Goal: Communication & Community: Share content

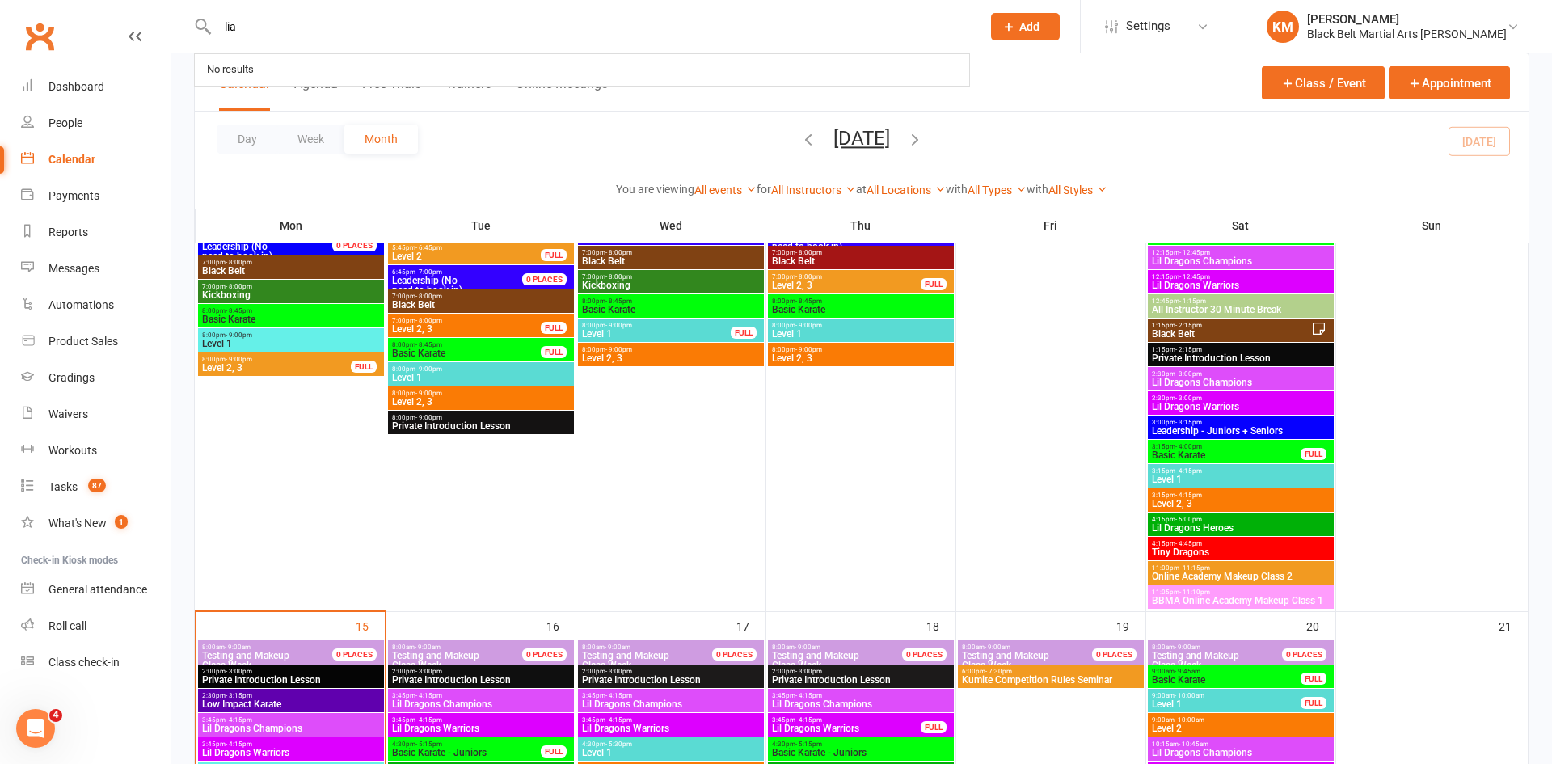
type input "liam"
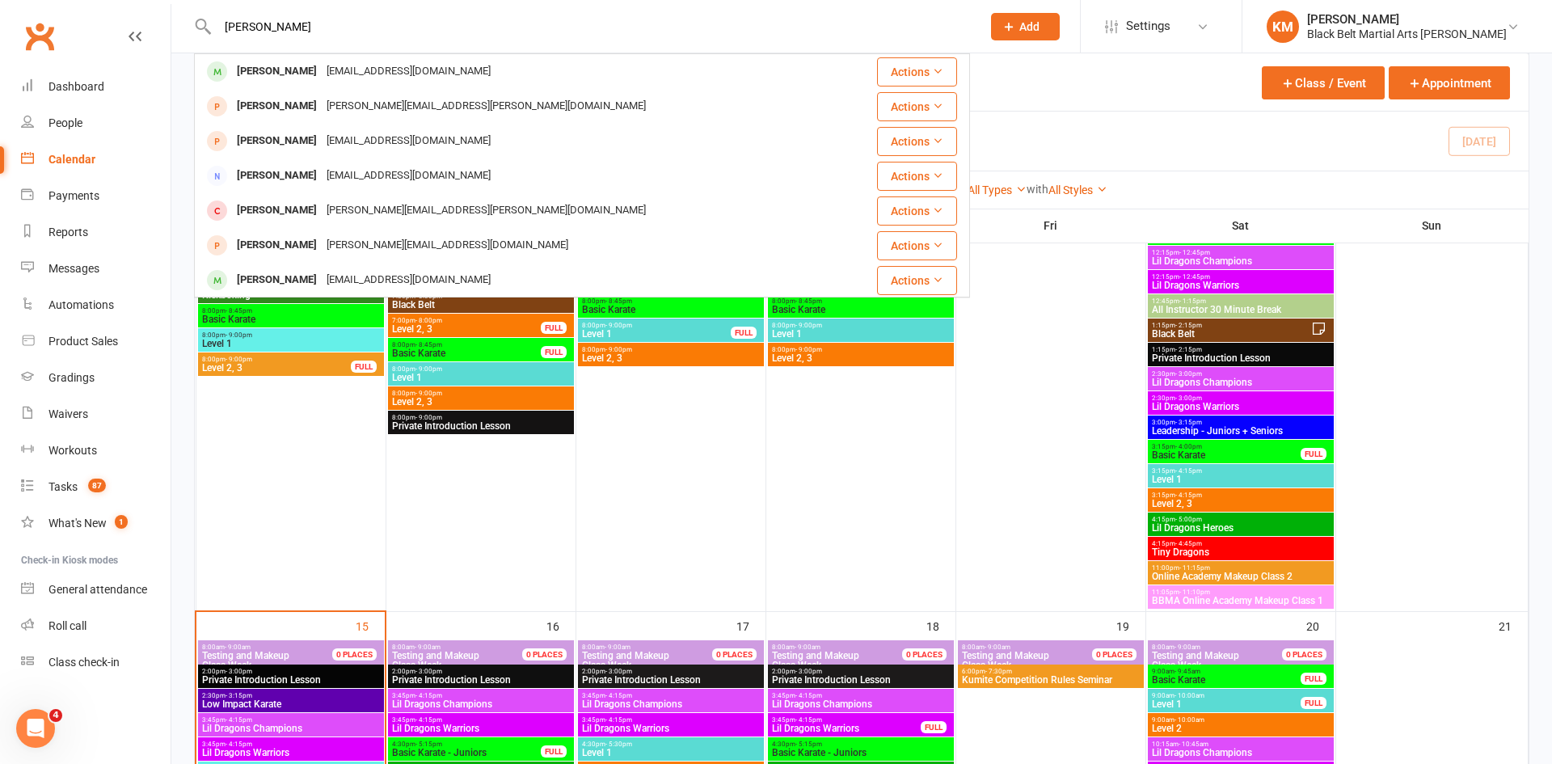
type input "Liam emmett"
click at [264, 78] on div "Liam Emmett" at bounding box center [277, 71] width 90 height 23
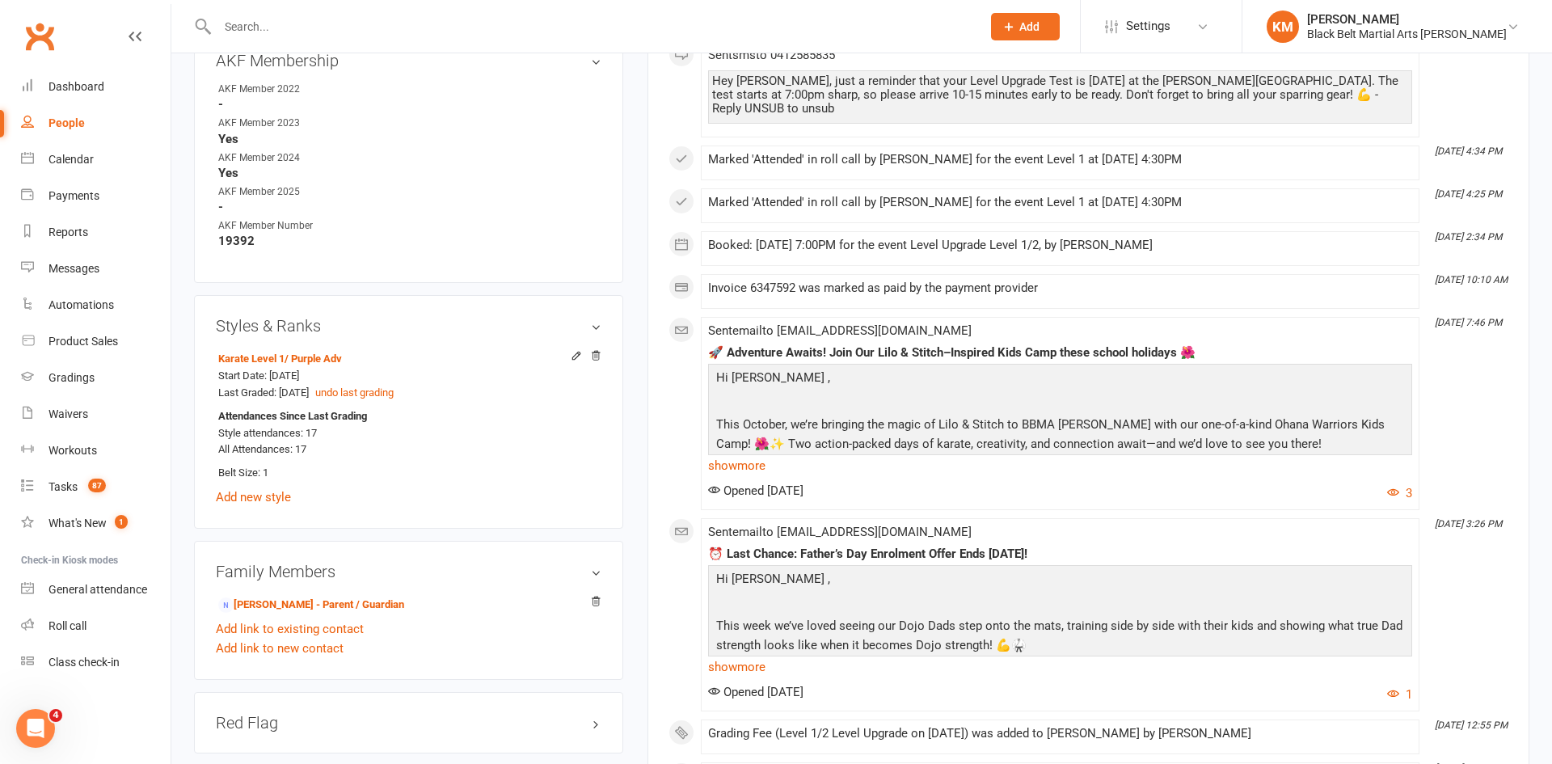
scroll to position [871, 0]
click at [61, 162] on div "Calendar" at bounding box center [71, 159] width 45 height 13
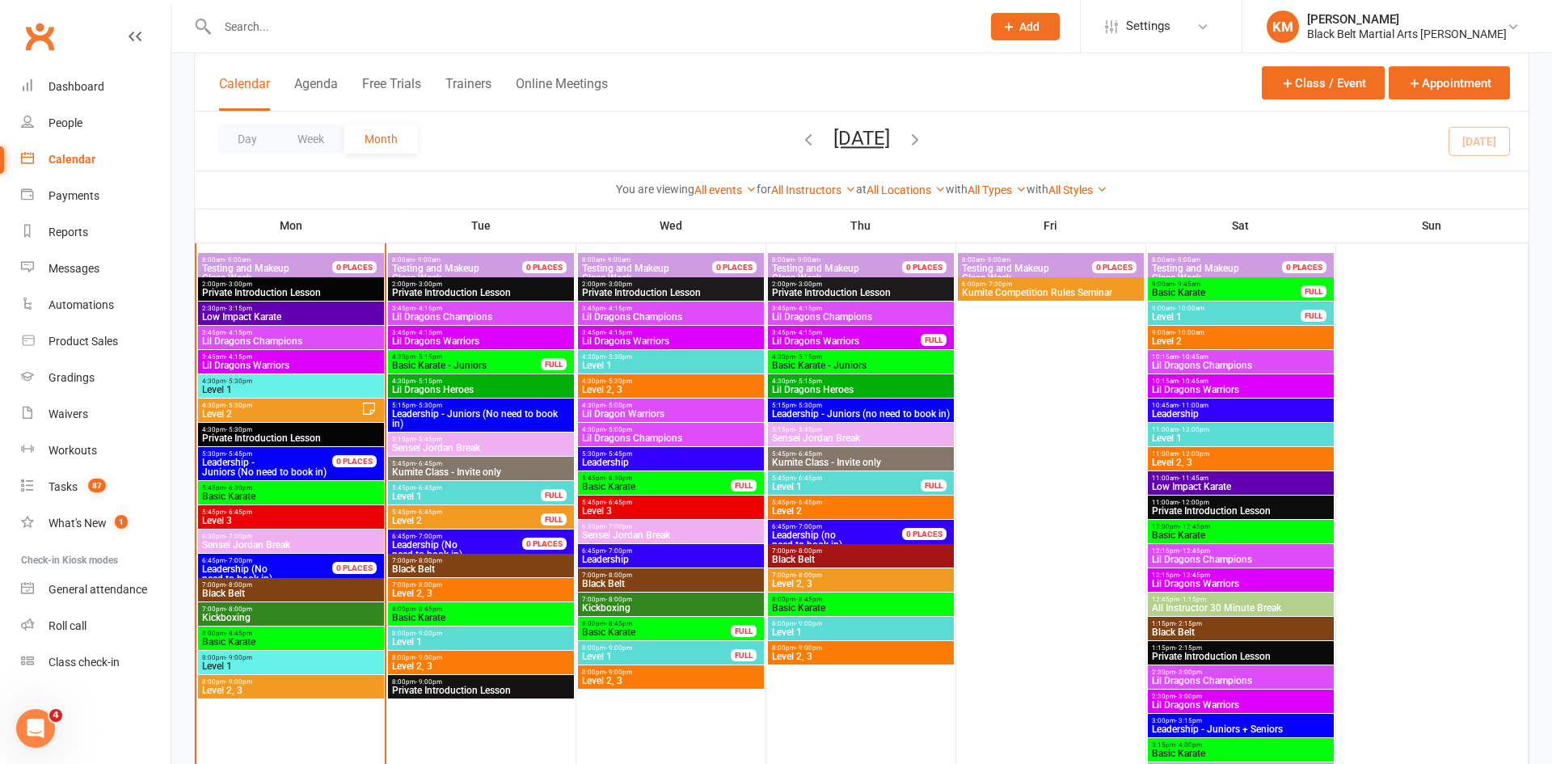
scroll to position [1524, 0]
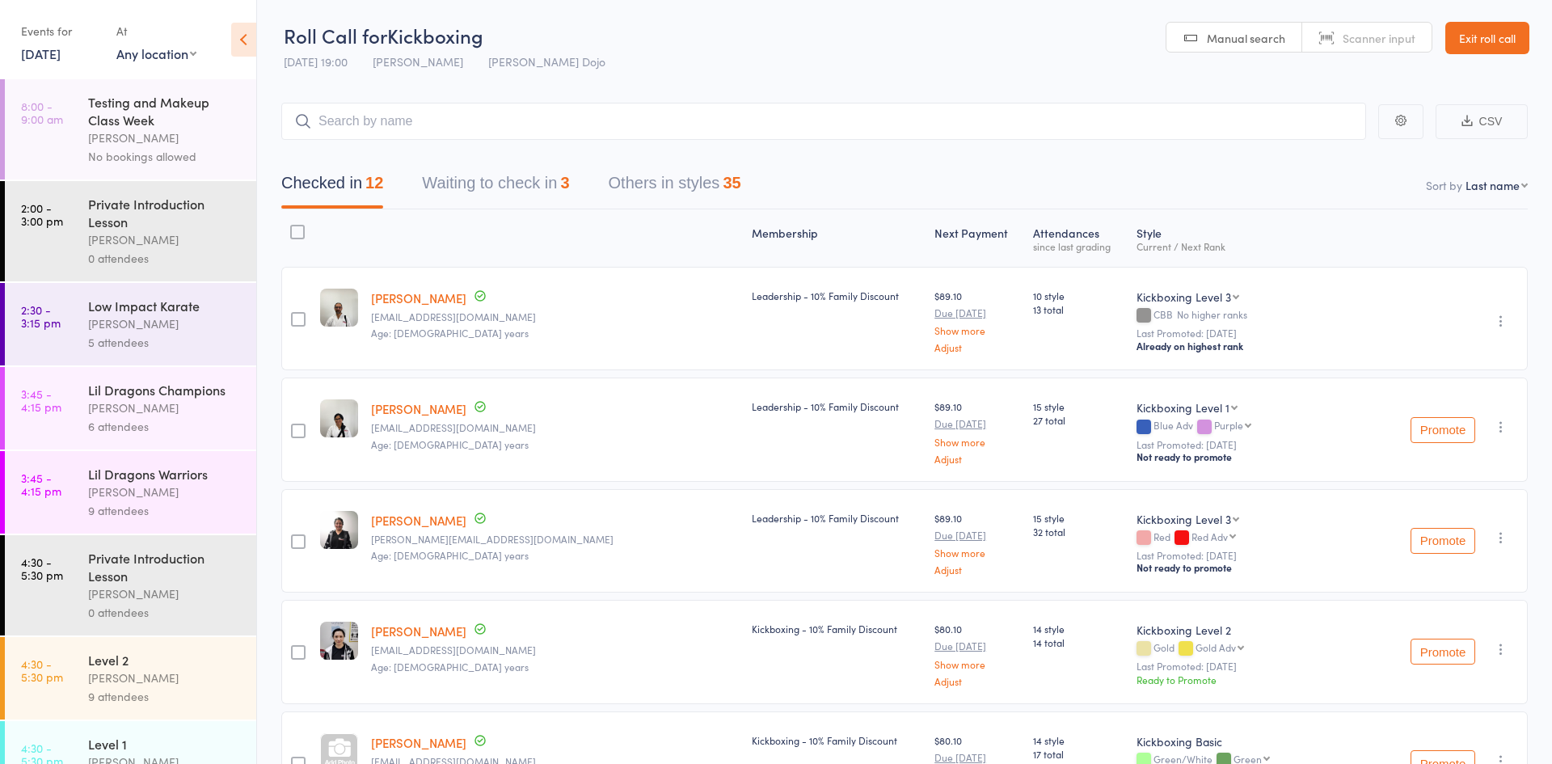
click at [445, 181] on button "Waiting to check in 3" at bounding box center [495, 187] width 147 height 43
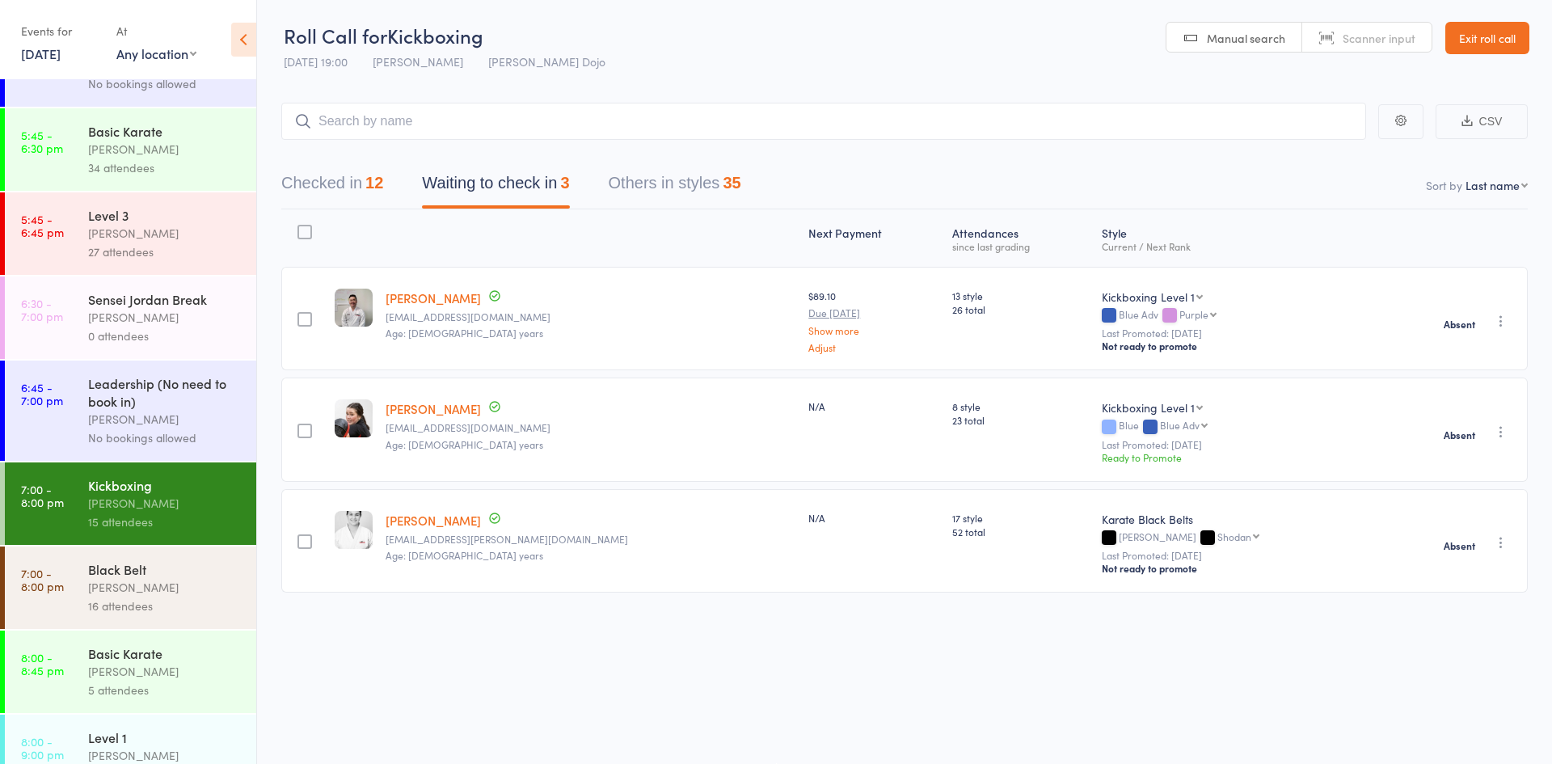
scroll to position [918, 0]
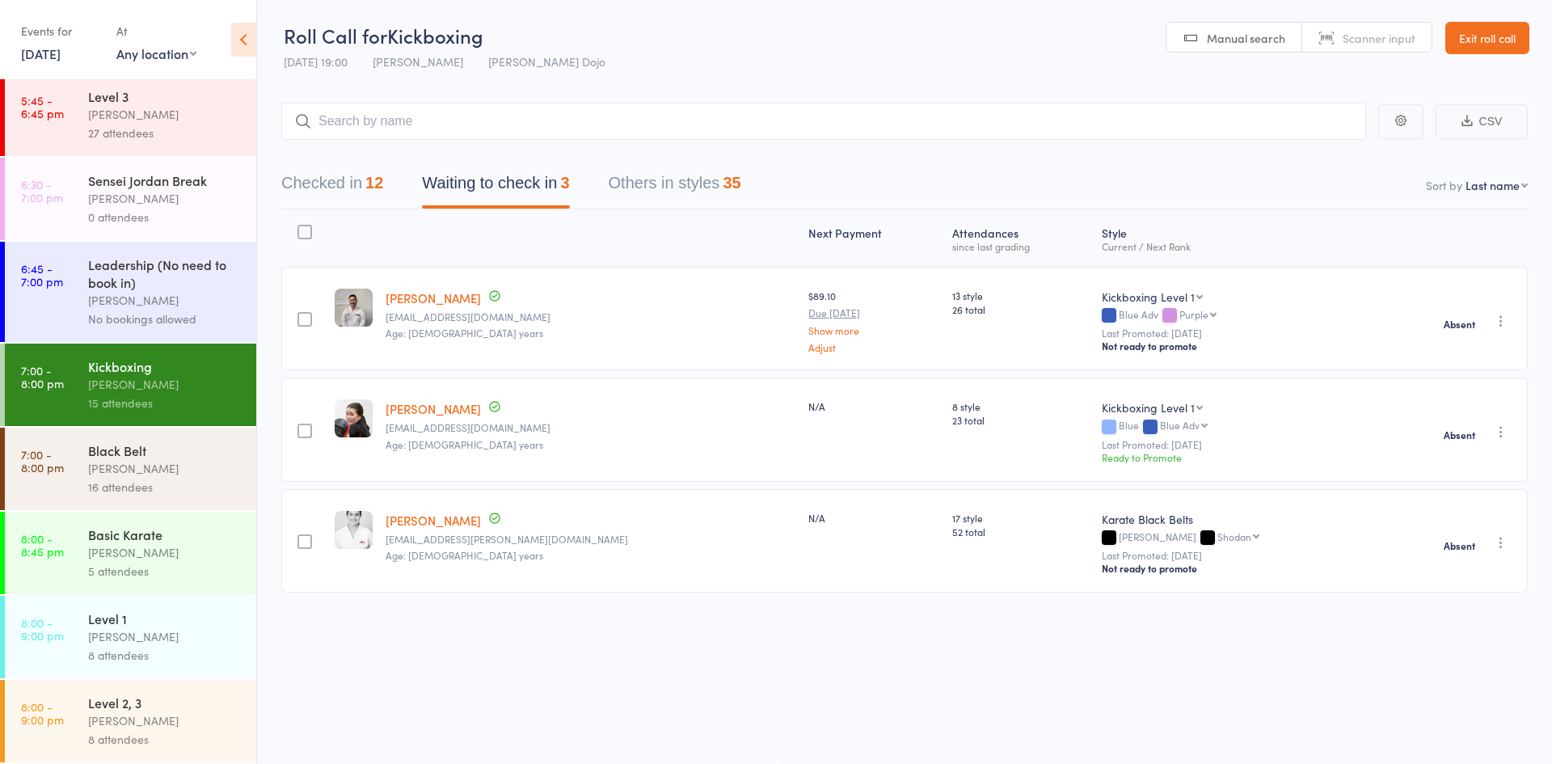
click at [133, 644] on div "[PERSON_NAME]" at bounding box center [165, 636] width 154 height 19
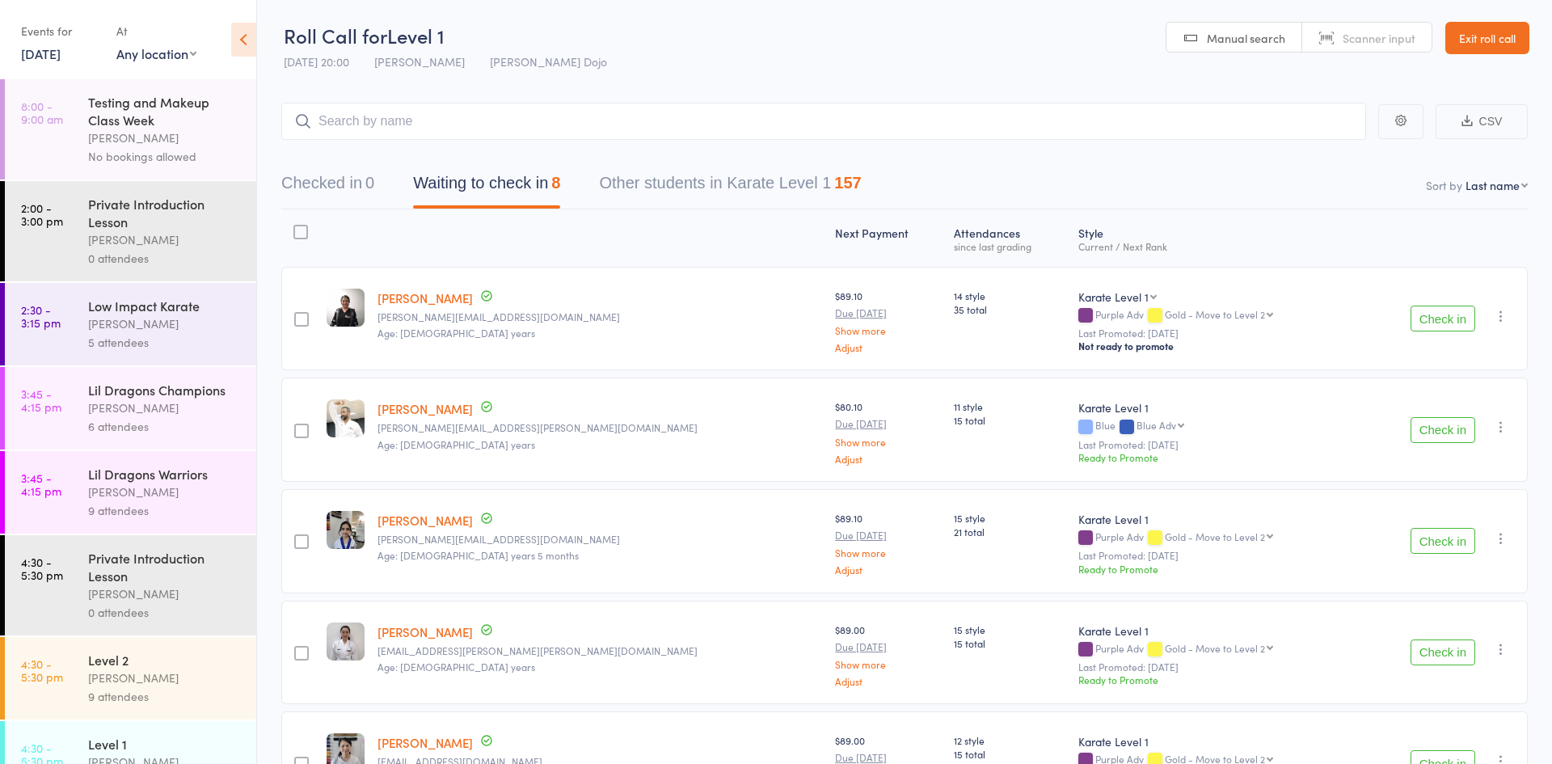
click at [1414, 327] on button "Check in" at bounding box center [1443, 319] width 65 height 26
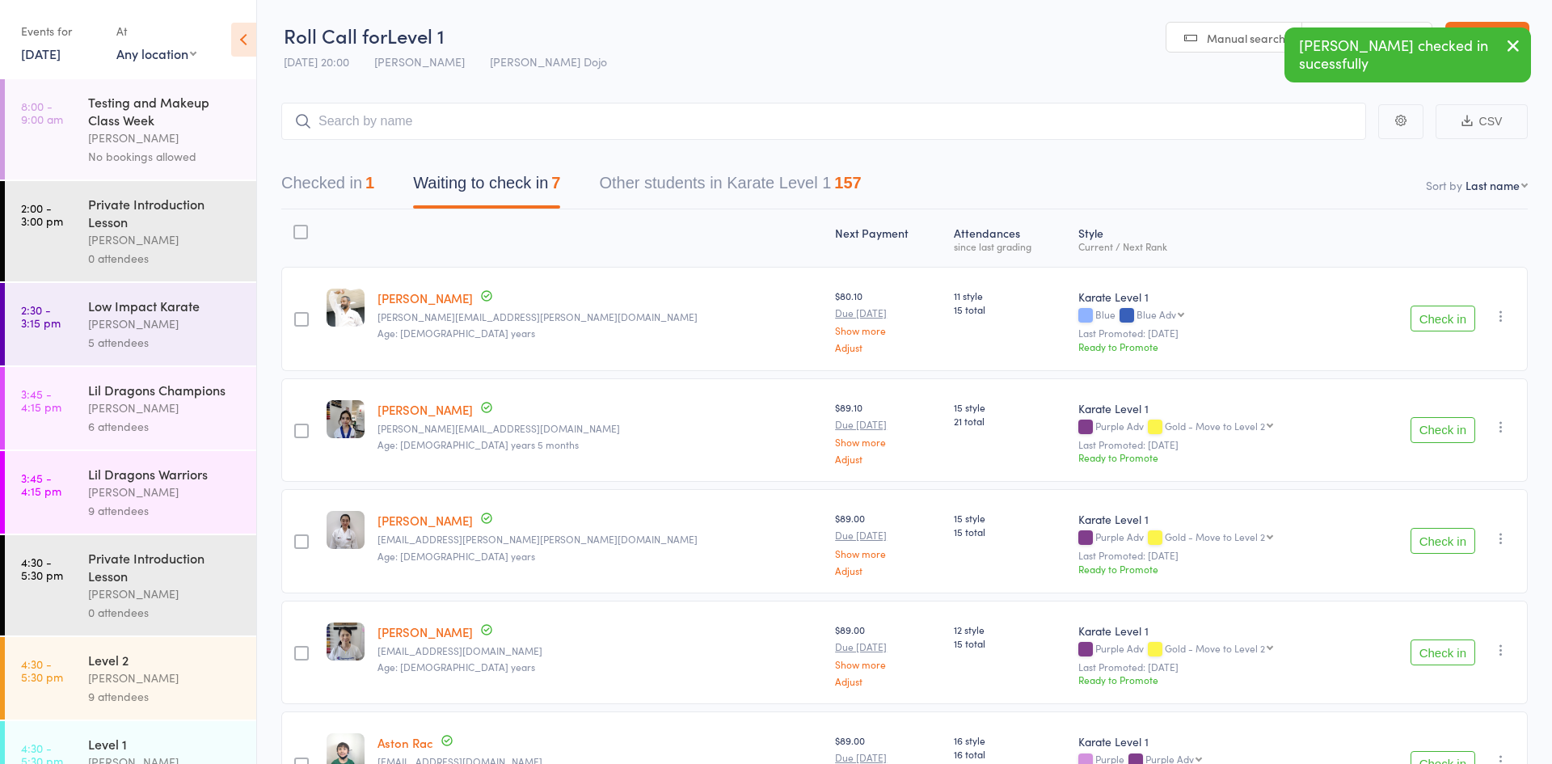
click at [1472, 438] on button "Check in" at bounding box center [1443, 430] width 65 height 26
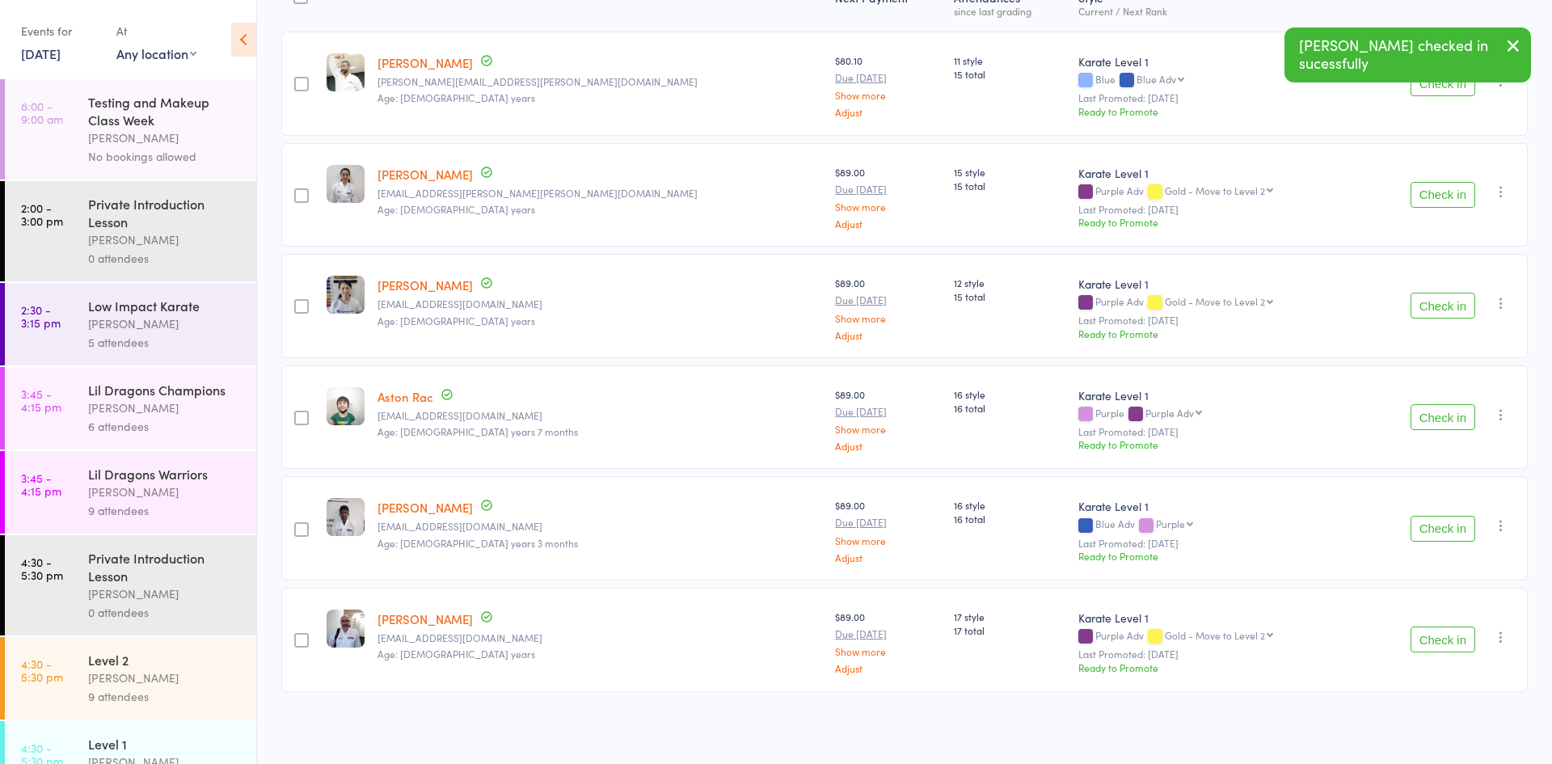
scroll to position [918, 0]
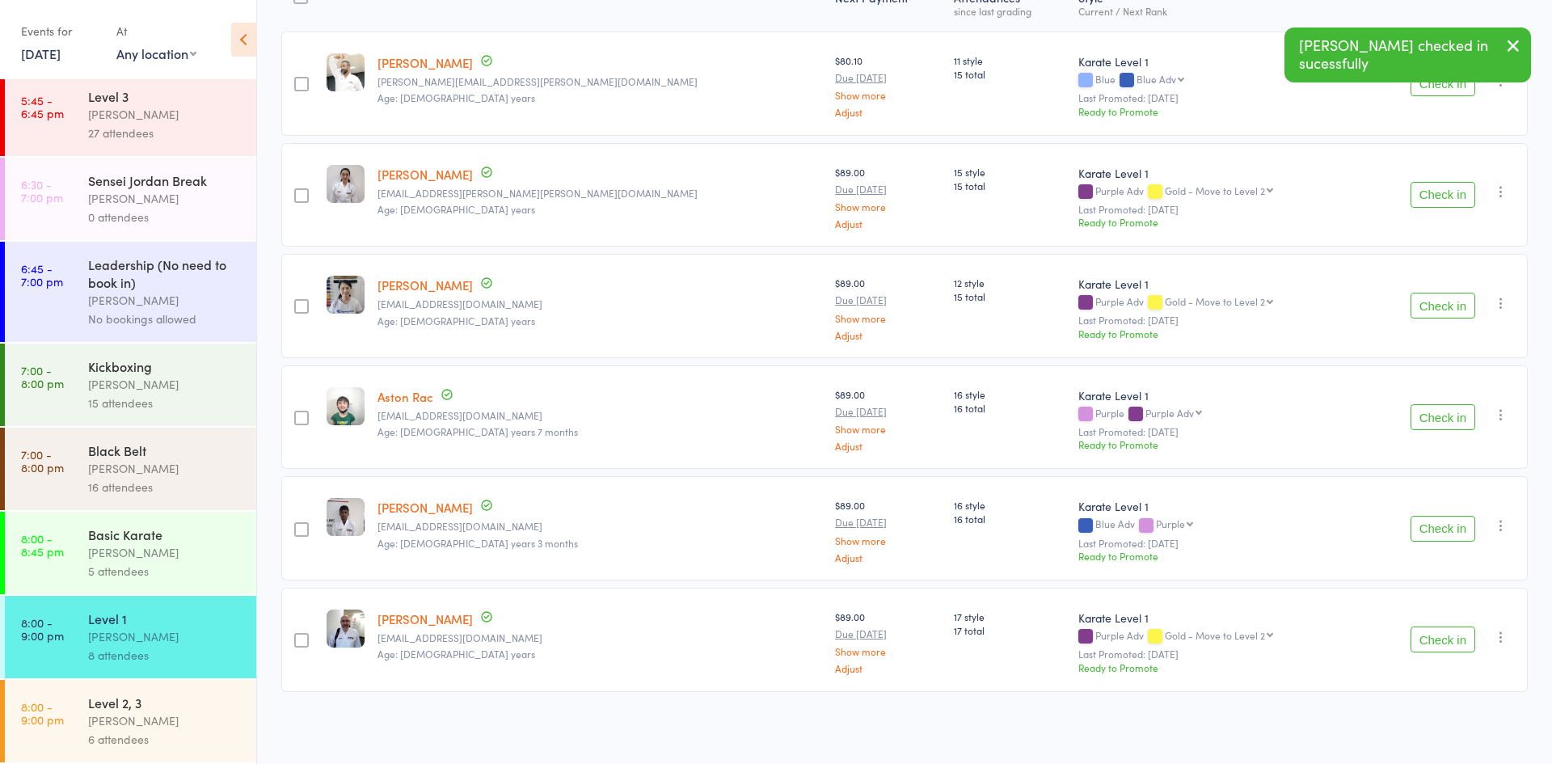
click at [118, 558] on div "Jordan Grandlouis" at bounding box center [165, 552] width 154 height 19
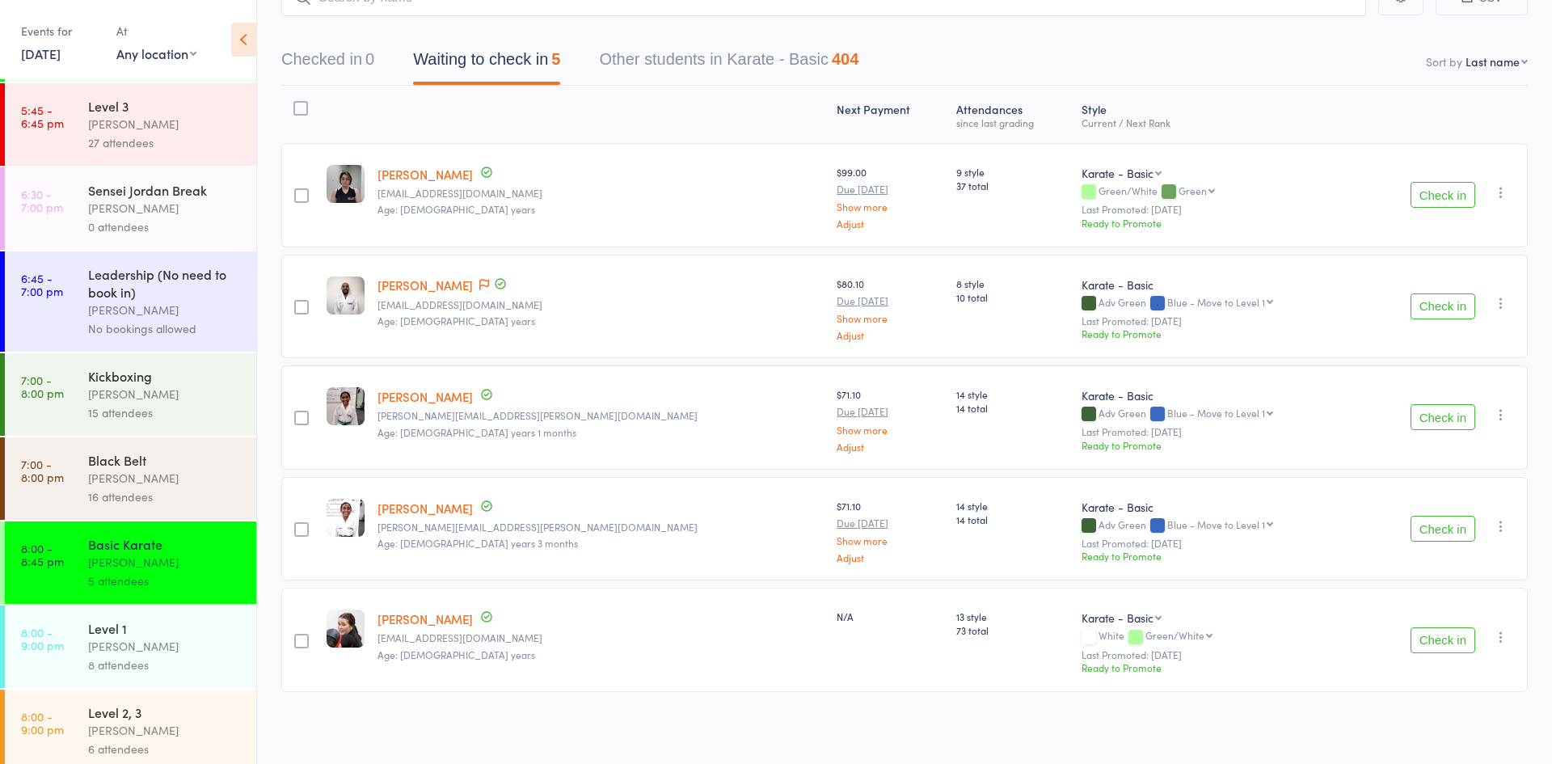
scroll to position [918, 0]
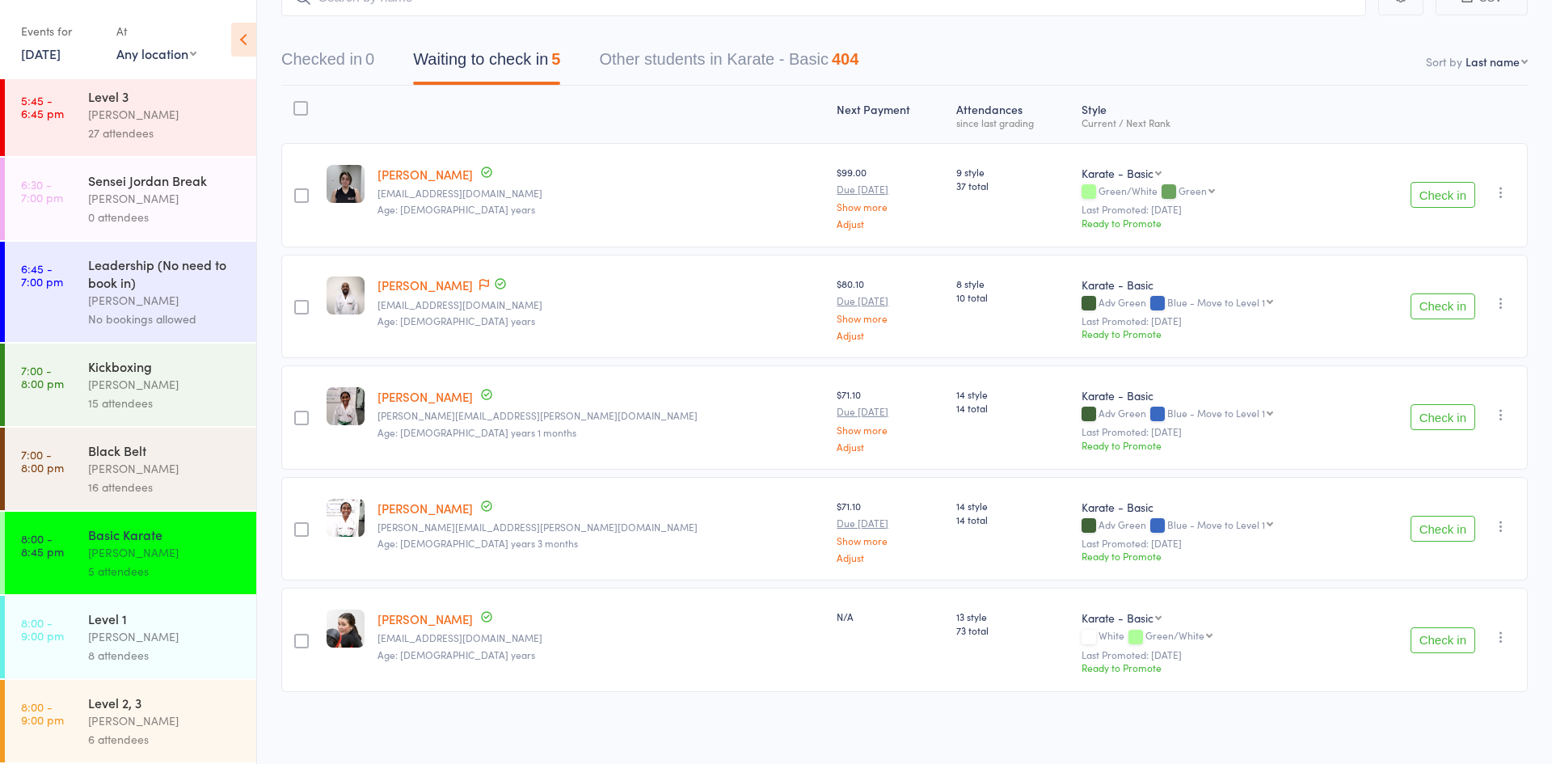
click at [141, 710] on div "Level 2, 3" at bounding box center [165, 703] width 154 height 18
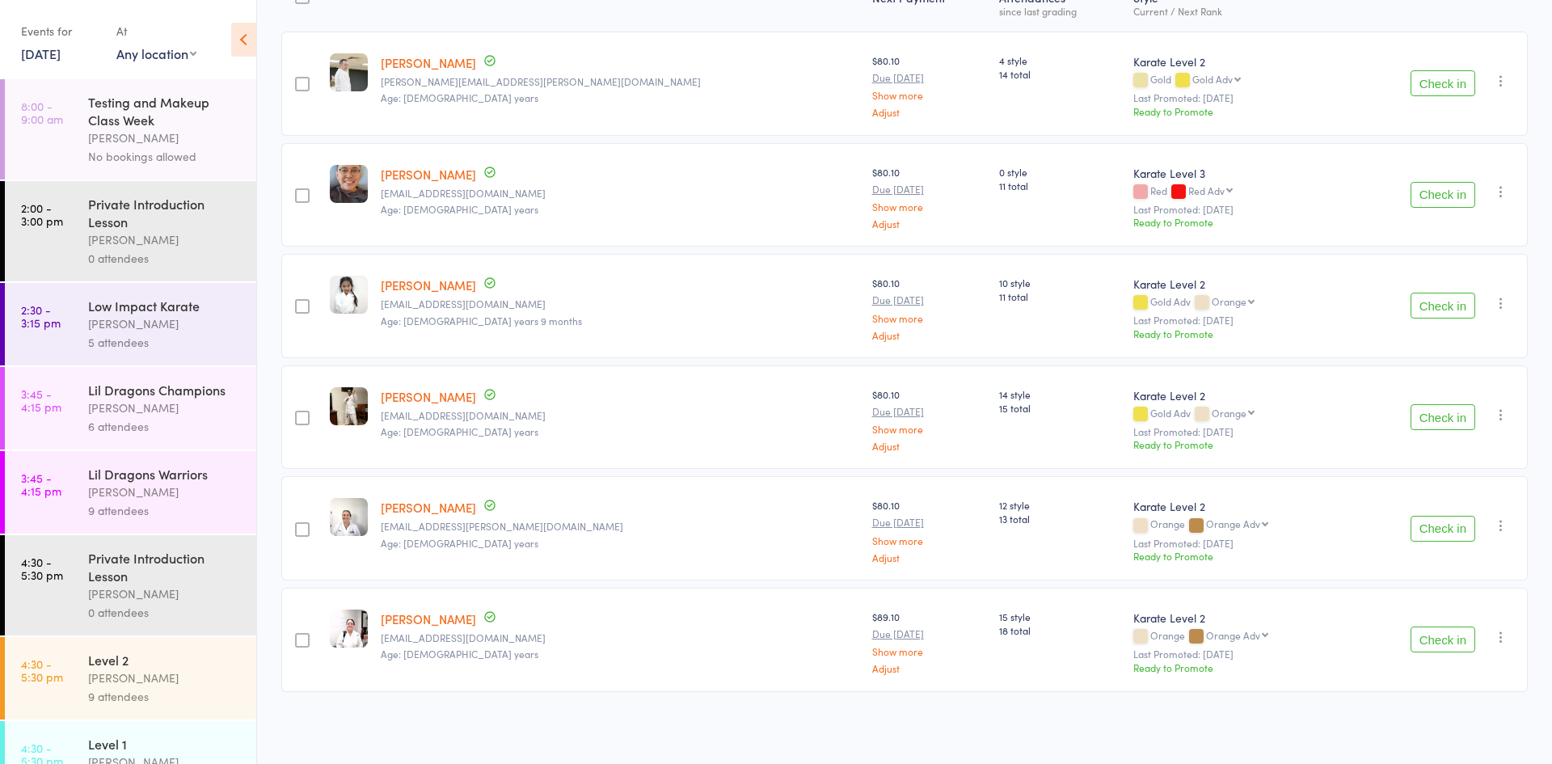
scroll to position [918, 0]
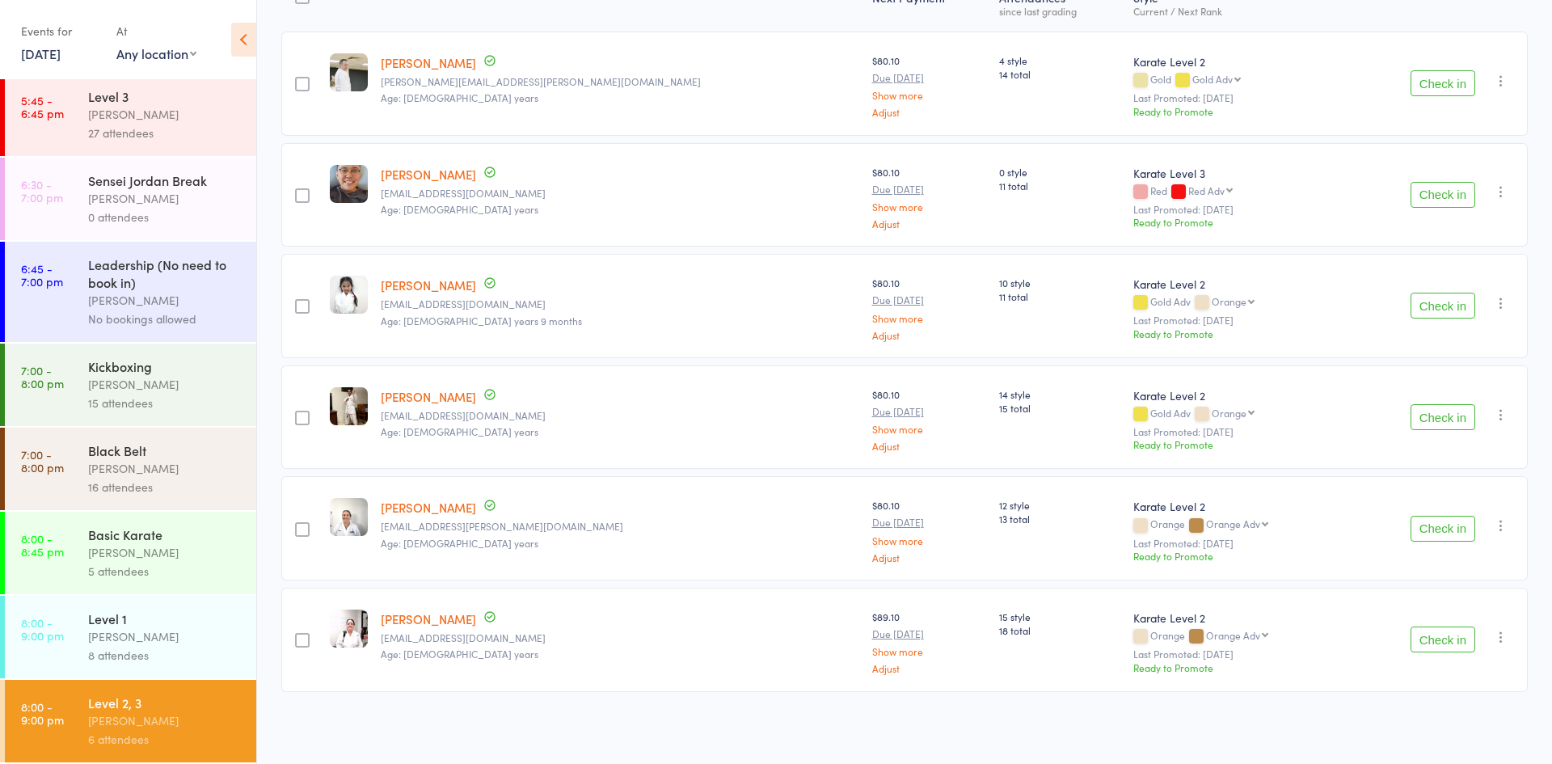
click at [120, 538] on div "Basic Karate" at bounding box center [165, 534] width 154 height 18
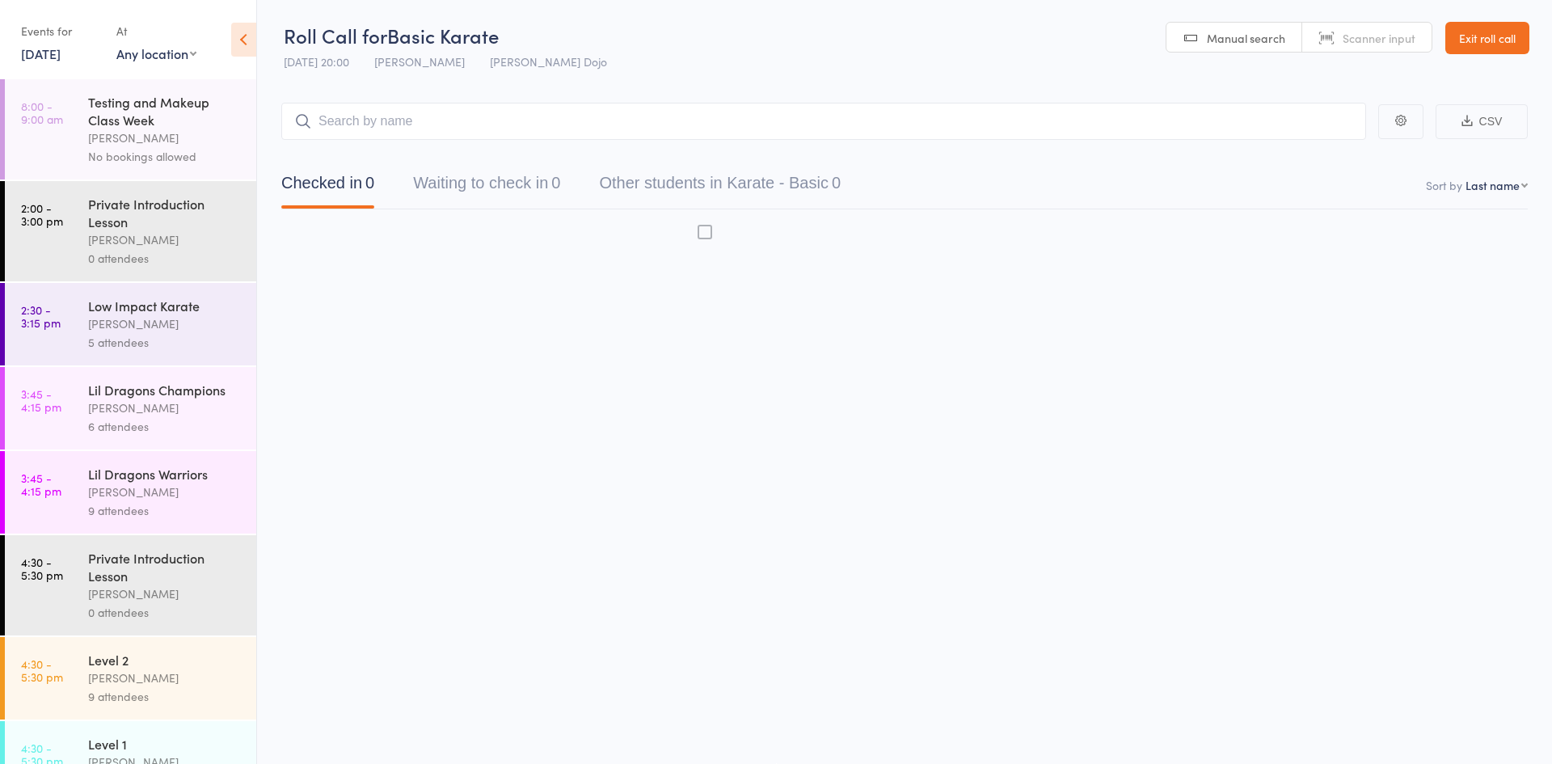
scroll to position [1, 0]
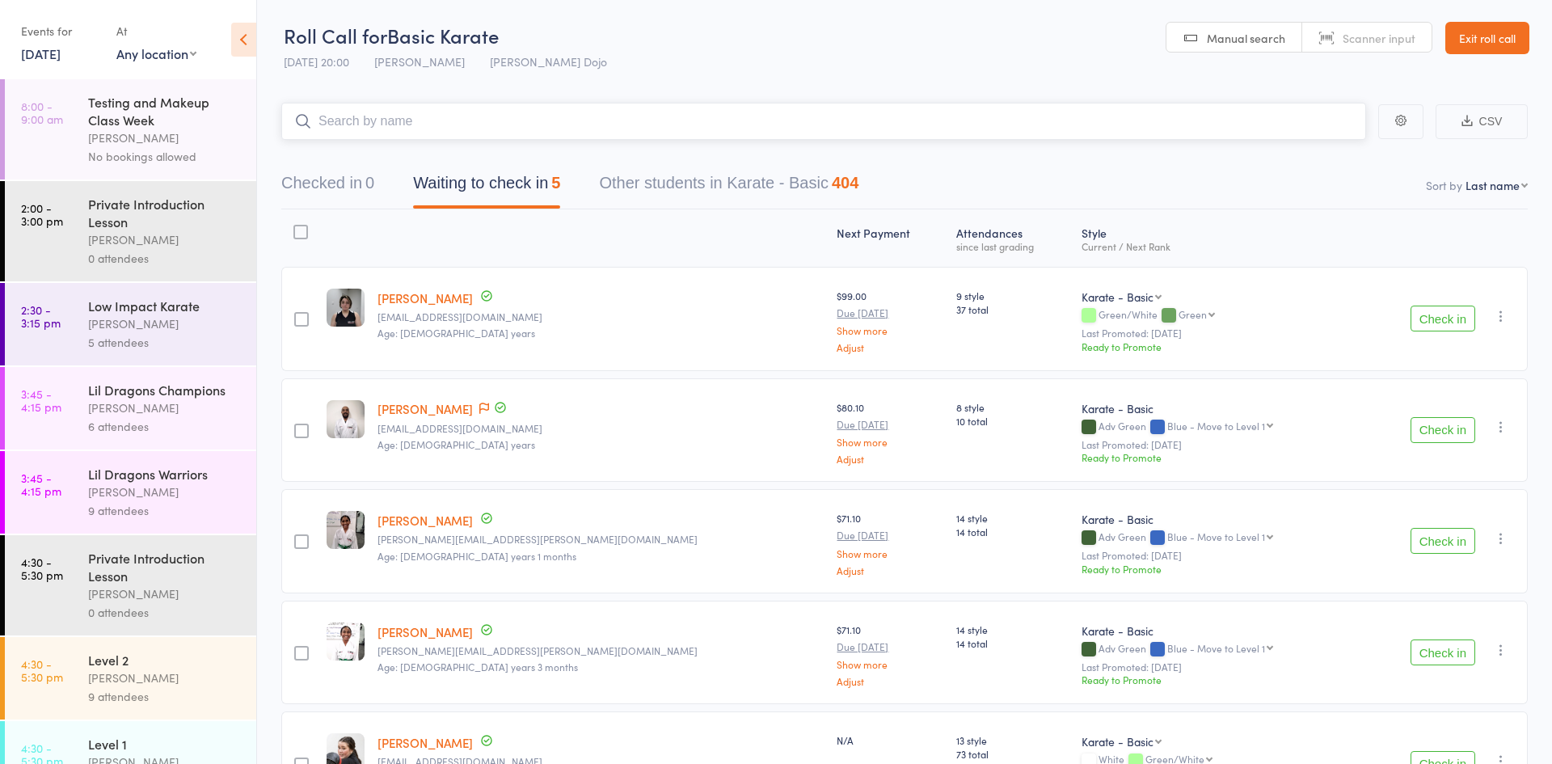
click at [519, 189] on button "Waiting to check in 5" at bounding box center [486, 187] width 147 height 43
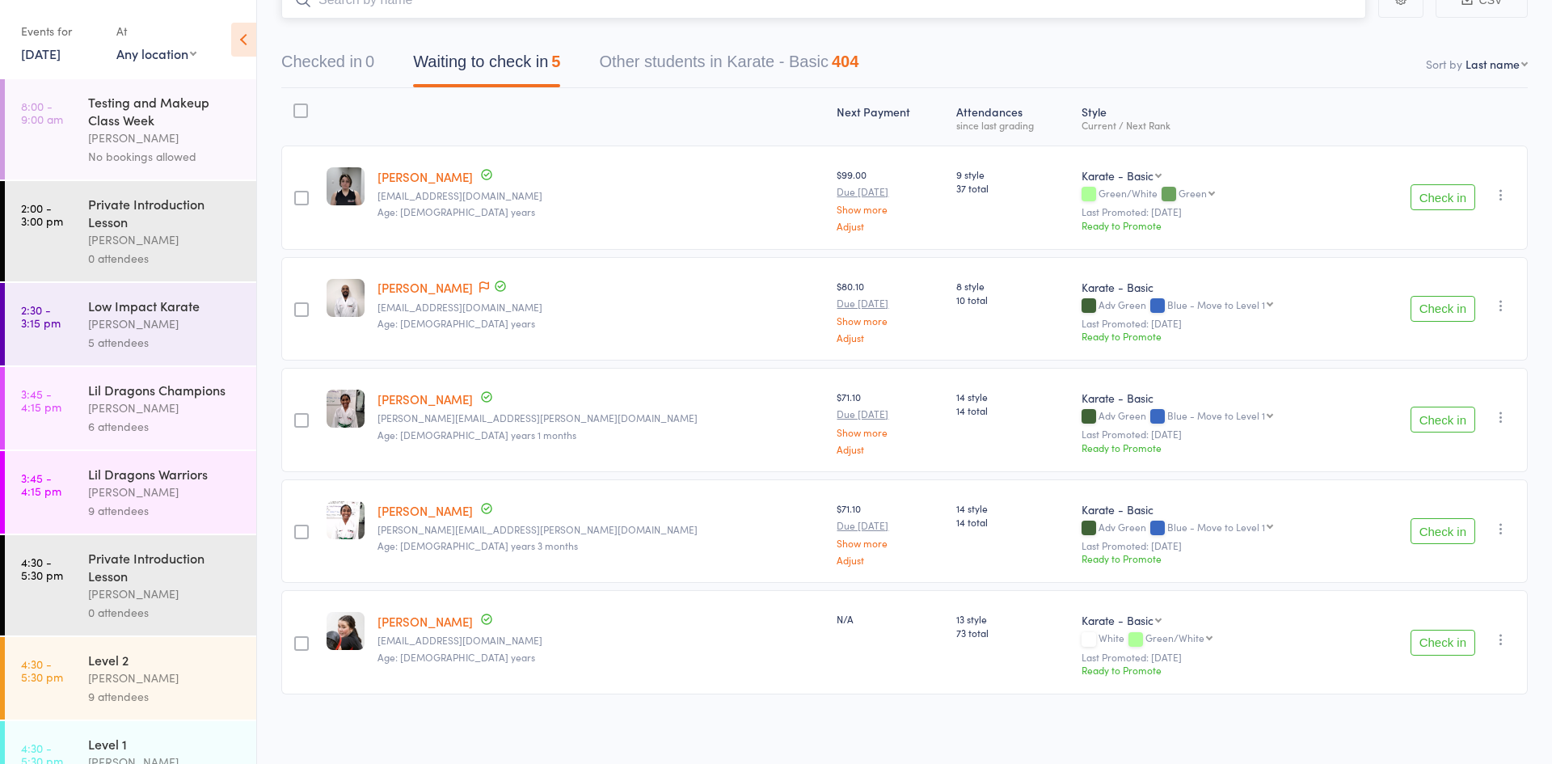
scroll to position [126, 0]
click at [1442, 419] on button "Check in" at bounding box center [1443, 417] width 65 height 26
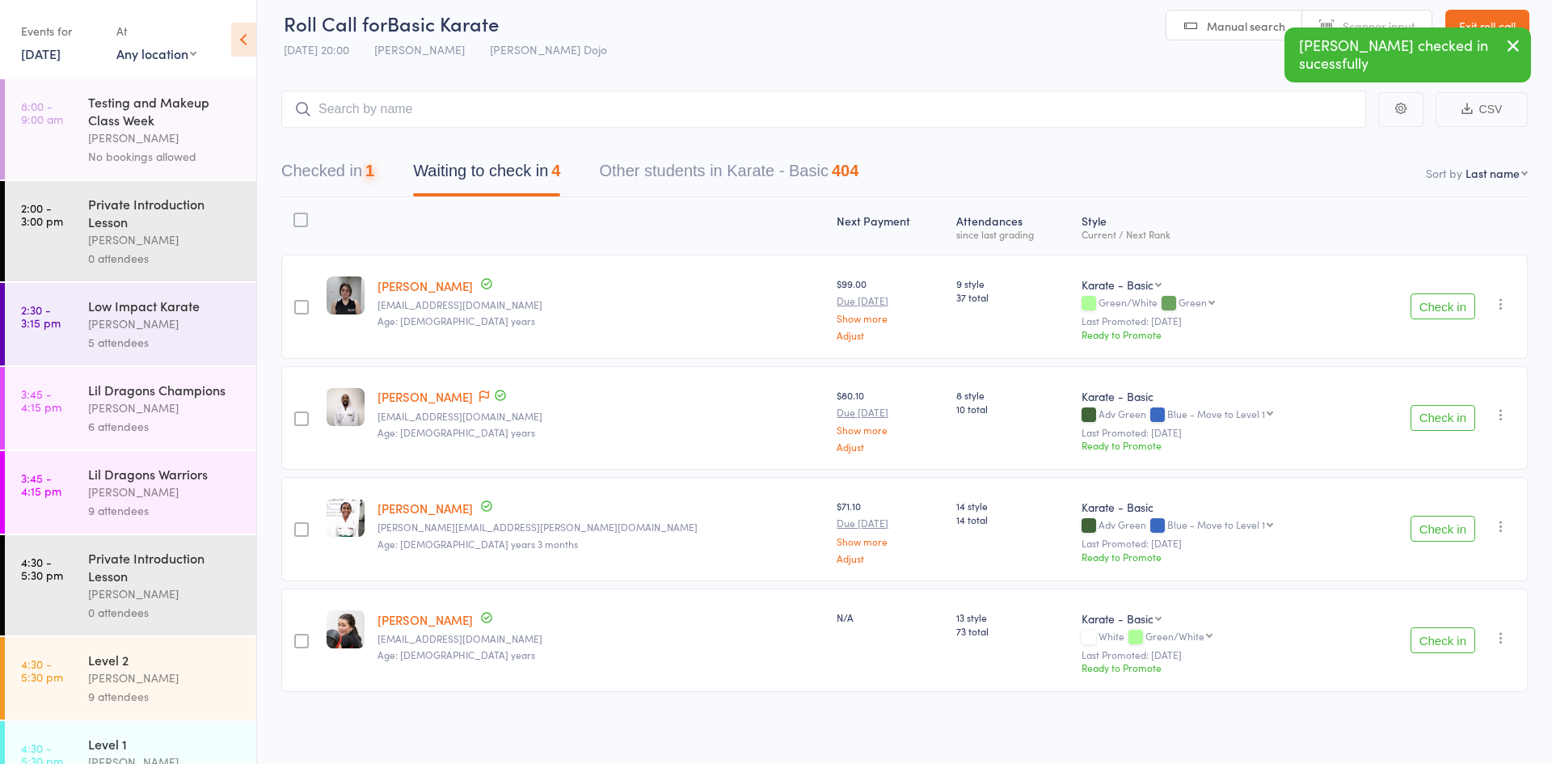
scroll to position [15, 0]
click at [1430, 521] on button "Check in" at bounding box center [1443, 529] width 65 height 26
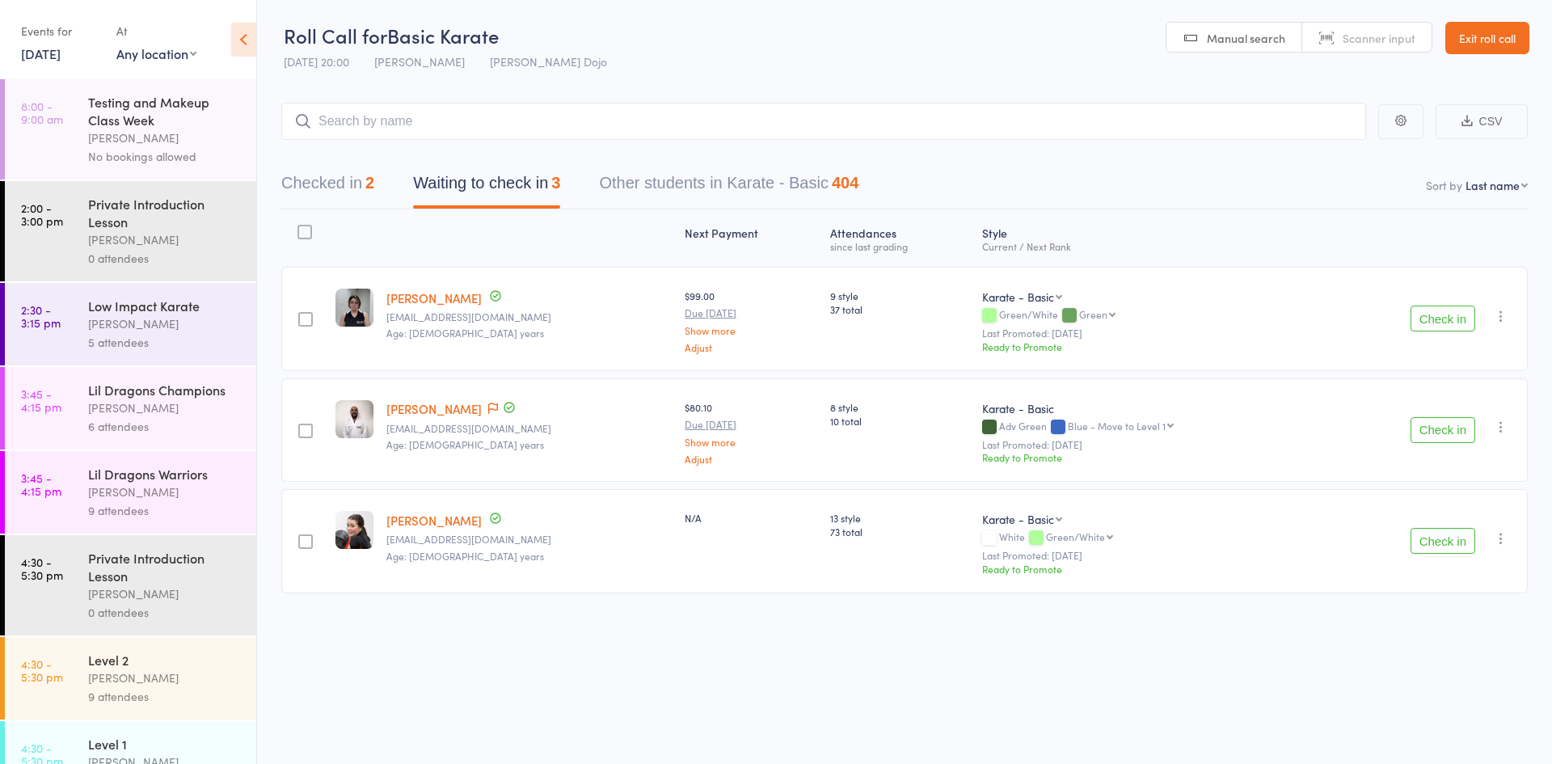
scroll to position [918, 0]
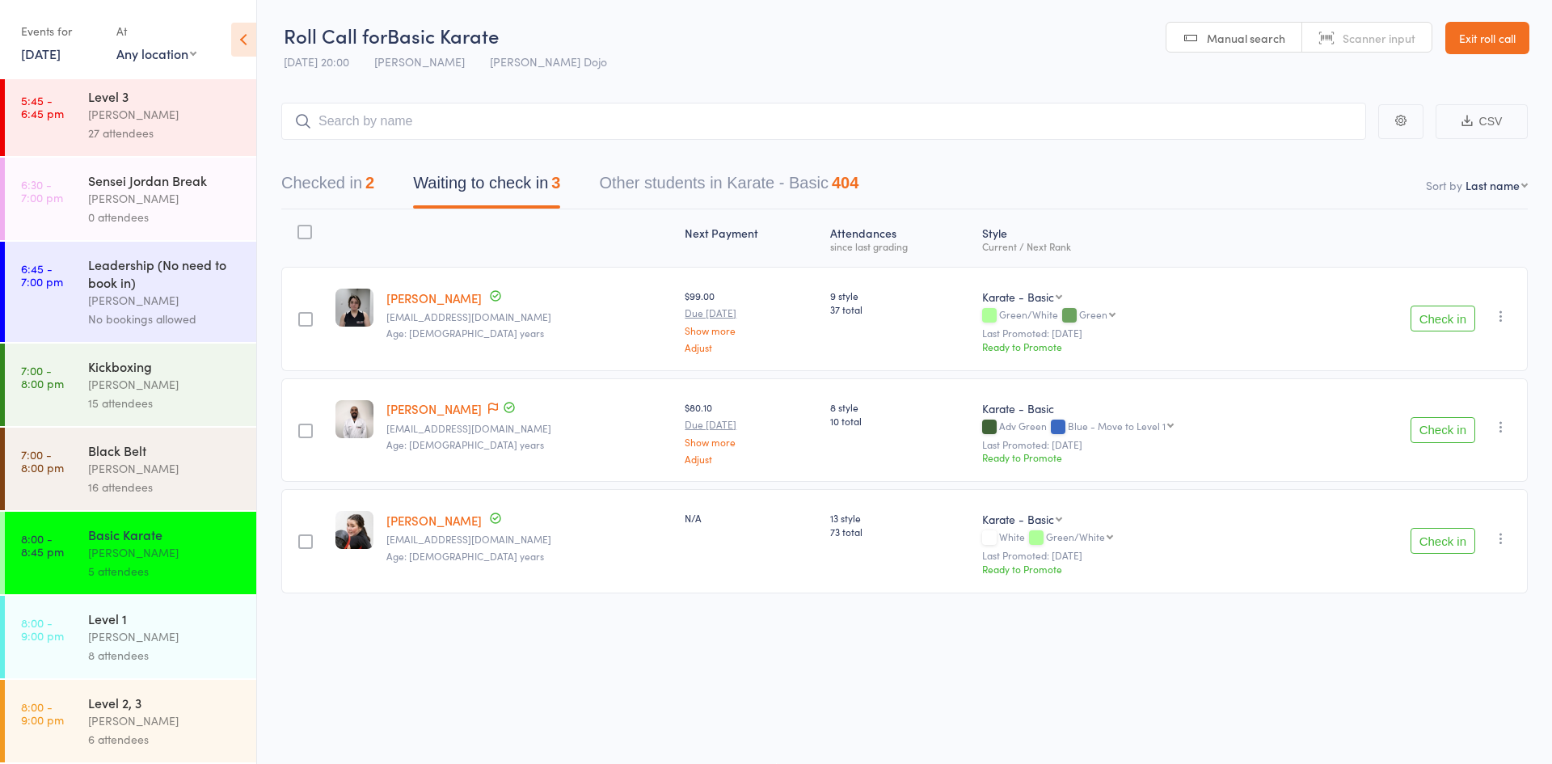
click at [142, 626] on div "Level 1" at bounding box center [165, 619] width 154 height 18
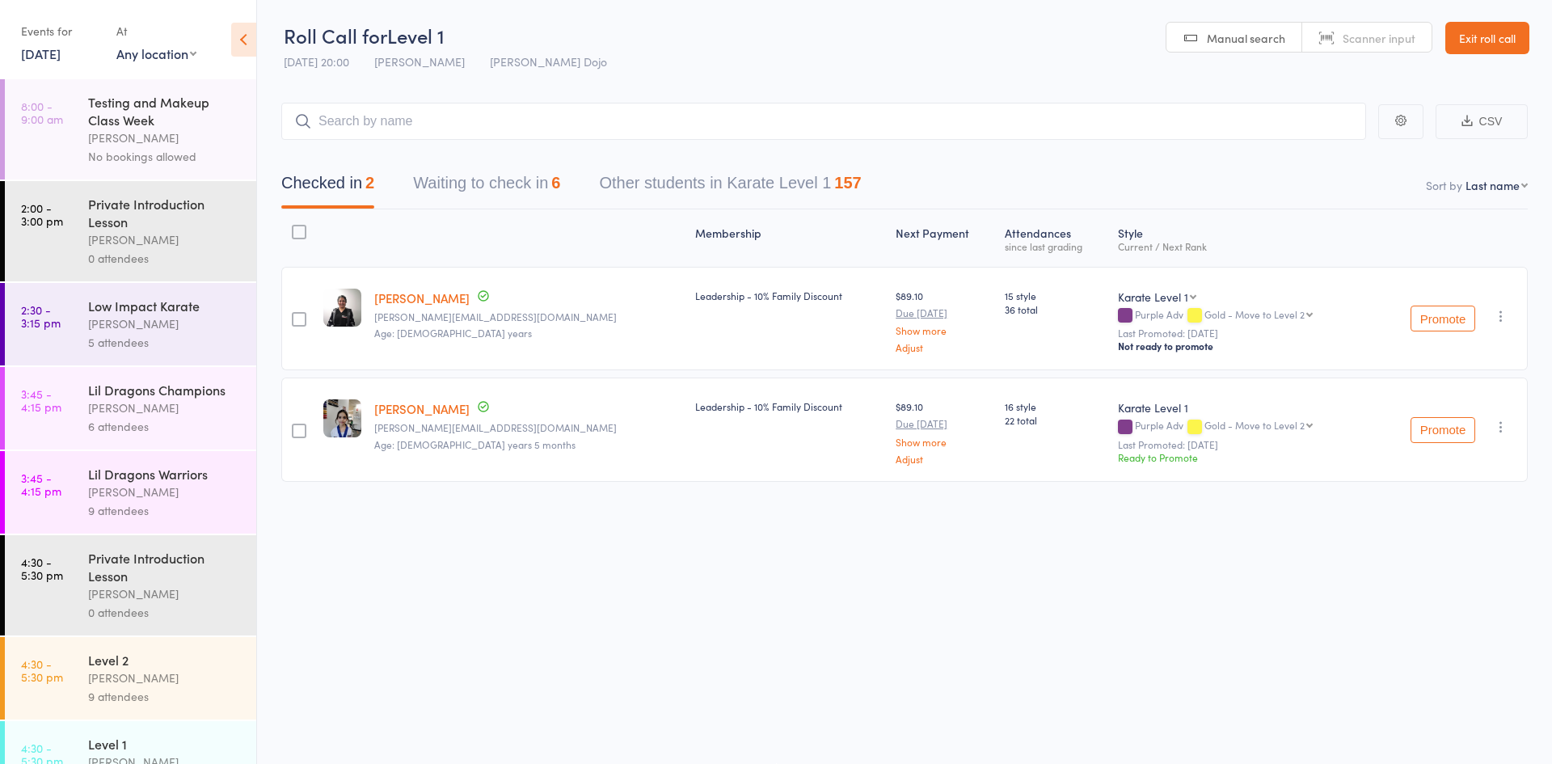
click at [511, 166] on button "Waiting to check in 6" at bounding box center [486, 187] width 147 height 43
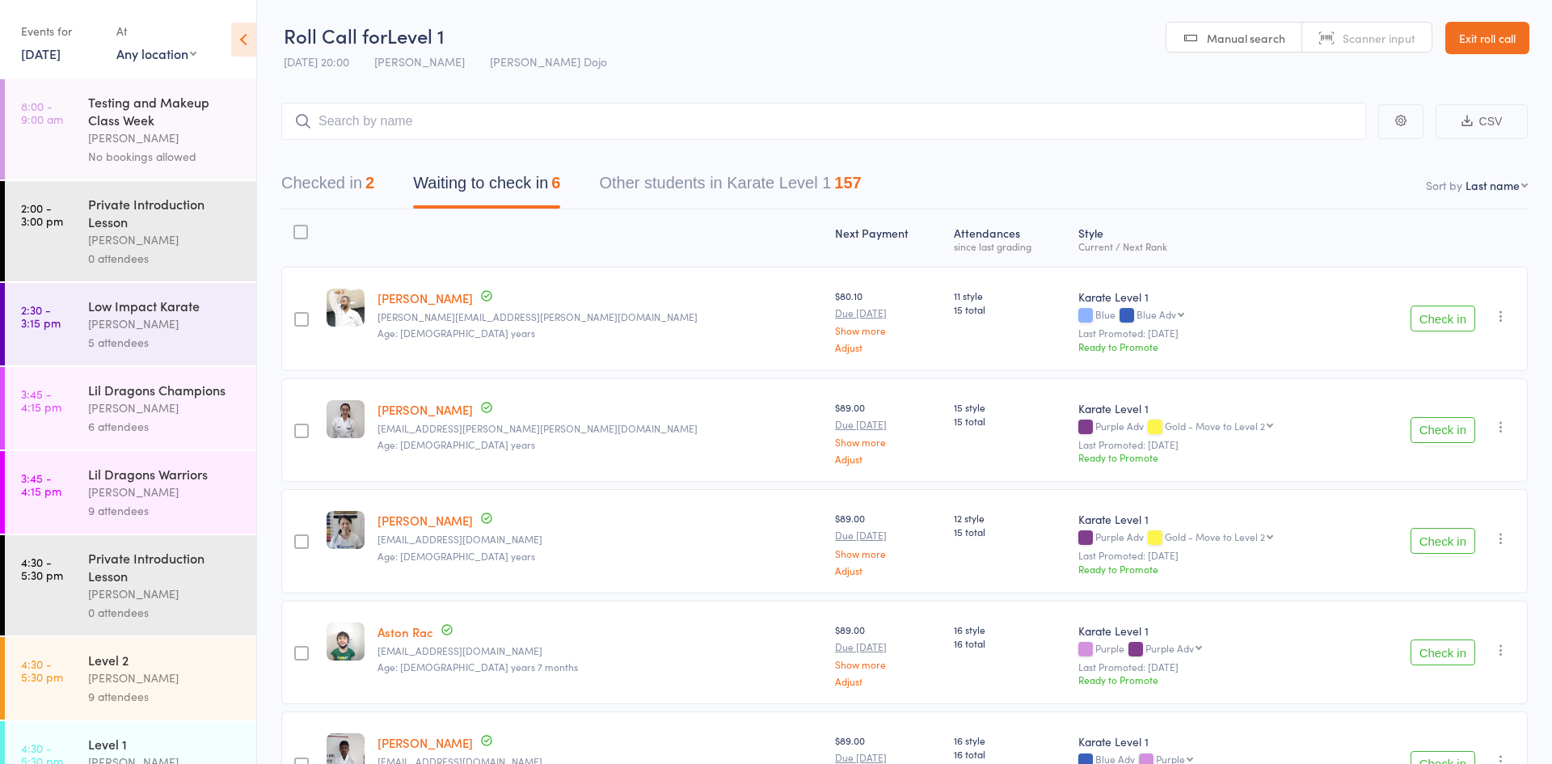
click at [1450, 320] on button "Check in" at bounding box center [1443, 319] width 65 height 26
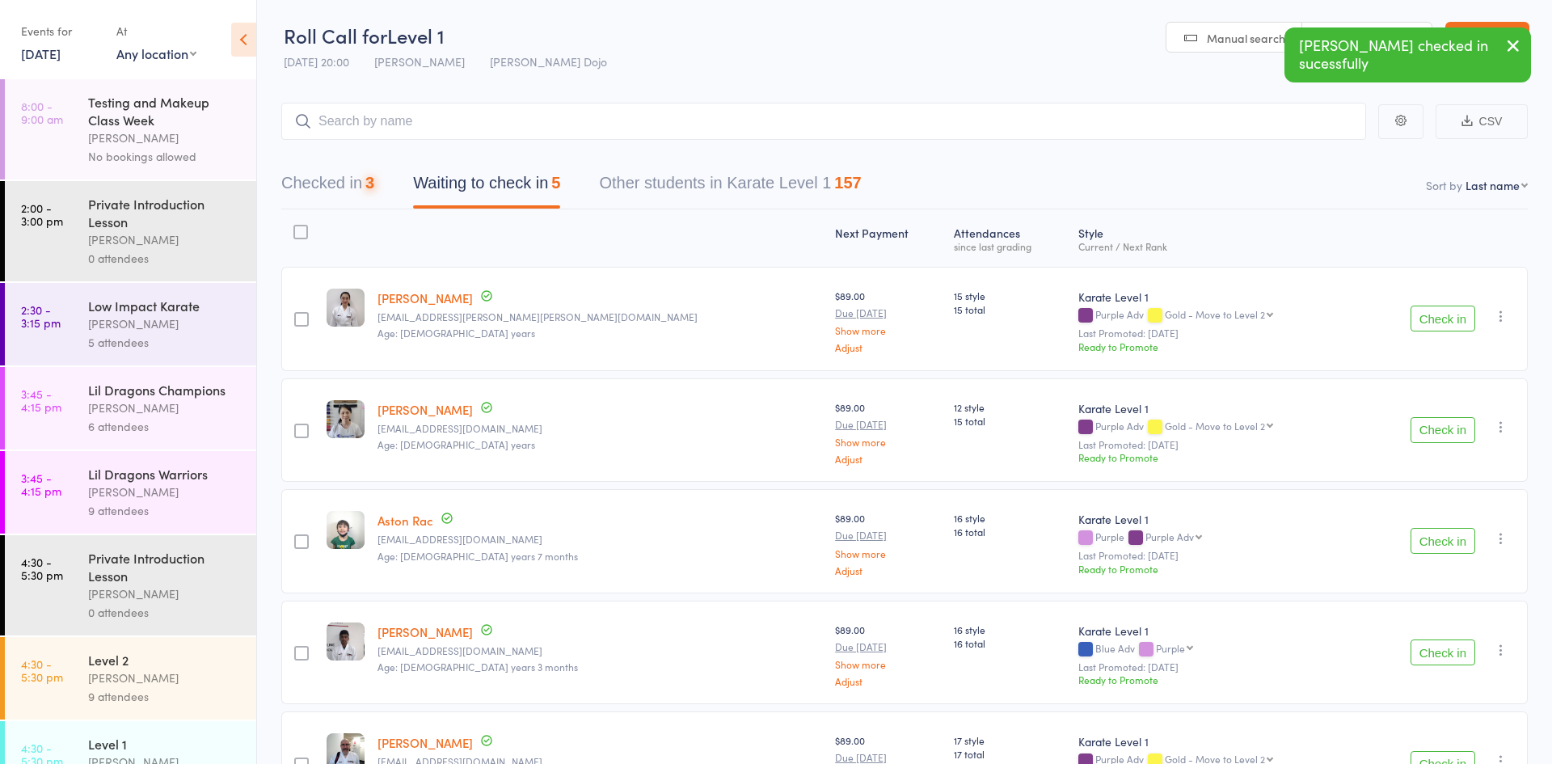
click at [1450, 320] on button "Check in" at bounding box center [1443, 319] width 65 height 26
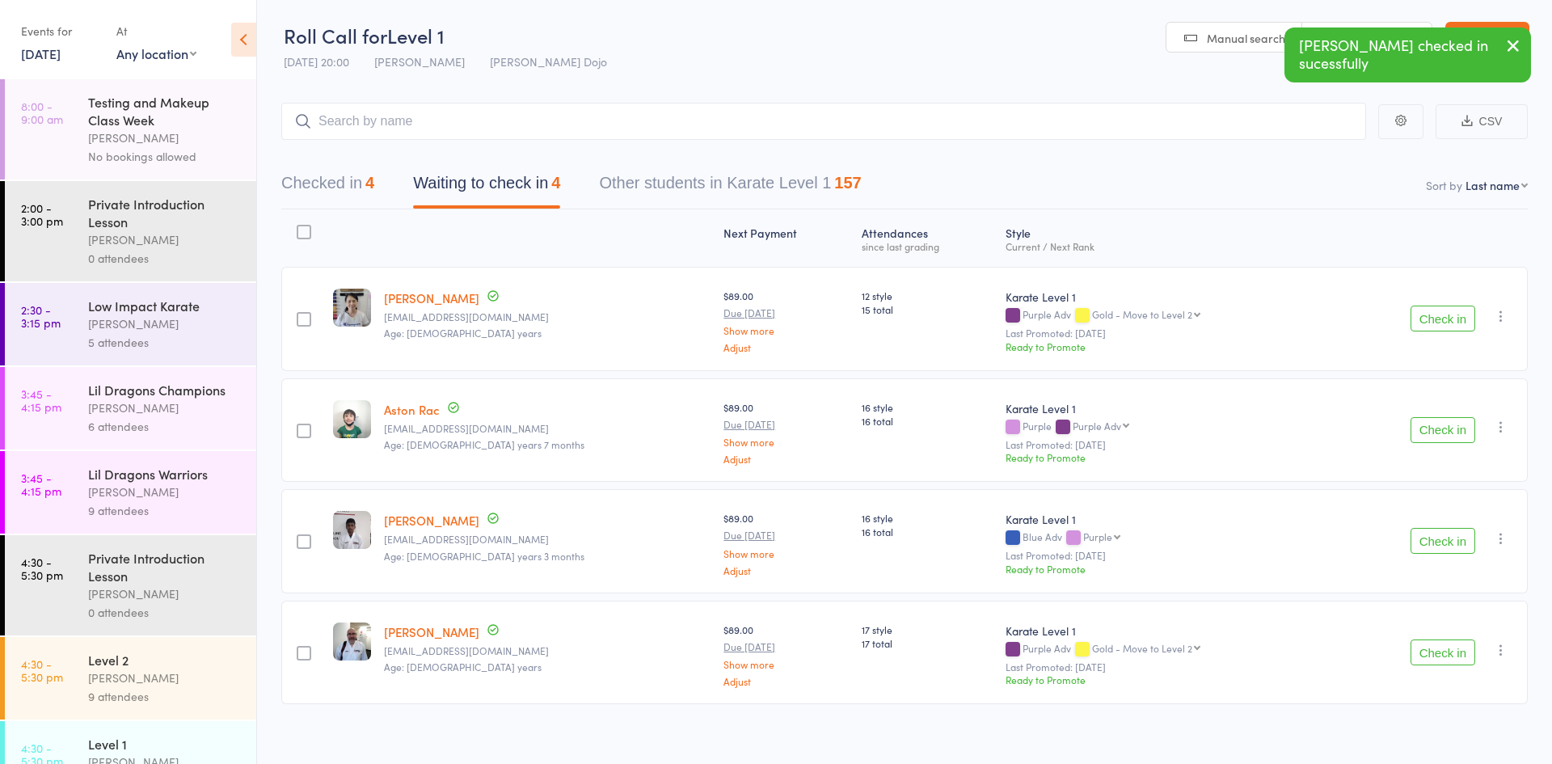
scroll to position [918, 0]
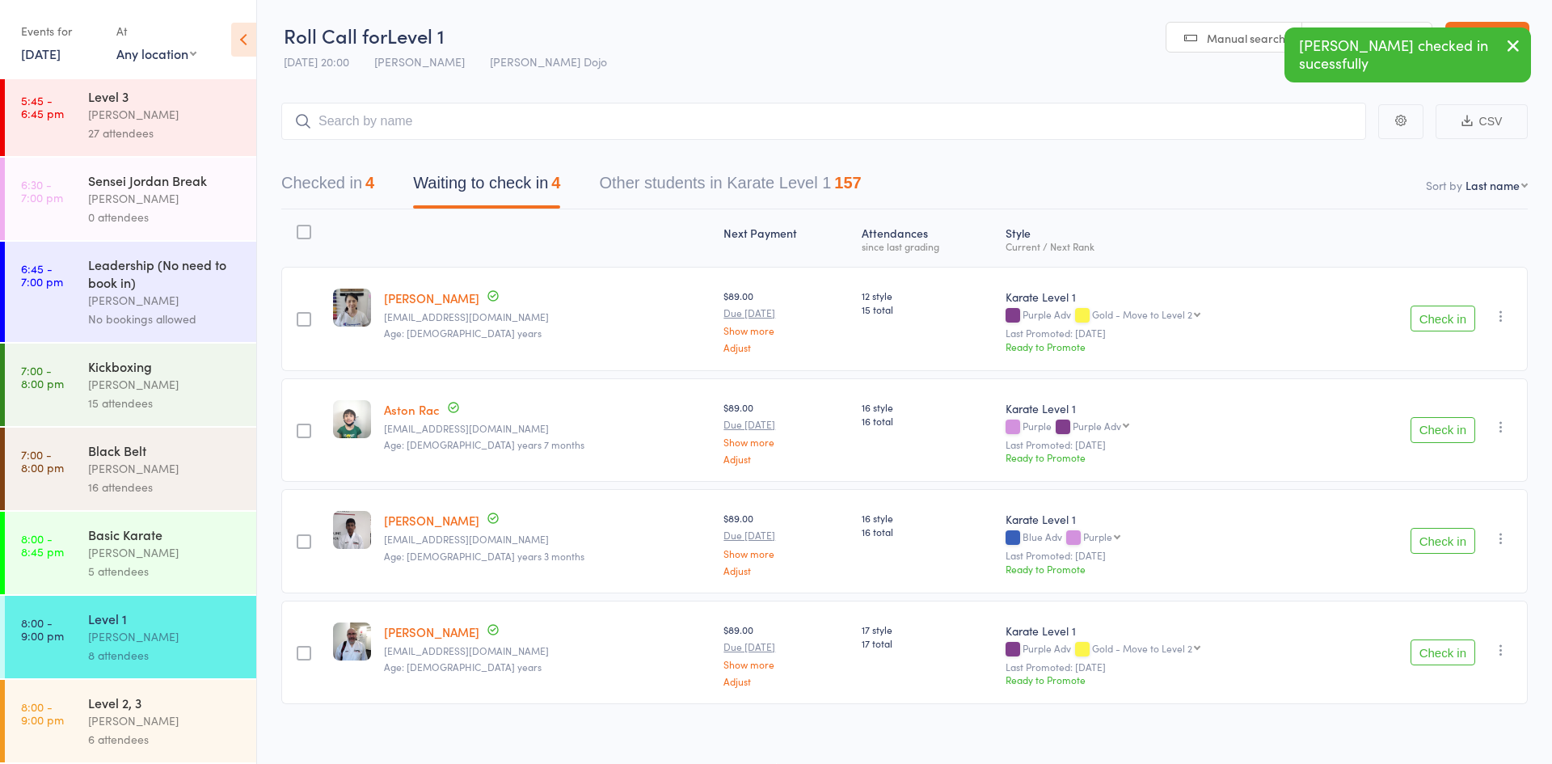
click at [92, 703] on div "Level 2, 3" at bounding box center [165, 703] width 154 height 18
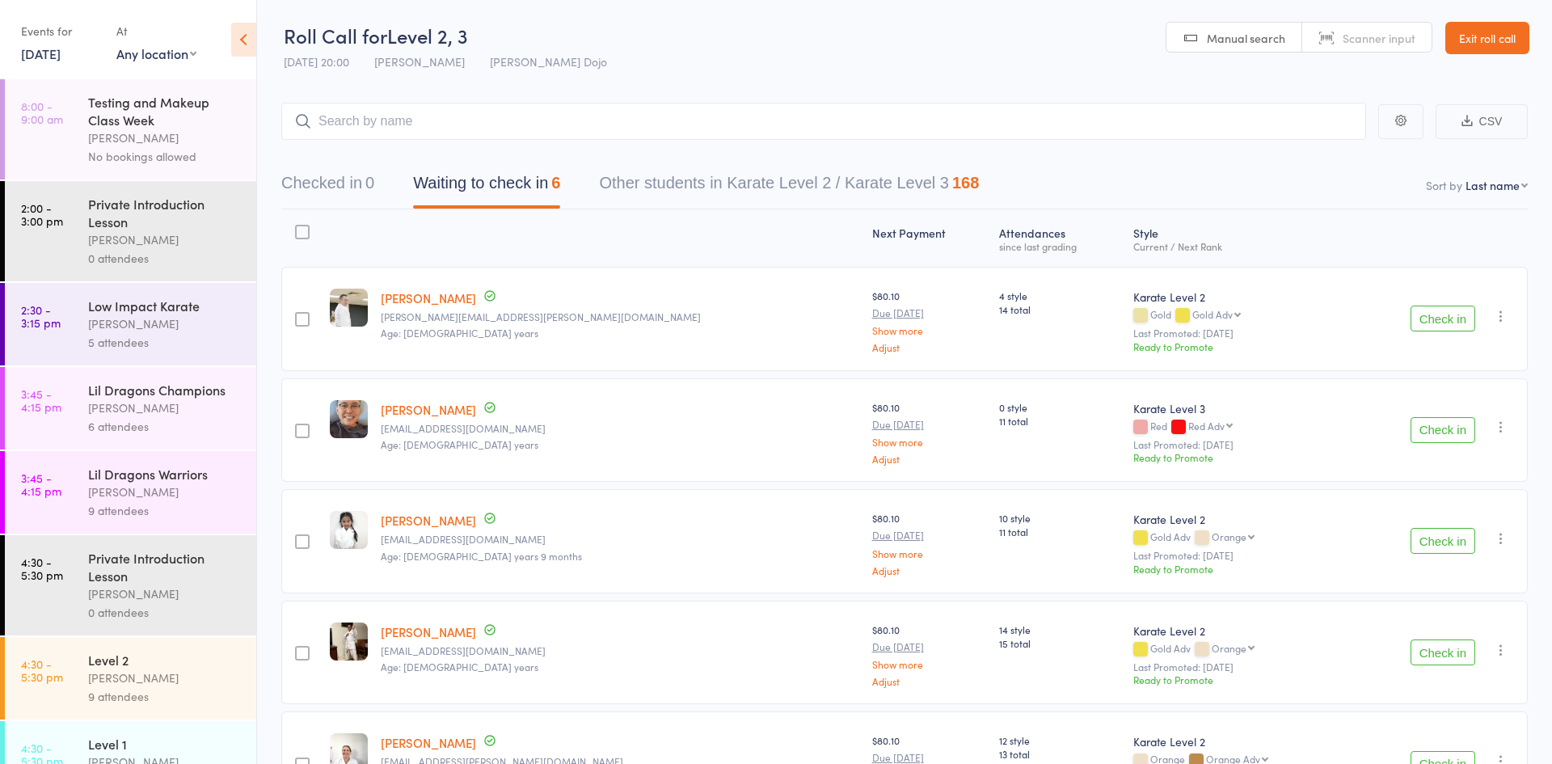
click at [1424, 323] on button "Check in" at bounding box center [1443, 319] width 65 height 26
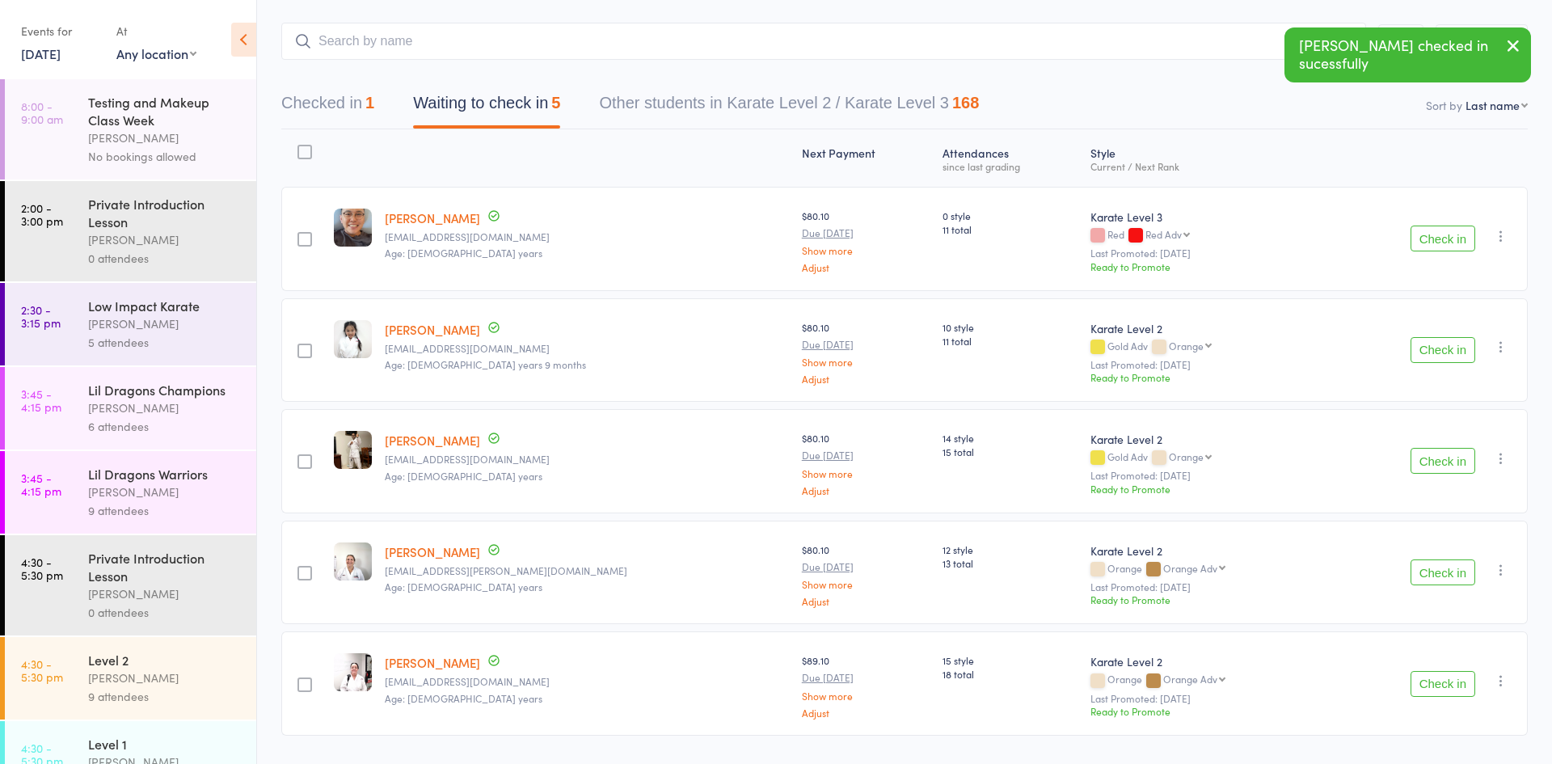
scroll to position [83, 0]
click at [1440, 571] on button "Check in" at bounding box center [1443, 570] width 65 height 26
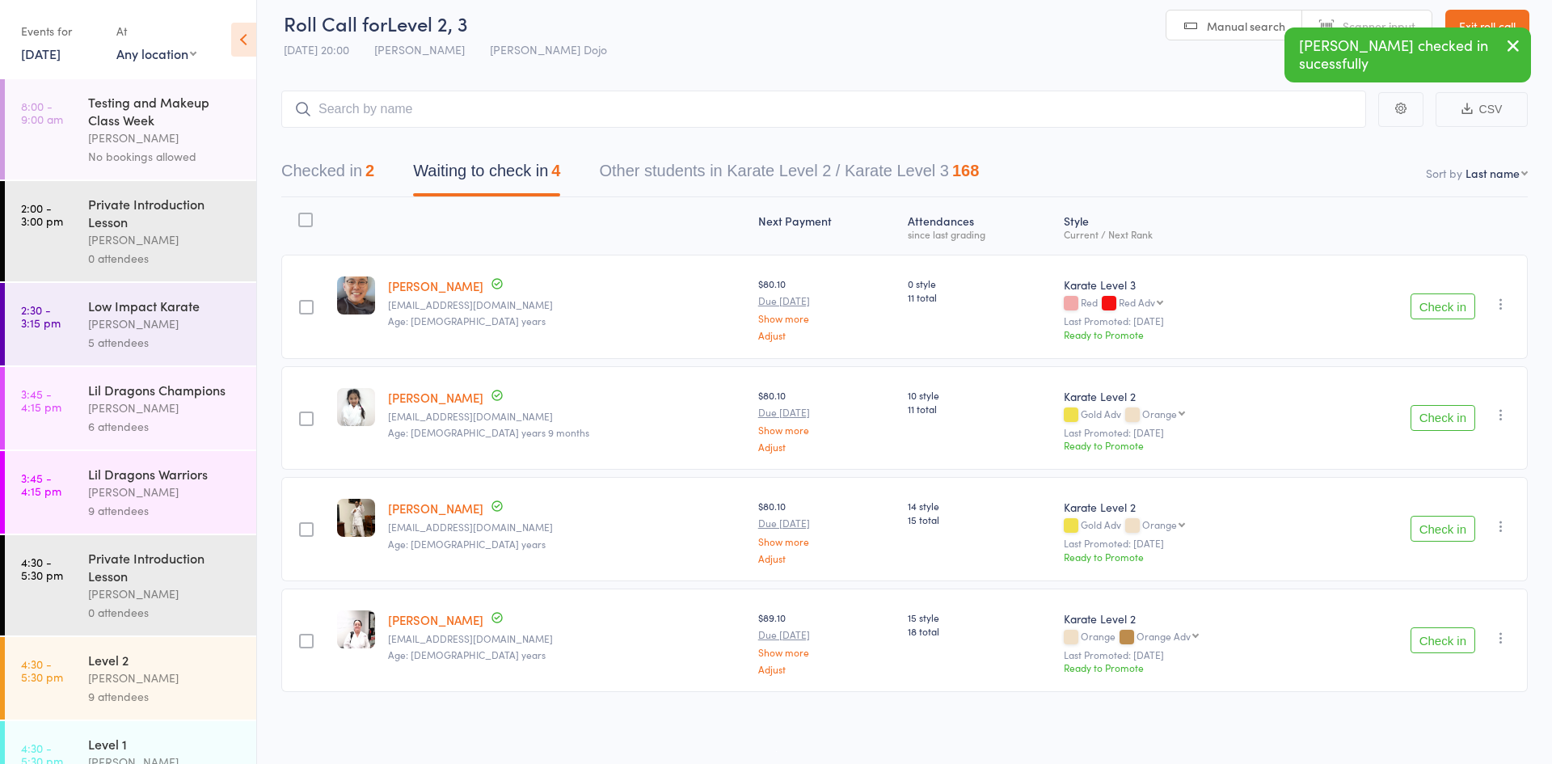
scroll to position [918, 0]
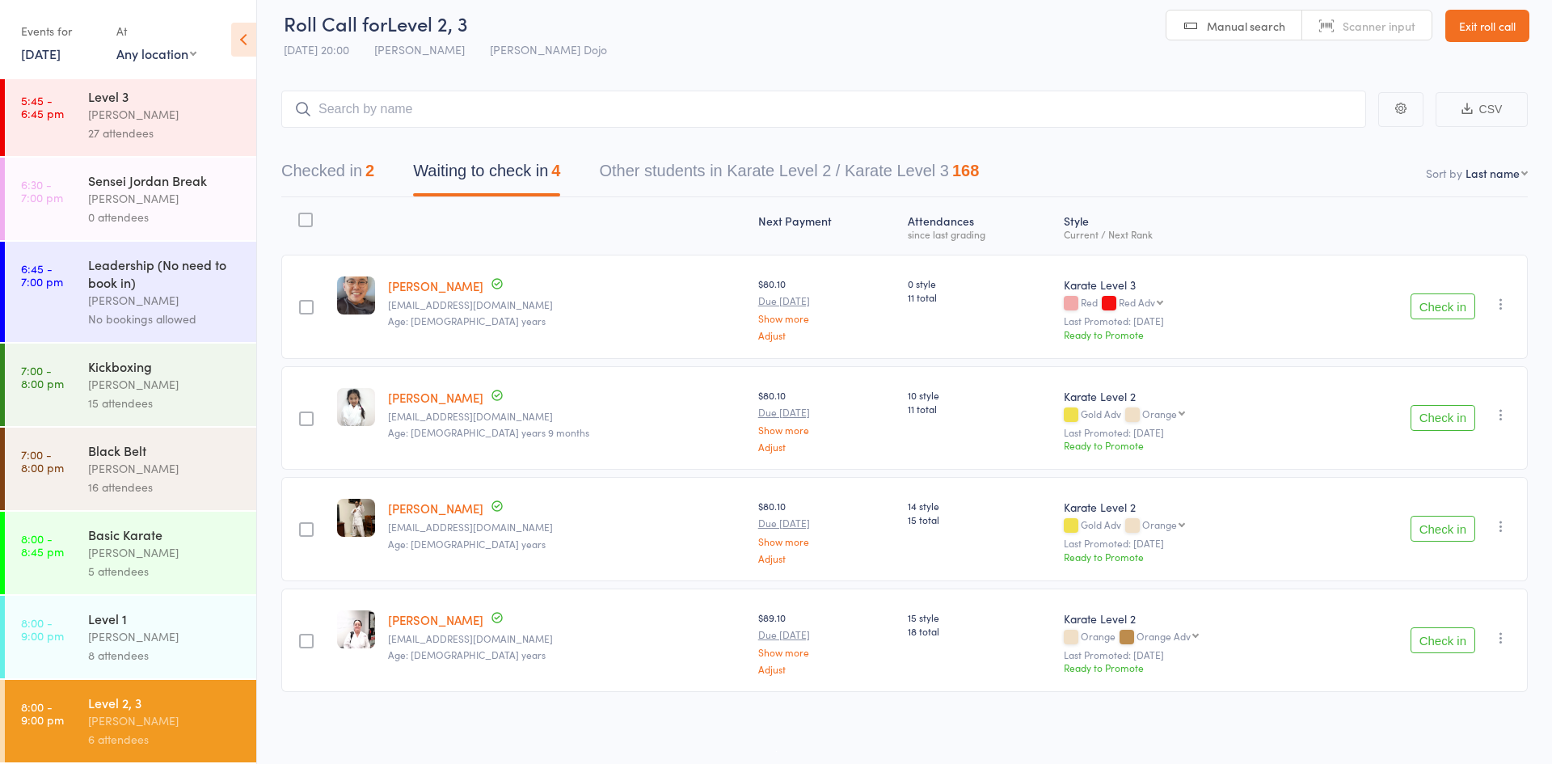
click at [51, 626] on time "8:00 - 9:00 pm" at bounding box center [42, 629] width 43 height 26
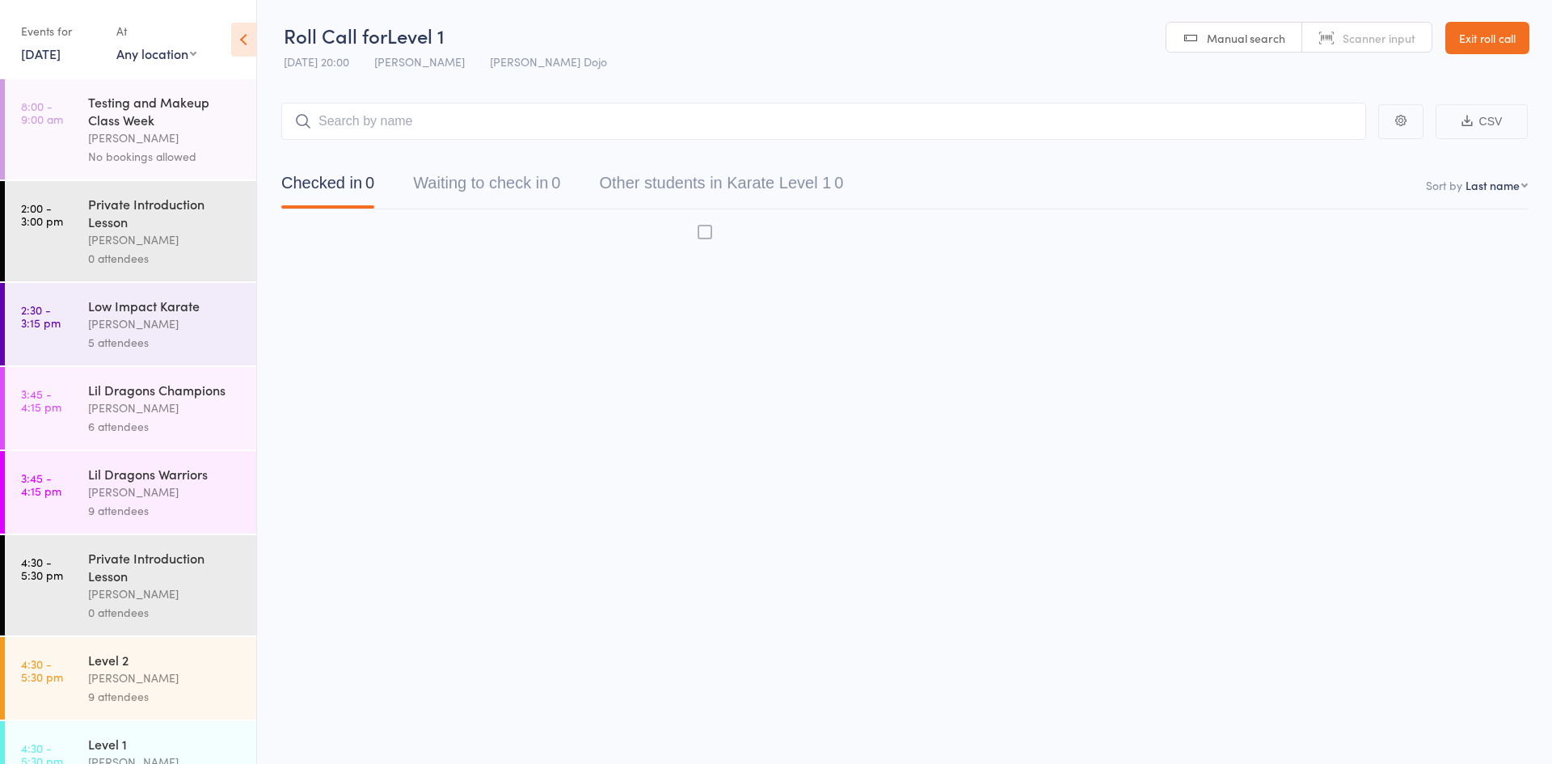
scroll to position [1, 0]
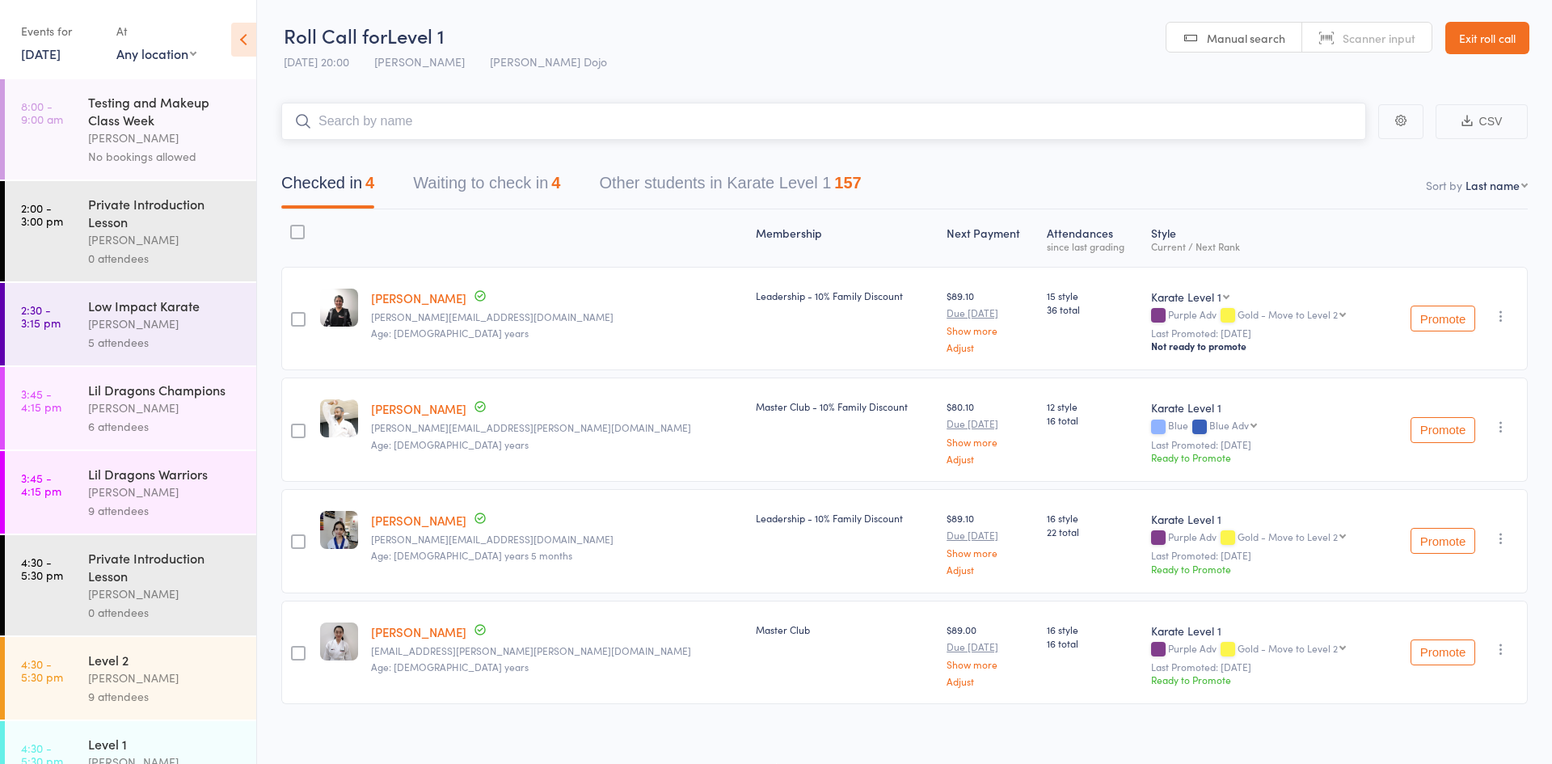
click at [548, 184] on button "Waiting to check in 4" at bounding box center [486, 187] width 147 height 43
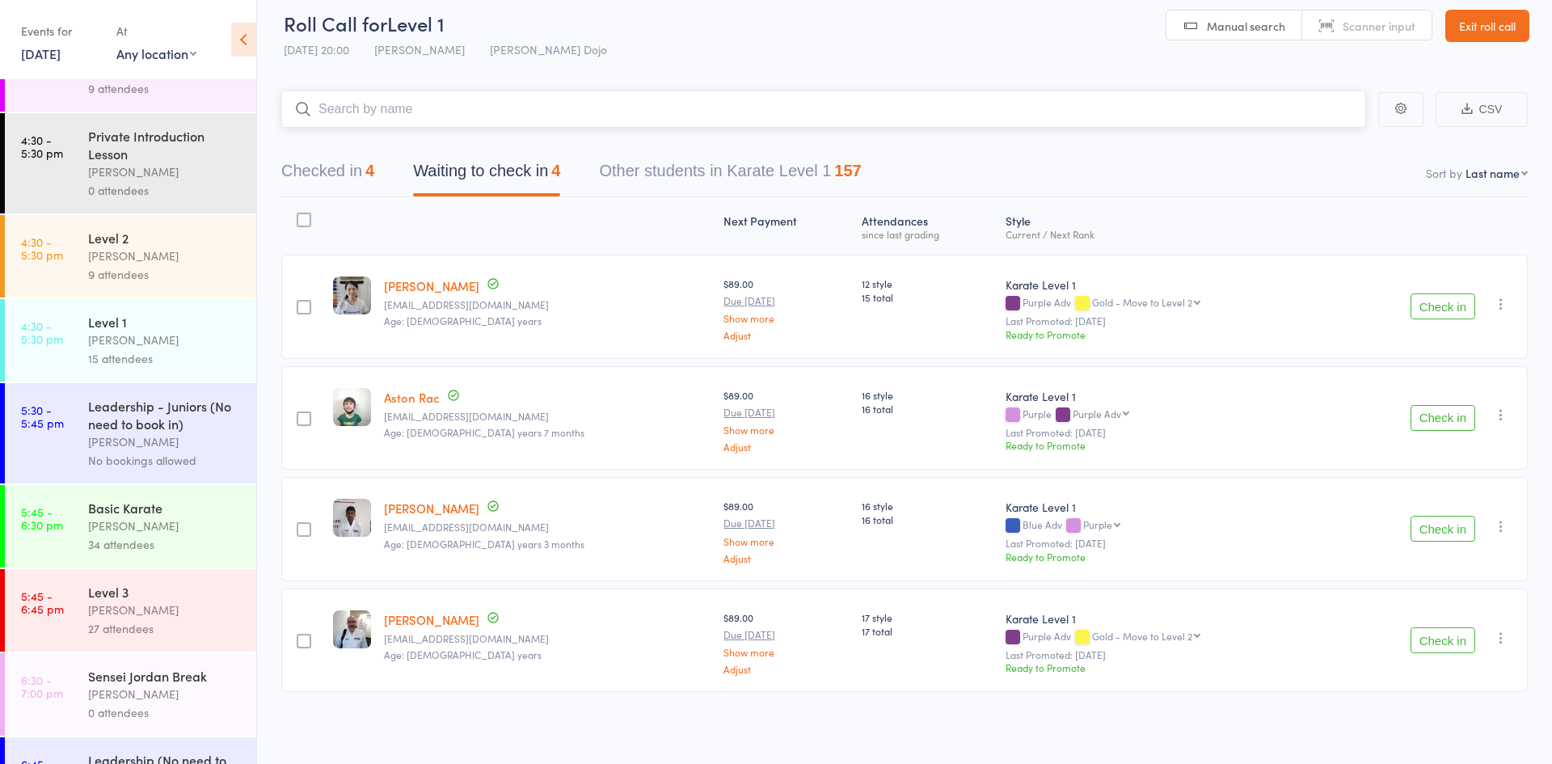
scroll to position [918, 0]
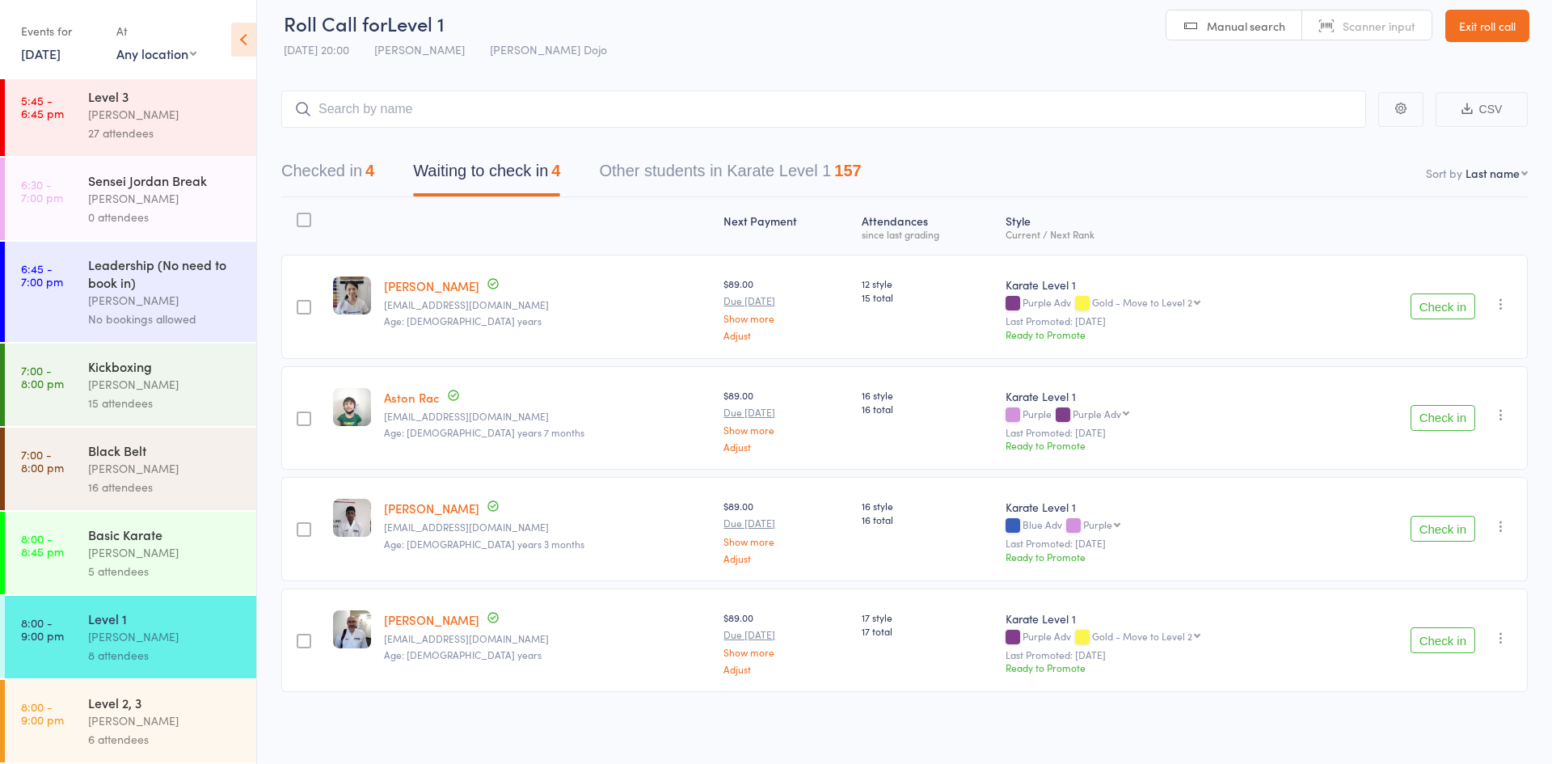
click at [112, 731] on div "6 attendees" at bounding box center [165, 739] width 154 height 19
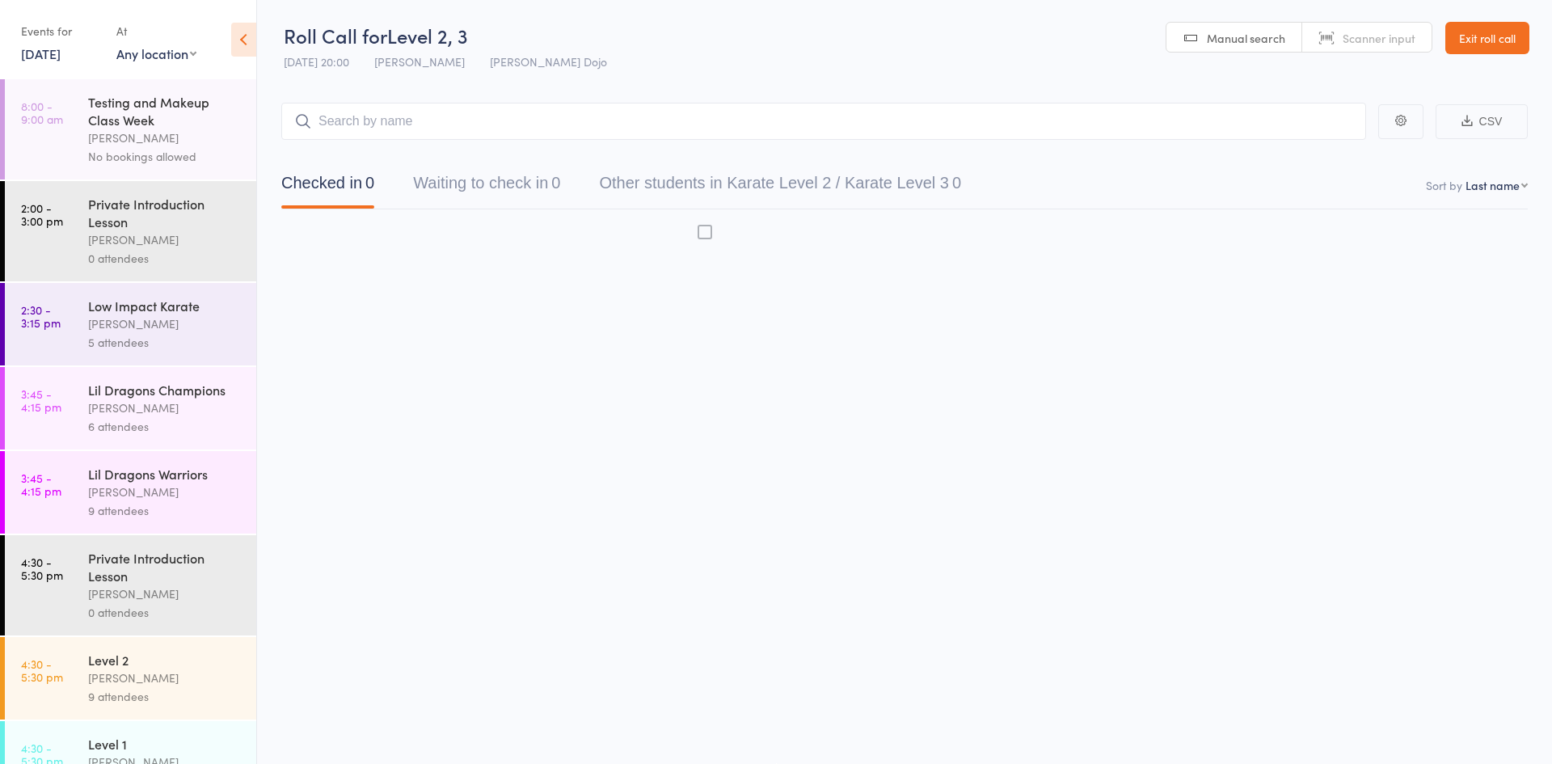
scroll to position [1, 0]
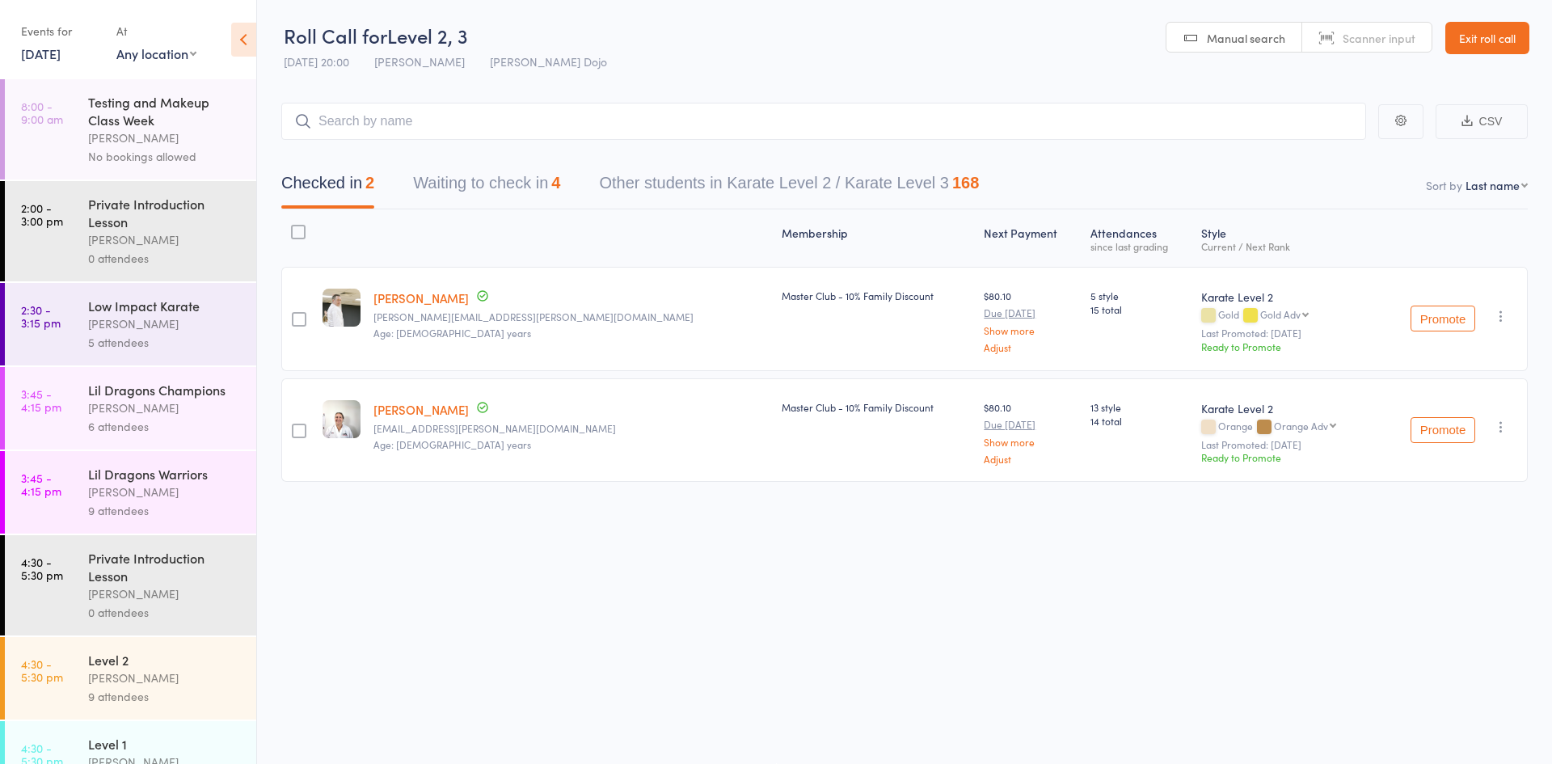
click at [529, 175] on button "Waiting to check in 4" at bounding box center [486, 187] width 147 height 43
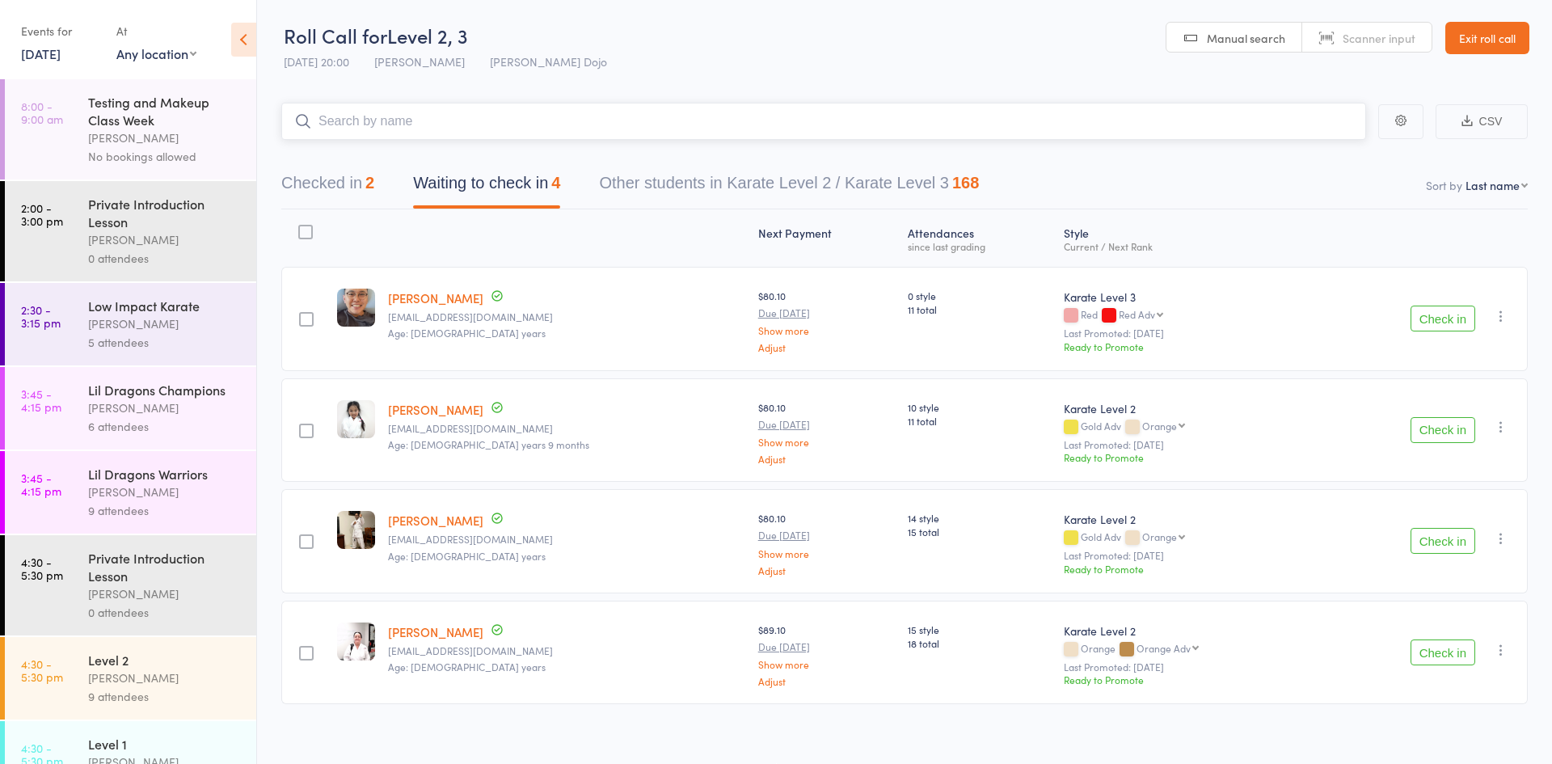
scroll to position [918, 0]
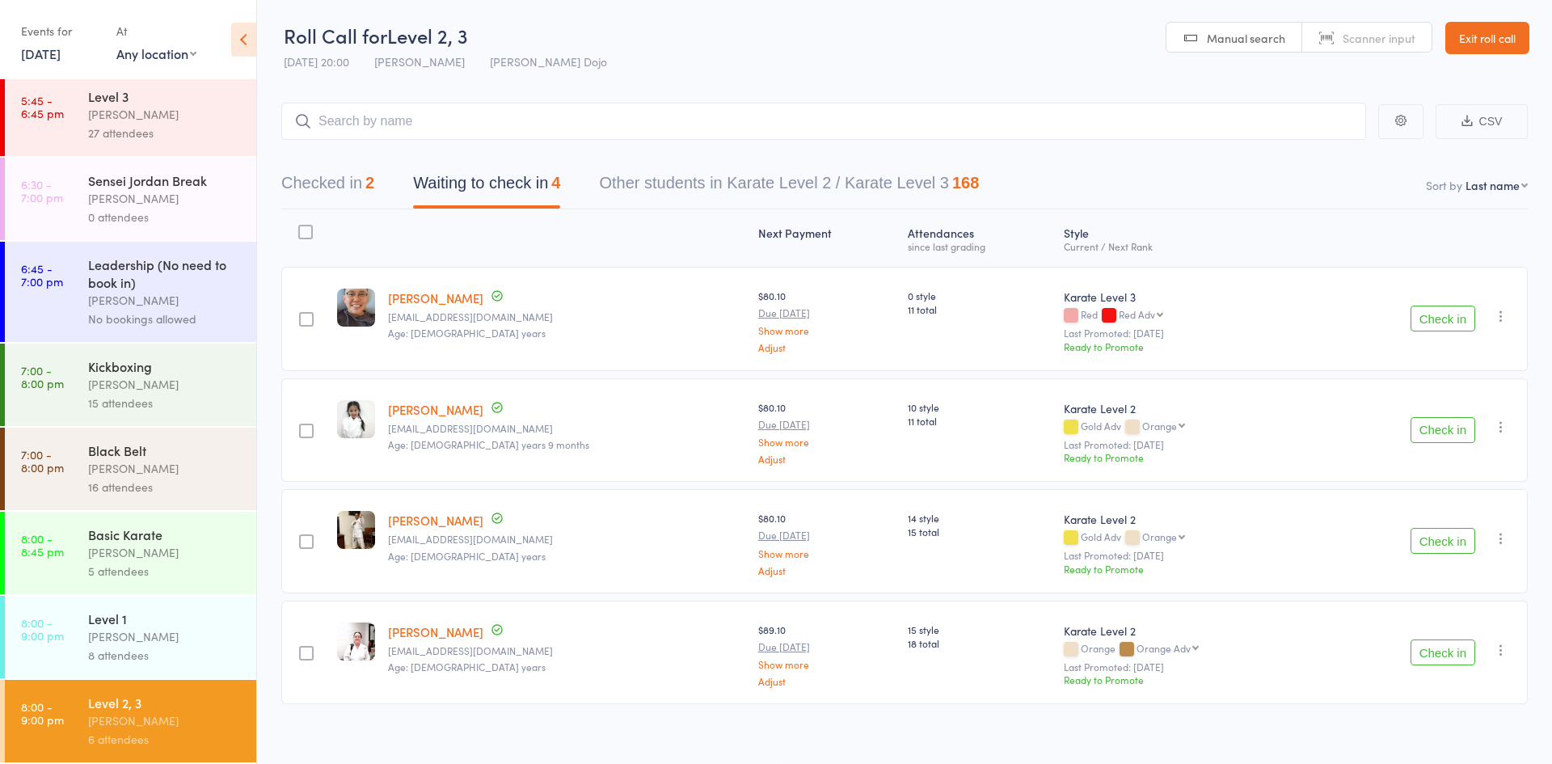
click at [108, 613] on div "Level 1" at bounding box center [165, 619] width 154 height 18
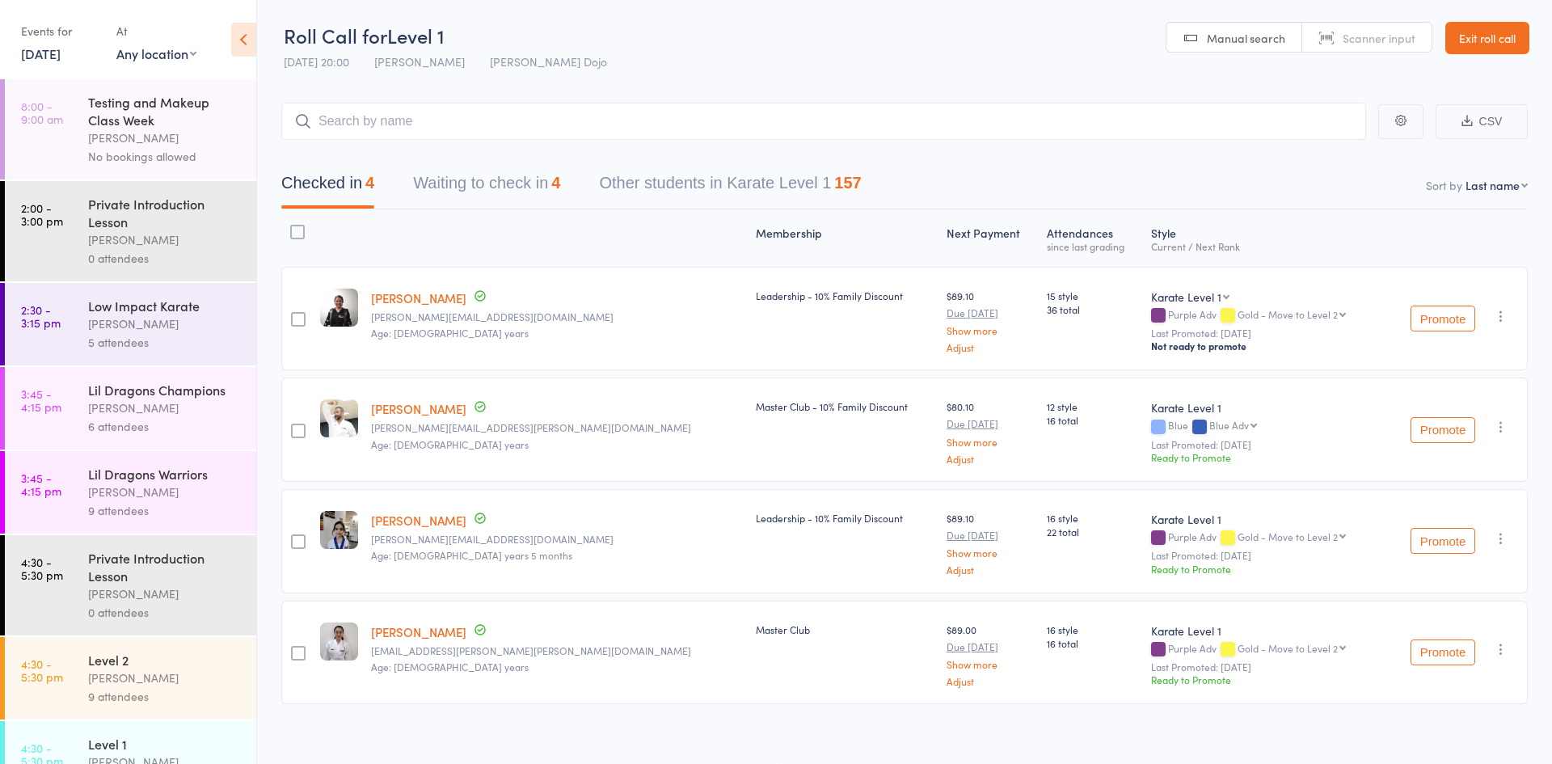
scroll to position [918, 0]
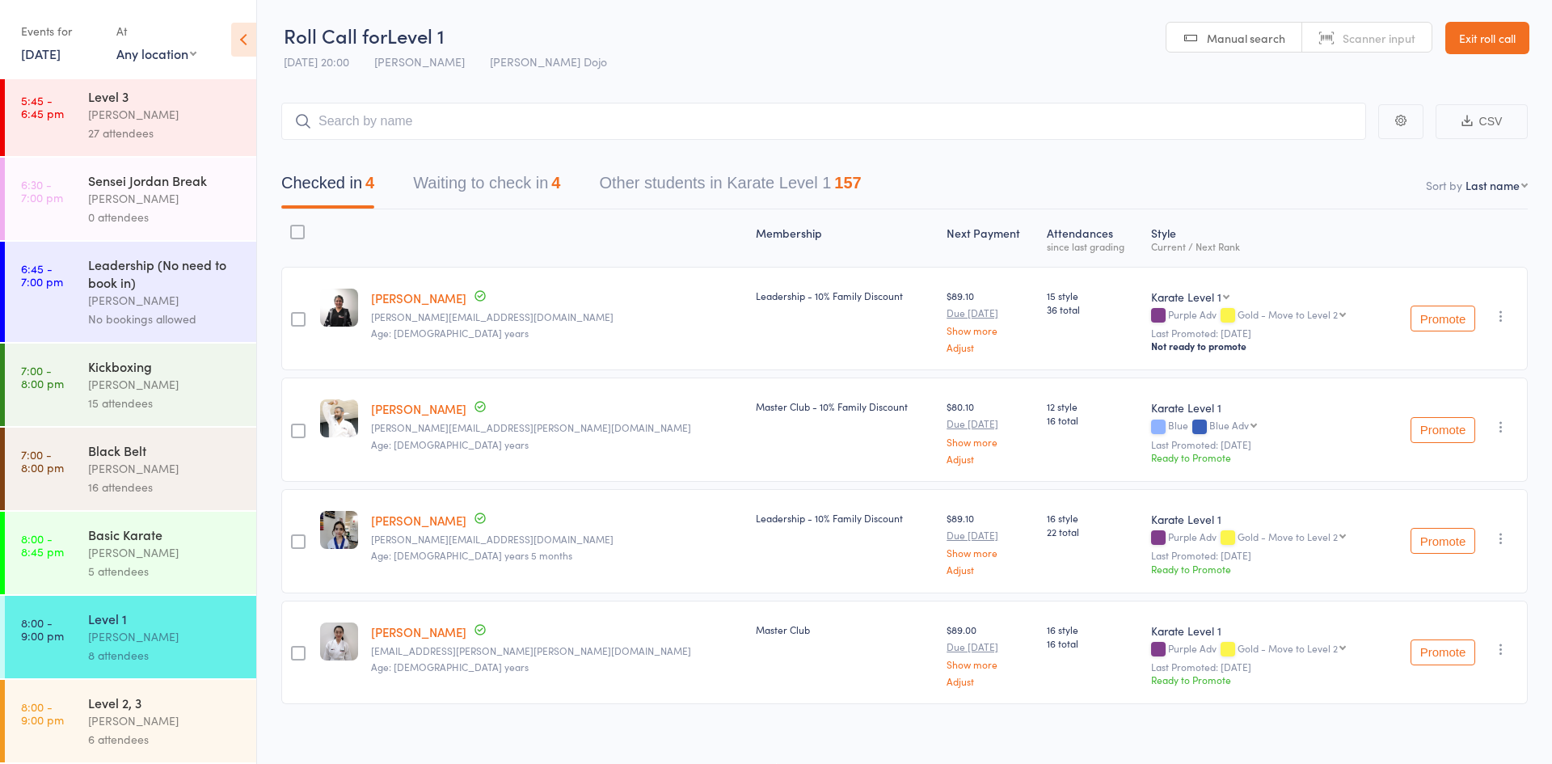
click at [153, 531] on div "Basic Karate" at bounding box center [165, 534] width 154 height 18
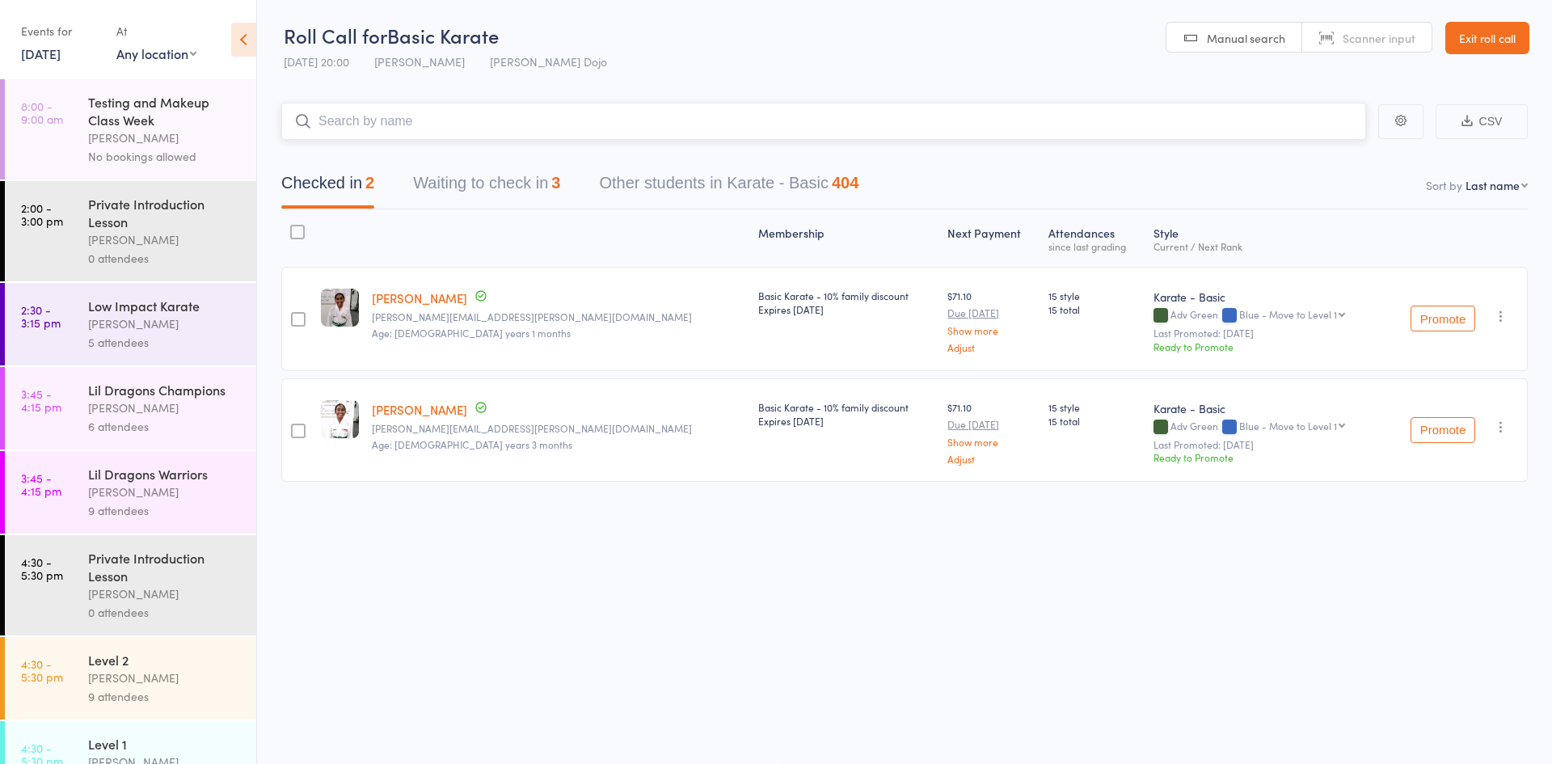
click at [490, 180] on button "Waiting to check in 3" at bounding box center [486, 187] width 147 height 43
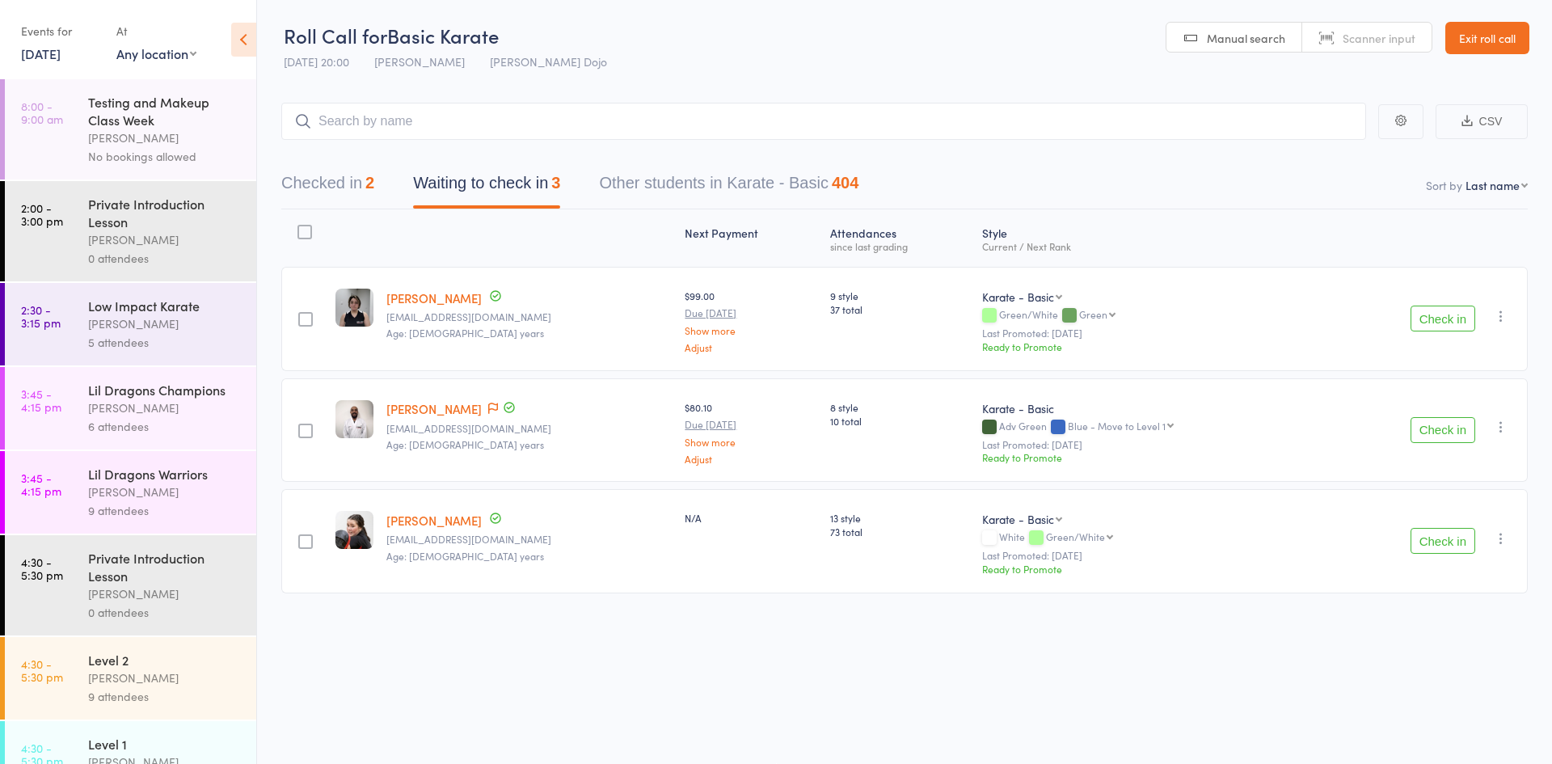
click at [309, 234] on div at bounding box center [305, 232] width 15 height 15
click at [301, 227] on input "checkbox" at bounding box center [301, 227] width 0 height 0
click at [1379, 723] on button "Mark absent" at bounding box center [1384, 731] width 96 height 34
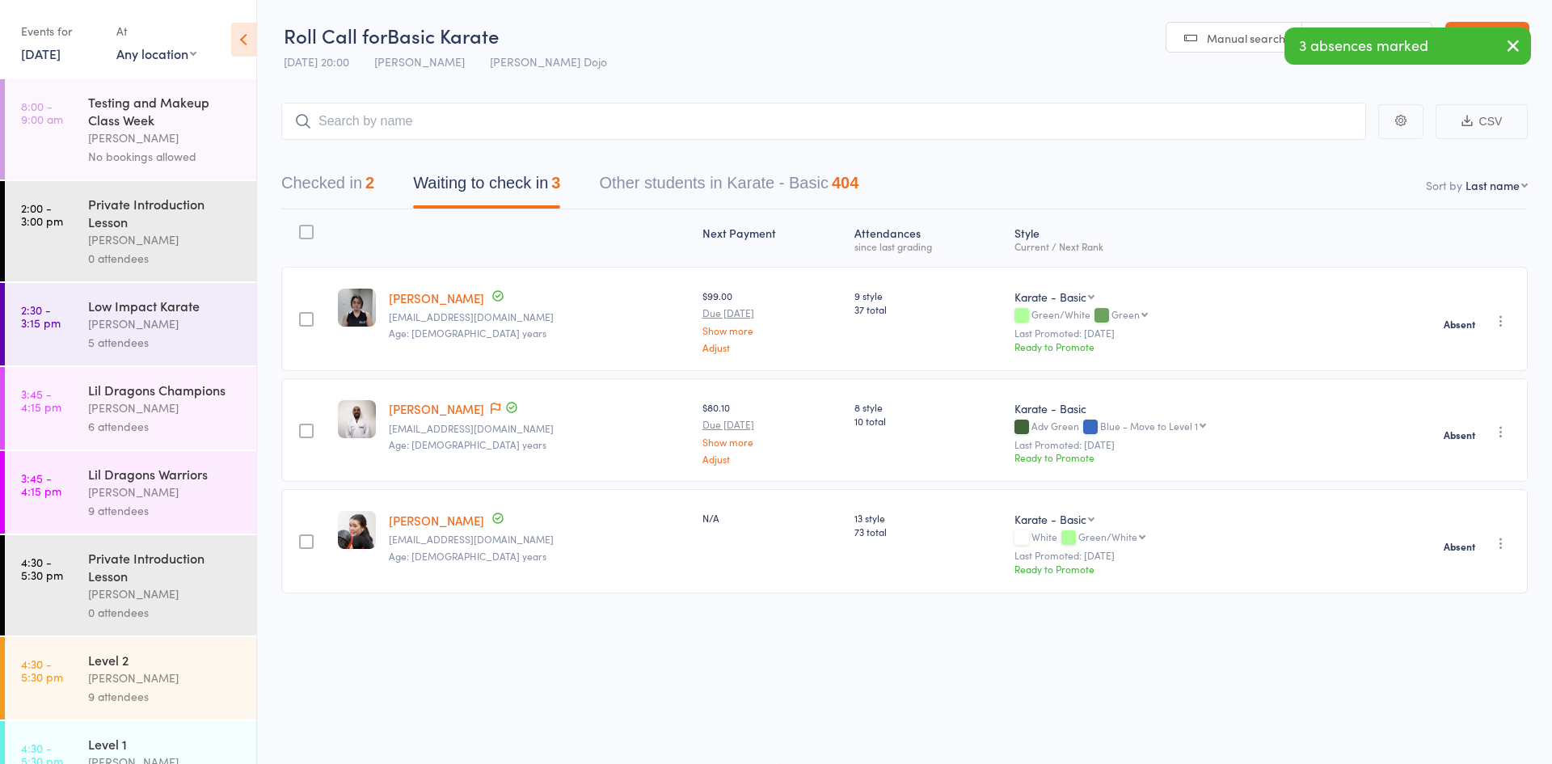
scroll to position [918, 0]
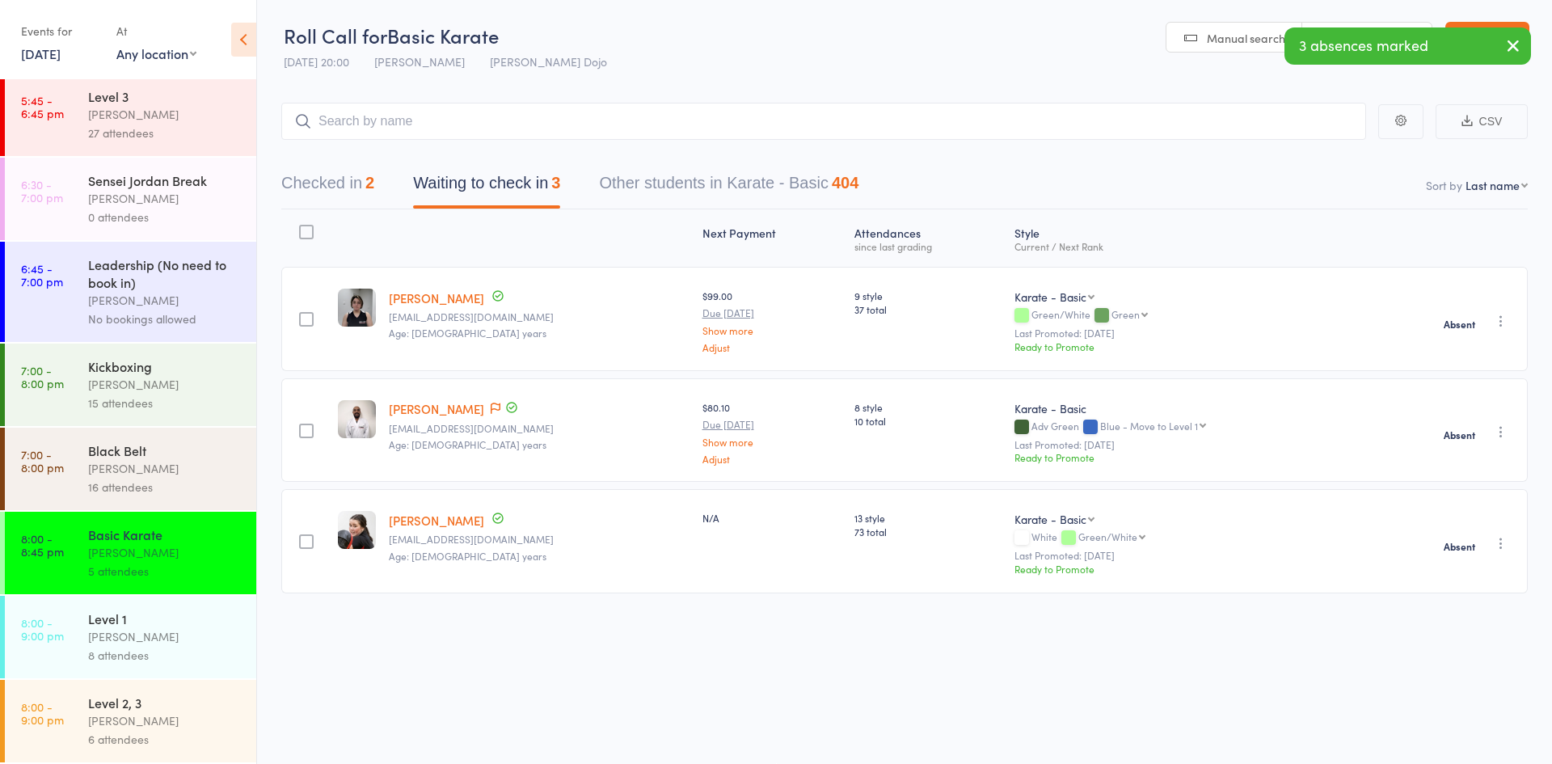
click at [151, 623] on div "Level 1" at bounding box center [165, 619] width 154 height 18
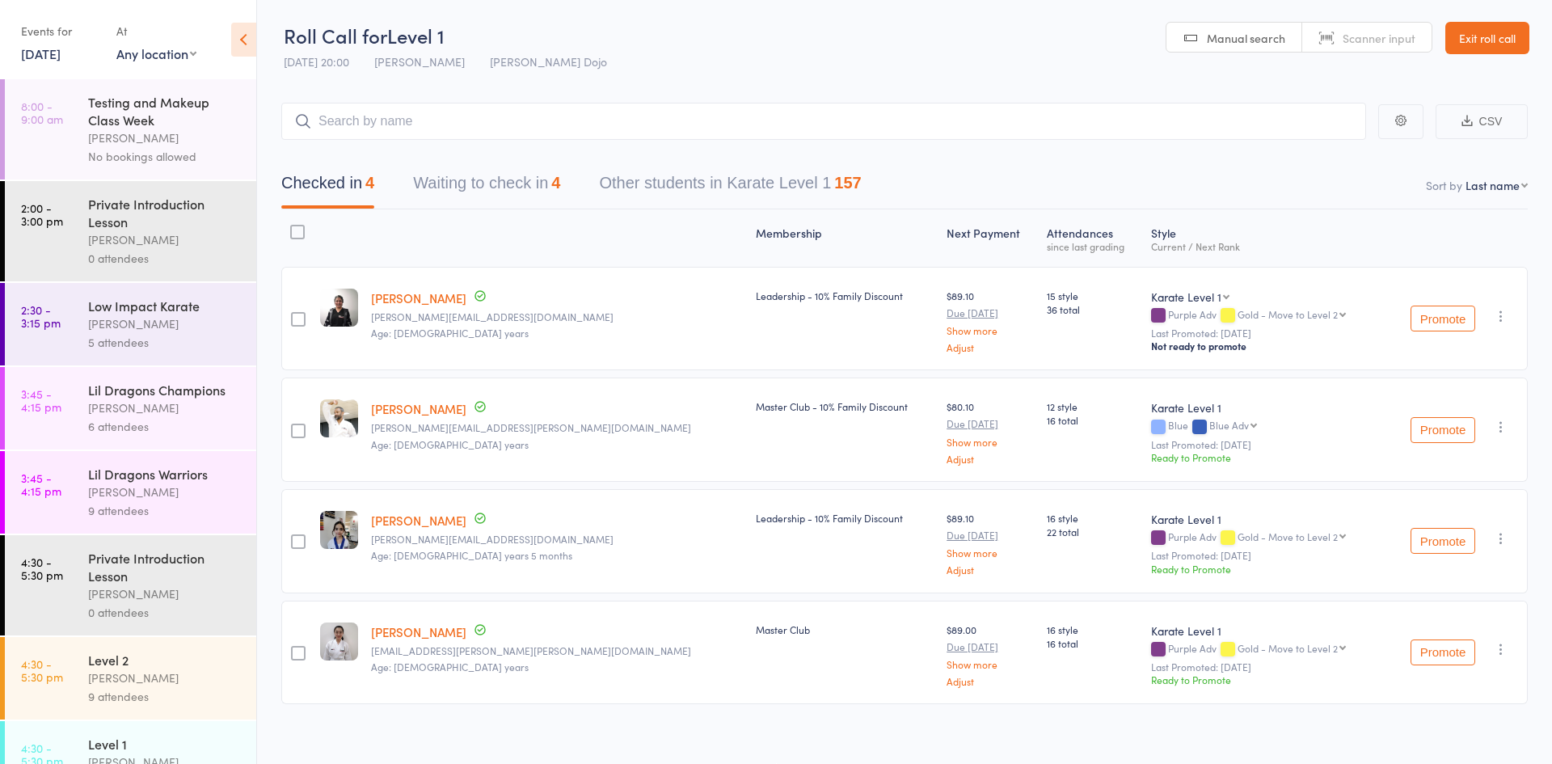
click at [471, 184] on button "Waiting to check in 4" at bounding box center [486, 187] width 147 height 43
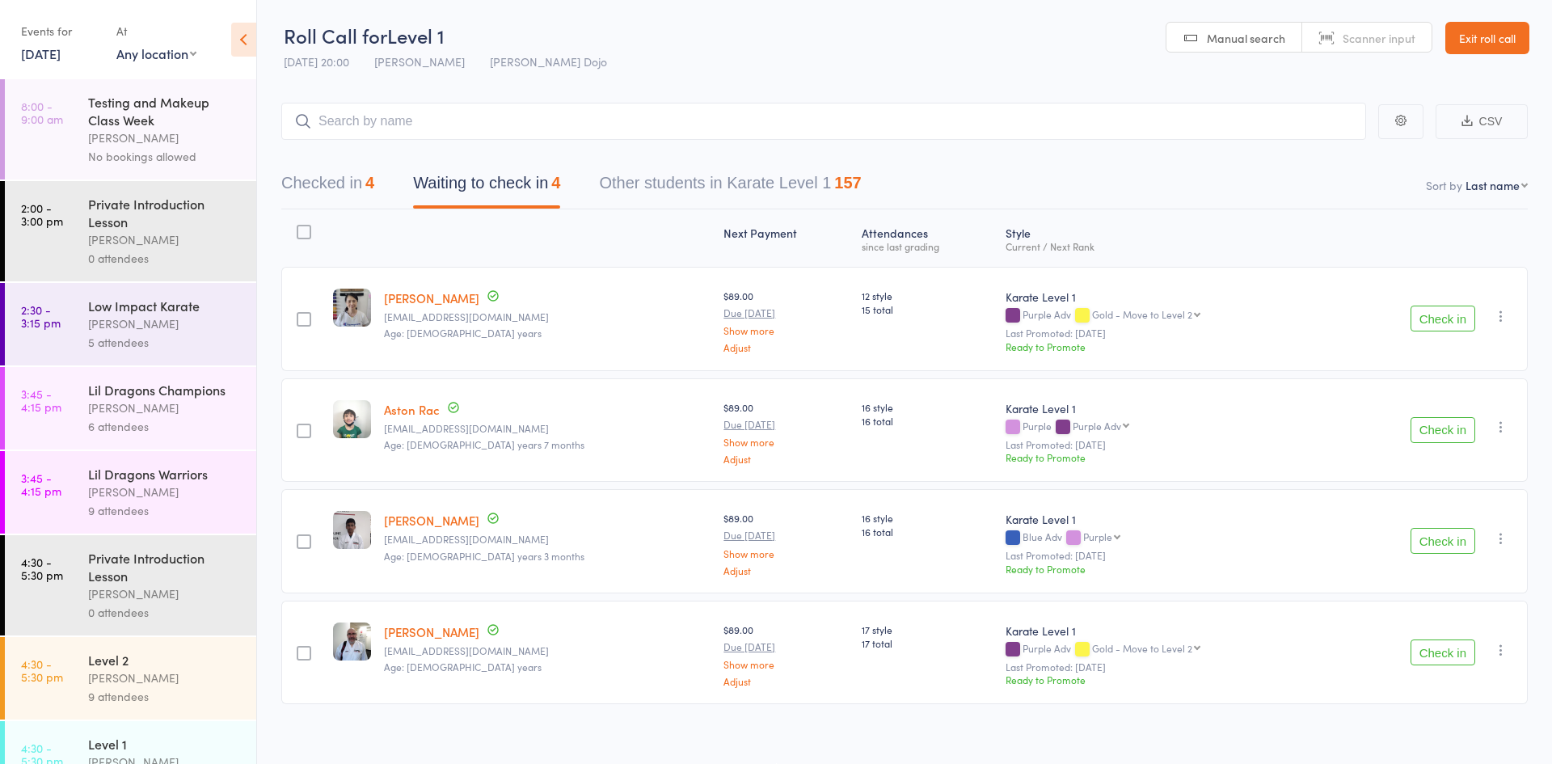
click at [310, 235] on div at bounding box center [304, 232] width 15 height 15
click at [300, 227] on input "checkbox" at bounding box center [300, 227] width 0 height 0
click at [1363, 728] on button "Mark absent" at bounding box center [1384, 731] width 96 height 34
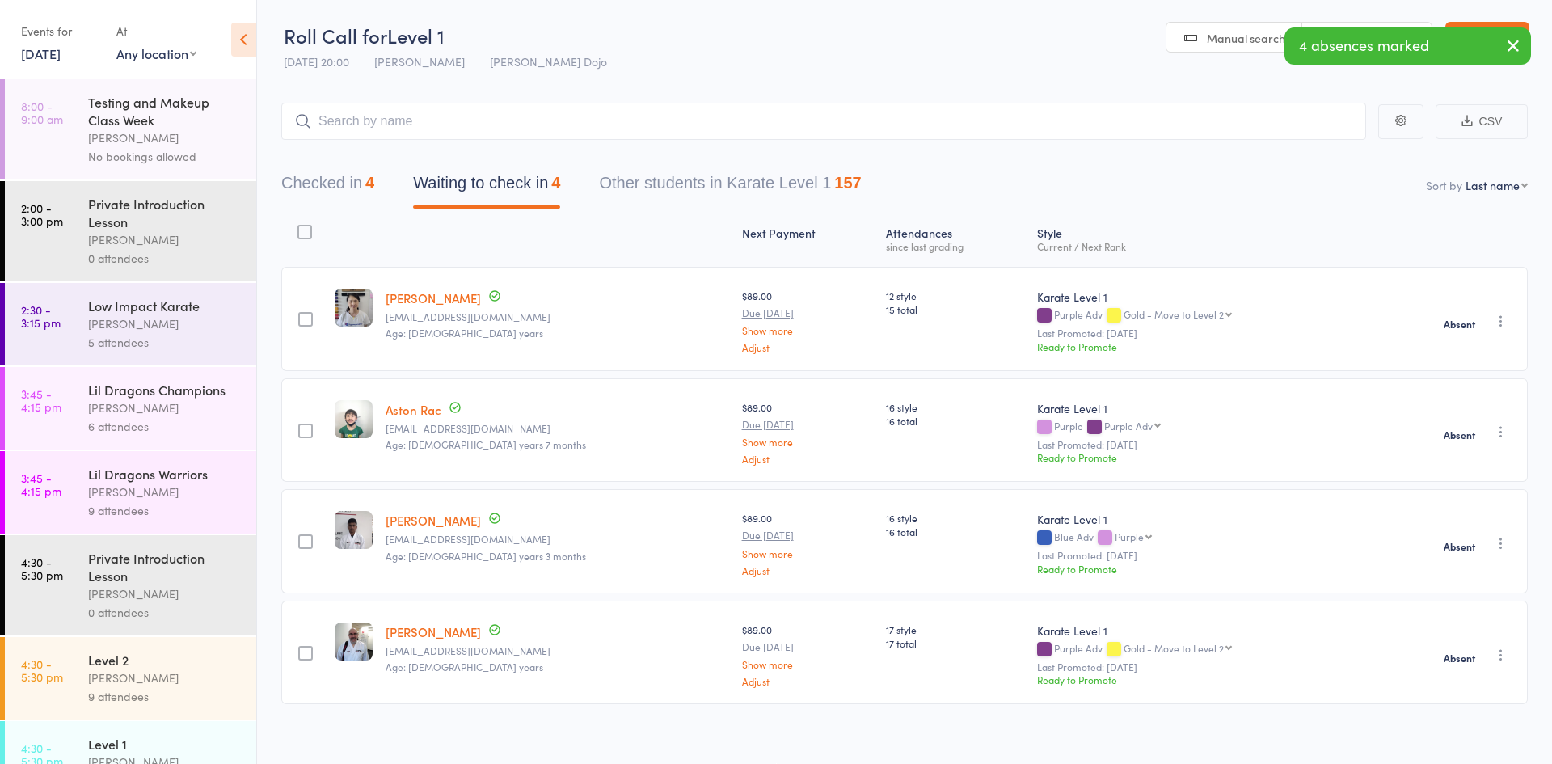
scroll to position [918, 0]
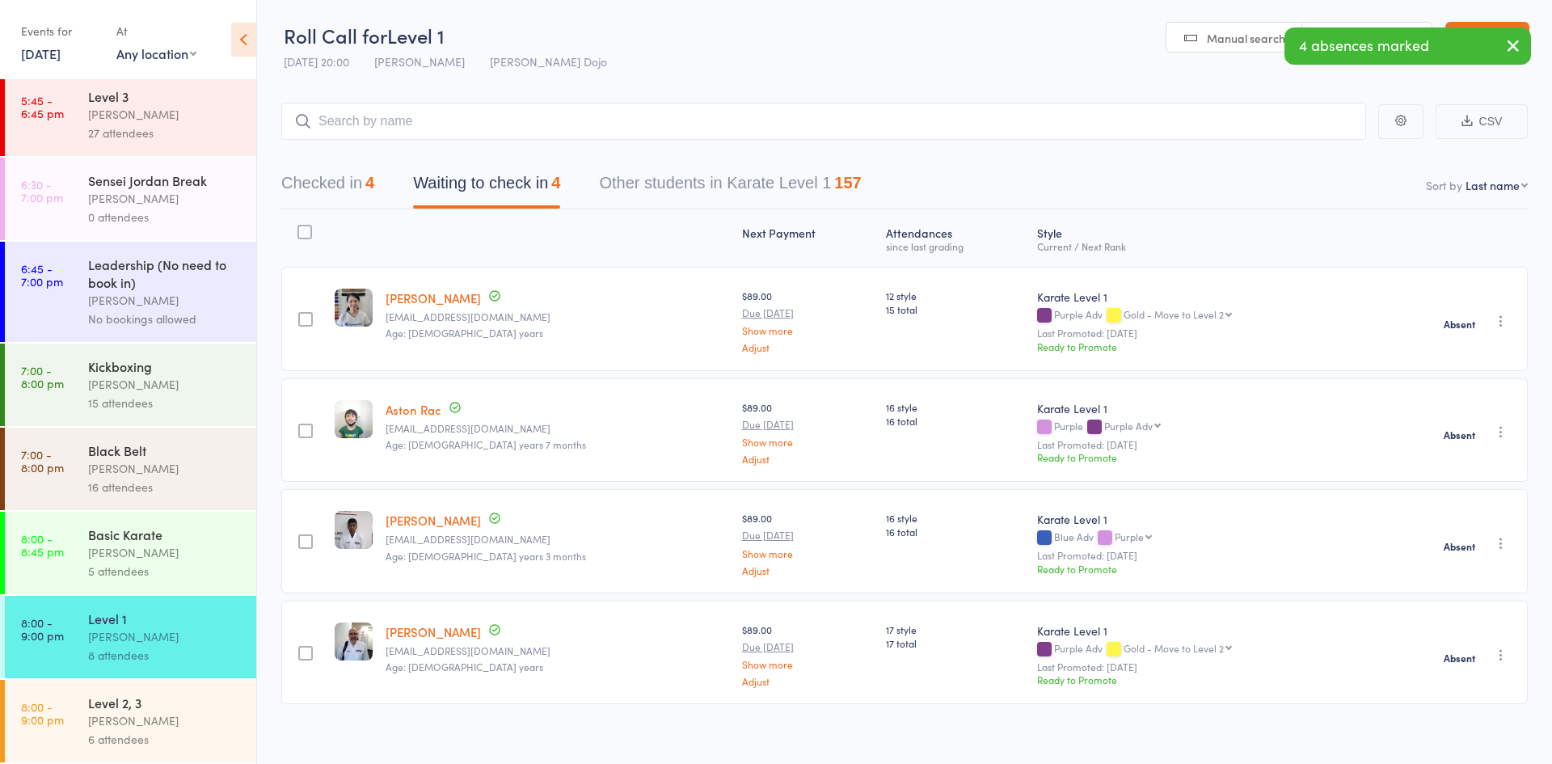
click at [125, 699] on div "Level 2, 3" at bounding box center [165, 703] width 154 height 18
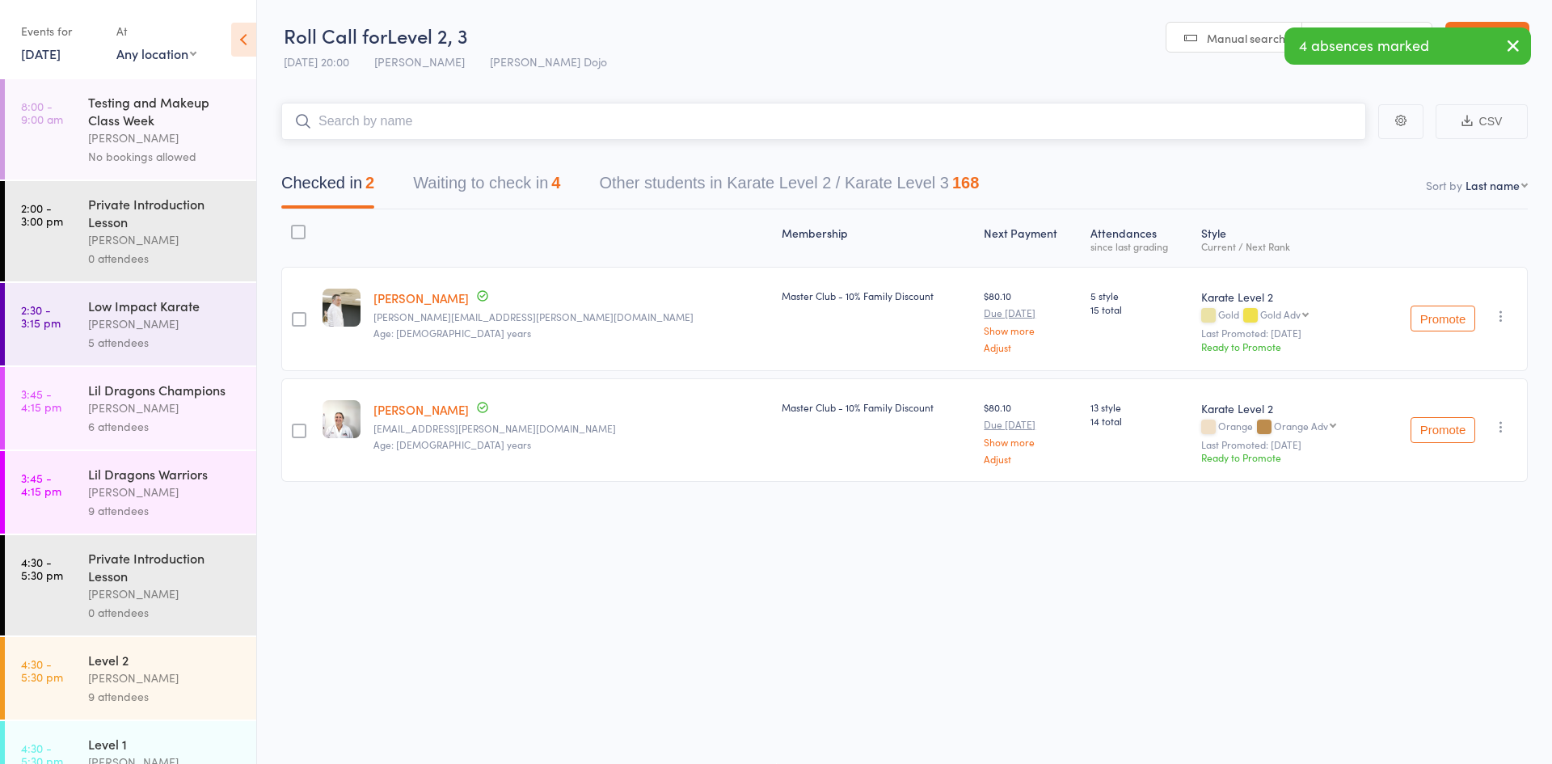
click at [517, 185] on button "Waiting to check in 4" at bounding box center [486, 187] width 147 height 43
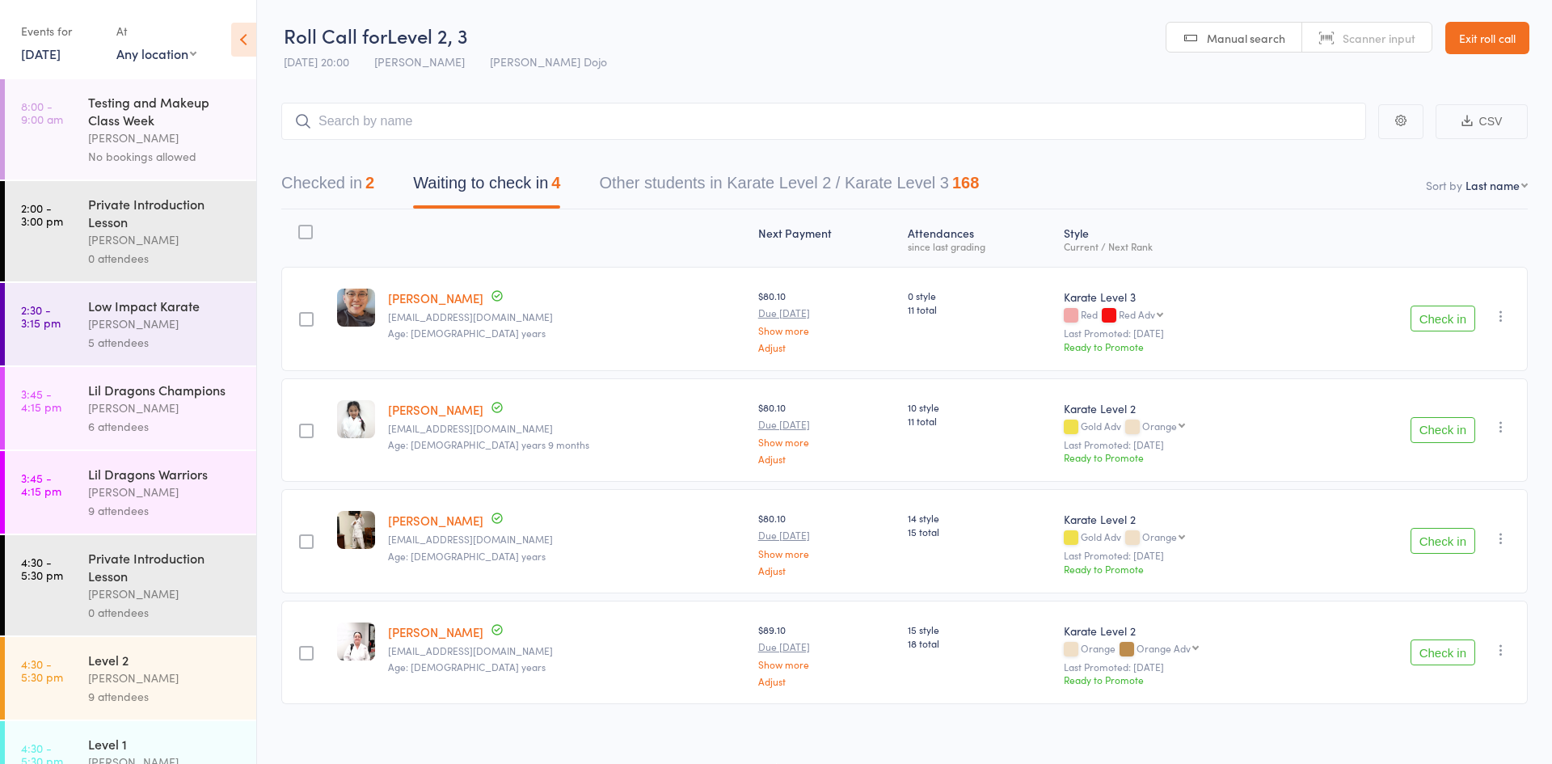
click at [308, 229] on div at bounding box center [305, 232] width 15 height 15
click at [302, 227] on input "checkbox" at bounding box center [302, 227] width 0 height 0
click at [1376, 719] on button "Mark absent" at bounding box center [1384, 731] width 96 height 34
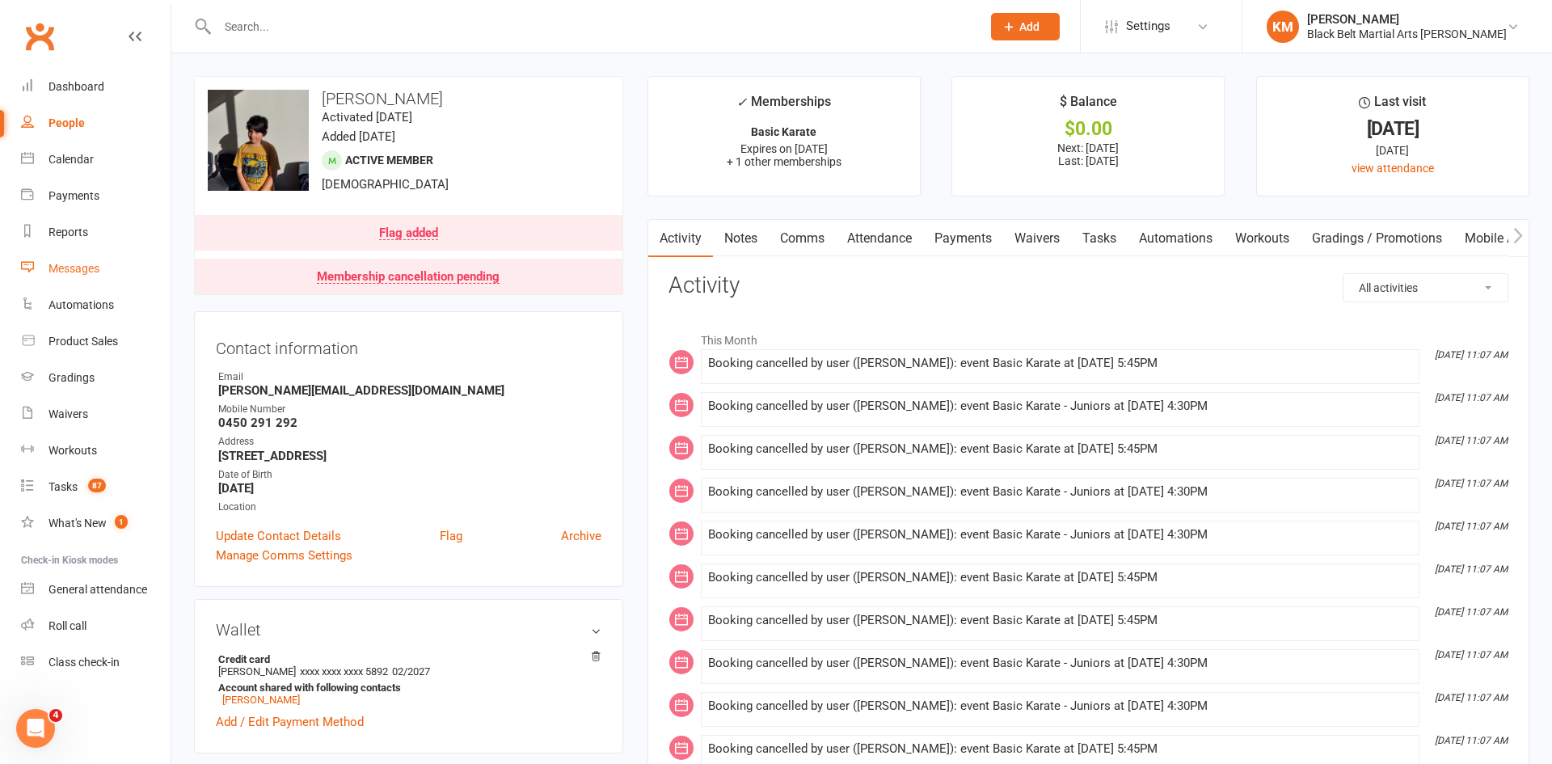
click at [83, 276] on link "Messages" at bounding box center [96, 269] width 150 height 36
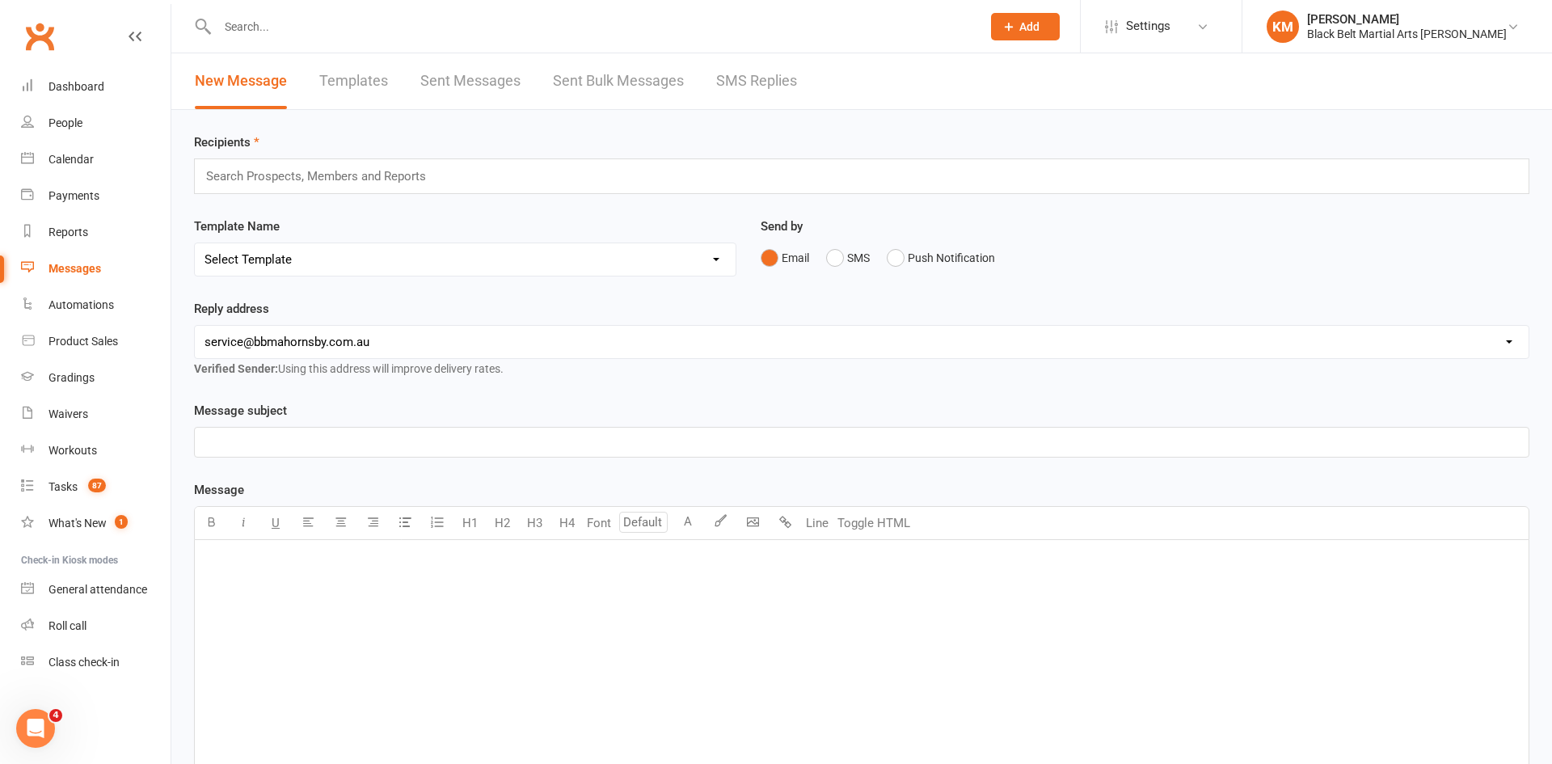
click at [515, 100] on link "Sent Messages" at bounding box center [470, 81] width 100 height 56
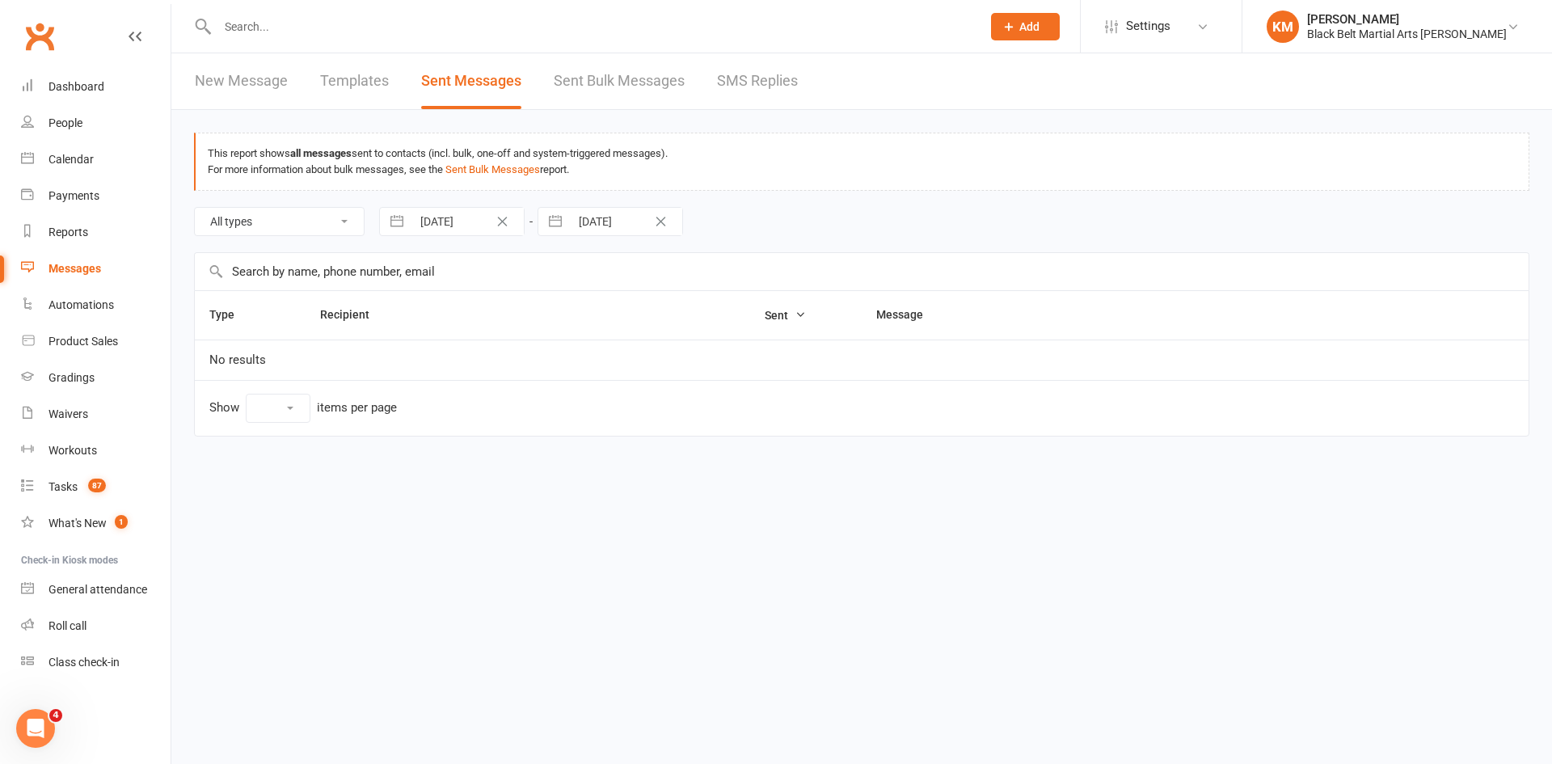
select select "10"
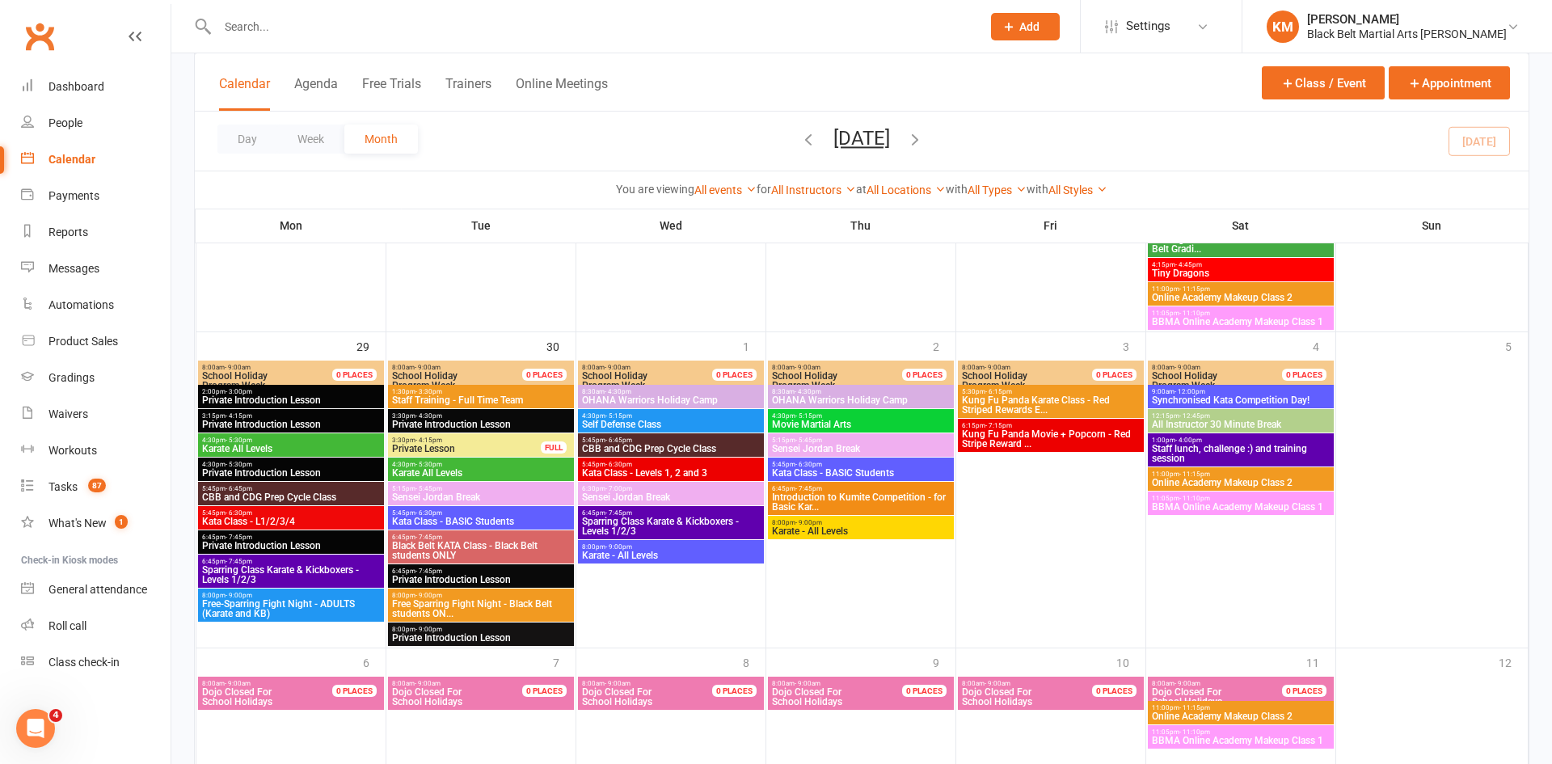
scroll to position [2505, 0]
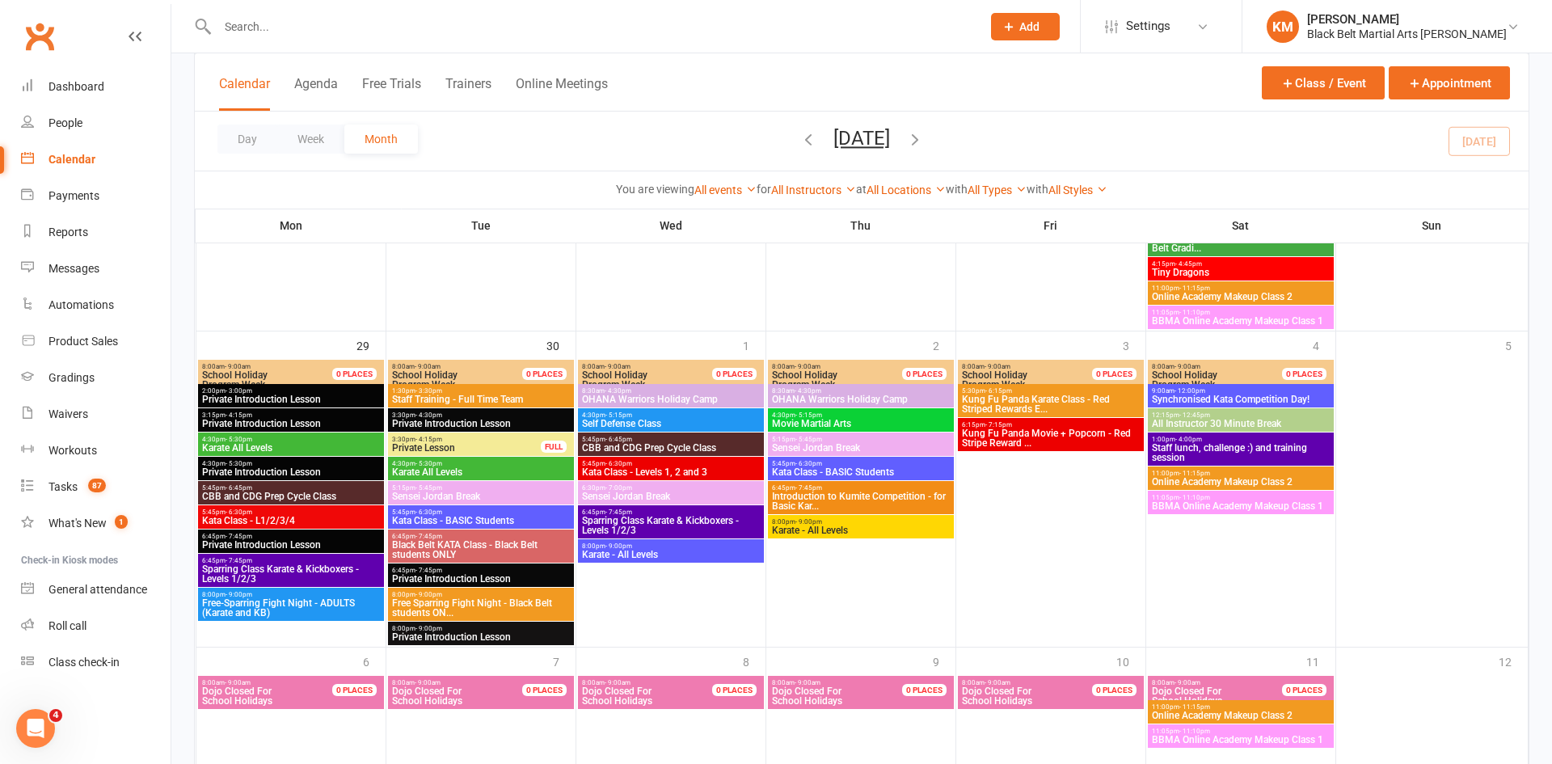
click at [729, 400] on span "OHANA Warriors Holiday Camp" at bounding box center [670, 400] width 179 height 10
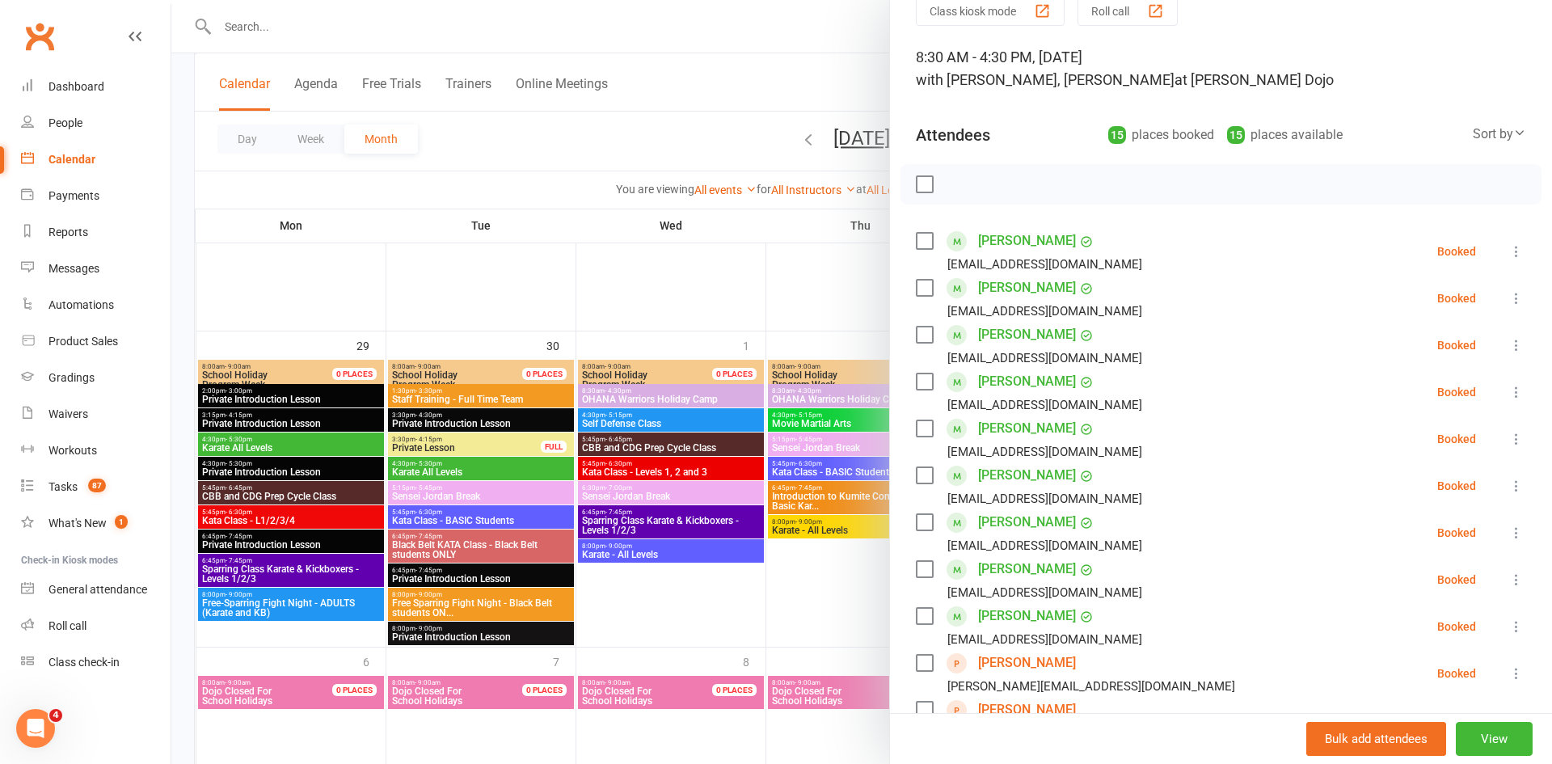
scroll to position [72, 0]
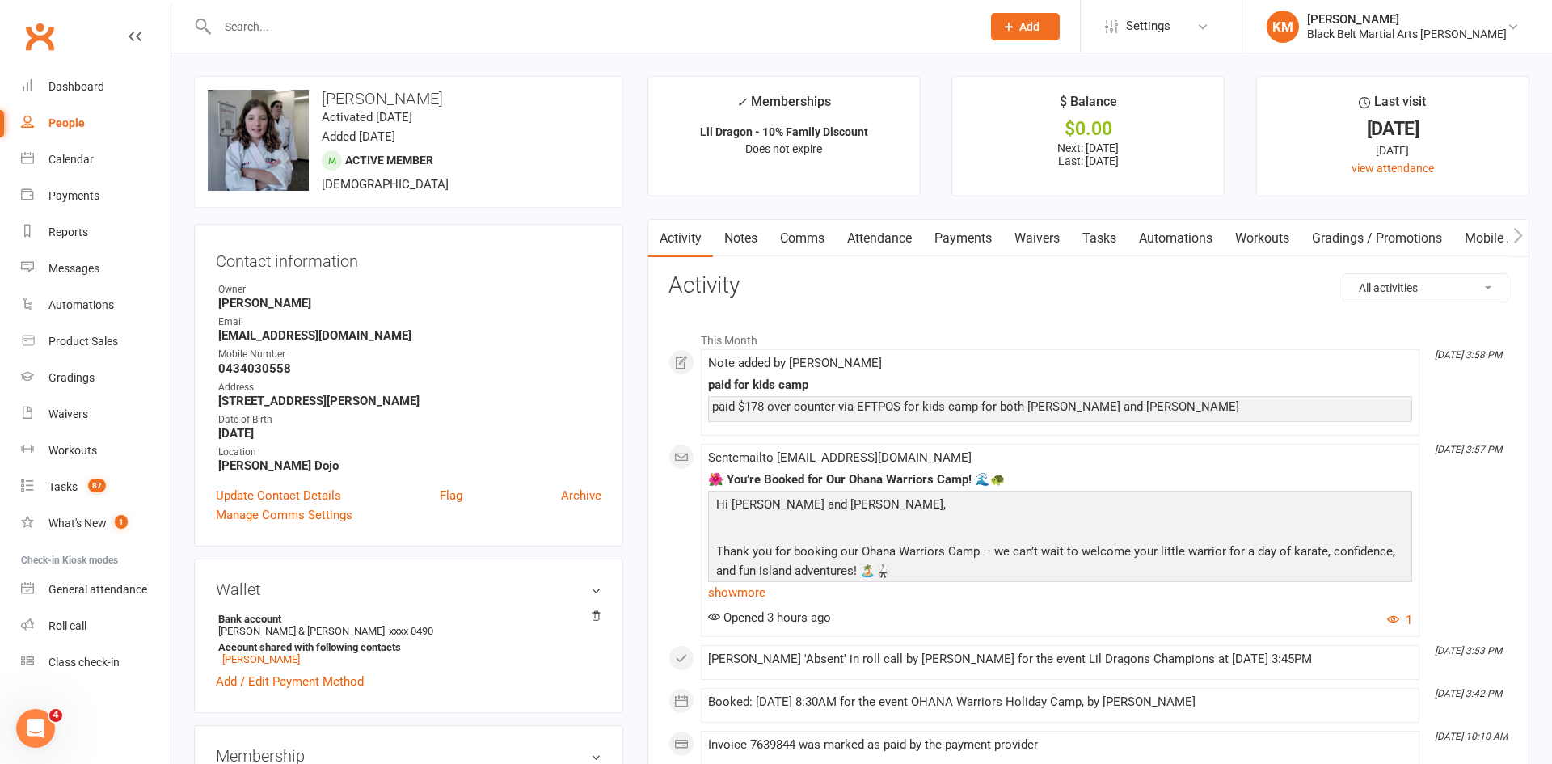
click at [479, 27] on input "text" at bounding box center [591, 26] width 757 height 23
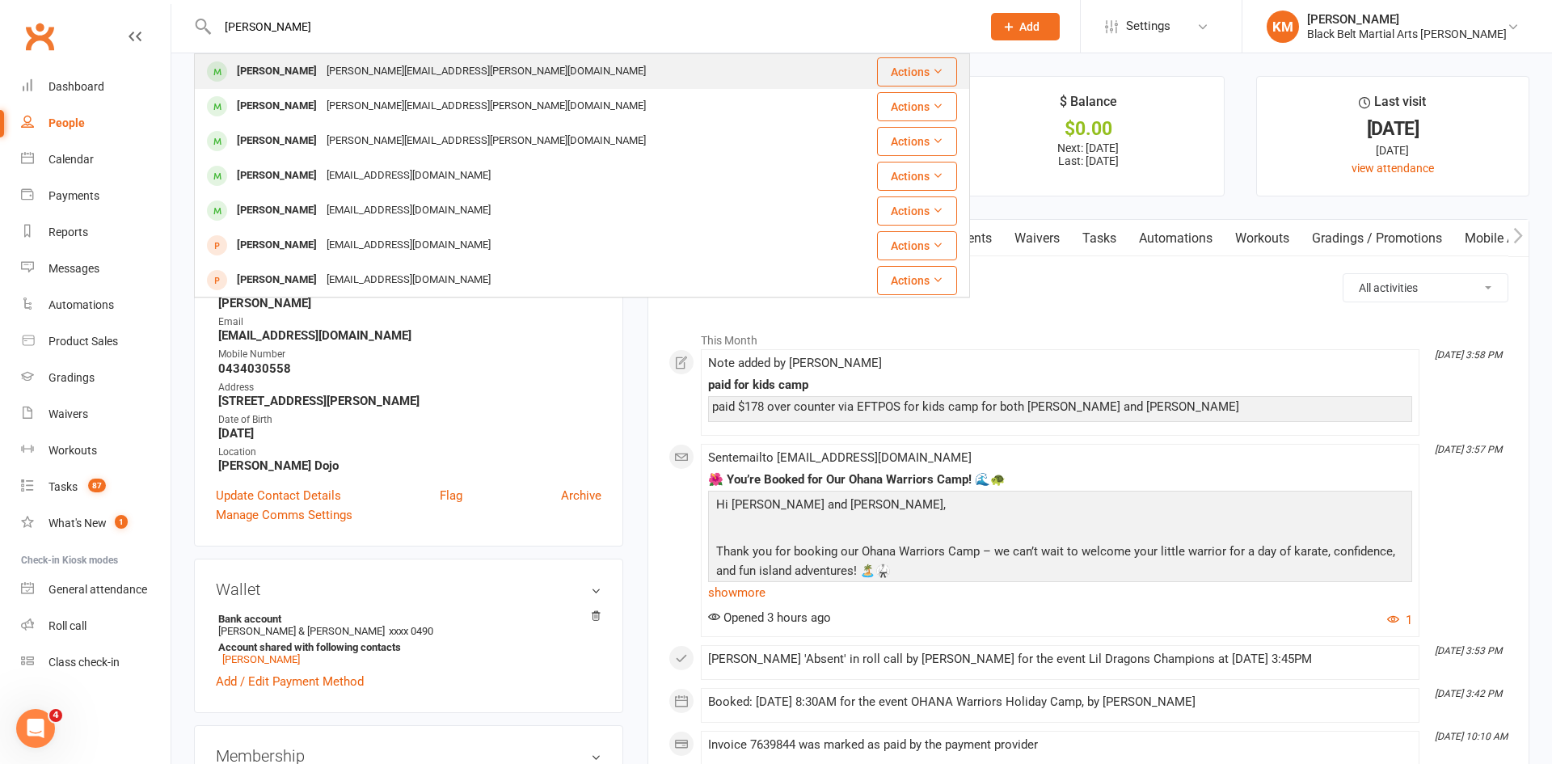
type input "[PERSON_NAME]"
click at [348, 79] on div "[PERSON_NAME][EMAIL_ADDRESS][PERSON_NAME][DOMAIN_NAME]" at bounding box center [486, 71] width 329 height 23
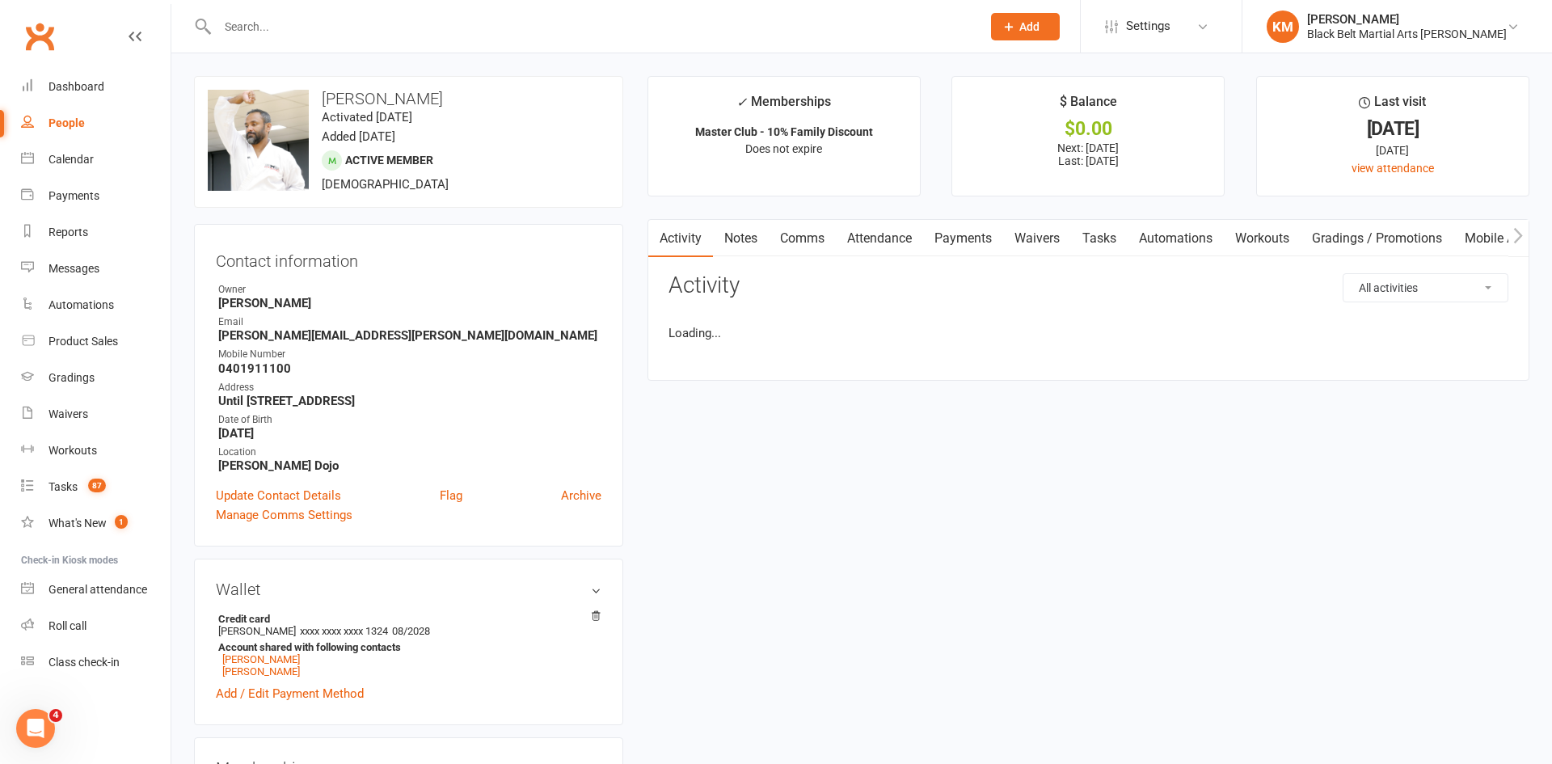
click at [978, 228] on link "Payments" at bounding box center [963, 238] width 80 height 37
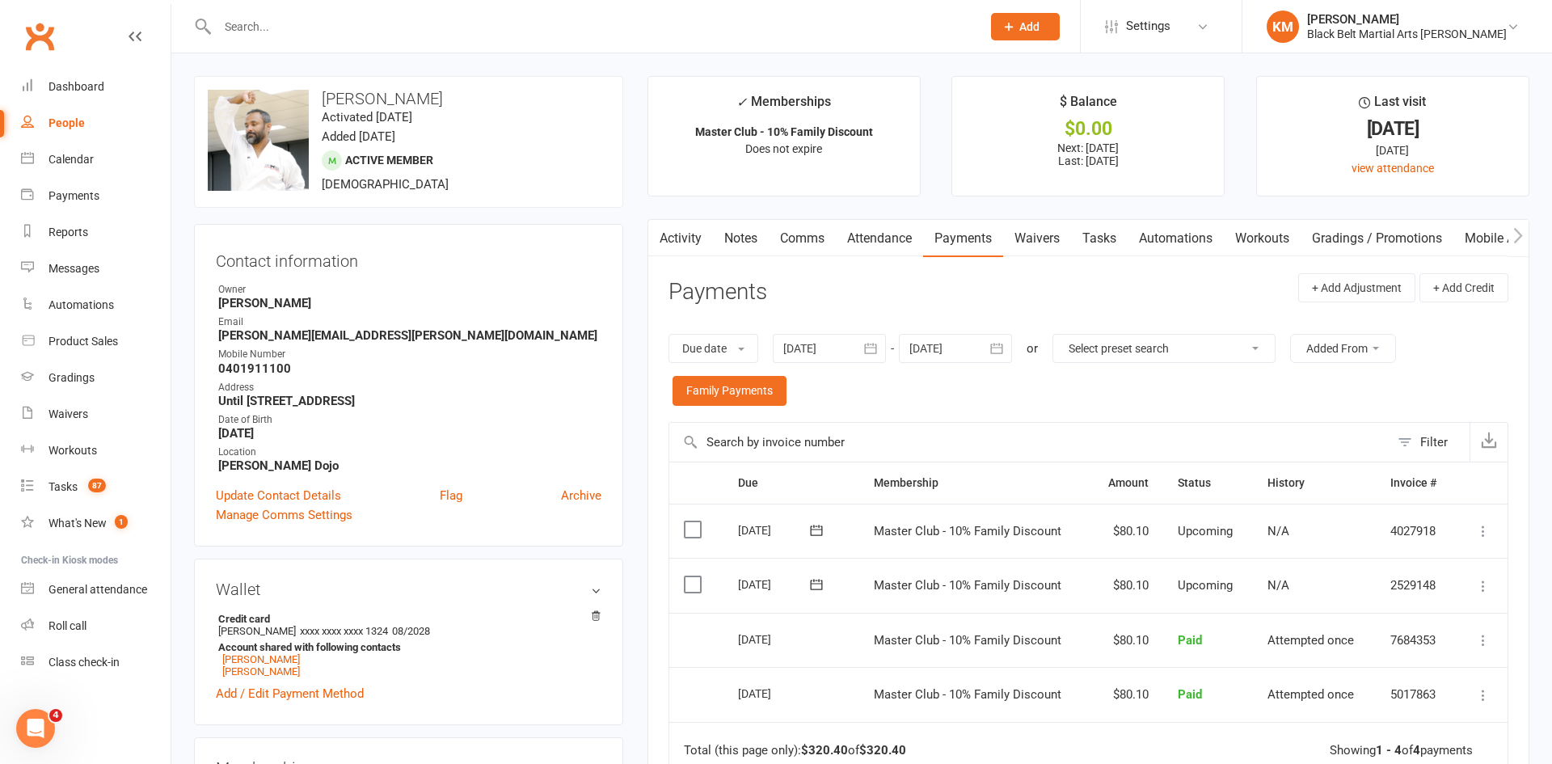
click at [961, 344] on div at bounding box center [955, 348] width 113 height 29
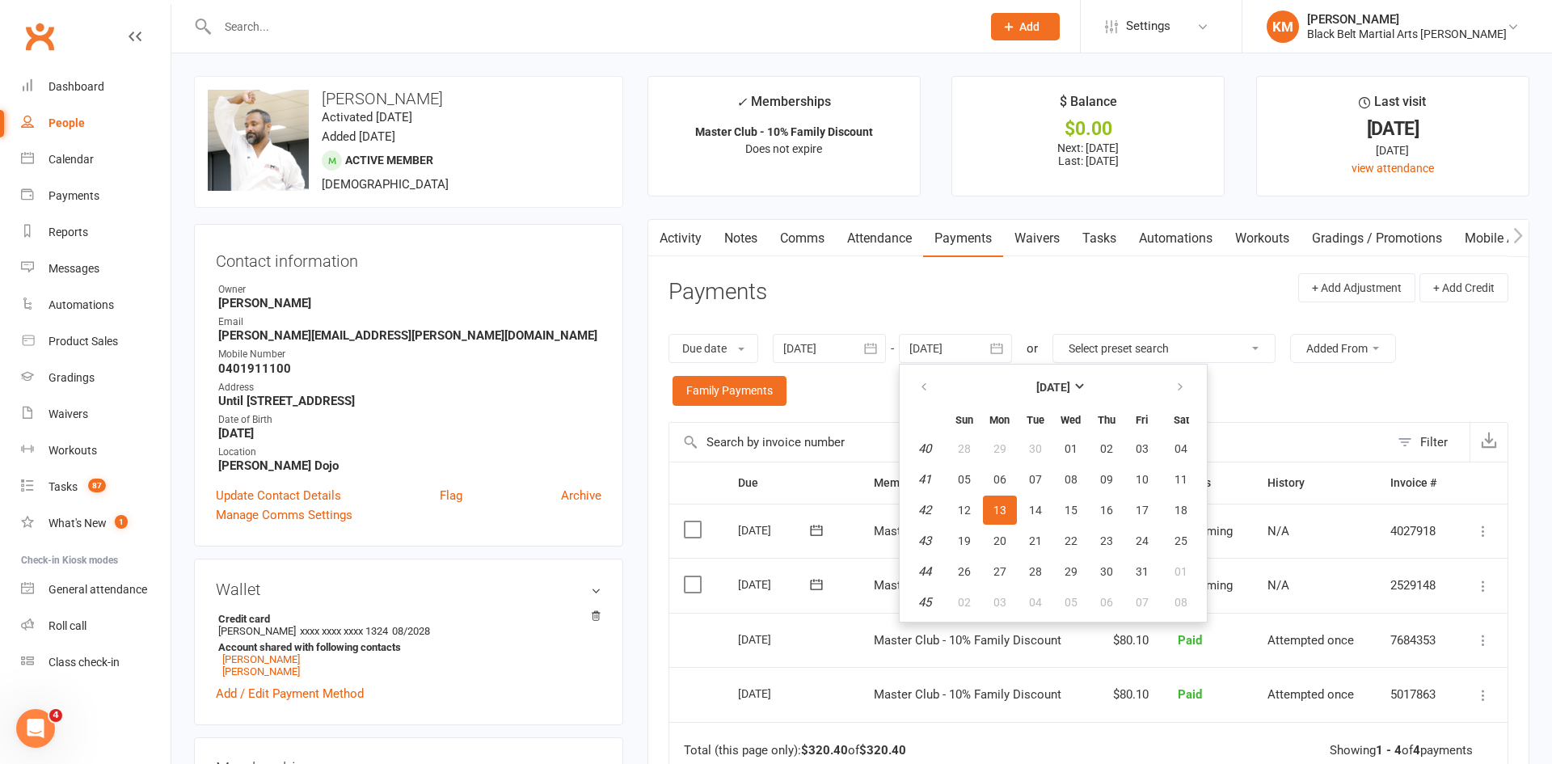
click at [612, 183] on div "upload photo change photo Akhil Karamil Activated 16 August, 2018 Added 28 July…" at bounding box center [408, 142] width 429 height 132
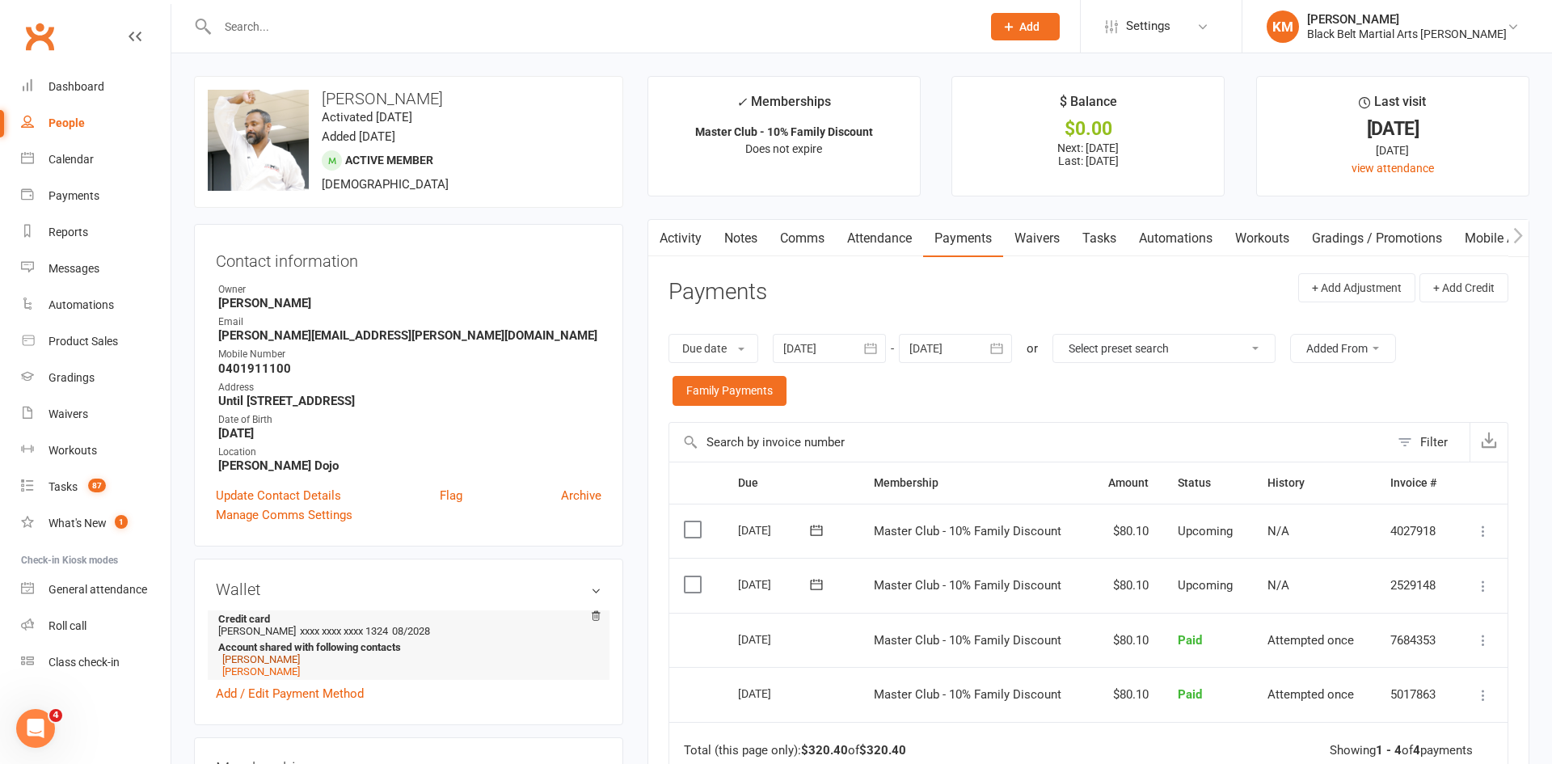
click at [247, 664] on link "Diya Karamil" at bounding box center [261, 659] width 78 height 12
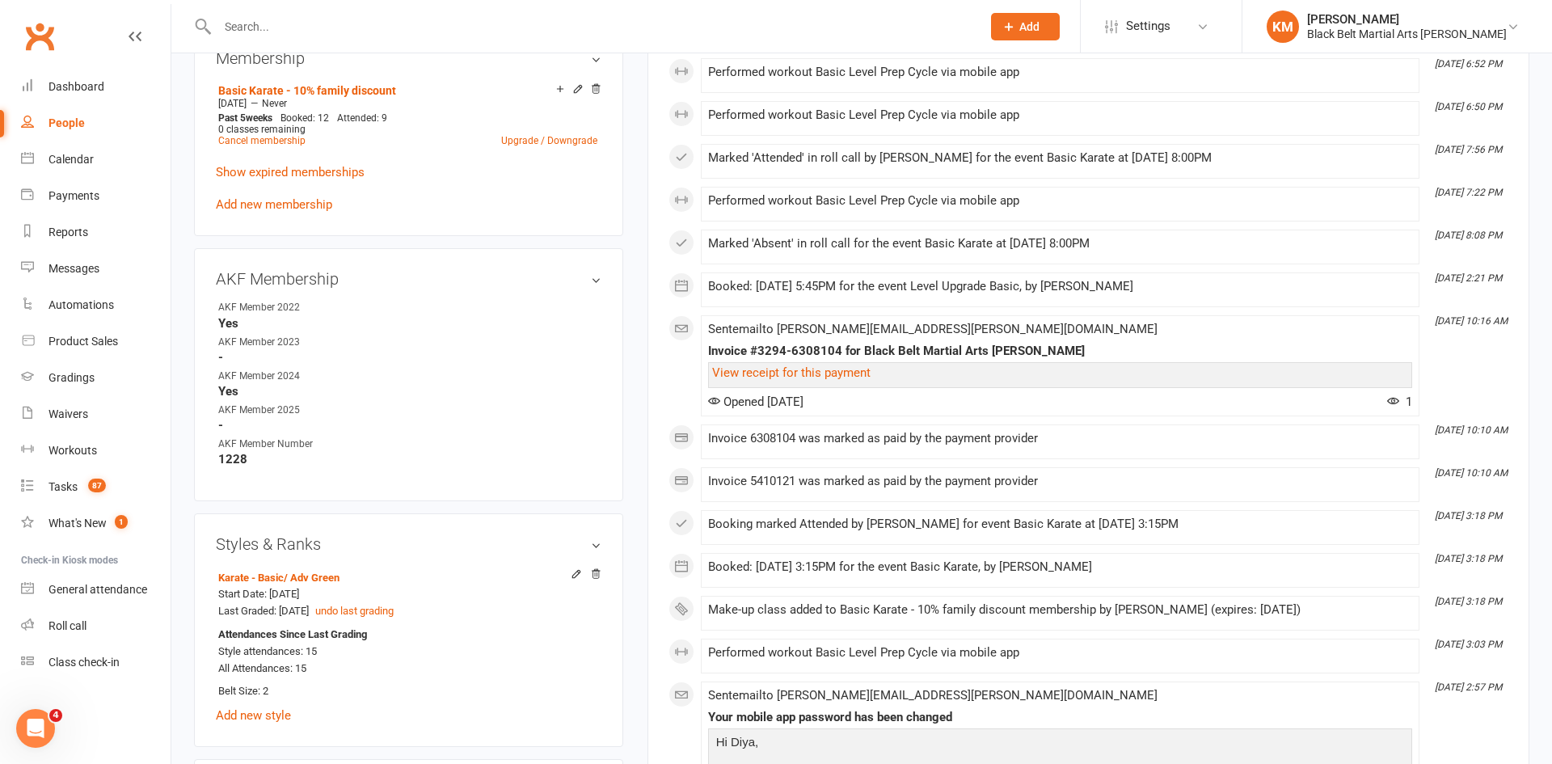
scroll to position [702, 0]
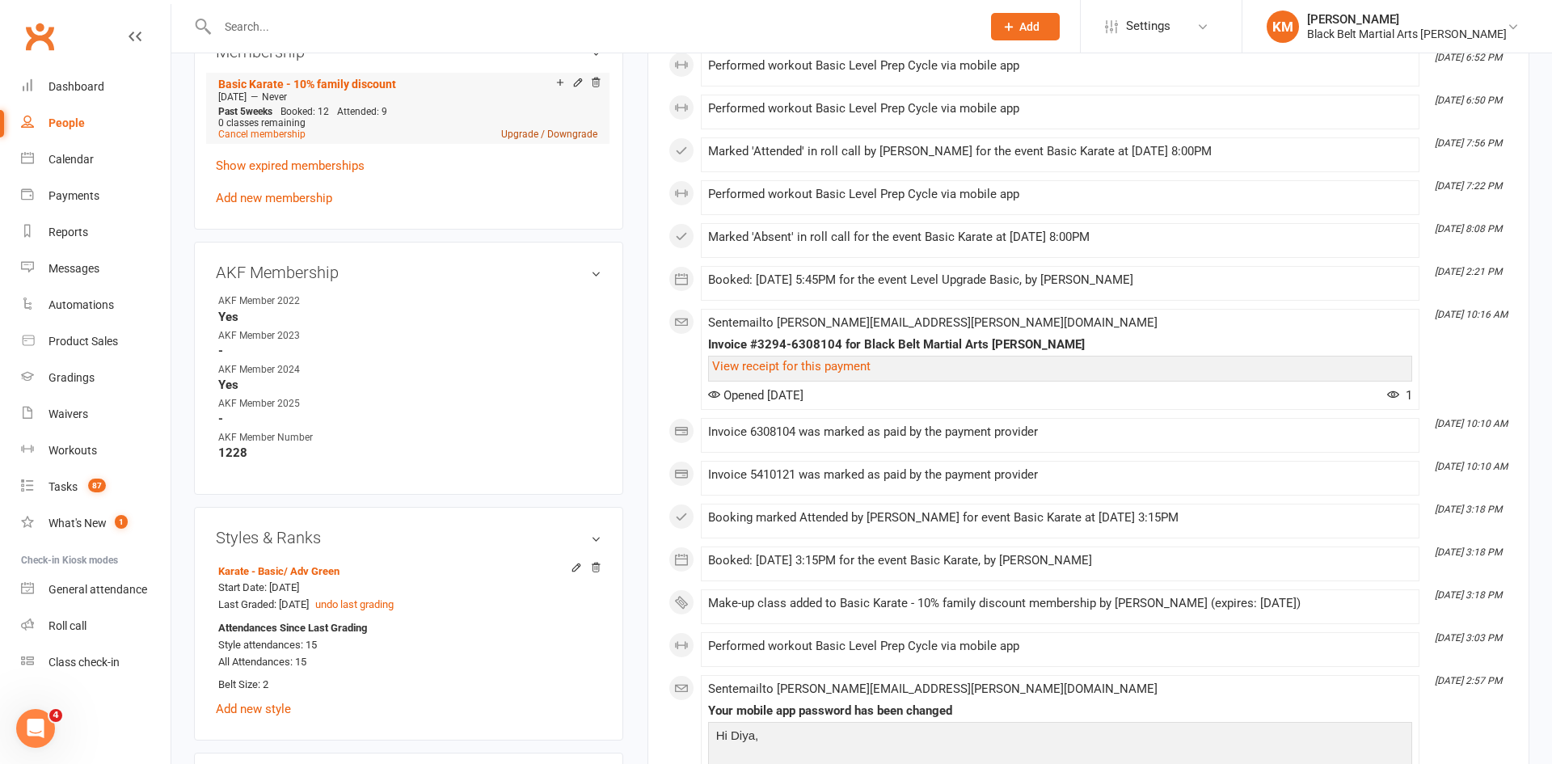
click at [518, 133] on link "Upgrade / Downgrade" at bounding box center [549, 134] width 96 height 11
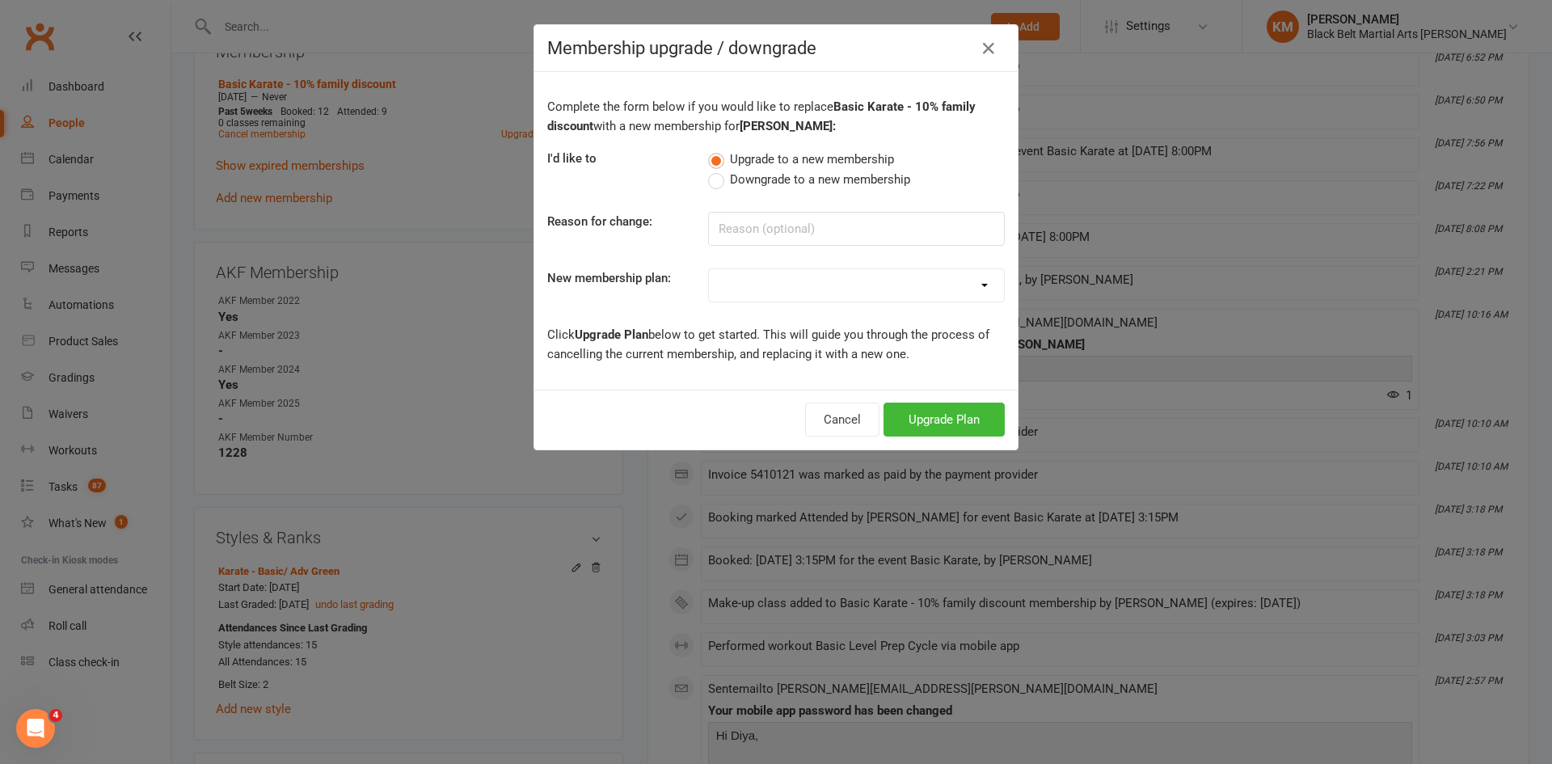
click at [792, 282] on select at bounding box center [856, 285] width 295 height 32
select select "7"
click at [709, 269] on select "Lil Dragon Lil Dragon - 10% Family Discount Lil Dragon Hero Lil Dragon Hero - 1…" at bounding box center [856, 285] width 295 height 32
click at [937, 427] on button "Upgrade Plan" at bounding box center [944, 420] width 121 height 34
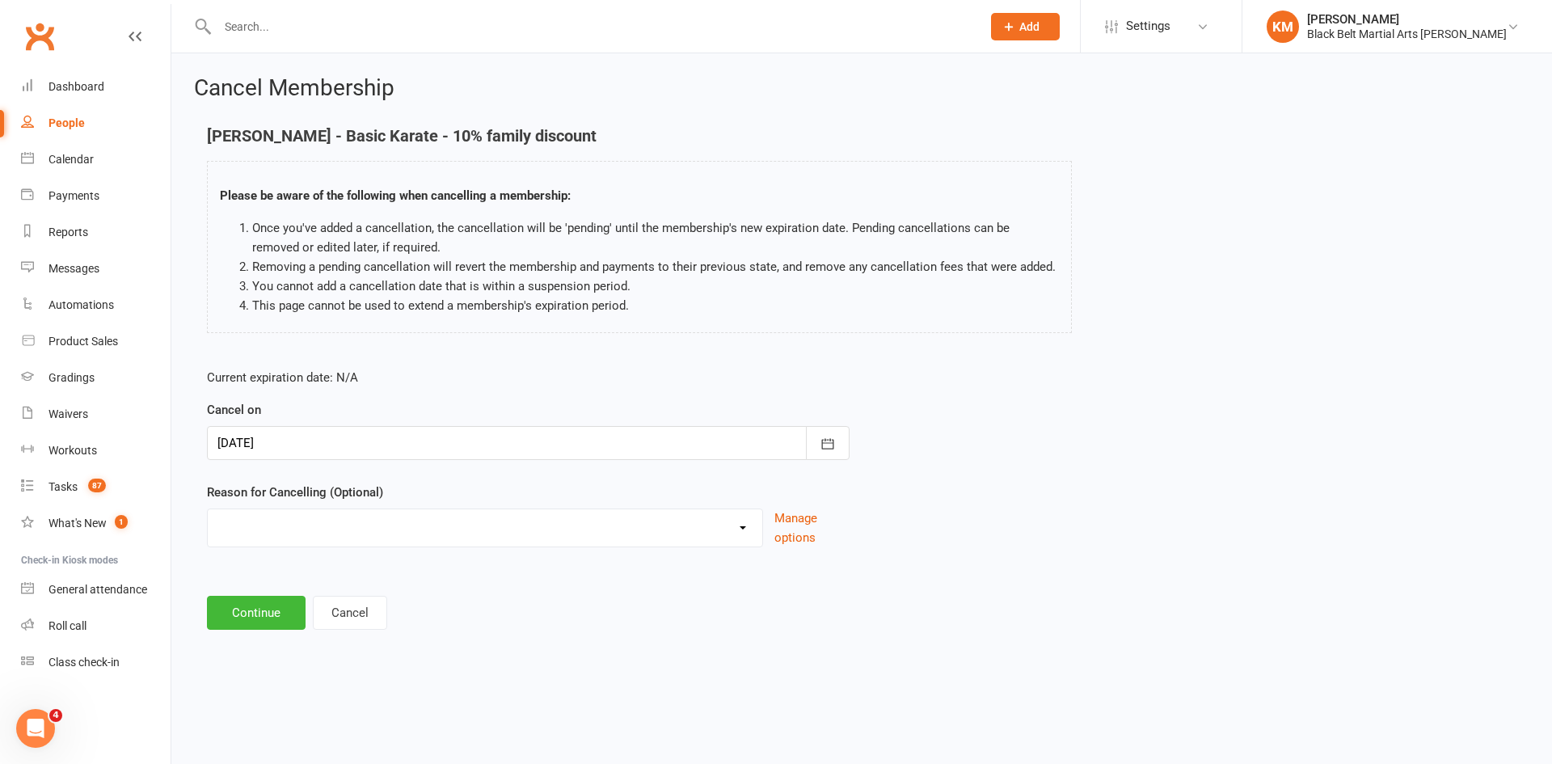
click at [408, 439] on div at bounding box center [528, 443] width 643 height 34
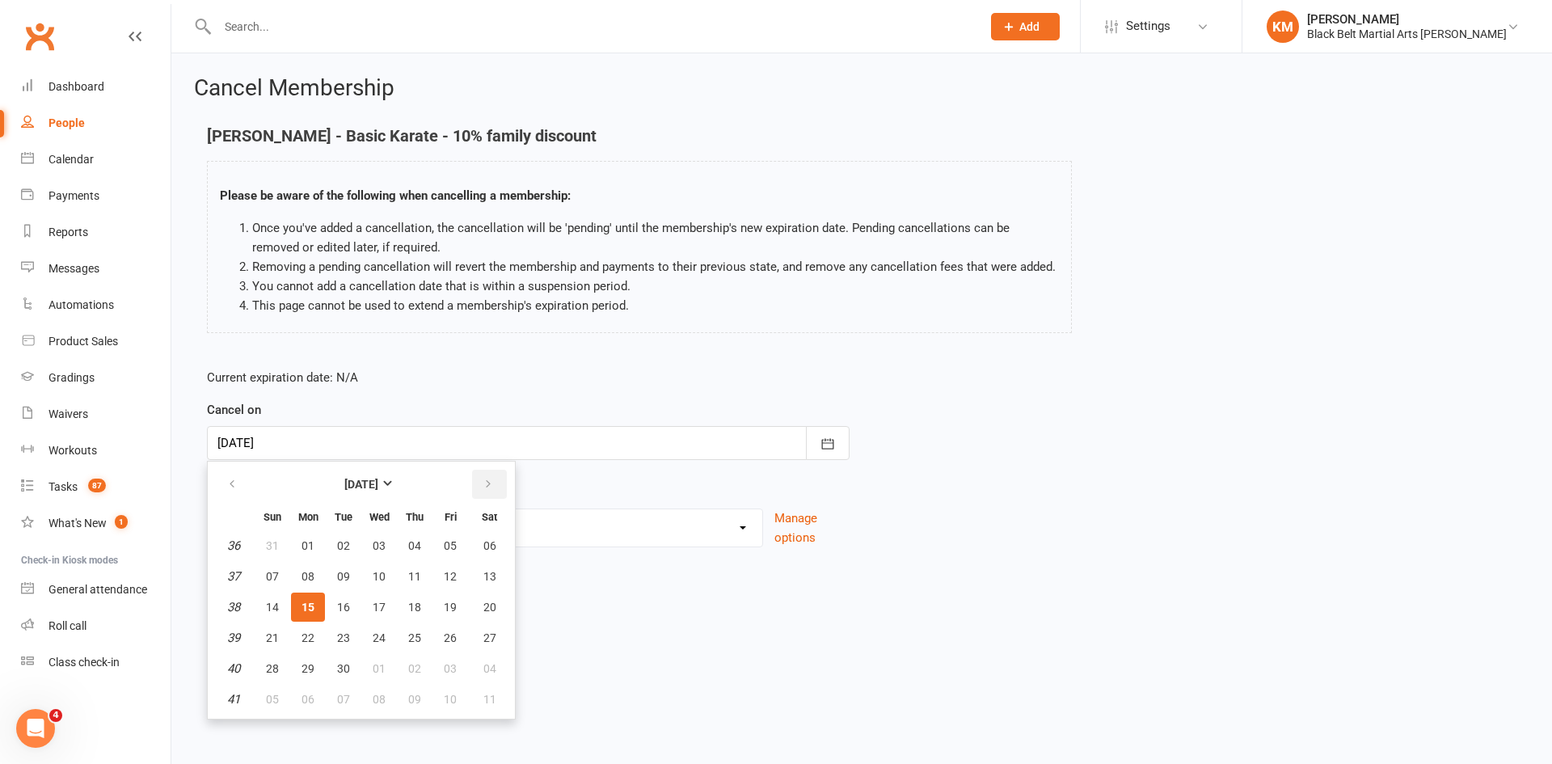
click at [491, 486] on icon "button" at bounding box center [488, 484] width 11 height 13
click at [345, 583] on button "07" at bounding box center [344, 576] width 34 height 29
type input "07 Oct 2025"
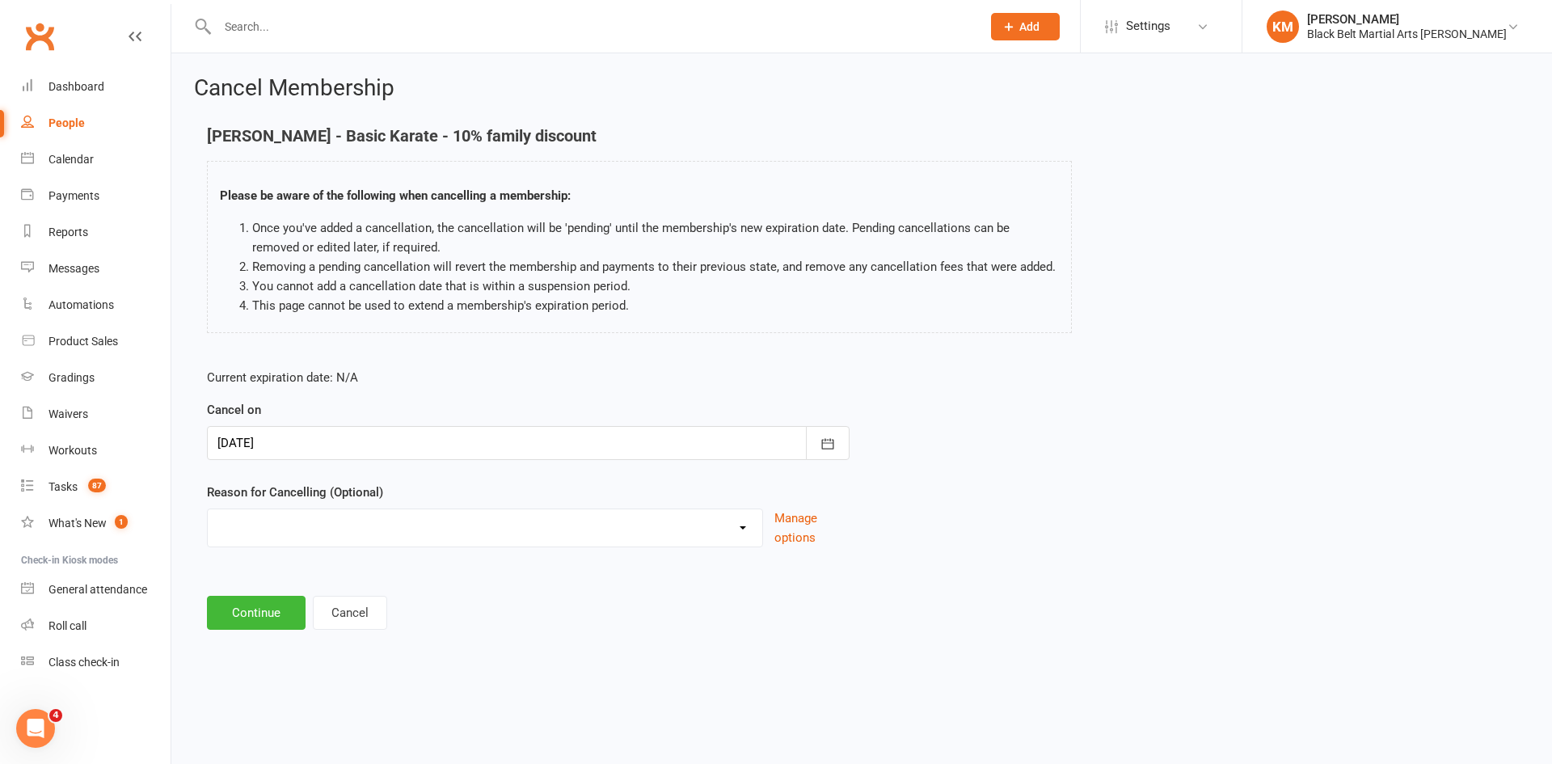
click at [340, 531] on select "Change of mind during Cooling Off Period Expiry of Grandmaster 10 Week Intro Pr…" at bounding box center [485, 525] width 555 height 32
select select "16"
click at [208, 509] on select "Change of mind during Cooling Off Period Expiry of Grandmaster 10 Week Intro Pr…" at bounding box center [485, 525] width 555 height 32
click at [275, 608] on button "Continue" at bounding box center [256, 613] width 99 height 34
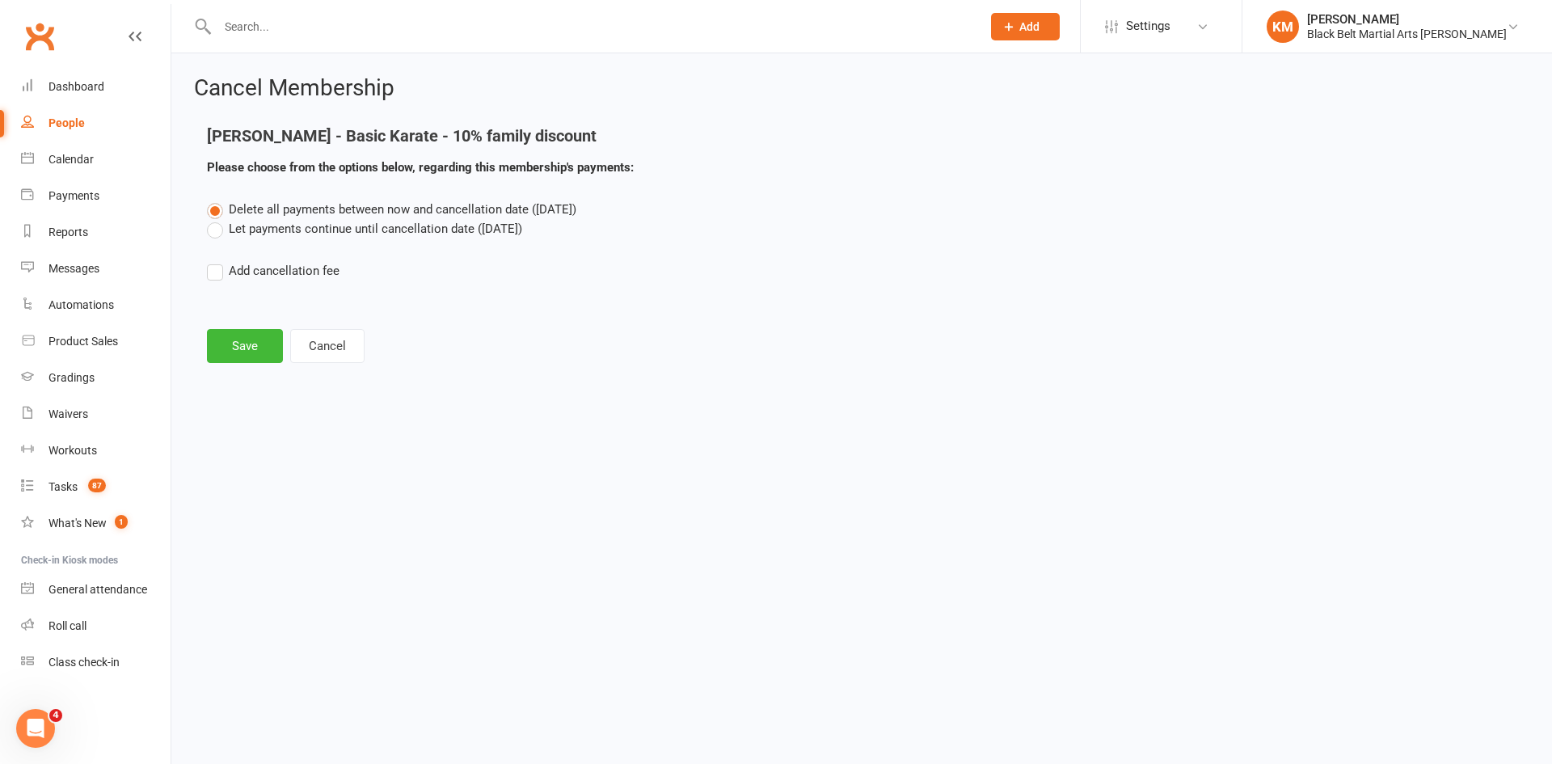
click at [418, 224] on label "Let payments continue until cancellation date (Oct 7, 2025)" at bounding box center [364, 228] width 315 height 19
click at [217, 219] on input "Let payments continue until cancellation date (Oct 7, 2025)" at bounding box center [212, 219] width 11 height 0
click at [260, 332] on button "Save" at bounding box center [245, 346] width 76 height 34
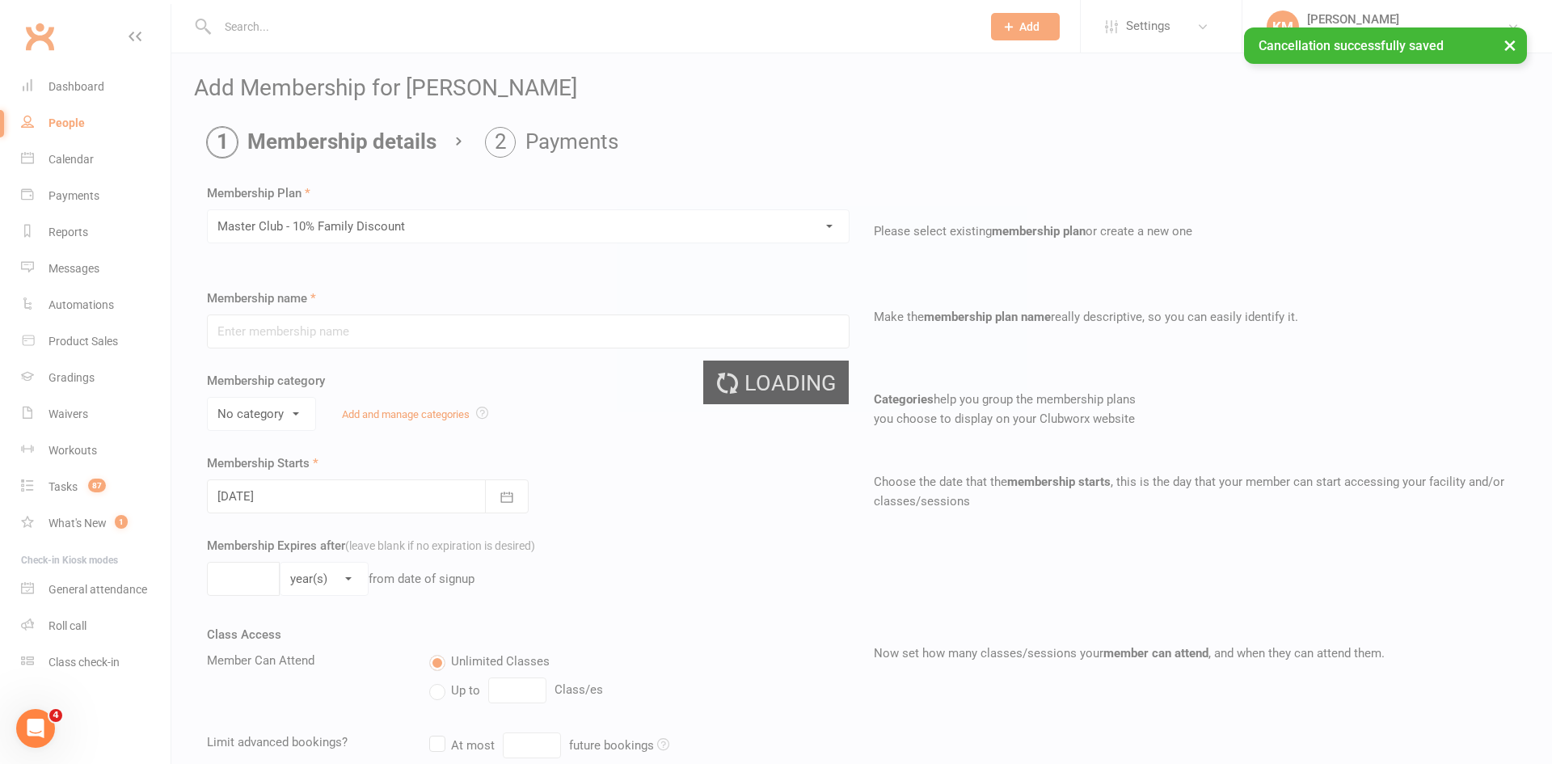
type input "Master Club - 10% Family Discount"
select select "2"
type input "0"
type input "24"
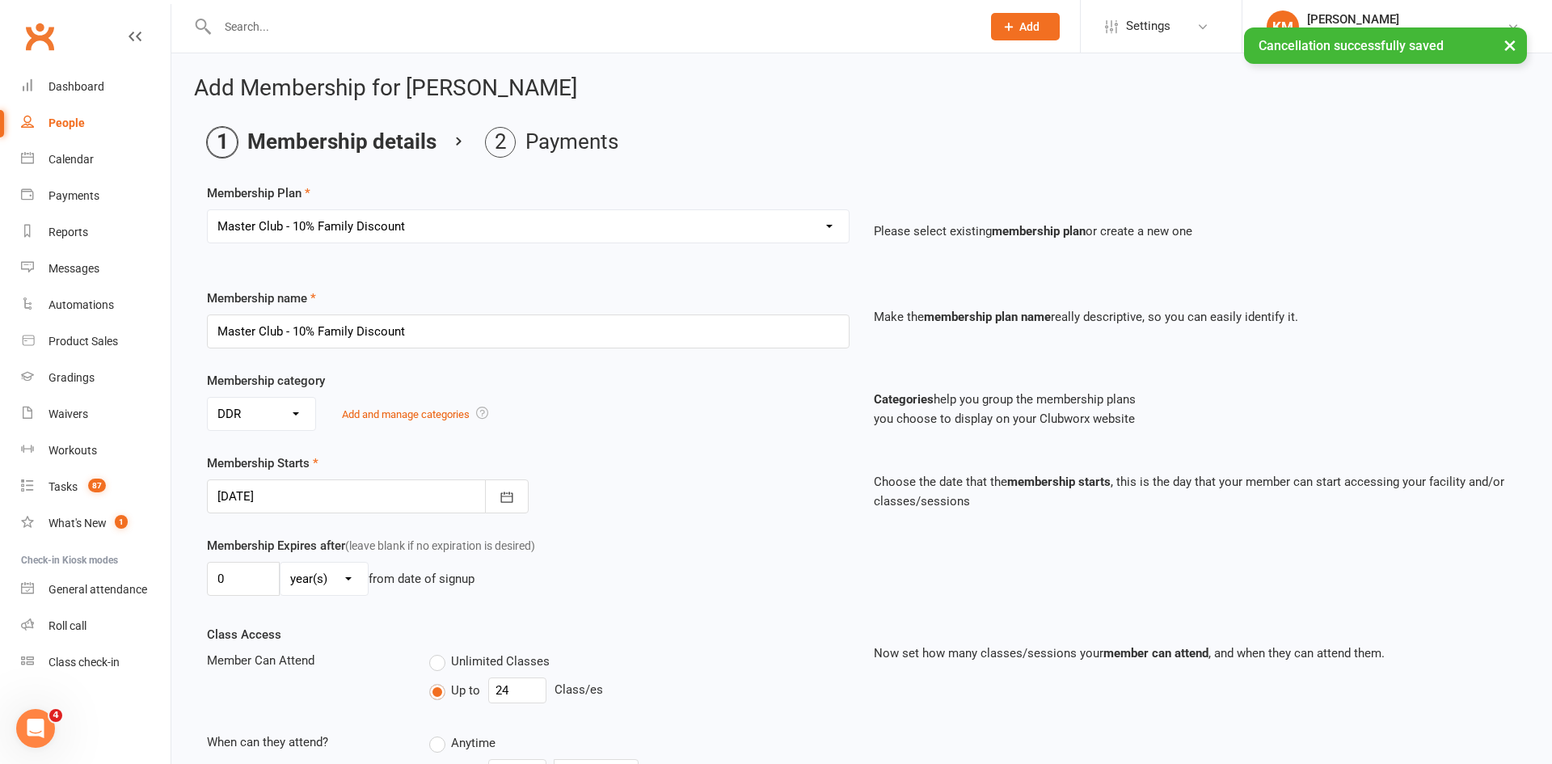
scroll to position [704, 0]
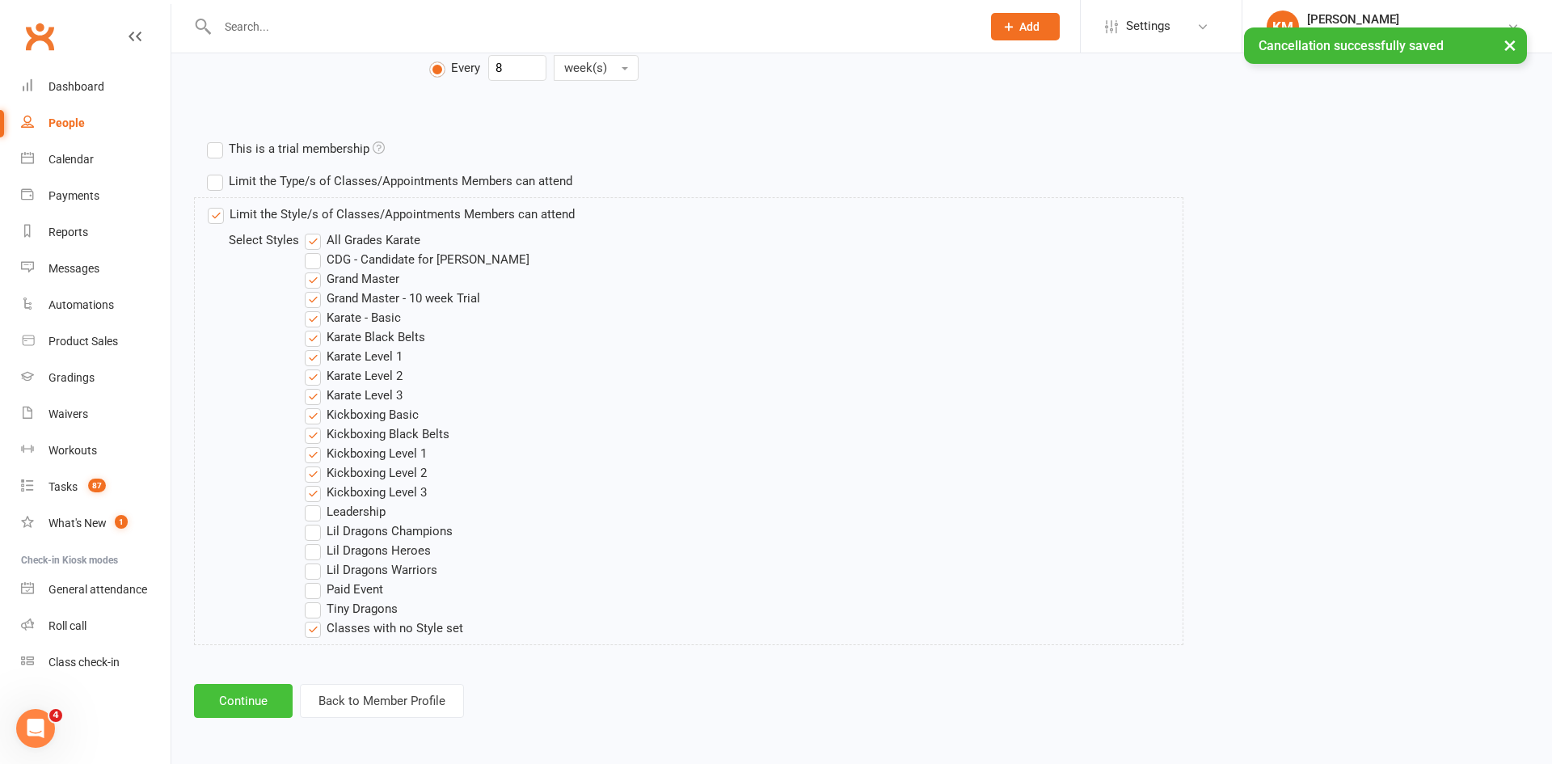
click at [268, 686] on button "Continue" at bounding box center [243, 701] width 99 height 34
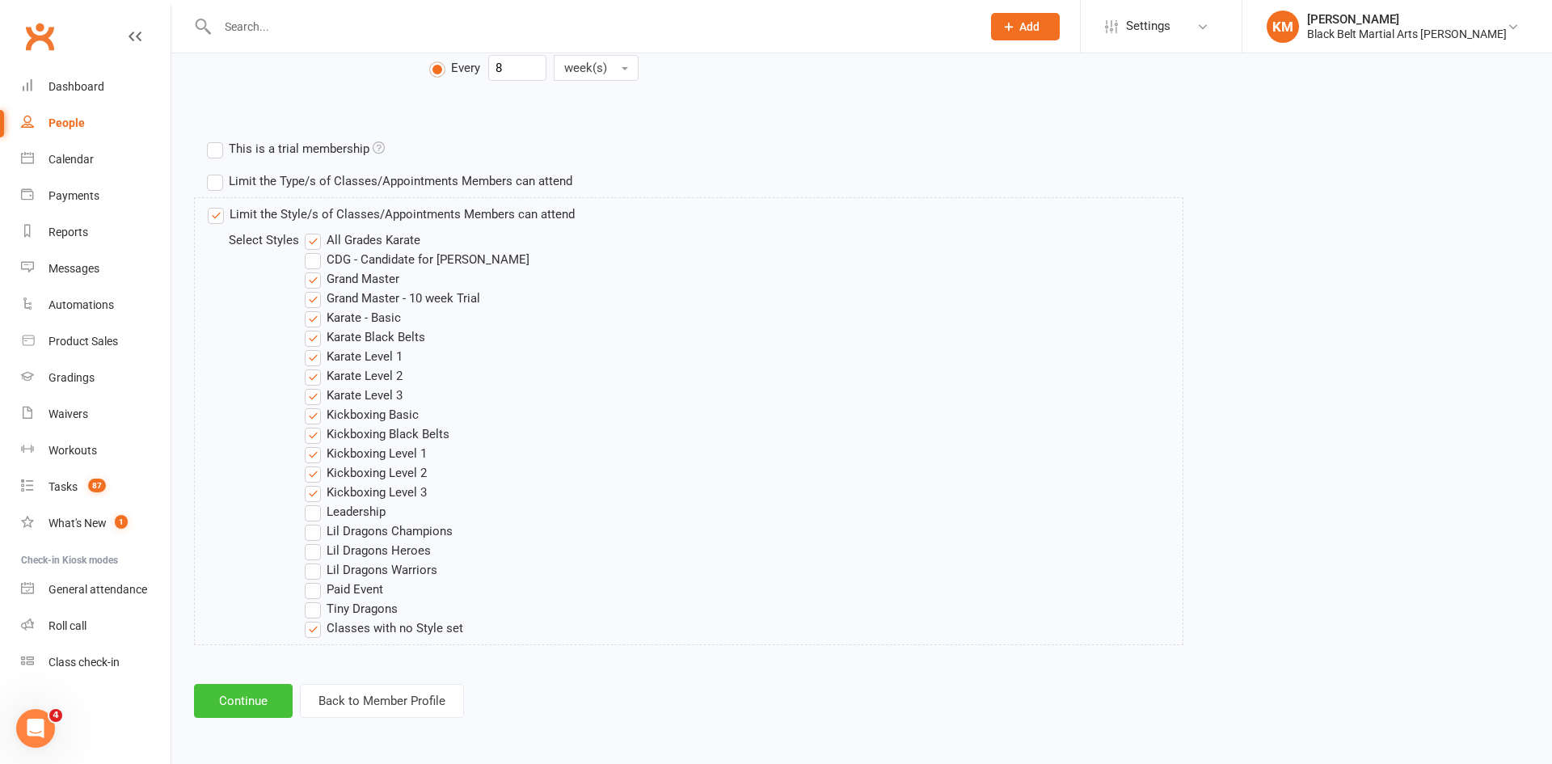
scroll to position [0, 0]
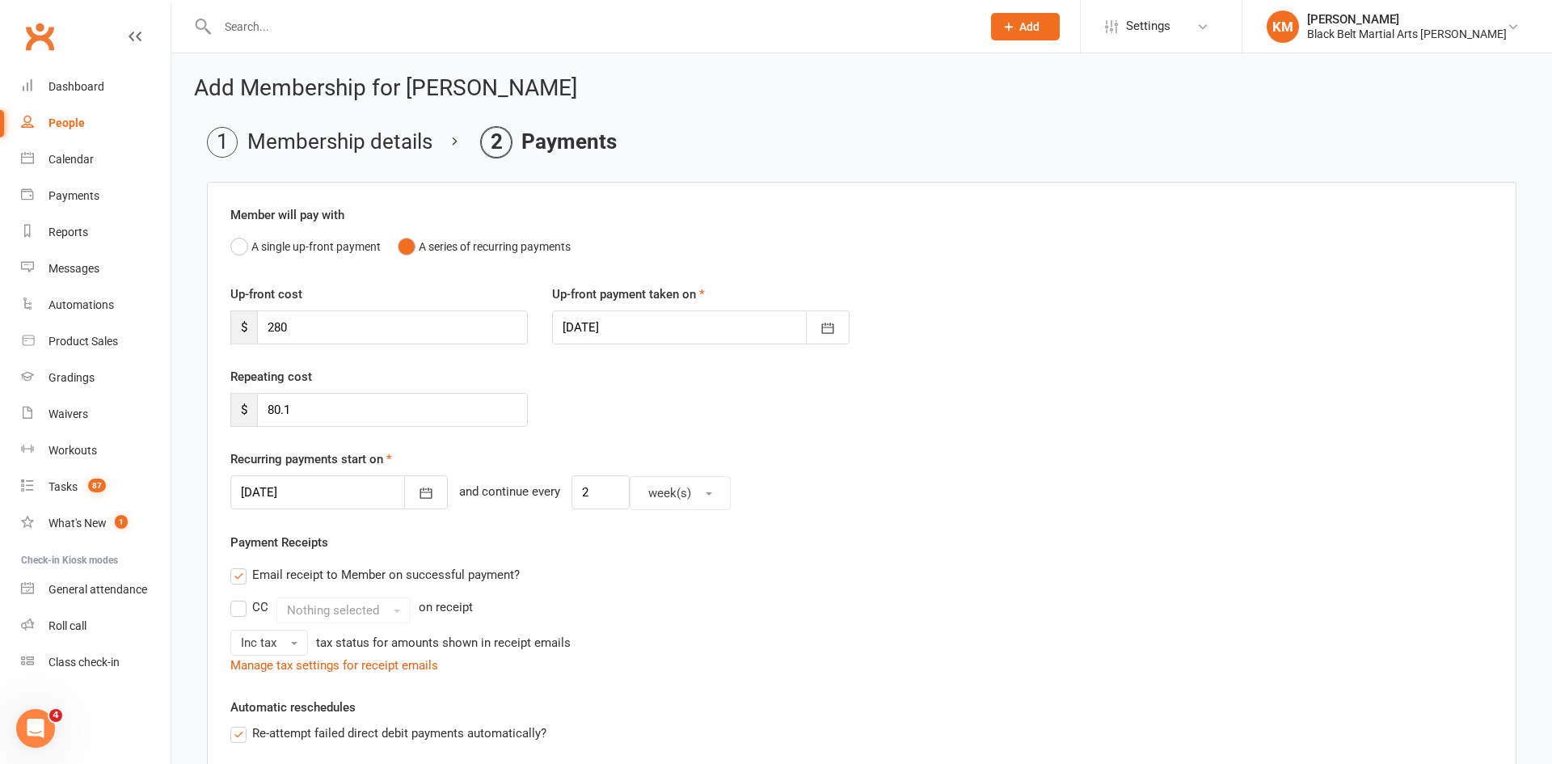
click at [295, 487] on div at bounding box center [338, 492] width 217 height 34
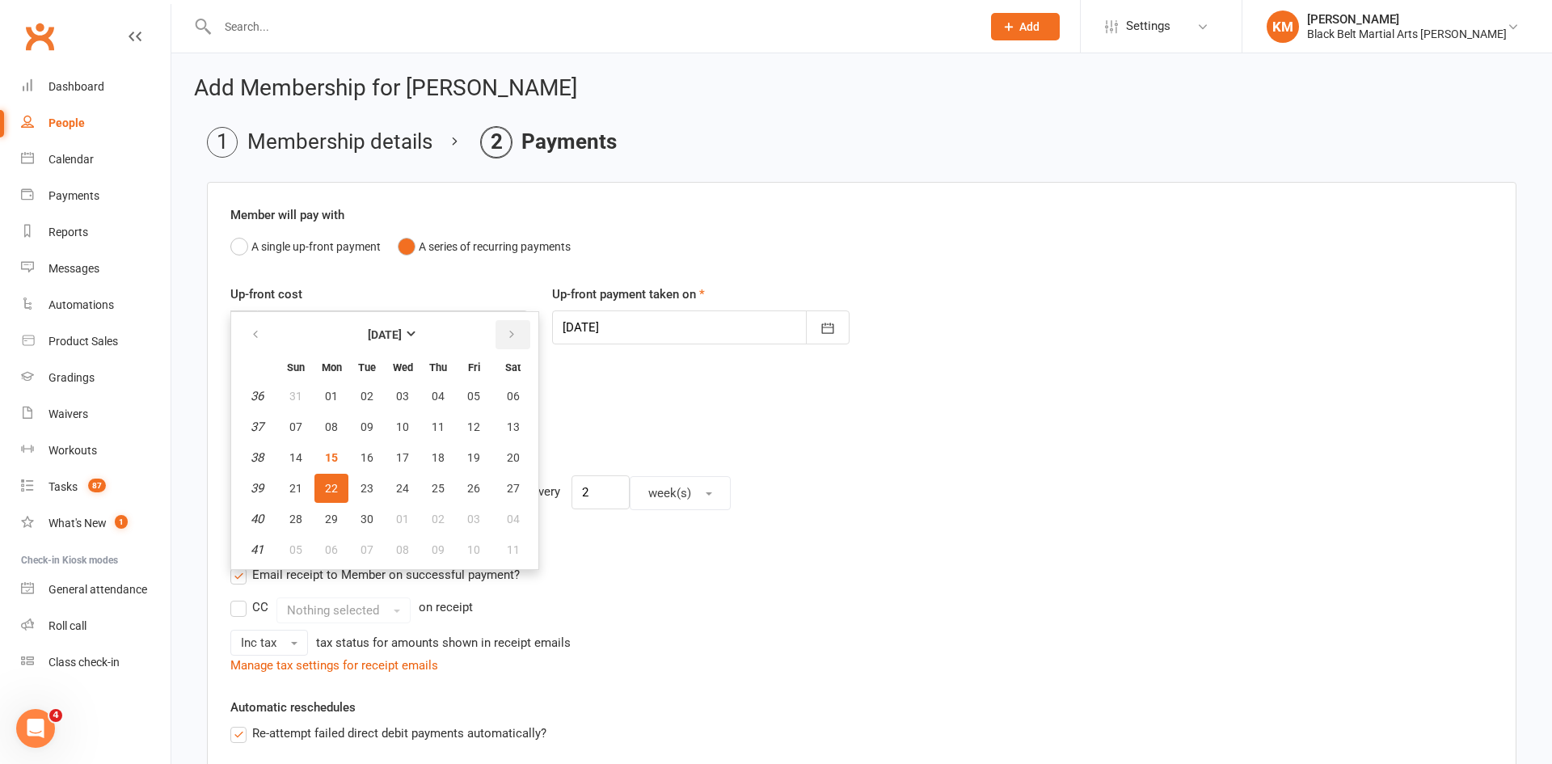
click at [509, 330] on icon "button" at bounding box center [511, 334] width 11 height 13
click at [361, 453] on span "14" at bounding box center [367, 457] width 13 height 13
type input "14 Oct 2025"
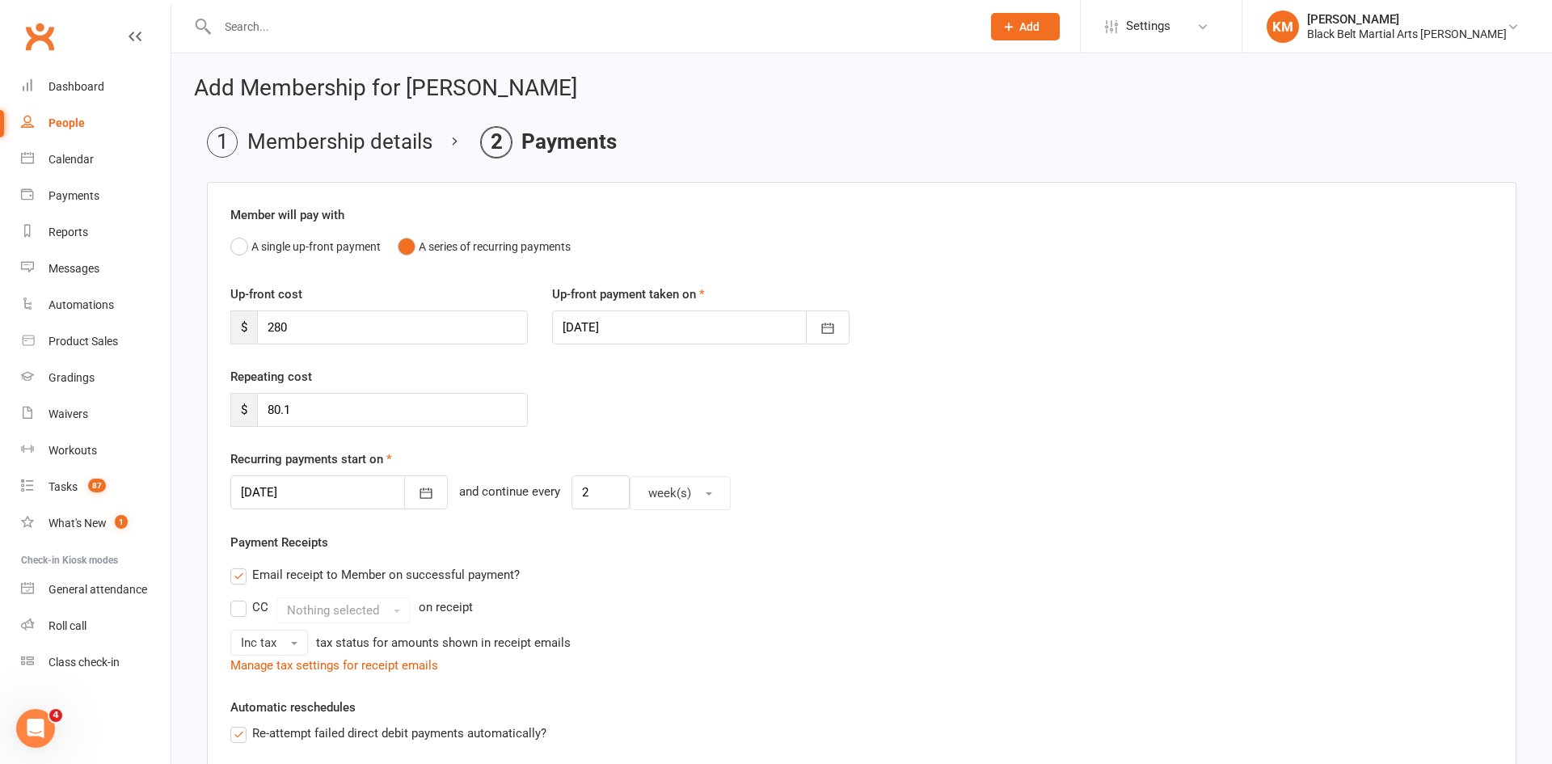
scroll to position [444, 0]
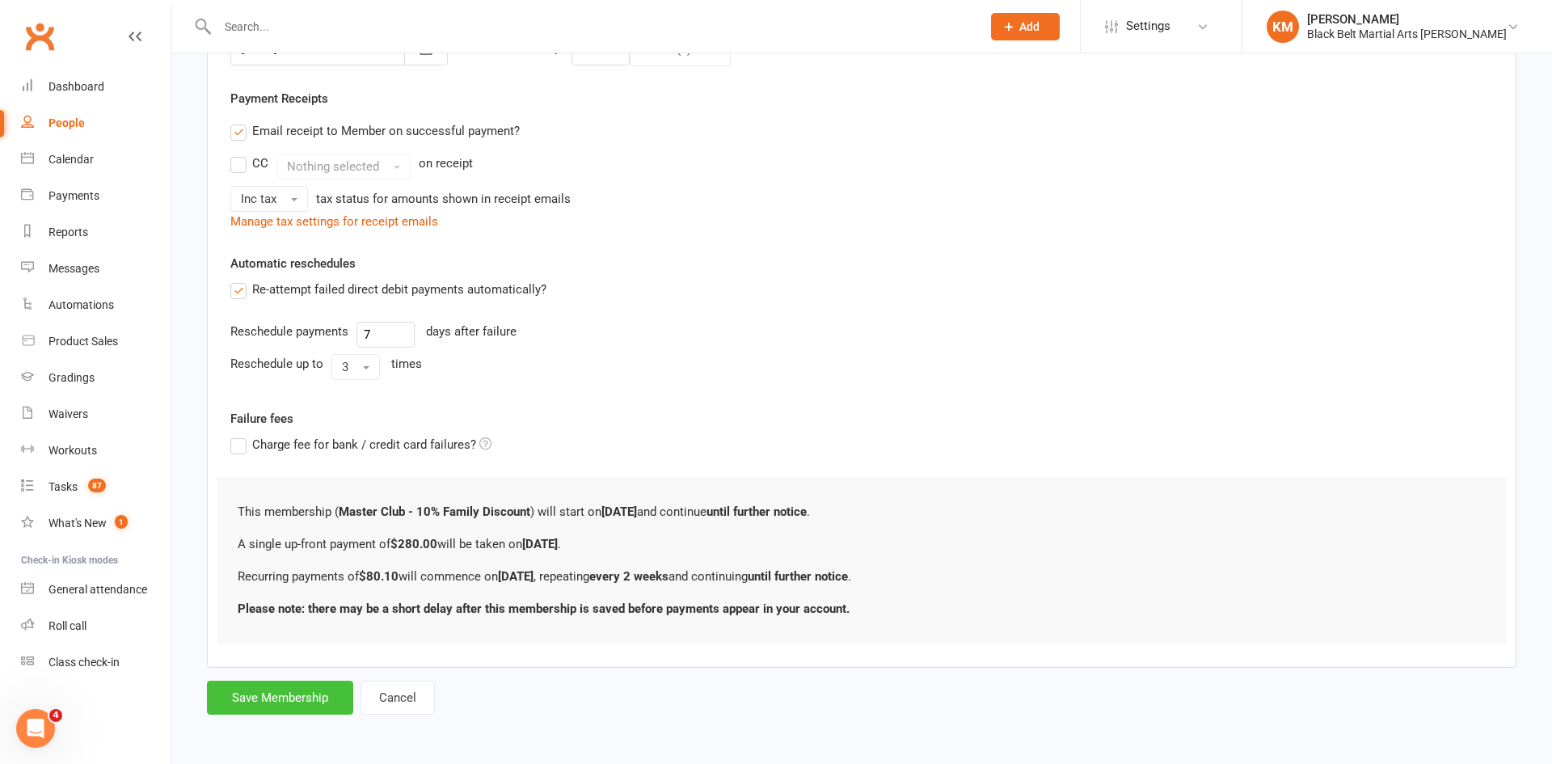
click at [274, 707] on button "Save Membership" at bounding box center [280, 698] width 146 height 34
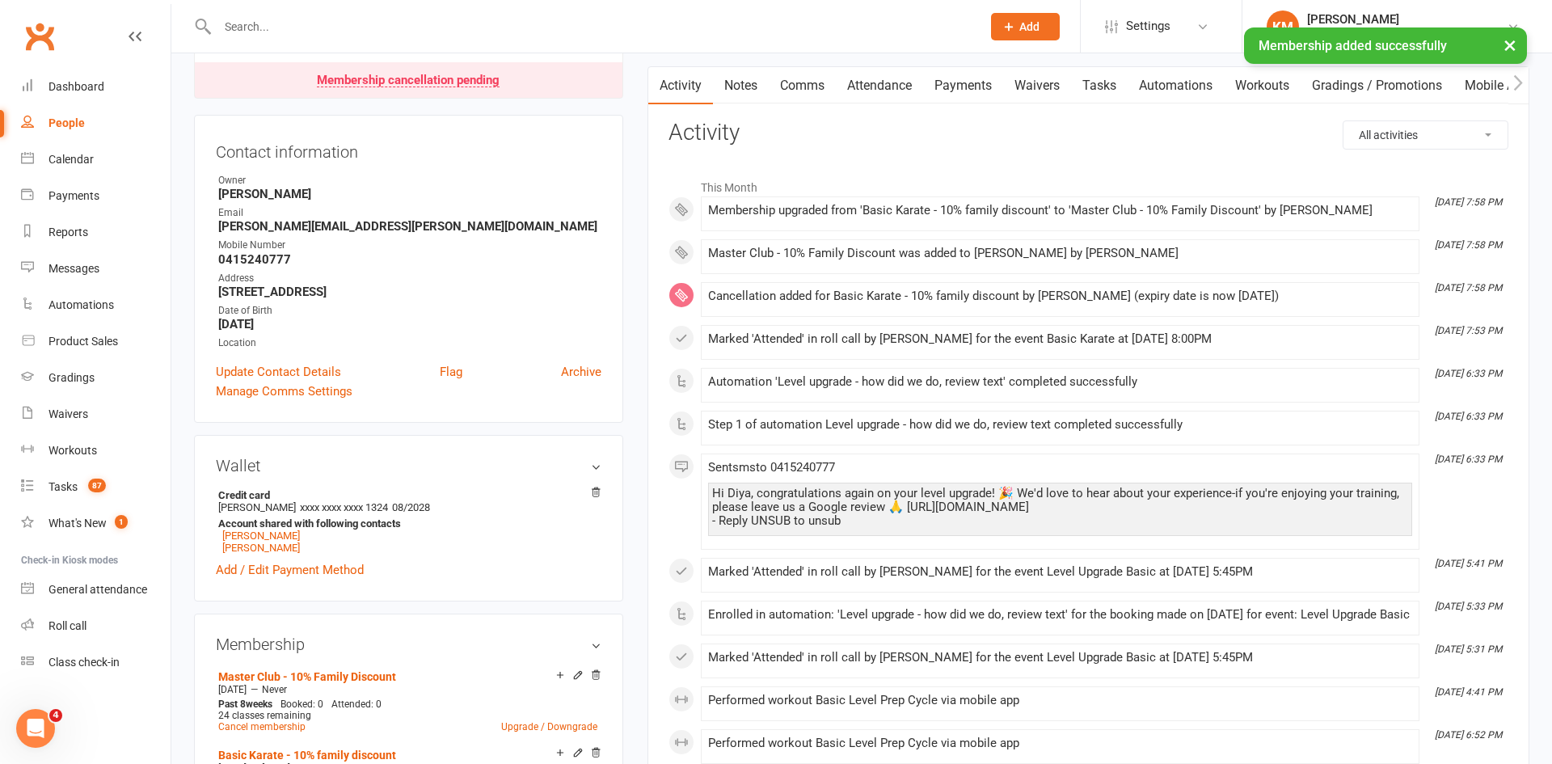
scroll to position [165, 0]
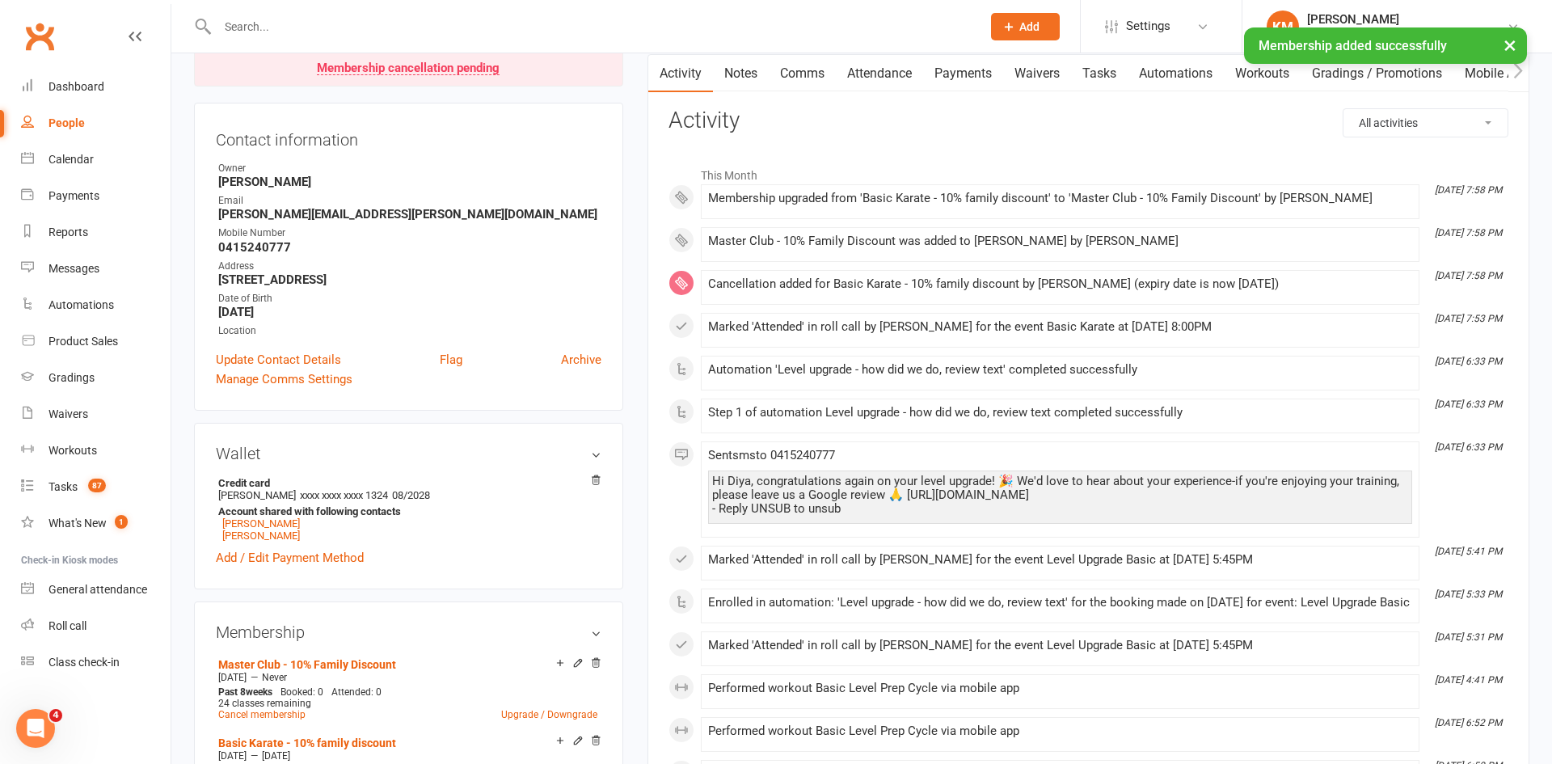
click at [965, 87] on link "Payments" at bounding box center [963, 73] width 80 height 37
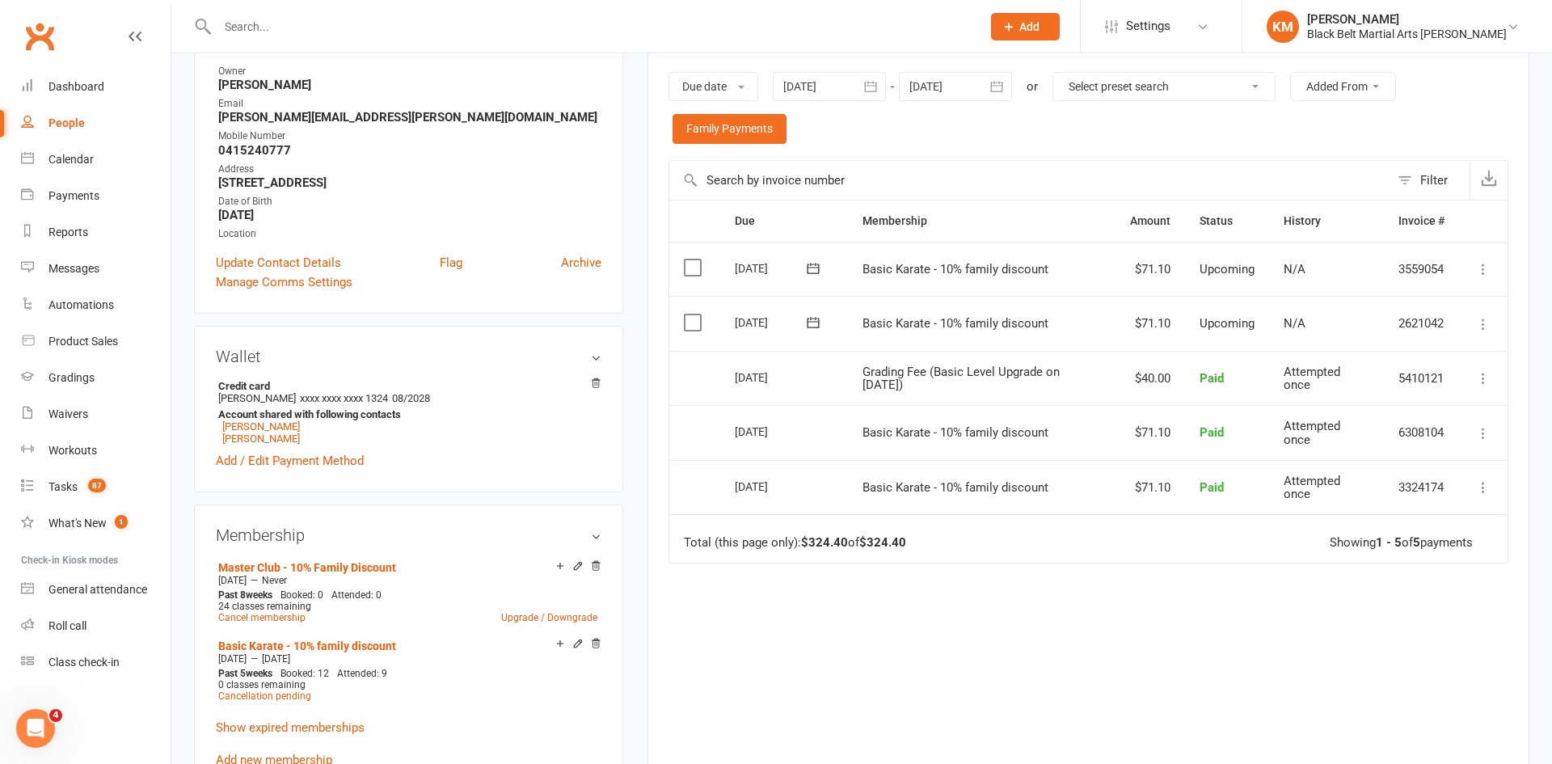
scroll to position [266, 0]
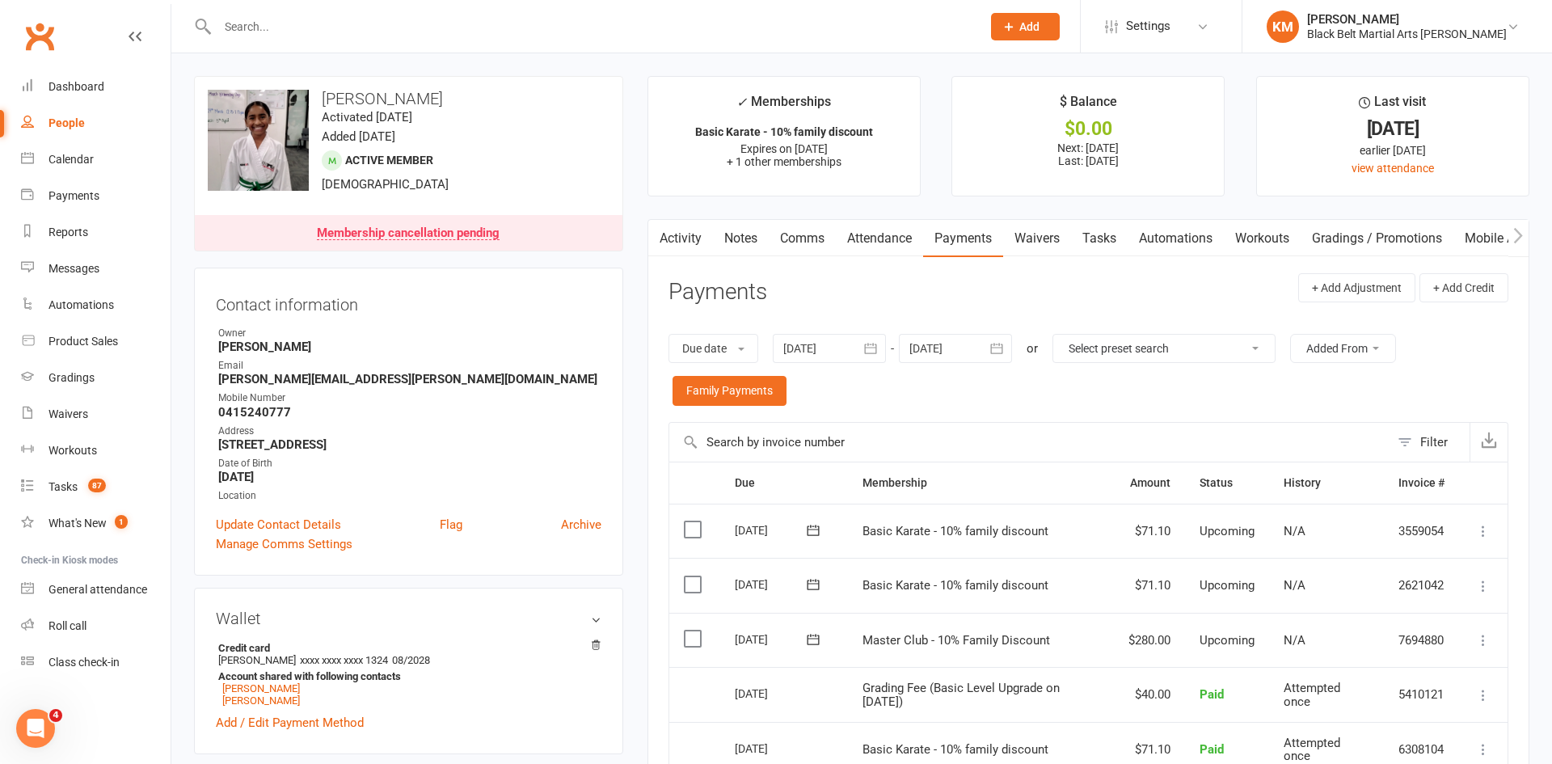
click at [1490, 646] on icon at bounding box center [1483, 640] width 16 height 16
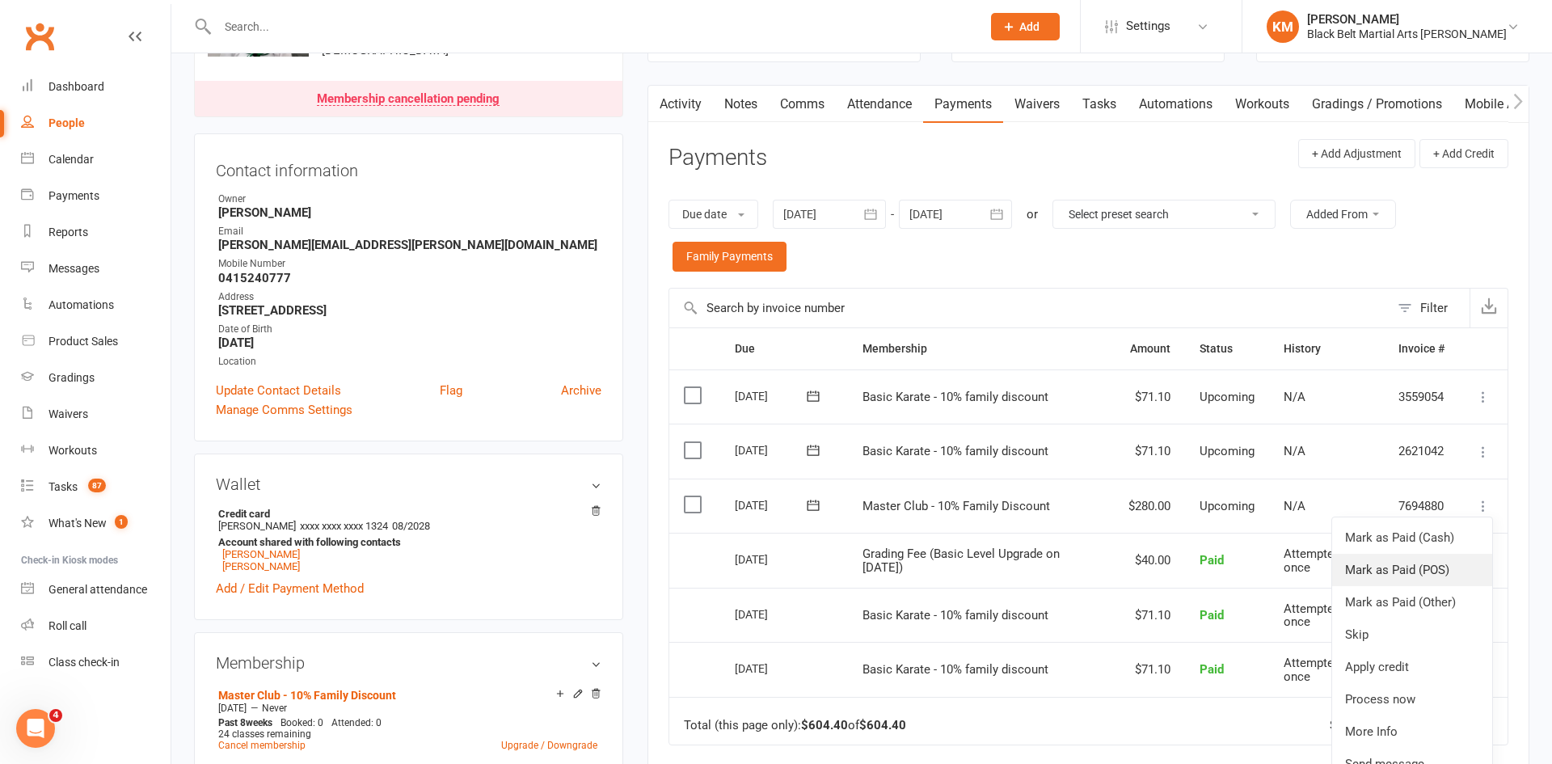
scroll to position [135, 0]
click at [1447, 695] on link "Process now" at bounding box center [1412, 698] width 160 height 32
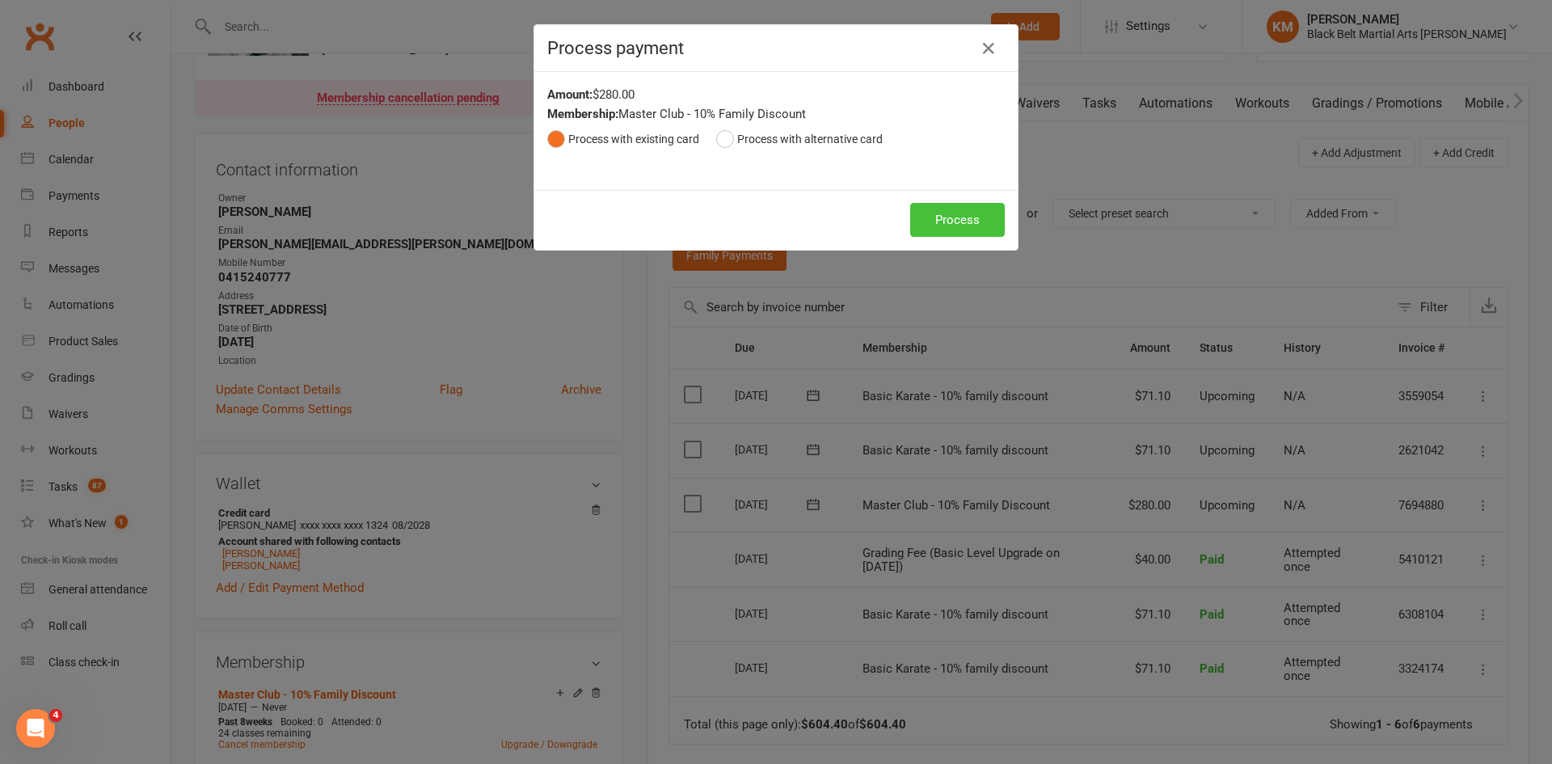
click at [969, 221] on button "Process" at bounding box center [957, 220] width 95 height 34
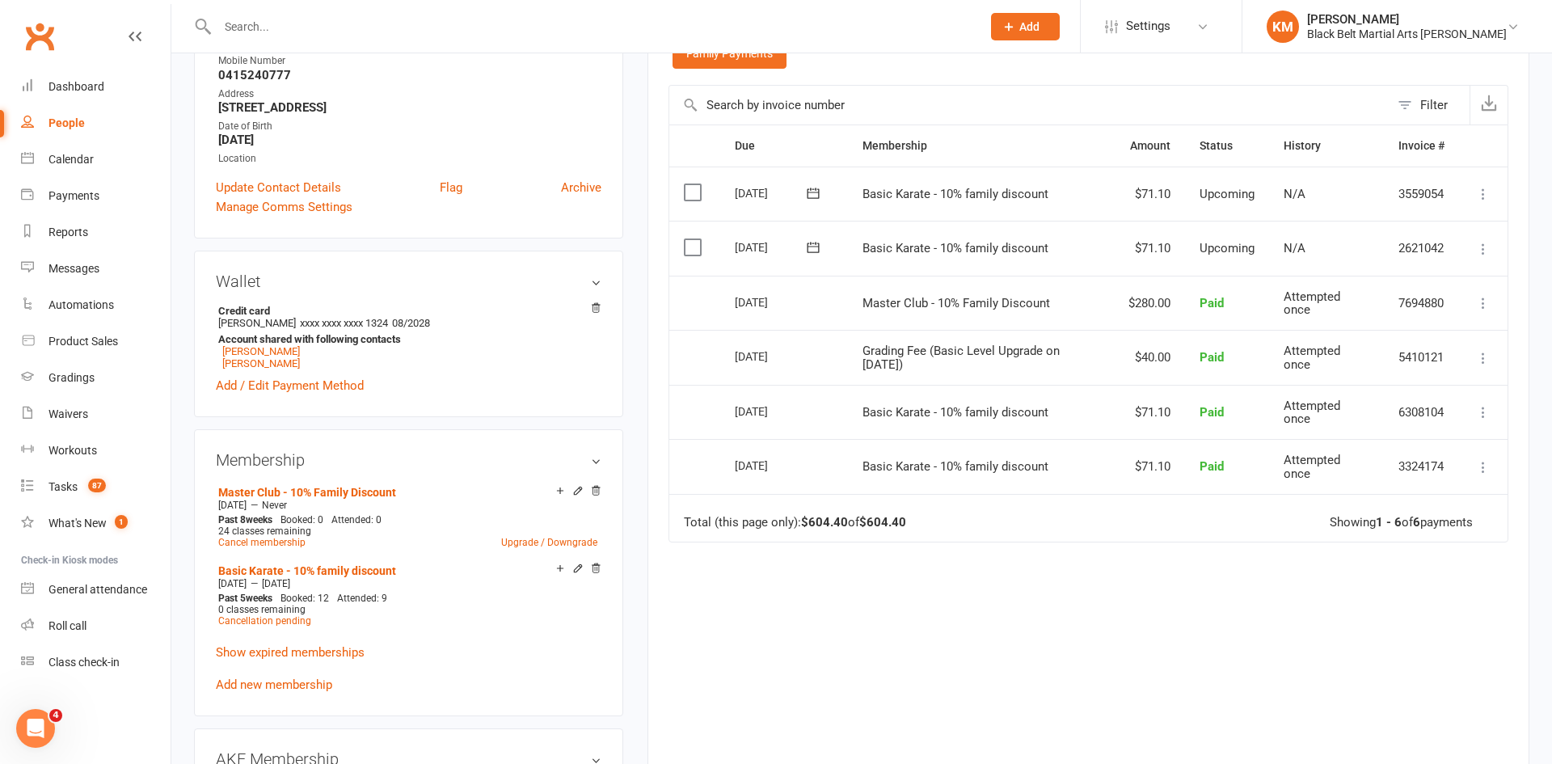
scroll to position [341, 0]
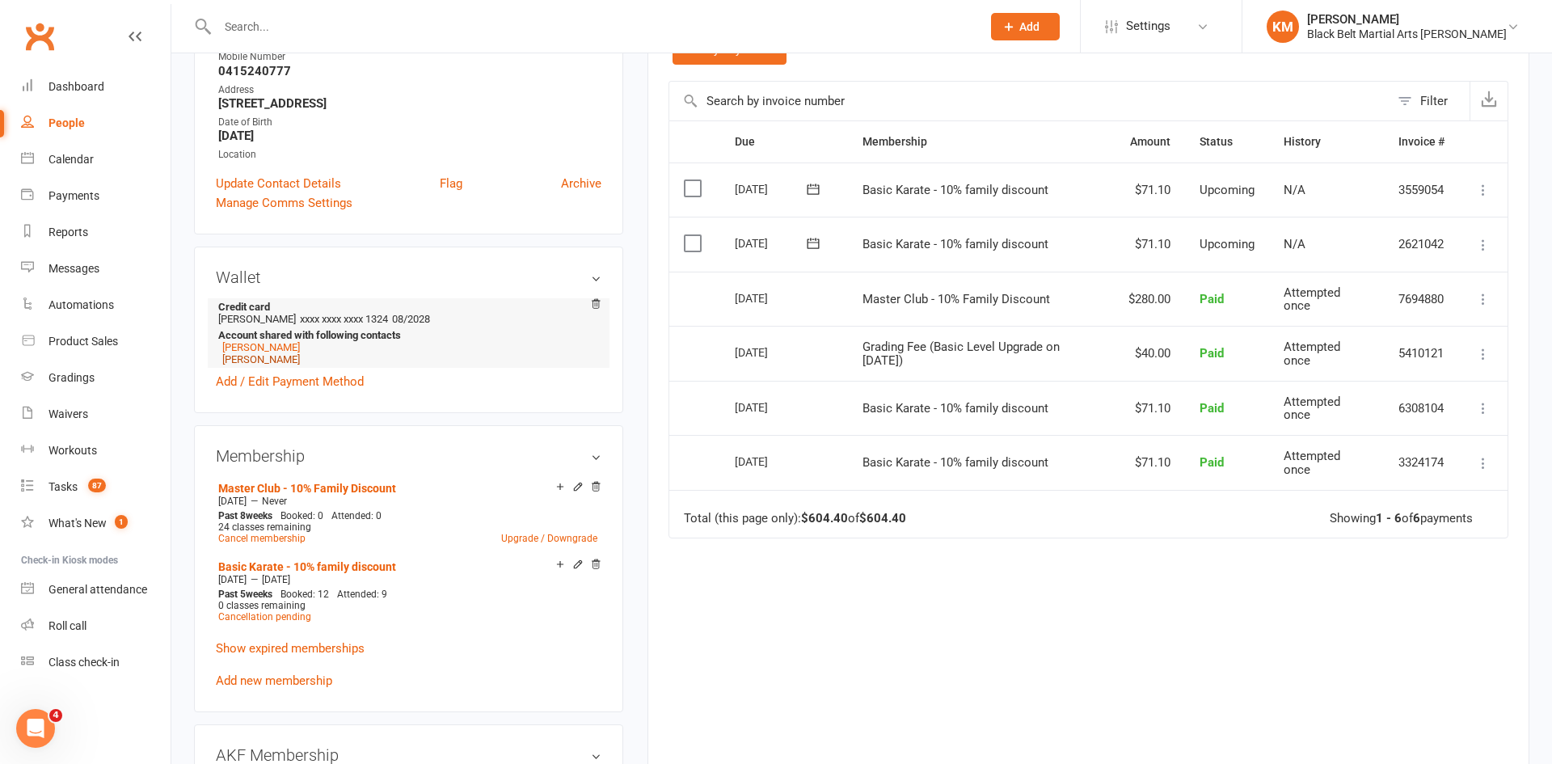
click at [271, 361] on link "[PERSON_NAME]" at bounding box center [261, 359] width 78 height 12
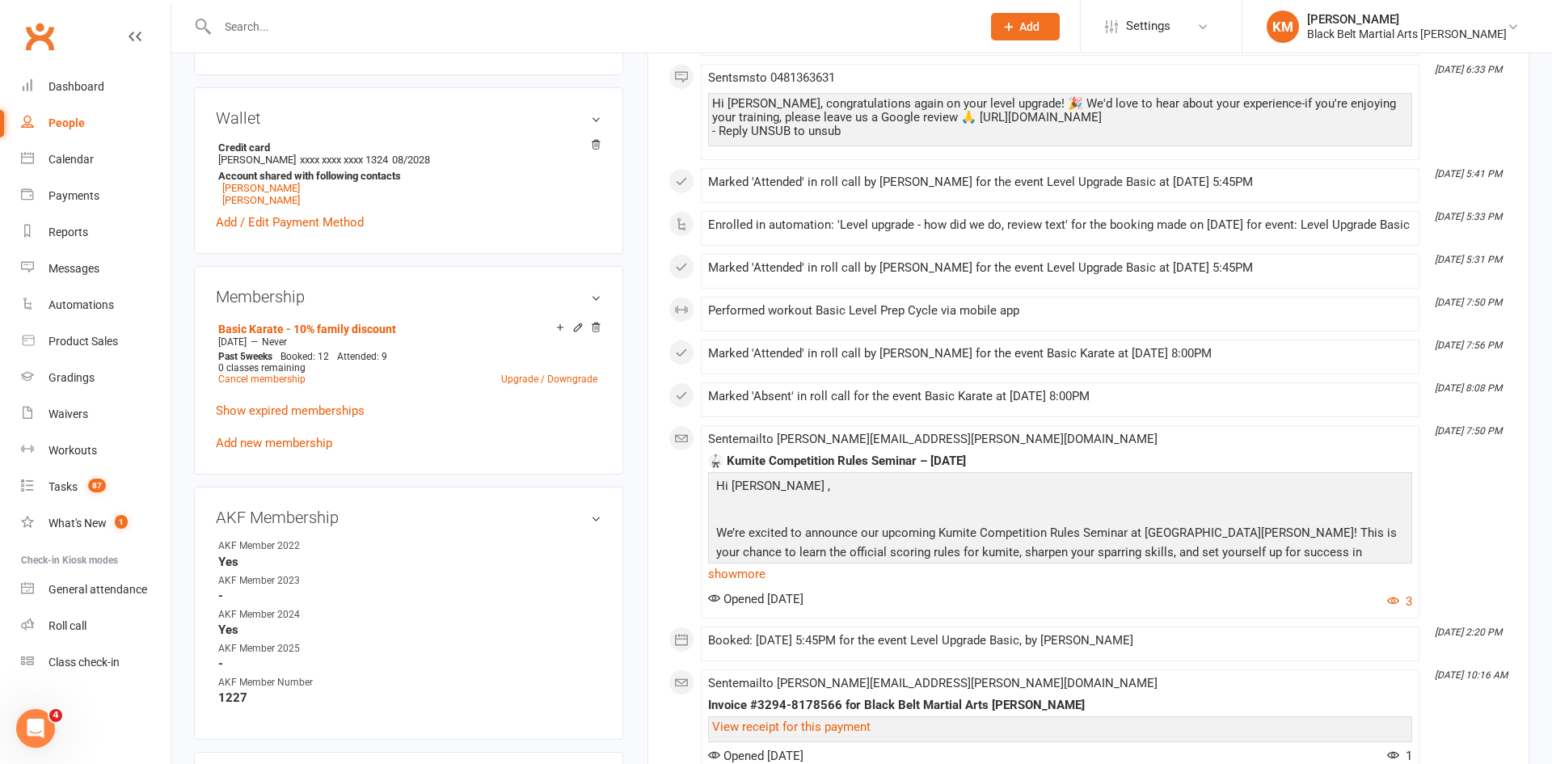
scroll to position [463, 0]
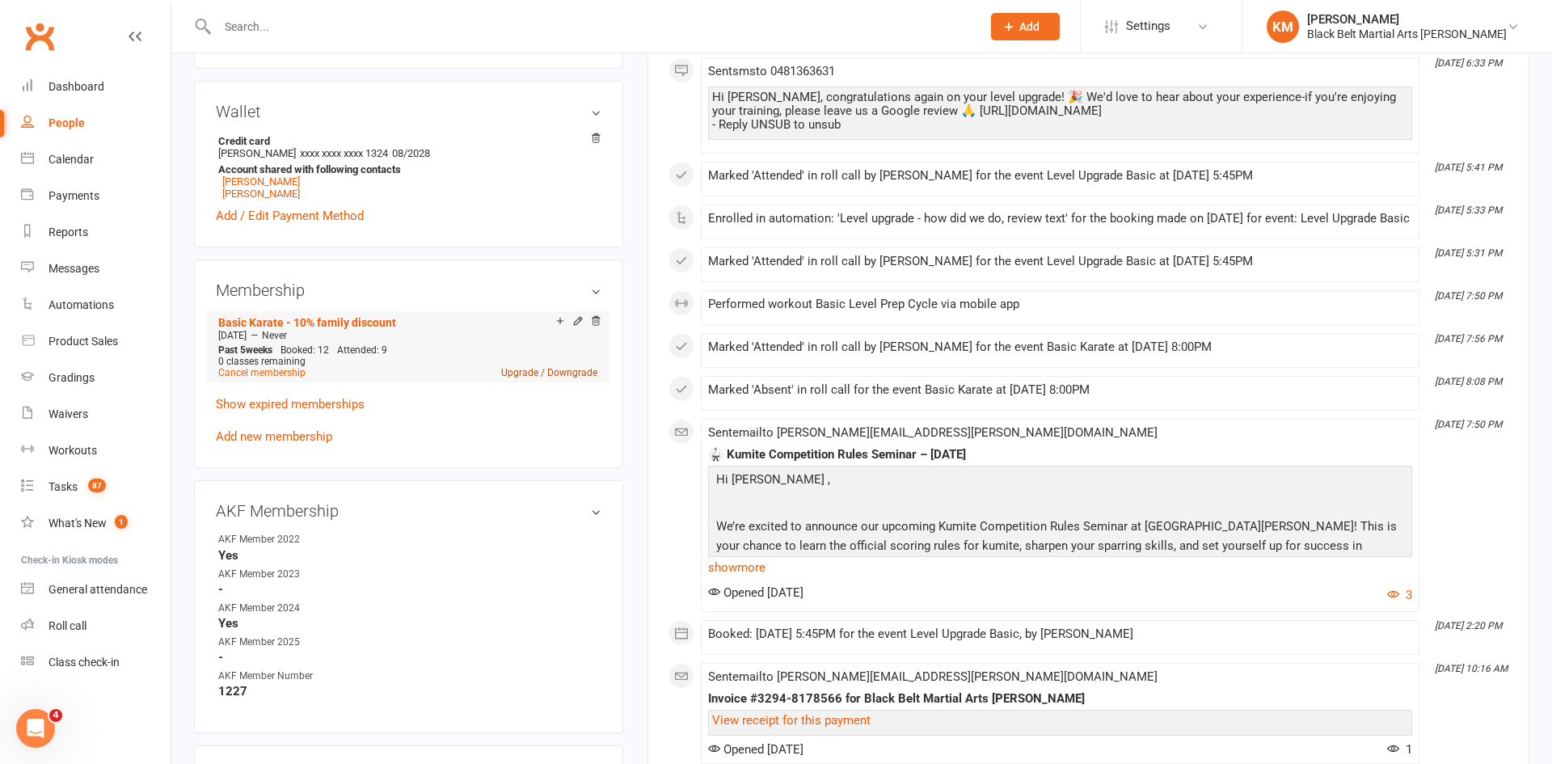
click at [514, 373] on link "Upgrade / Downgrade" at bounding box center [549, 372] width 96 height 11
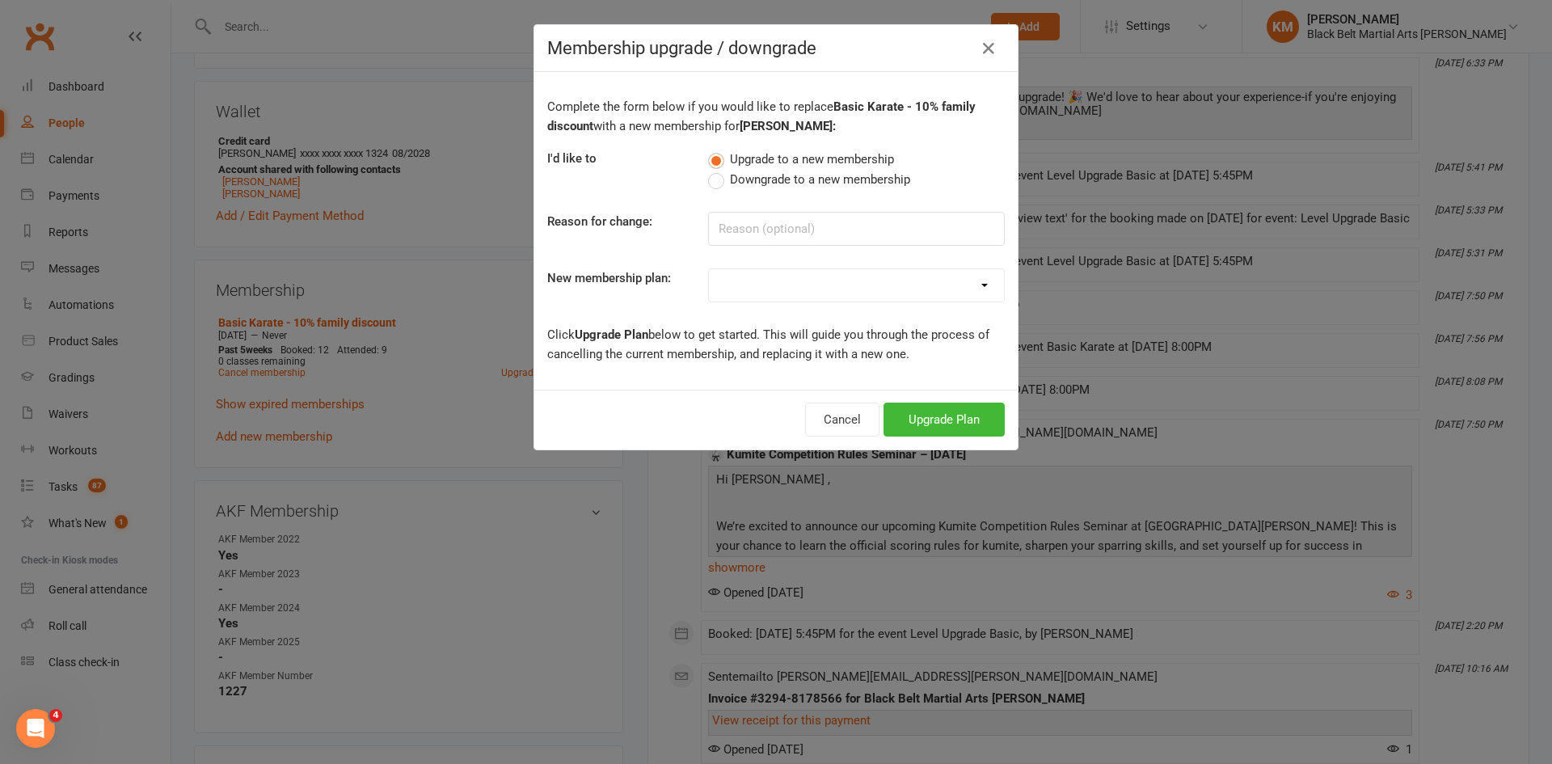
click at [835, 281] on select "Lil Dragon Lil Dragon - 10% Family Discount Lil Dragon Hero Lil Dragon Hero - 1…" at bounding box center [856, 285] width 295 height 32
select select "7"
click at [709, 269] on select "Lil Dragon Lil Dragon - 10% Family Discount Lil Dragon Hero Lil Dragon Hero - 1…" at bounding box center [856, 285] width 295 height 32
click at [966, 407] on button "Upgrade Plan" at bounding box center [944, 420] width 121 height 34
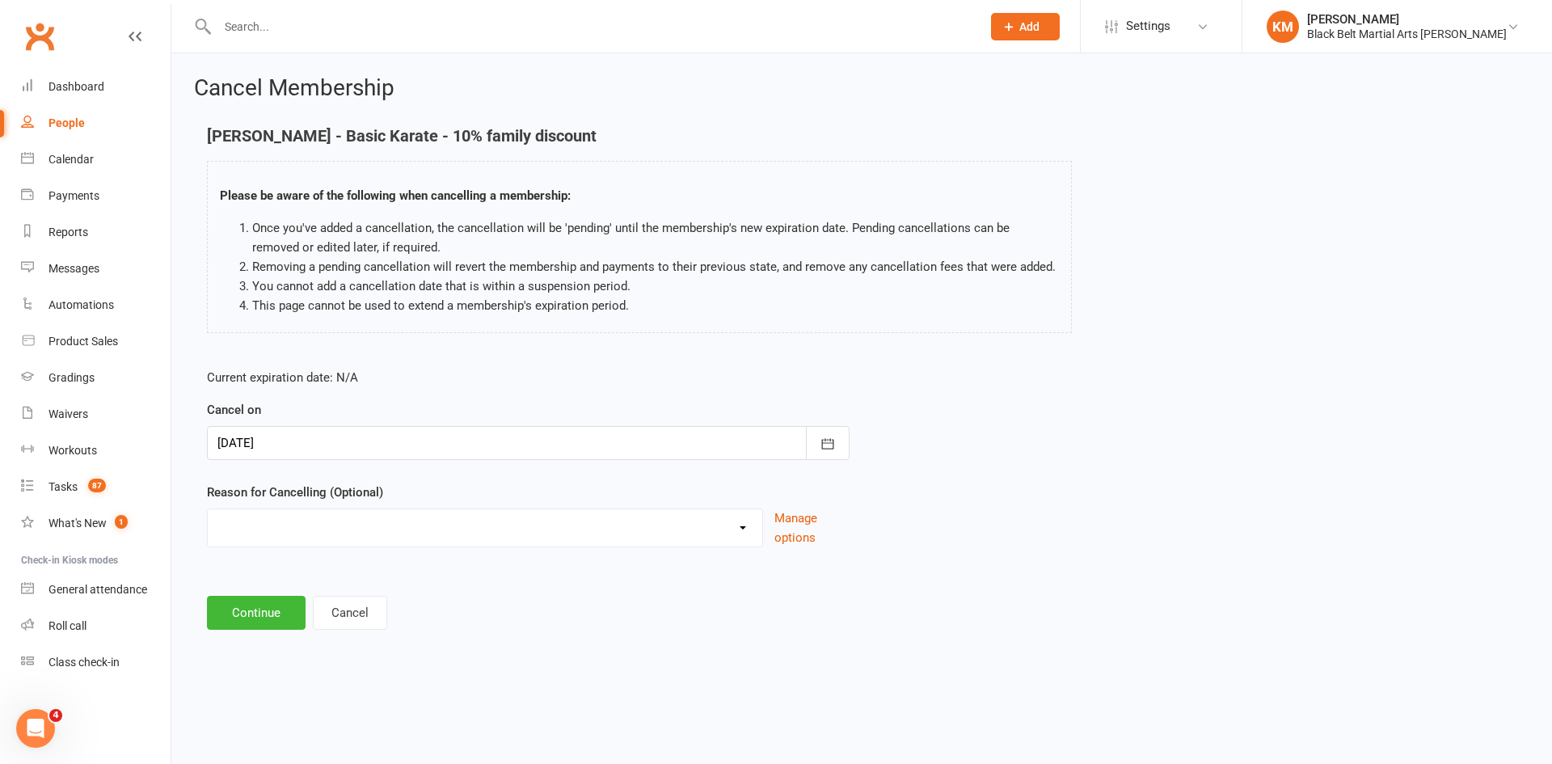
click at [360, 441] on div at bounding box center [528, 443] width 643 height 34
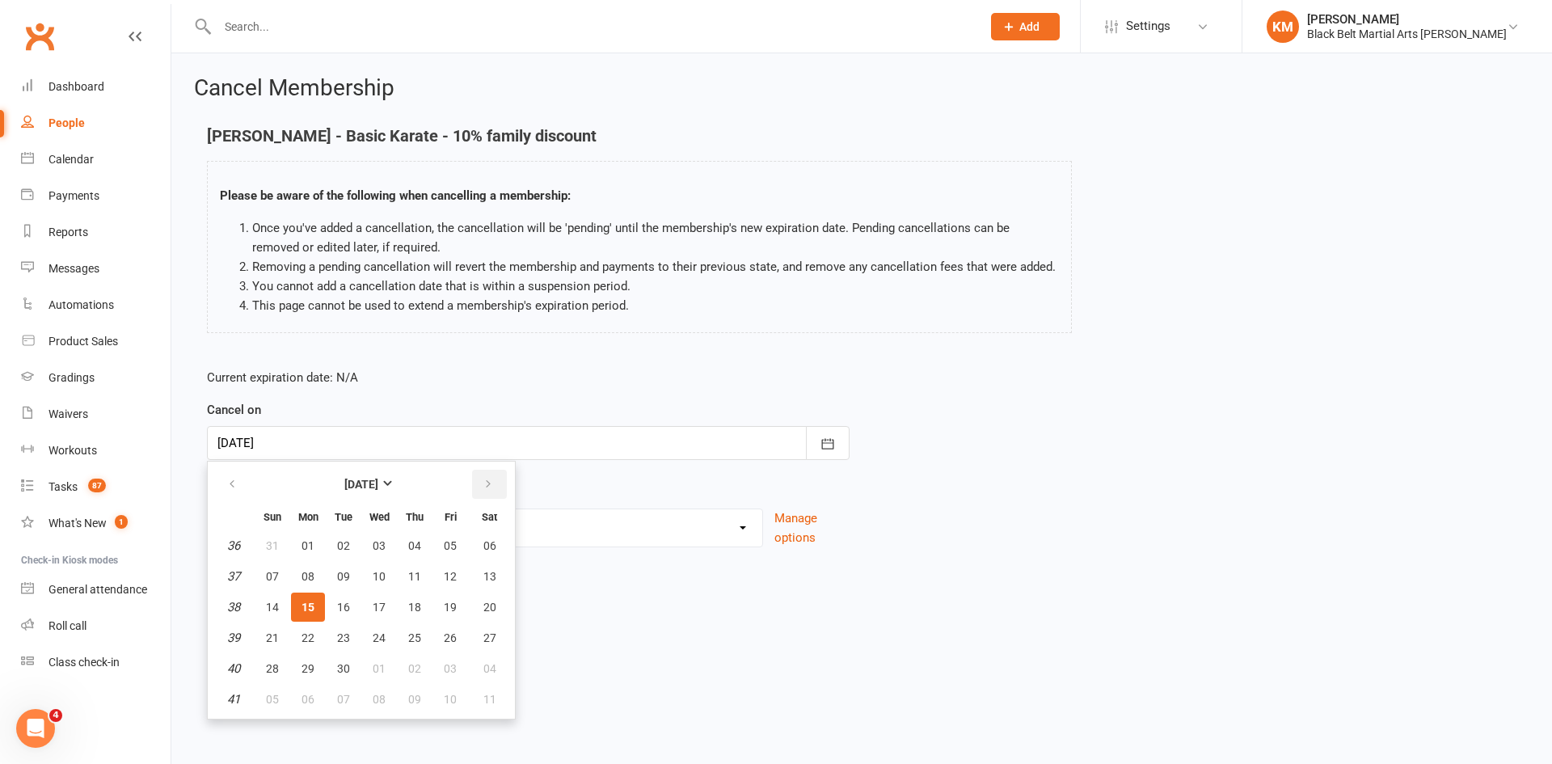
click at [493, 483] on button "button" at bounding box center [489, 484] width 35 height 29
click at [333, 589] on button "07" at bounding box center [344, 576] width 34 height 29
type input "07 Oct 2025"
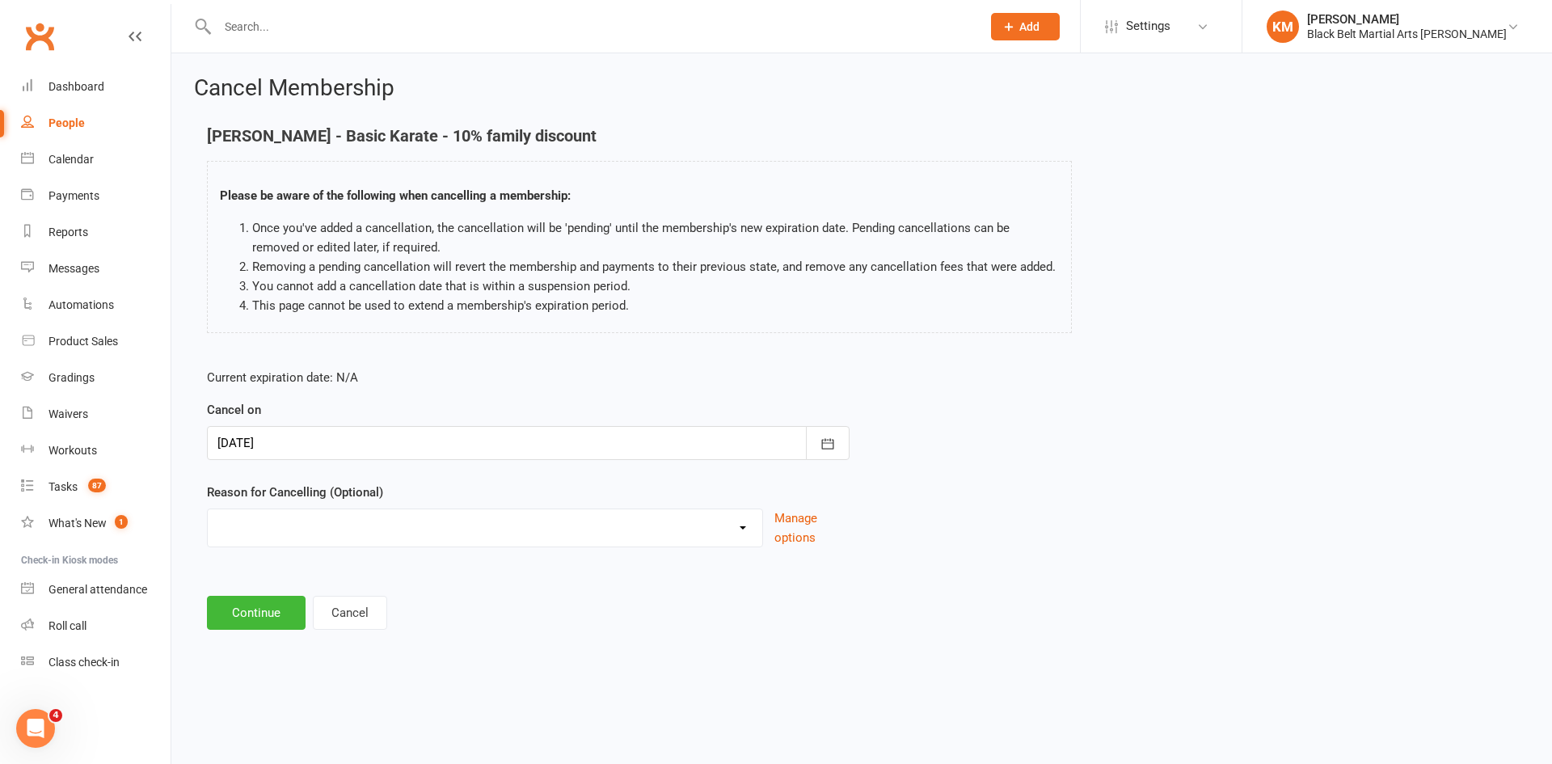
click at [319, 530] on select "Change of mind during Cooling Off Period Expiry of Grandmaster 10 Week Intro Pr…" at bounding box center [485, 525] width 555 height 32
select select "16"
click at [208, 509] on select "Change of mind during Cooling Off Period Expiry of Grandmaster 10 Week Intro Pr…" at bounding box center [485, 525] width 555 height 32
click at [286, 610] on button "Continue" at bounding box center [256, 613] width 99 height 34
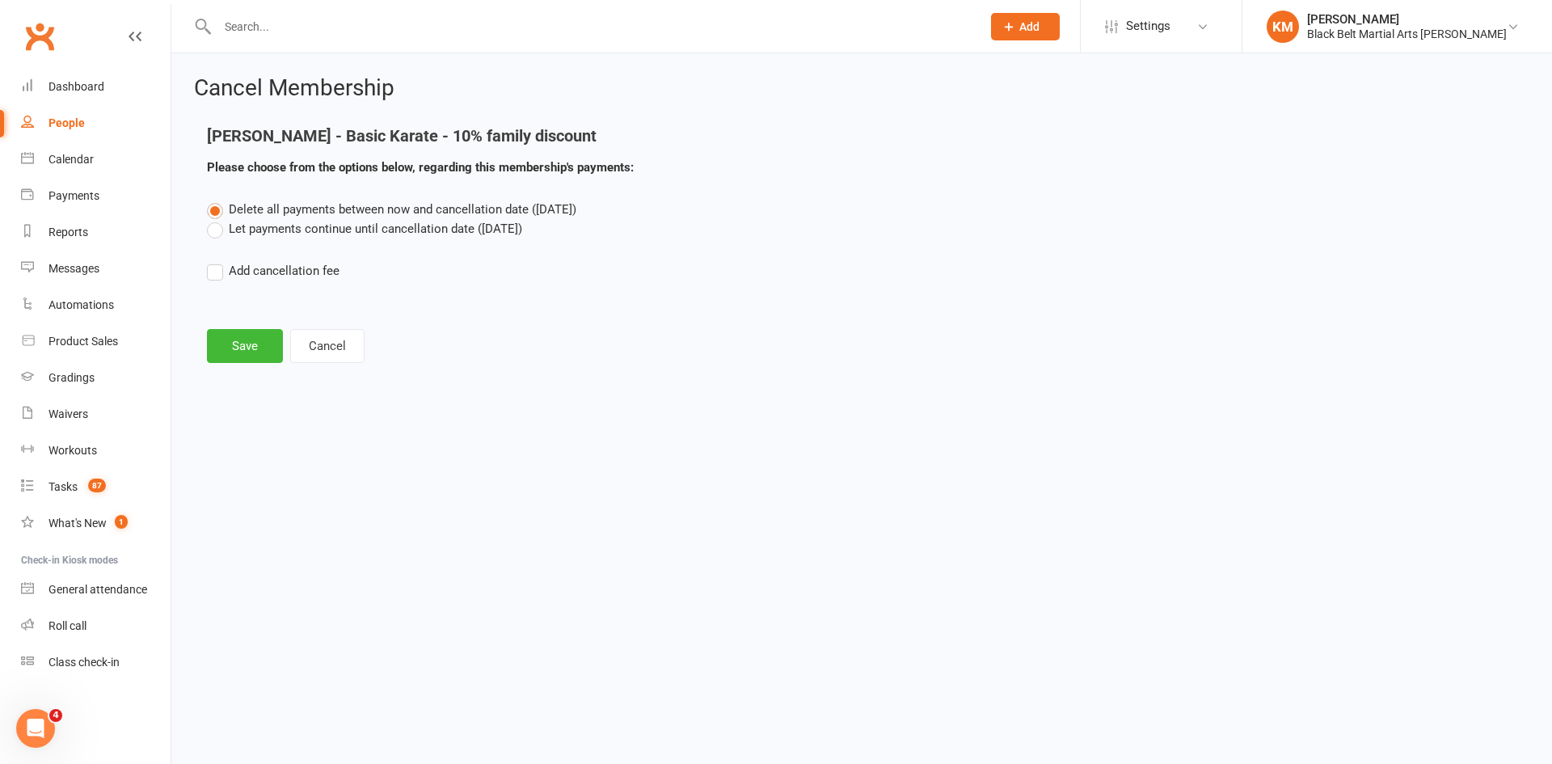
click at [424, 228] on label "Let payments continue until cancellation date (Oct 7, 2025)" at bounding box center [364, 228] width 315 height 19
click at [217, 219] on input "Let payments continue until cancellation date (Oct 7, 2025)" at bounding box center [212, 219] width 11 height 0
click at [265, 344] on button "Save" at bounding box center [245, 346] width 76 height 34
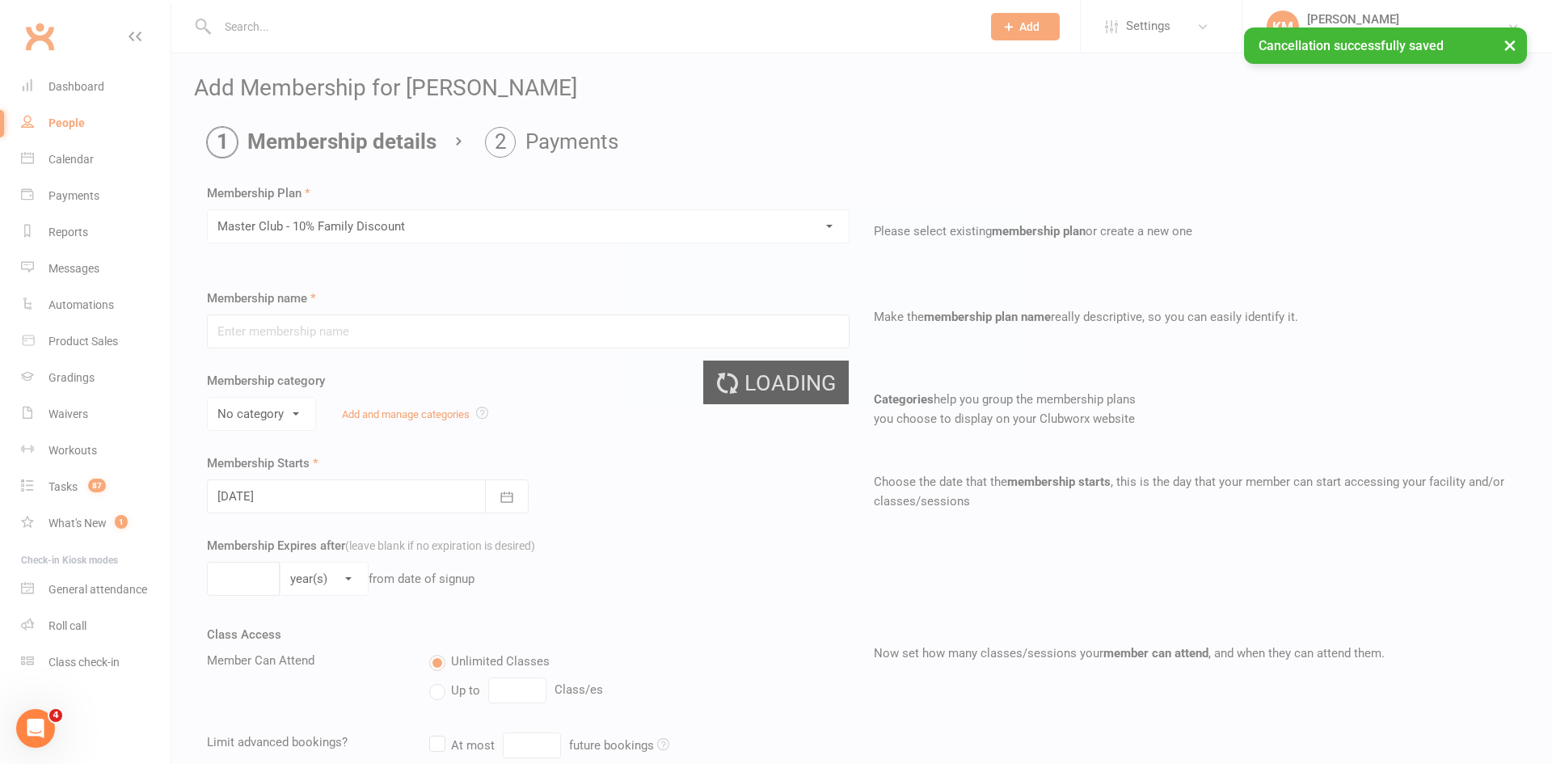
type input "Master Club - 10% Family Discount"
select select "2"
type input "0"
type input "24"
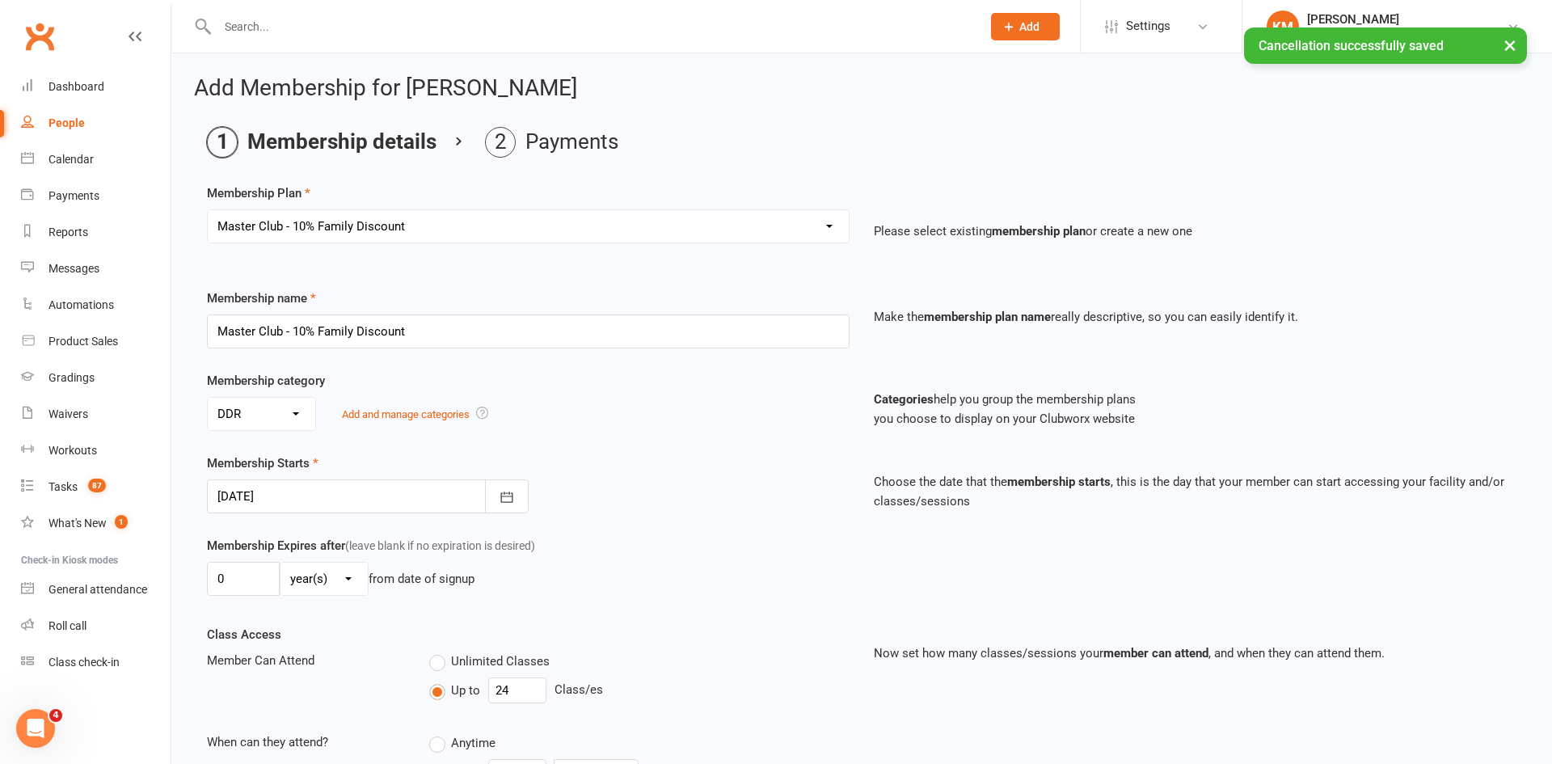
scroll to position [704, 0]
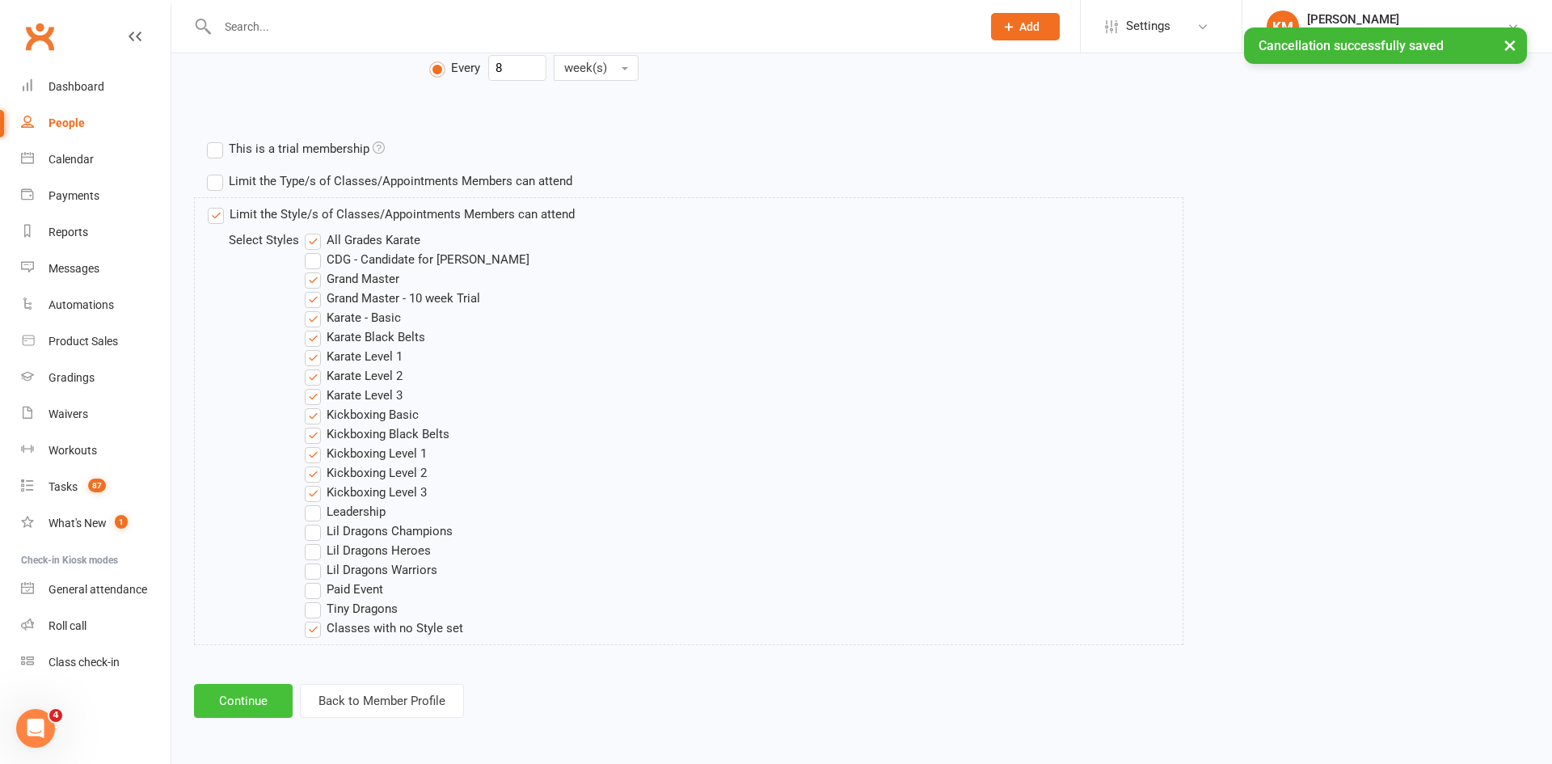
click at [268, 694] on button "Continue" at bounding box center [243, 701] width 99 height 34
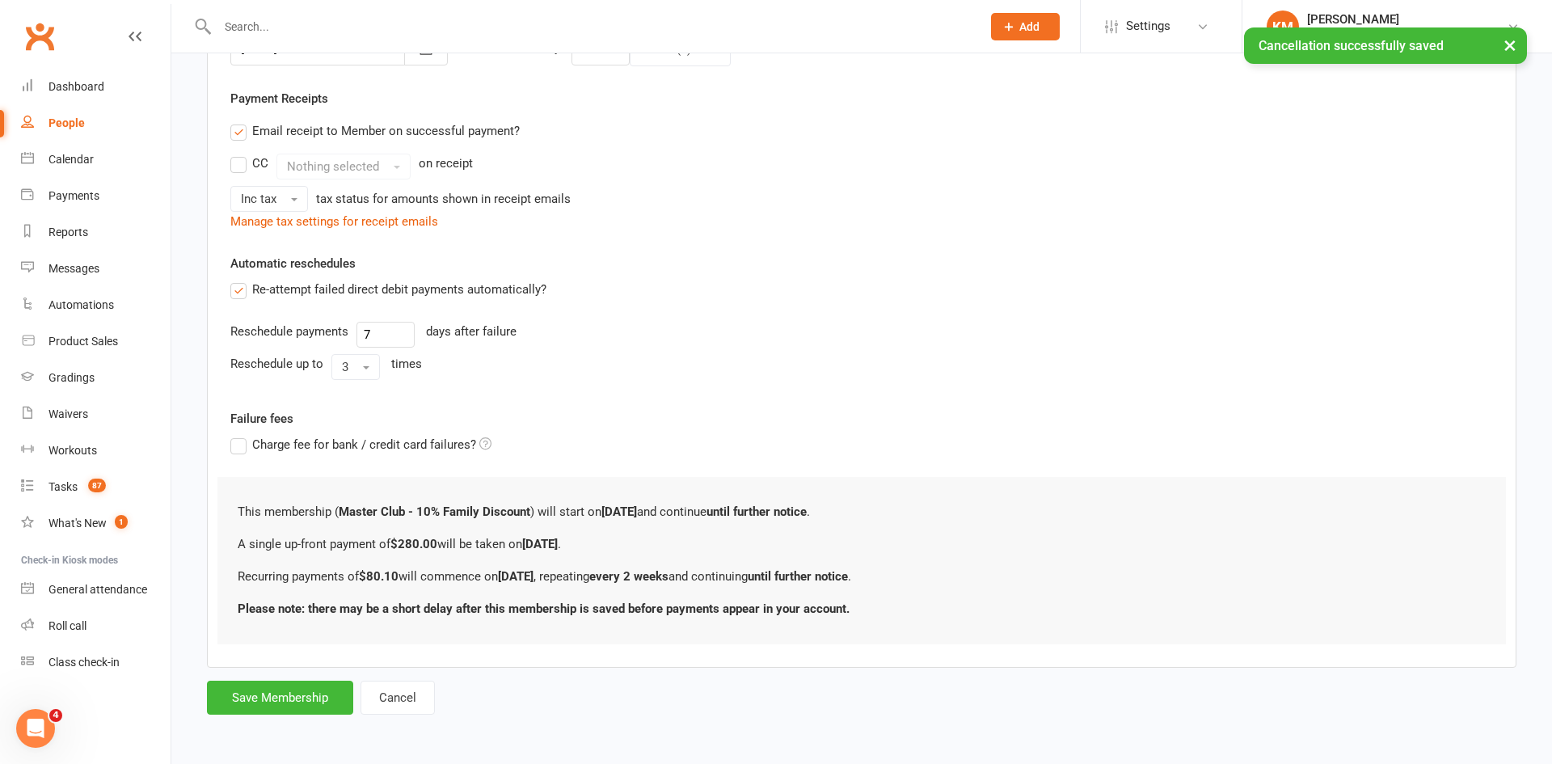
scroll to position [0, 0]
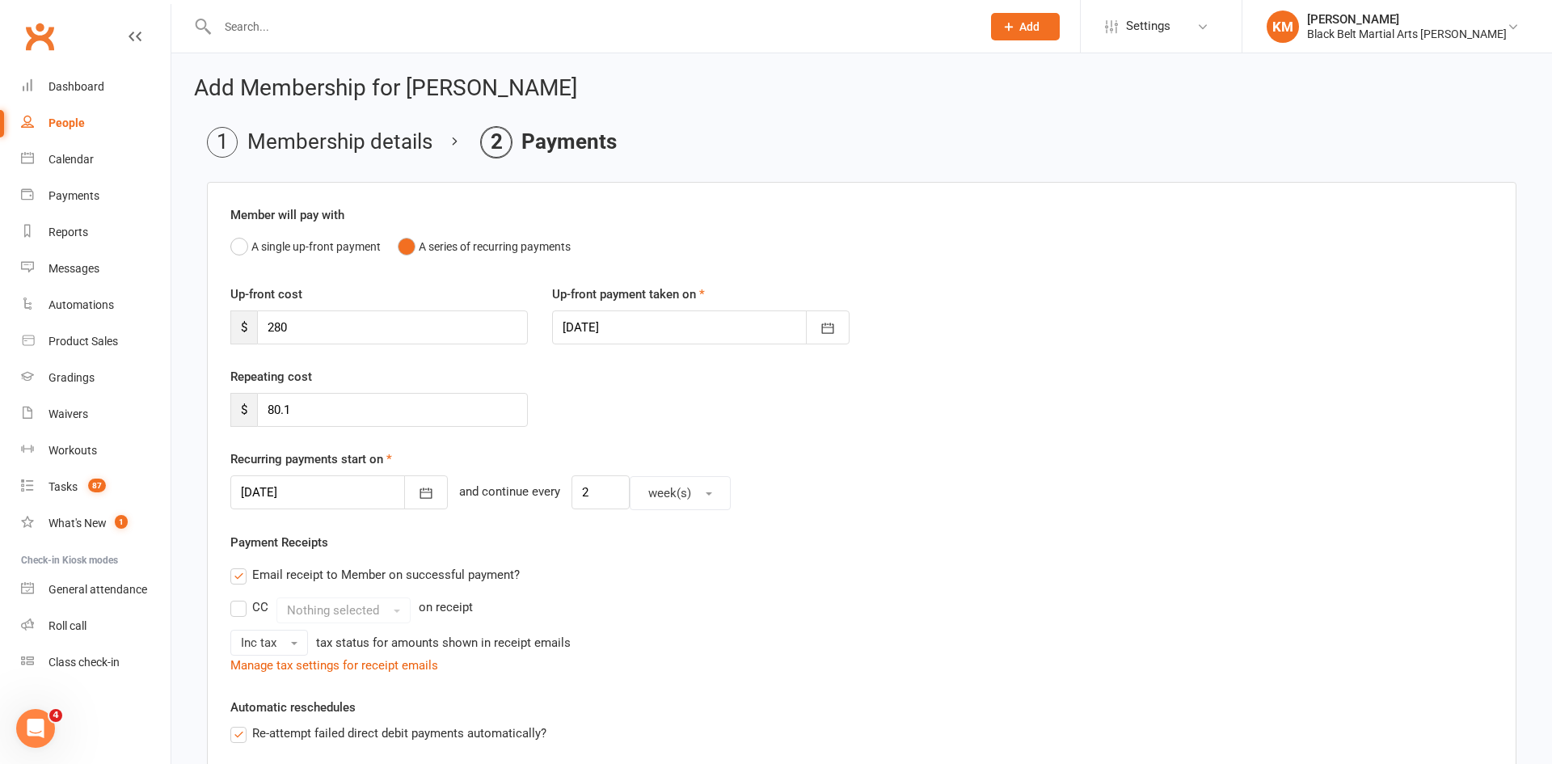
click at [333, 494] on div at bounding box center [338, 492] width 217 height 34
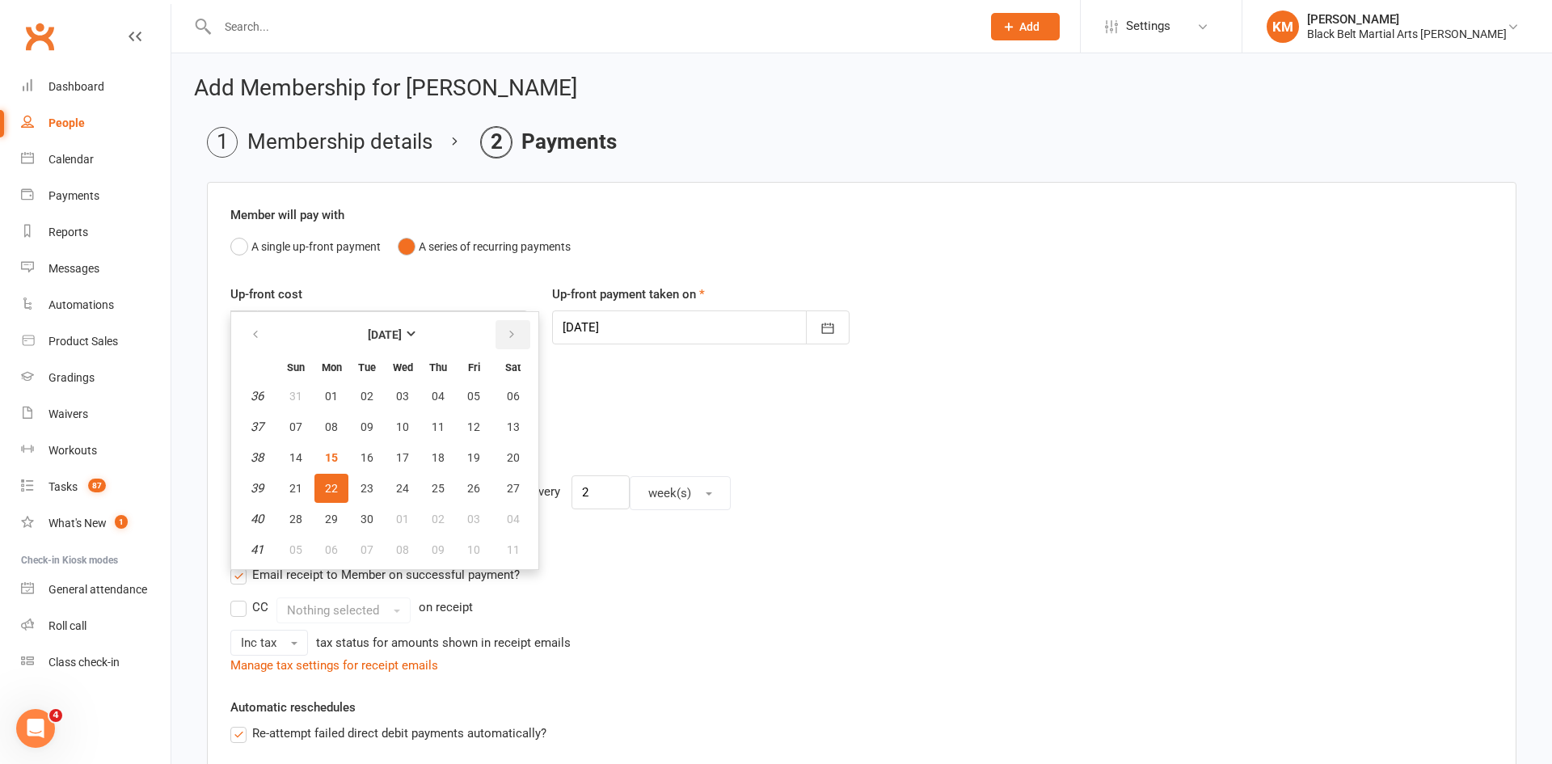
click at [517, 325] on button "button" at bounding box center [513, 334] width 35 height 29
click at [364, 466] on button "14" at bounding box center [367, 457] width 34 height 29
type input "14 Oct 2025"
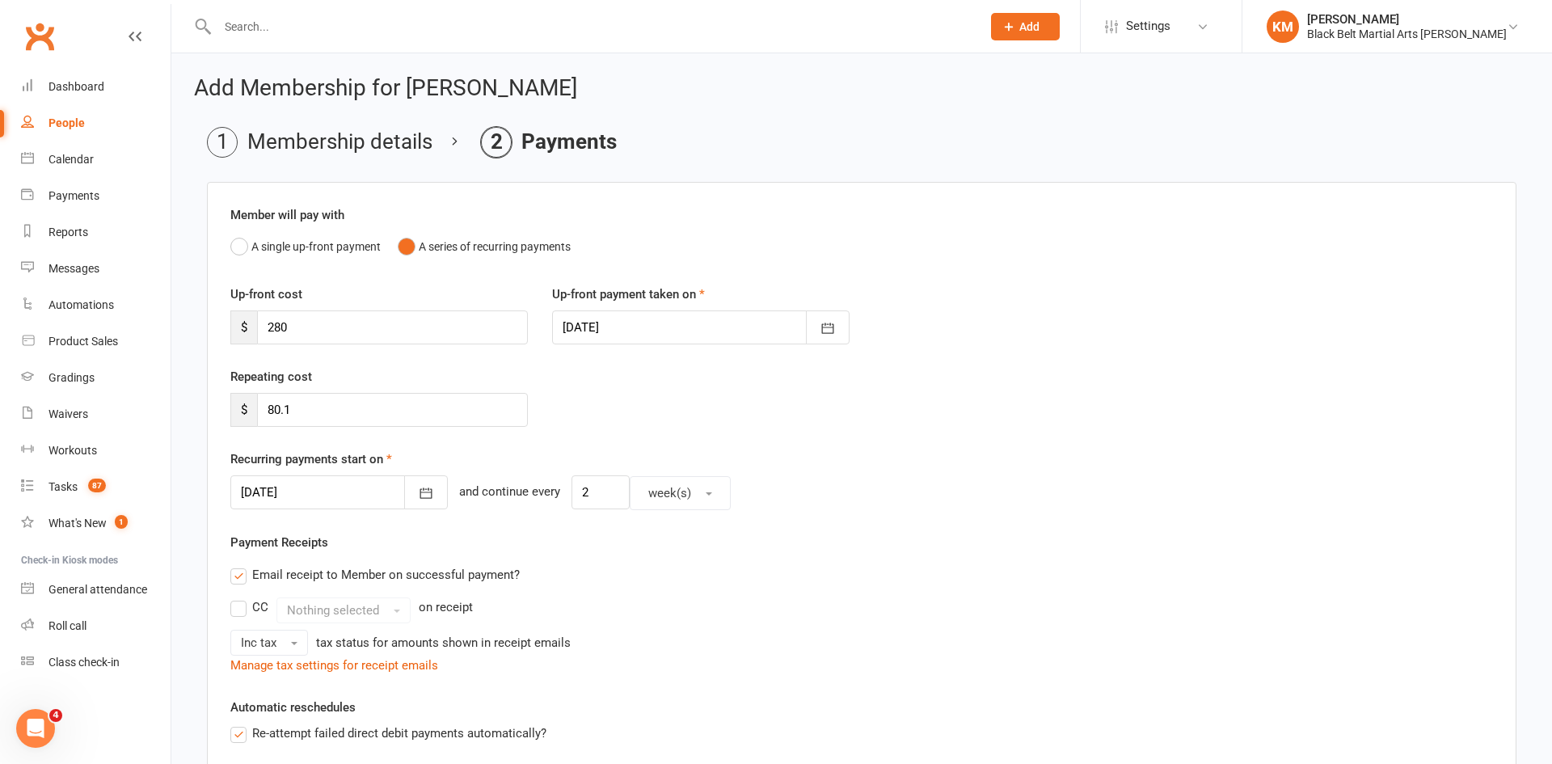
scroll to position [444, 0]
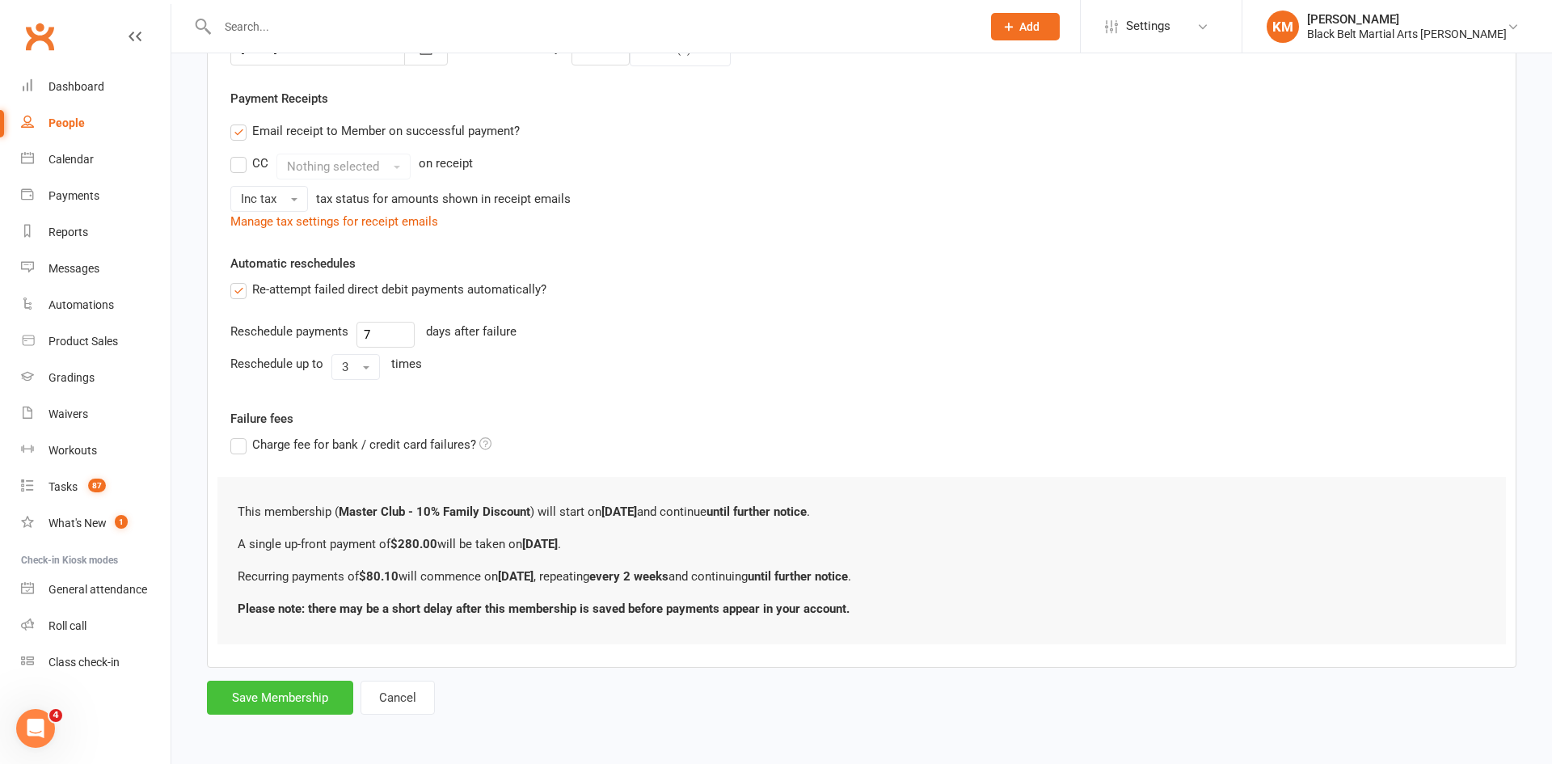
click at [281, 699] on button "Save Membership" at bounding box center [280, 698] width 146 height 34
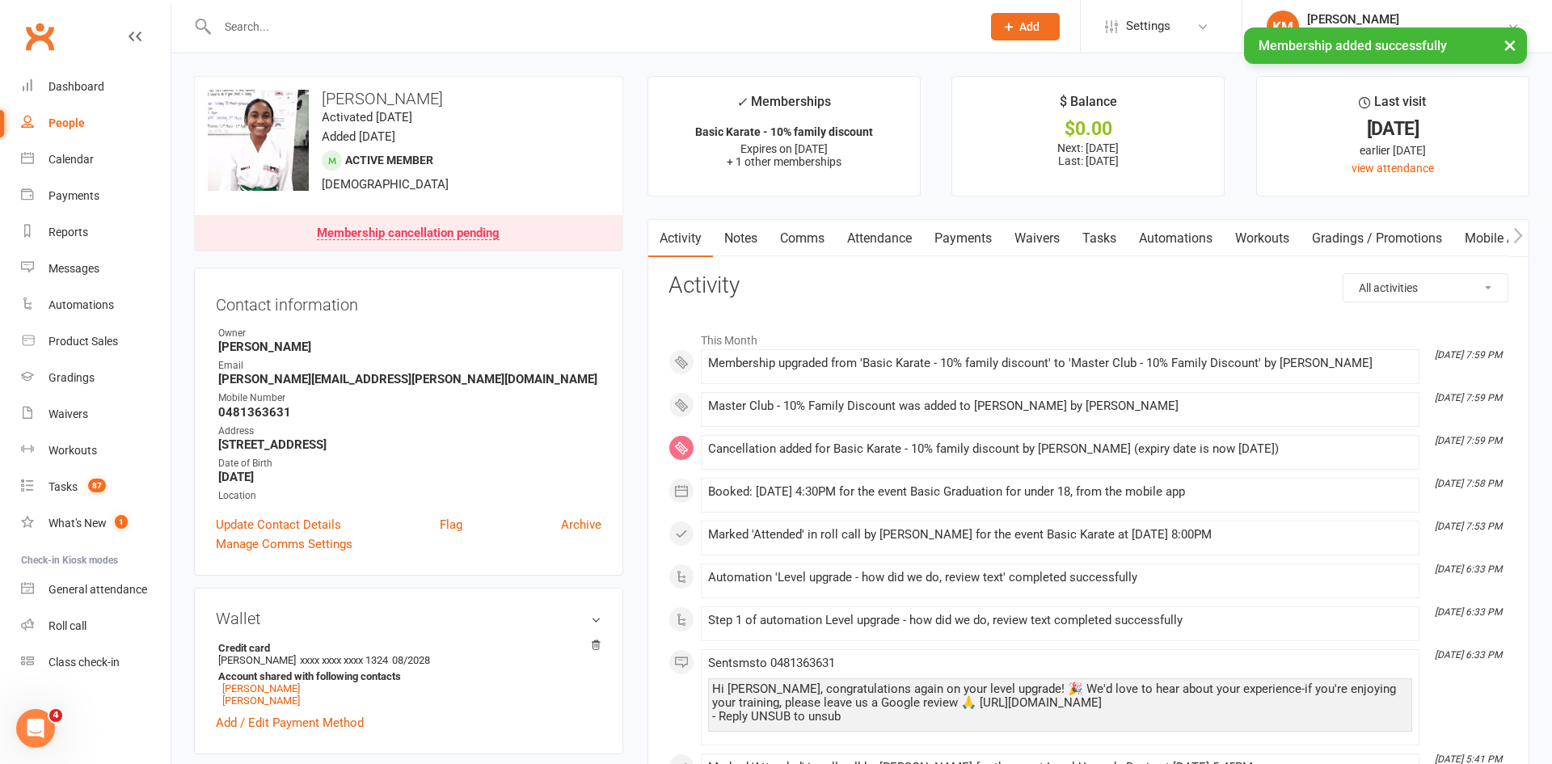
click at [948, 231] on link "Payments" at bounding box center [963, 238] width 80 height 37
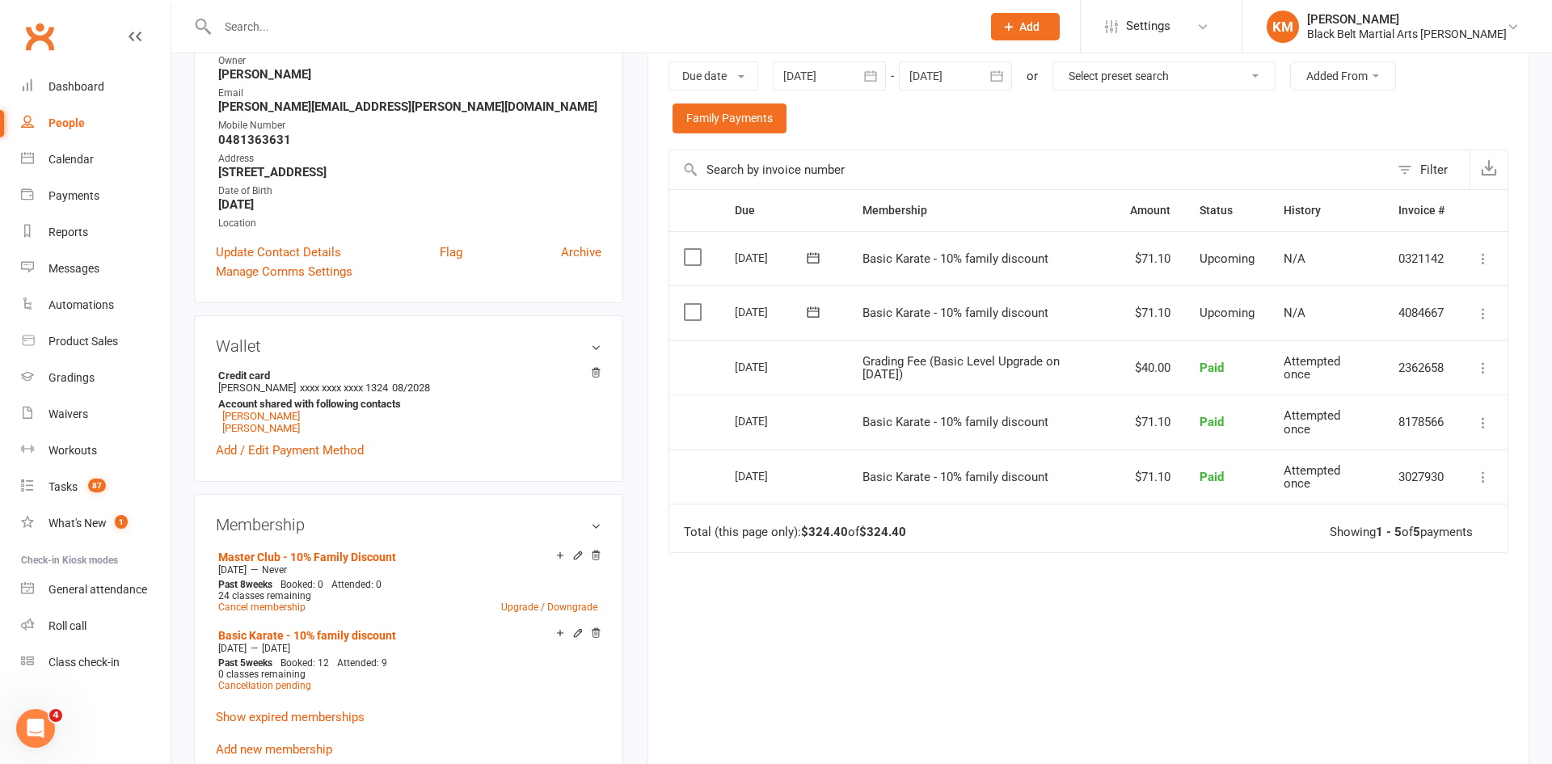
scroll to position [275, 0]
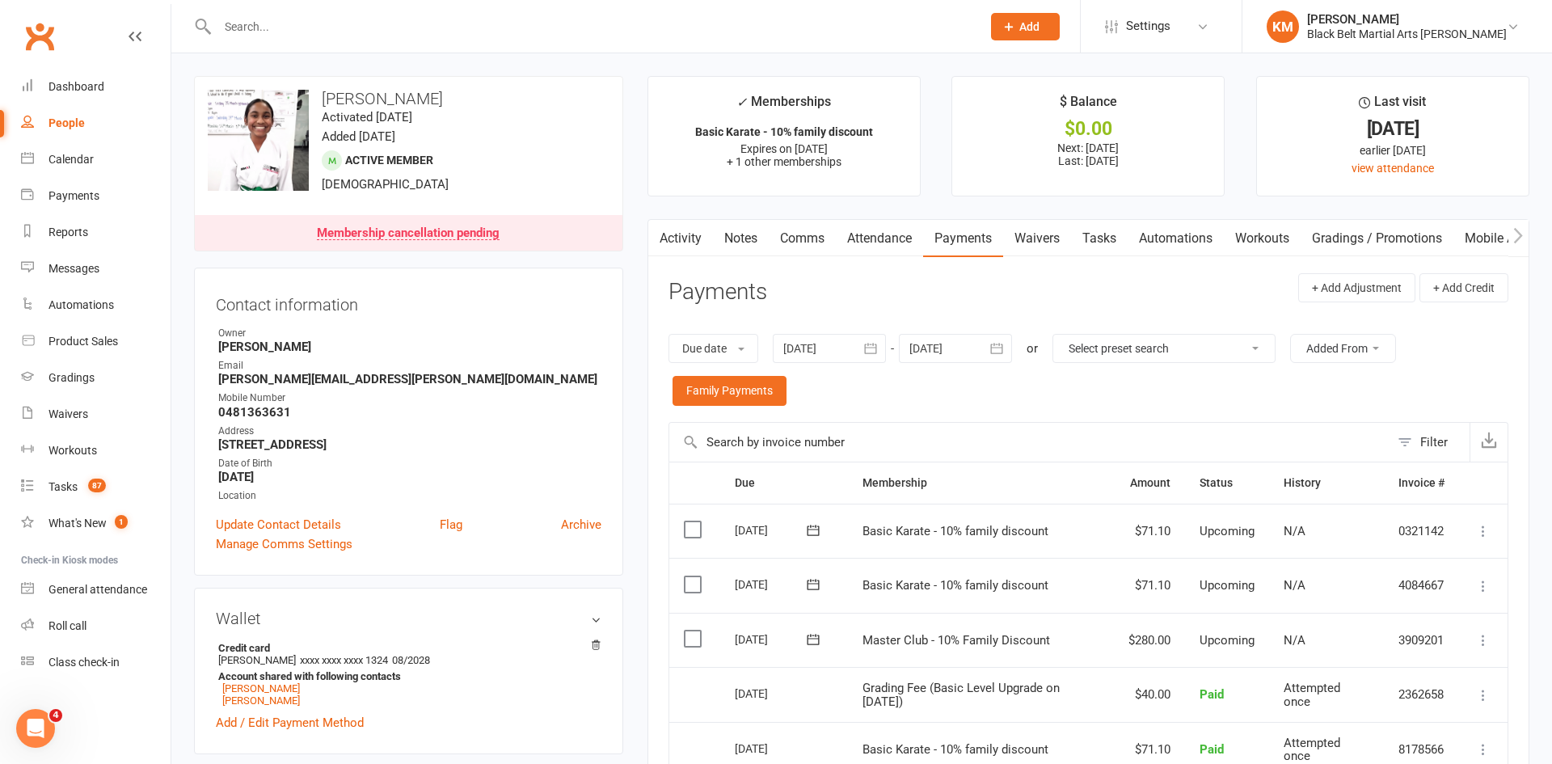
click at [1483, 639] on icon at bounding box center [1483, 640] width 16 height 16
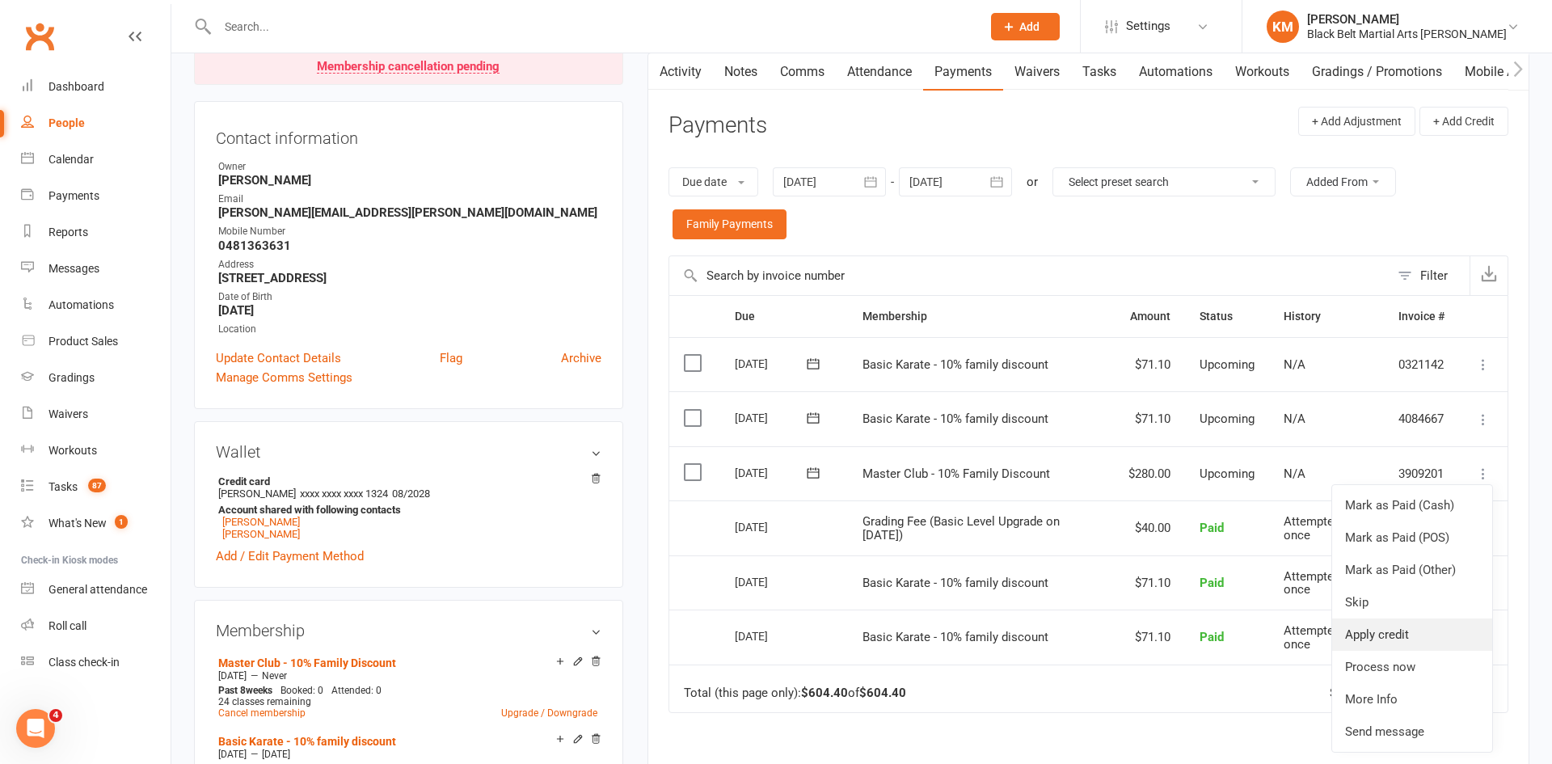
scroll to position [167, 0]
click at [1363, 668] on link "Process now" at bounding box center [1412, 666] width 160 height 32
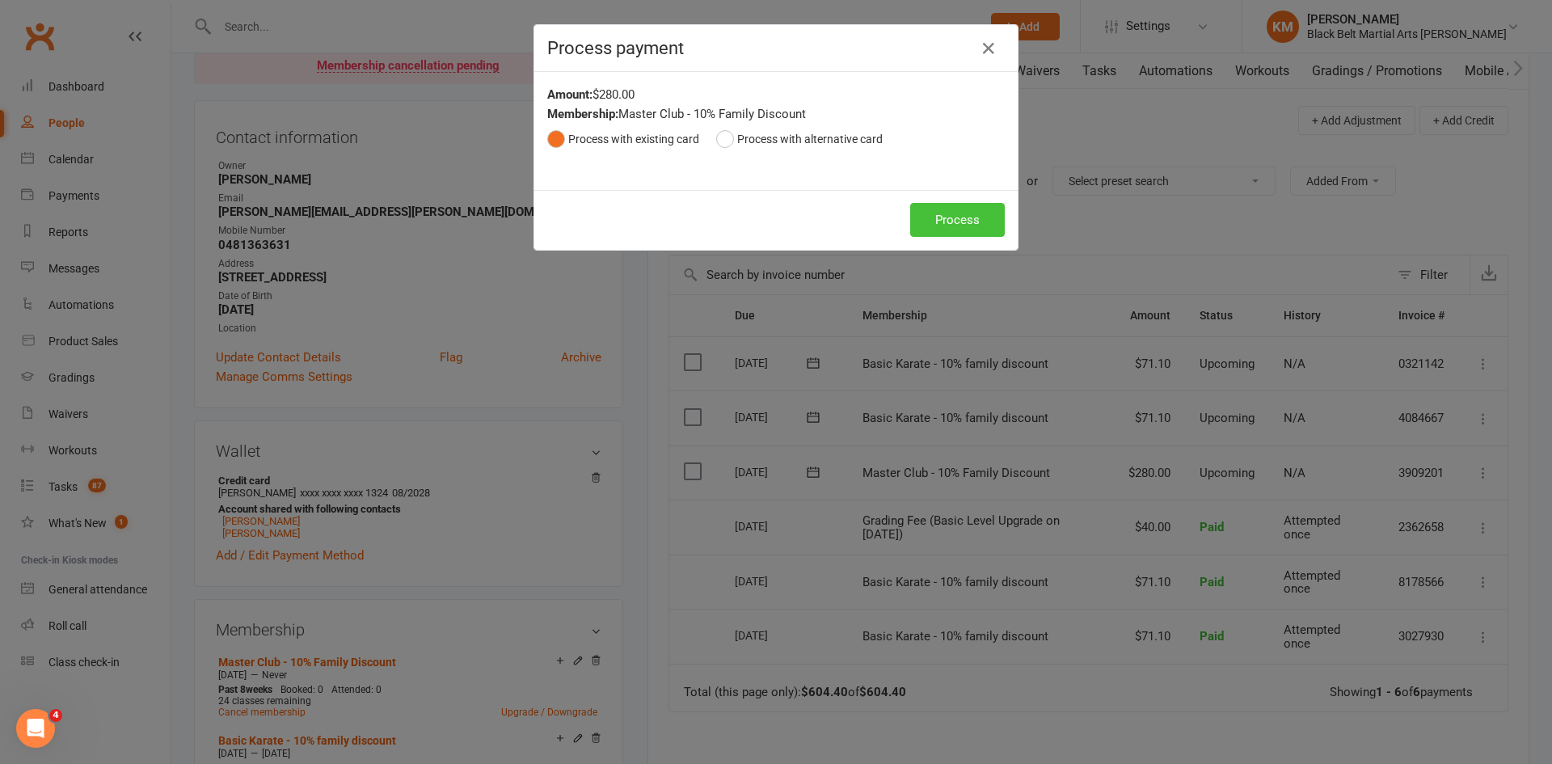
click at [983, 226] on button "Process" at bounding box center [957, 220] width 95 height 34
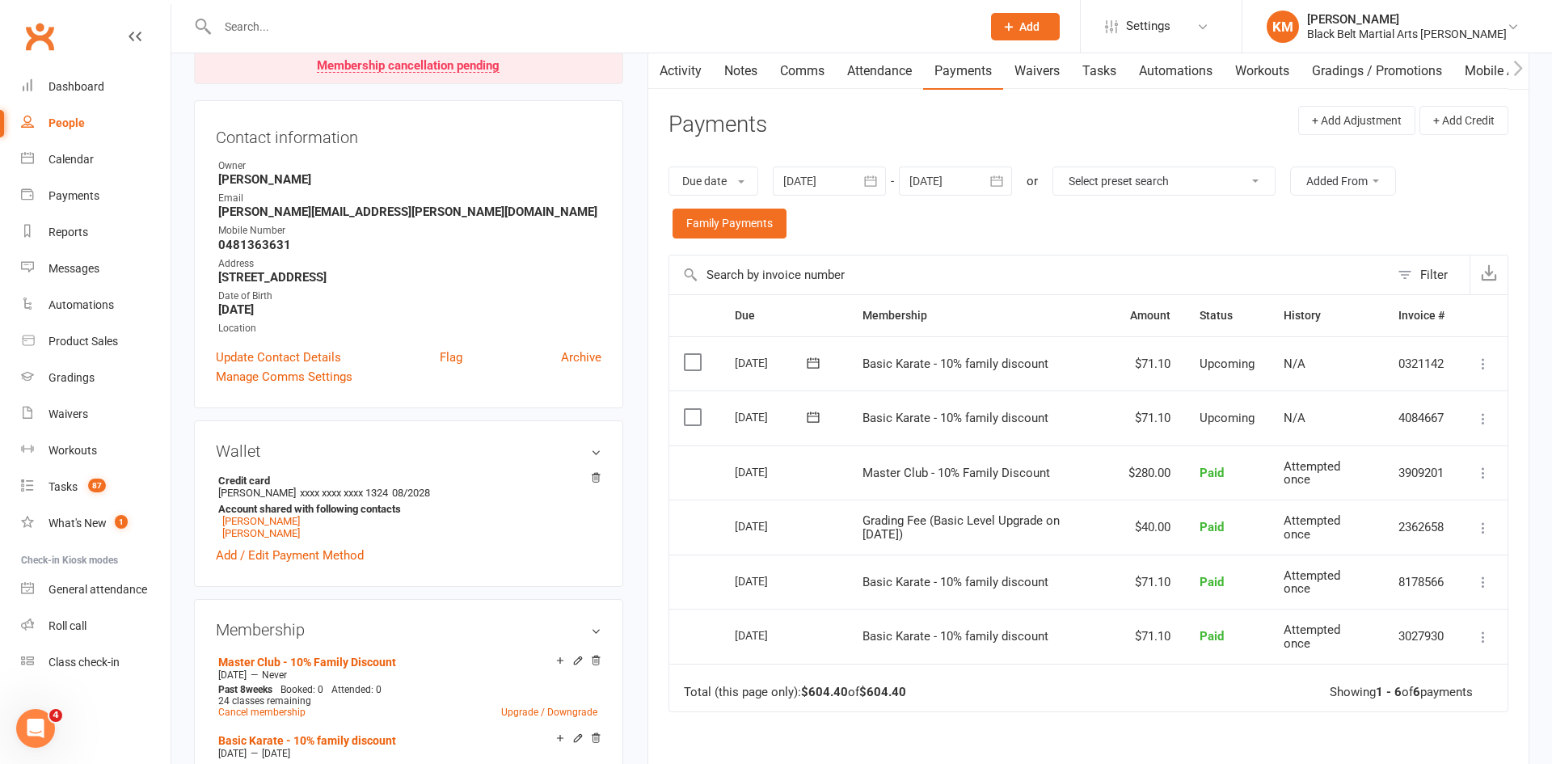
scroll to position [0, 0]
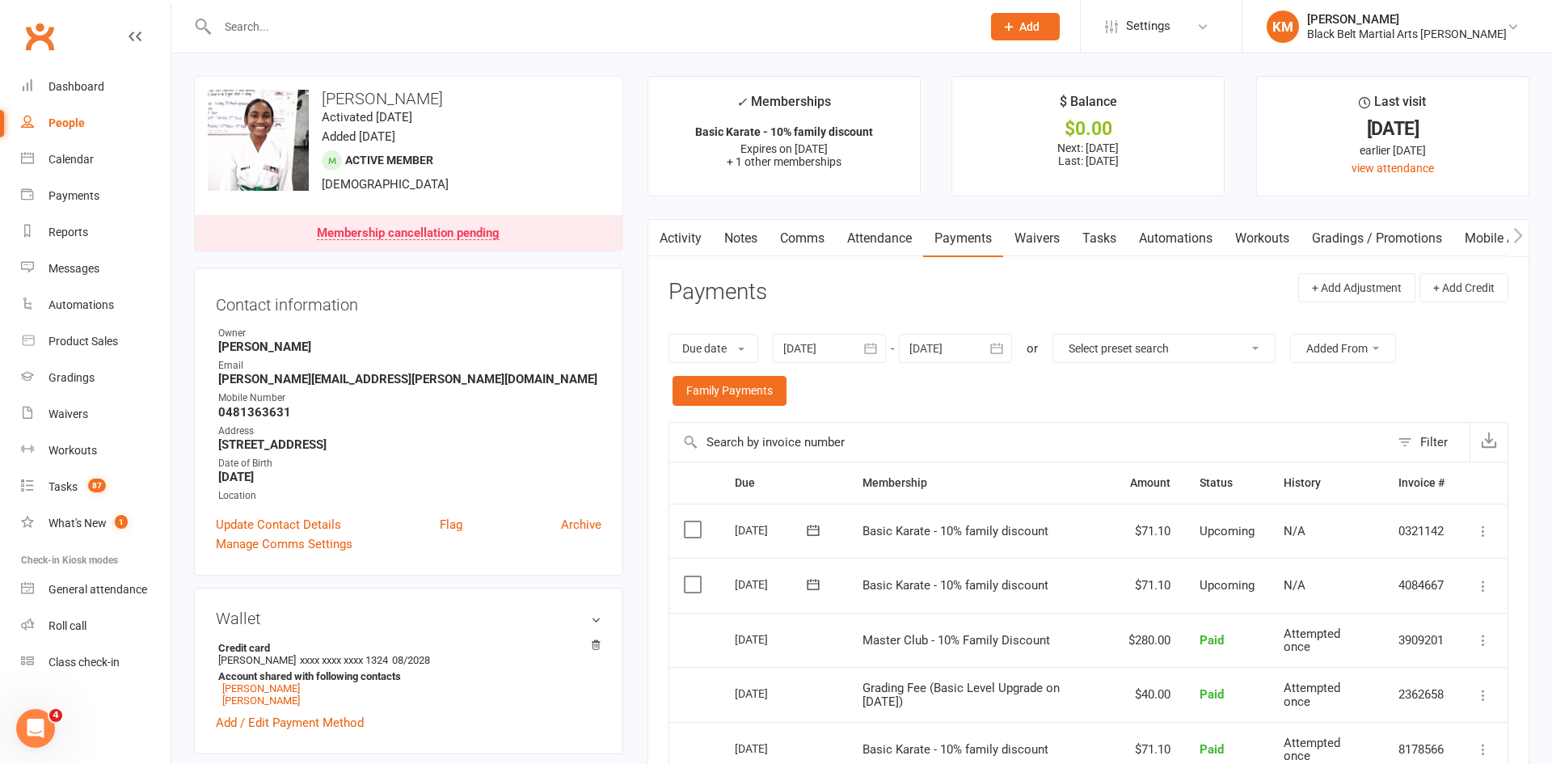
click at [973, 353] on div at bounding box center [955, 348] width 113 height 29
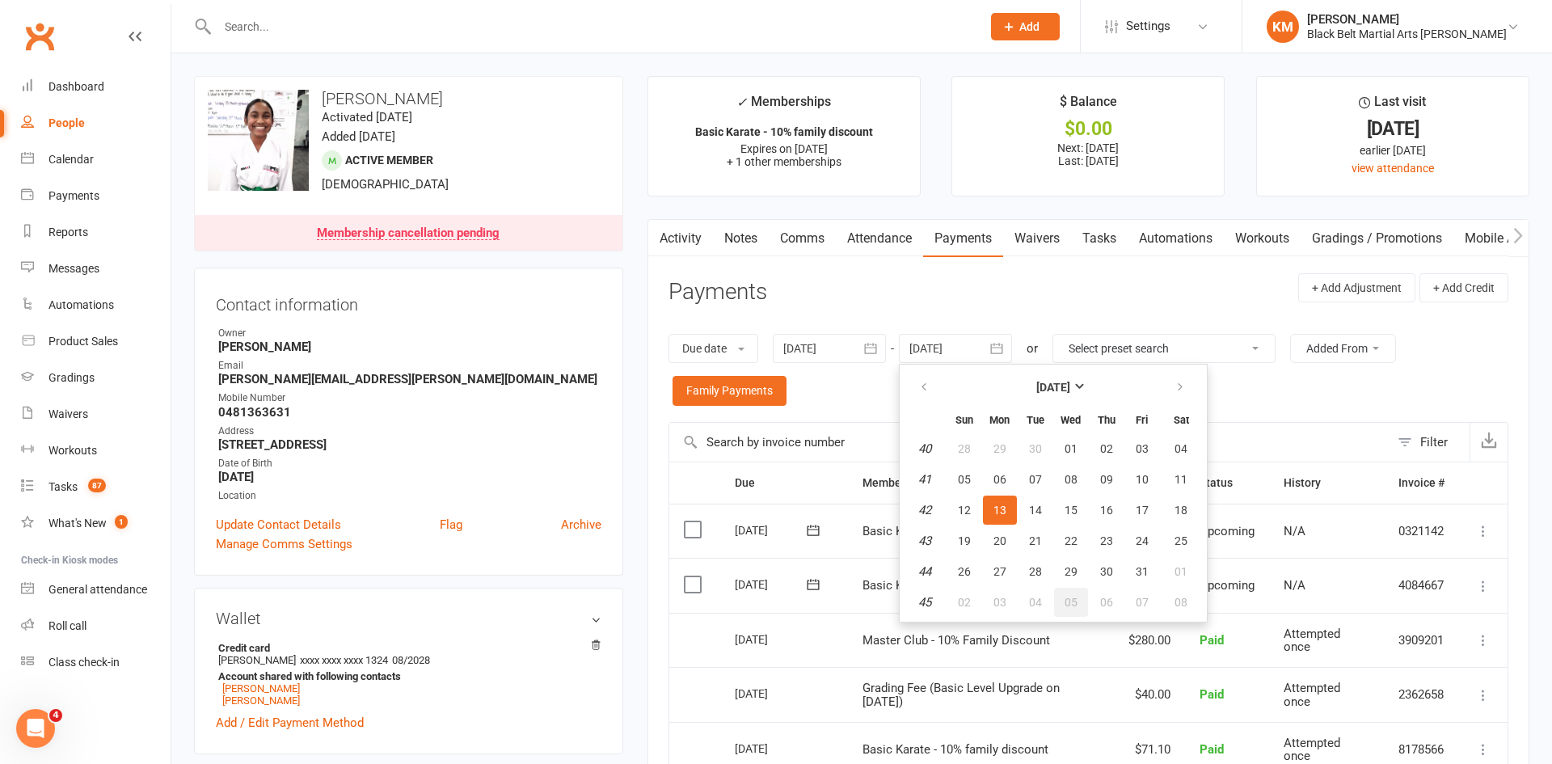
click at [1072, 591] on button "05" at bounding box center [1071, 602] width 34 height 29
type input "[DATE]"
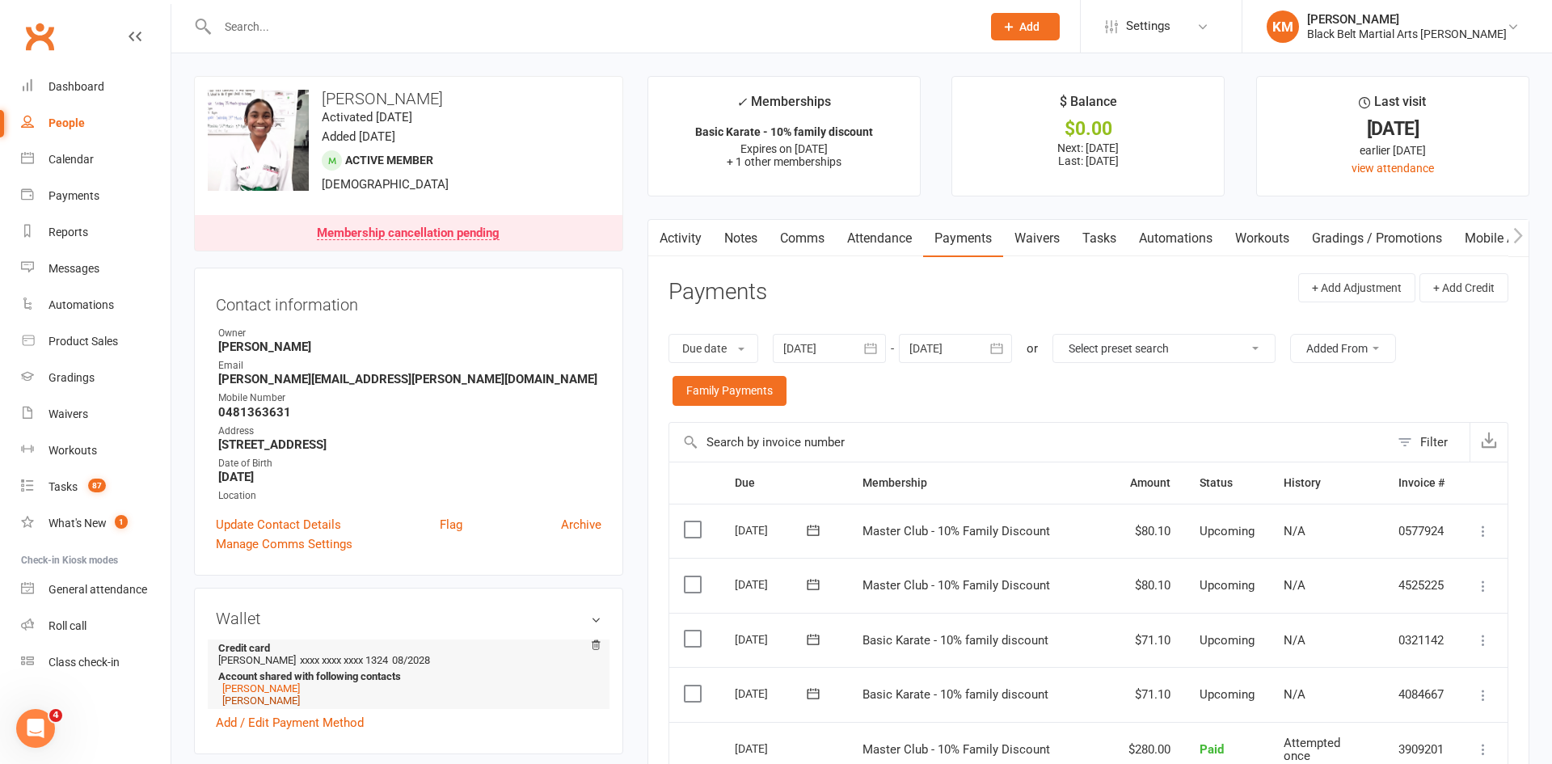
click at [238, 699] on link "[PERSON_NAME]" at bounding box center [261, 700] width 78 height 12
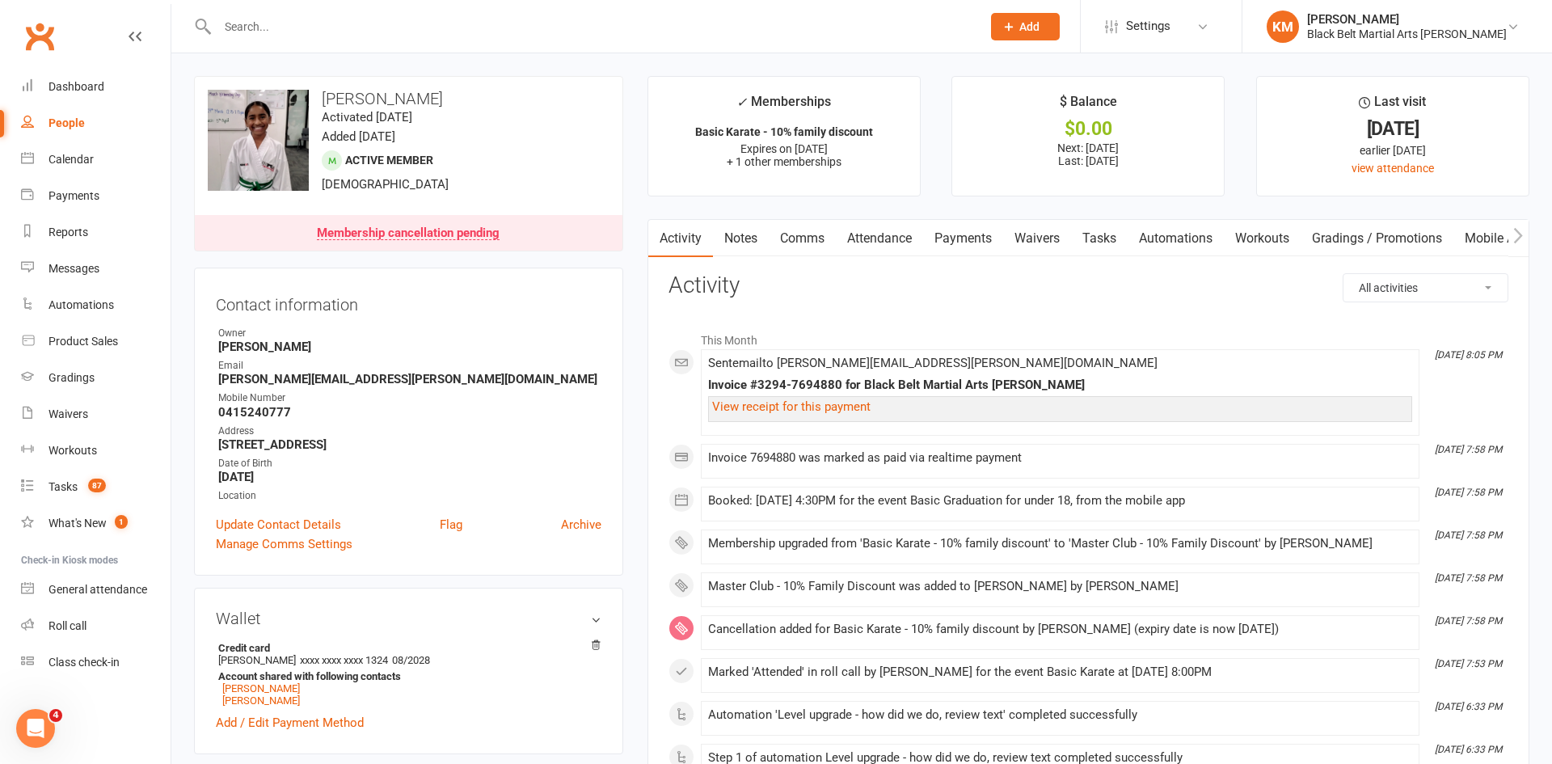
click at [957, 251] on link "Payments" at bounding box center [963, 238] width 80 height 37
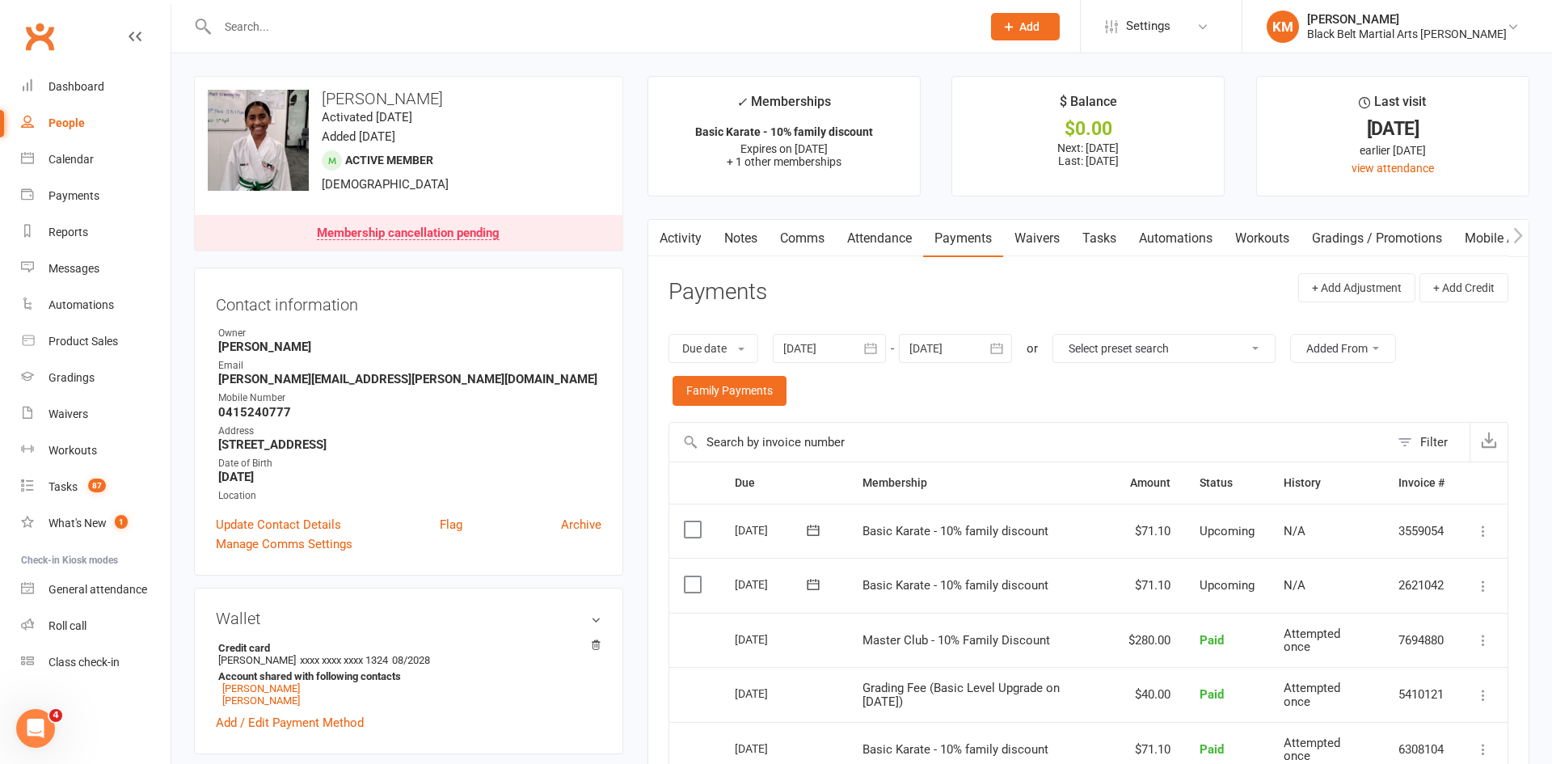
click at [956, 360] on div at bounding box center [955, 348] width 113 height 29
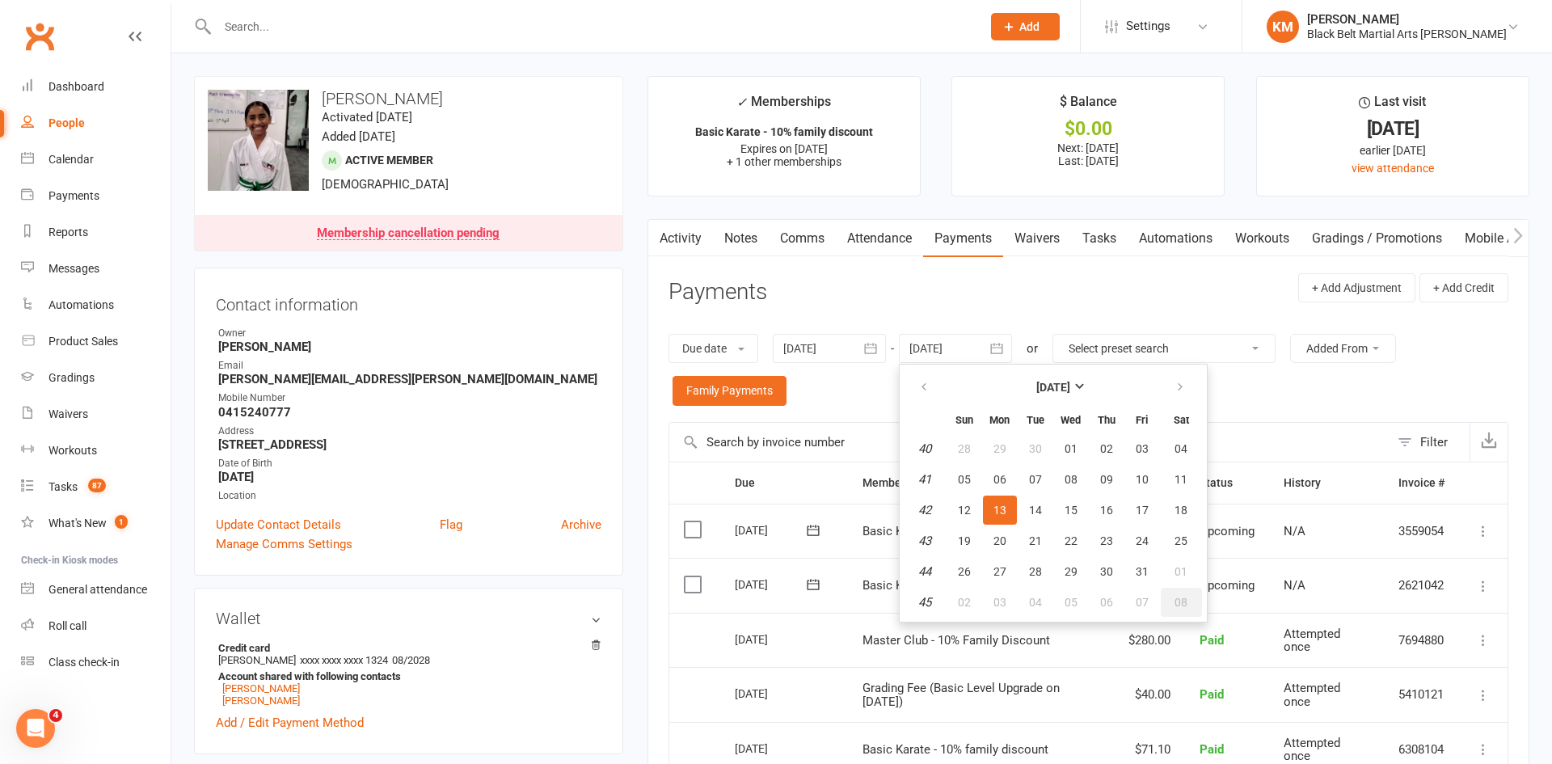
click at [1177, 604] on span "08" at bounding box center [1181, 602] width 13 height 13
type input "[DATE]"
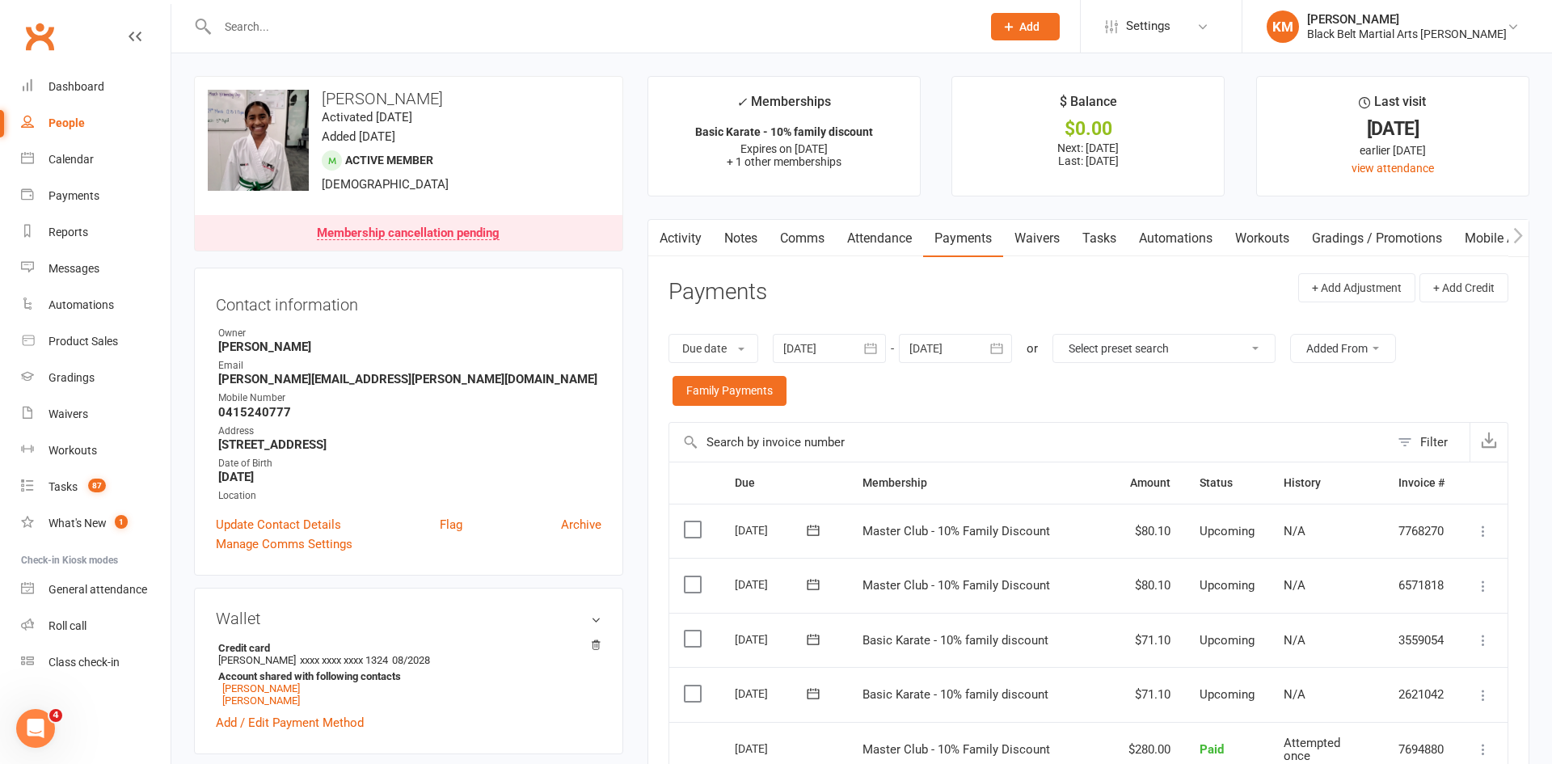
click at [855, 264] on div "Activity Notes Comms Attendance Payments Waivers Tasks Automations Workouts Gra…" at bounding box center [1089, 720] width 882 height 1003
click at [871, 238] on link "Attendance" at bounding box center [879, 238] width 87 height 37
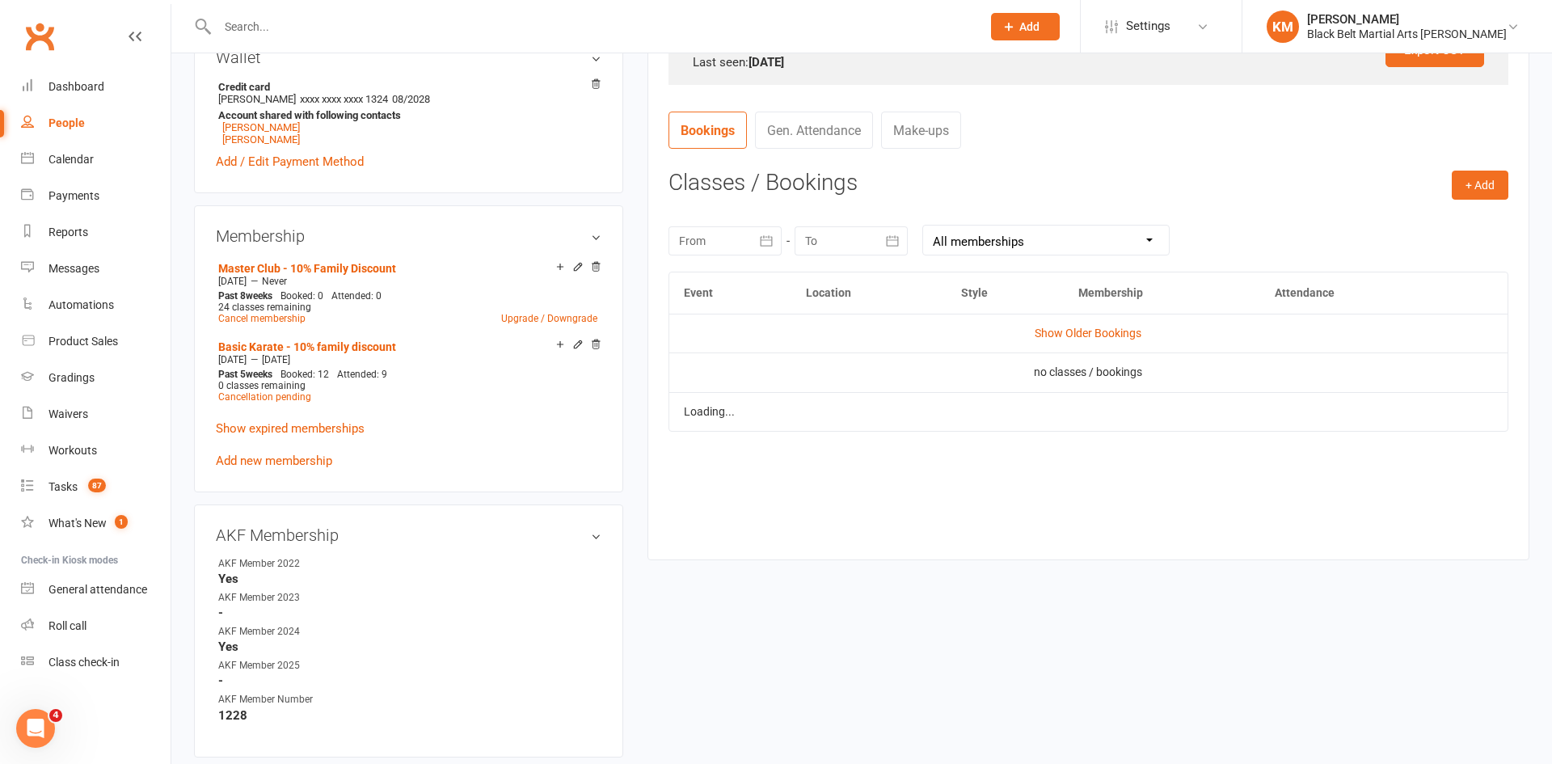
scroll to position [563, 0]
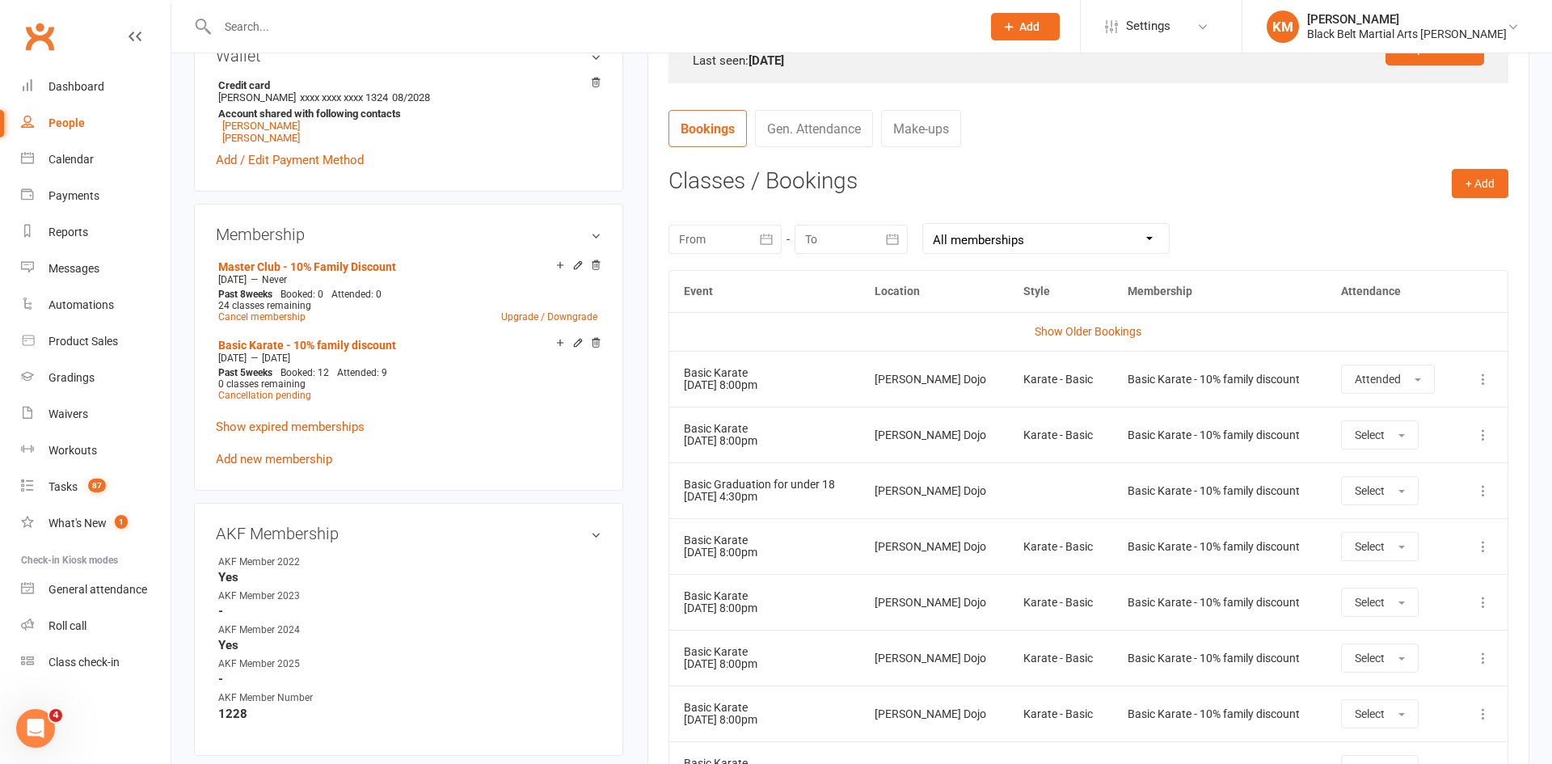
click at [1484, 550] on icon at bounding box center [1483, 546] width 16 height 16
click at [1372, 648] on link "Remove booking" at bounding box center [1412, 643] width 160 height 32
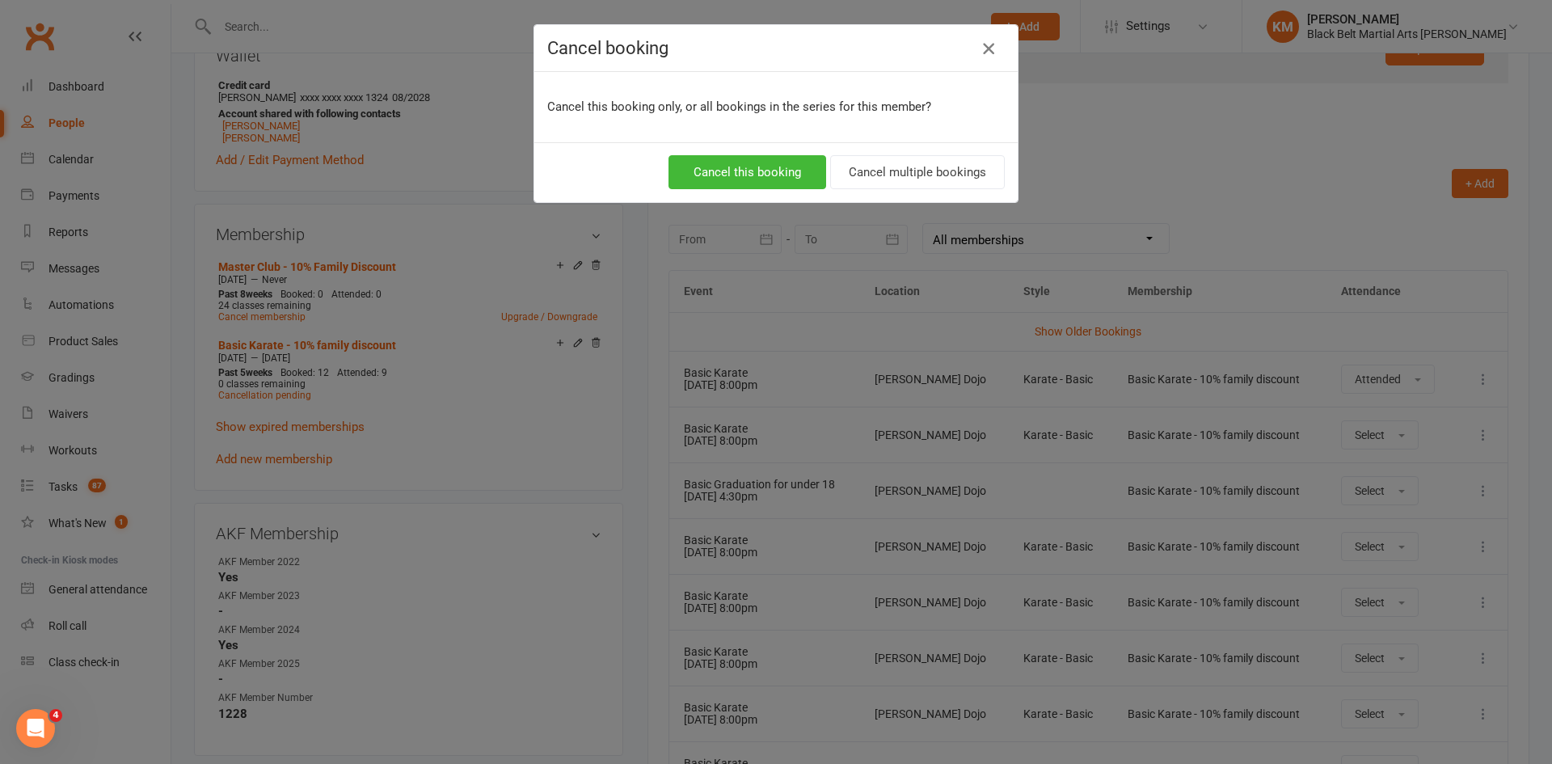
click at [985, 47] on icon "button" at bounding box center [988, 48] width 19 height 19
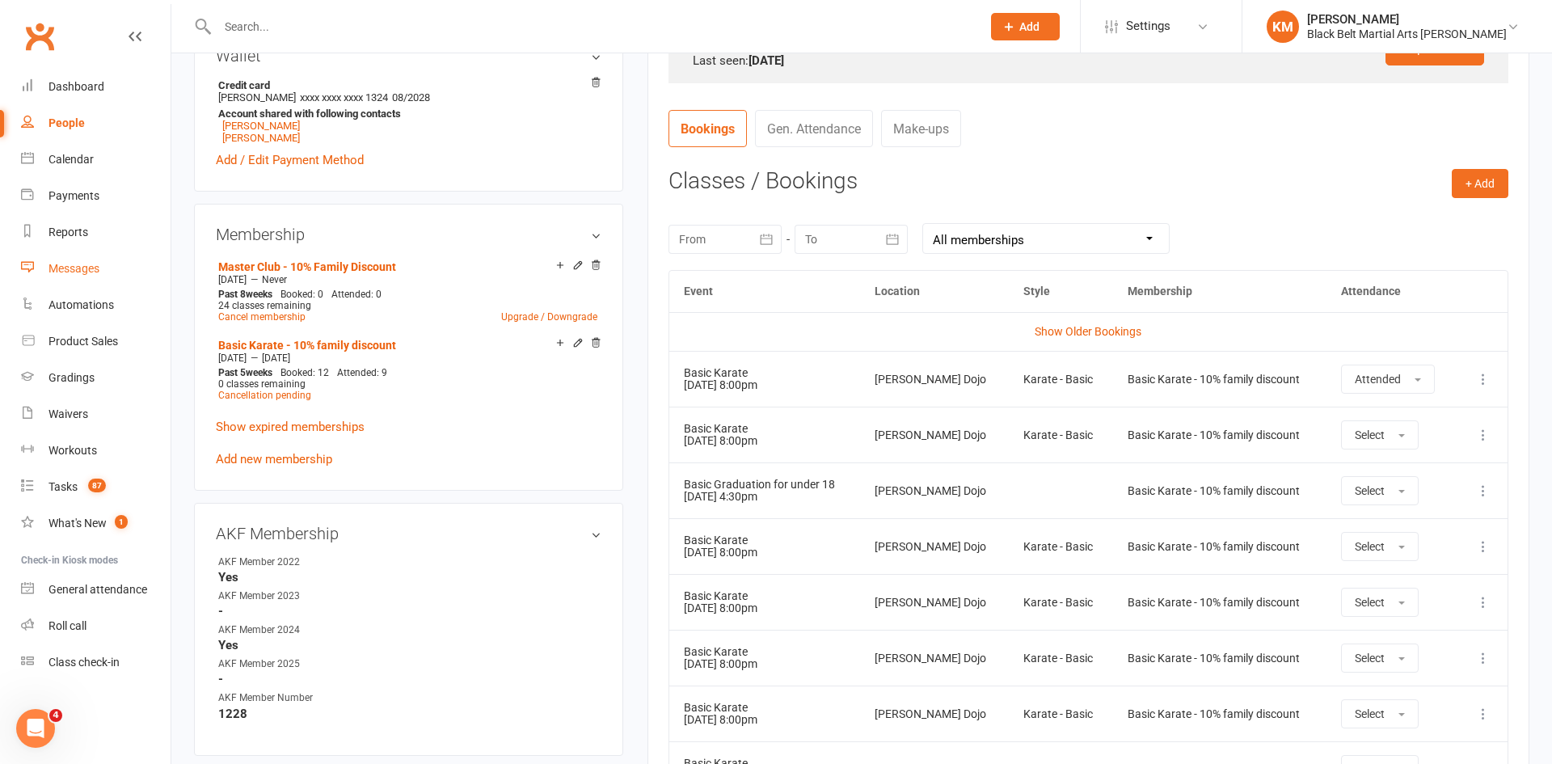
click at [65, 257] on link "Messages" at bounding box center [96, 269] width 150 height 36
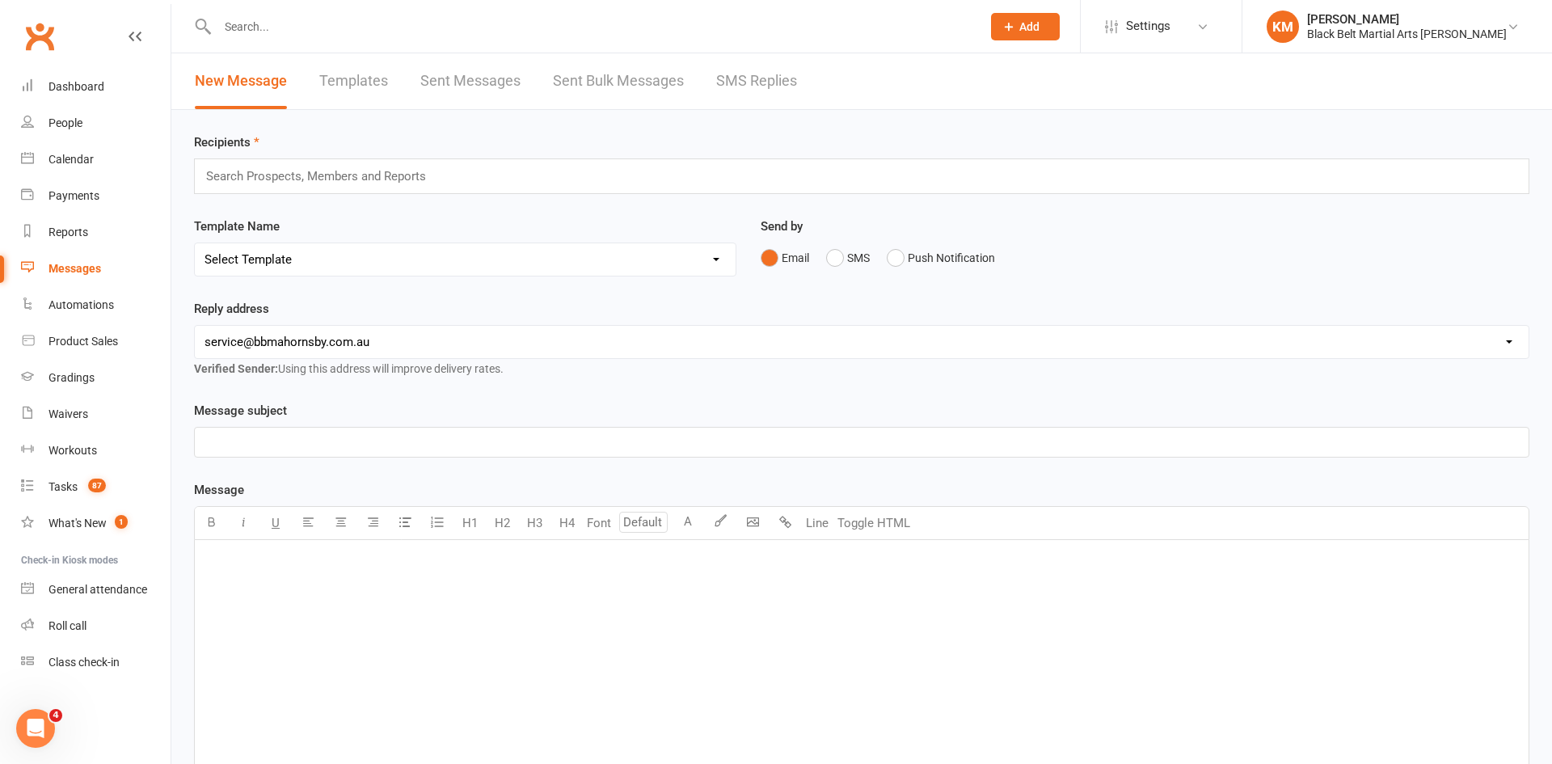
click at [346, 590] on div "﻿" at bounding box center [862, 661] width 1334 height 243
paste div
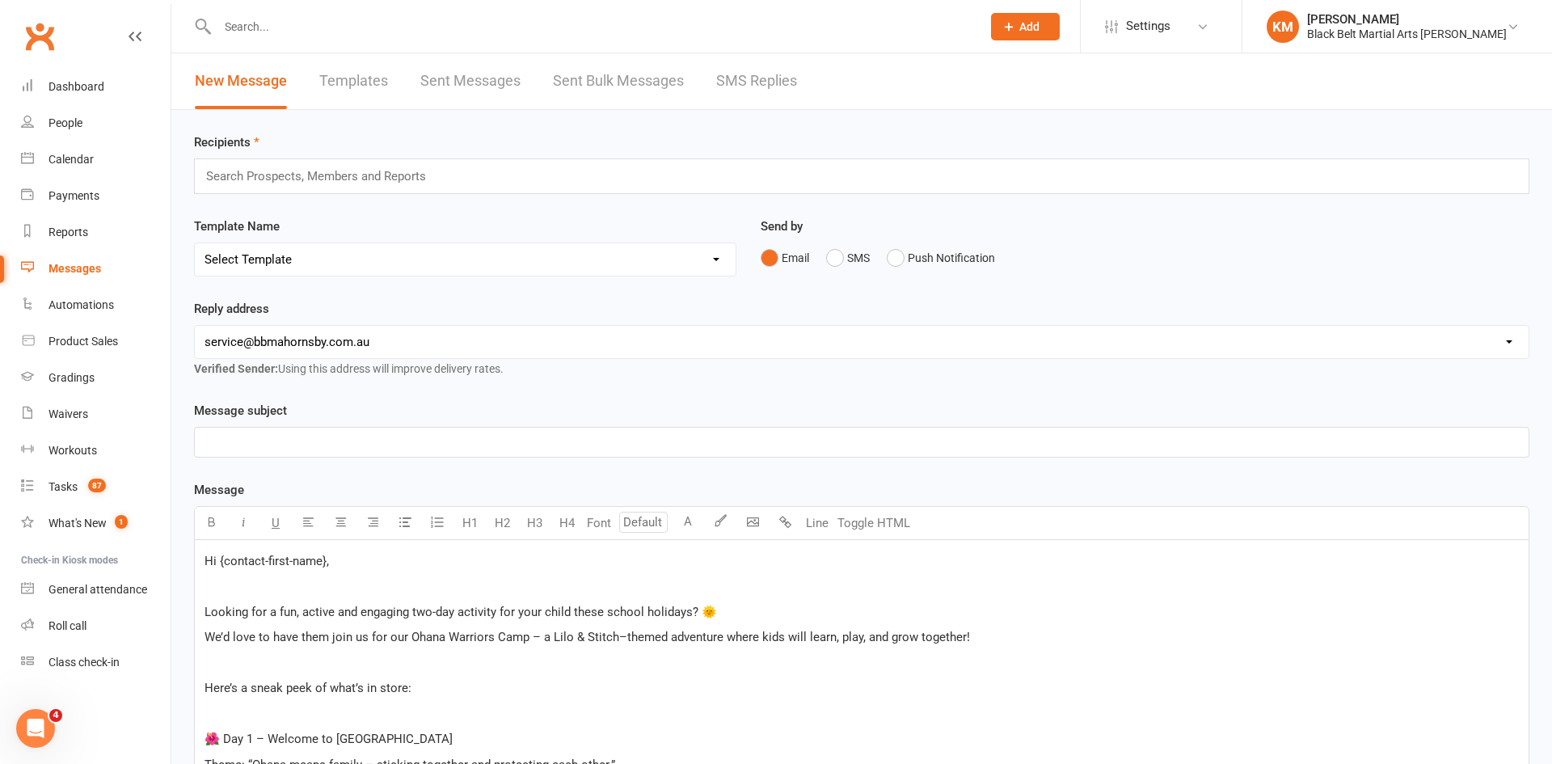
scroll to position [1002, 0]
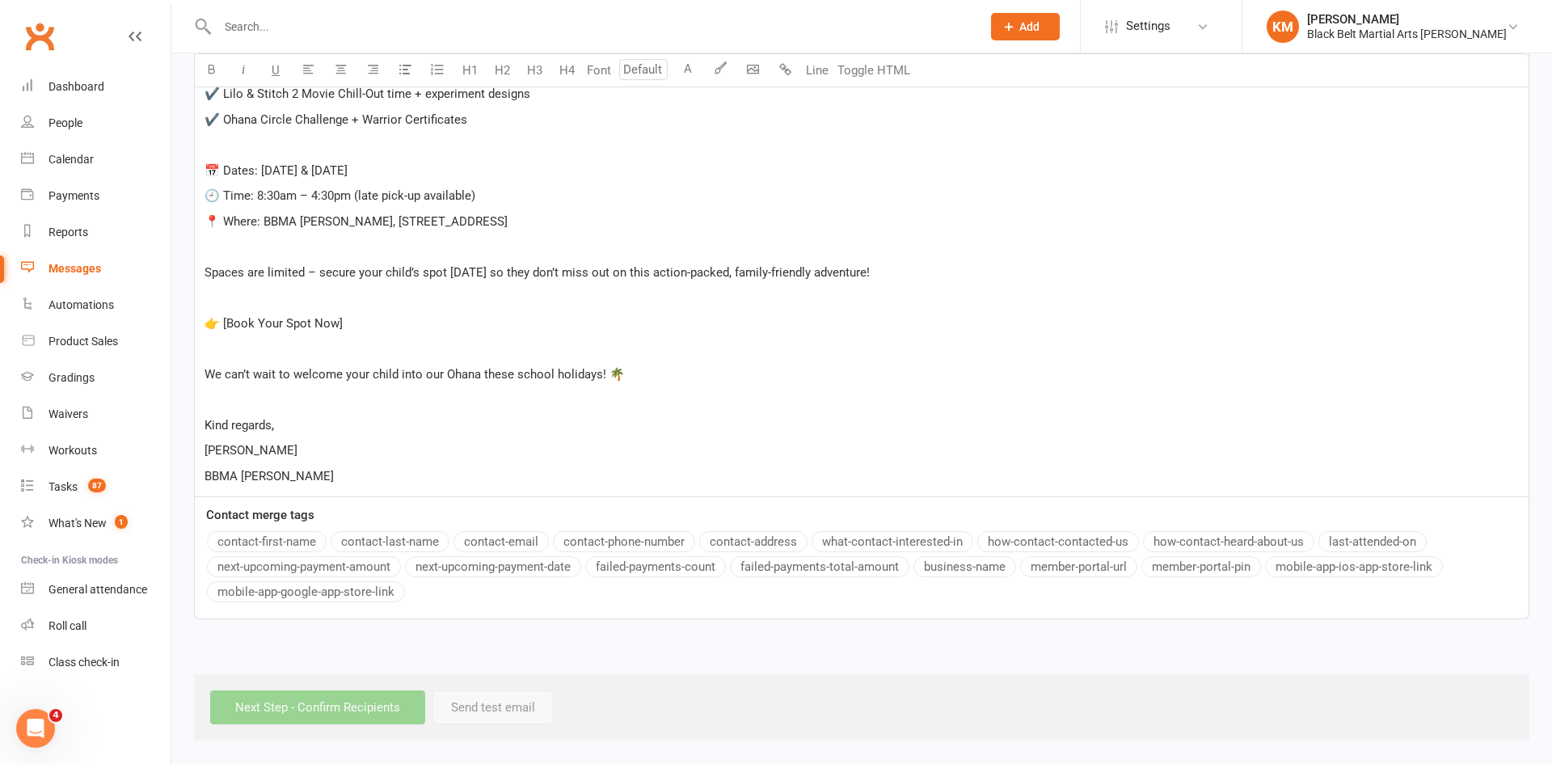
click at [277, 455] on p "[PERSON_NAME]" at bounding box center [862, 450] width 1314 height 19
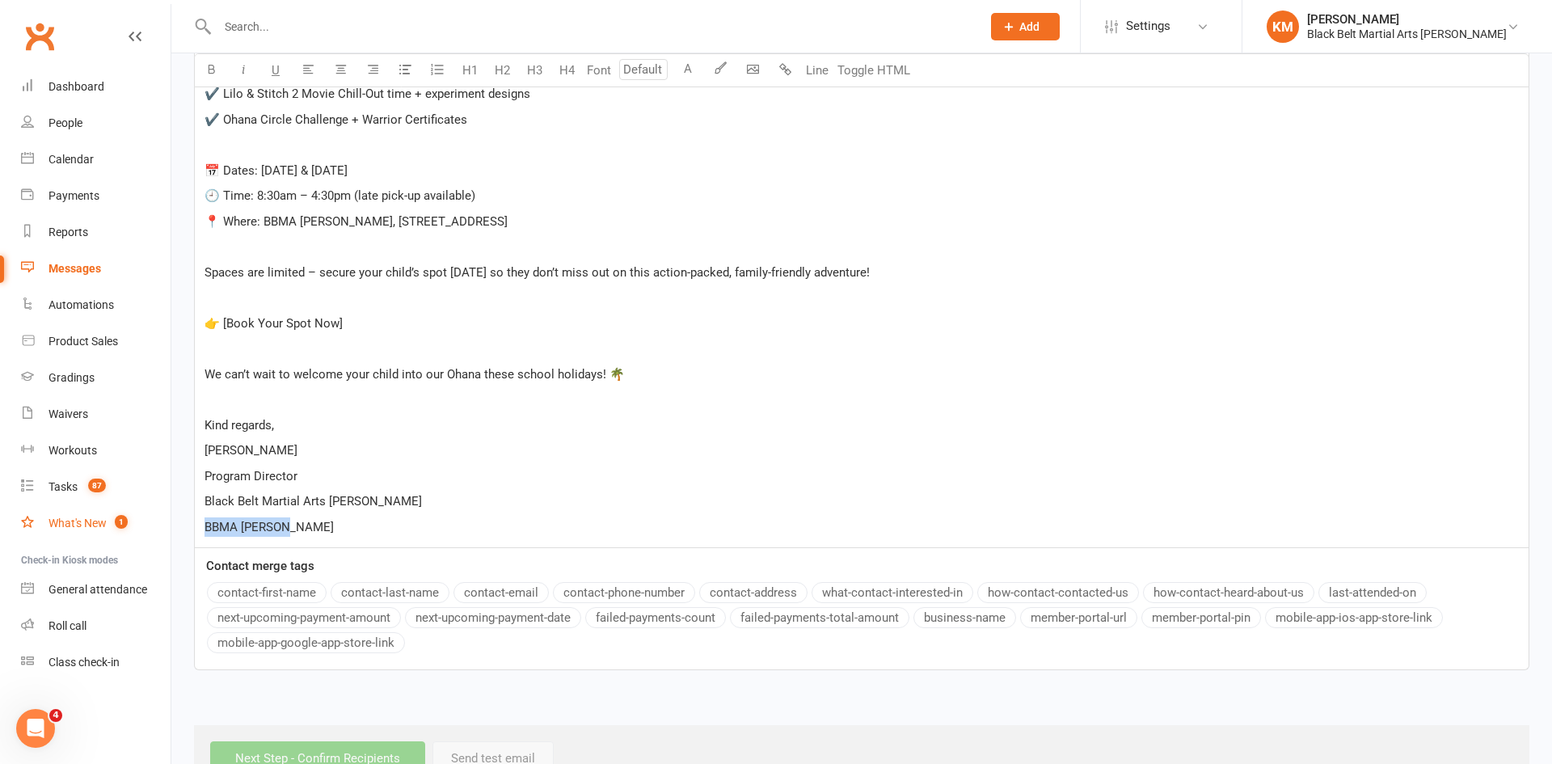
drag, startPoint x: 308, startPoint y: 521, endPoint x: 110, endPoint y: 528, distance: 198.2
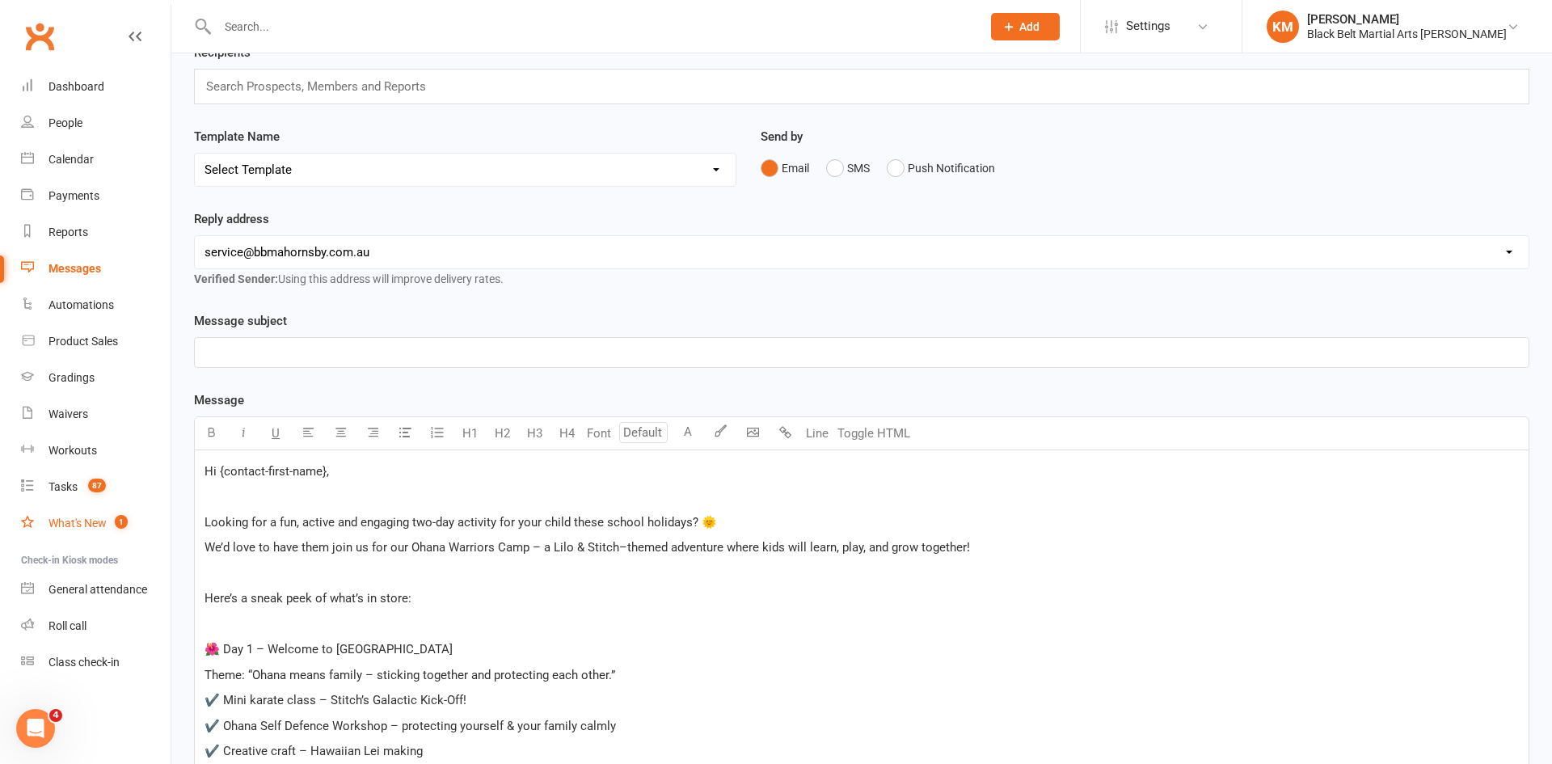
scroll to position [0, 0]
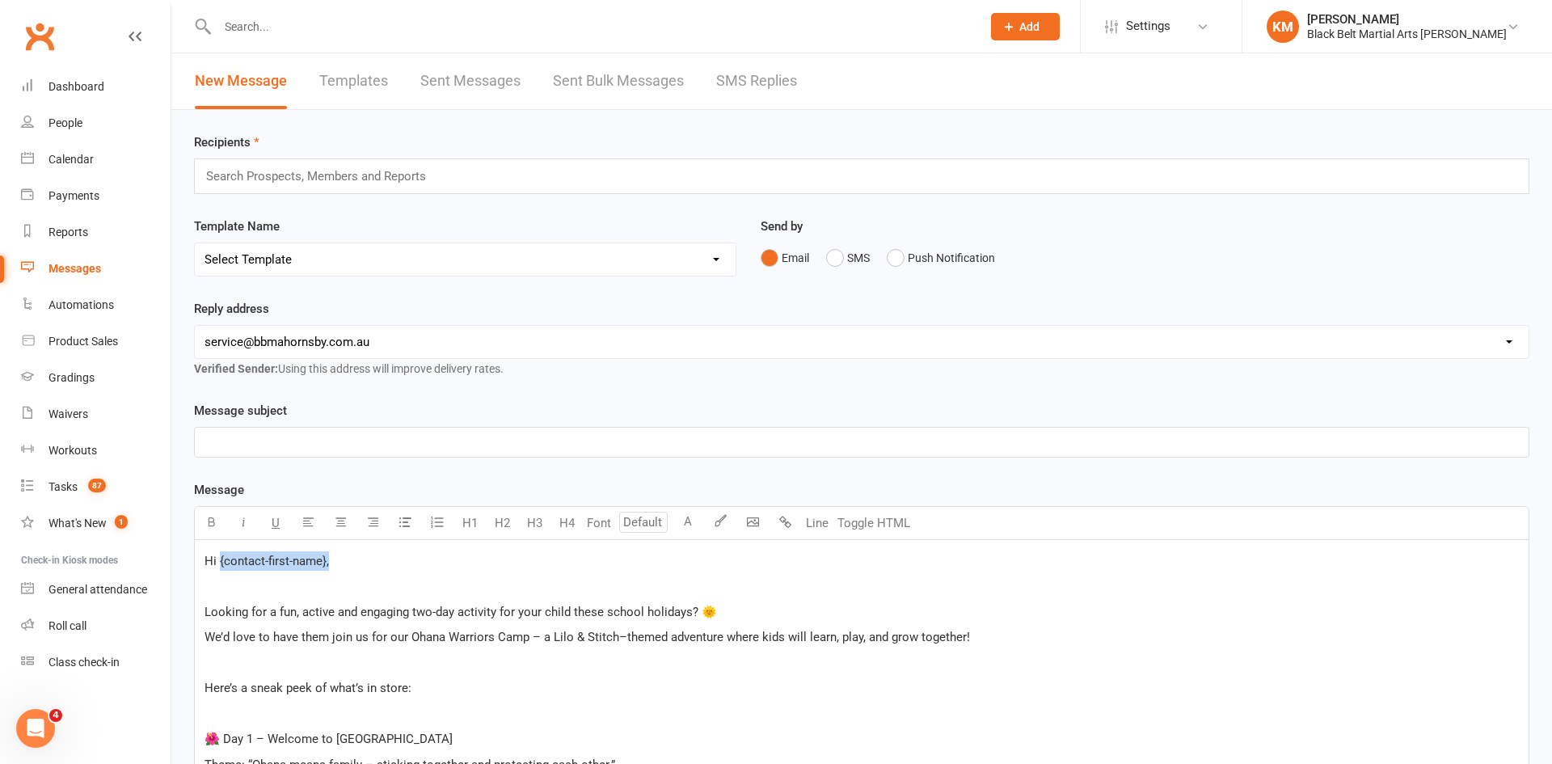
drag, startPoint x: 337, startPoint y: 568, endPoint x: 220, endPoint y: 561, distance: 117.4
click at [220, 561] on p "Hi {contact-first-name}," at bounding box center [862, 560] width 1314 height 19
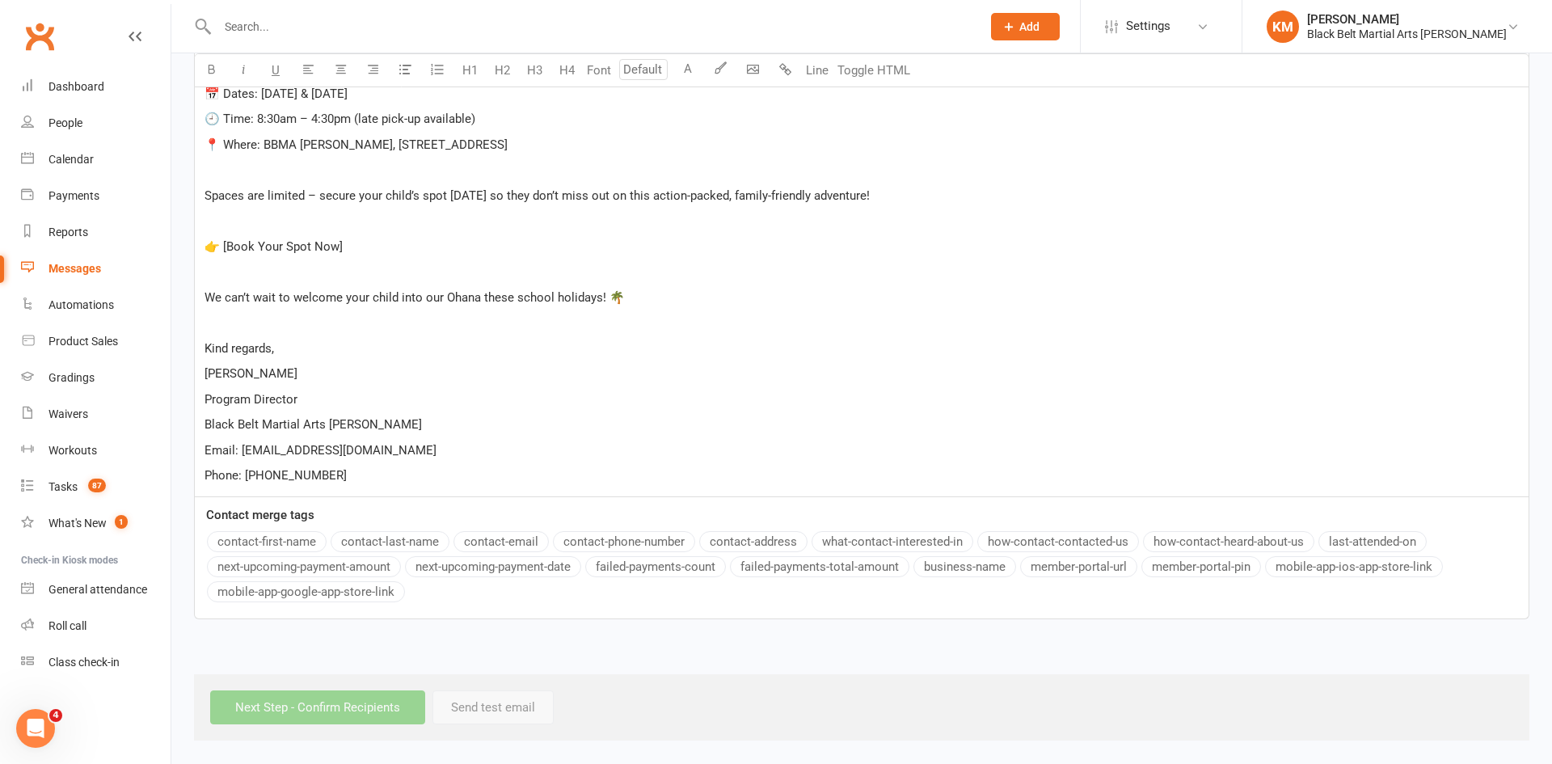
click at [301, 542] on div "Message U H1 H2 H3 H4 Font A Line Toggle HTML Hi ﻿ Looking for a fun, active an…" at bounding box center [862, 10] width 1336 height 1217
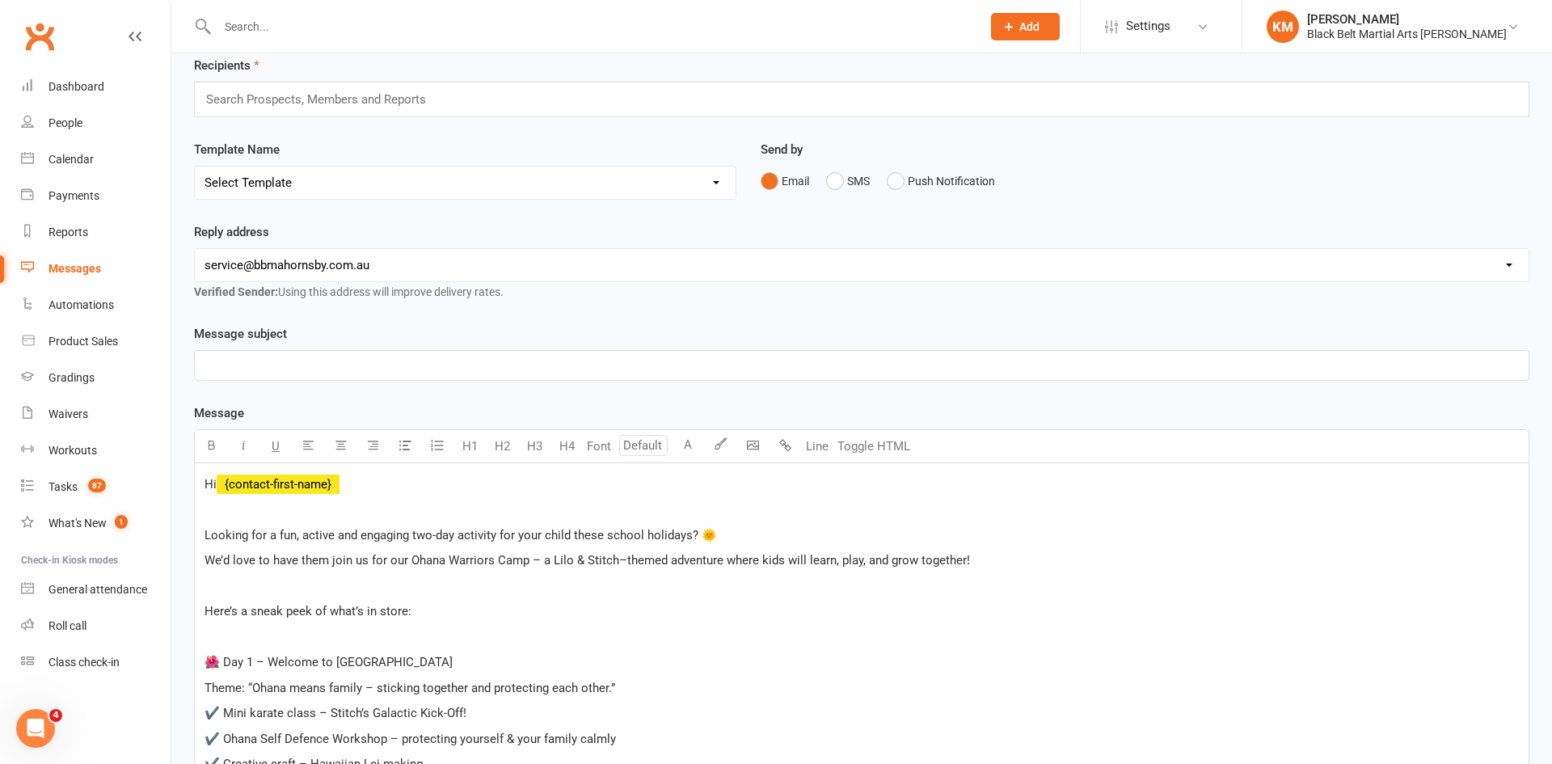
scroll to position [76, 0]
click at [741, 533] on p "Looking for a fun, active and engaging two-day activity for your child these sc…" at bounding box center [862, 535] width 1314 height 19
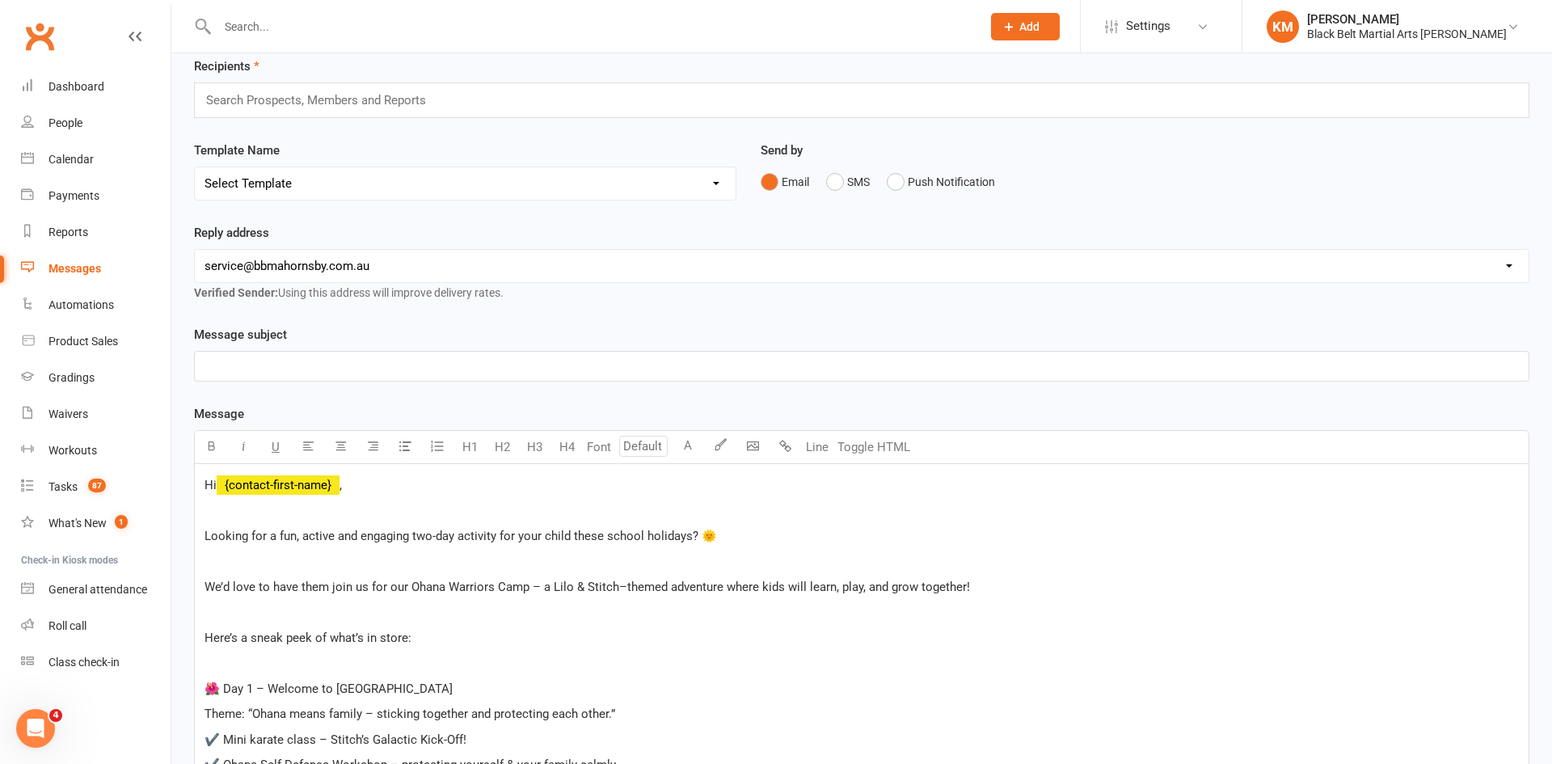
click at [660, 584] on span "We’d love to have them join us for our Ohana Warriors Camp – a Lilo & Stitch–th…" at bounding box center [588, 587] width 766 height 15
drag, startPoint x: 755, startPoint y: 583, endPoint x: 994, endPoint y: 583, distance: 238.5
click at [994, 583] on span "We’d love to have them join us for our Ohana Warriors Camp – a Lilo & Stitch–th…" at bounding box center [603, 587] width 797 height 15
click at [639, 562] on p "﻿" at bounding box center [862, 560] width 1314 height 19
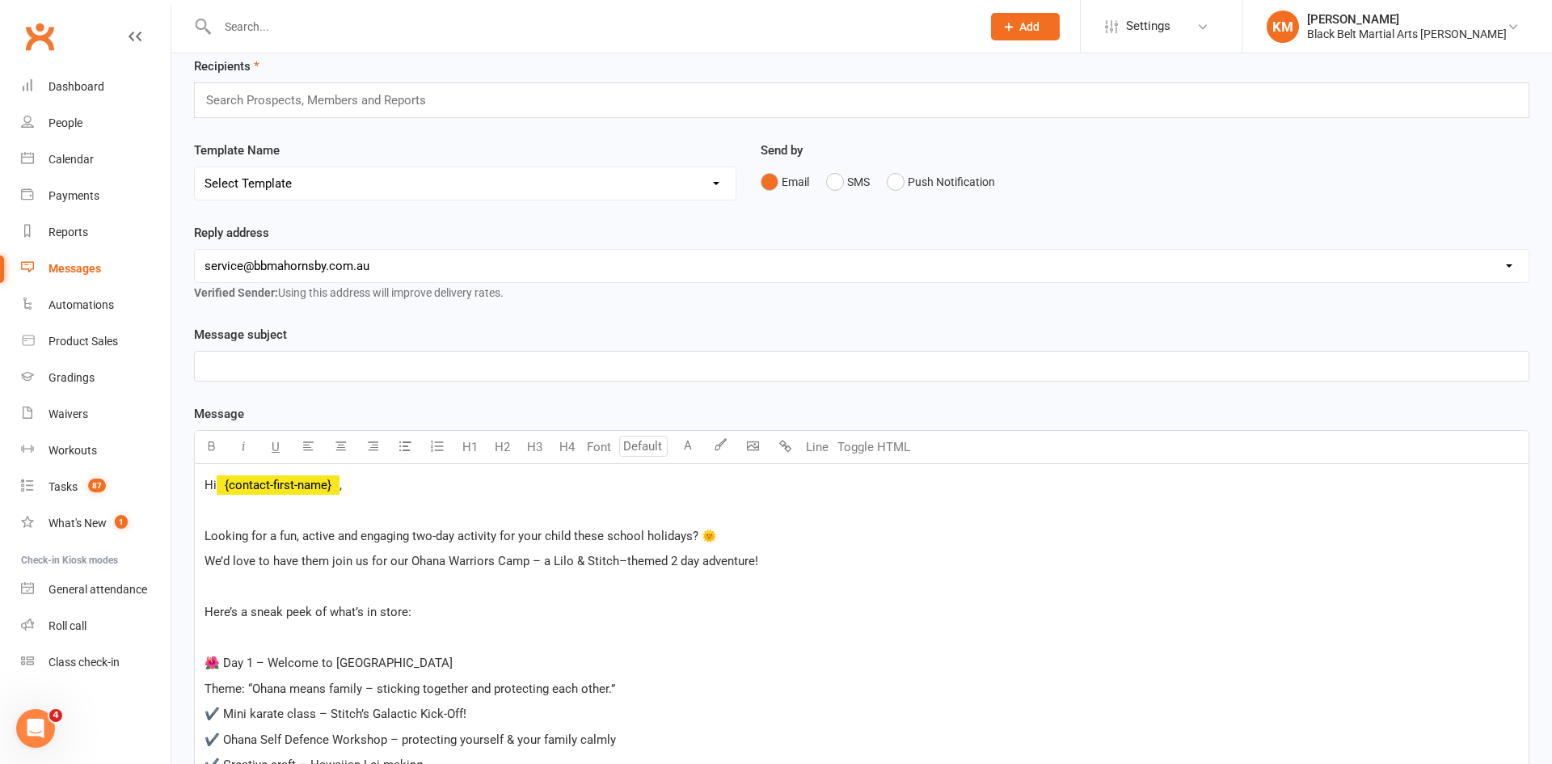
drag, startPoint x: 393, startPoint y: 660, endPoint x: 375, endPoint y: 660, distance: 17.8
click at [375, 660] on p "🌺 Day 1 – Welcome to [GEOGRAPHIC_DATA]" at bounding box center [862, 662] width 1314 height 19
click at [361, 635] on p "﻿" at bounding box center [862, 637] width 1314 height 19
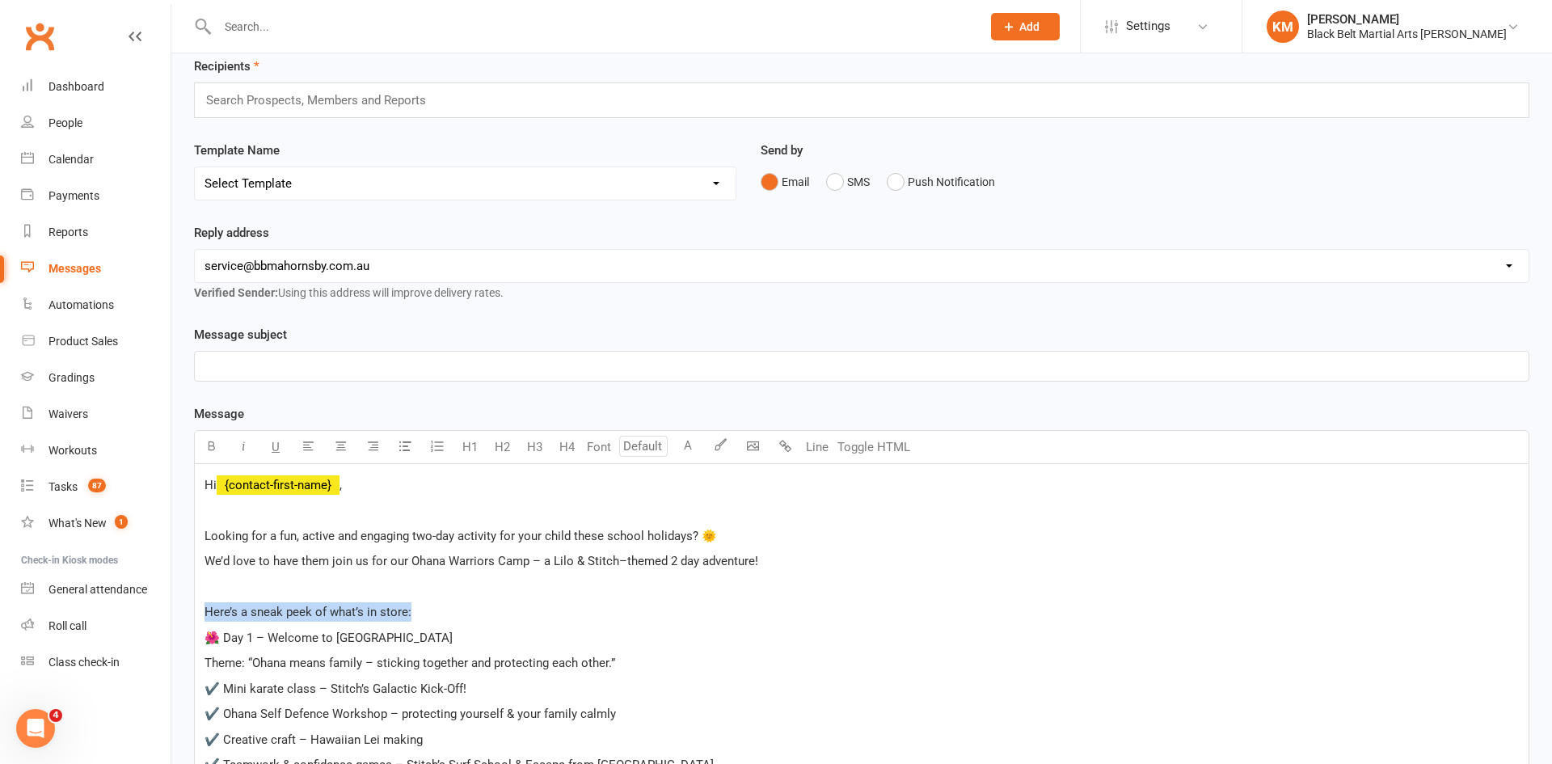
drag, startPoint x: 446, startPoint y: 609, endPoint x: 196, endPoint y: 604, distance: 249.9
drag, startPoint x: 251, startPoint y: 663, endPoint x: 179, endPoint y: 669, distance: 71.4
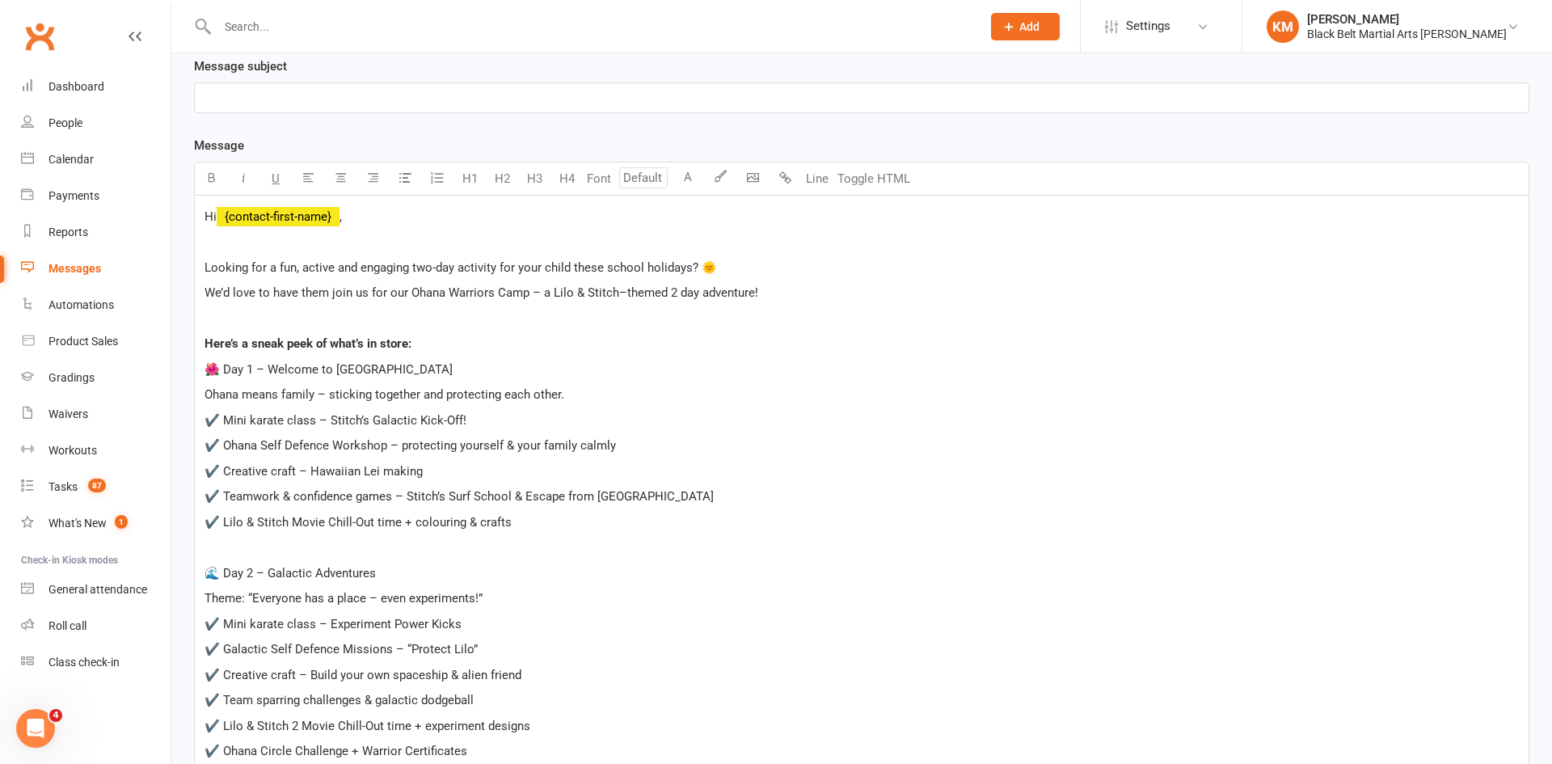
scroll to position [346, 0]
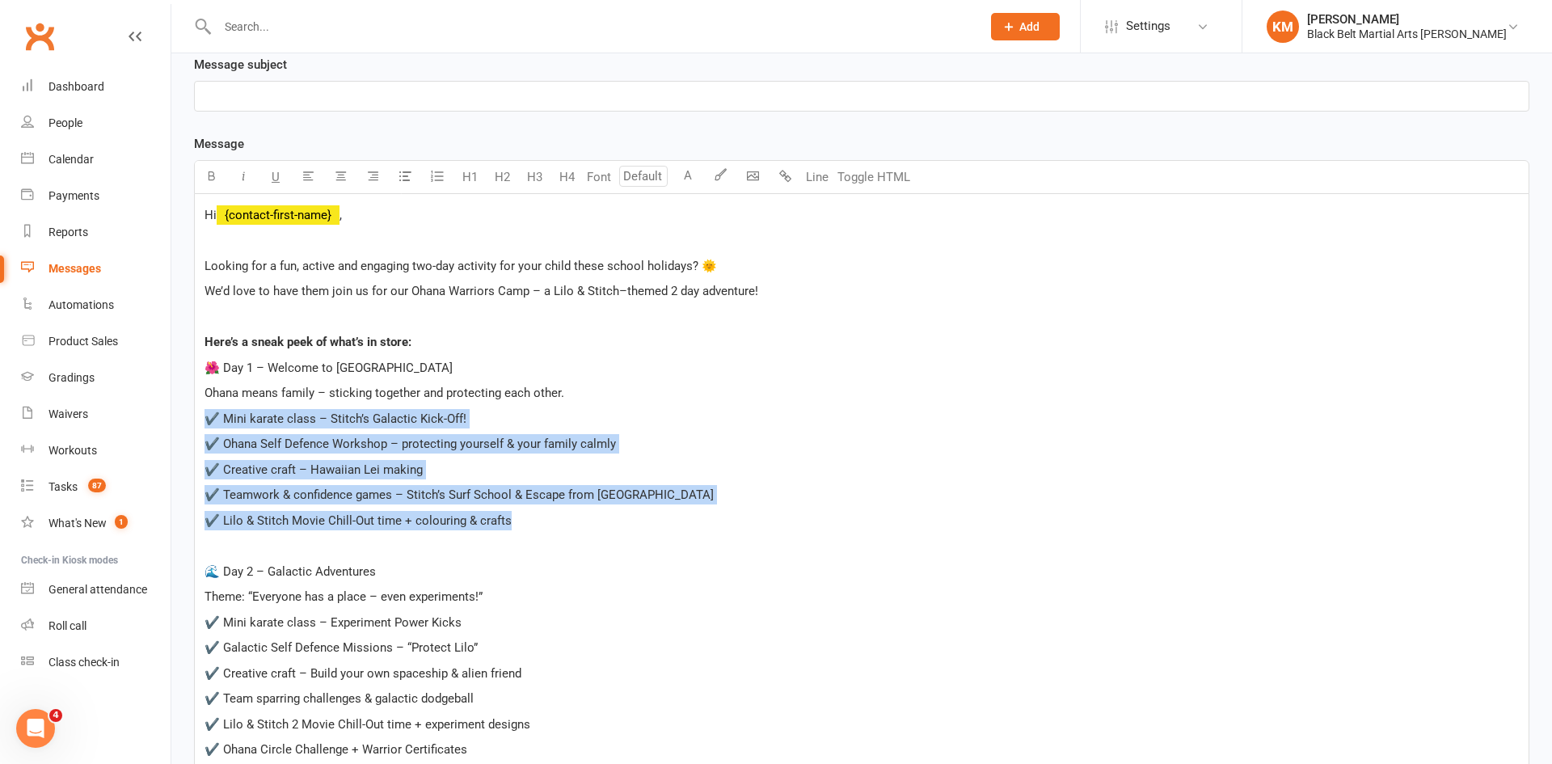
drag, startPoint x: 521, startPoint y: 519, endPoint x: 181, endPoint y: 426, distance: 352.0
click at [182, 426] on div "Message subject ﻿ Message U H1 H2 H3 H4 Font A Line Toggle HTML Hi ﻿ {contact-f…" at bounding box center [862, 701] width 1360 height 1293
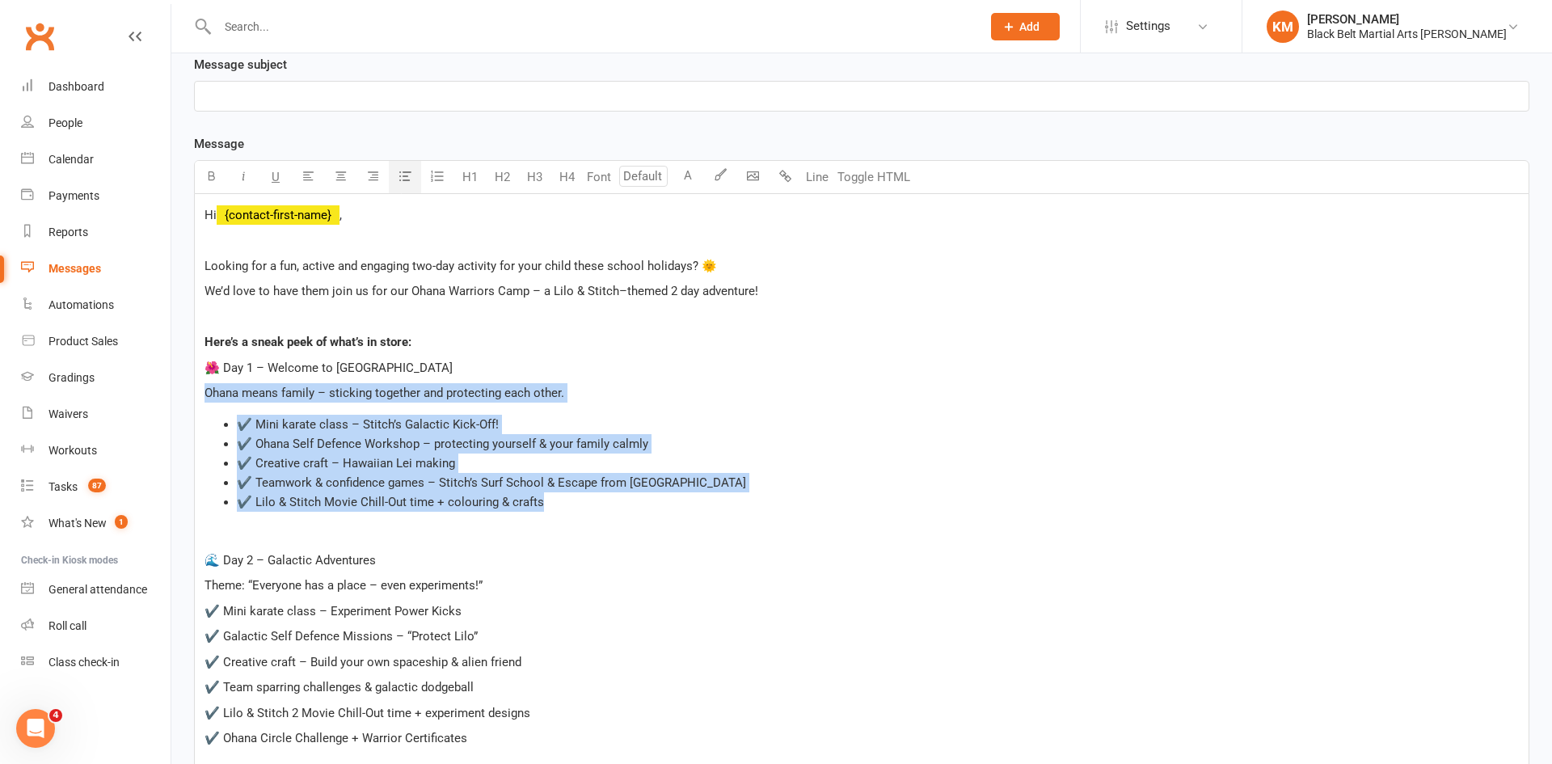
click at [407, 181] on icon "button" at bounding box center [405, 176] width 12 height 12
click at [251, 426] on span "✔️ Mini karate class – Stitch’s Galactic Kick-Off!" at bounding box center [368, 424] width 262 height 15
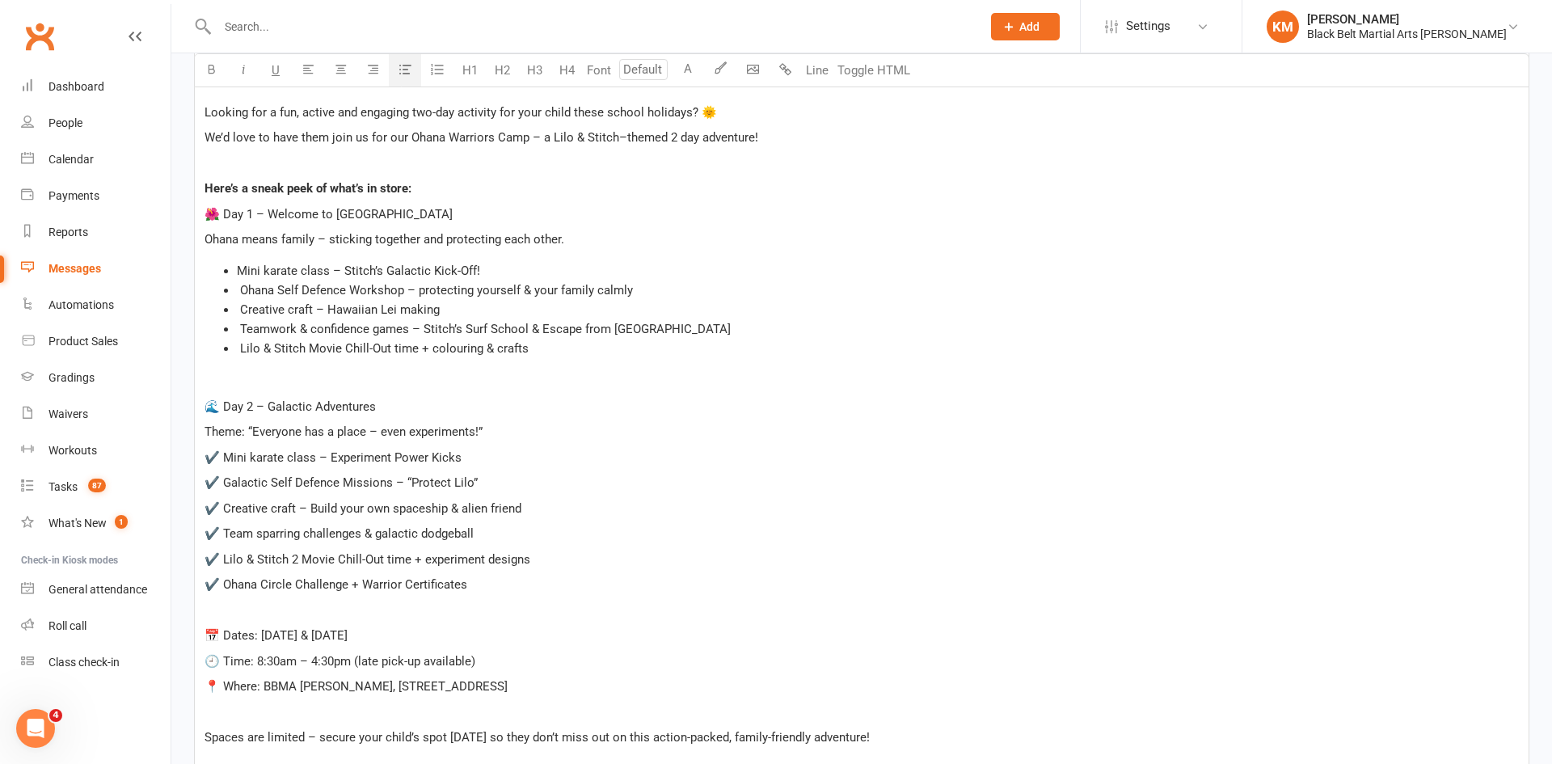
scroll to position [507, 0]
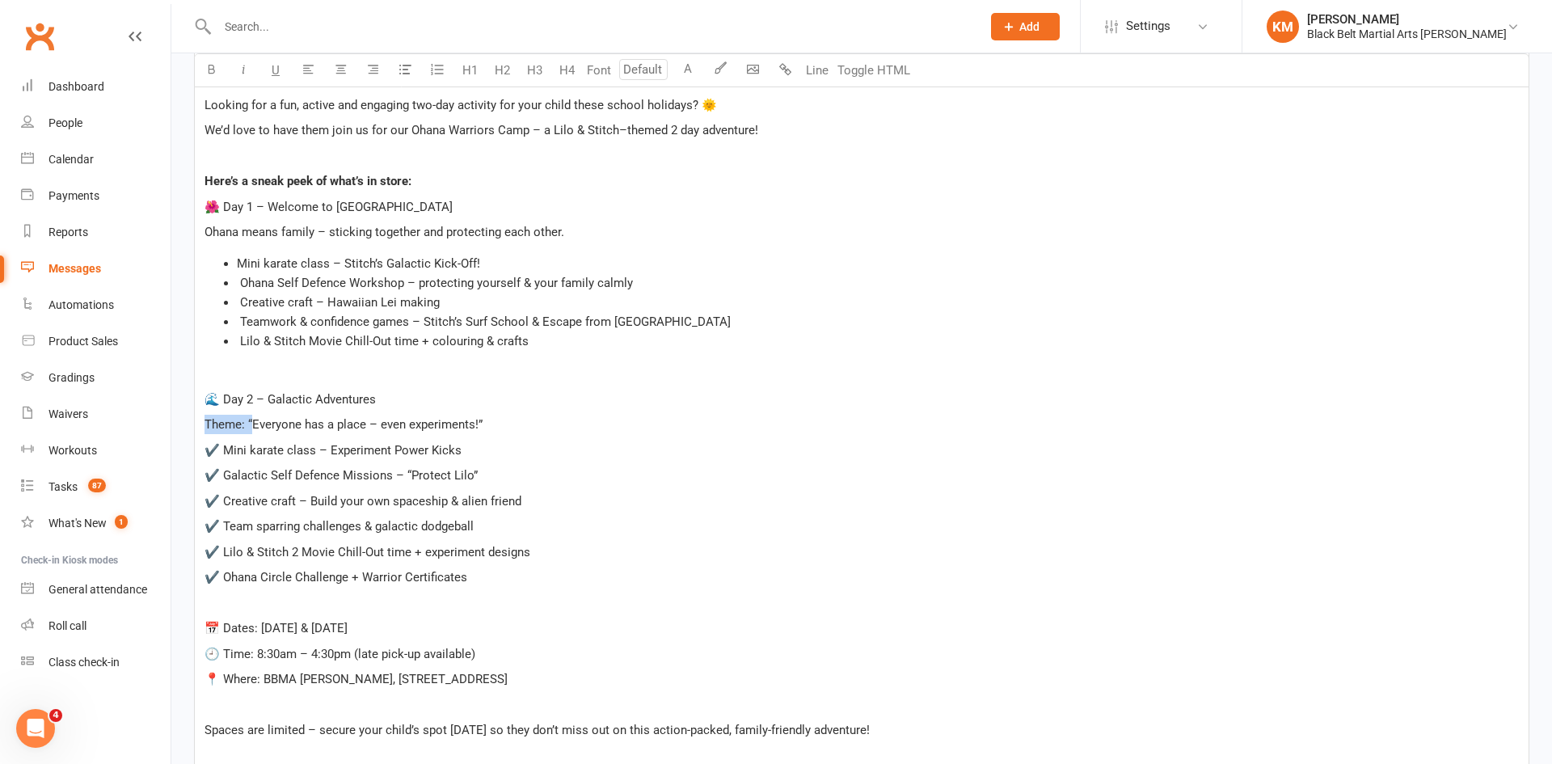
drag, startPoint x: 251, startPoint y: 427, endPoint x: 188, endPoint y: 427, distance: 63.9
click at [188, 427] on div "Message subject ﻿ Message Font U H1 H2 H3 H4 Font A Line Toggle HTML Hi ﻿ {cont…" at bounding box center [862, 535] width 1360 height 1282
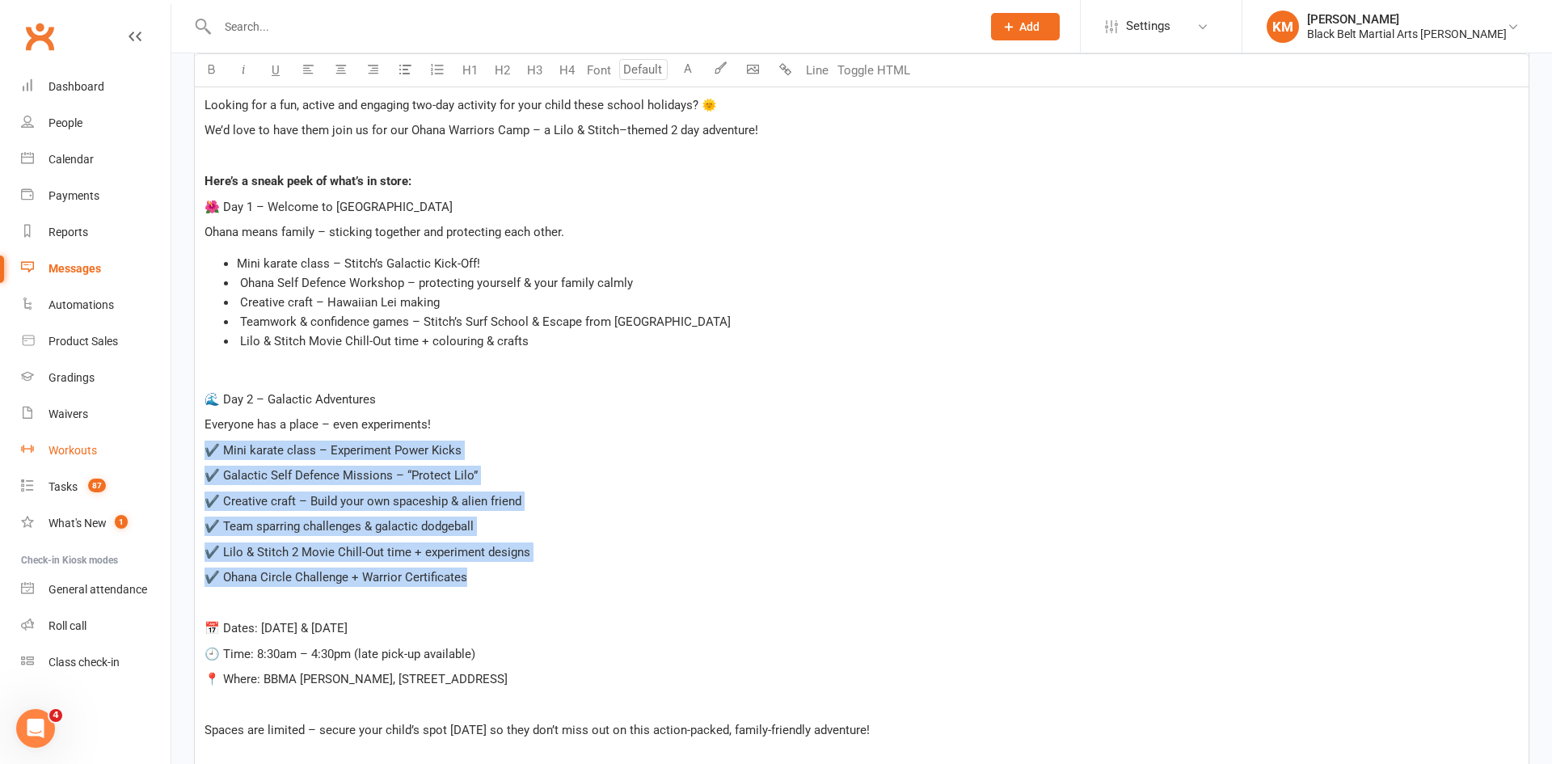
drag, startPoint x: 479, startPoint y: 585, endPoint x: 150, endPoint y: 449, distance: 355.5
click at [150, 449] on ui-view "Prospect Member Non-attending contact Class / event Appointment Grading event T…" at bounding box center [776, 386] width 1552 height 1778
click at [409, 76] on button "button" at bounding box center [405, 70] width 32 height 32
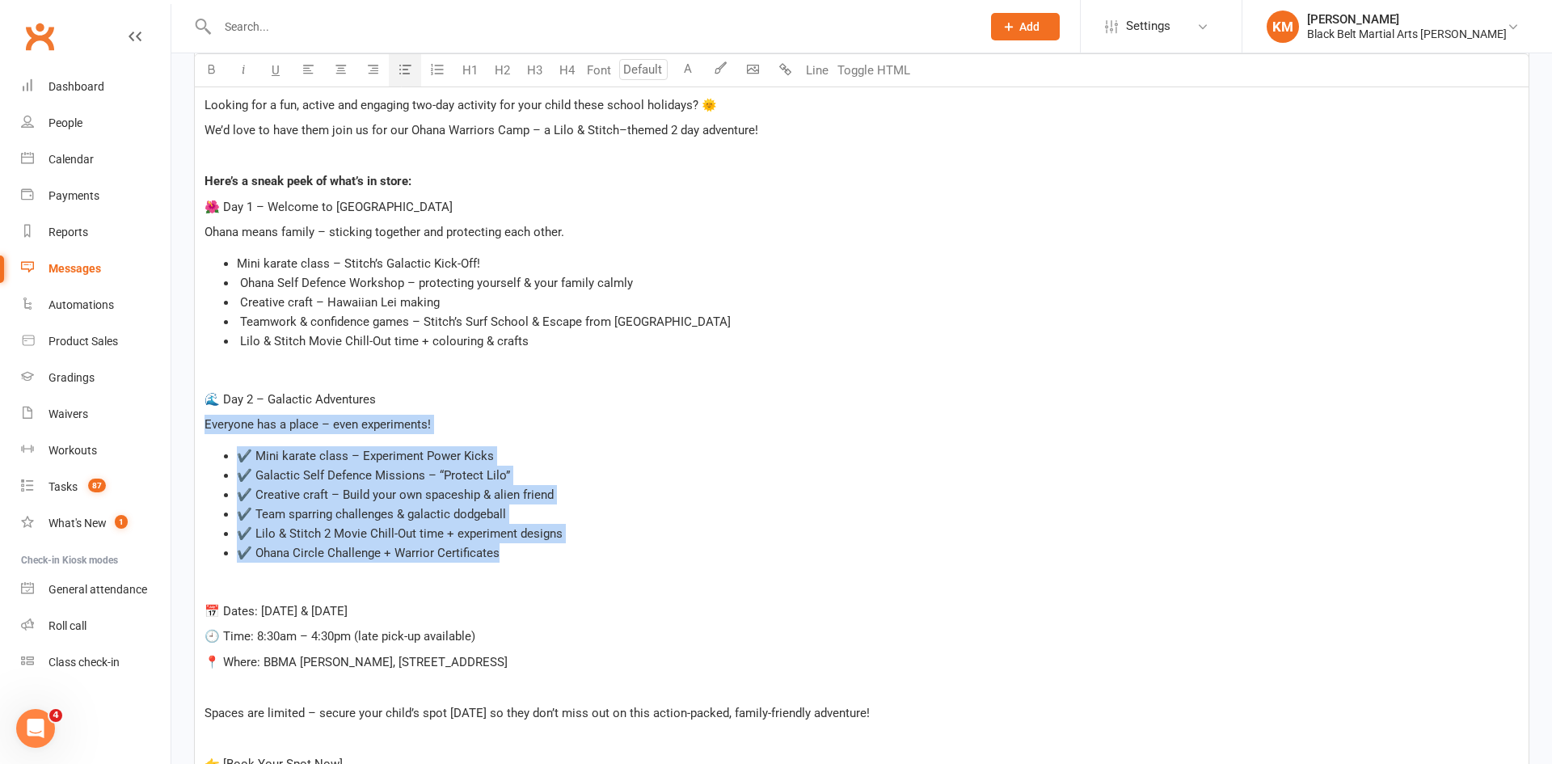
click at [251, 460] on span "✔️ Mini karate class – Experiment Power Kicks" at bounding box center [365, 456] width 257 height 15
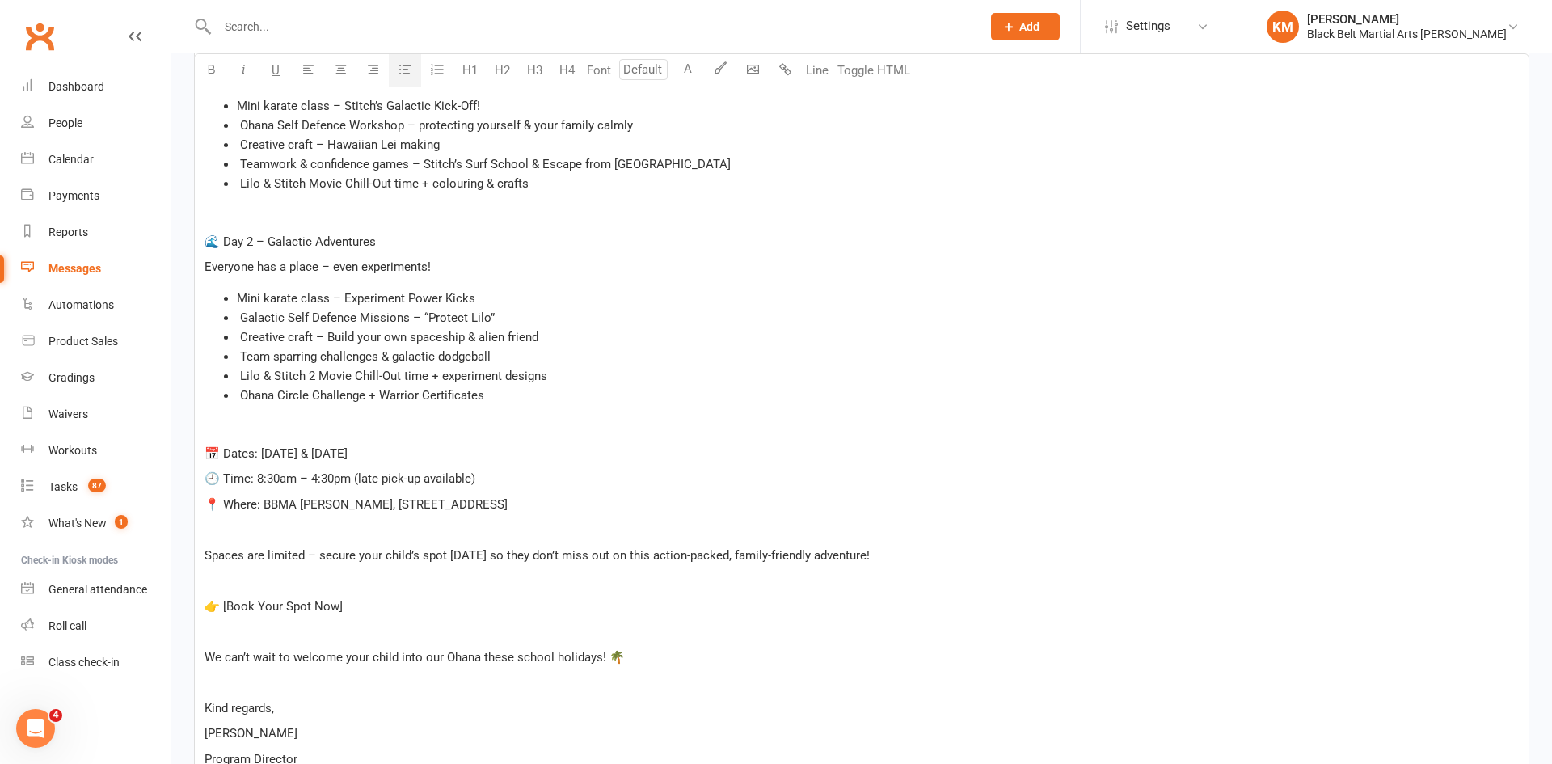
scroll to position [668, 0]
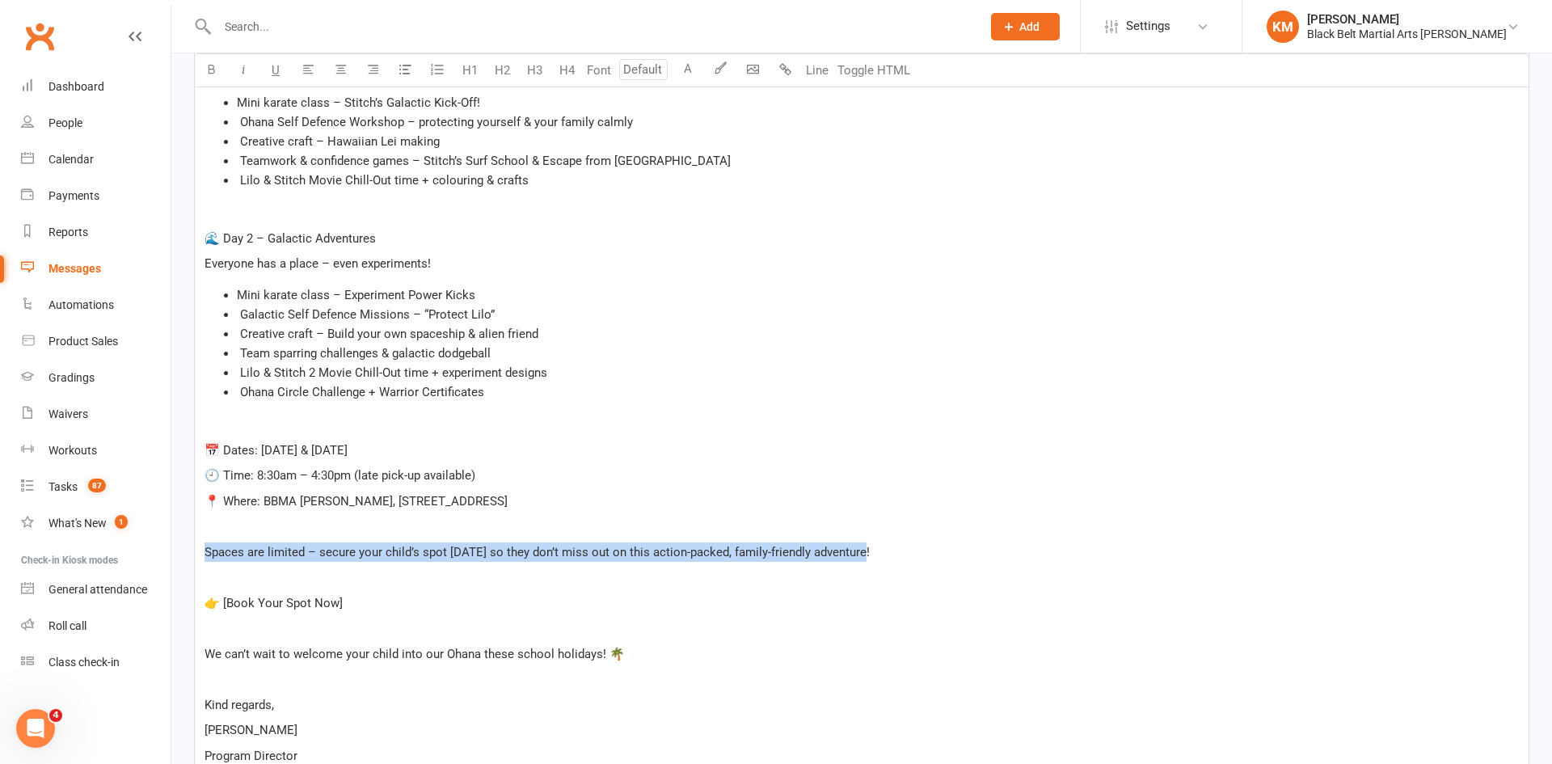
drag, startPoint x: 865, startPoint y: 558, endPoint x: 198, endPoint y: 551, distance: 667.0
click at [198, 551] on div "Hi ﻿ {contact-first-name} , ﻿ Looking for a fun, active and engaging two-day ac…" at bounding box center [862, 362] width 1334 height 981
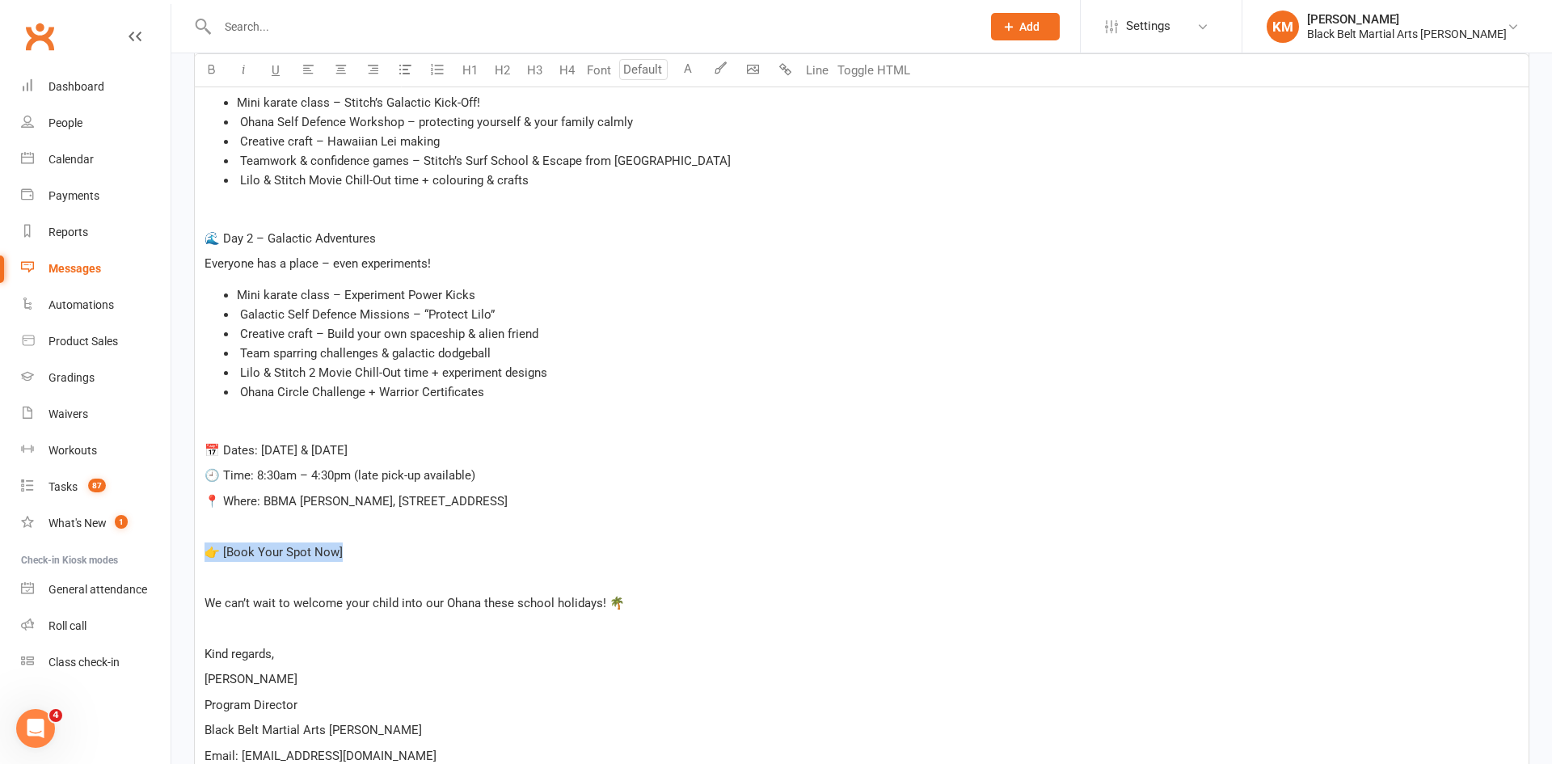
drag, startPoint x: 399, startPoint y: 546, endPoint x: 195, endPoint y: 546, distance: 203.7
click at [195, 546] on div "Hi ﻿ {contact-first-name} , ﻿ Looking for a fun, active and engaging two-day ac…" at bounding box center [862, 337] width 1334 height 930
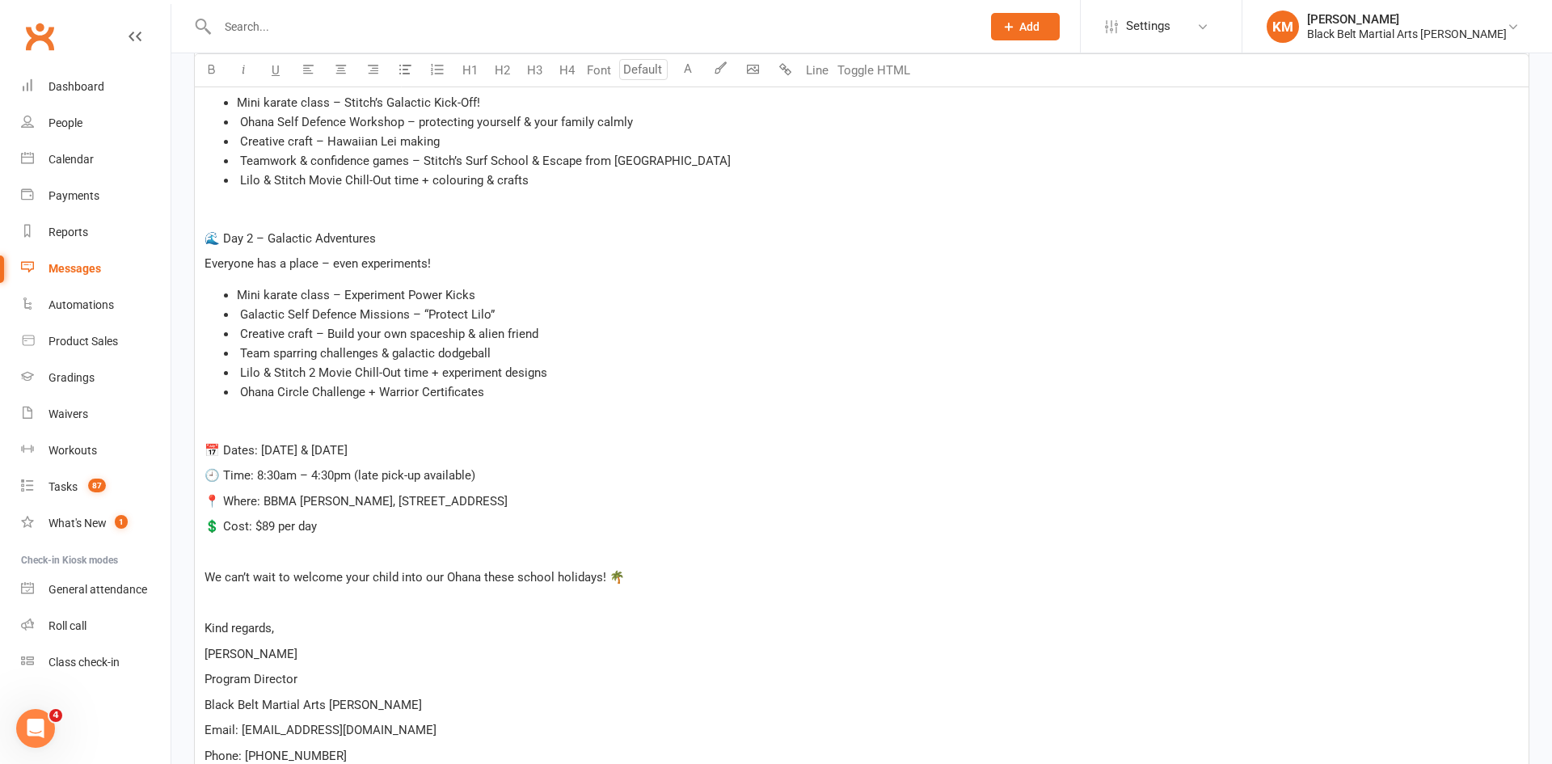
click at [220, 525] on span "💲 Cost: $89 per day" at bounding box center [261, 526] width 112 height 15
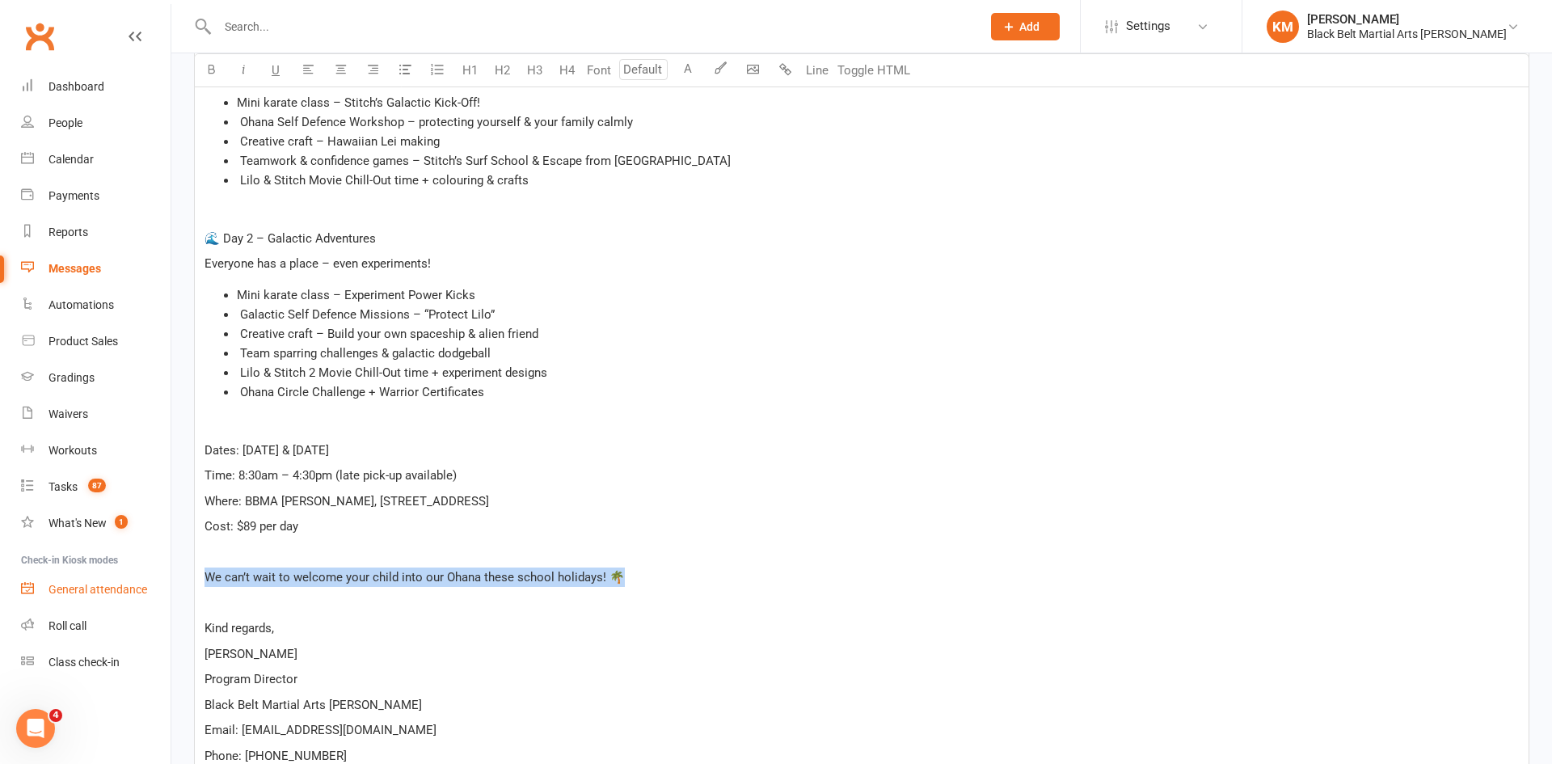
drag, startPoint x: 659, startPoint y: 574, endPoint x: 160, endPoint y: 579, distance: 498.8
click at [160, 579] on ui-view "Prospect Member Non-attending contact Class / event Appointment Grading event T…" at bounding box center [776, 178] width 1552 height 1684
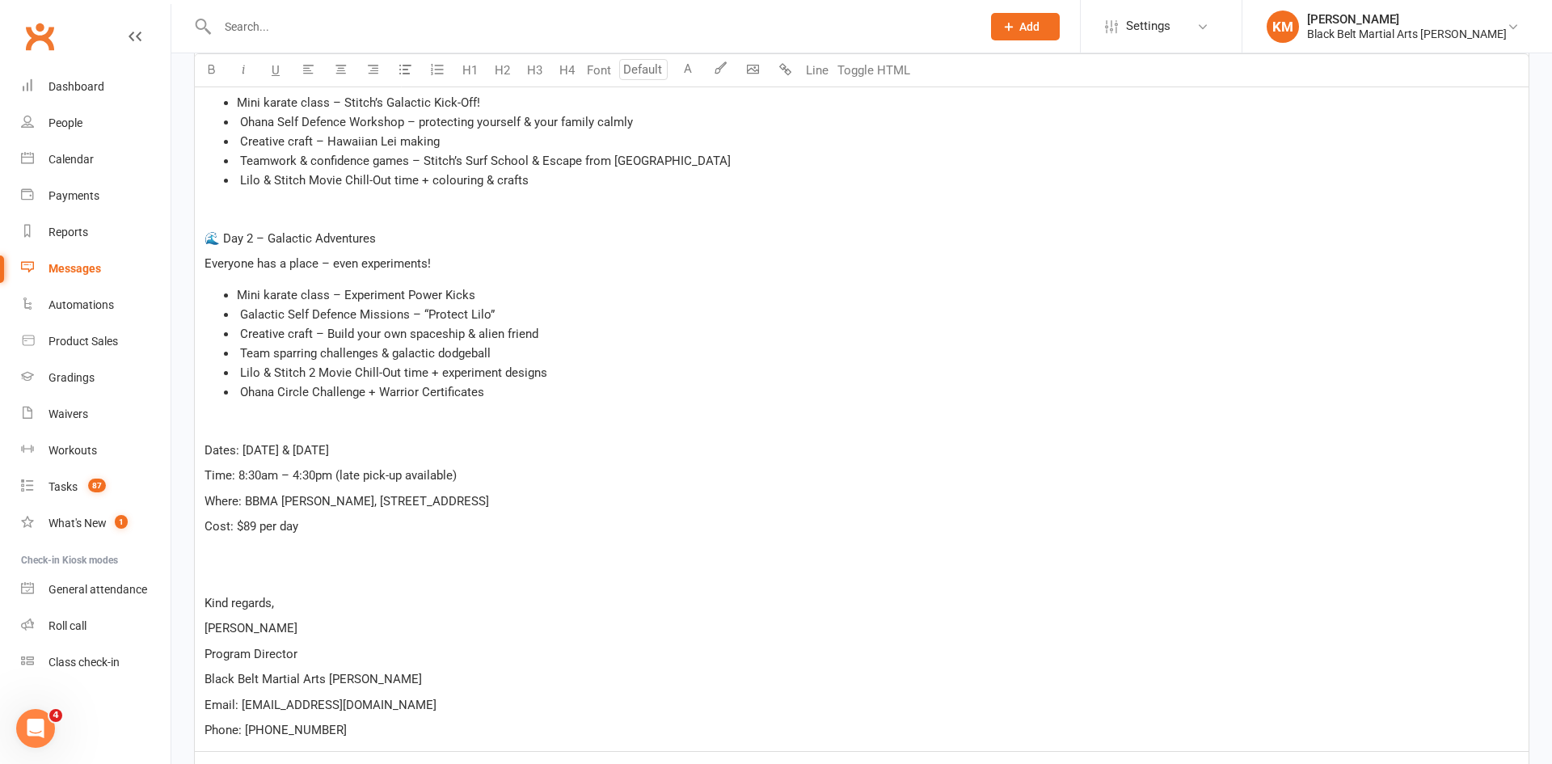
drag, startPoint x: 323, startPoint y: 534, endPoint x: 201, endPoint y: 447, distance: 150.1
click at [201, 447] on div "Hi ﻿ {contact-first-name} , ﻿ Looking for a fun, active and engaging two-day ac…" at bounding box center [862, 311] width 1334 height 879
copy div "Dates: [DATE] & [DATE] Time: 8:30am – 4:30pm (late pick-up available) Where: [G…"
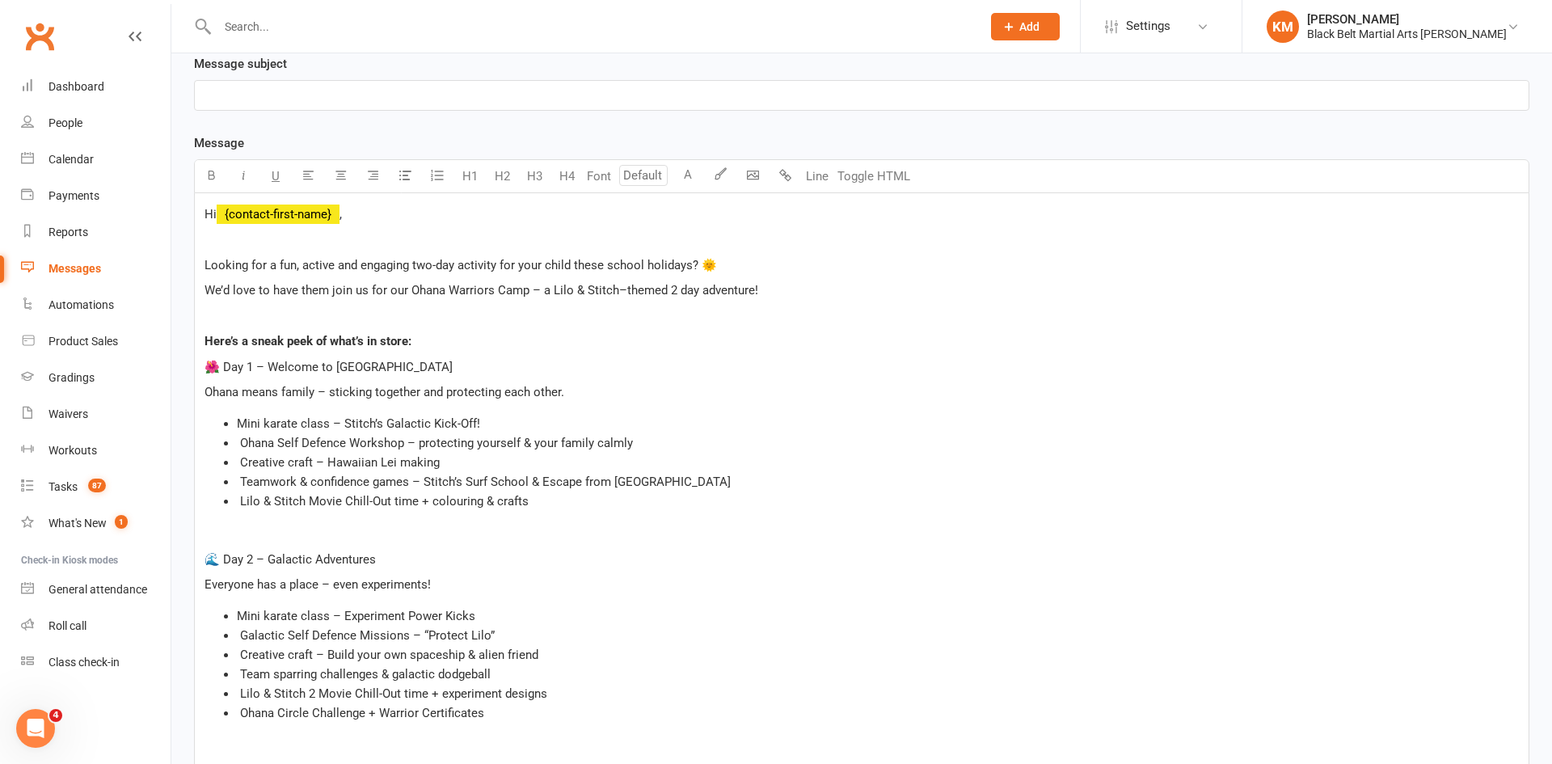
scroll to position [351, 0]
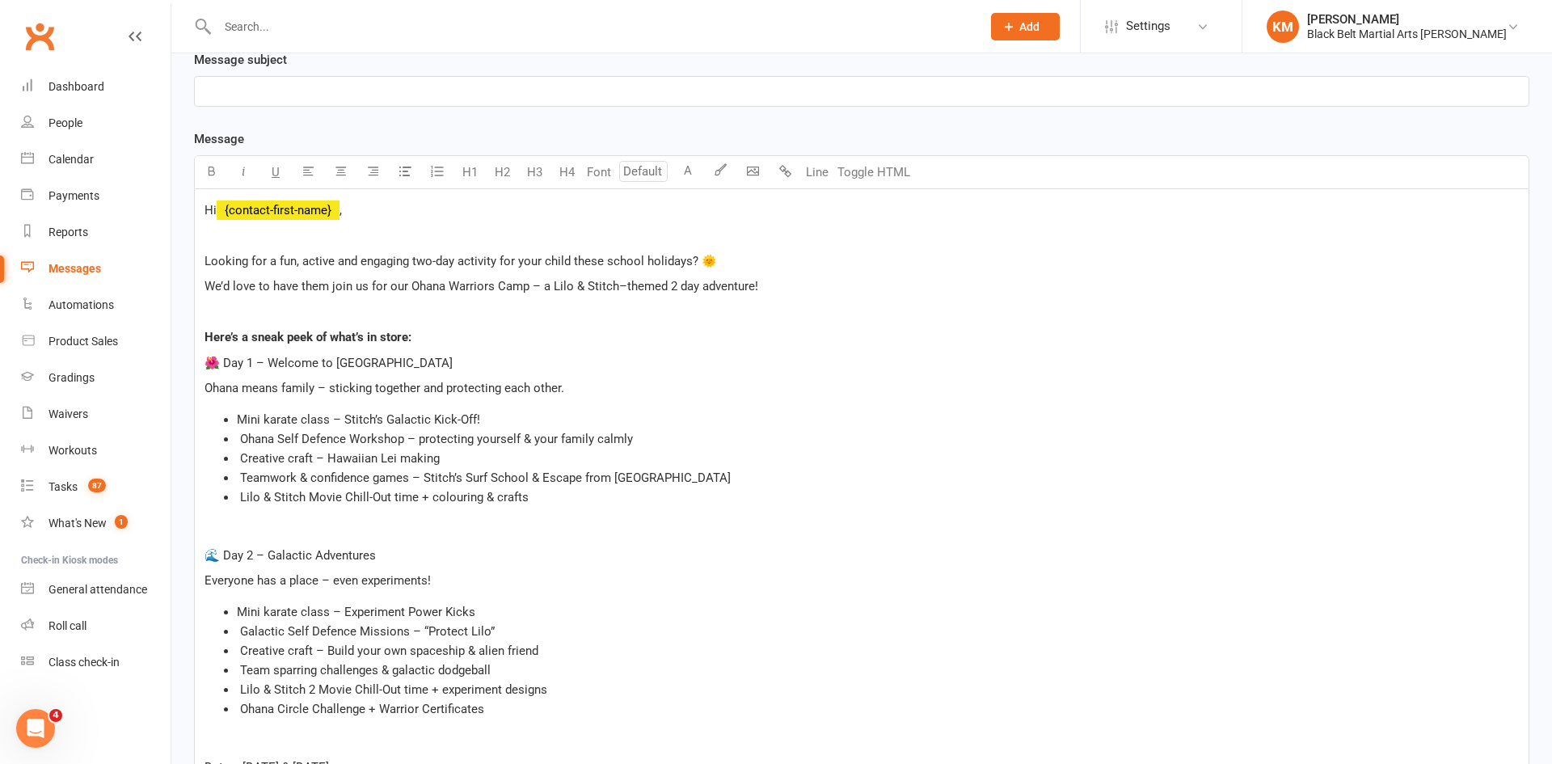
click at [765, 287] on p "We’d love to have them join us for our Ohana Warriors Camp – a Lilo & Stitch–th…" at bounding box center [862, 285] width 1314 height 19
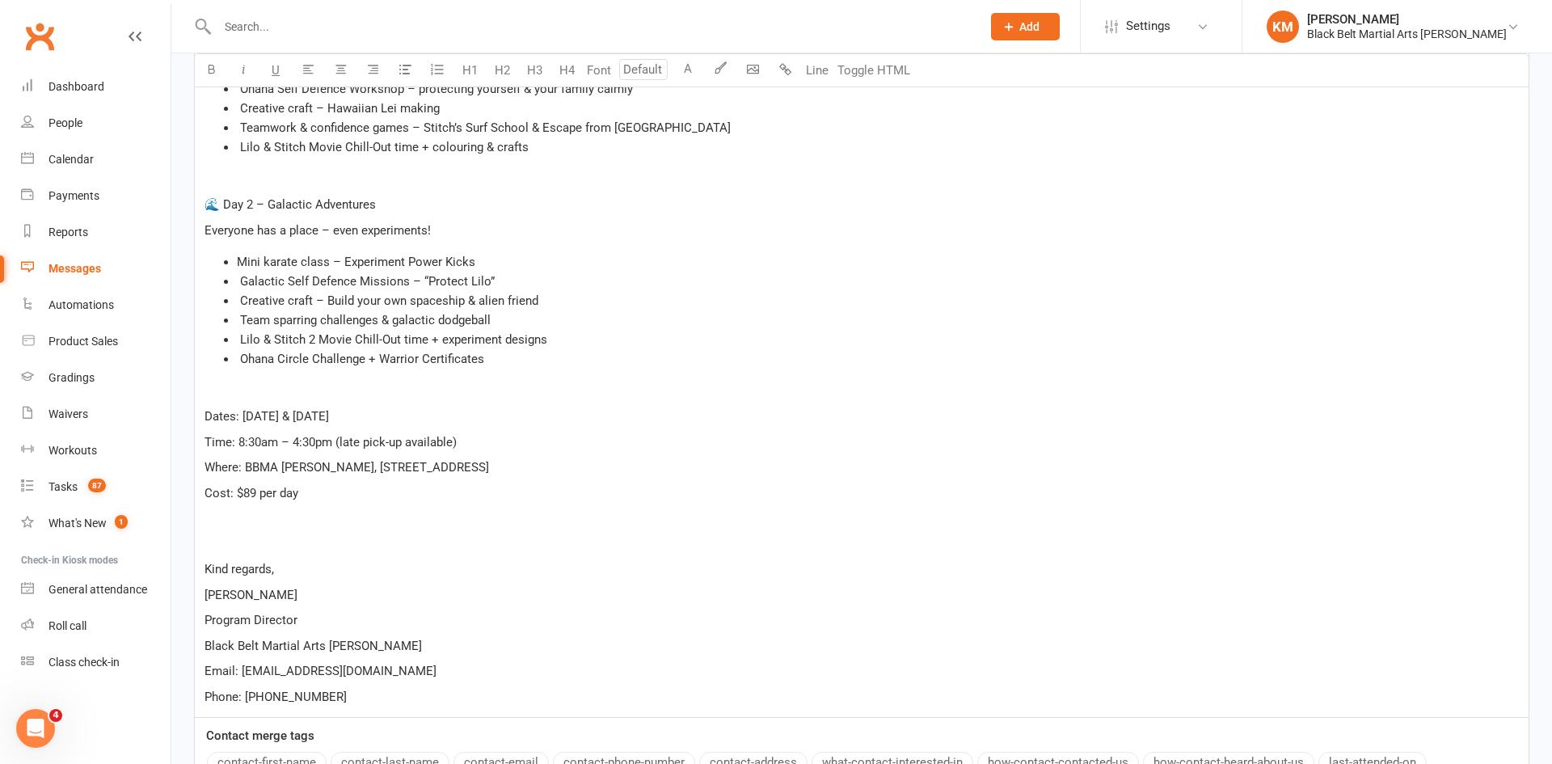
scroll to position [826, 0]
drag, startPoint x: 314, startPoint y: 497, endPoint x: 129, endPoint y: 418, distance: 201.4
click at [129, 418] on ui-view "Prospect Member Non-attending contact Class / event Appointment Grading event T…" at bounding box center [776, 71] width 1552 height 1786
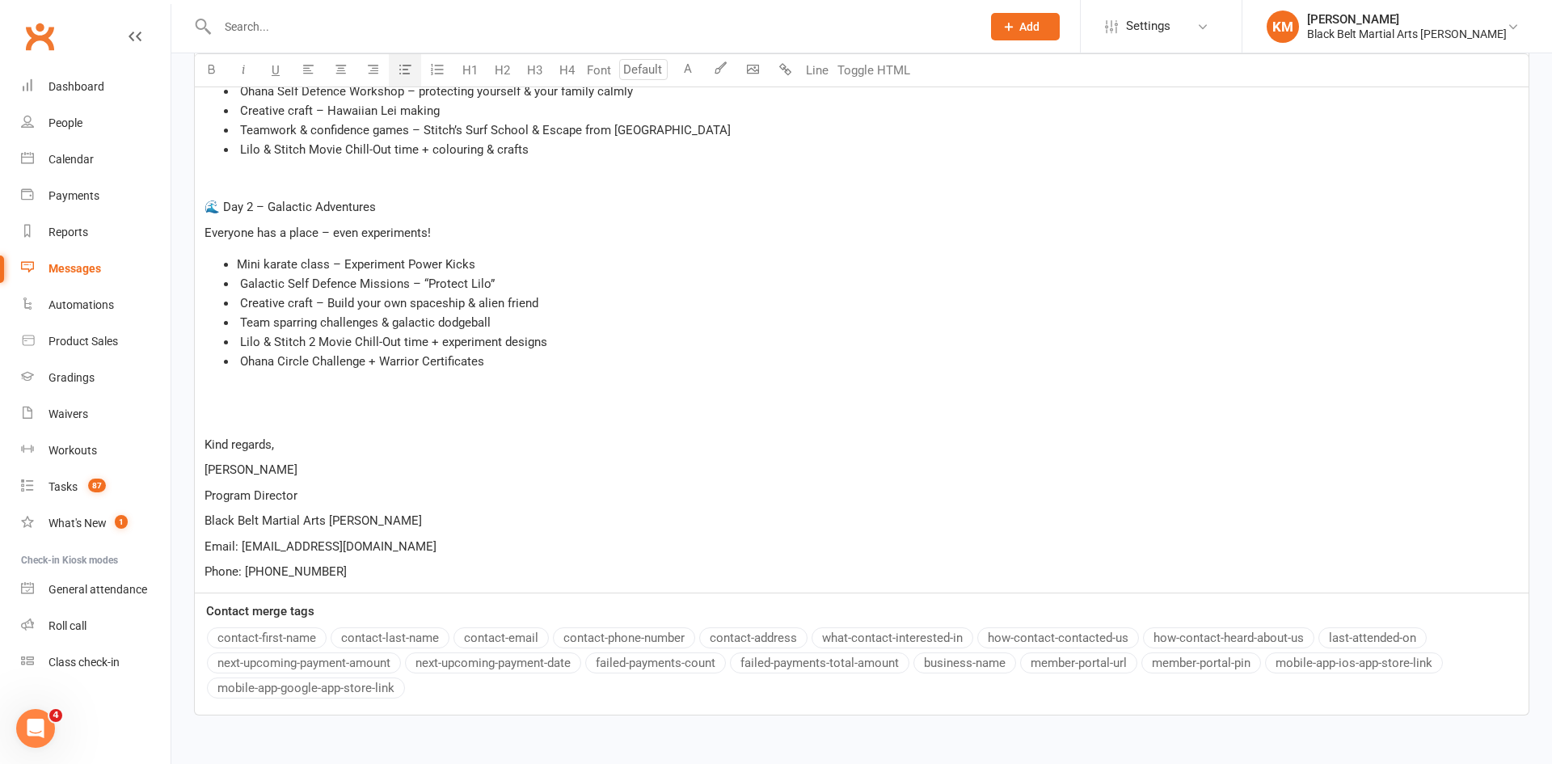
click at [239, 409] on p "﻿" at bounding box center [862, 418] width 1314 height 19
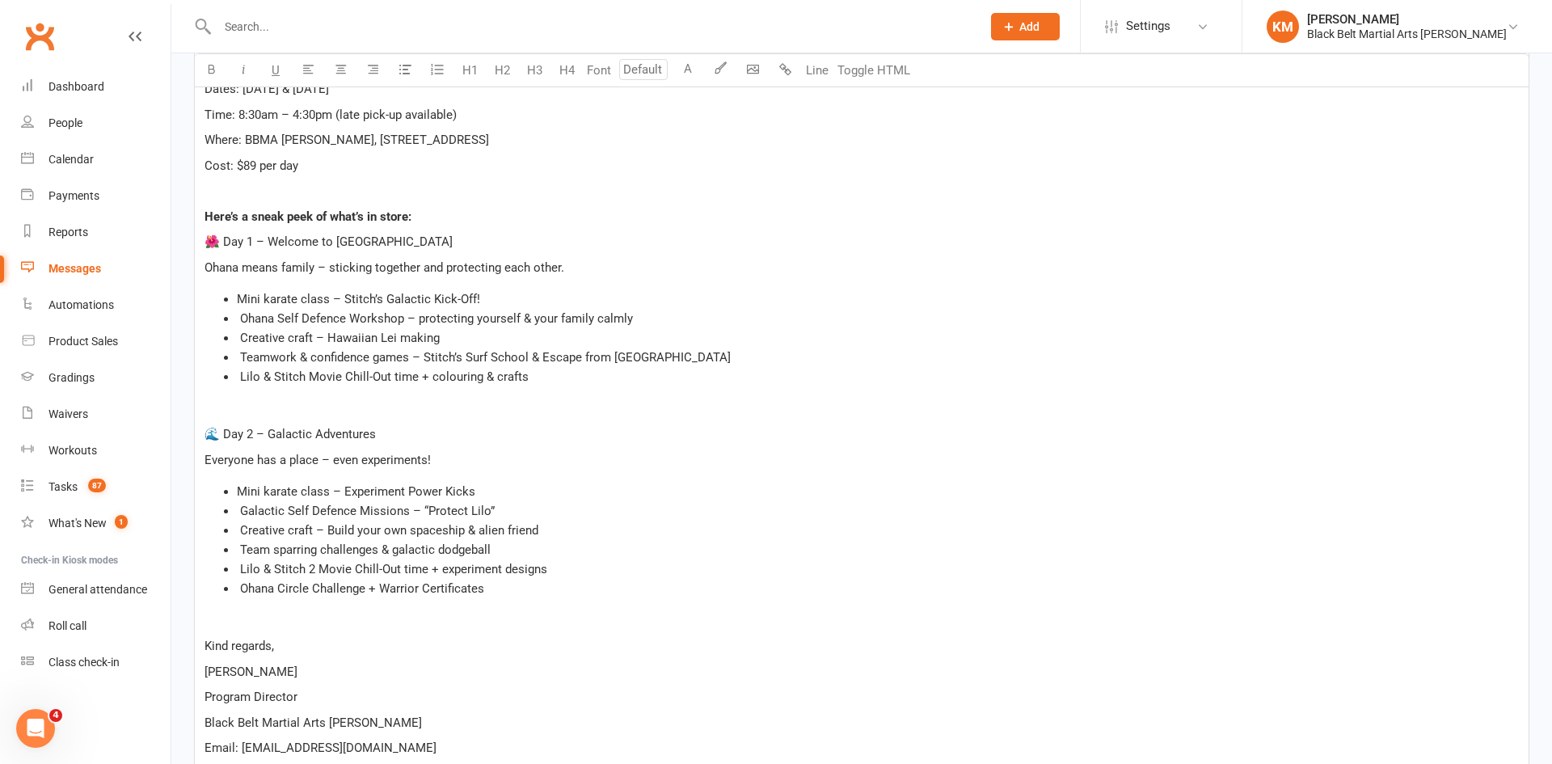
scroll to position [601, 0]
click at [455, 113] on span "Time: 8:30am – 4:30pm (late pick-up available)" at bounding box center [331, 113] width 252 height 15
click at [452, 179] on p "﻿" at bounding box center [862, 188] width 1314 height 19
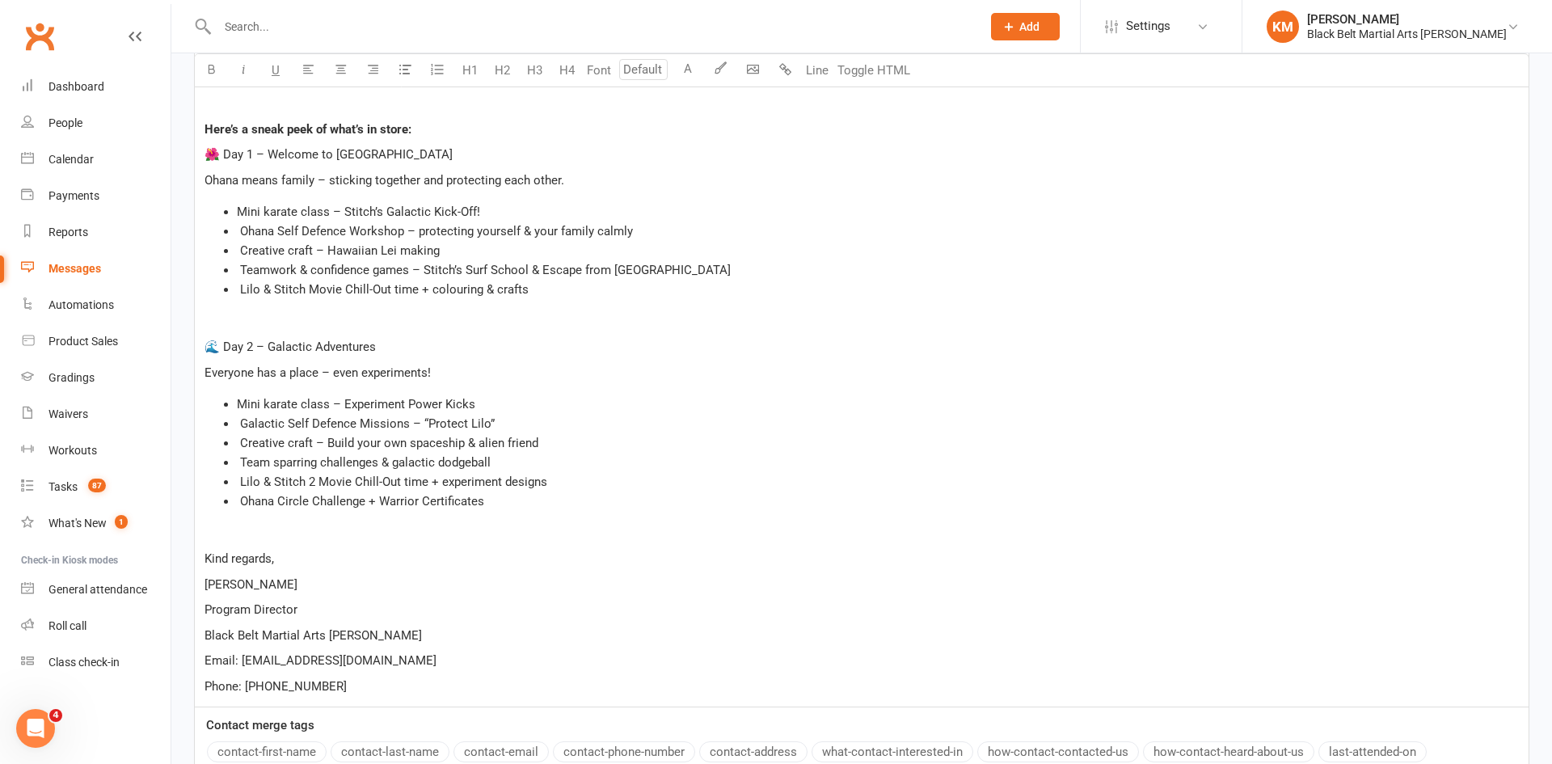
scroll to position [688, 0]
click at [511, 502] on li "️ Ohana Circle Challenge + Warrior Certificates" at bounding box center [878, 499] width 1282 height 19
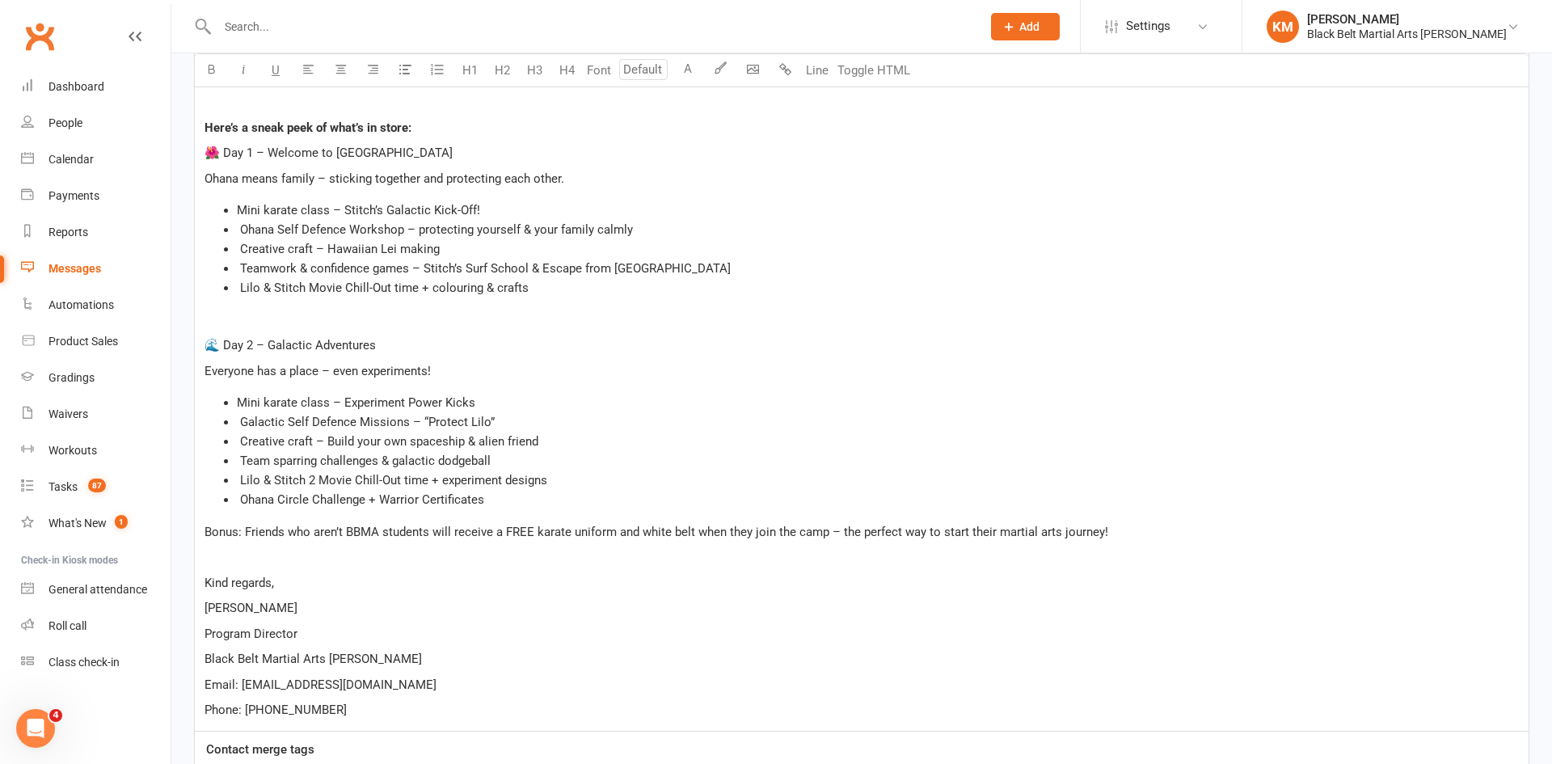
click at [551, 500] on li "️ Ohana Circle Challenge + Warrior Certificates" at bounding box center [878, 499] width 1282 height 19
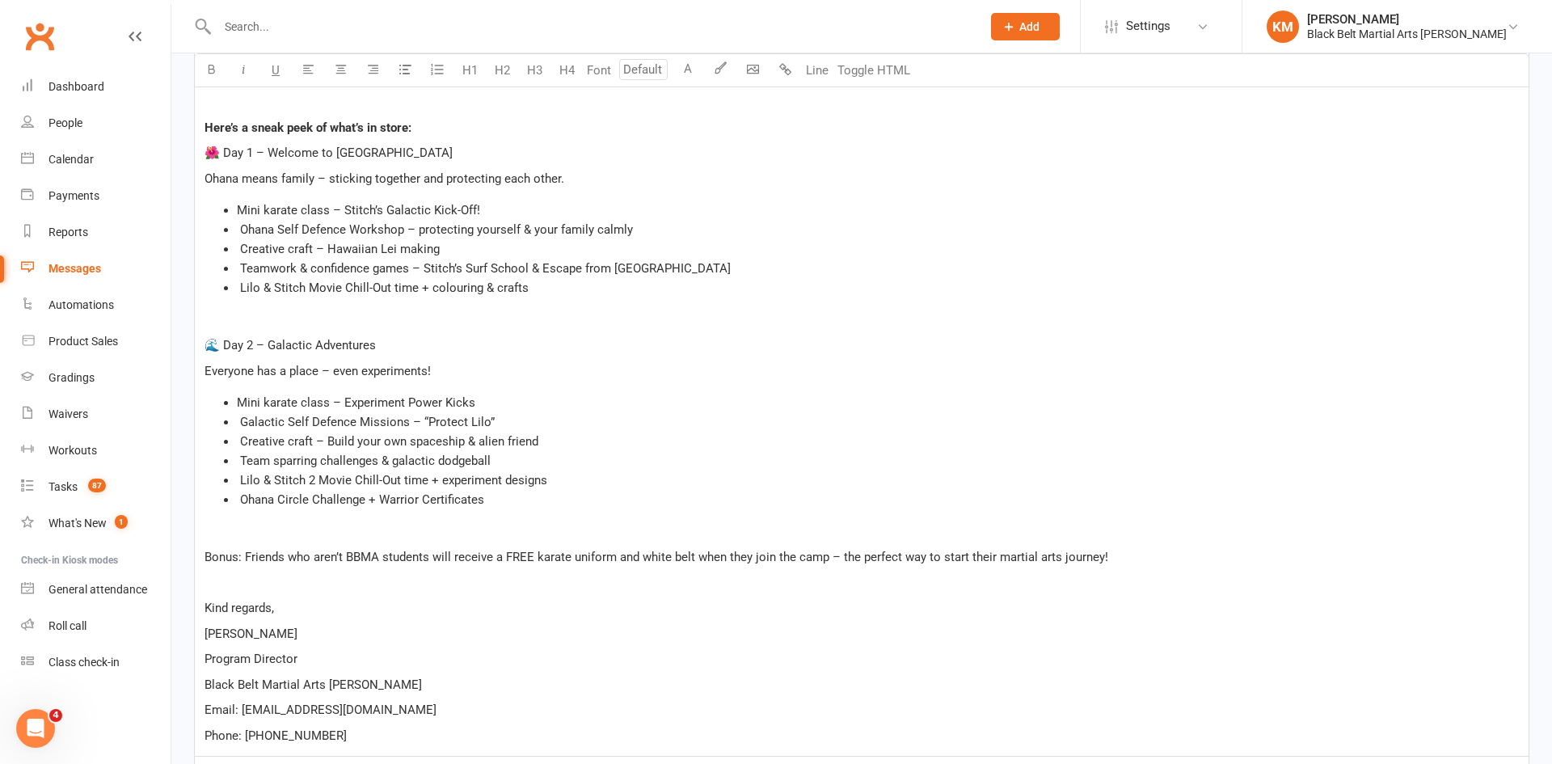
click at [208, 560] on span "Bonus: Friends who aren’t BBMA students will receive a FREE karate uniform and …" at bounding box center [657, 557] width 904 height 15
click at [1140, 561] on p "BONUS: Friends who aren’t BBMA students will receive a FREE karate uniform and …" at bounding box center [862, 556] width 1314 height 19
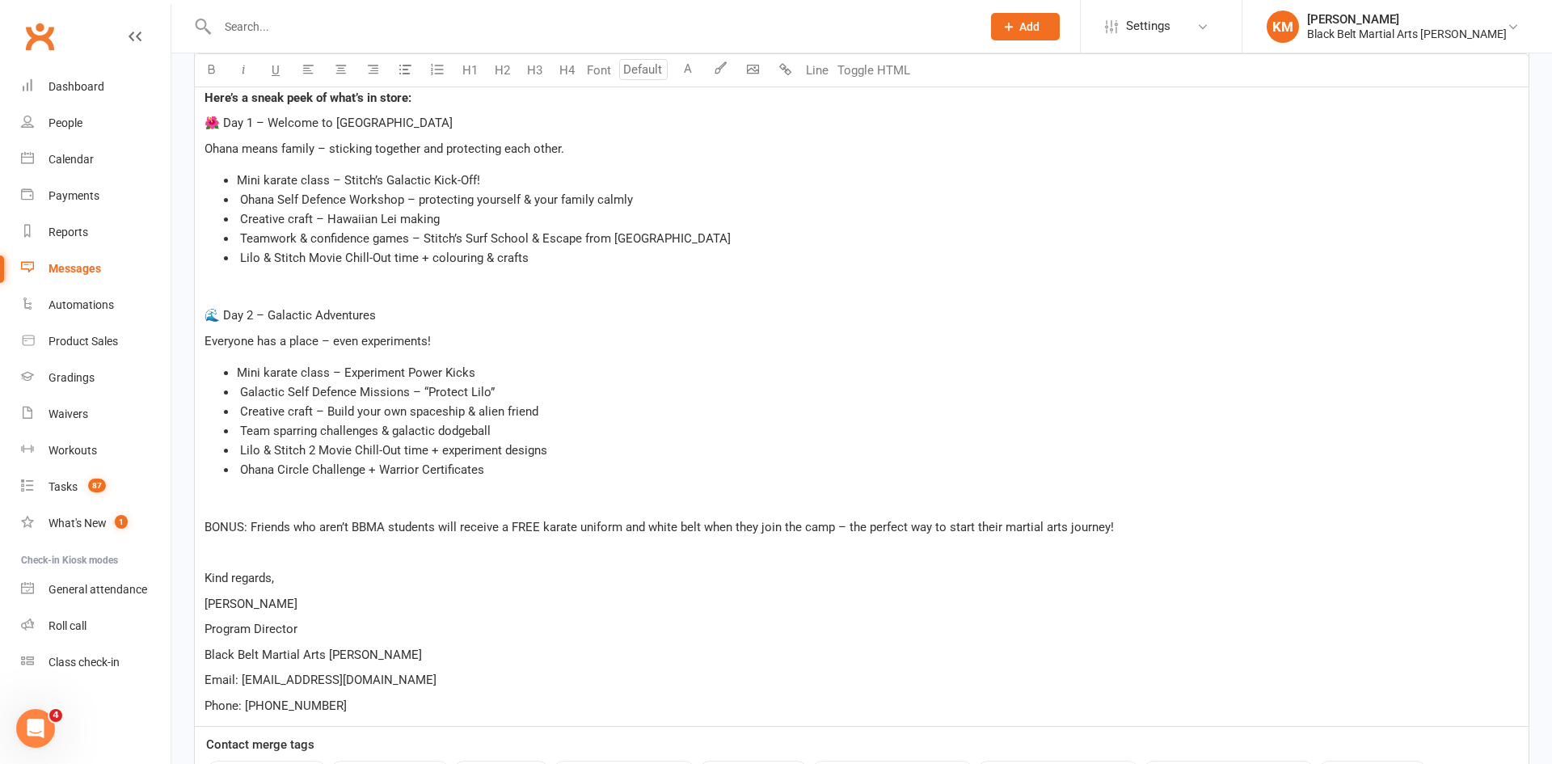
scroll to position [726, 0]
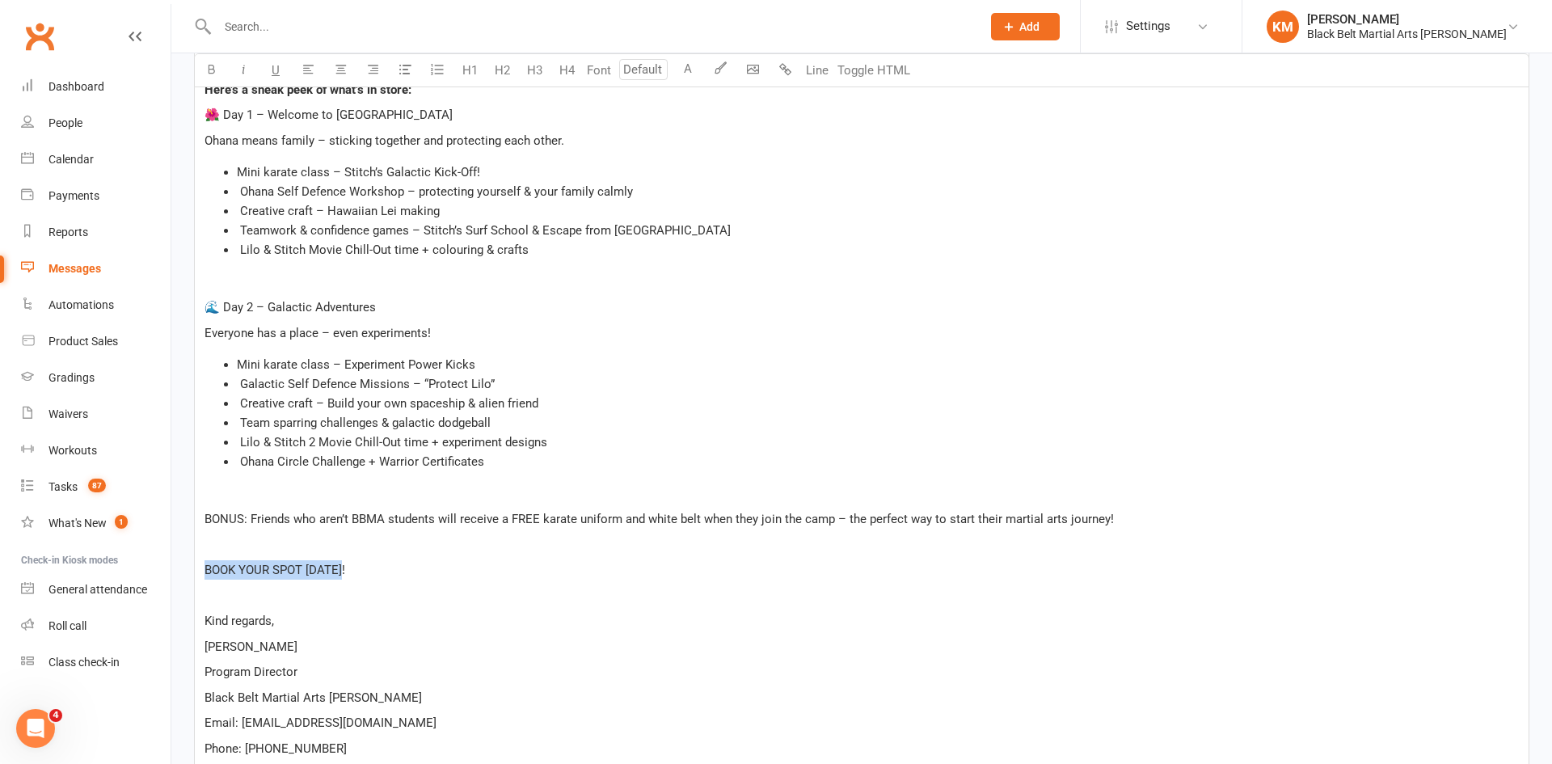
drag, startPoint x: 203, startPoint y: 570, endPoint x: 356, endPoint y: 572, distance: 152.8
click at [356, 572] on div "Hi ﻿ {contact-first-name} , ﻿ Looking for a fun, active and engaging two-day ac…" at bounding box center [862, 291] width 1334 height 955
click at [638, 398] on li "️ Creative craft – Build your own spaceship & alien friend" at bounding box center [878, 403] width 1282 height 19
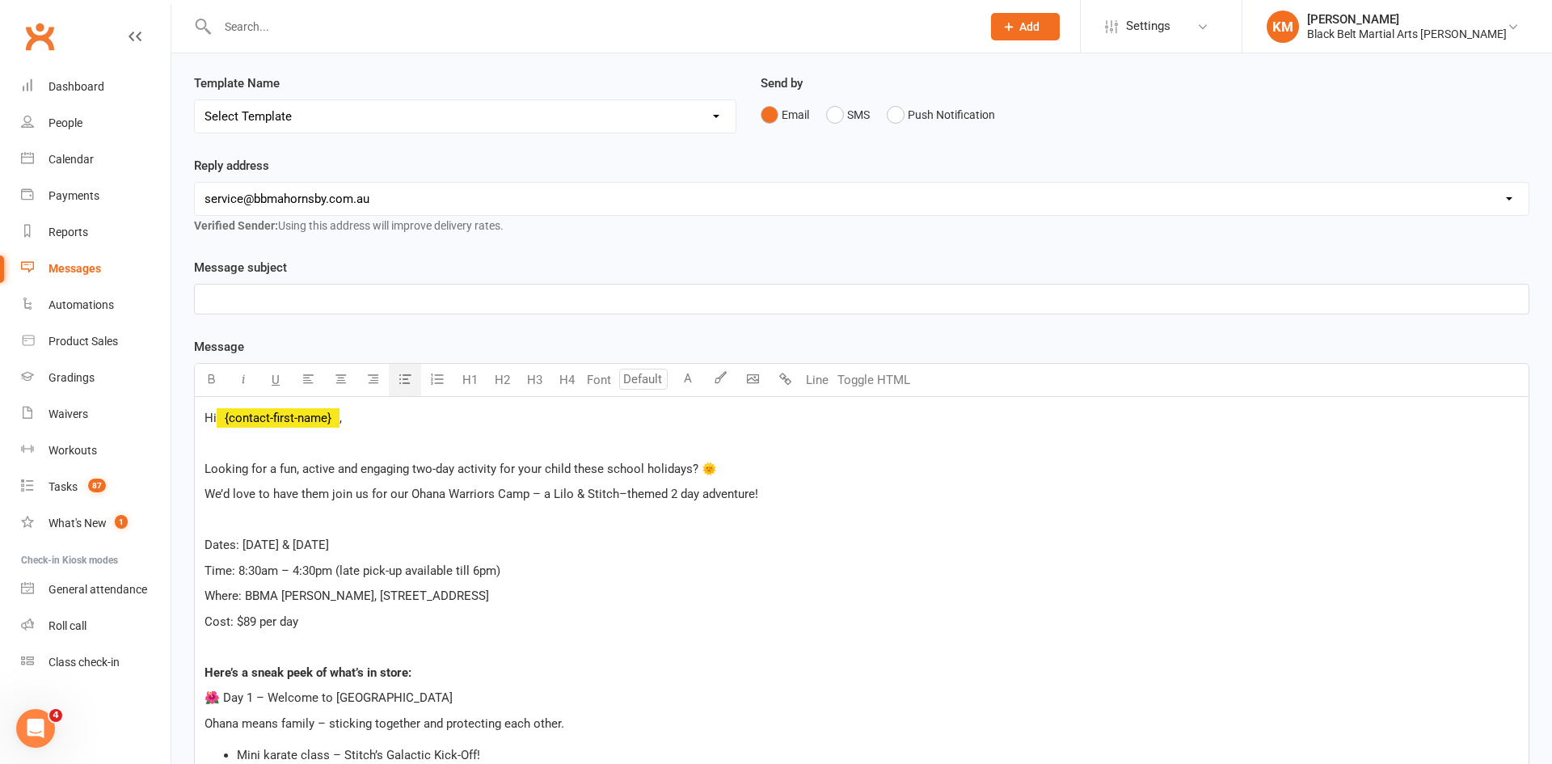
scroll to position [0, 0]
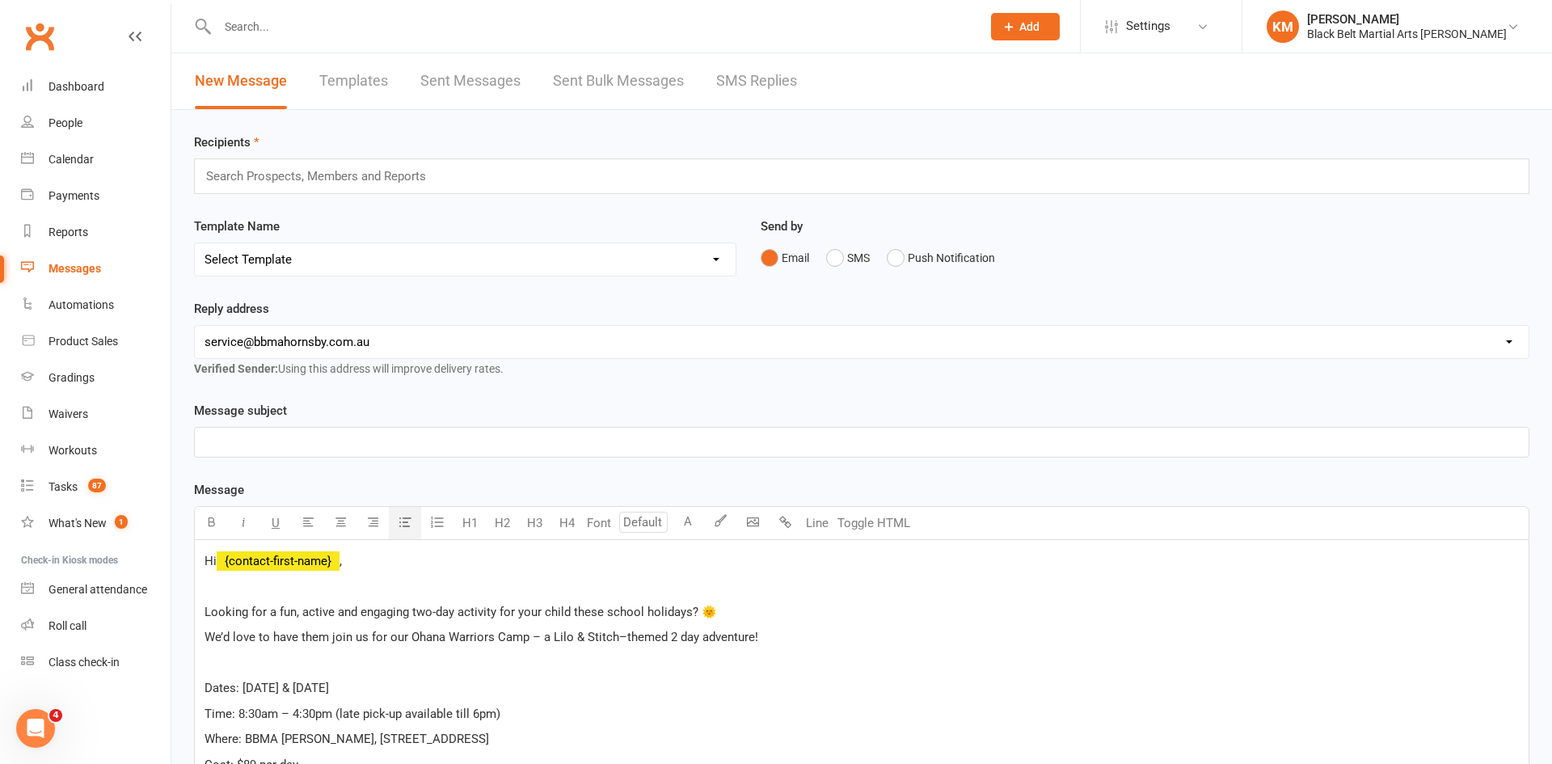
click at [327, 437] on p "﻿" at bounding box center [862, 442] width 1314 height 19
click at [473, 179] on div "Search Prospects, Members and Reports" at bounding box center [862, 176] width 1336 height 36
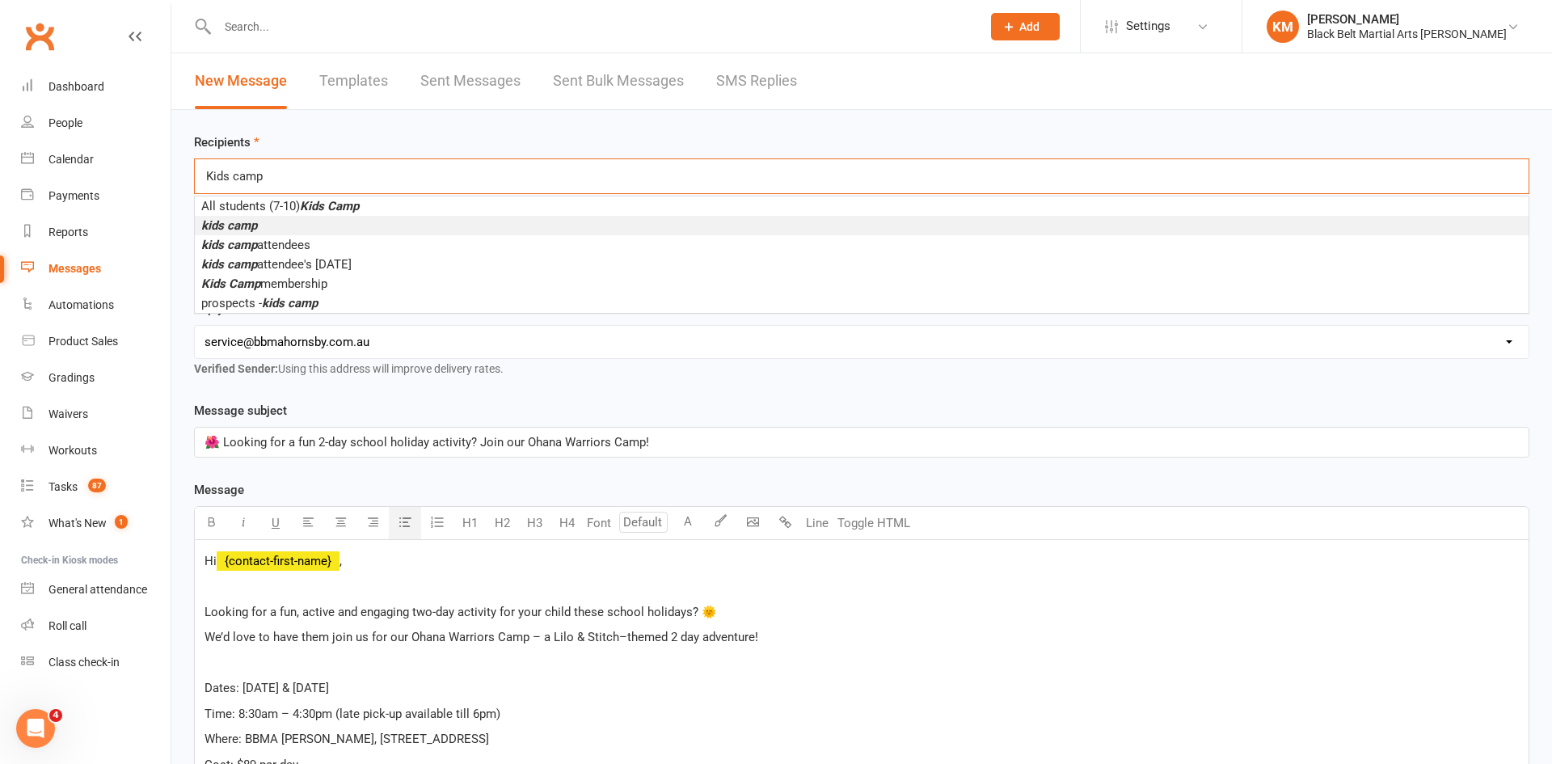
type input "Kids camp"
click at [277, 221] on li "kids camp" at bounding box center [862, 225] width 1334 height 19
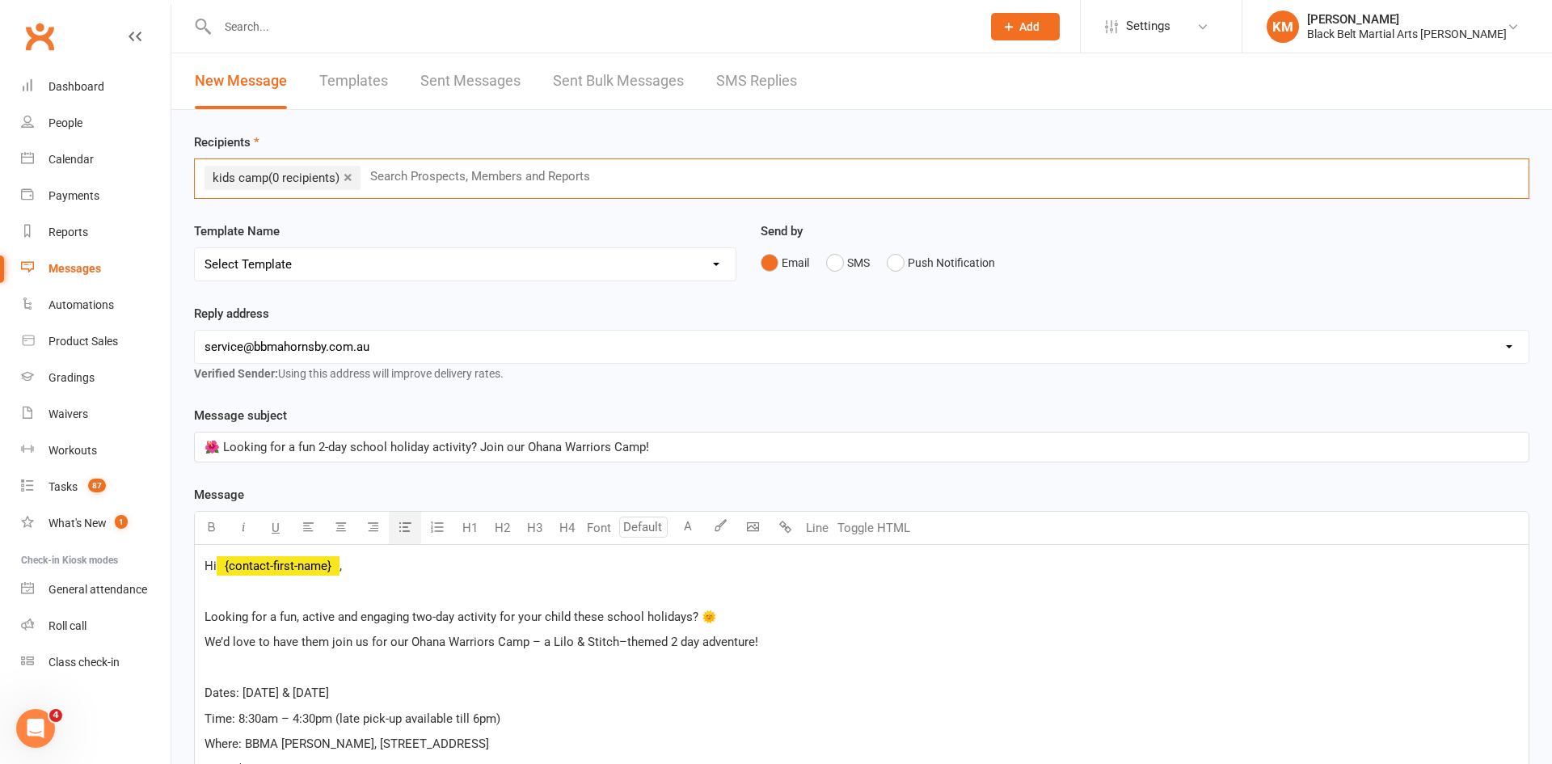
click at [351, 177] on link "×" at bounding box center [348, 177] width 9 height 26
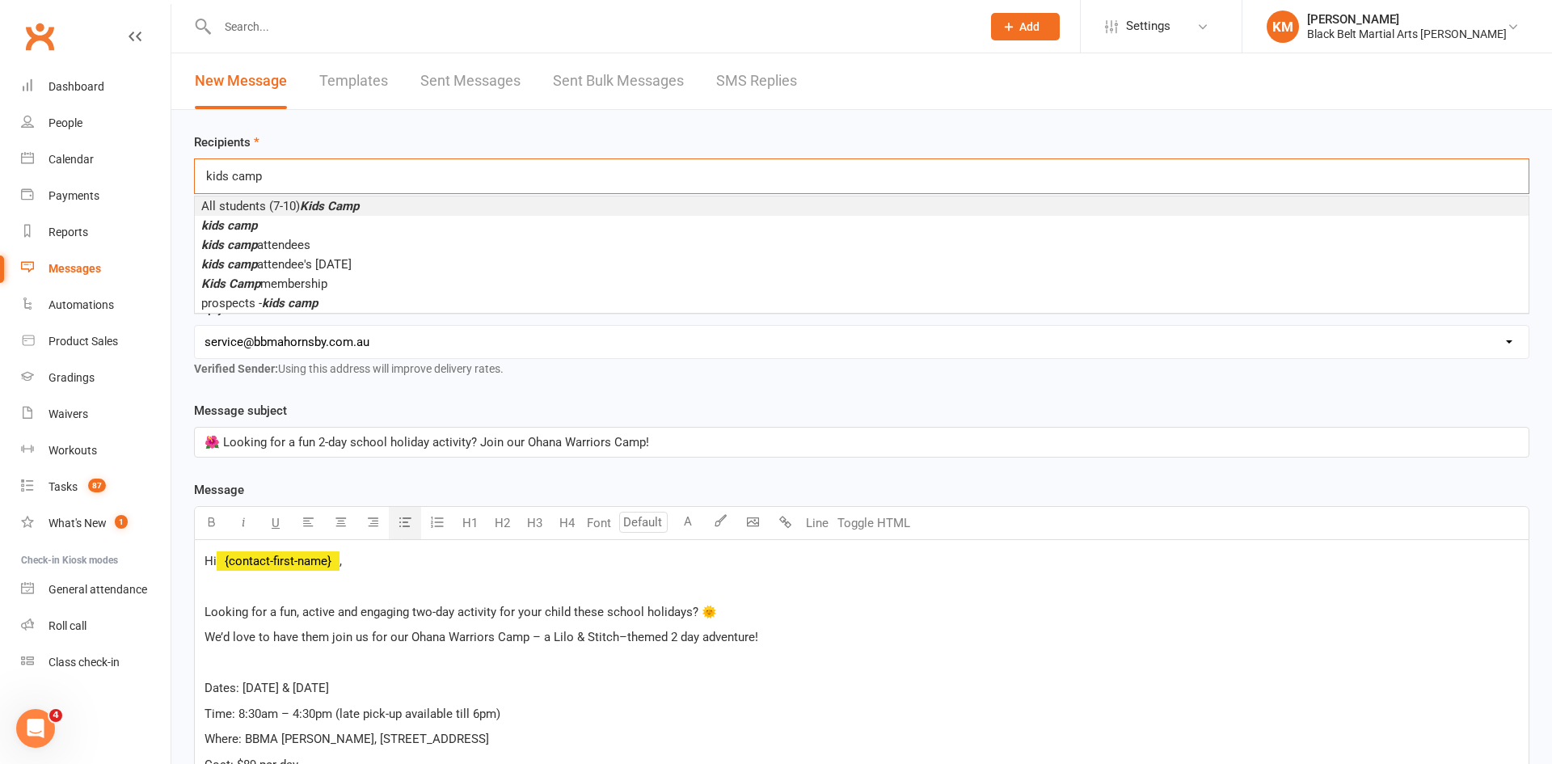
type input "kids camp"
click at [359, 212] on em "Kids Camp" at bounding box center [329, 206] width 59 height 15
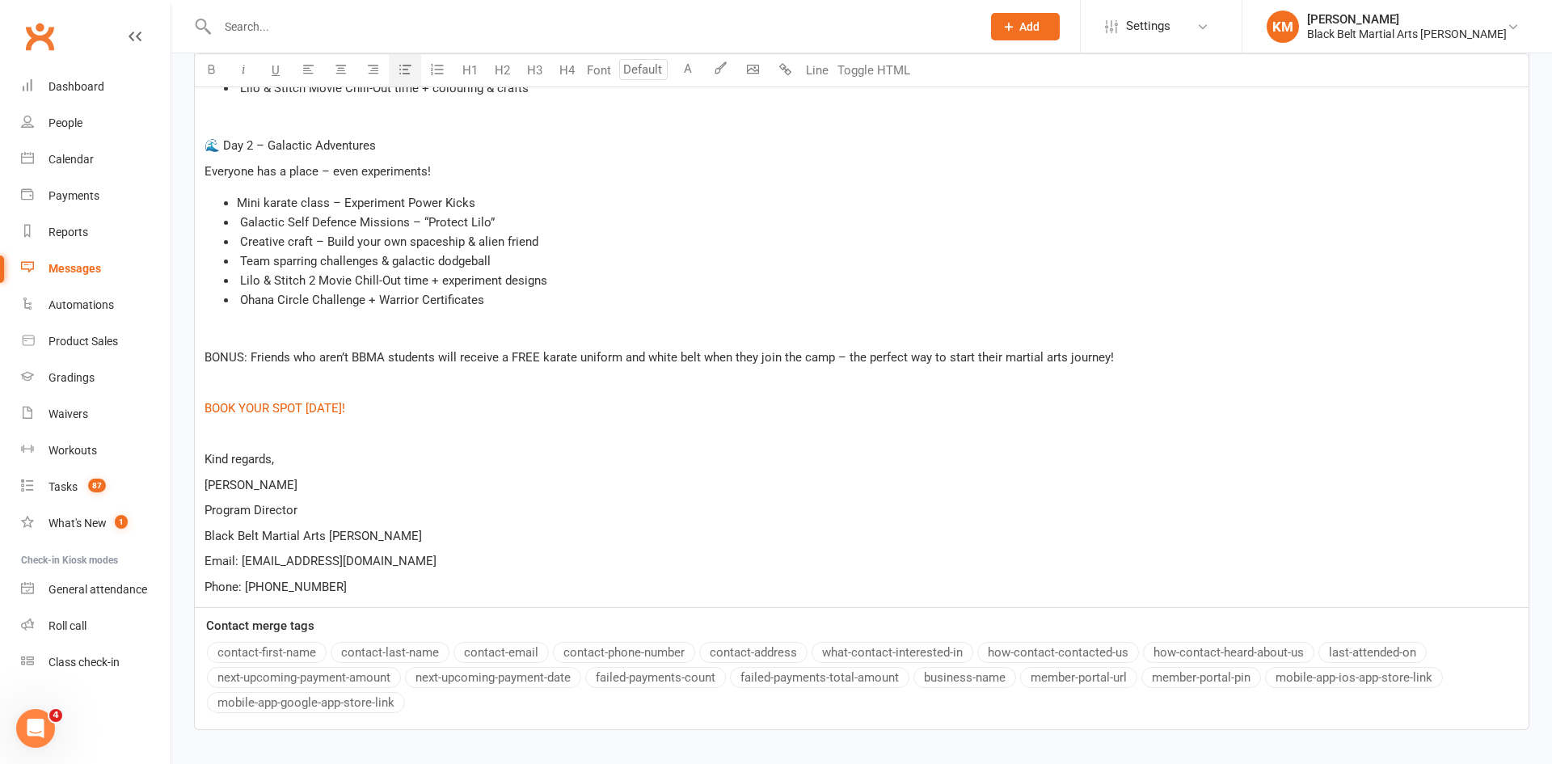
scroll to position [1003, 0]
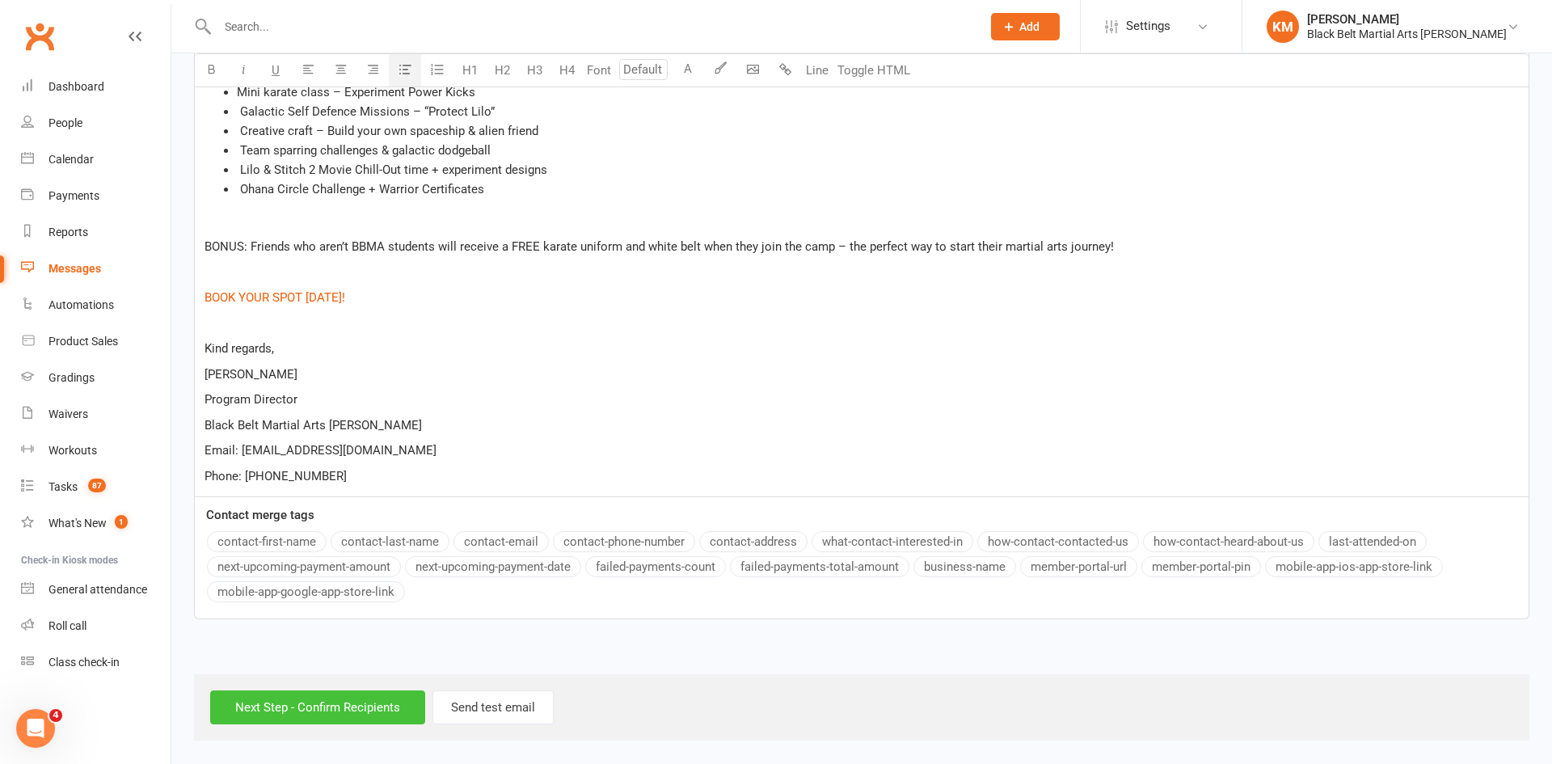
click at [380, 698] on input "Next Step - Confirm Recipients" at bounding box center [317, 707] width 215 height 34
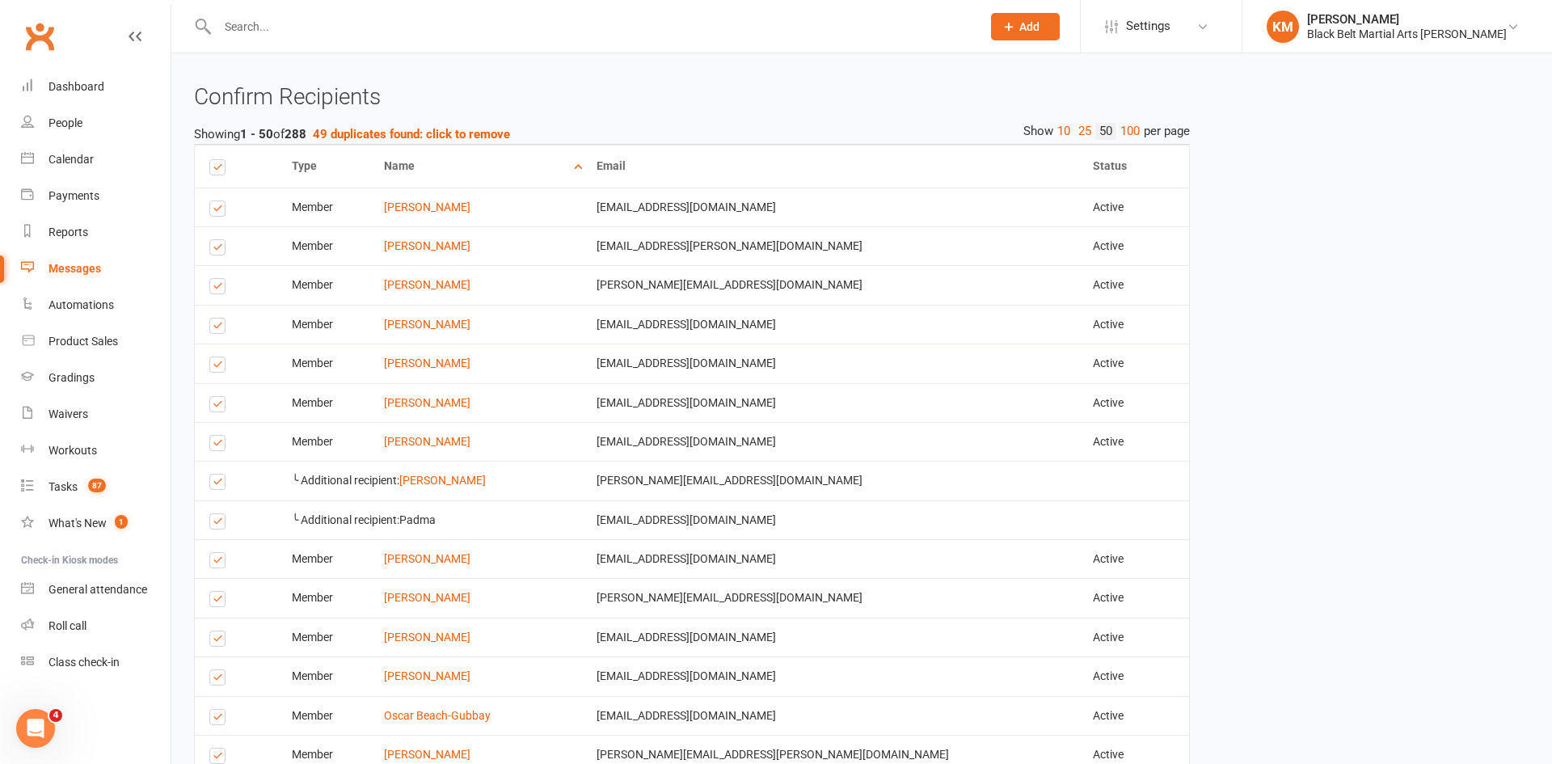
scroll to position [1211, 0]
click at [209, 444] on label at bounding box center [220, 444] width 22 height 0
click at [209, 434] on input "checkbox" at bounding box center [214, 434] width 11 height 0
click at [215, 483] on label at bounding box center [220, 483] width 22 height 0
click at [215, 473] on input "checkbox" at bounding box center [214, 473] width 11 height 0
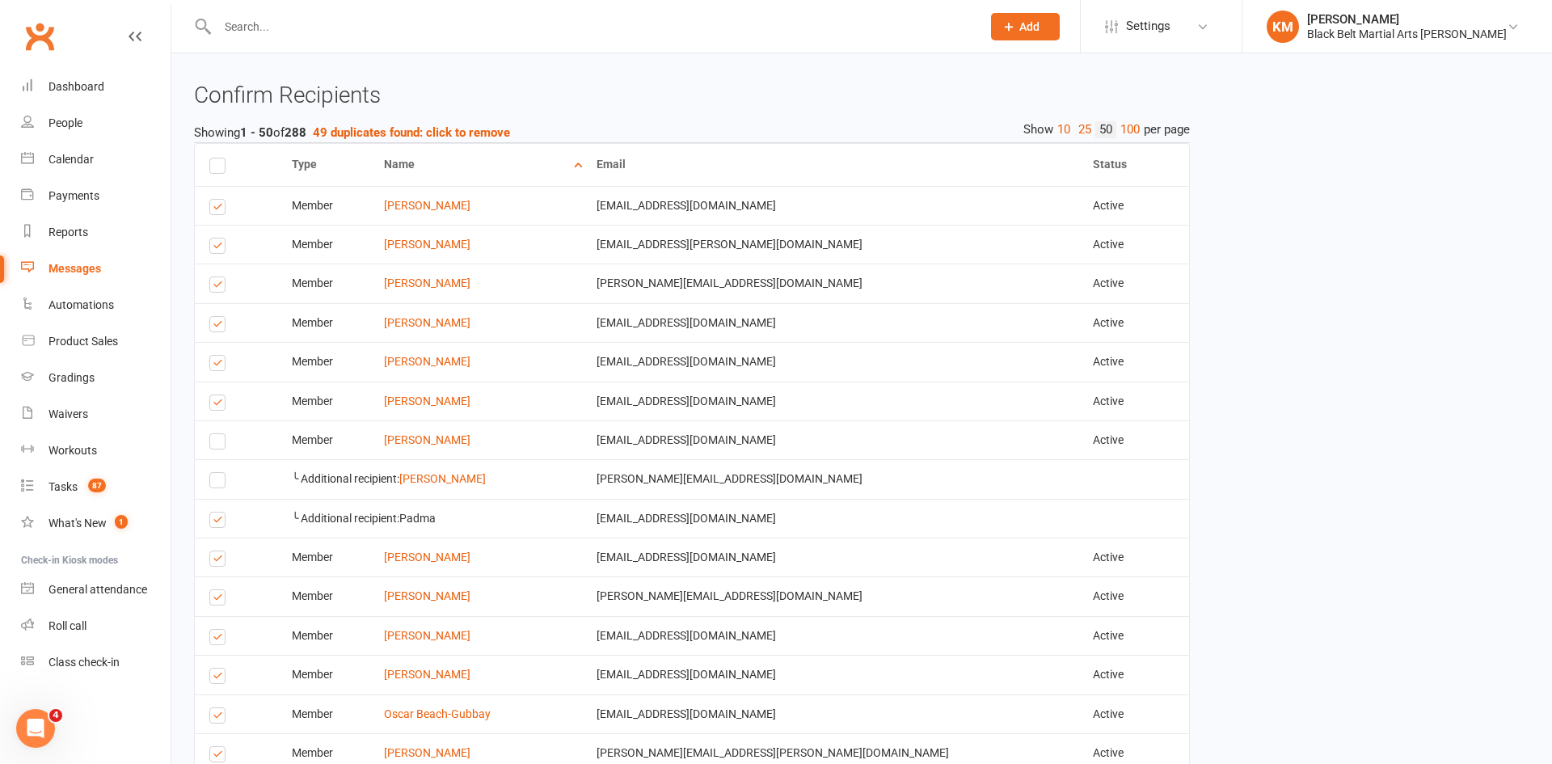
click at [222, 444] on label at bounding box center [220, 444] width 22 height 0
click at [220, 434] on input "checkbox" at bounding box center [214, 434] width 11 height 0
click at [216, 483] on label at bounding box center [220, 483] width 22 height 0
click at [216, 473] on input "checkbox" at bounding box center [214, 473] width 11 height 0
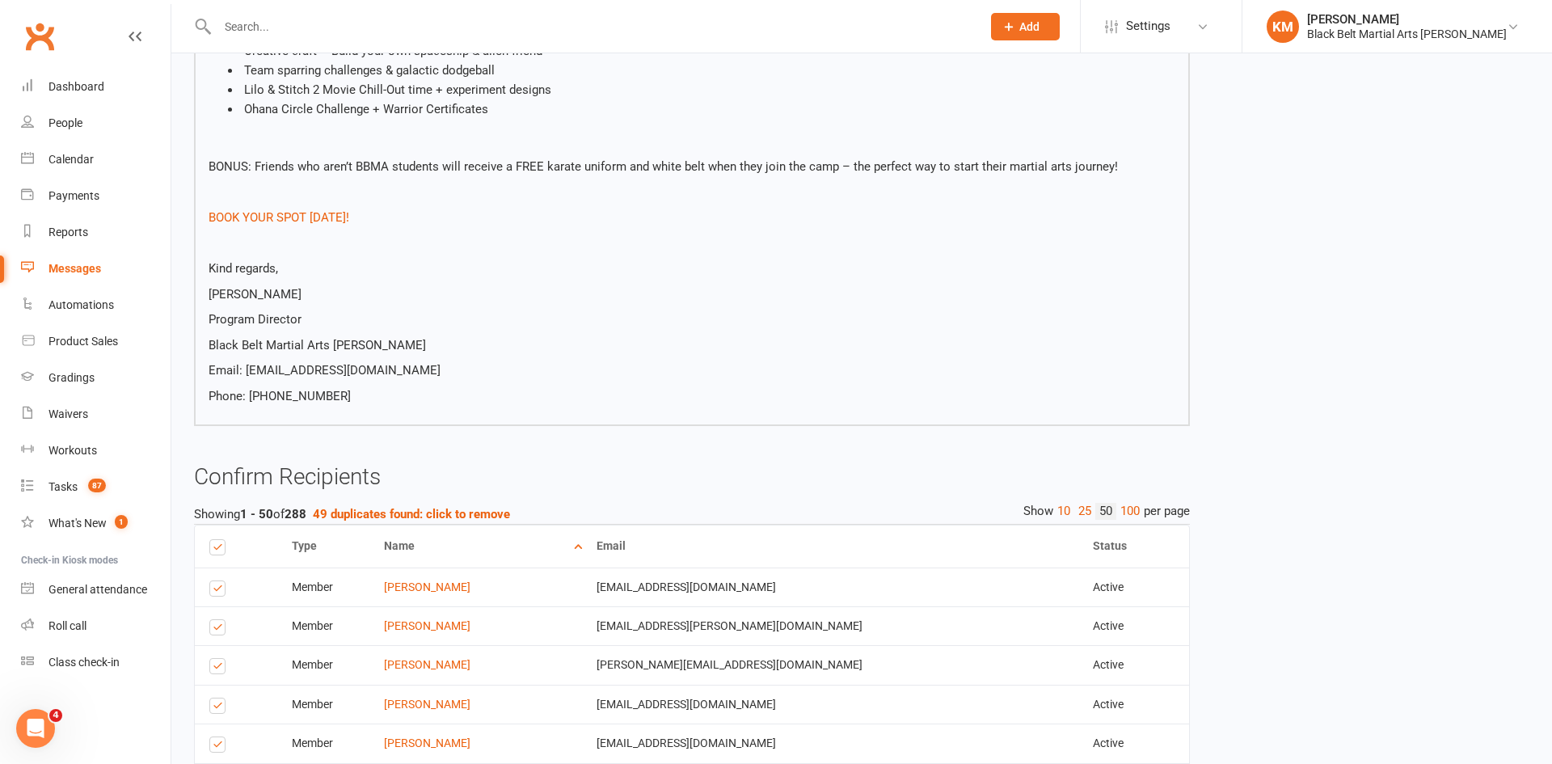
scroll to position [801, 0]
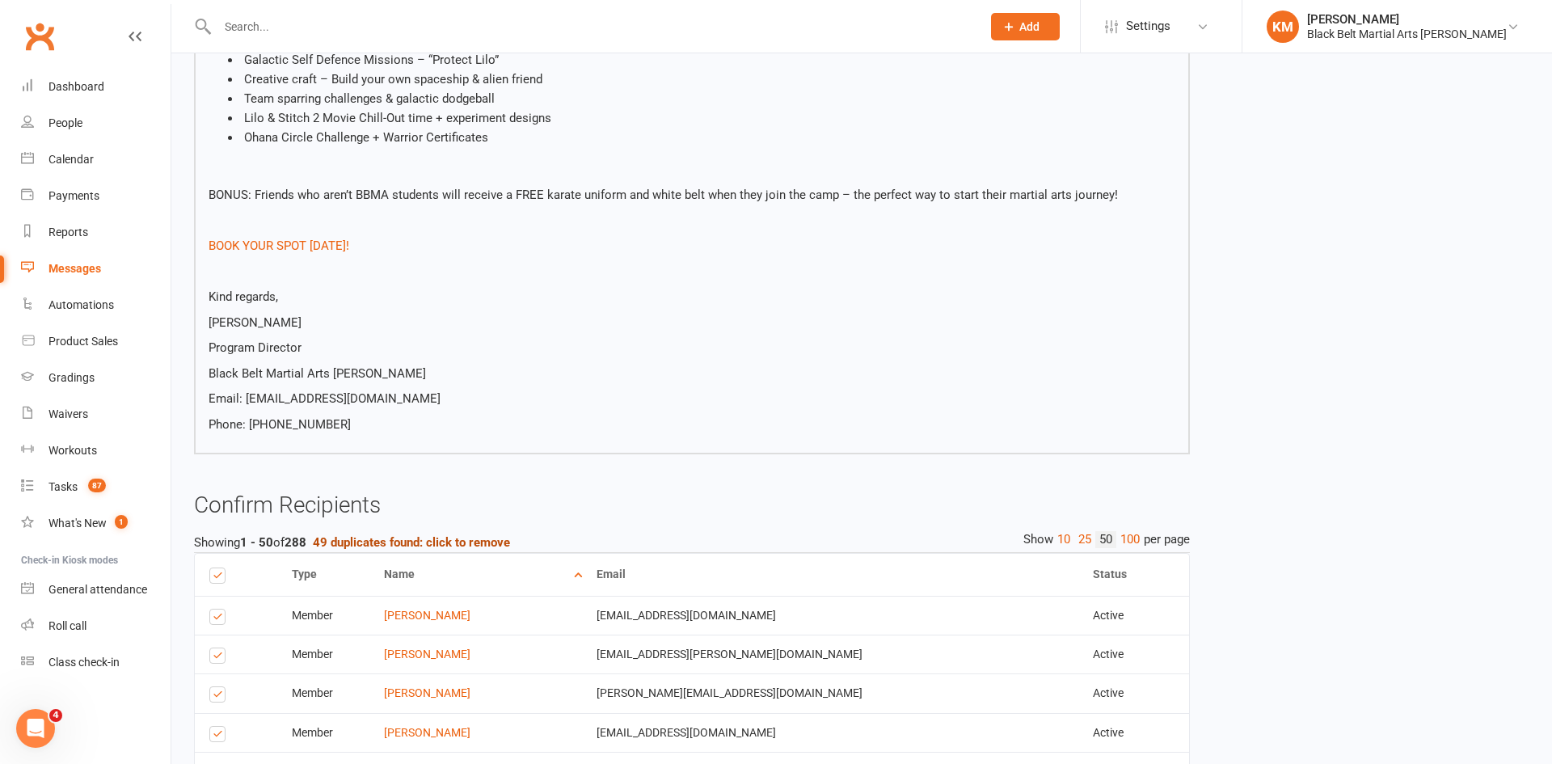
click at [449, 541] on strong "49 duplicates found: click to remove" at bounding box center [411, 542] width 197 height 15
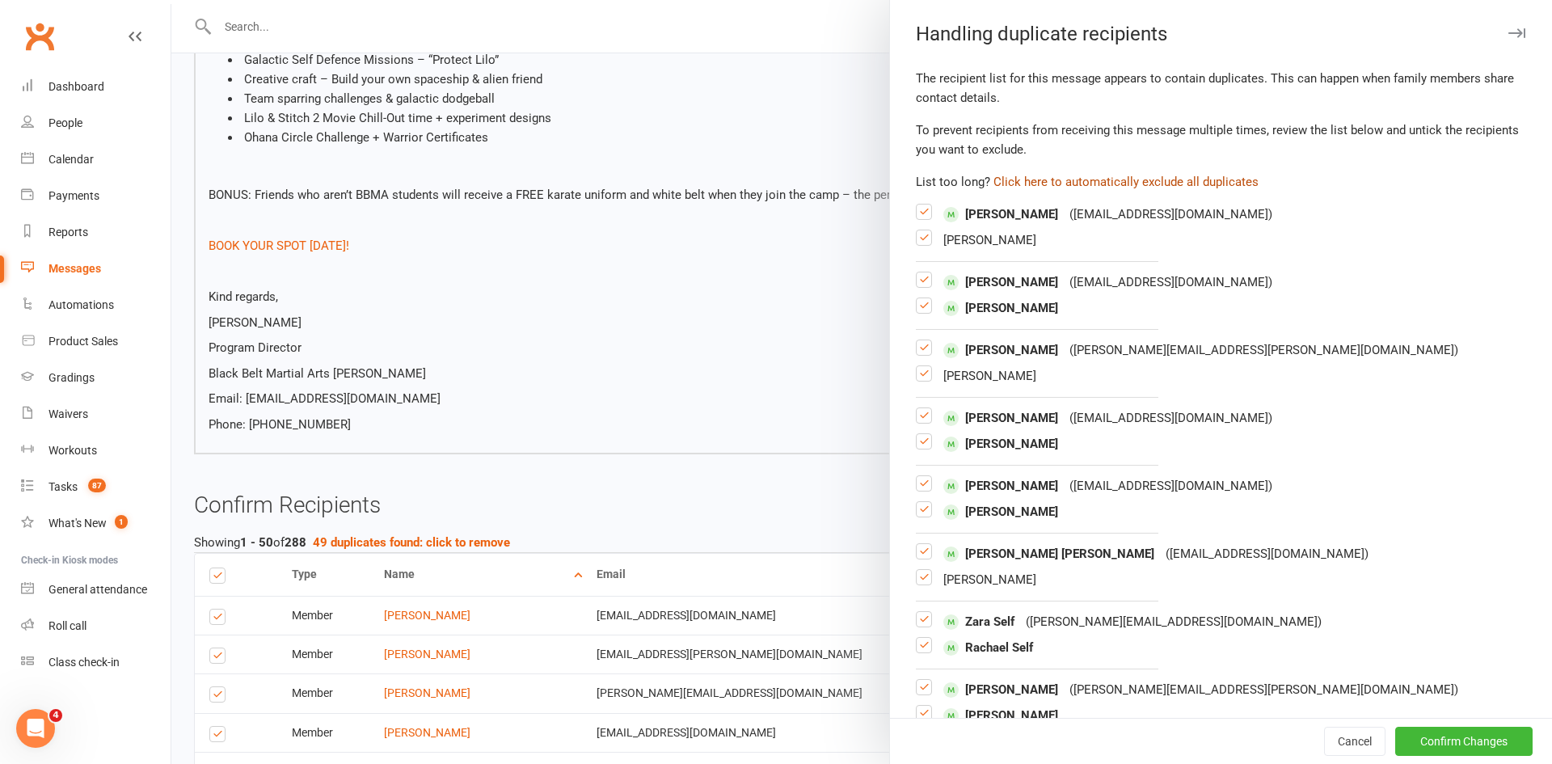
click at [1154, 178] on button "Click here to automatically exclude all duplicates" at bounding box center [1126, 181] width 265 height 19
click at [1475, 736] on button "Confirm Changes" at bounding box center [1463, 741] width 137 height 29
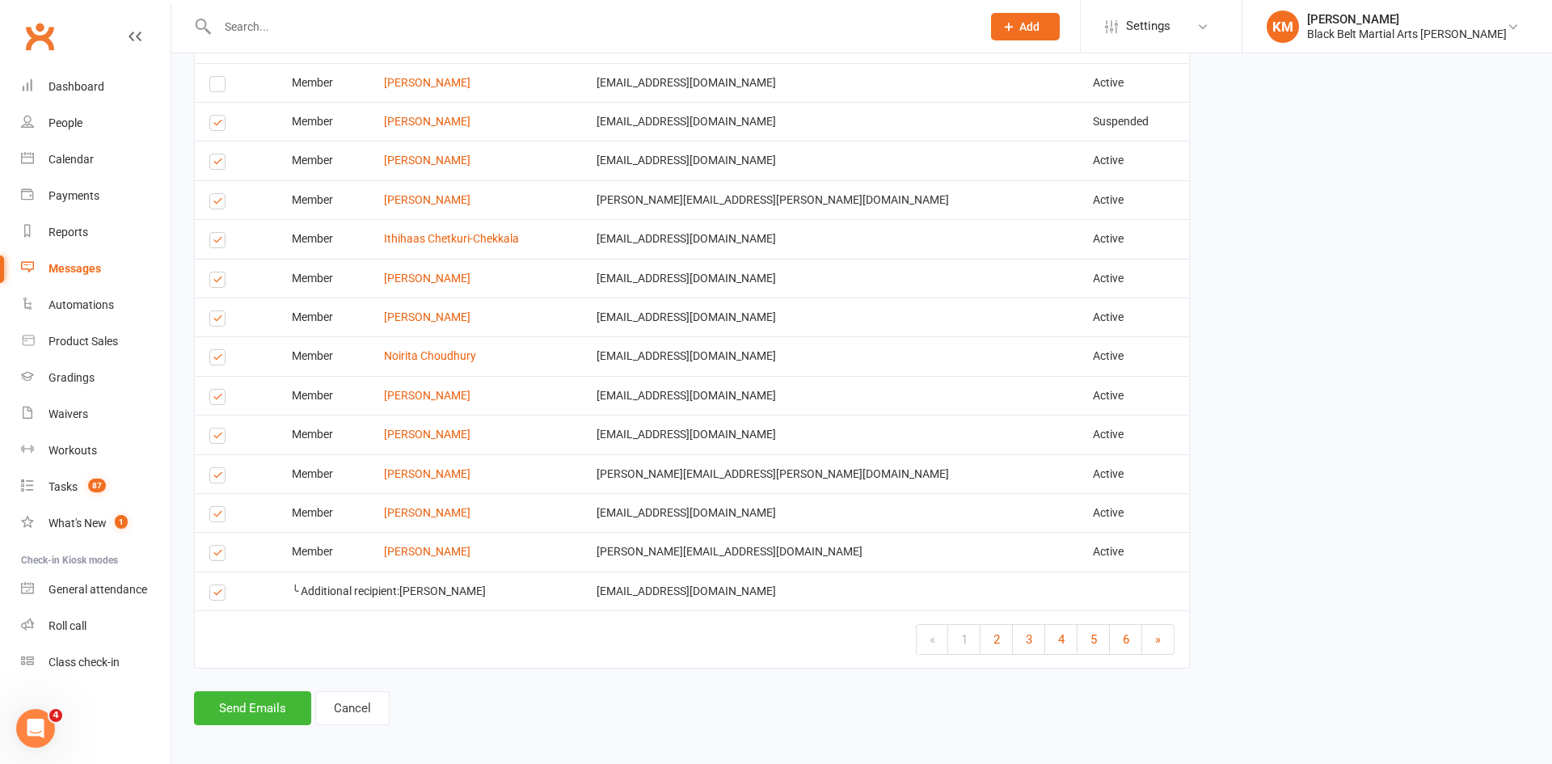
scroll to position [2945, 0]
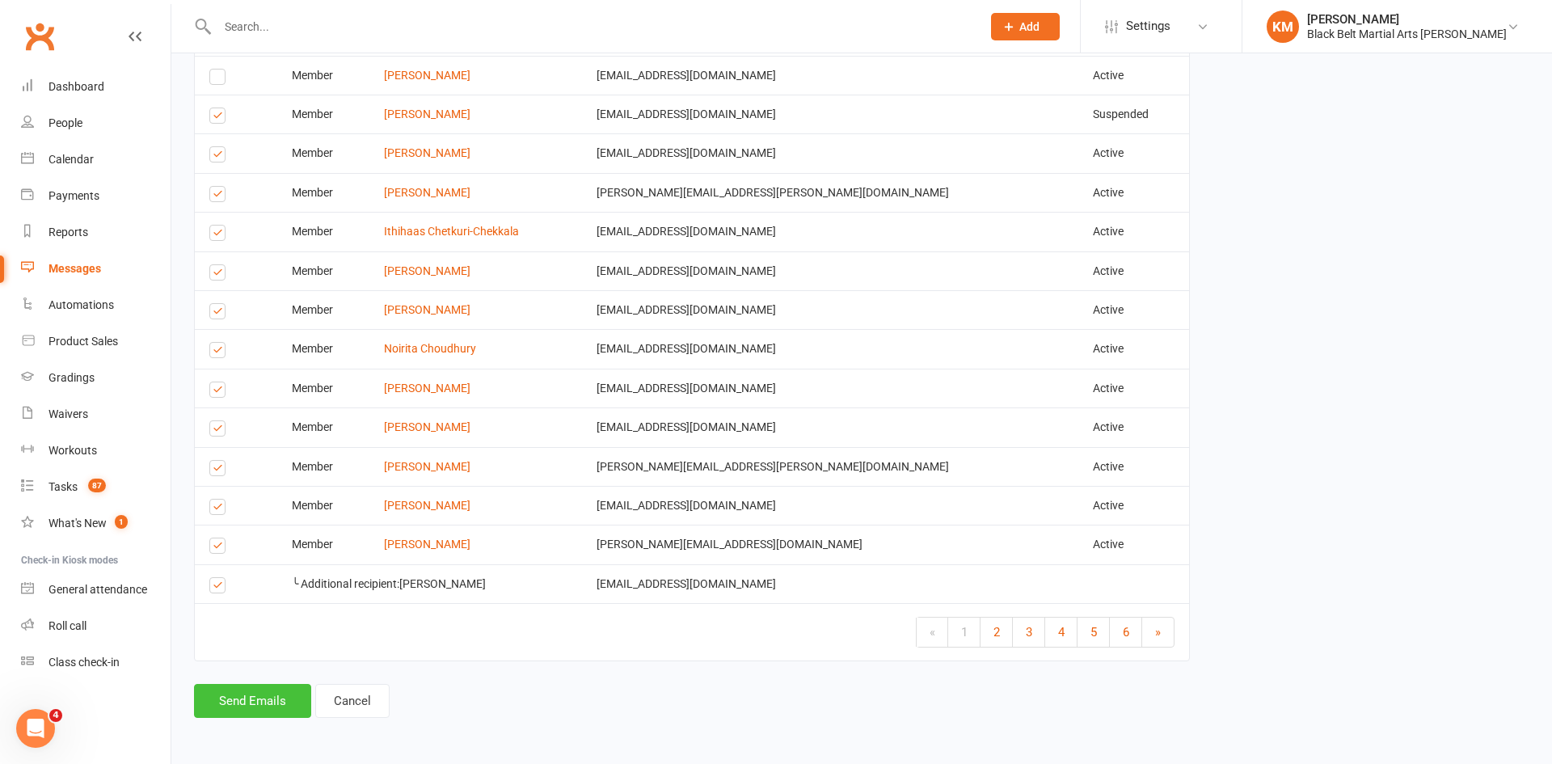
click at [245, 710] on button "Send Emails" at bounding box center [252, 701] width 117 height 34
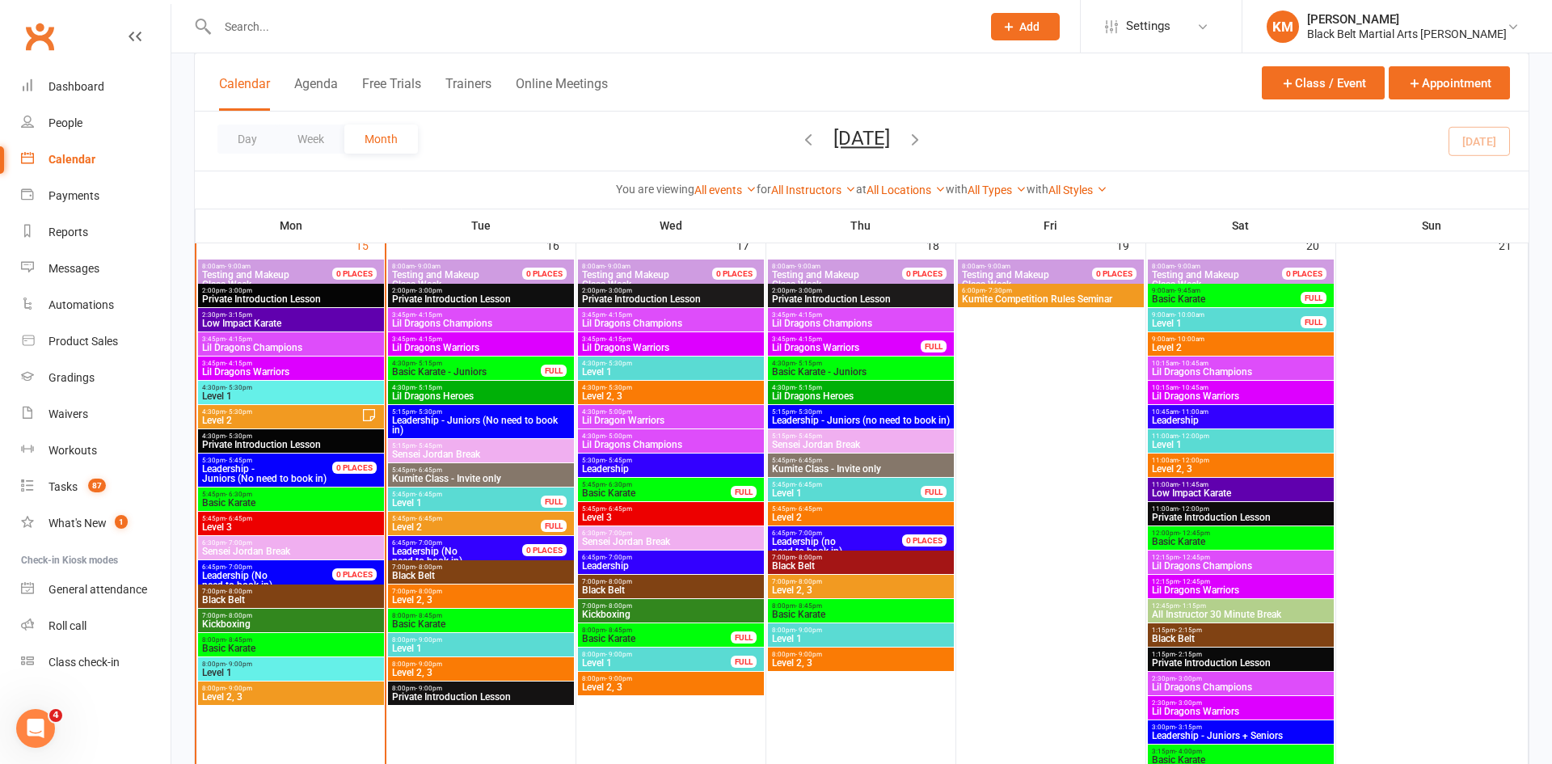
click at [1004, 294] on span "Kumite Competition Rules Seminar" at bounding box center [1050, 299] width 179 height 10
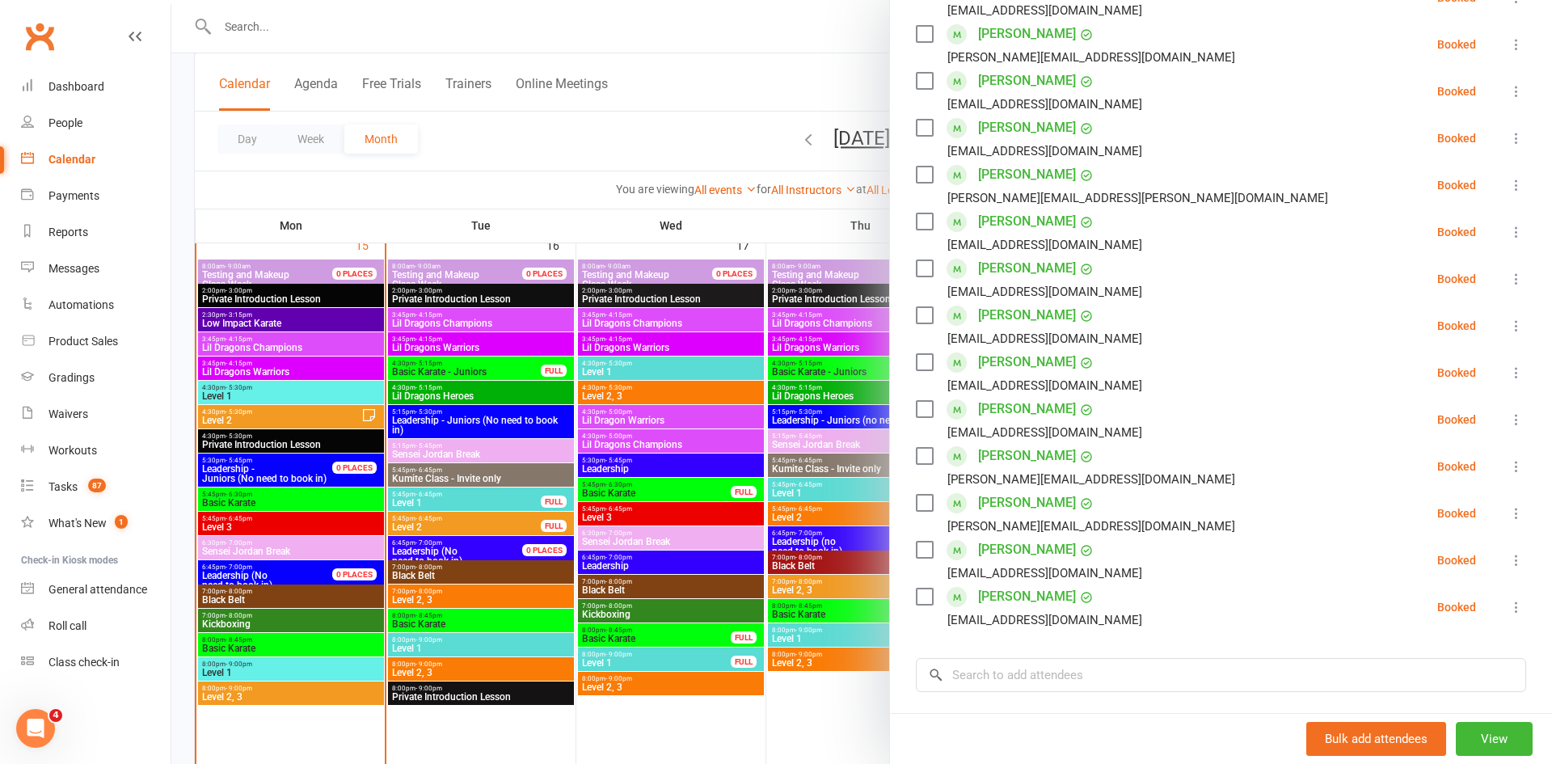
scroll to position [389, 0]
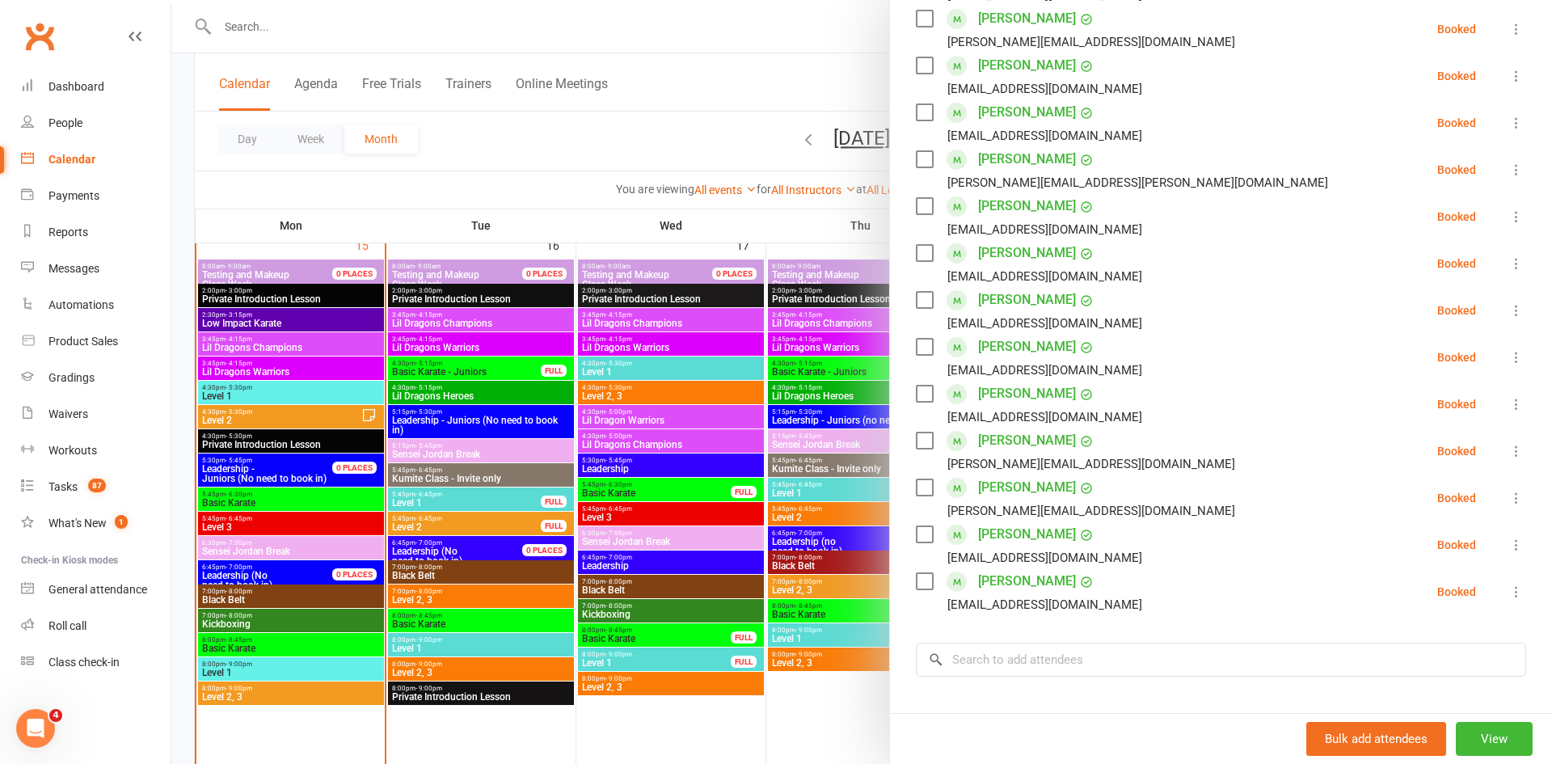
click at [636, 110] on div at bounding box center [861, 382] width 1381 height 764
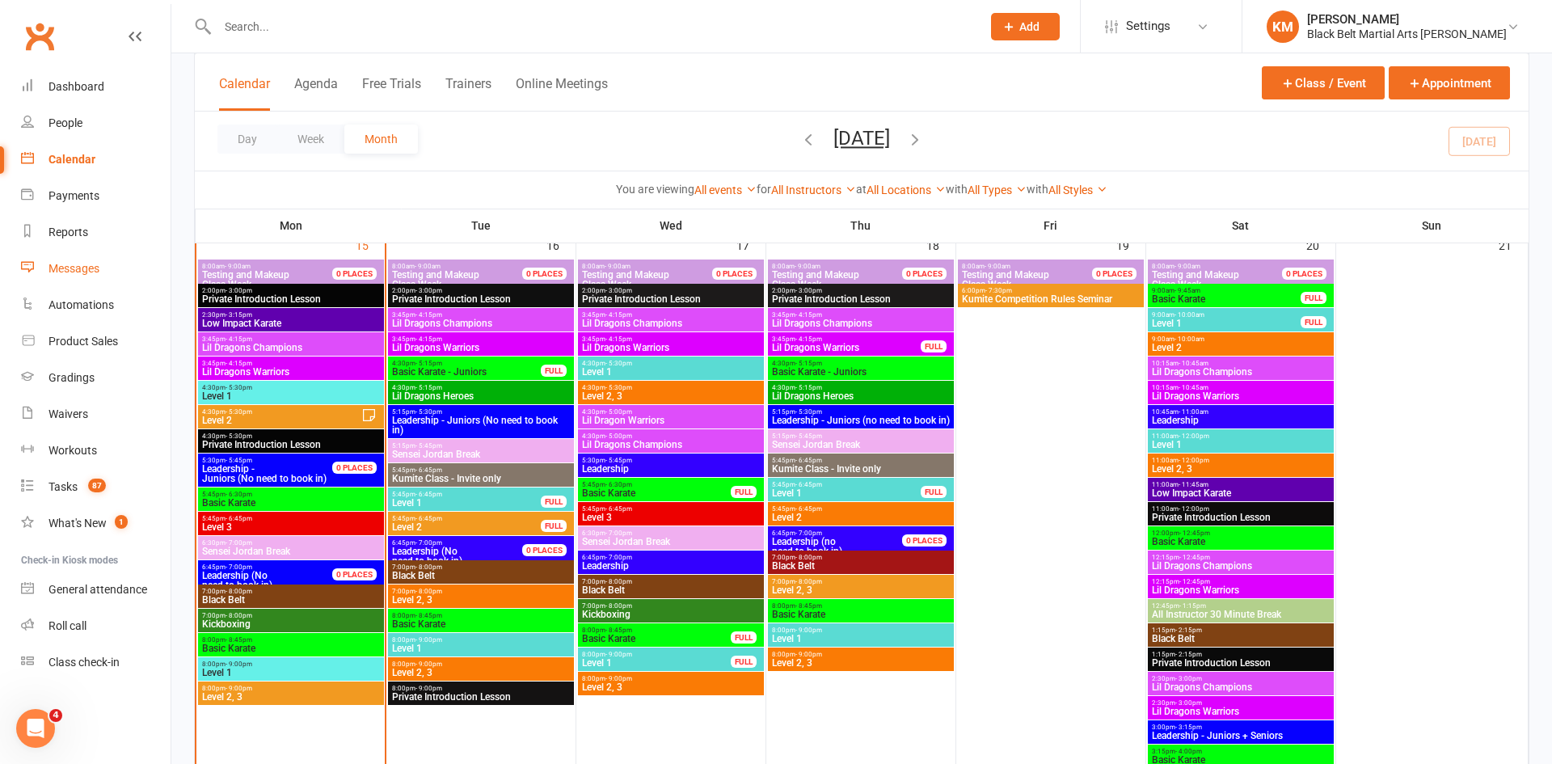
click at [103, 255] on link "Messages" at bounding box center [96, 269] width 150 height 36
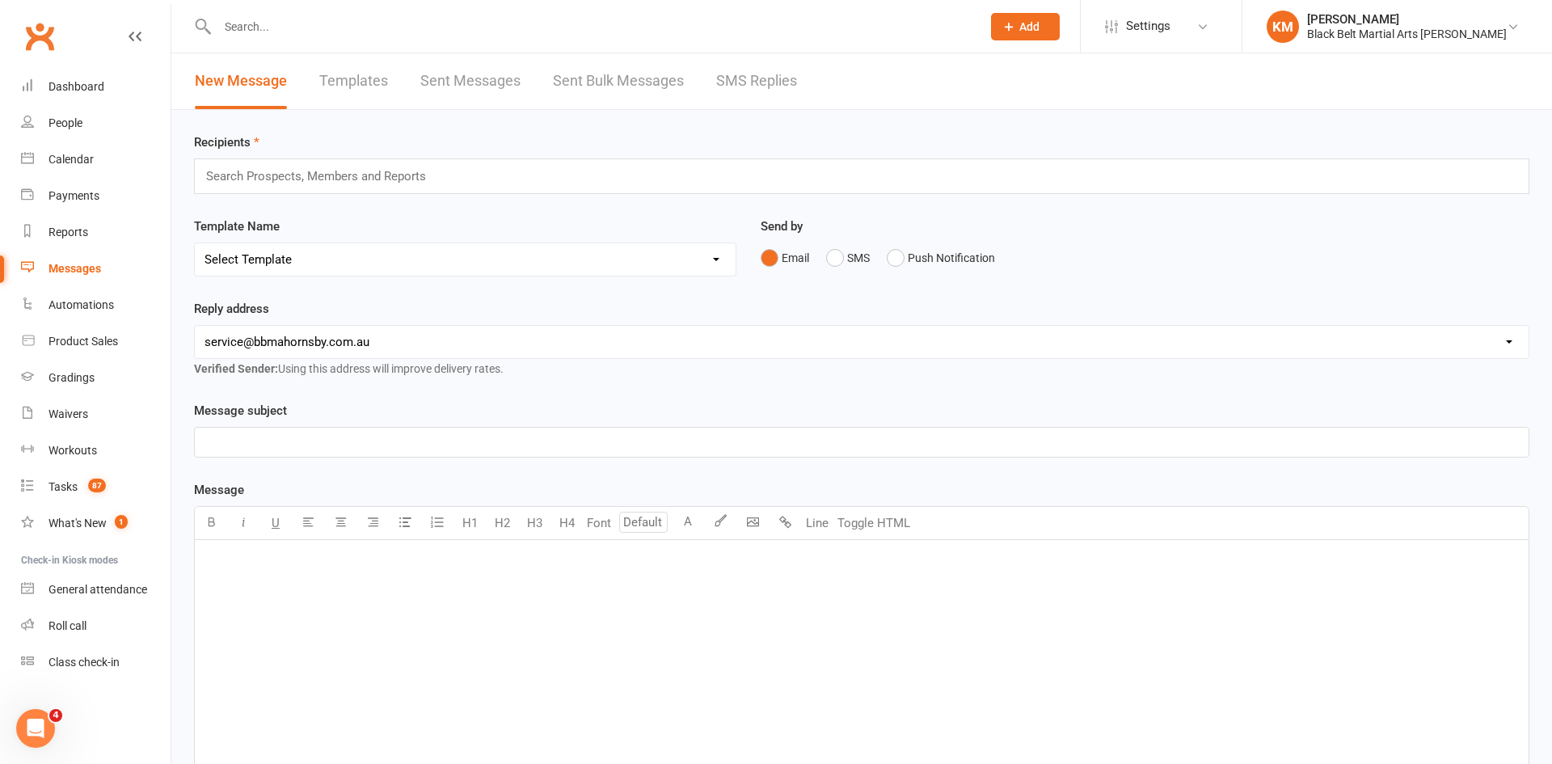
click at [246, 166] on input "text" at bounding box center [323, 176] width 237 height 21
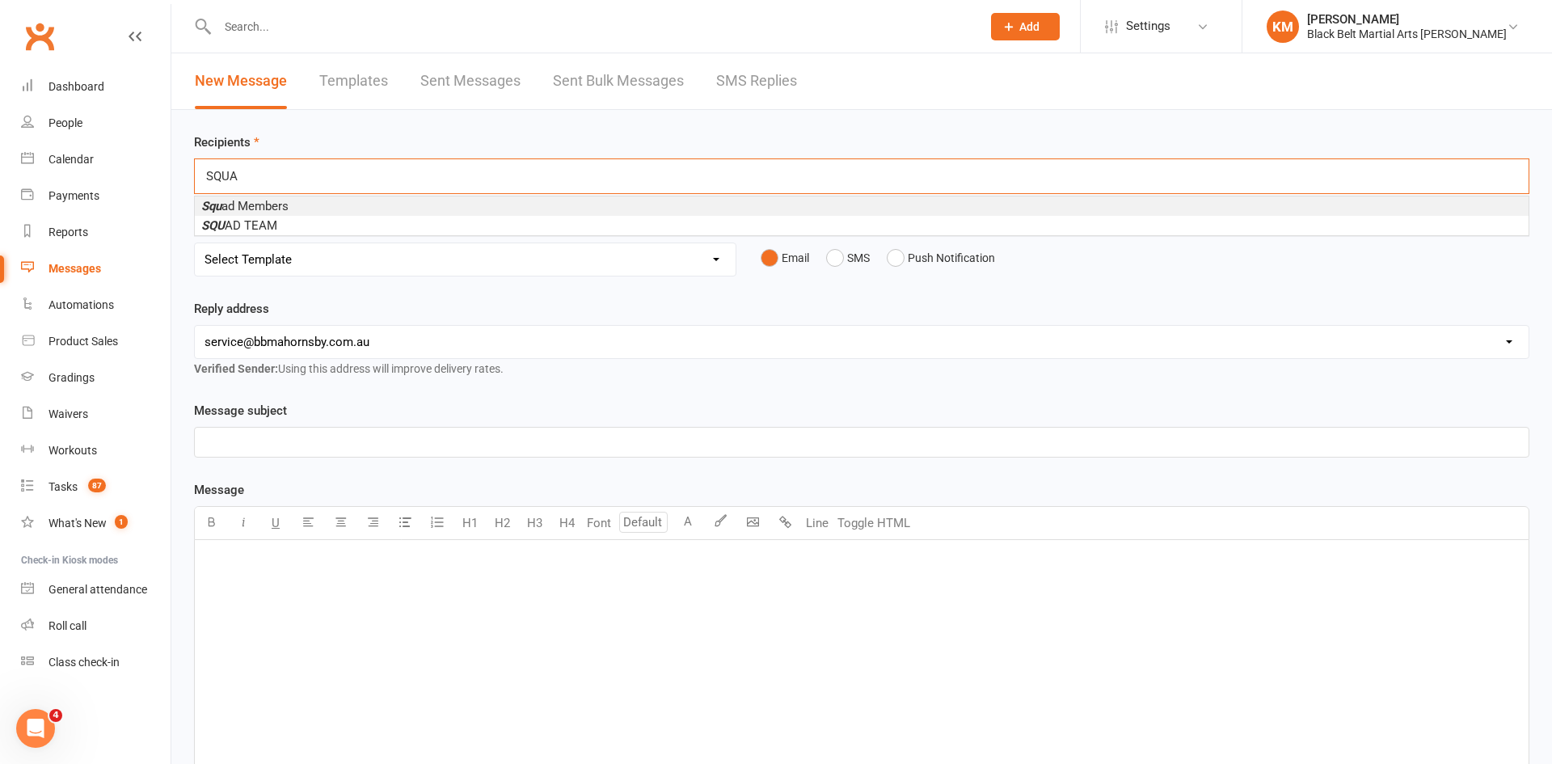
type input "SQUAD"
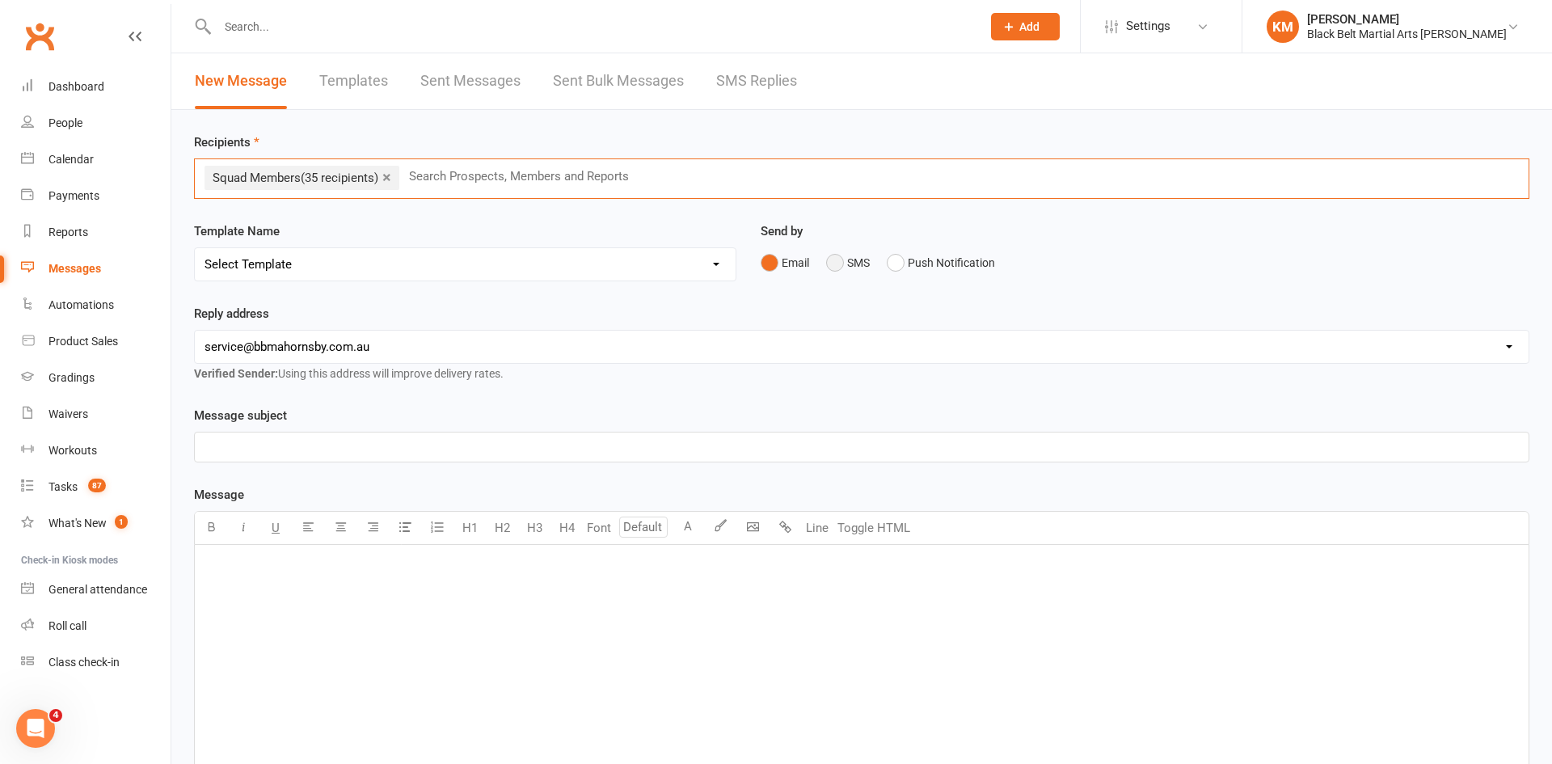
click at [827, 259] on button "SMS" at bounding box center [848, 262] width 44 height 31
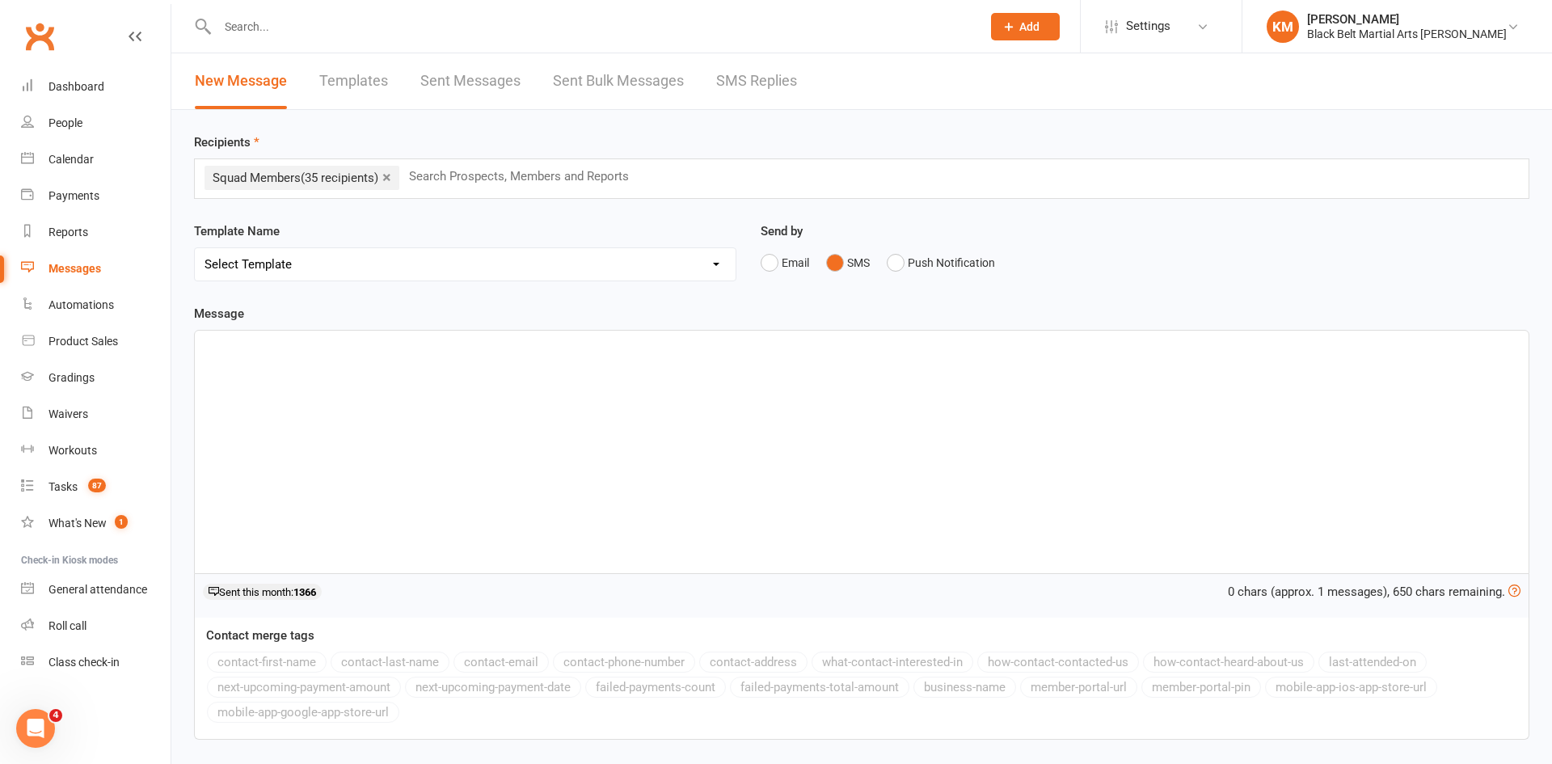
click at [728, 373] on div "﻿" at bounding box center [862, 452] width 1334 height 243
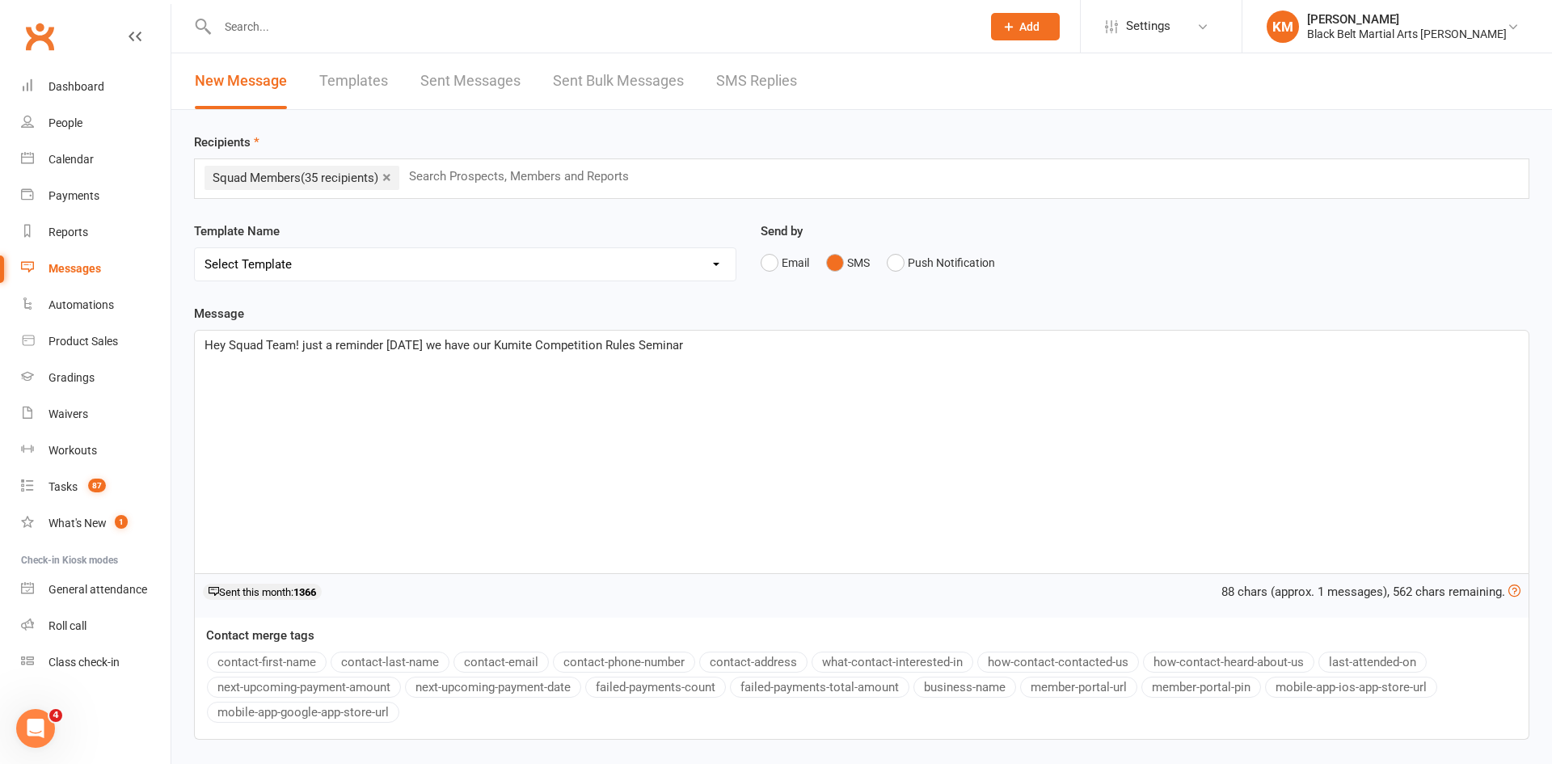
click at [439, 345] on span "Hey Squad Team! just a reminder [DATE] we have our Kumite Competition Rules Sem…" at bounding box center [444, 345] width 479 height 15
click at [462, 348] on span "Hey Squad Team! just a reminder [DATE] the we have our Kumite Competition Rules…" at bounding box center [456, 345] width 502 height 15
click at [812, 339] on p "Hey Squad Team! just a reminder [DATE][DATE] we have our Kumite Competition Rul…" at bounding box center [862, 344] width 1314 height 19
click at [547, 344] on span "Hey Squad Team! just a reminder [DATE][DATE] we have our Kumite Competition Rul…" at bounding box center [659, 345] width 909 height 15
click at [413, 349] on span "Hey Squad Team! just a reminder [DATE][DATE] 6pm - 7:30pm, we have our Kumite C…" at bounding box center [699, 345] width 988 height 15
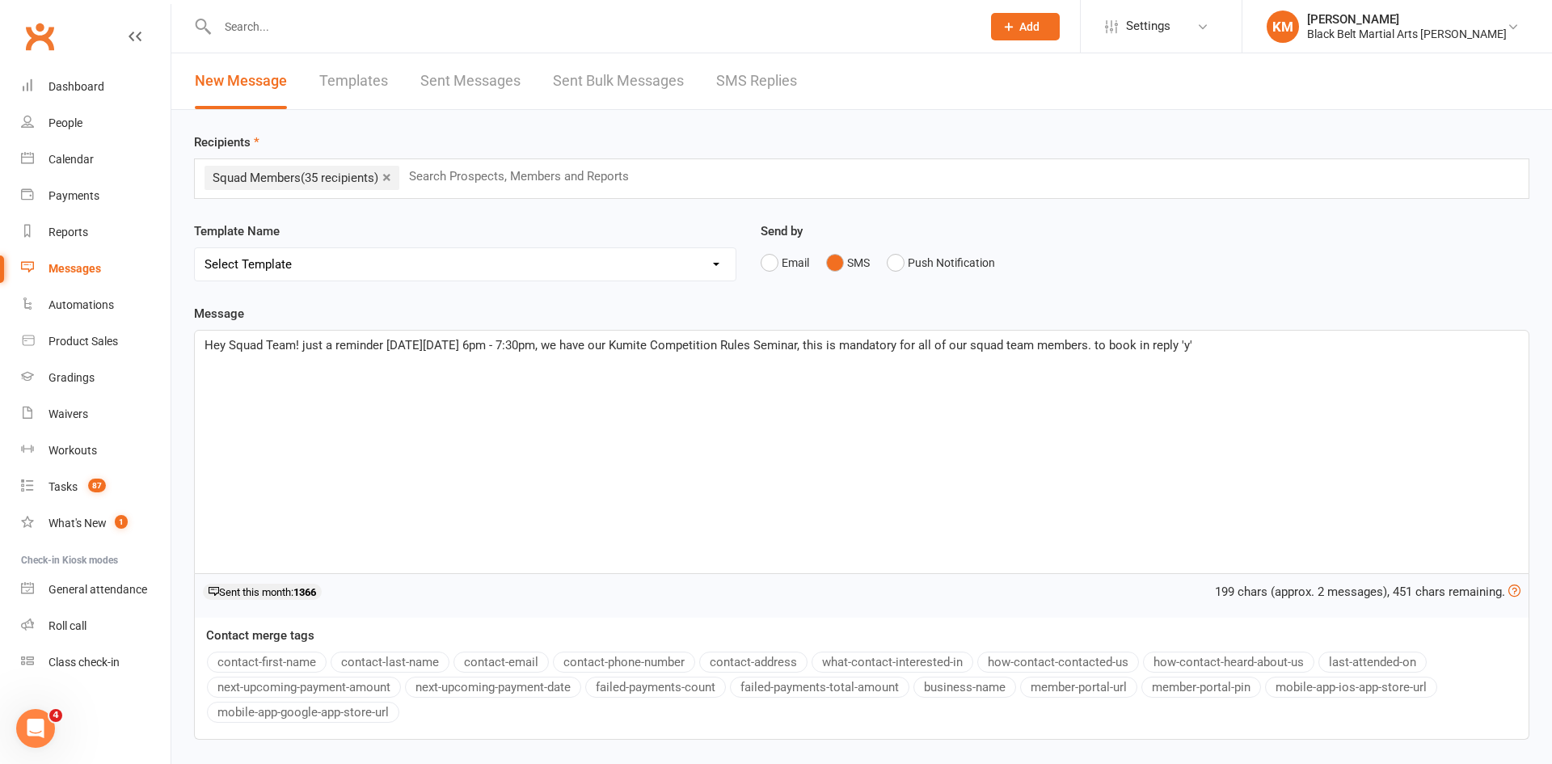
click at [579, 405] on div "Hey Squad Team! just a reminder [DATE][DATE] 6pm - 7:30pm, we have our Kumite C…" at bounding box center [862, 452] width 1334 height 243
click at [1192, 346] on span "Hey Squad Team! just a reminder [DATE][DATE] 6pm - 7:30pm, we have our Kumite C…" at bounding box center [699, 345] width 988 height 15
click at [1240, 399] on div "Hey Squad Team! just a reminder [DATE][DATE] 6pm - 7:30pm, we have our Kumite C…" at bounding box center [862, 452] width 1334 height 243
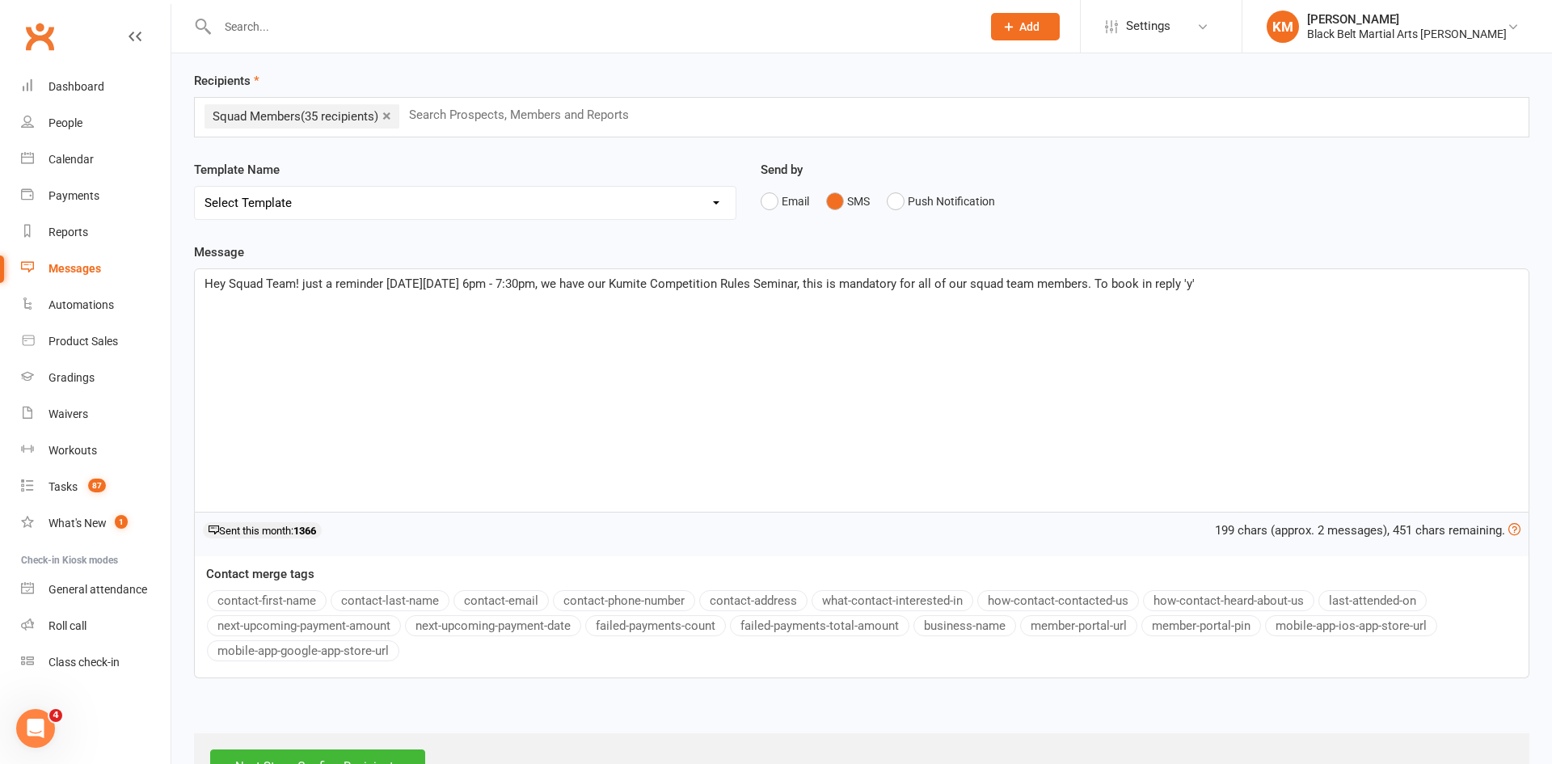
scroll to position [120, 0]
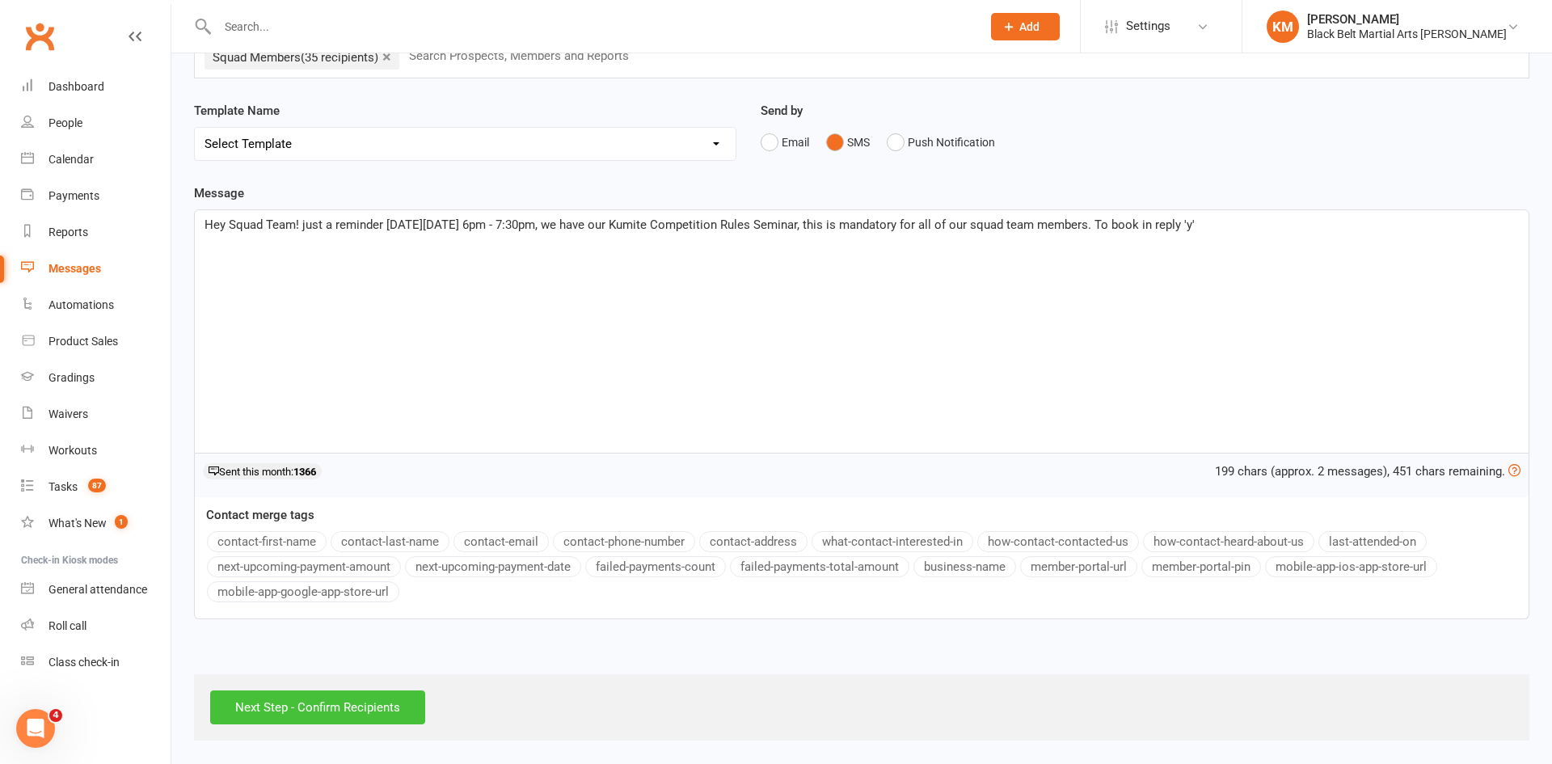
click at [335, 709] on input "Next Step - Confirm Recipients" at bounding box center [317, 707] width 215 height 34
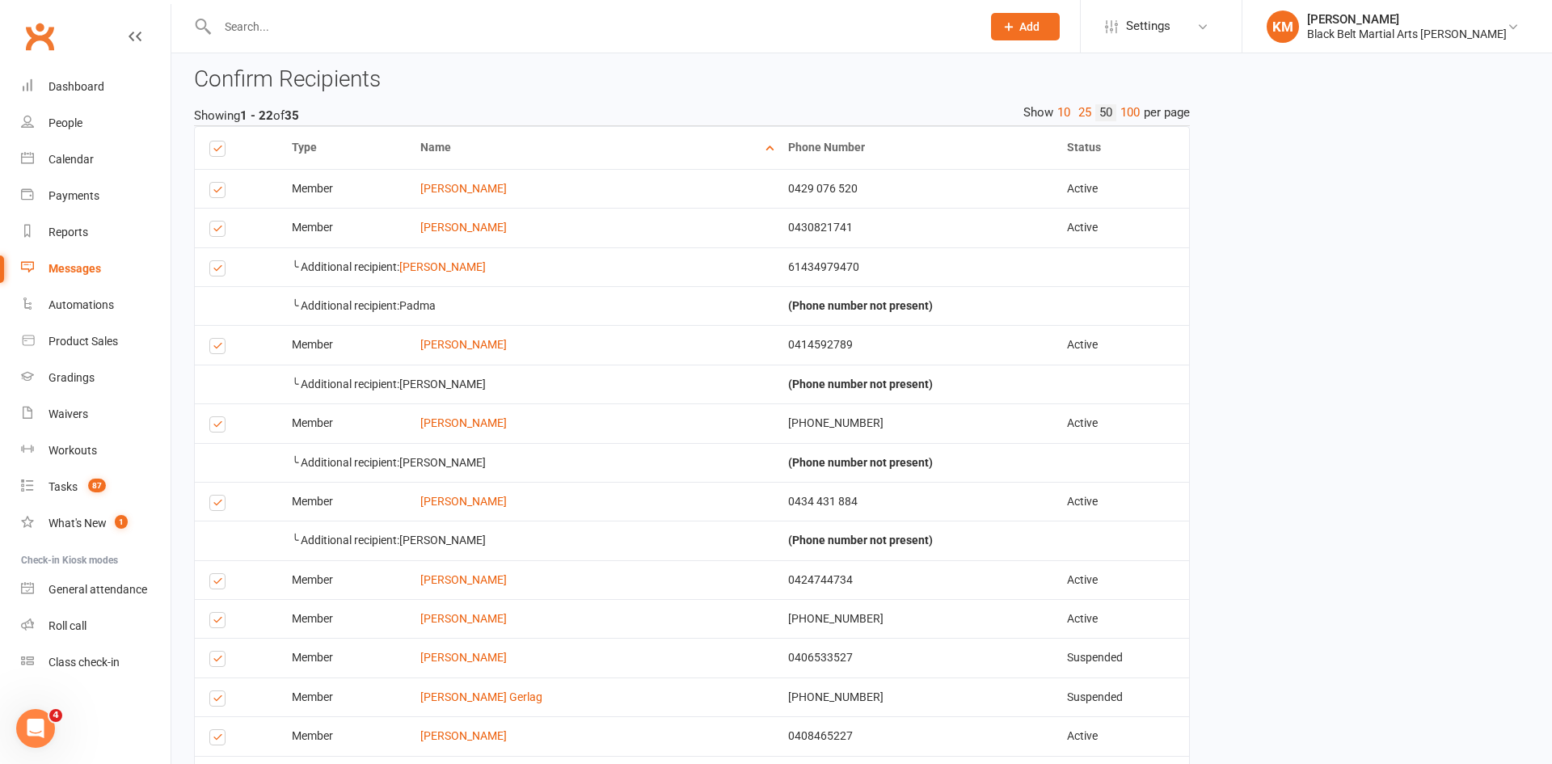
scroll to position [266, 0]
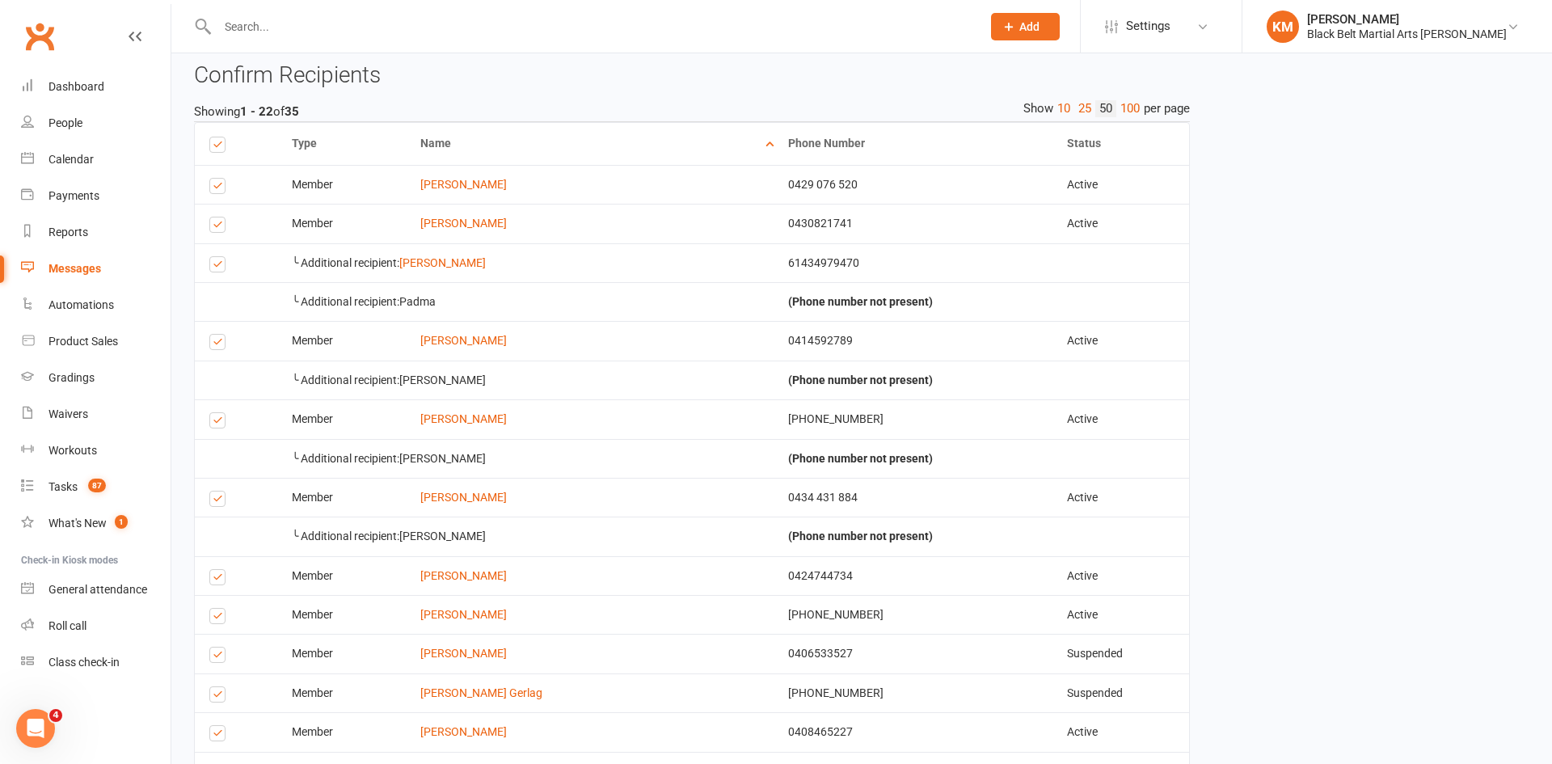
click at [217, 188] on label at bounding box center [220, 188] width 22 height 0
click at [217, 179] on input "checkbox" at bounding box center [214, 179] width 11 height 0
click at [216, 344] on label at bounding box center [220, 344] width 22 height 0
click at [216, 335] on input "checkbox" at bounding box center [214, 335] width 11 height 0
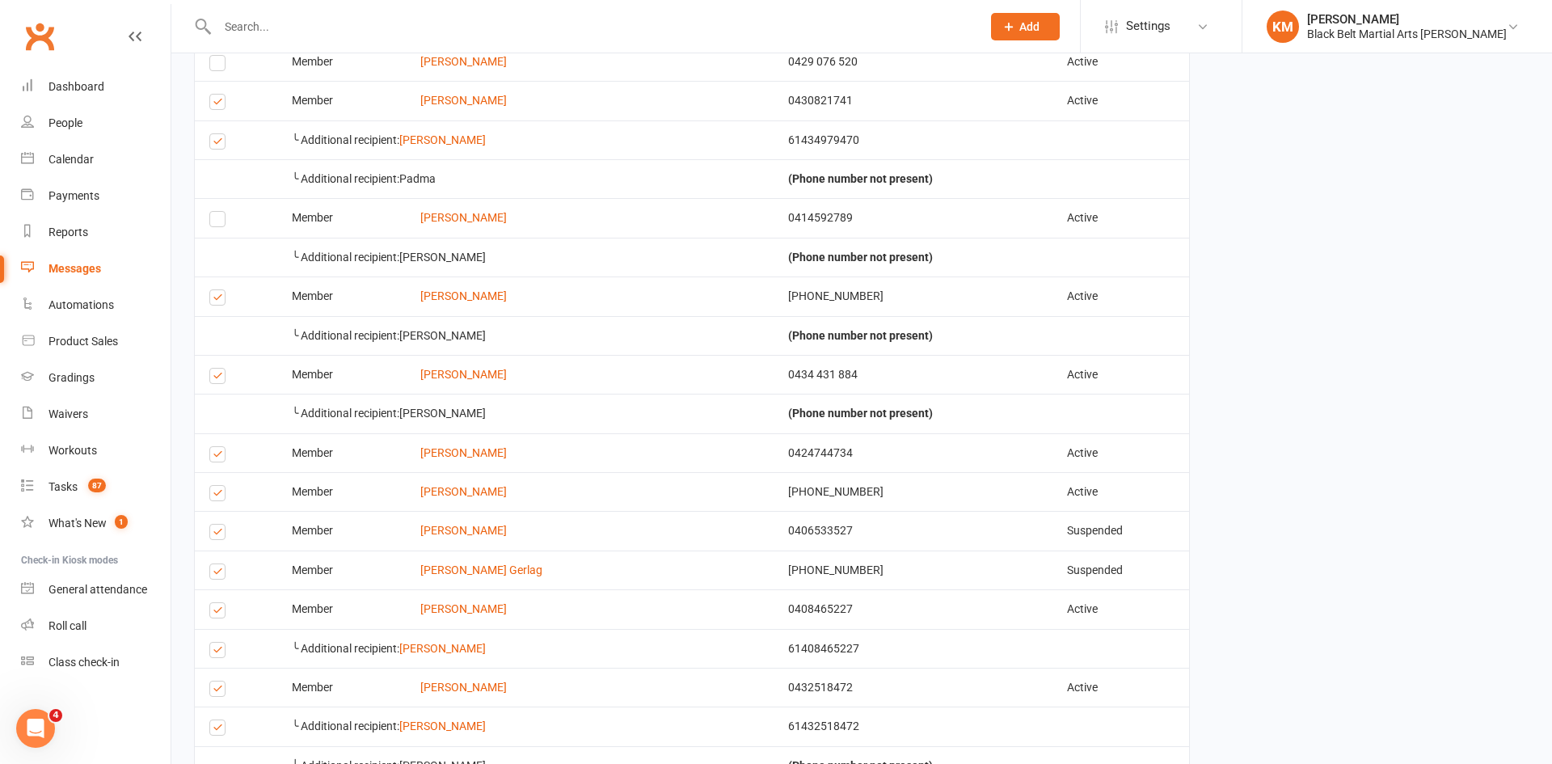
scroll to position [390, 0]
click at [222, 378] on label at bounding box center [220, 378] width 22 height 0
click at [220, 368] on input "checkbox" at bounding box center [214, 368] width 11 height 0
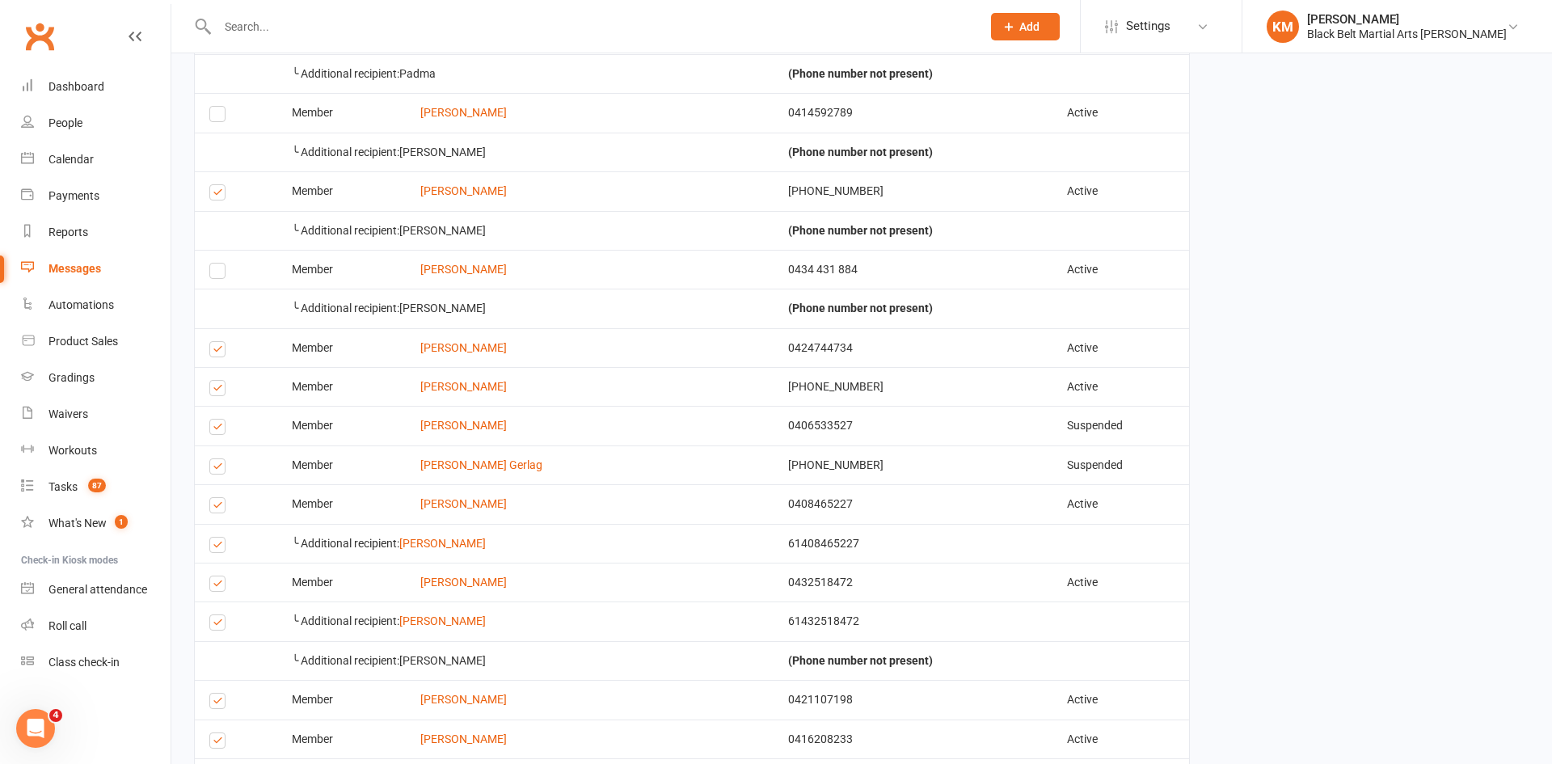
scroll to position [496, 0]
click at [219, 350] on label at bounding box center [220, 350] width 22 height 0
click at [219, 340] on input "checkbox" at bounding box center [214, 340] width 11 height 0
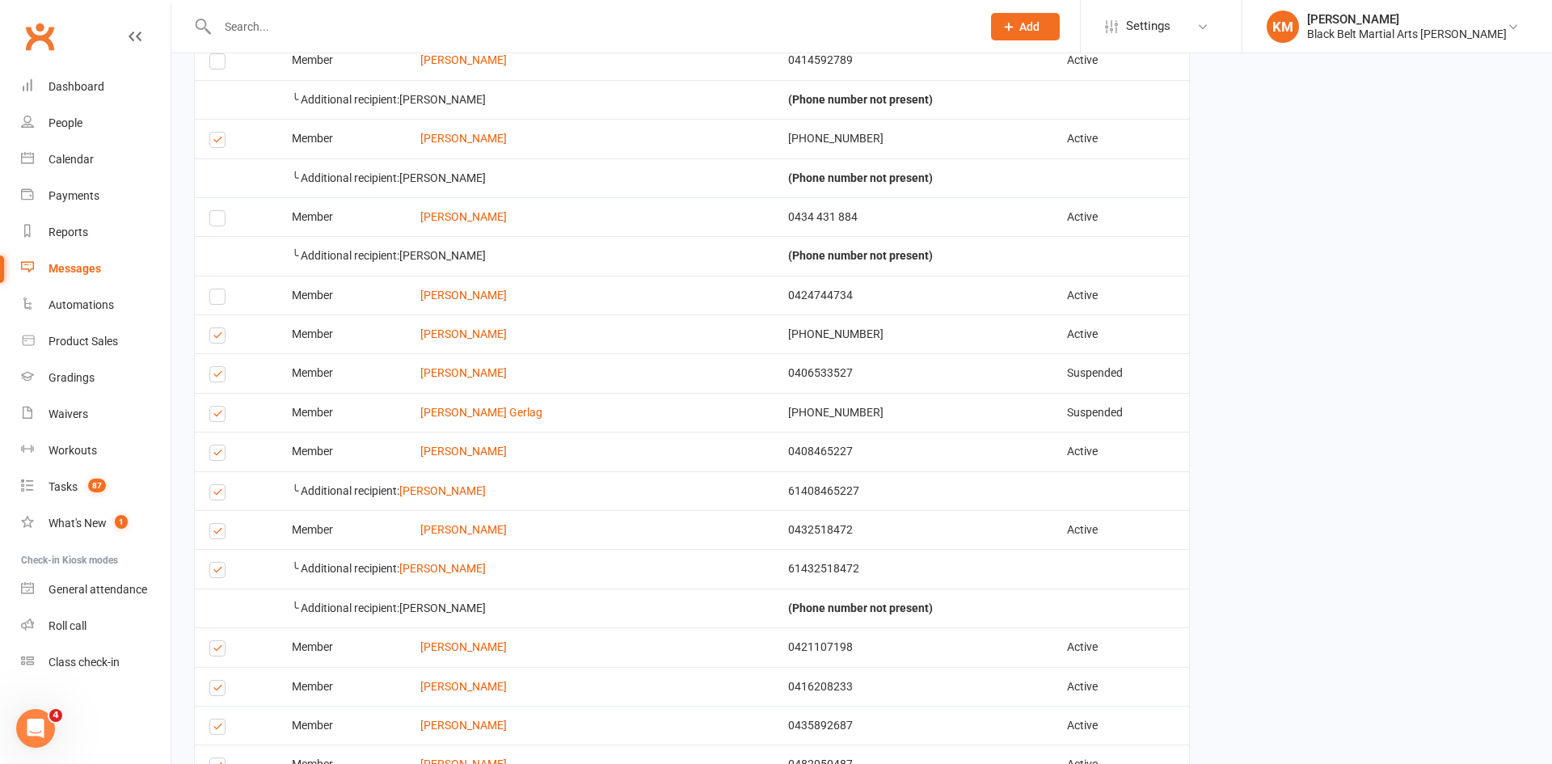
scroll to position [555, 0]
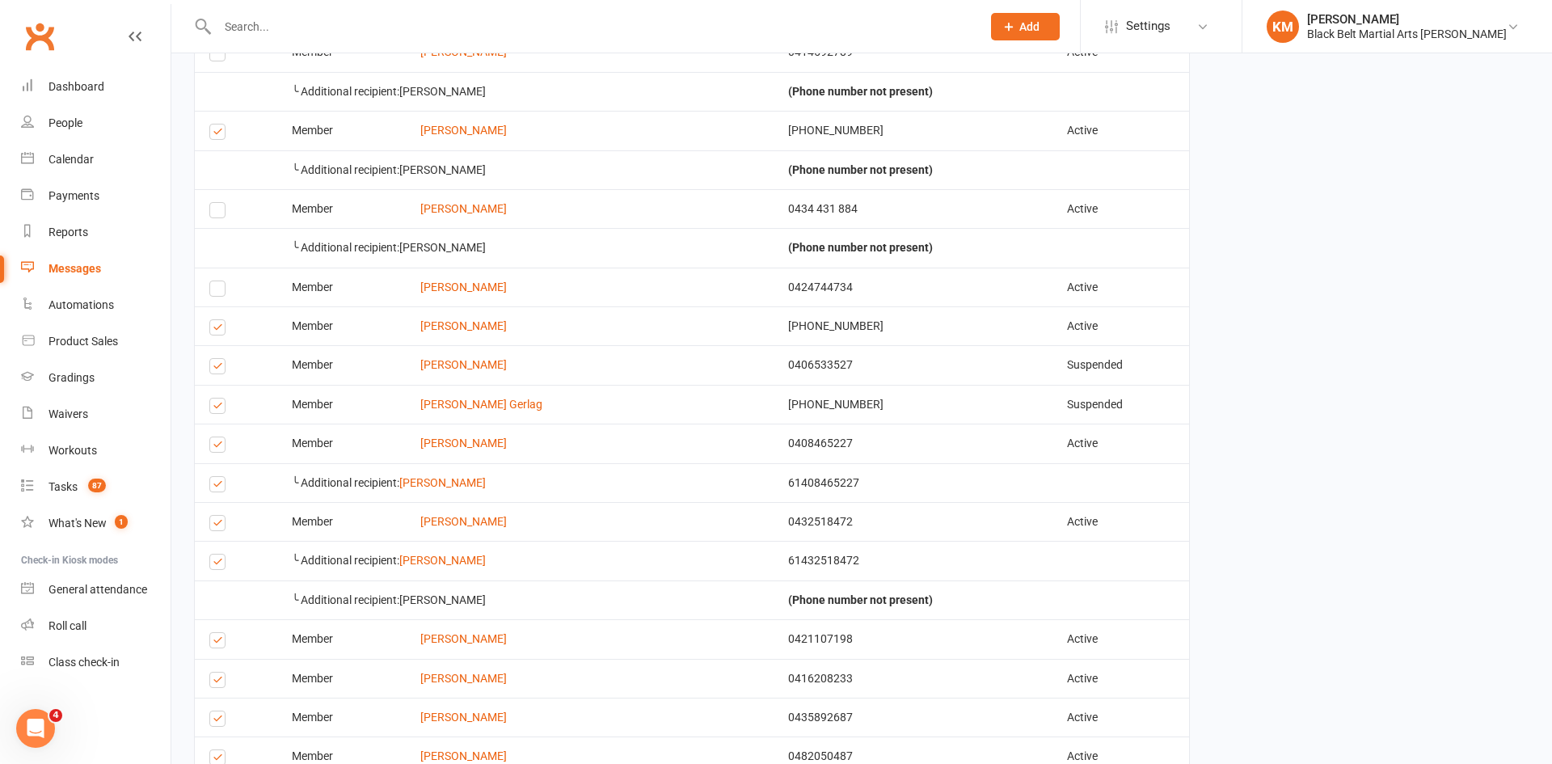
click at [211, 330] on label at bounding box center [220, 330] width 22 height 0
click at [211, 320] on input "checkbox" at bounding box center [214, 320] width 11 height 0
click at [219, 369] on label at bounding box center [220, 369] width 22 height 0
click at [219, 359] on input "checkbox" at bounding box center [214, 359] width 11 height 0
click at [218, 408] on label at bounding box center [220, 408] width 22 height 0
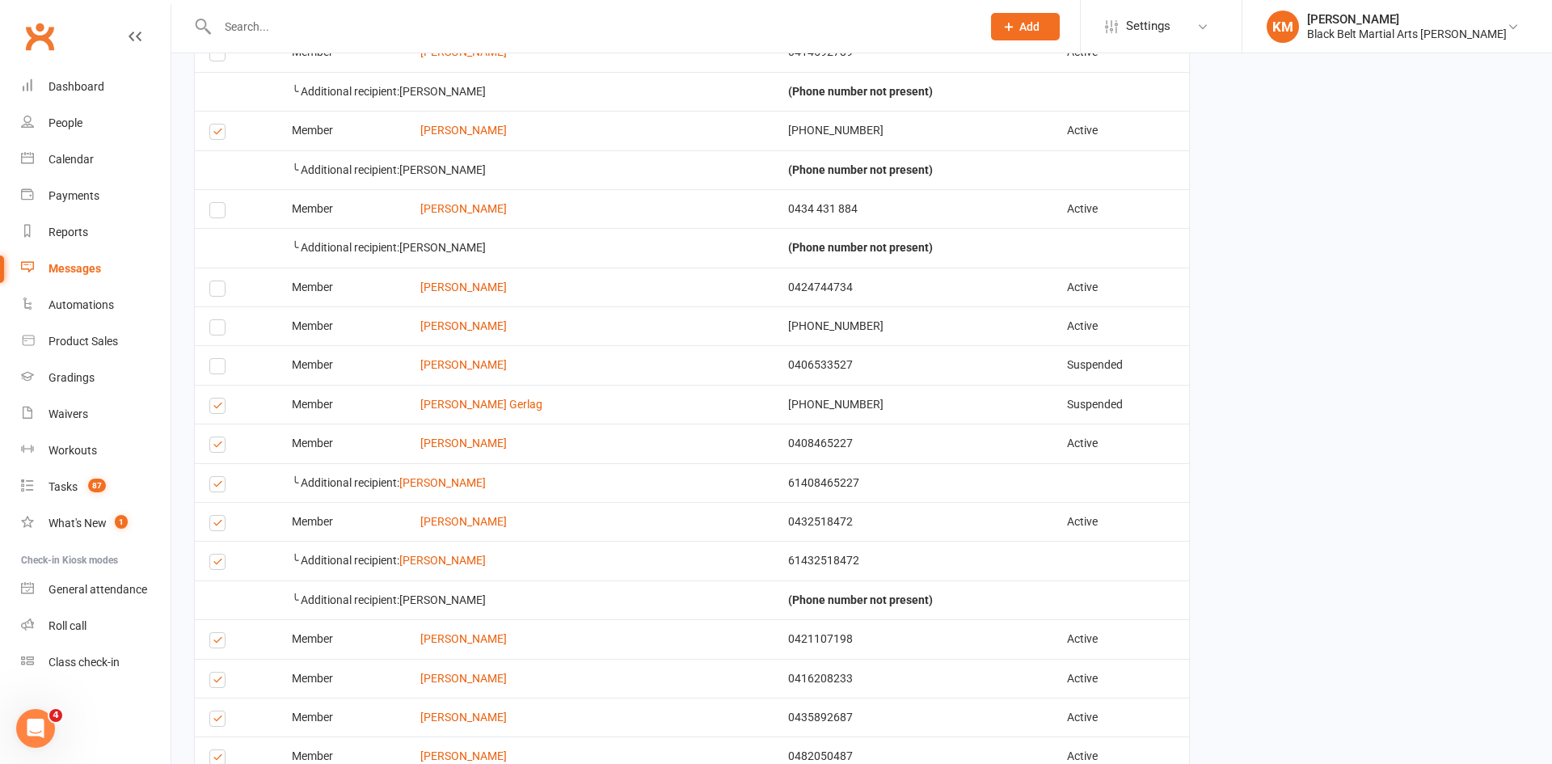
click at [218, 399] on input "checkbox" at bounding box center [214, 399] width 11 height 0
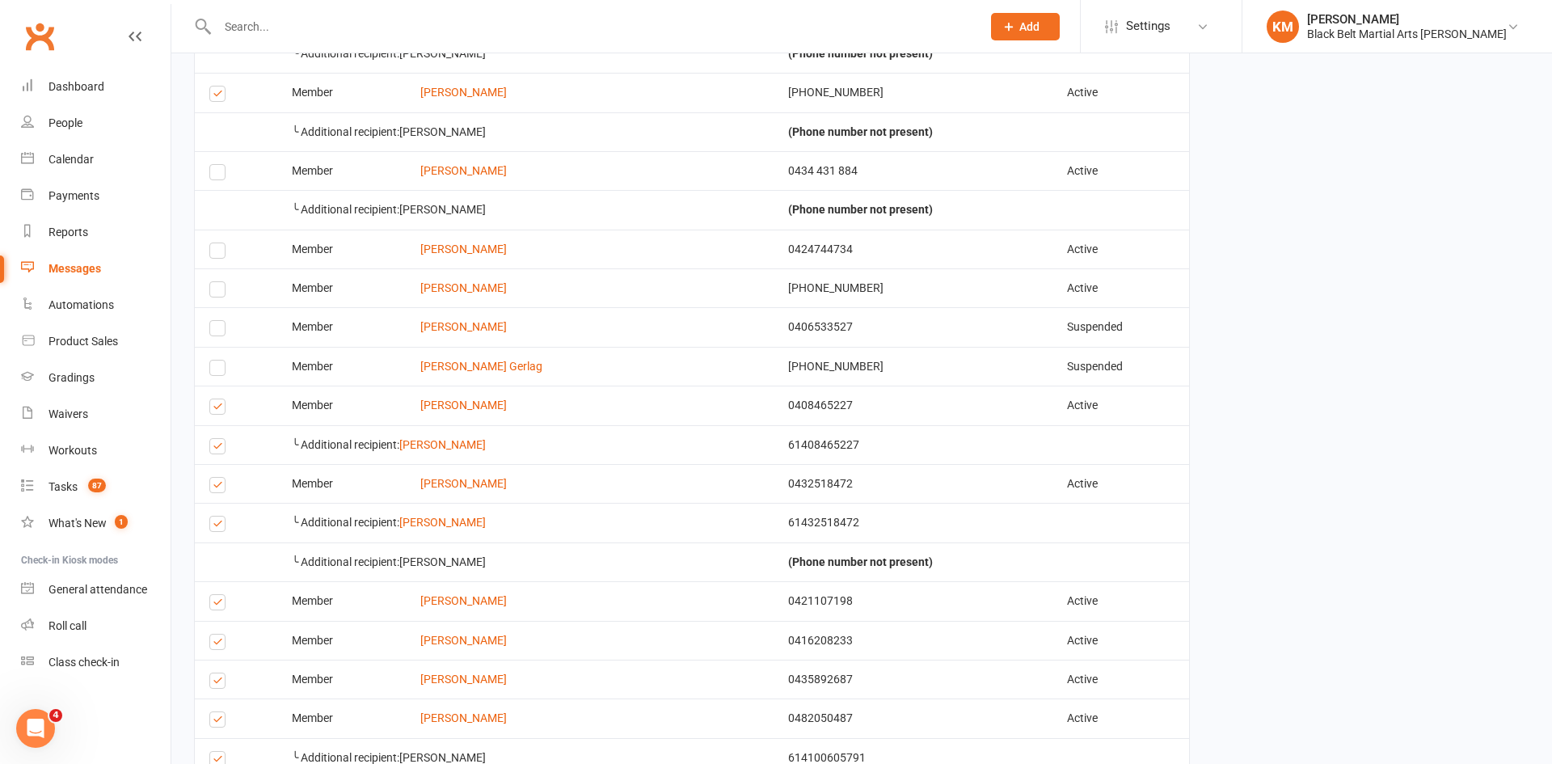
scroll to position [596, 0]
click at [215, 445] on label at bounding box center [220, 445] width 22 height 0
click at [215, 436] on input "checkbox" at bounding box center [214, 436] width 11 height 0
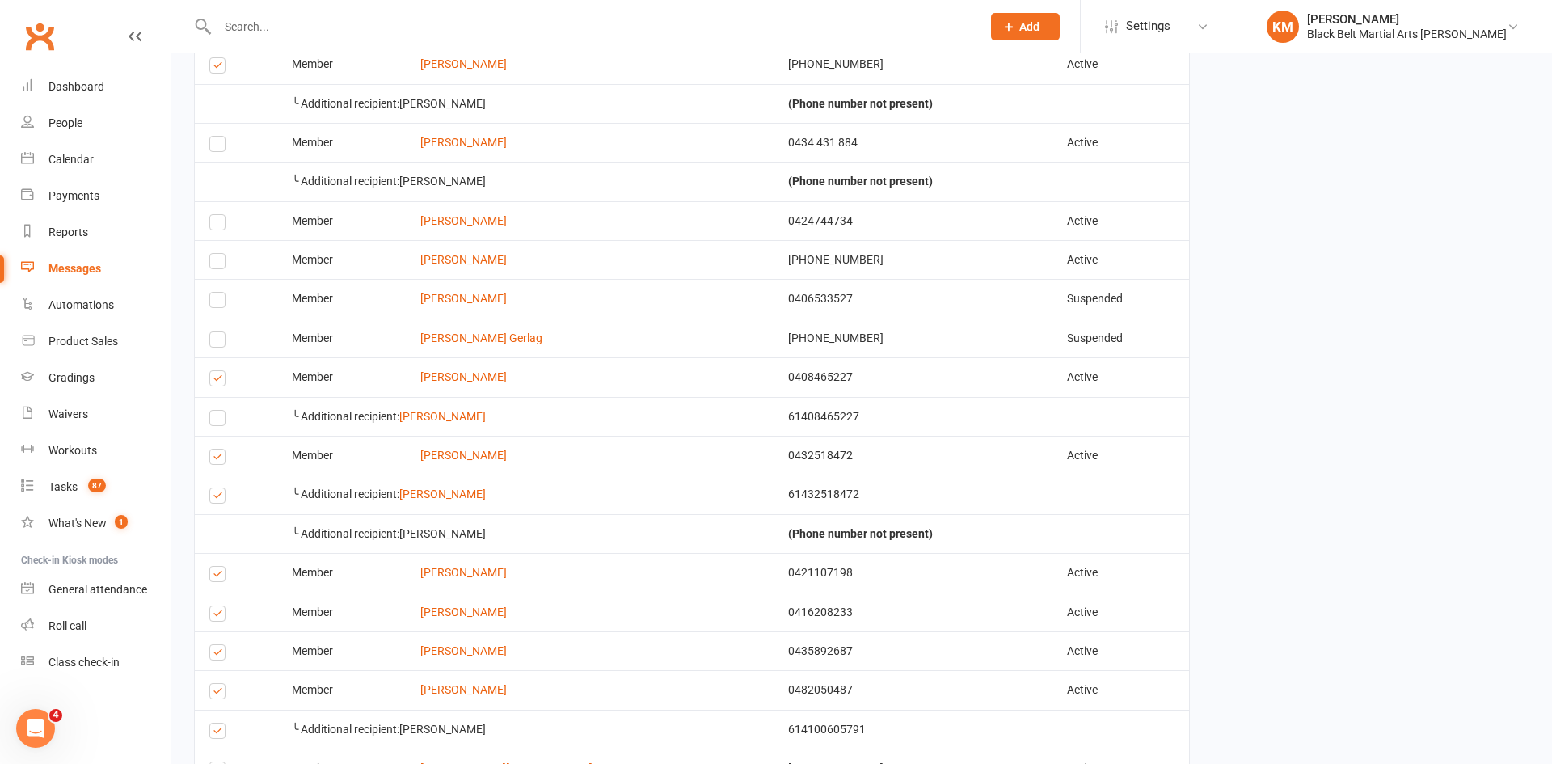
scroll to position [627, 0]
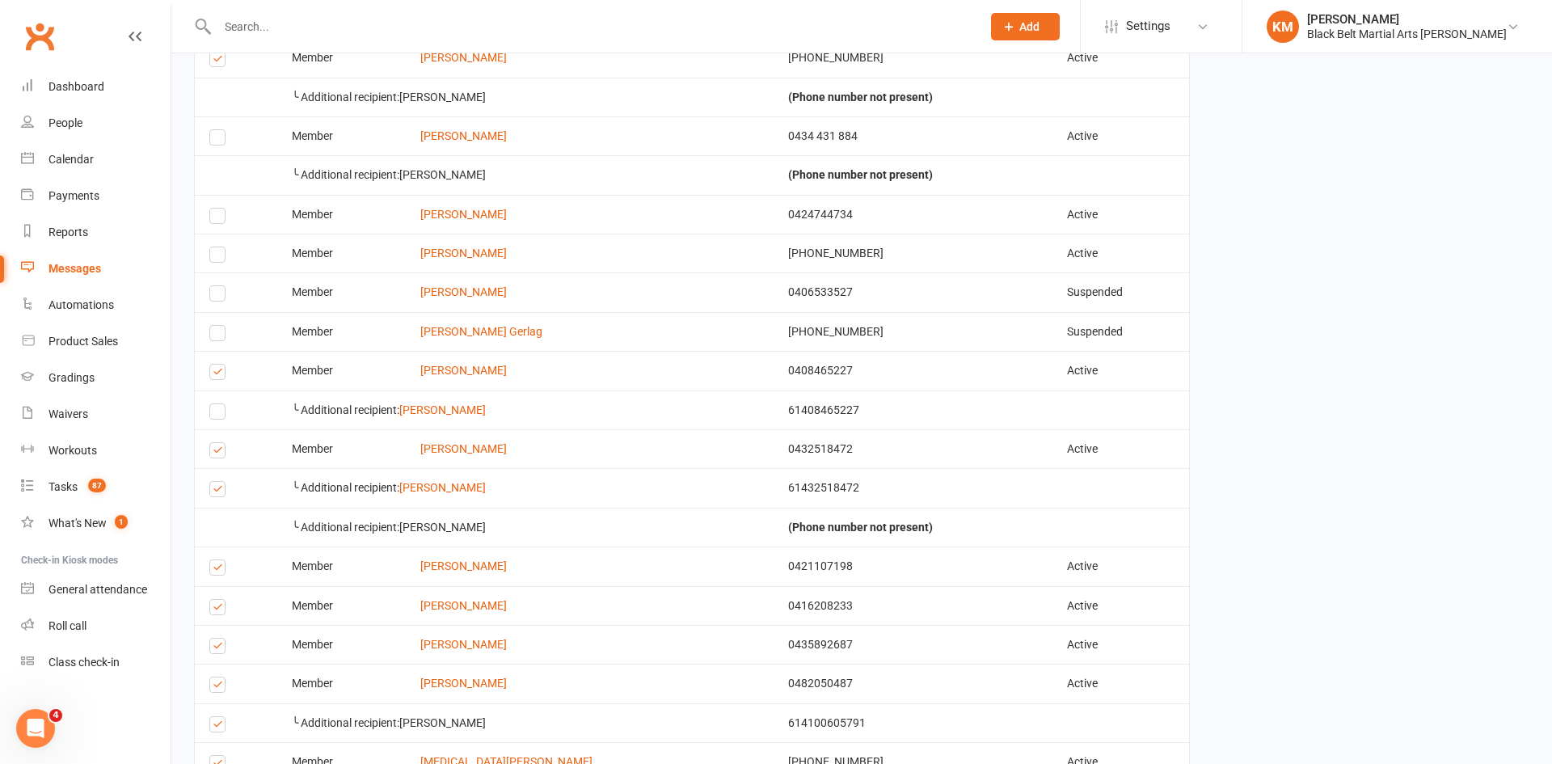
click at [219, 492] on label at bounding box center [220, 492] width 22 height 0
click at [219, 482] on input "checkbox" at bounding box center [214, 482] width 11 height 0
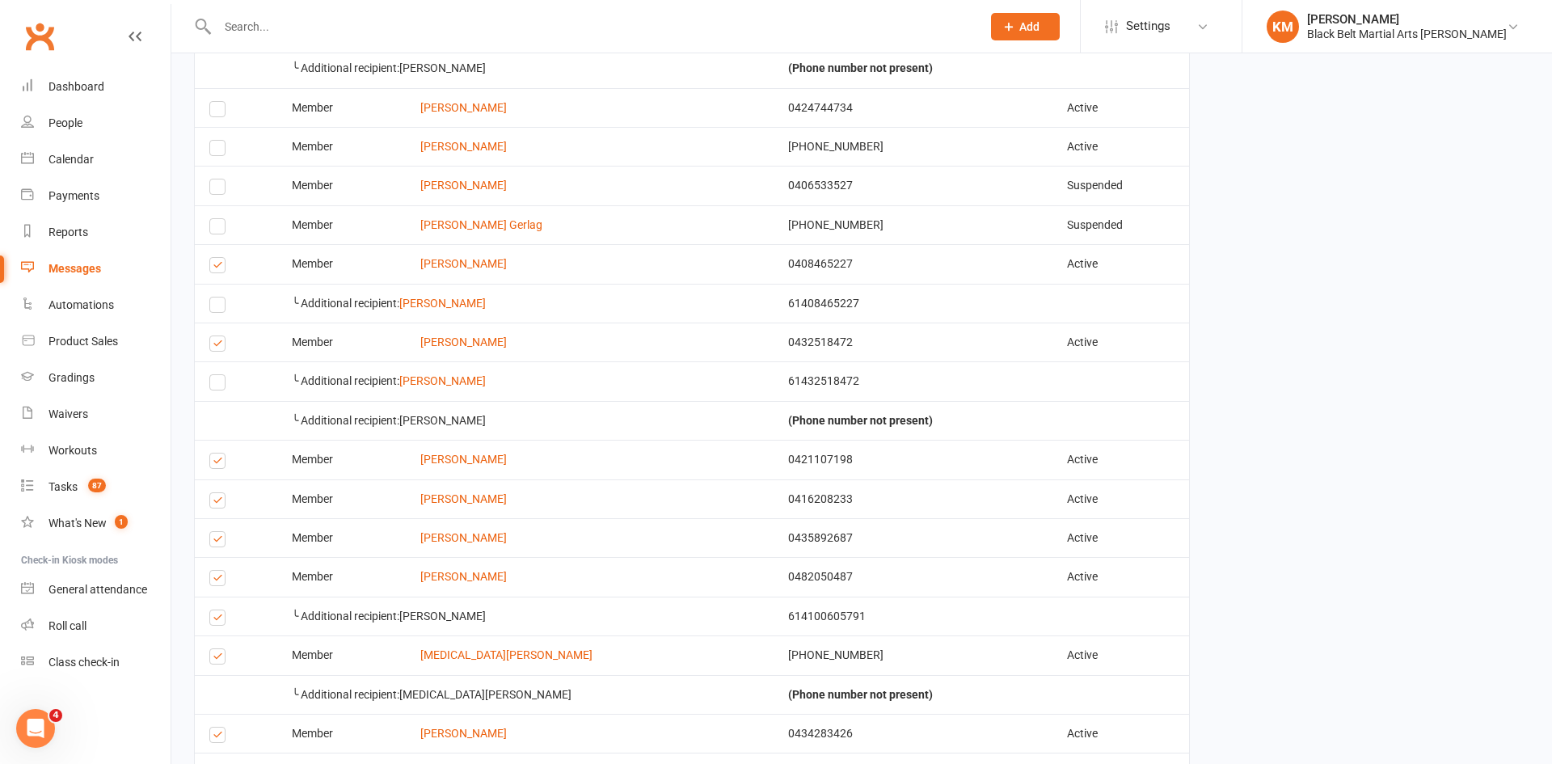
scroll to position [735, 0]
click at [213, 462] on label at bounding box center [220, 462] width 22 height 0
click at [213, 453] on input "checkbox" at bounding box center [214, 453] width 11 height 0
click at [217, 502] on label at bounding box center [220, 502] width 22 height 0
click at [217, 492] on input "checkbox" at bounding box center [214, 492] width 11 height 0
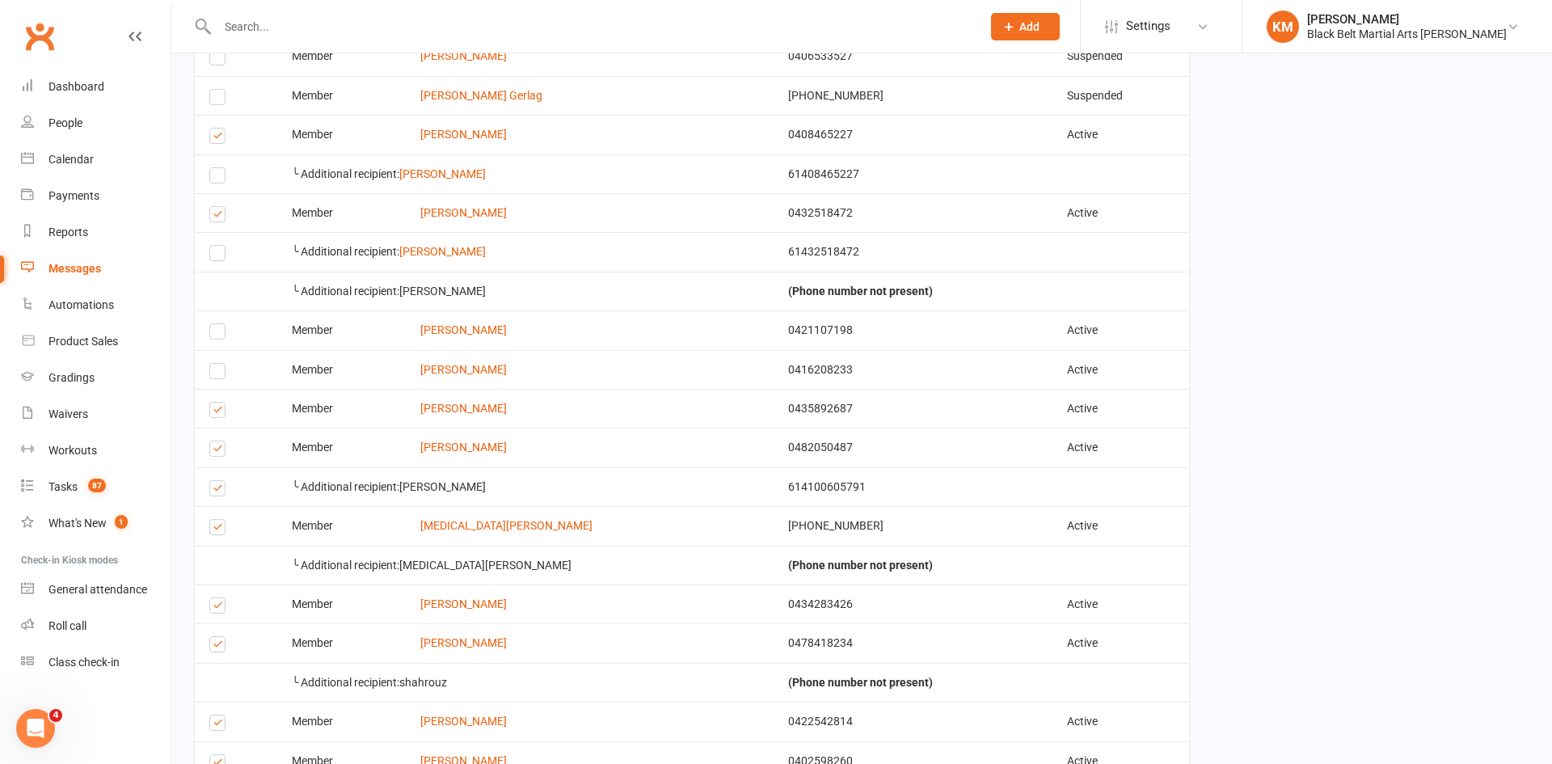
scroll to position [864, 0]
click at [217, 490] on label at bounding box center [220, 490] width 22 height 0
click at [217, 480] on input "checkbox" at bounding box center [214, 480] width 11 height 0
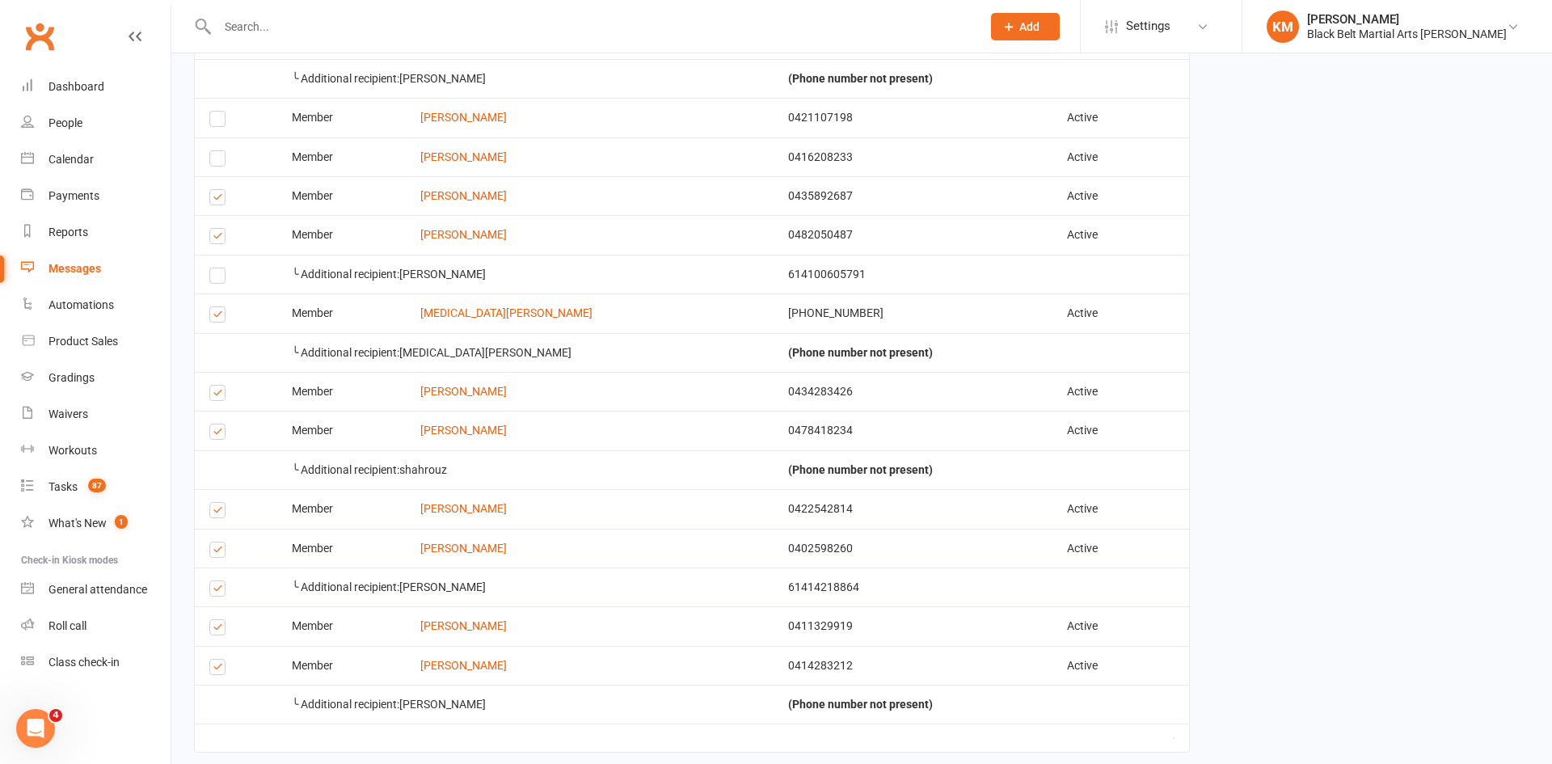
scroll to position [1077, 0]
click at [217, 433] on label at bounding box center [220, 433] width 22 height 0
click at [217, 424] on input "checkbox" at bounding box center [214, 424] width 11 height 0
click at [217, 512] on label at bounding box center [220, 512] width 22 height 0
click at [217, 502] on input "checkbox" at bounding box center [214, 502] width 11 height 0
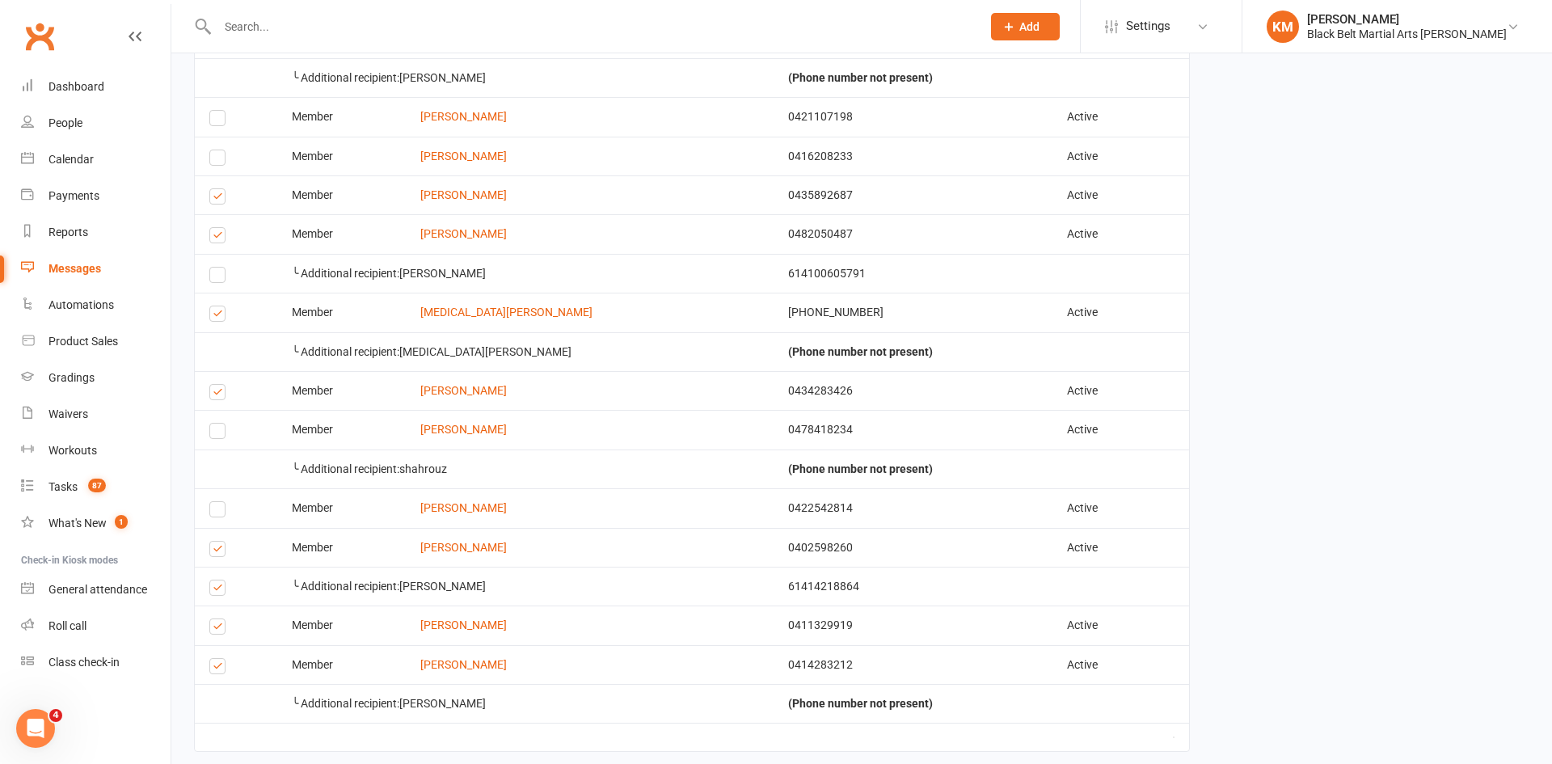
click at [220, 590] on label at bounding box center [220, 590] width 22 height 0
click at [220, 580] on input "checkbox" at bounding box center [214, 580] width 11 height 0
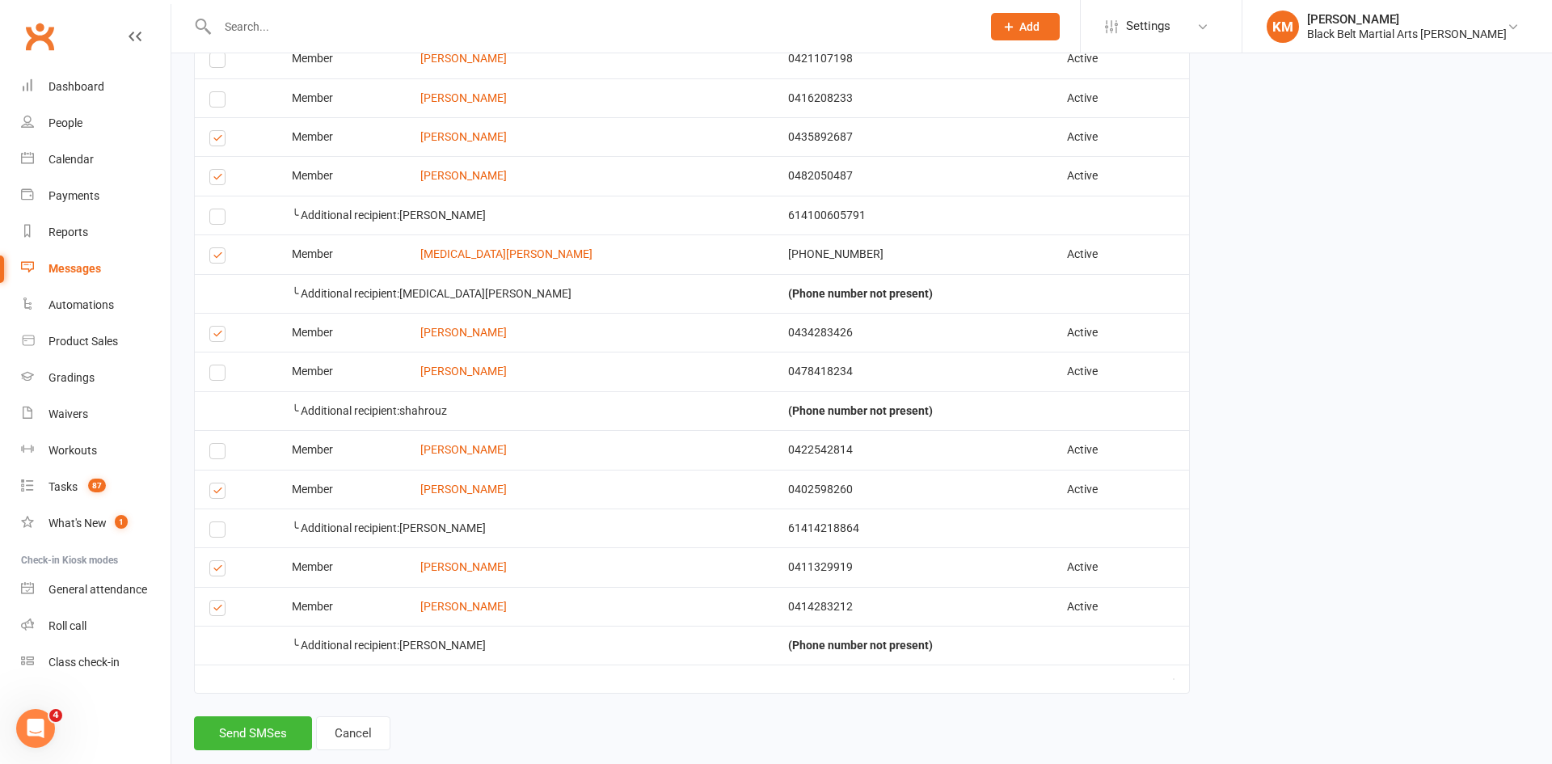
scroll to position [1137, 0]
click at [215, 568] on label at bounding box center [220, 568] width 22 height 0
click at [215, 559] on input "checkbox" at bounding box center [214, 559] width 11 height 0
click at [213, 608] on label at bounding box center [220, 608] width 22 height 0
click at [213, 598] on input "checkbox" at bounding box center [214, 598] width 11 height 0
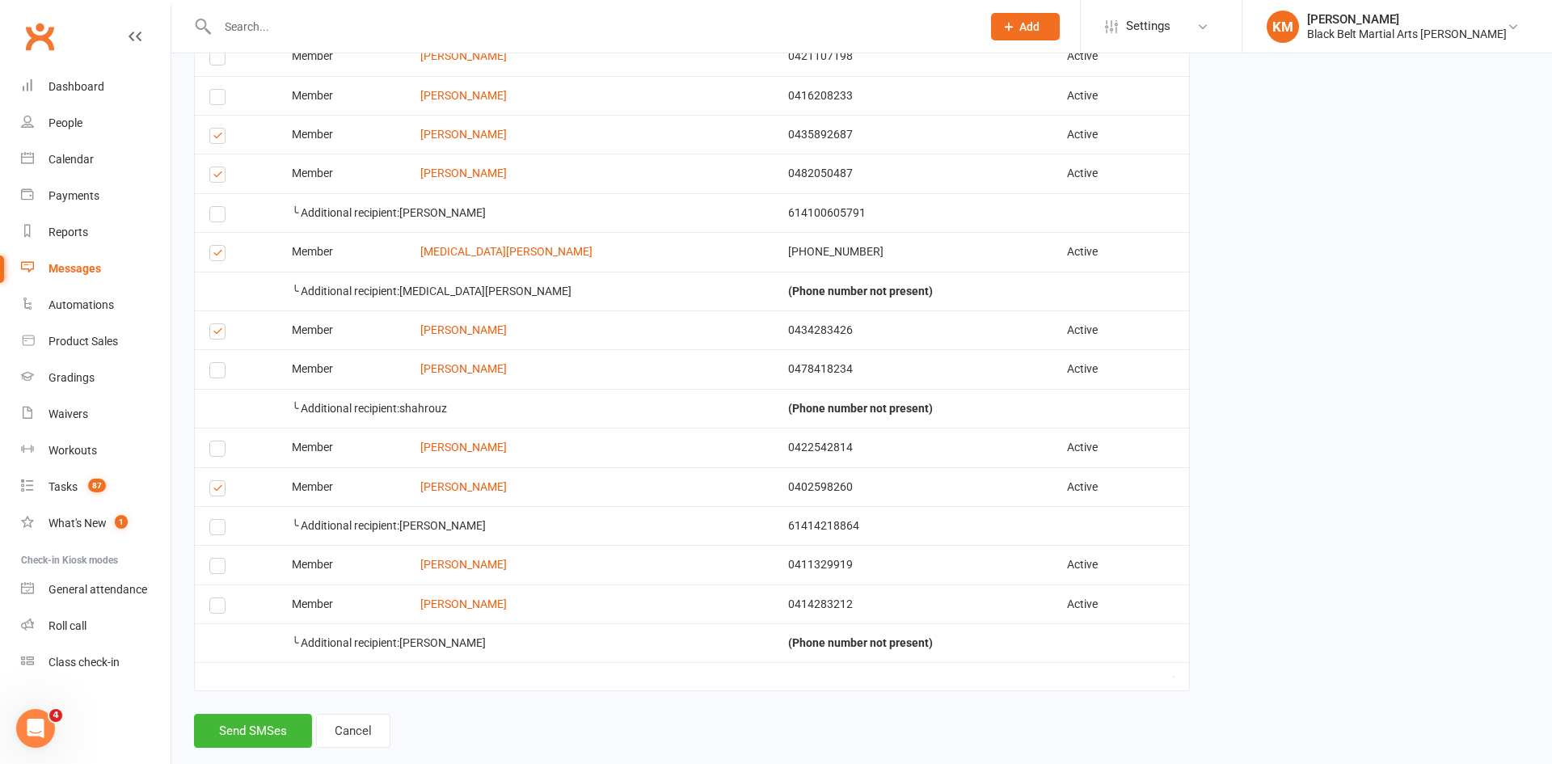
scroll to position [1167, 0]
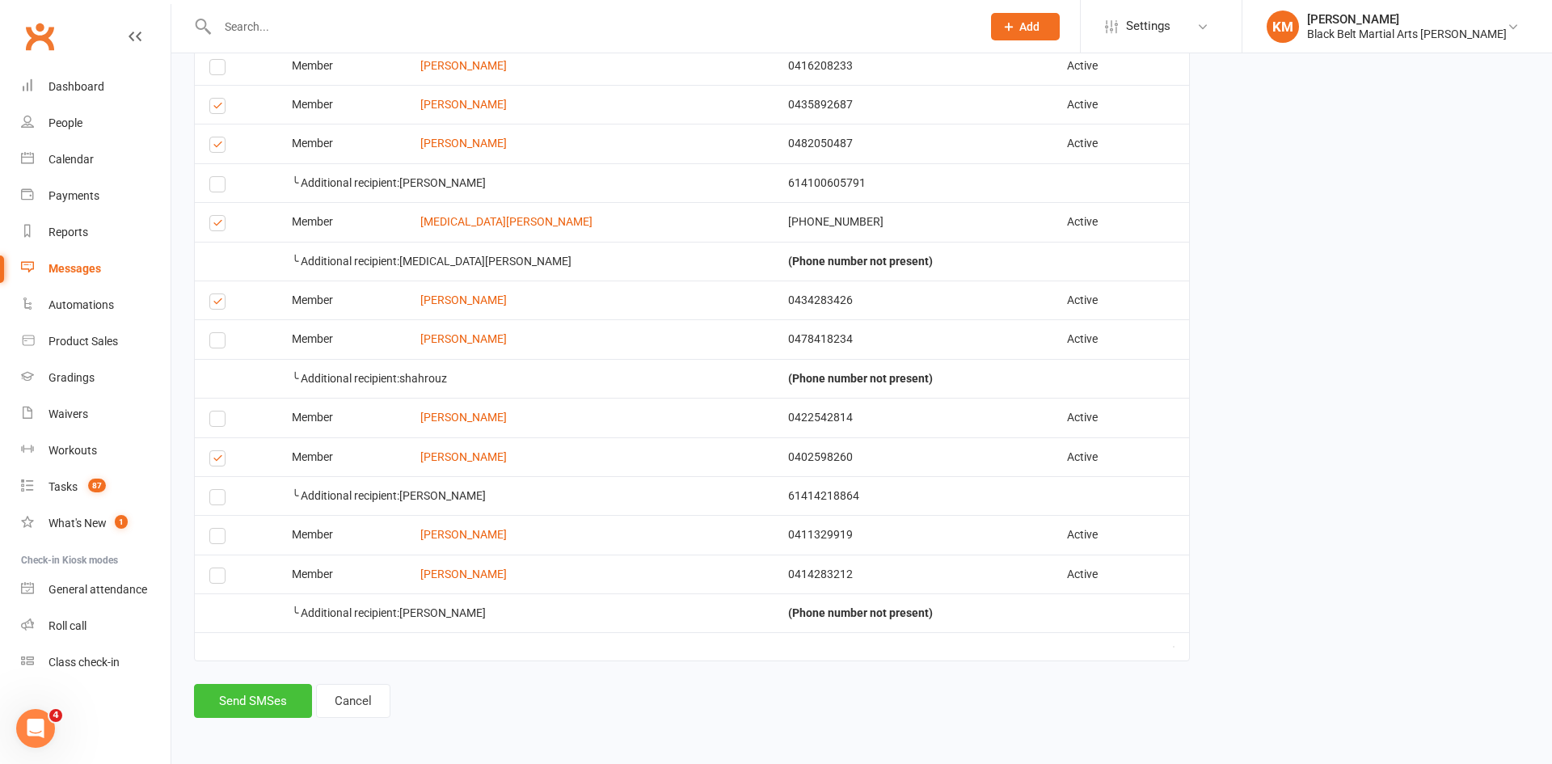
click at [228, 711] on button "Send SMSes" at bounding box center [253, 701] width 118 height 34
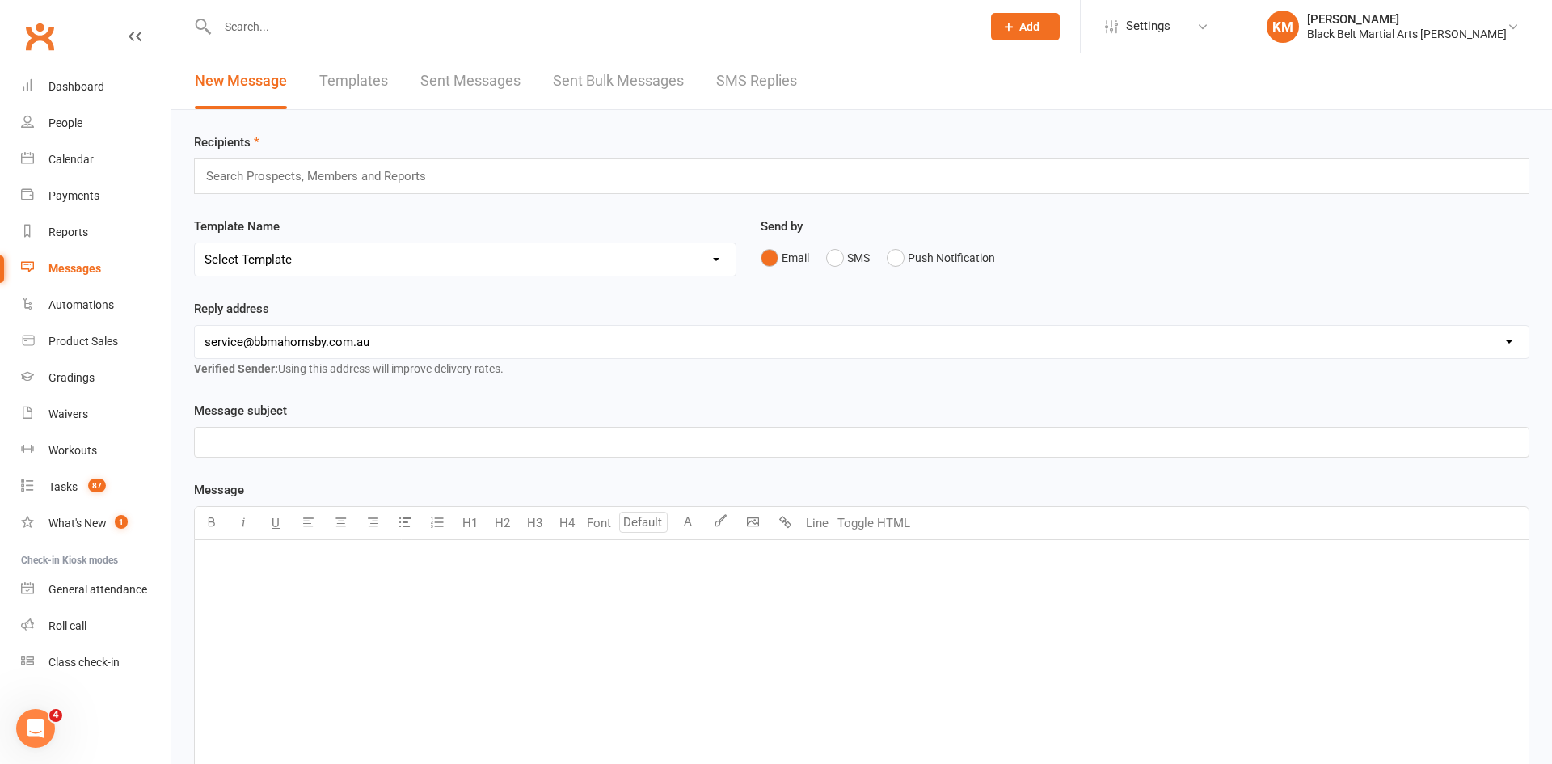
click at [251, 17] on input "text" at bounding box center [591, 26] width 757 height 23
type input "[PERSON_NAME]"
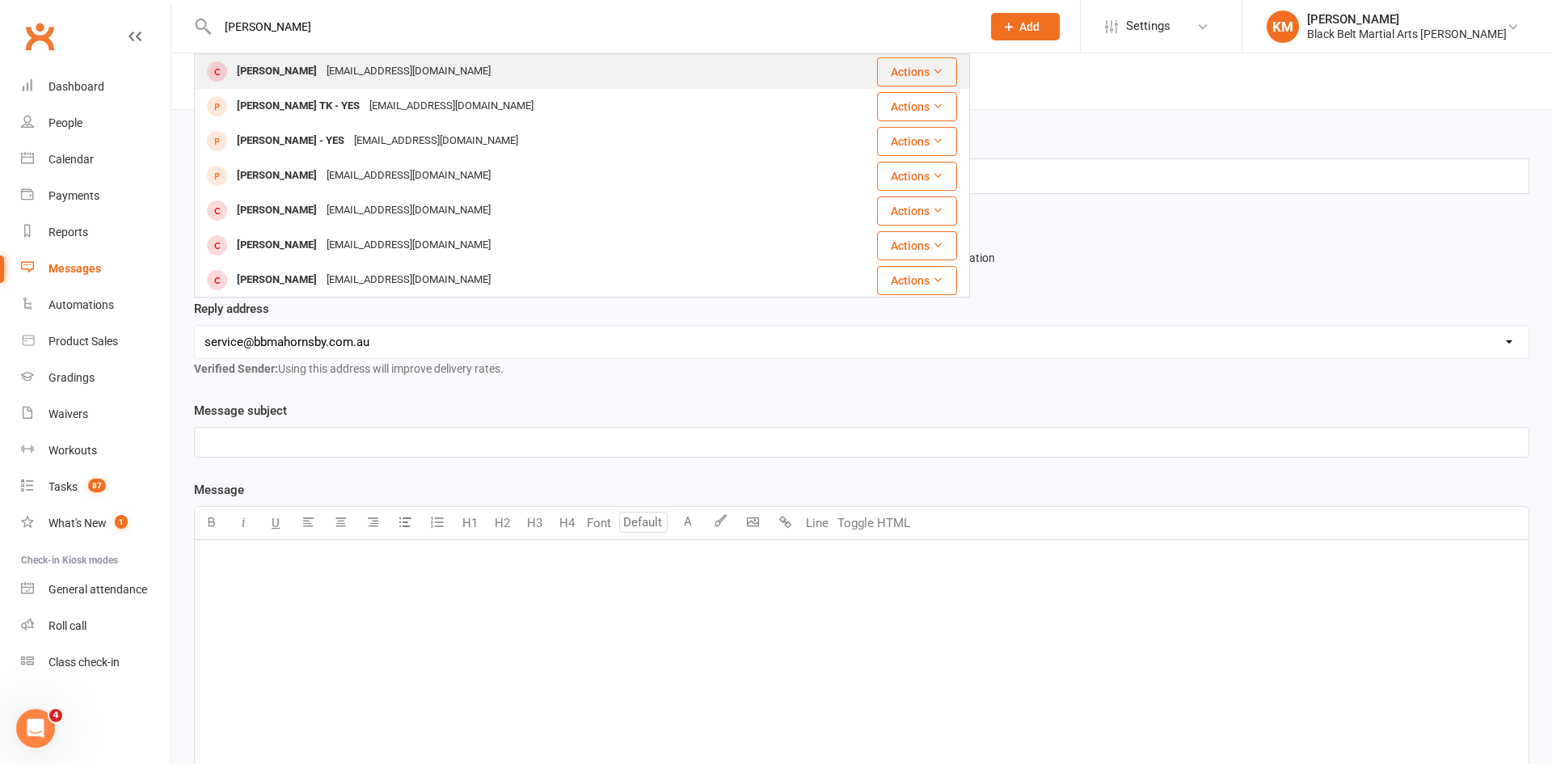
type input "[PERSON_NAME]"
click at [337, 82] on div "[EMAIL_ADDRESS][DOMAIN_NAME]" at bounding box center [409, 71] width 174 height 23
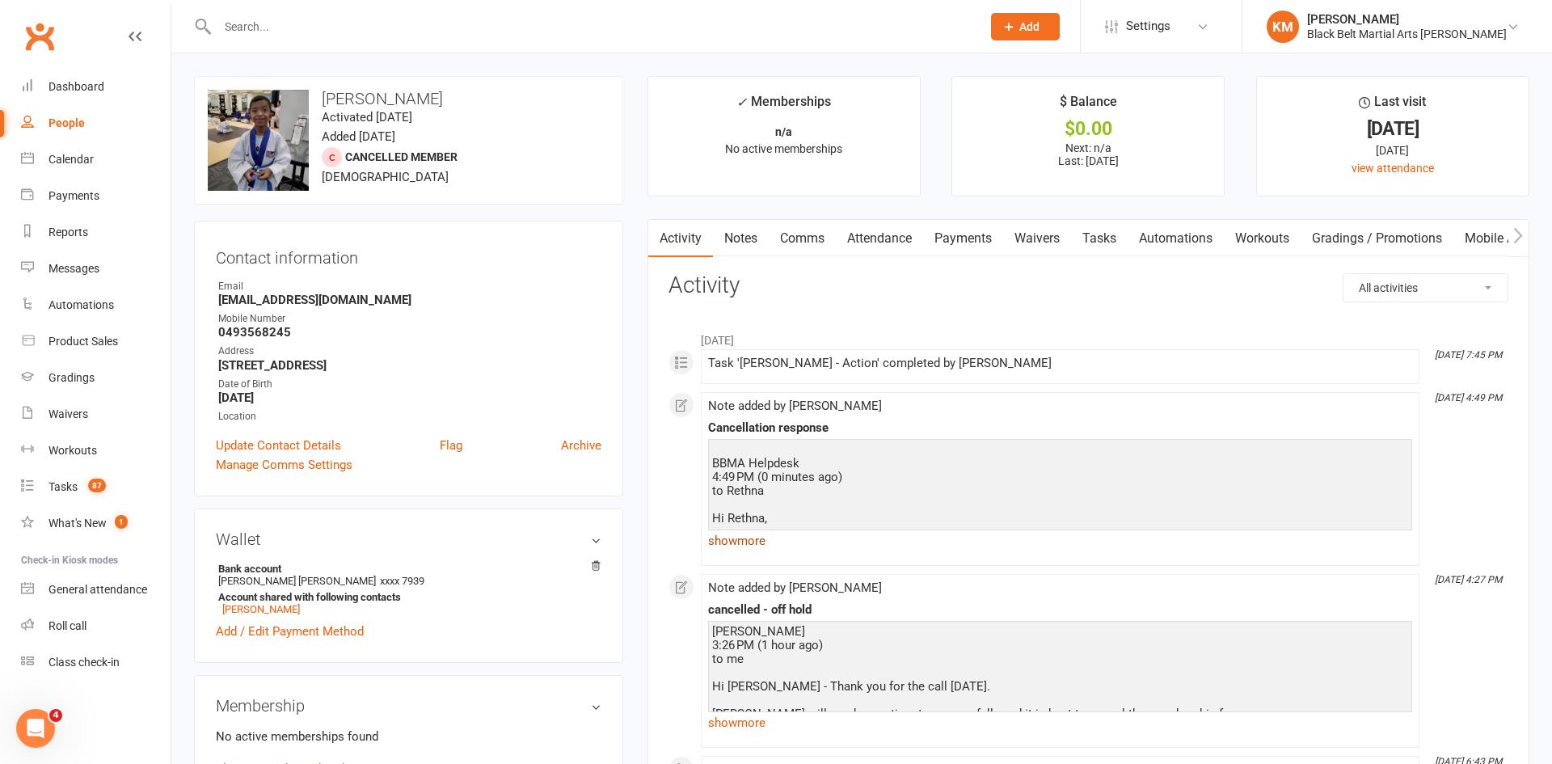
click at [736, 549] on link "show more" at bounding box center [1060, 541] width 704 height 23
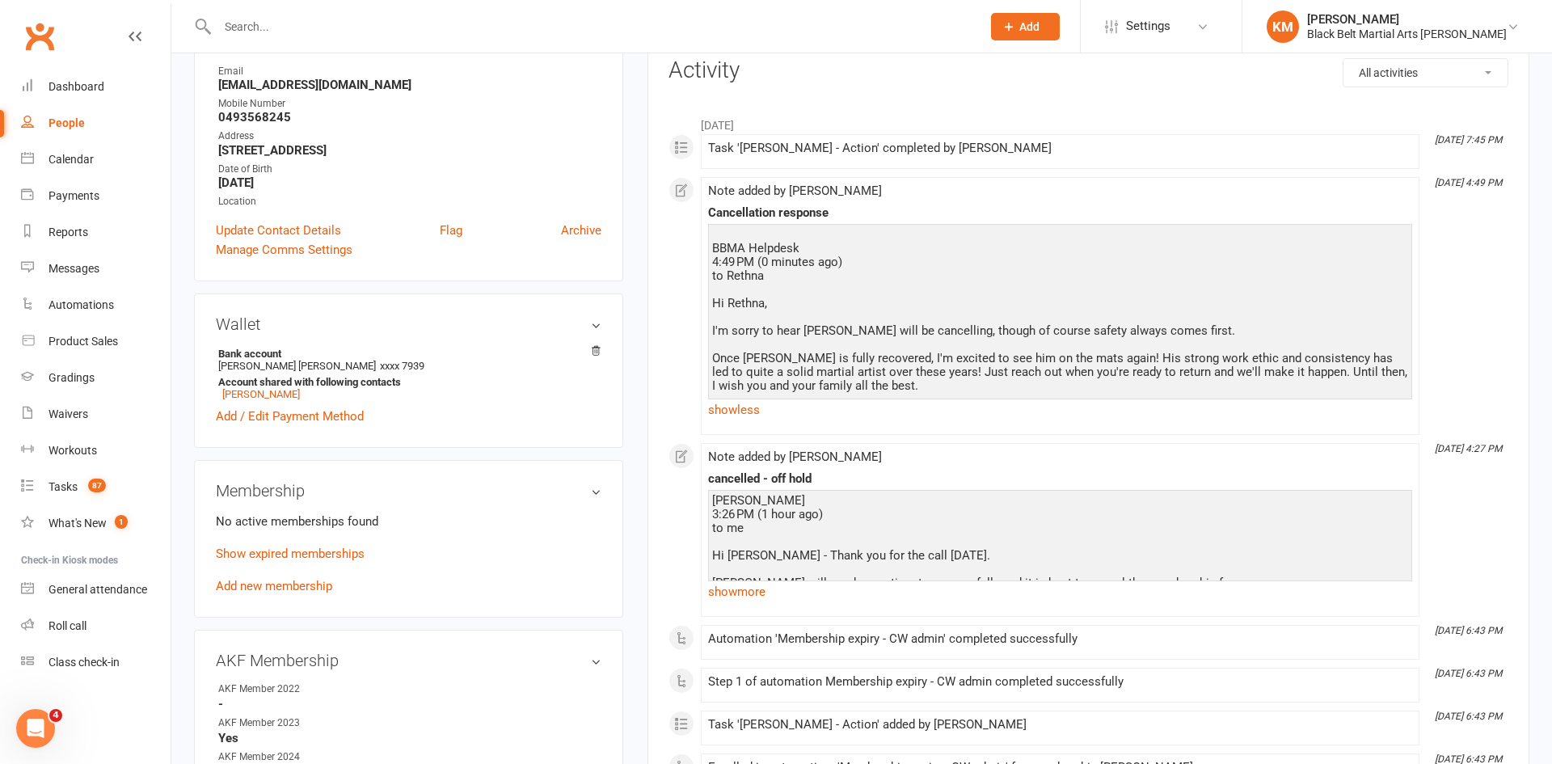
scroll to position [220, 0]
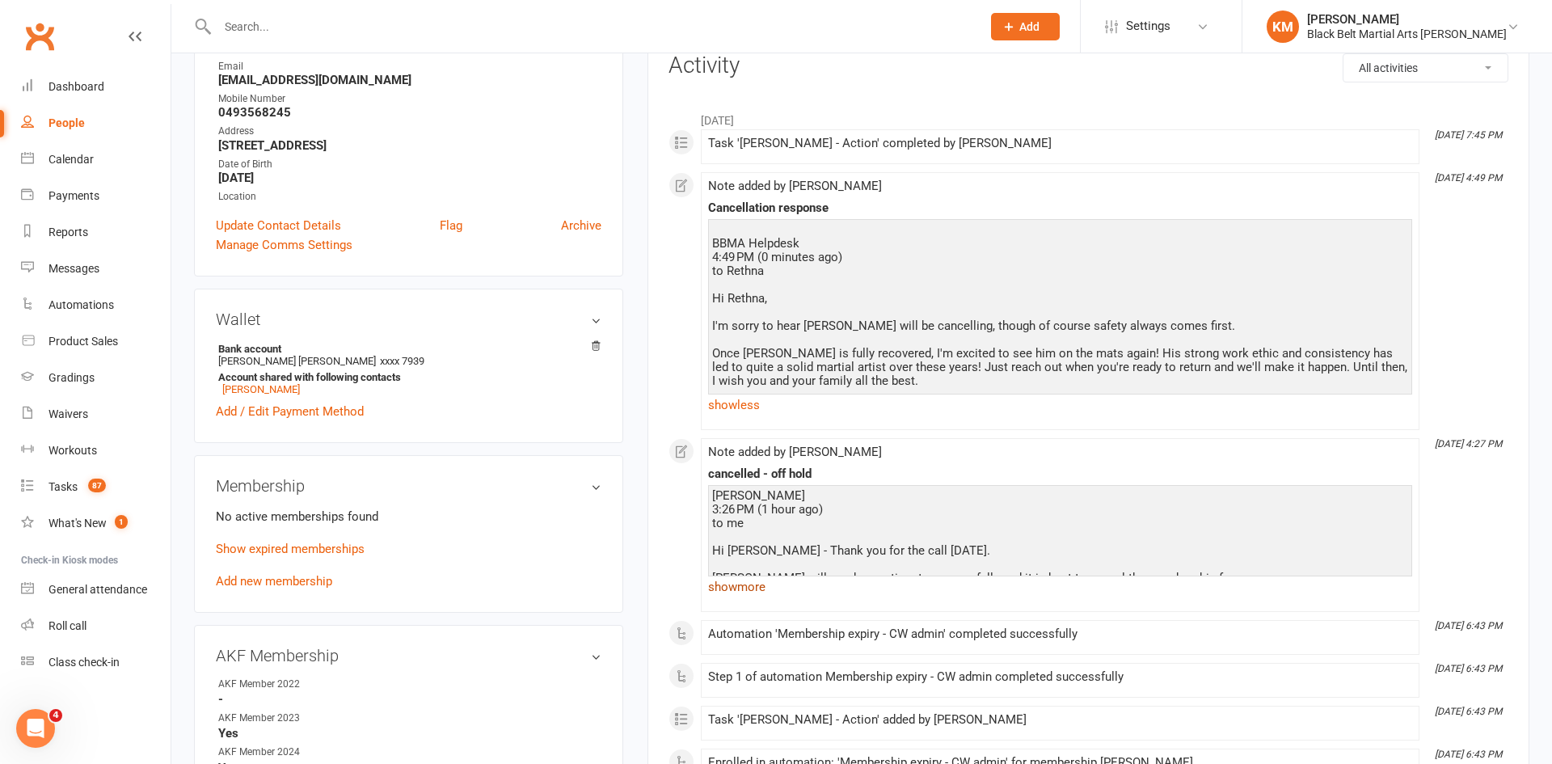
click at [751, 580] on link "show more" at bounding box center [1060, 587] width 704 height 23
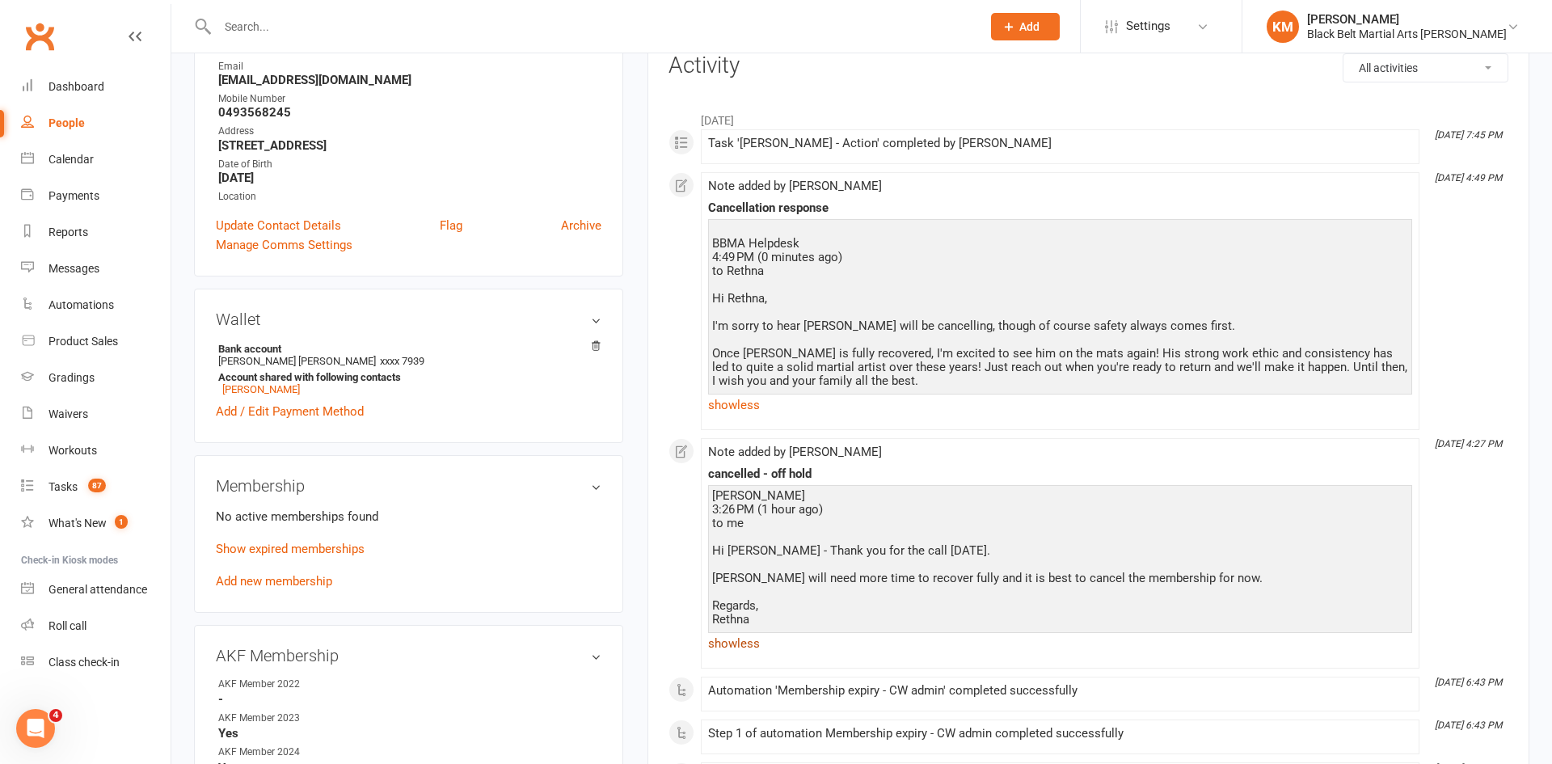
scroll to position [0, 0]
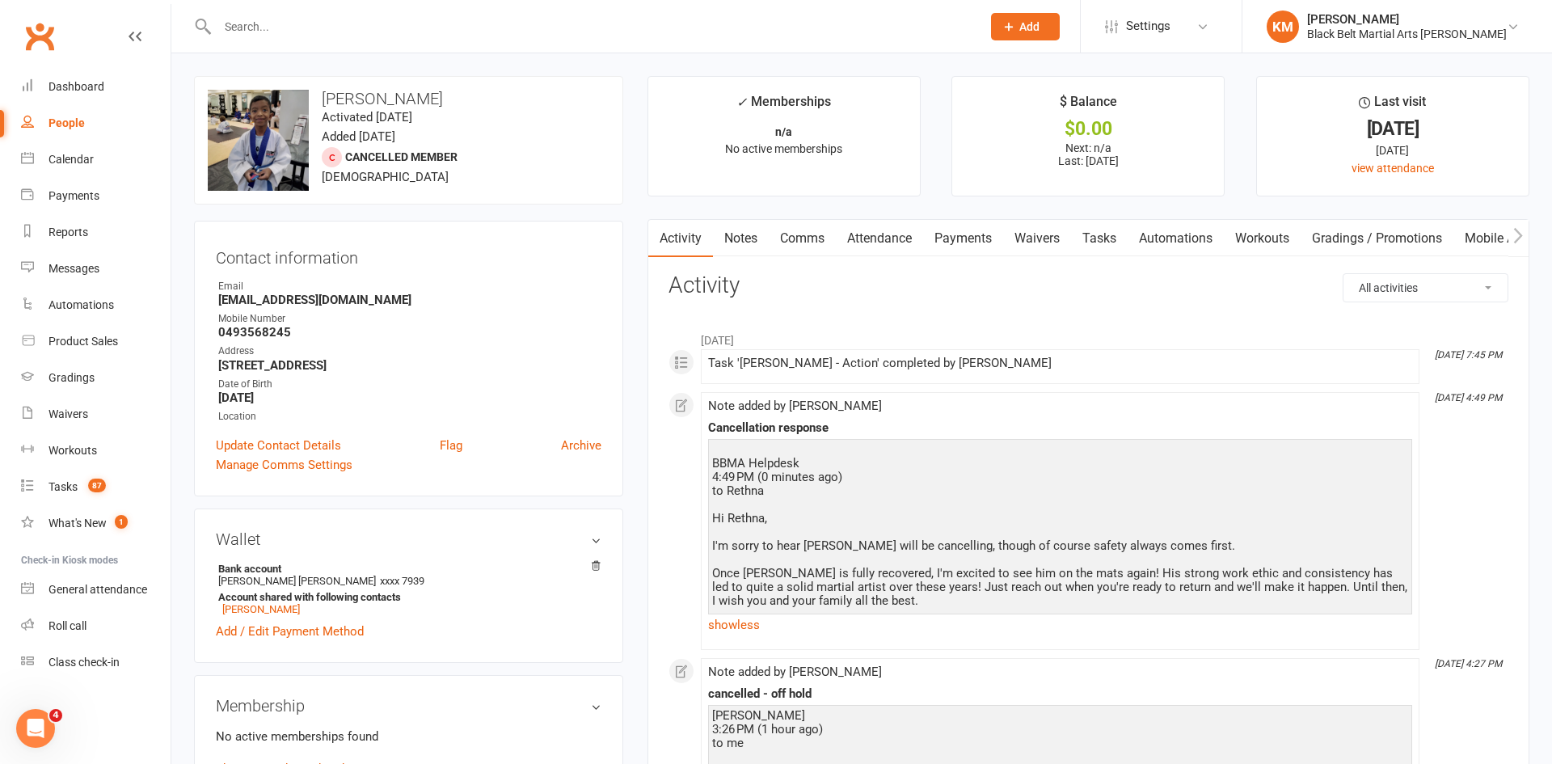
click at [812, 231] on link "Comms" at bounding box center [802, 238] width 67 height 37
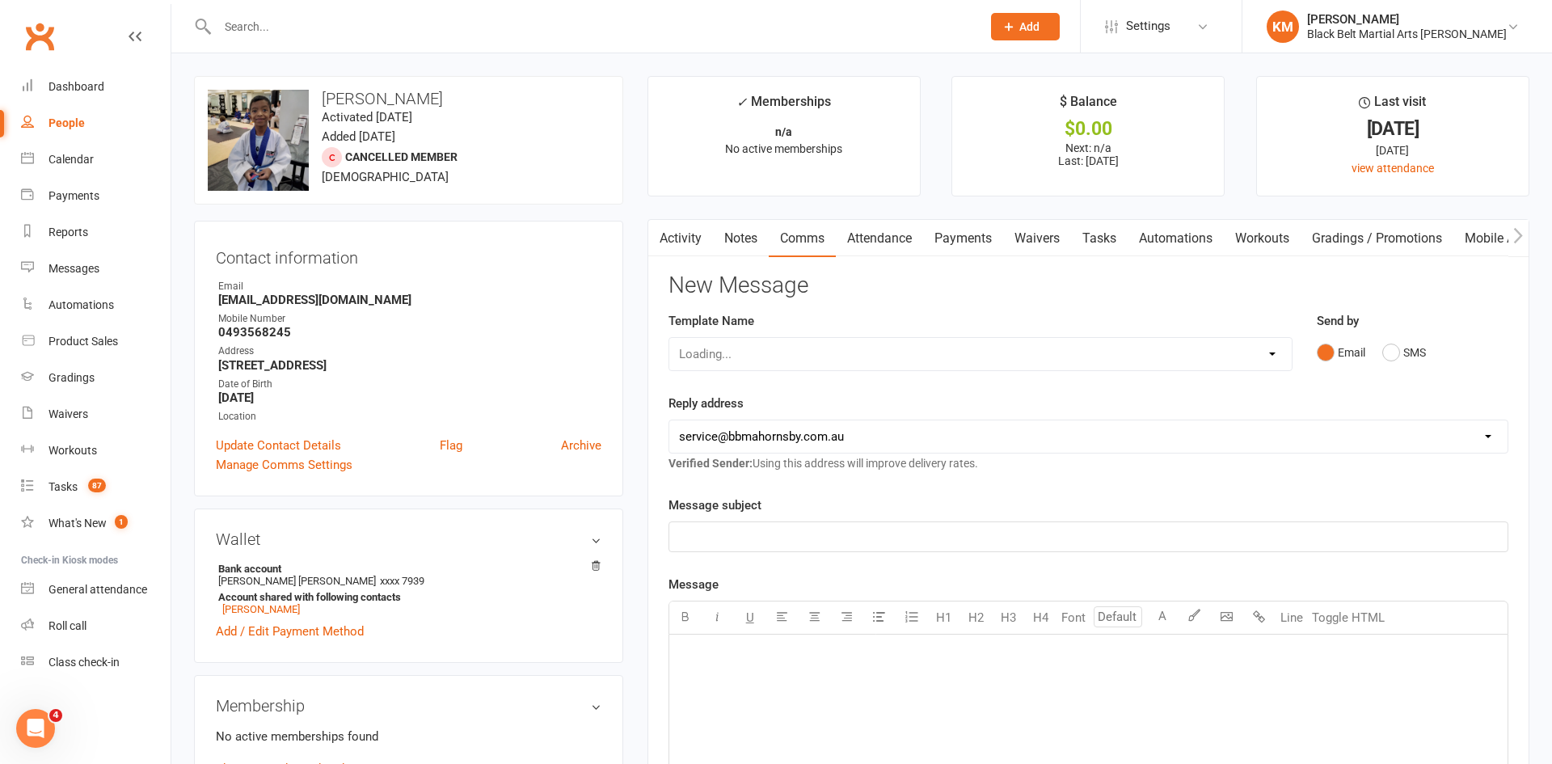
click at [796, 358] on div "Loading..." at bounding box center [981, 354] width 624 height 34
click at [796, 358] on select "Select Template [Email] Attendance follow up during HSC study period [Email] Aw…" at bounding box center [980, 354] width 622 height 32
click at [619, 279] on div "Contact information Owner Email [EMAIL_ADDRESS][DOMAIN_NAME] Mobile Number [PHO…" at bounding box center [408, 359] width 429 height 276
click at [1391, 367] on button "SMS" at bounding box center [1404, 352] width 44 height 31
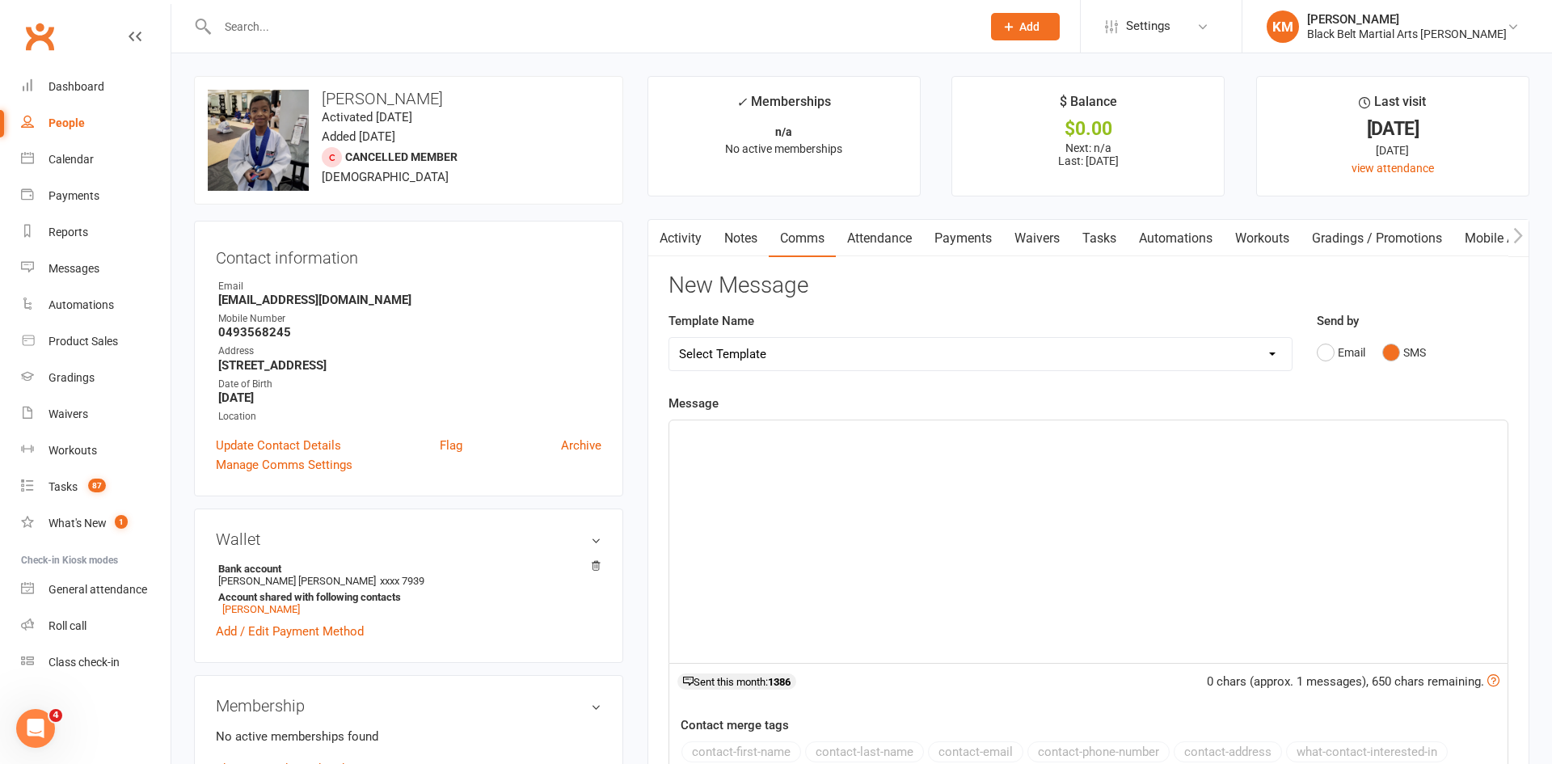
click at [1282, 447] on div "﻿" at bounding box center [1088, 541] width 838 height 243
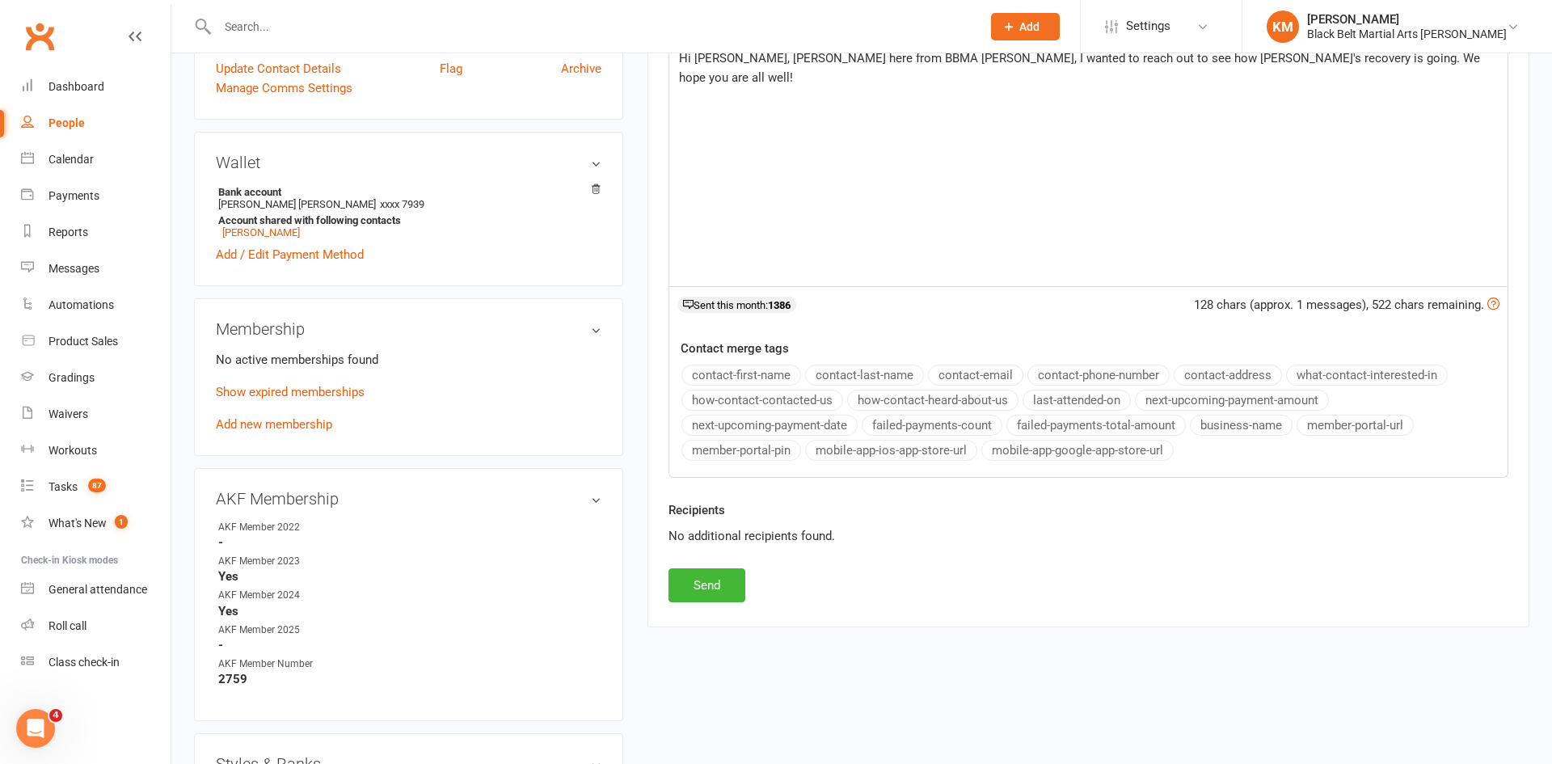
scroll to position [457, 0]
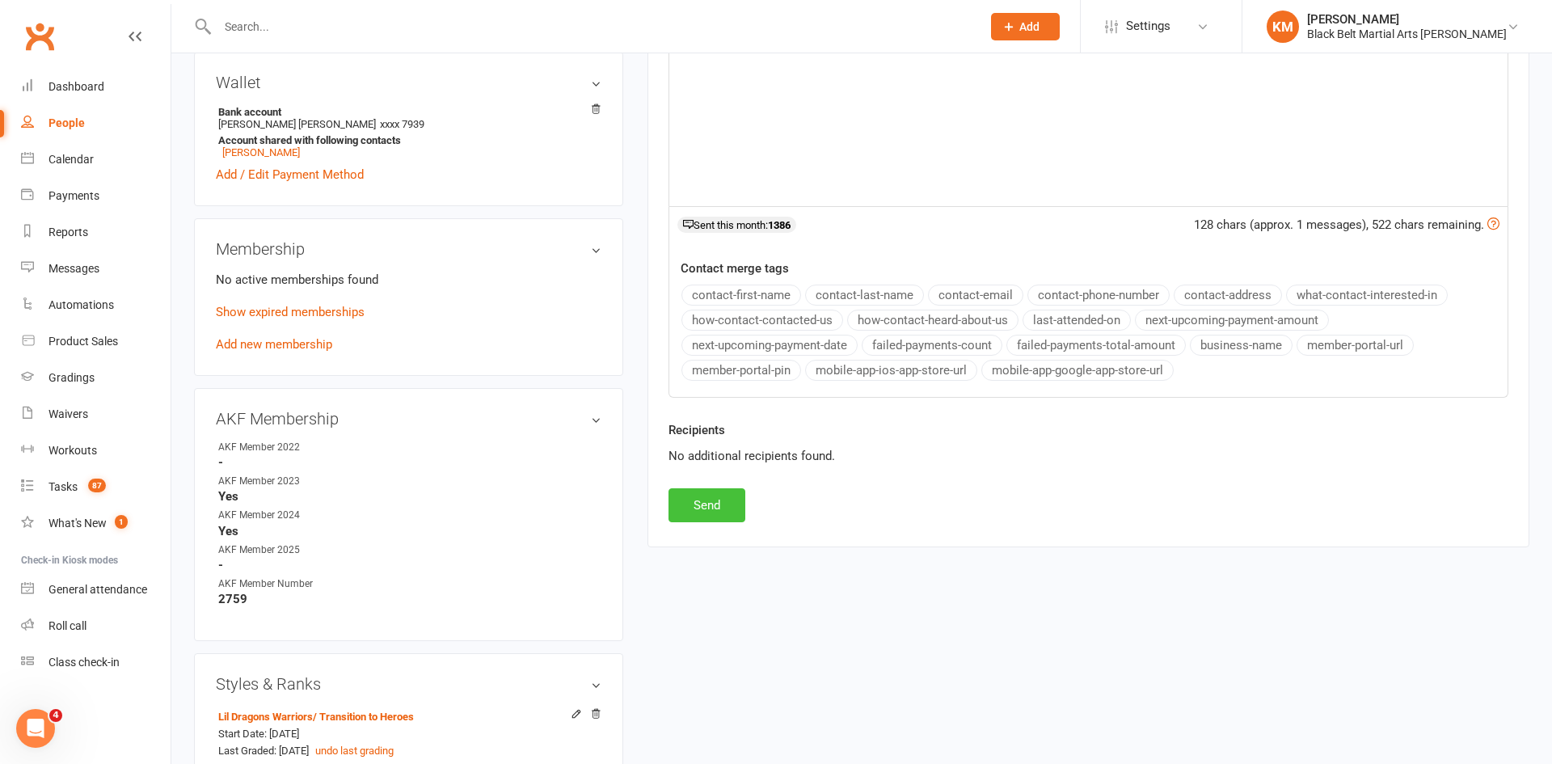
click at [722, 505] on button "Send" at bounding box center [707, 505] width 77 height 34
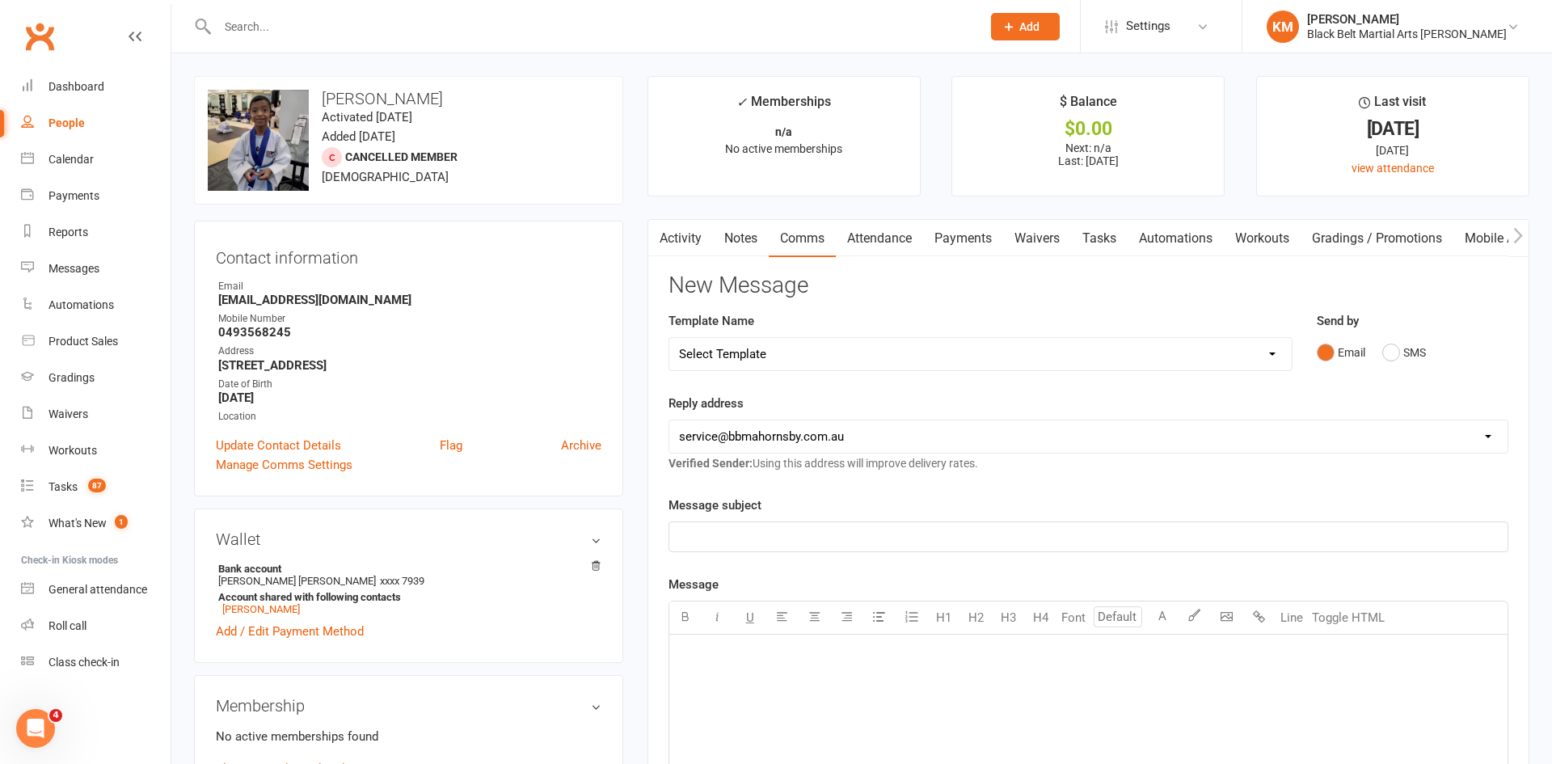
click at [248, 13] on div at bounding box center [582, 26] width 776 height 53
click at [248, 18] on input "text" at bounding box center [591, 26] width 757 height 23
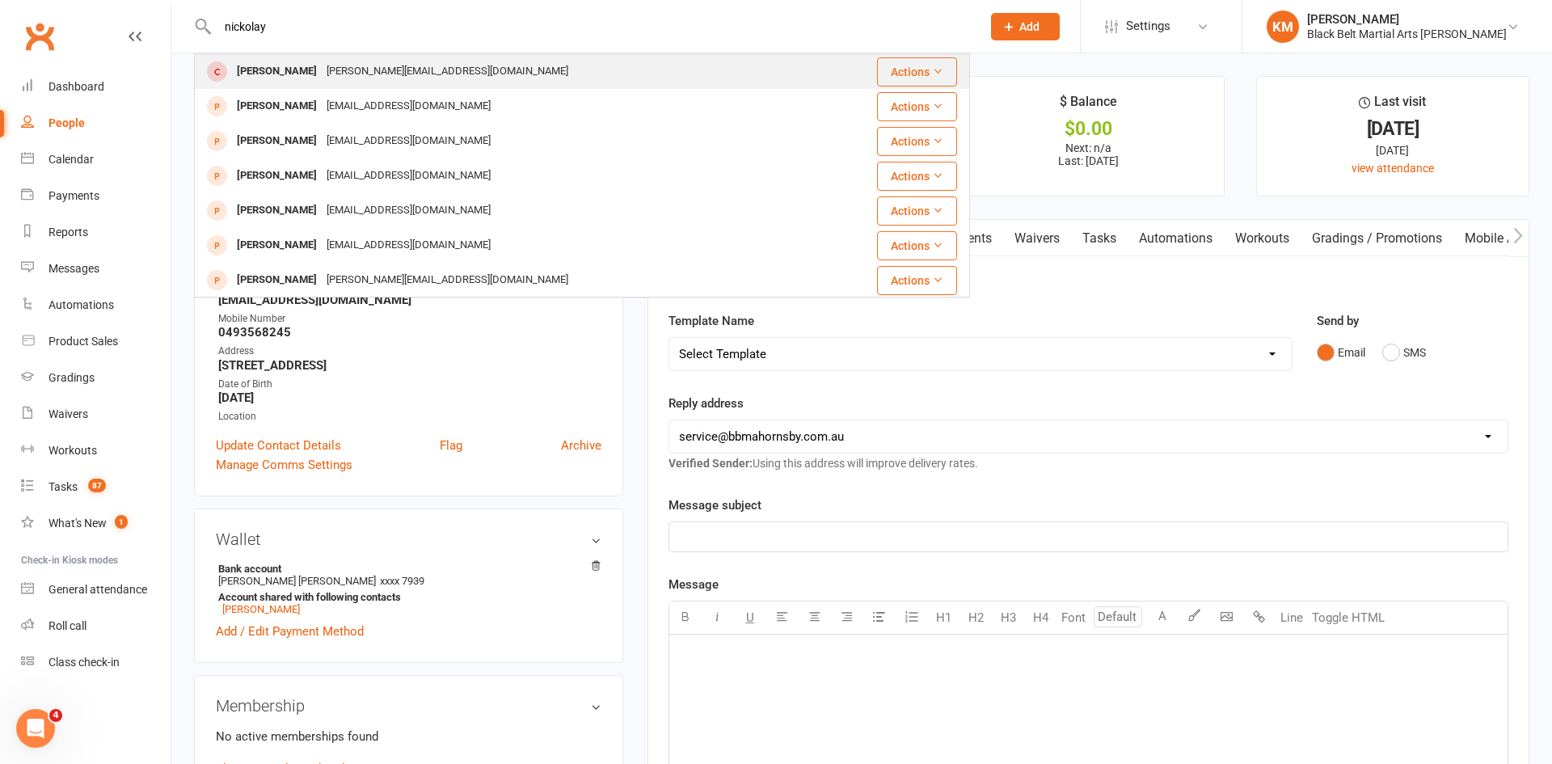
type input "nickolay"
click at [285, 65] on div "Nickolay Egorov" at bounding box center [277, 71] width 90 height 23
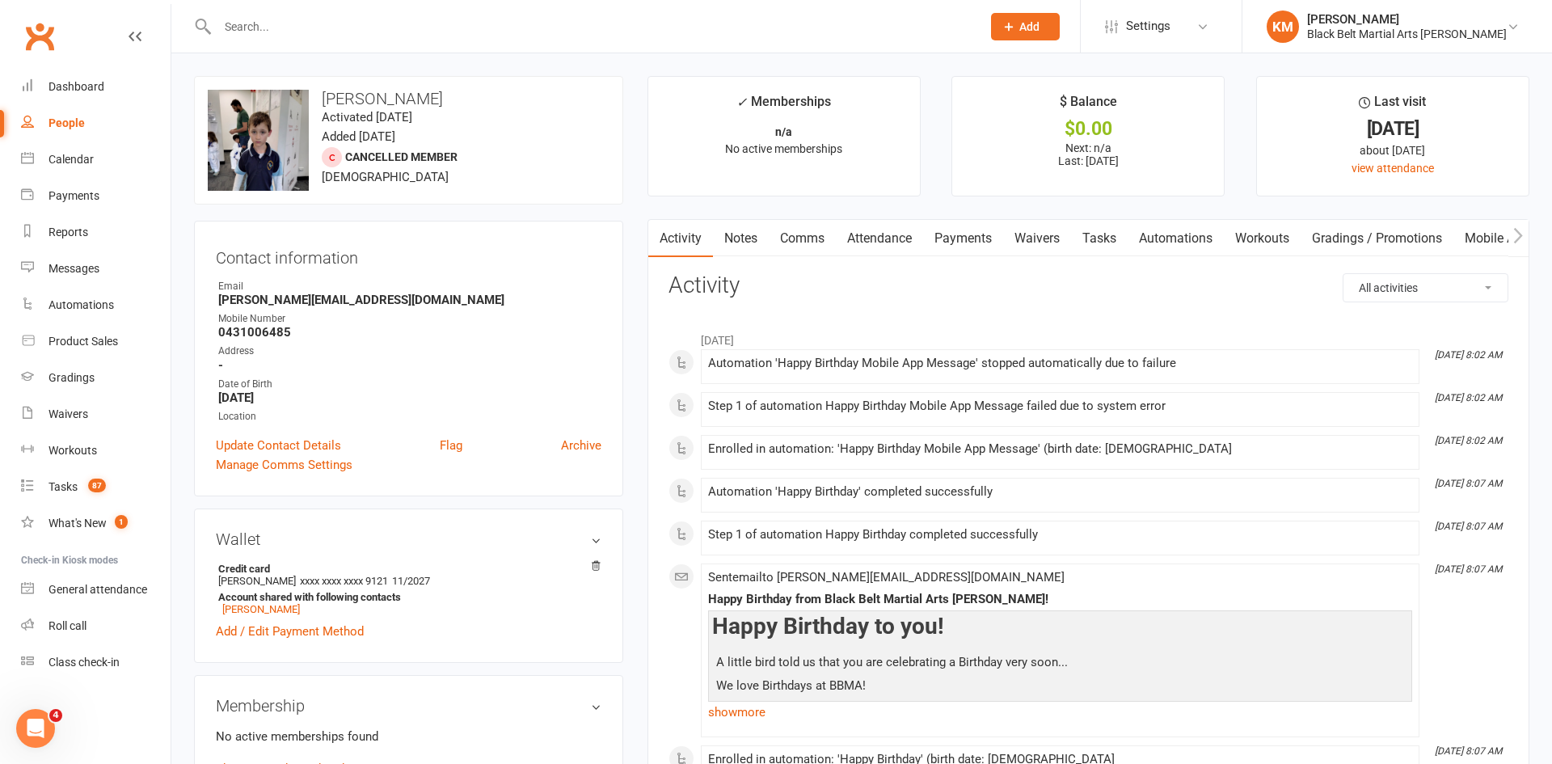
click at [739, 233] on link "Notes" at bounding box center [741, 238] width 56 height 37
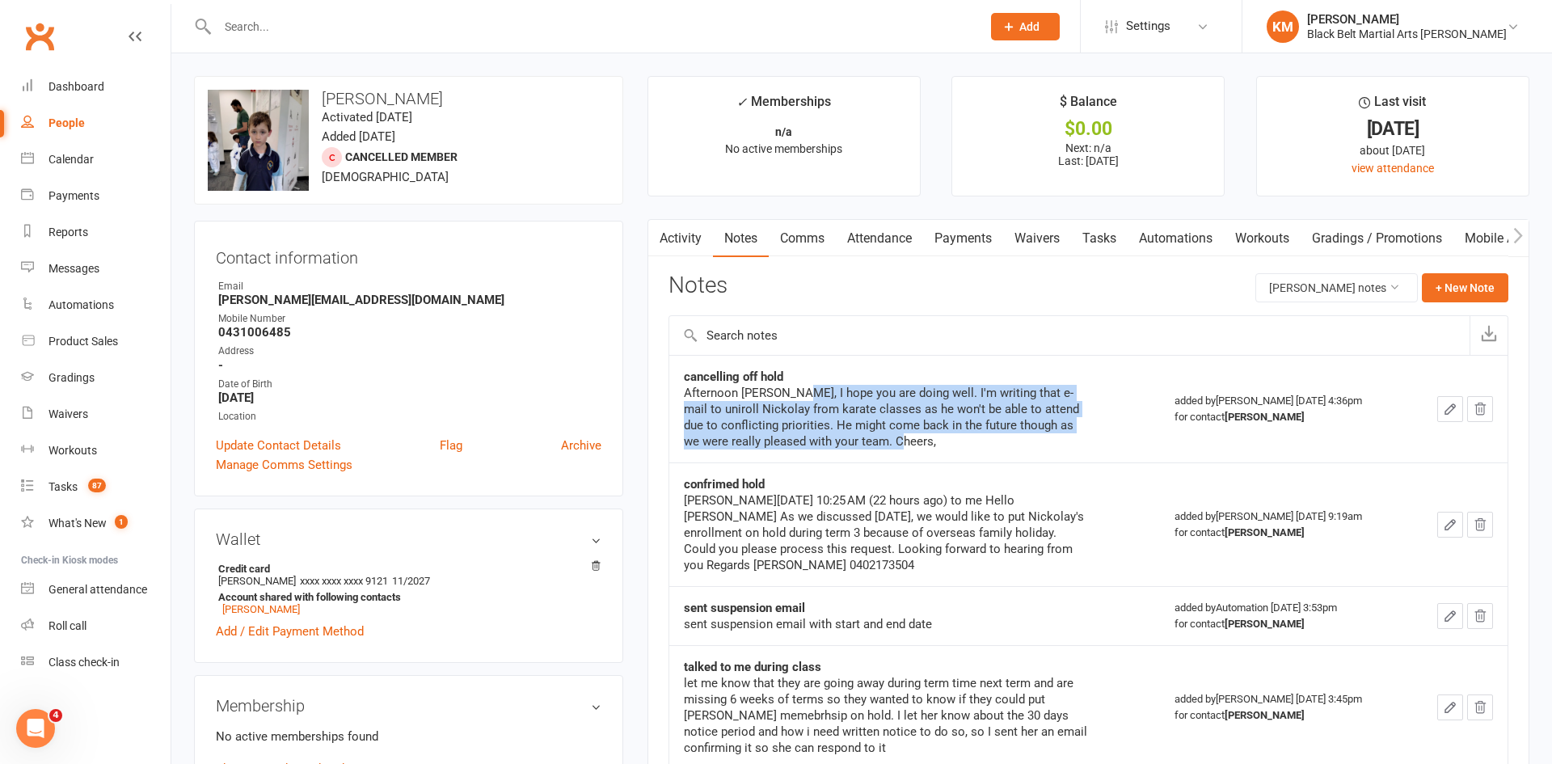
drag, startPoint x: 788, startPoint y: 390, endPoint x: 1074, endPoint y: 447, distance: 291.7
click at [1074, 447] on div "Afternoon Kathryn, I hope you are doing well. I'm writing that e-mail to unirol…" at bounding box center [886, 417] width 404 height 65
click at [70, 129] on link "People" at bounding box center [96, 123] width 150 height 36
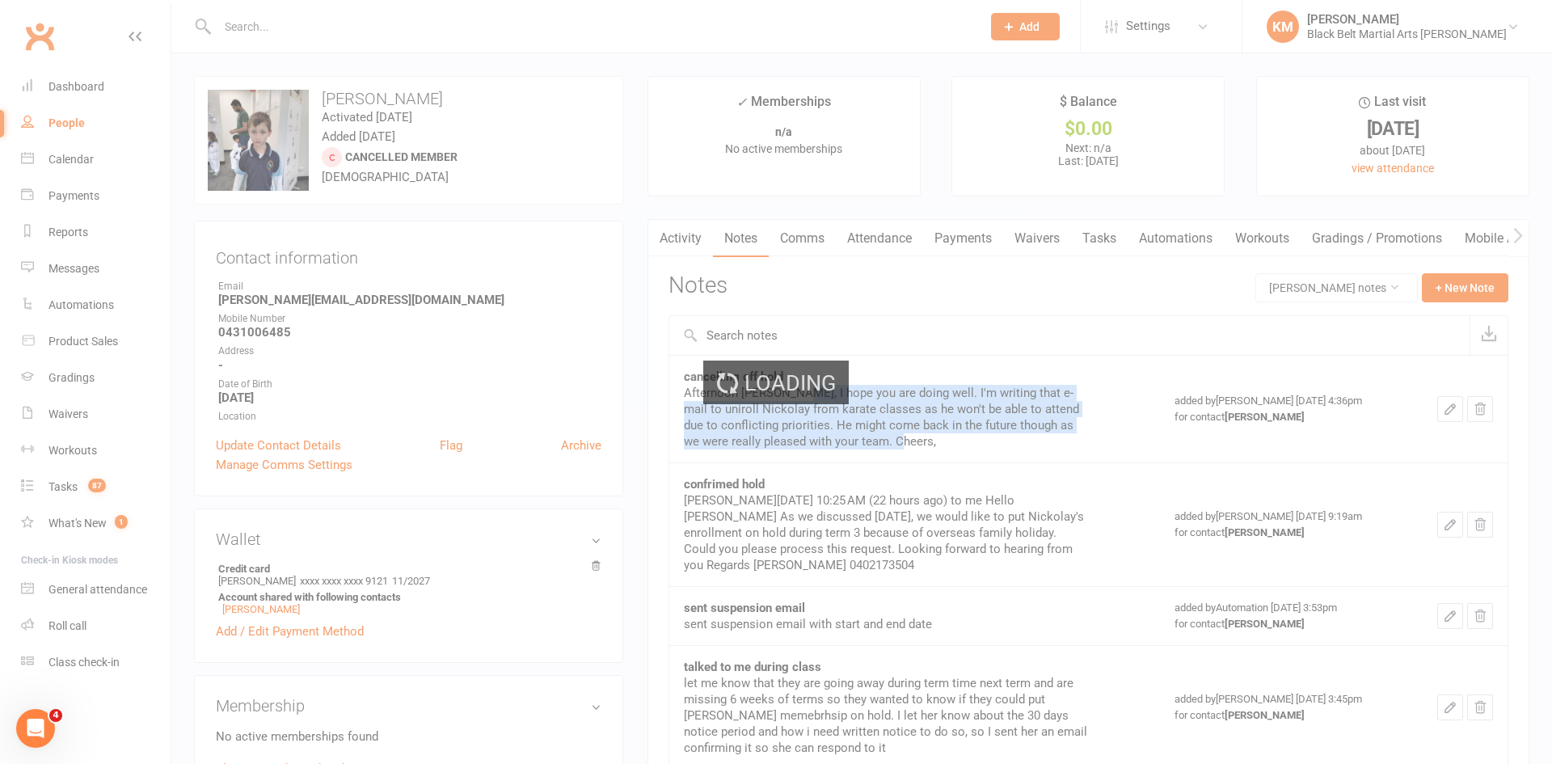
select select "100"
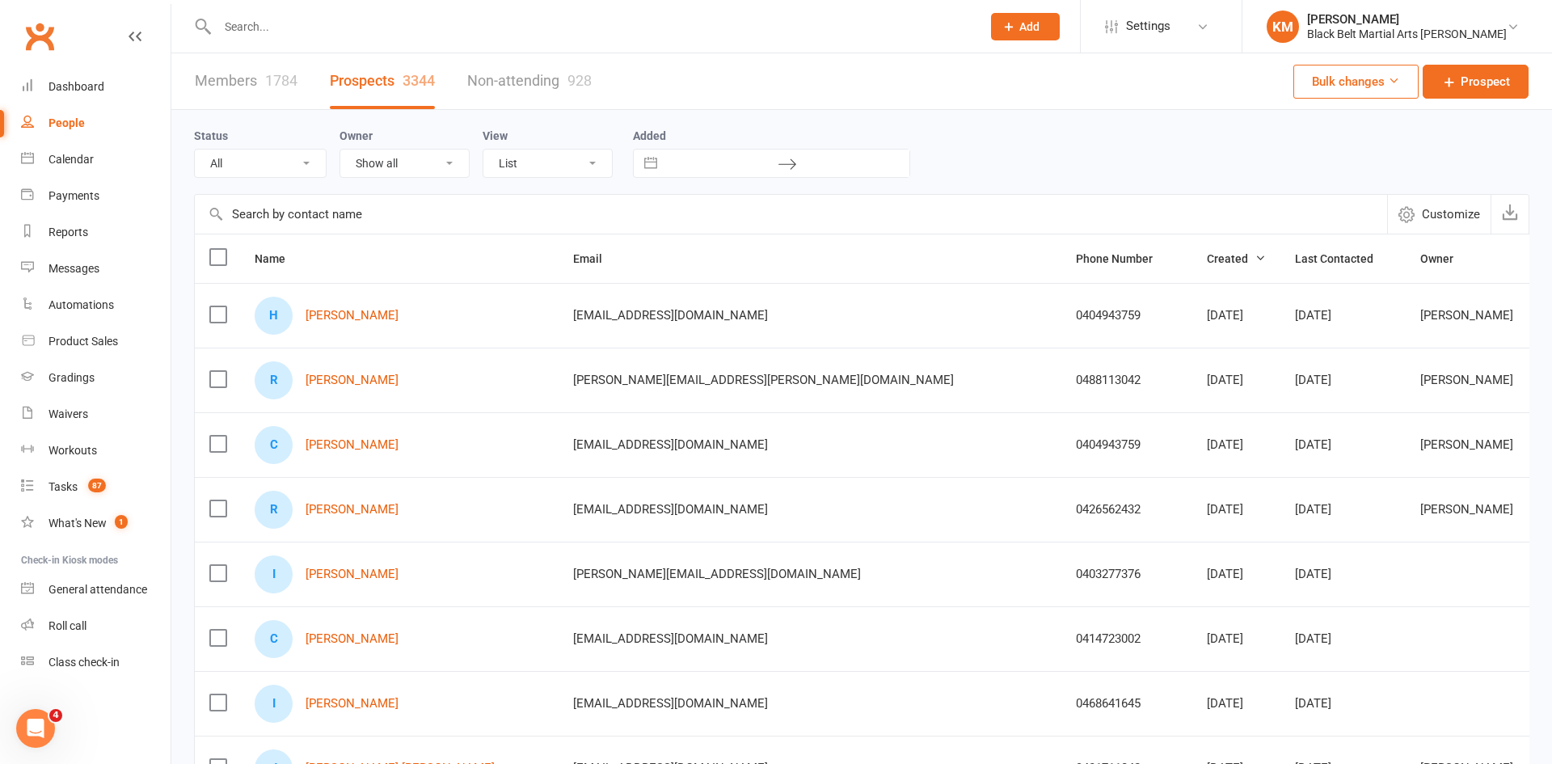
click at [296, 165] on select "All (No status set) (Invalid status) Action Required Private intro Booked Trial…" at bounding box center [260, 163] width 131 height 27
click at [276, 135] on div "Status All (No status set) (Invalid status) Action Required Private intro Booke…" at bounding box center [267, 152] width 146 height 52
click at [271, 70] on link "Members 1784" at bounding box center [246, 81] width 103 height 56
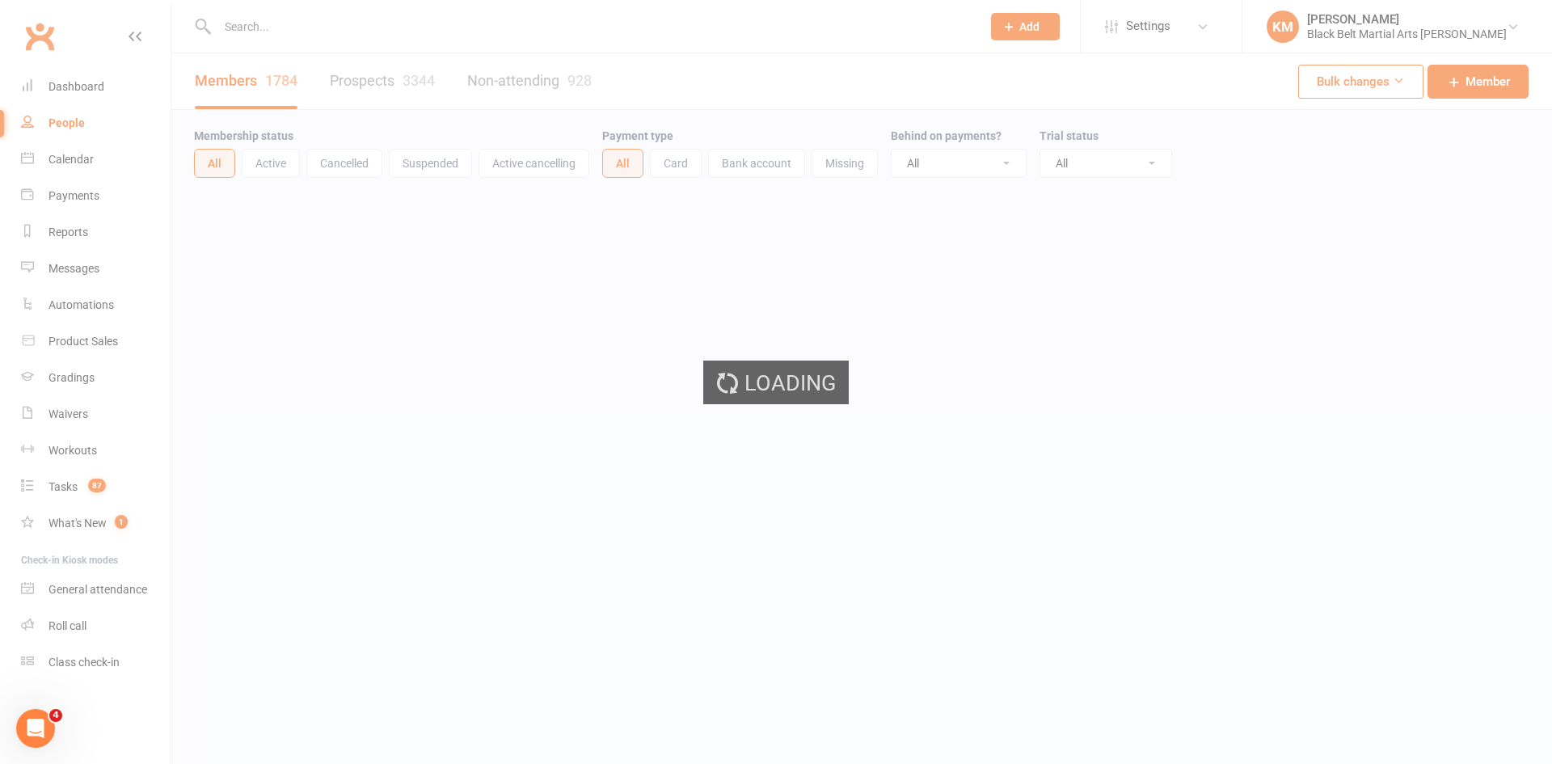
select select "100"
click at [333, 165] on div "Loading" at bounding box center [776, 382] width 1552 height 764
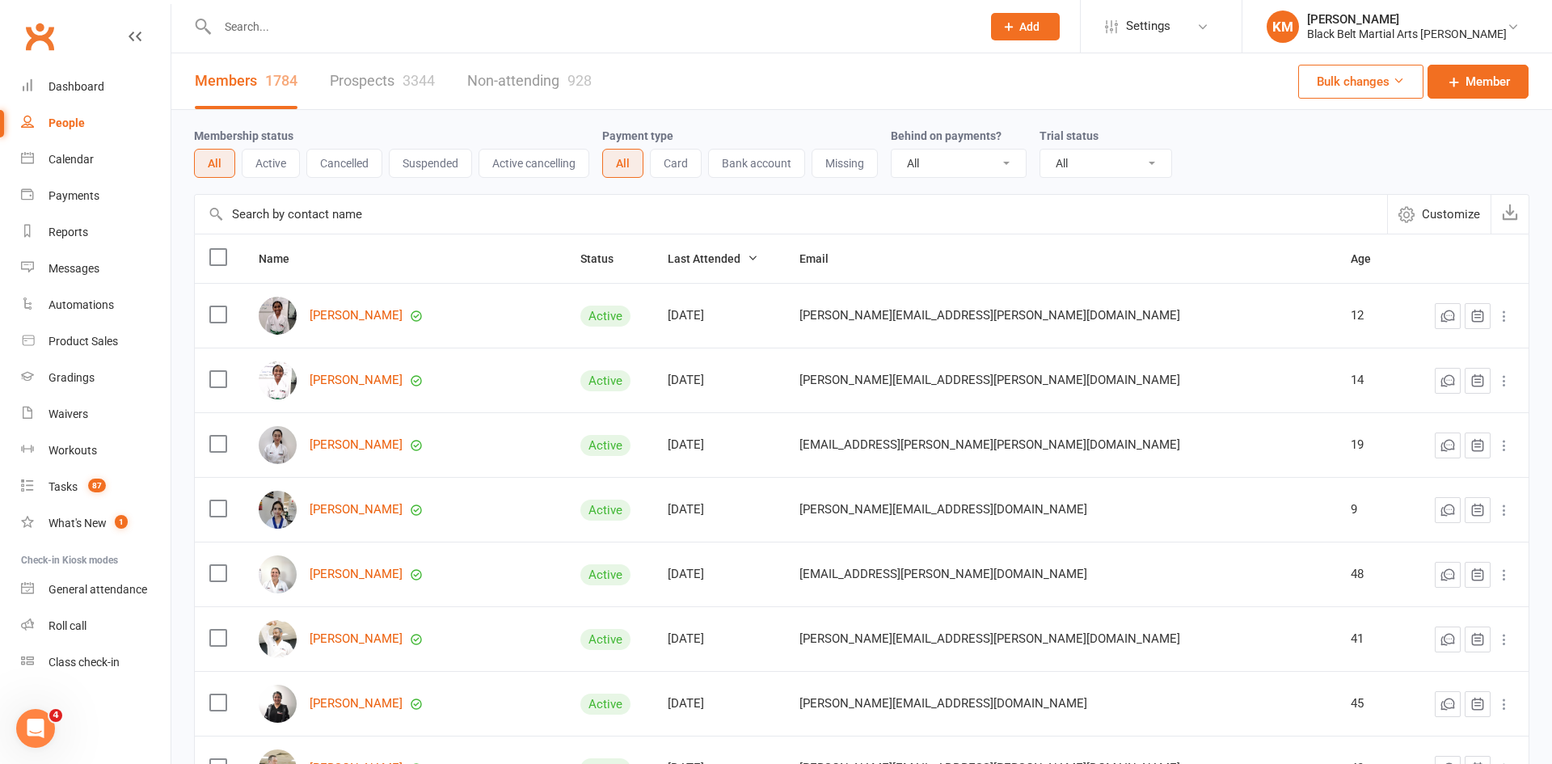
click at [333, 165] on button "Cancelled" at bounding box center [344, 163] width 76 height 29
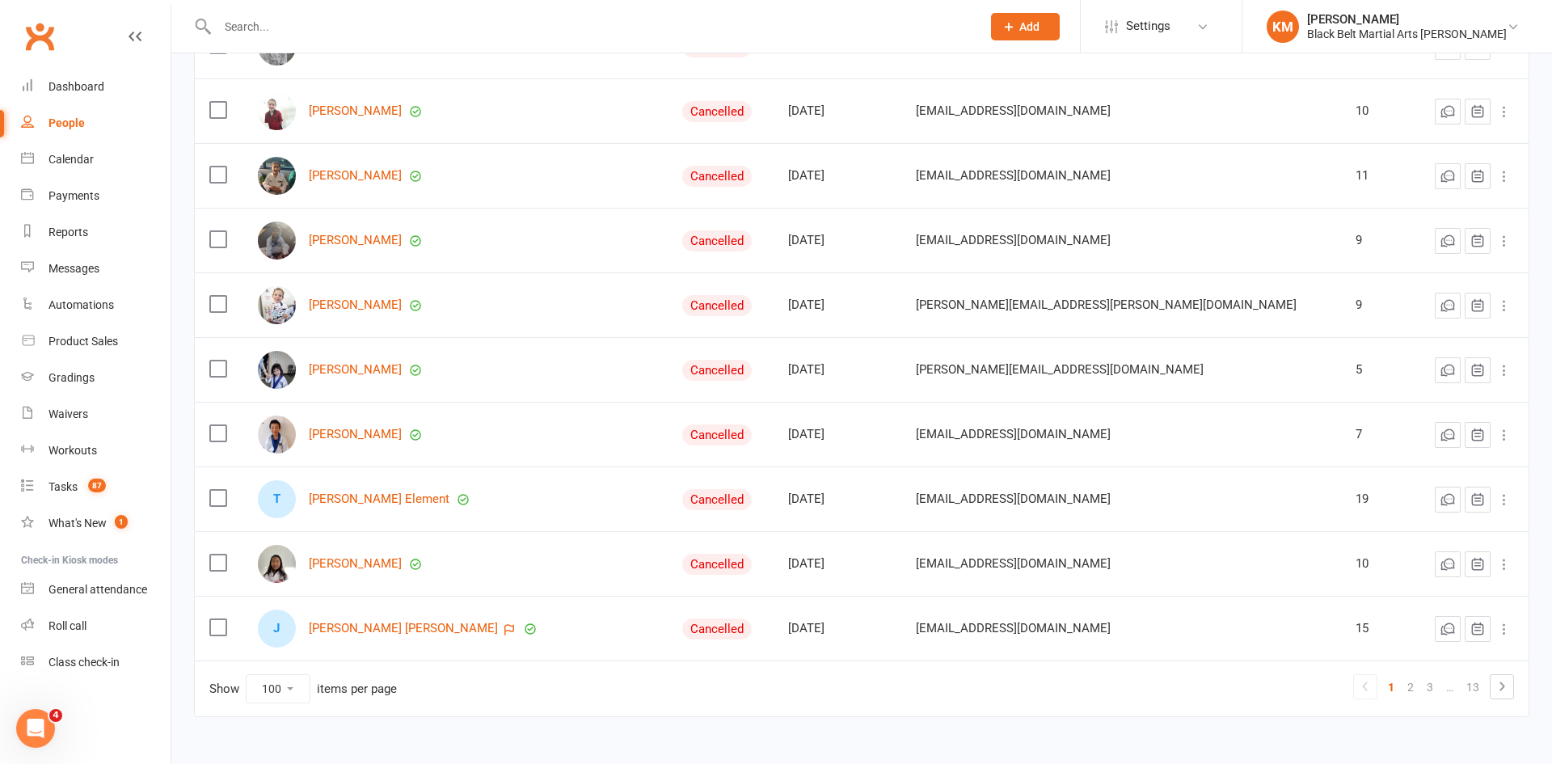
scroll to position [6129, 0]
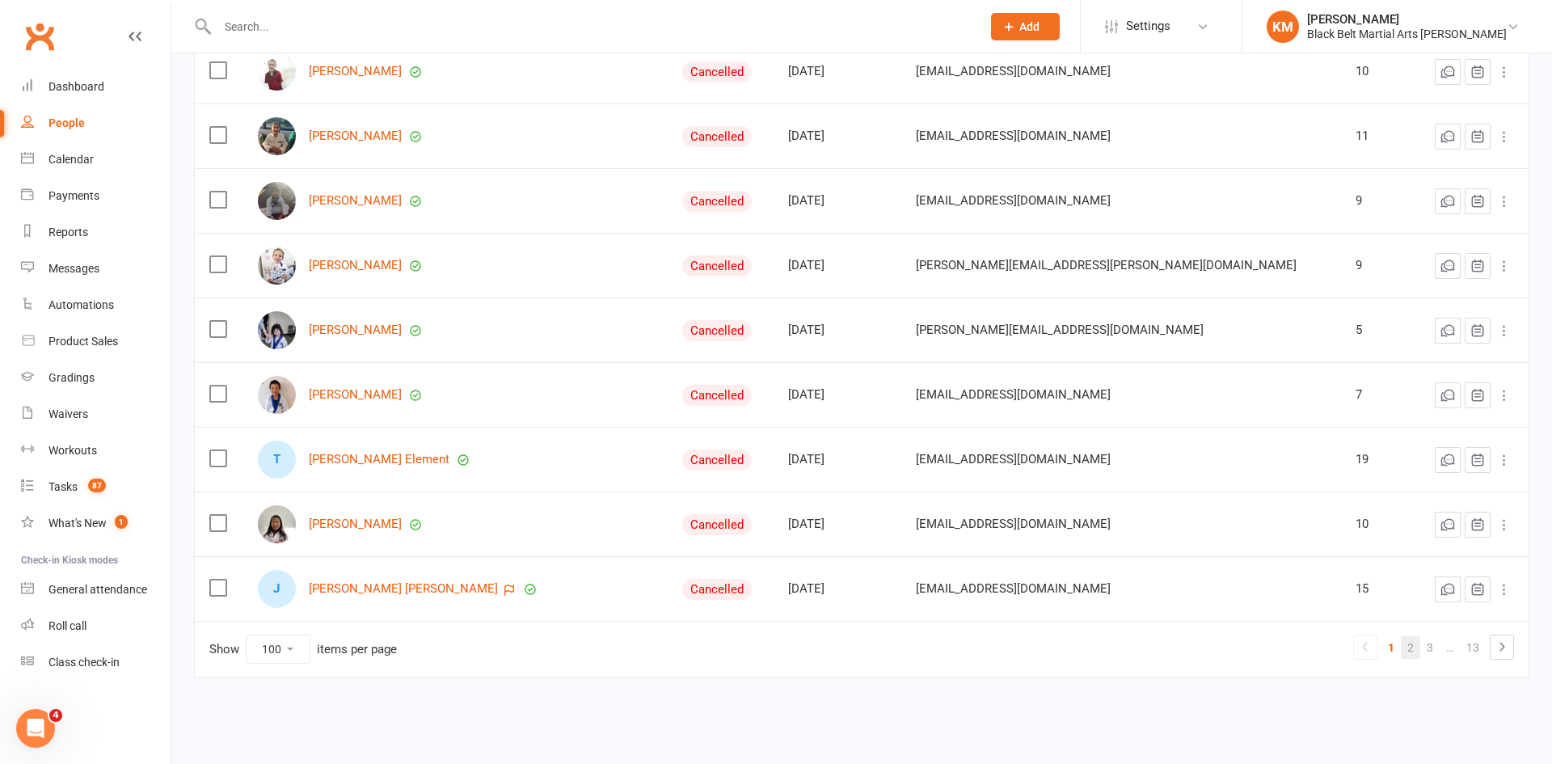
click at [1410, 654] on link "2" at bounding box center [1410, 647] width 19 height 23
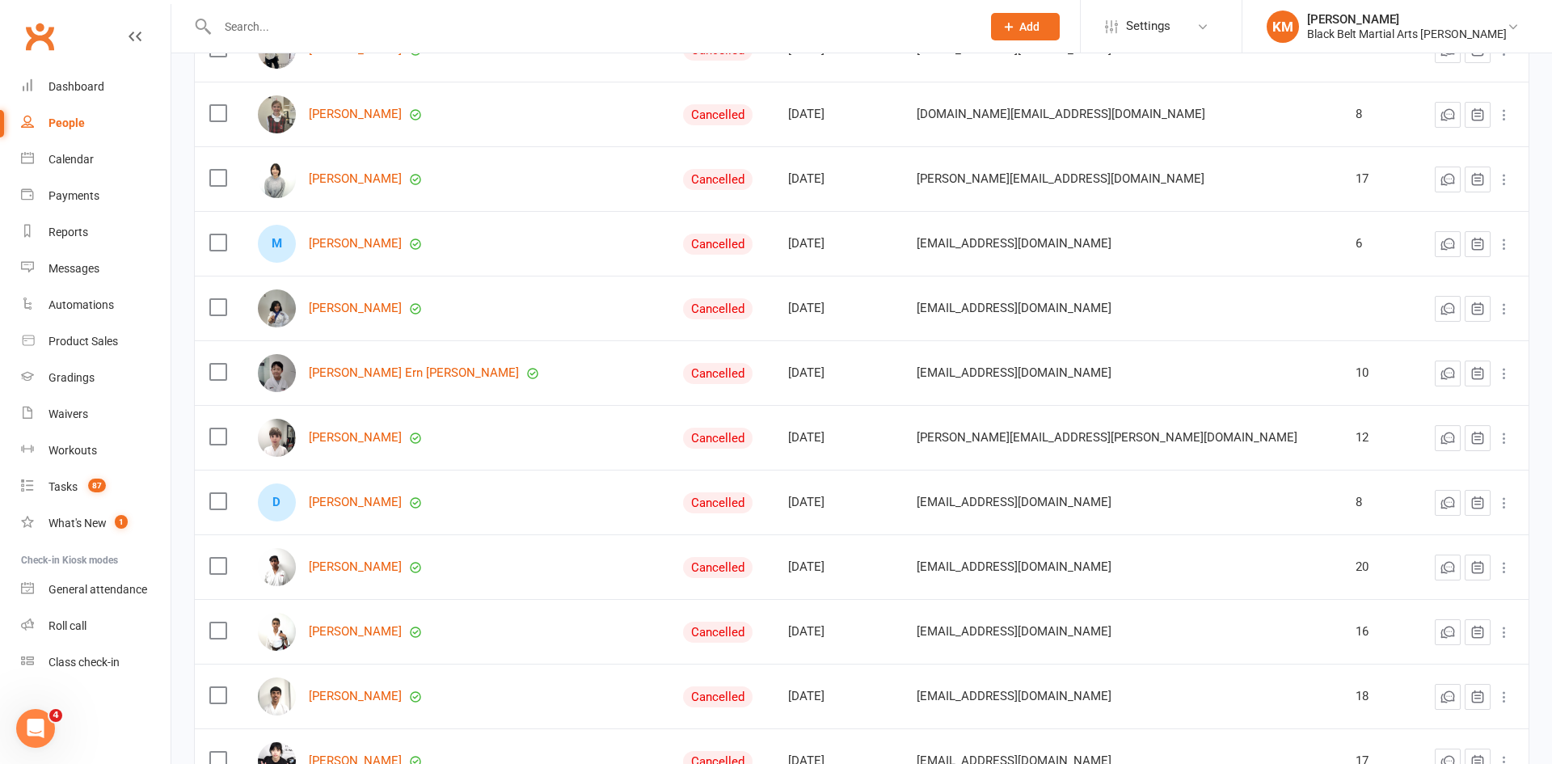
scroll to position [1690, 0]
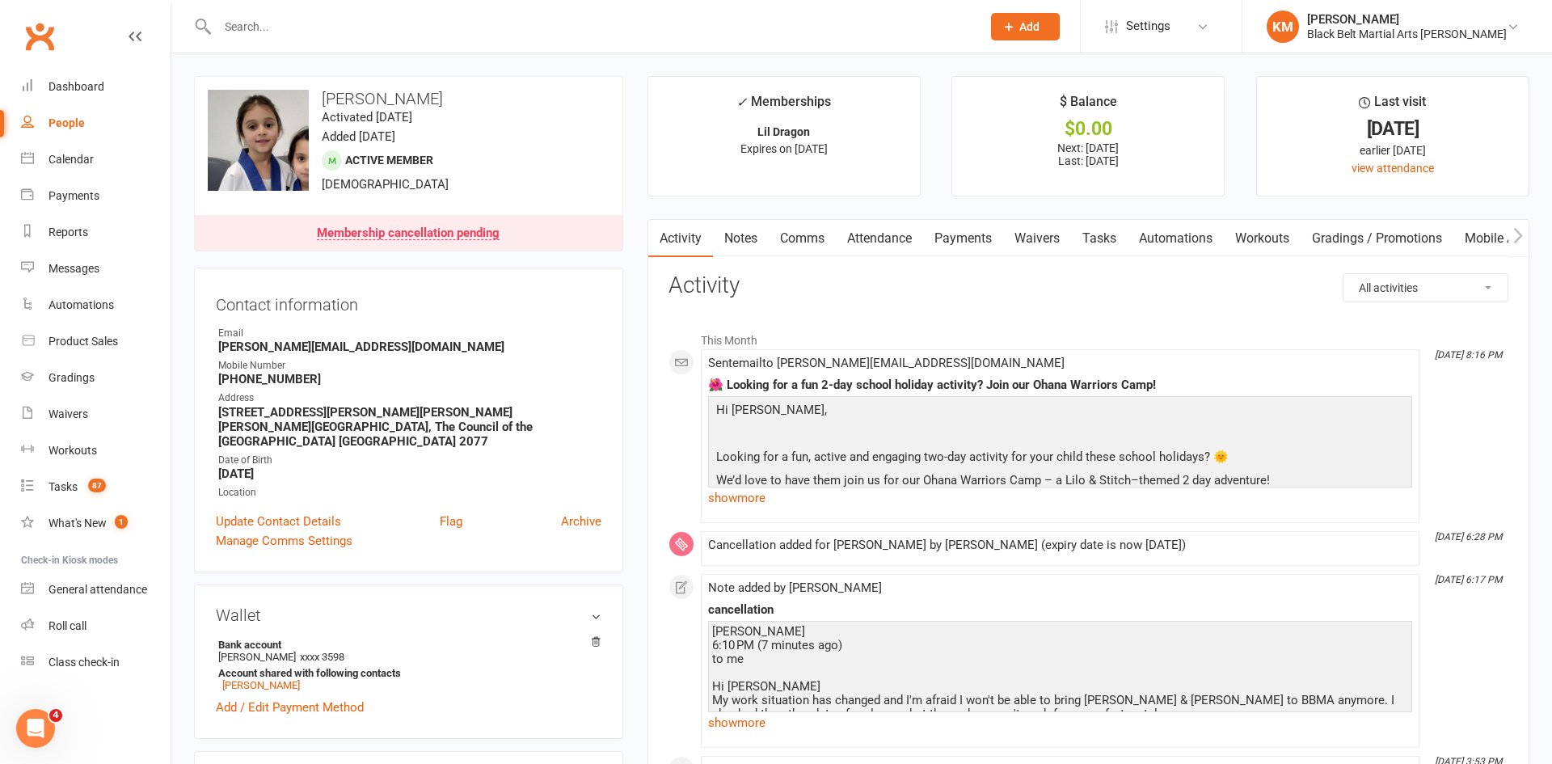
click at [503, 31] on input "text" at bounding box center [591, 26] width 757 height 23
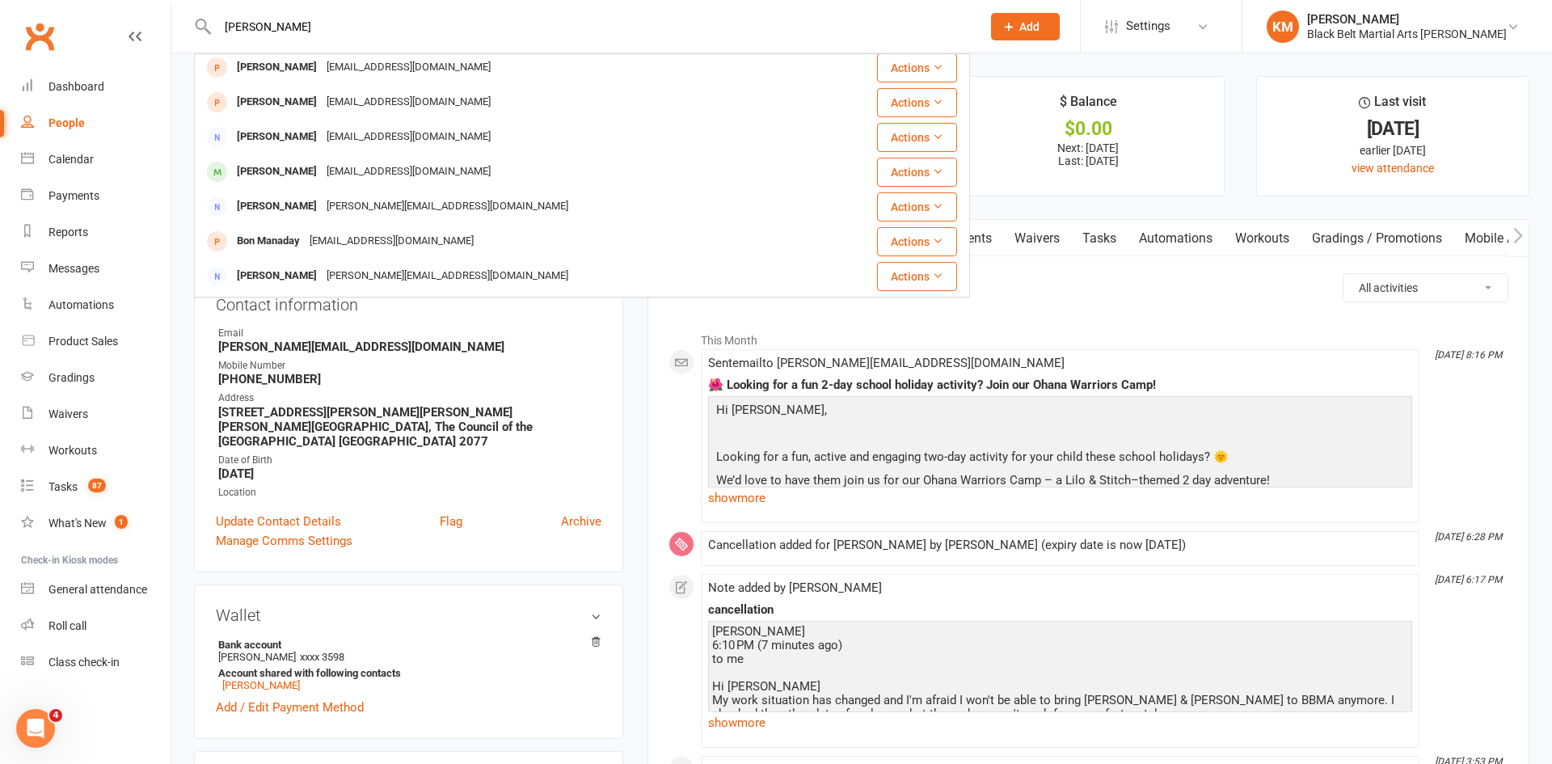
scroll to position [213, 0]
type input "manas"
click at [515, 165] on div "Manas Sharma preetid70@gmail.com" at bounding box center [508, 170] width 624 height 33
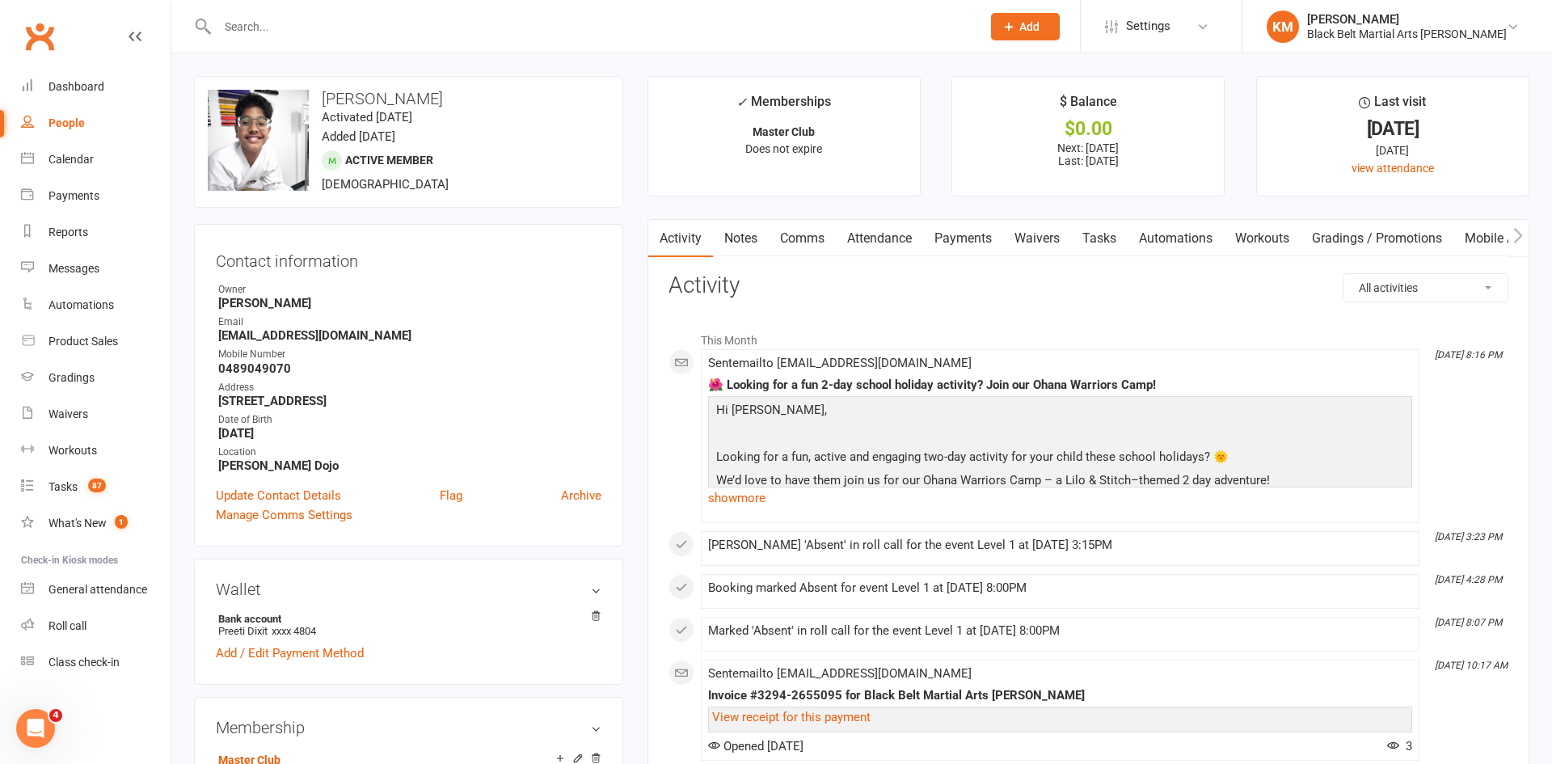
click at [781, 241] on link "Comms" at bounding box center [802, 238] width 67 height 37
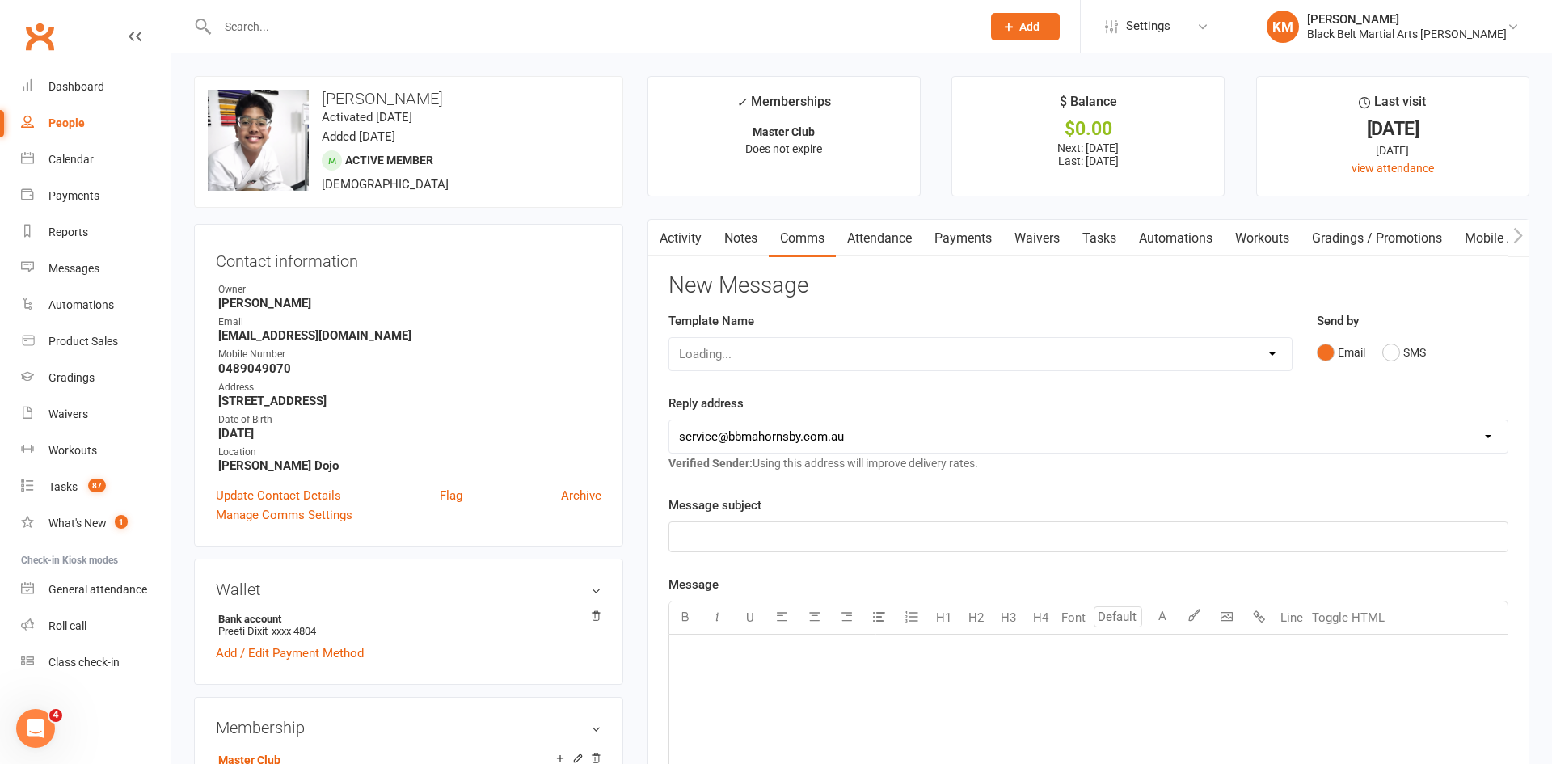
click at [1247, 380] on div "Template Name Loading..." at bounding box center [980, 352] width 648 height 82
click at [1240, 363] on select "Select Template [Email] Attendance follow up during HSC study period [Email] Aw…" at bounding box center [980, 354] width 622 height 32
select select "4"
click at [669, 338] on select "Select Template [Email] Attendance follow up during HSC study period [Email] Aw…" at bounding box center [980, 354] width 622 height 32
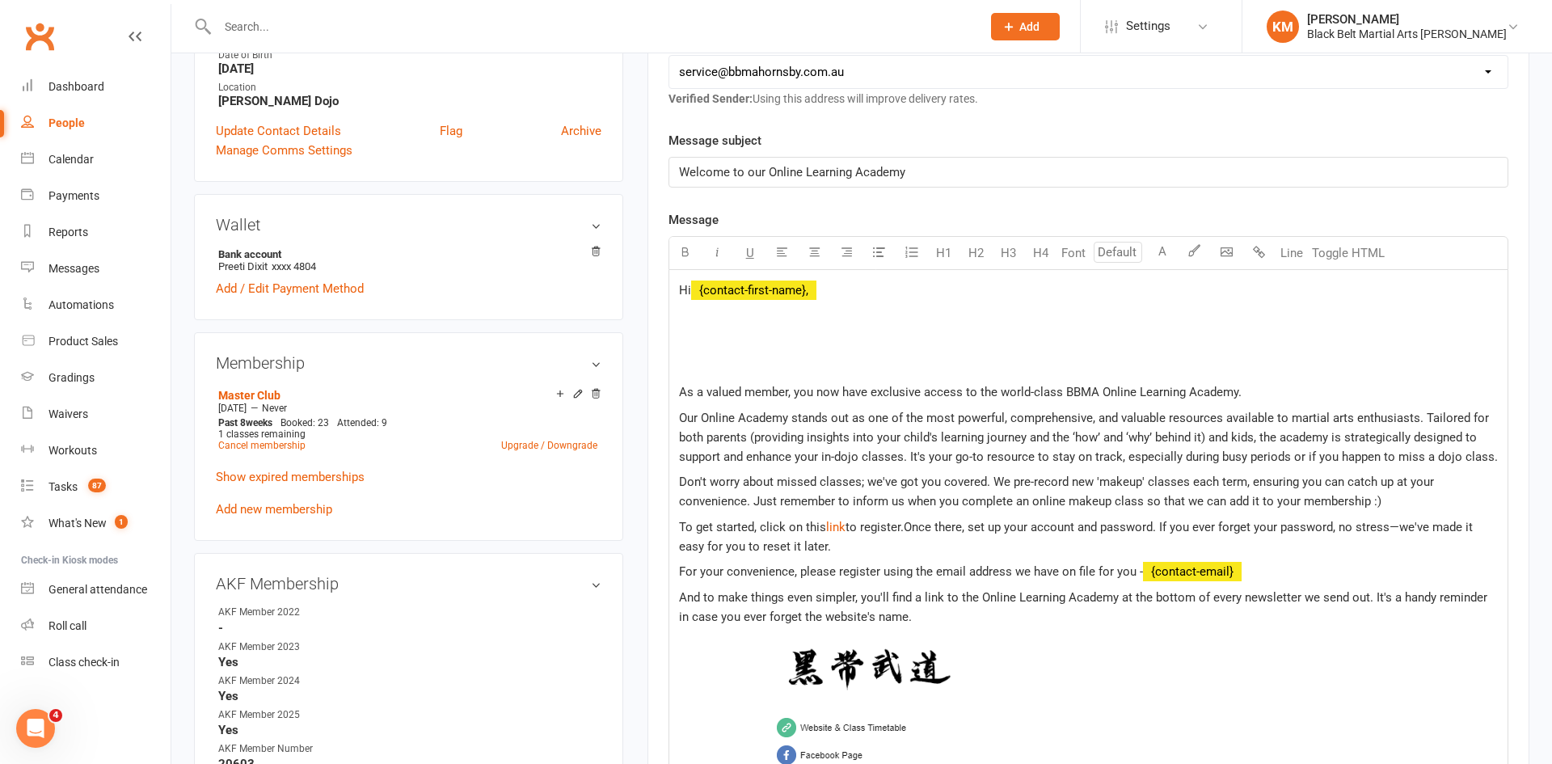
scroll to position [323, 0]
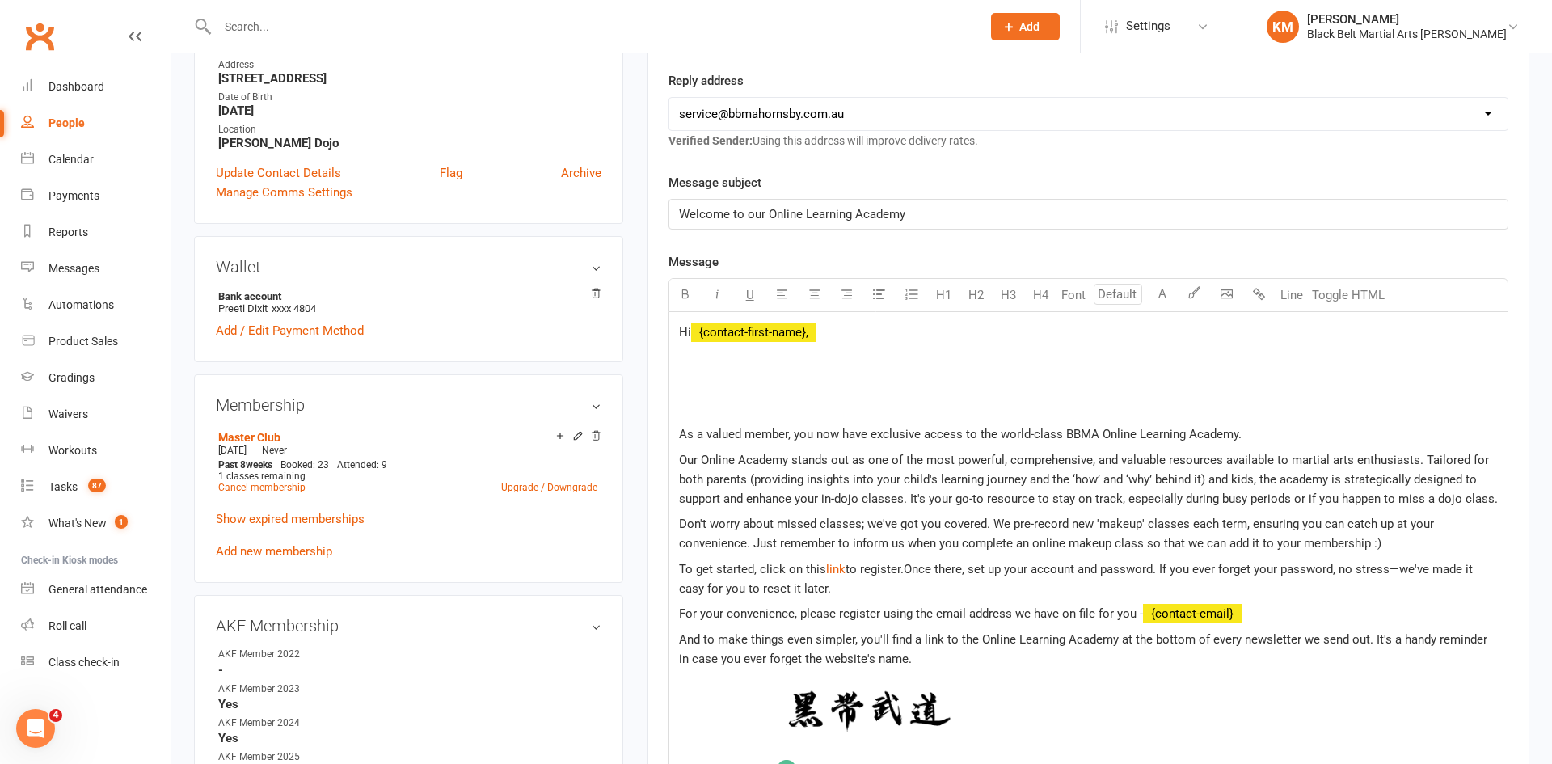
click at [710, 358] on p at bounding box center [1088, 357] width 819 height 19
click at [706, 387] on p at bounding box center [1088, 382] width 819 height 19
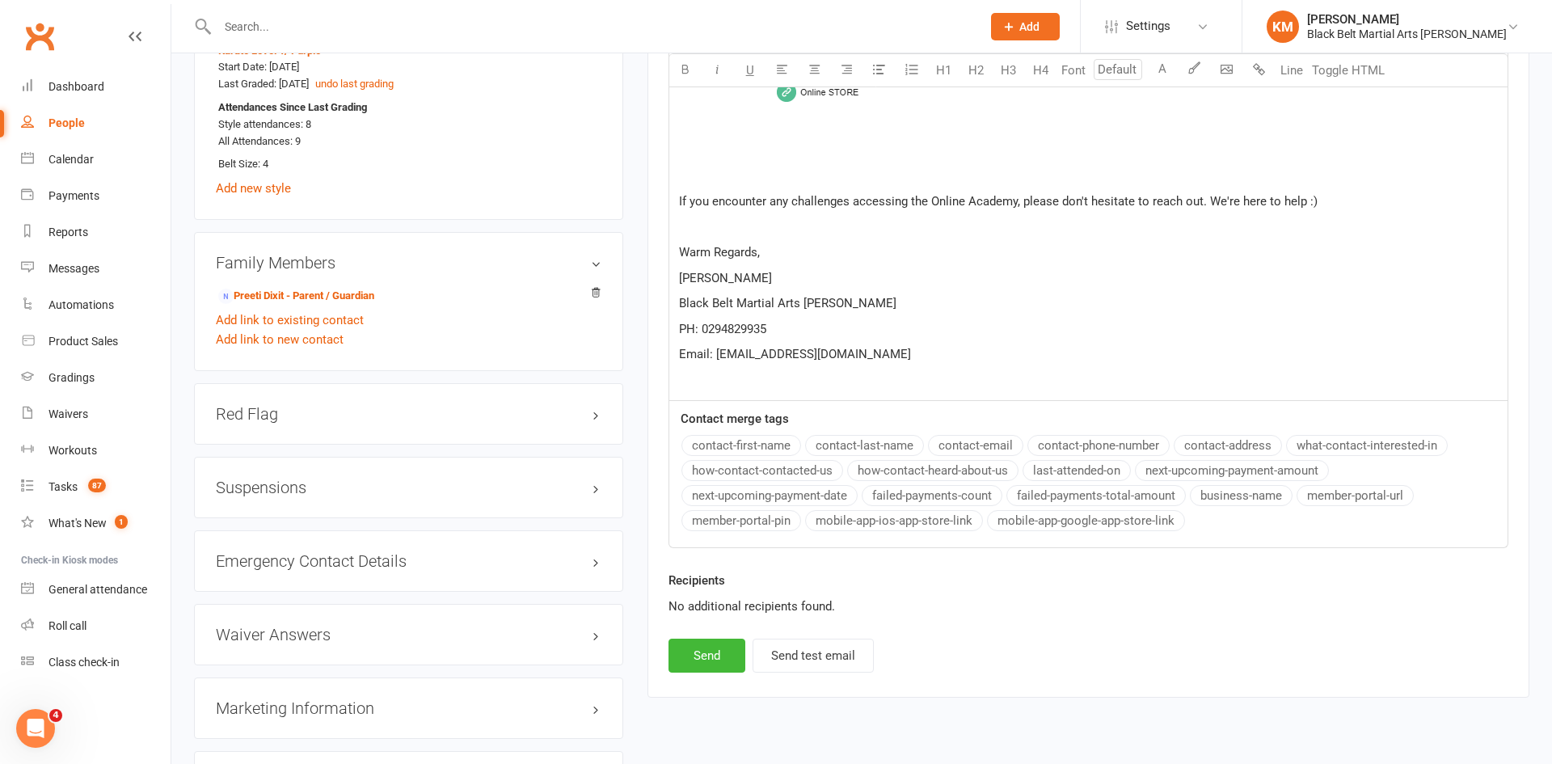
scroll to position [1239, 0]
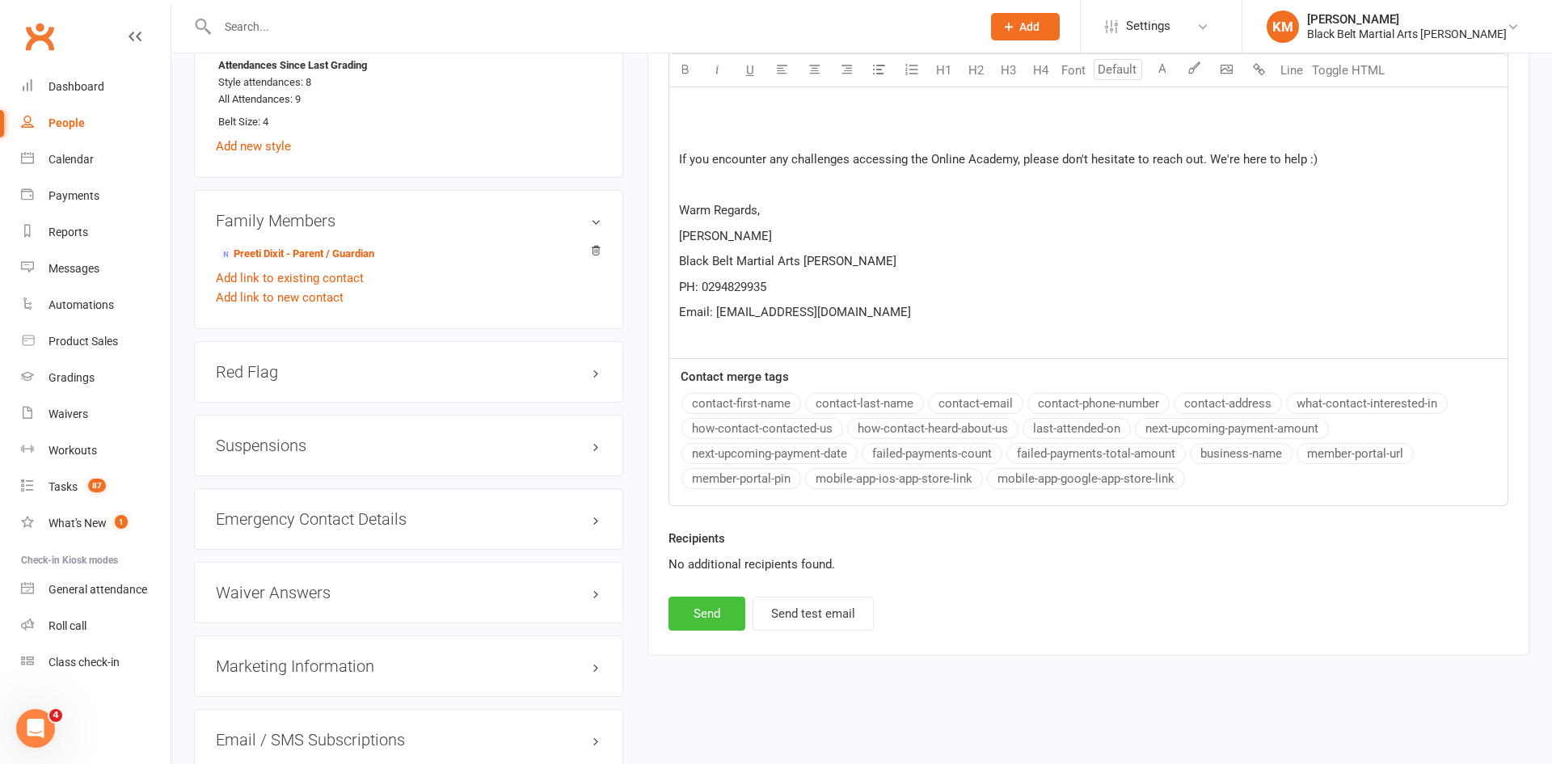
click at [730, 612] on button "Send" at bounding box center [707, 614] width 77 height 34
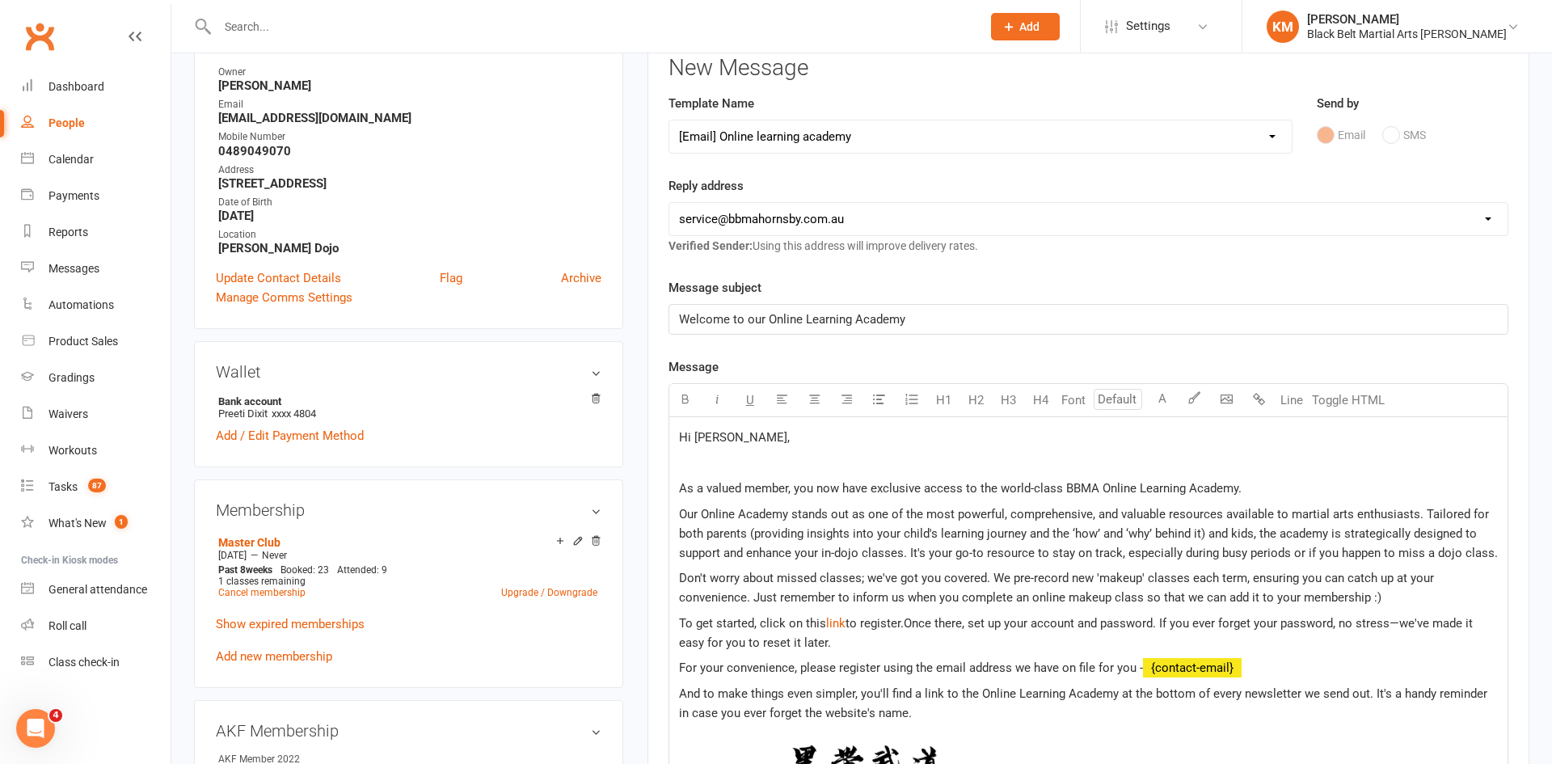
scroll to position [207, 0]
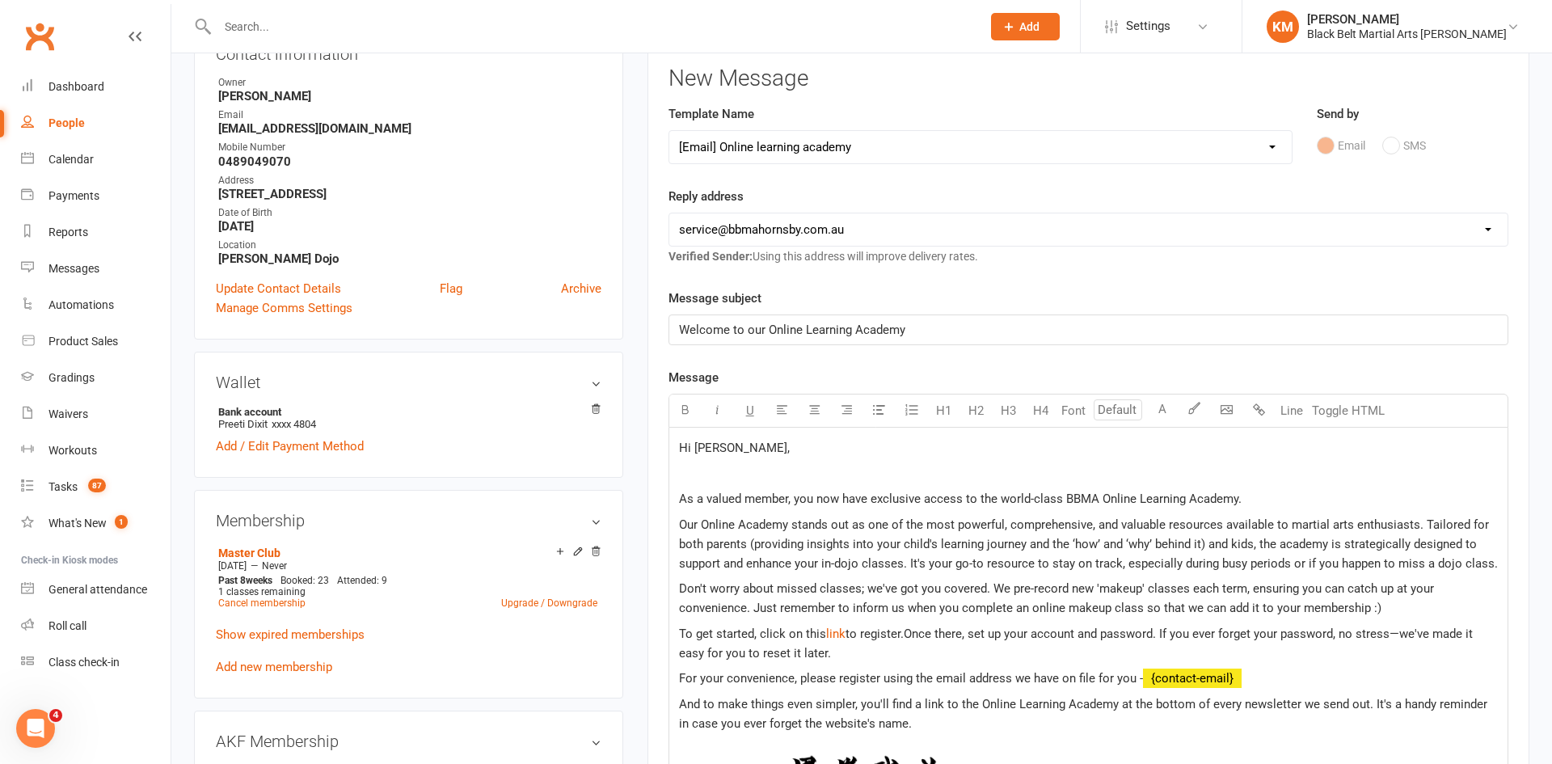
select select
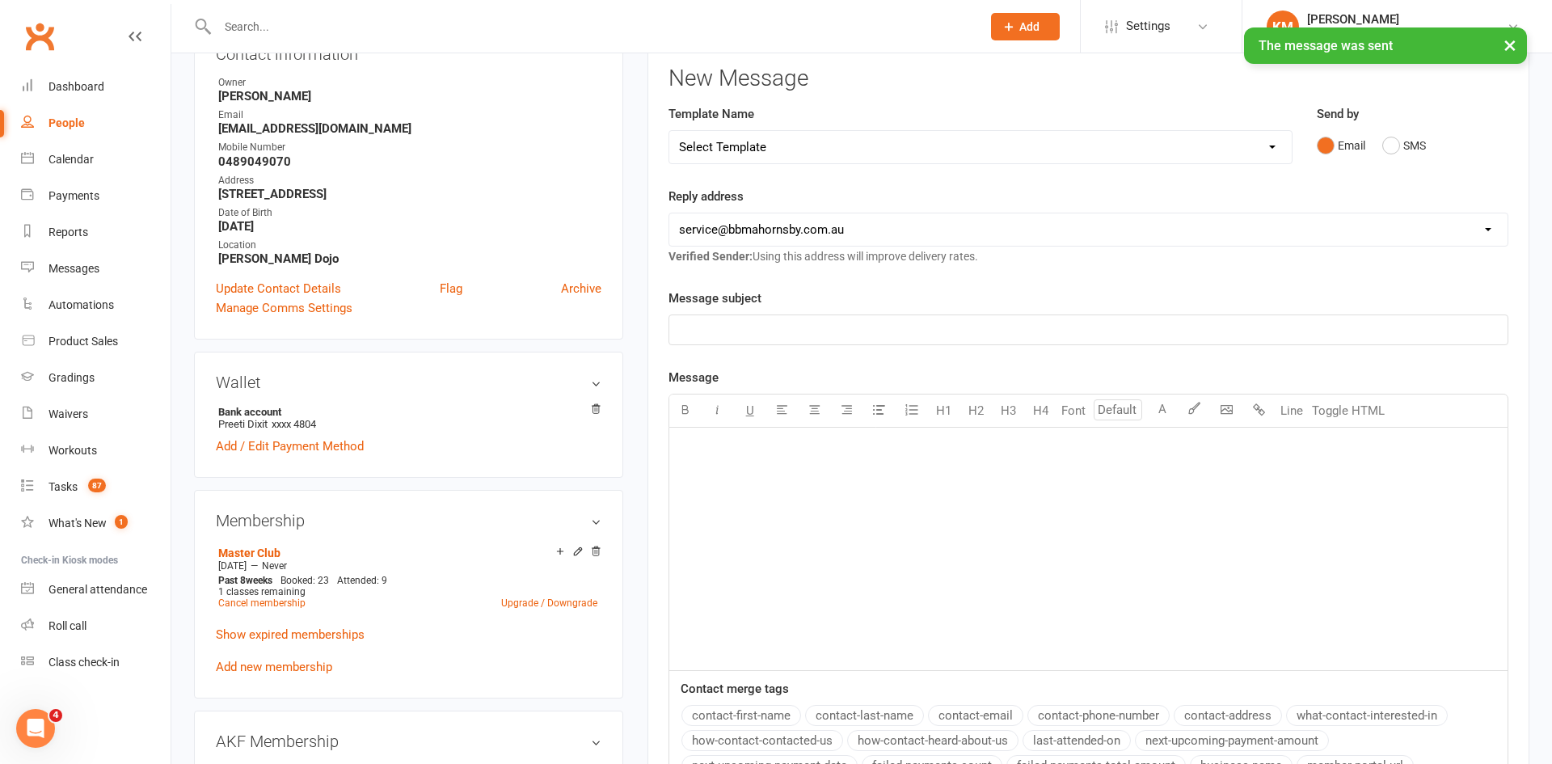
scroll to position [0, 0]
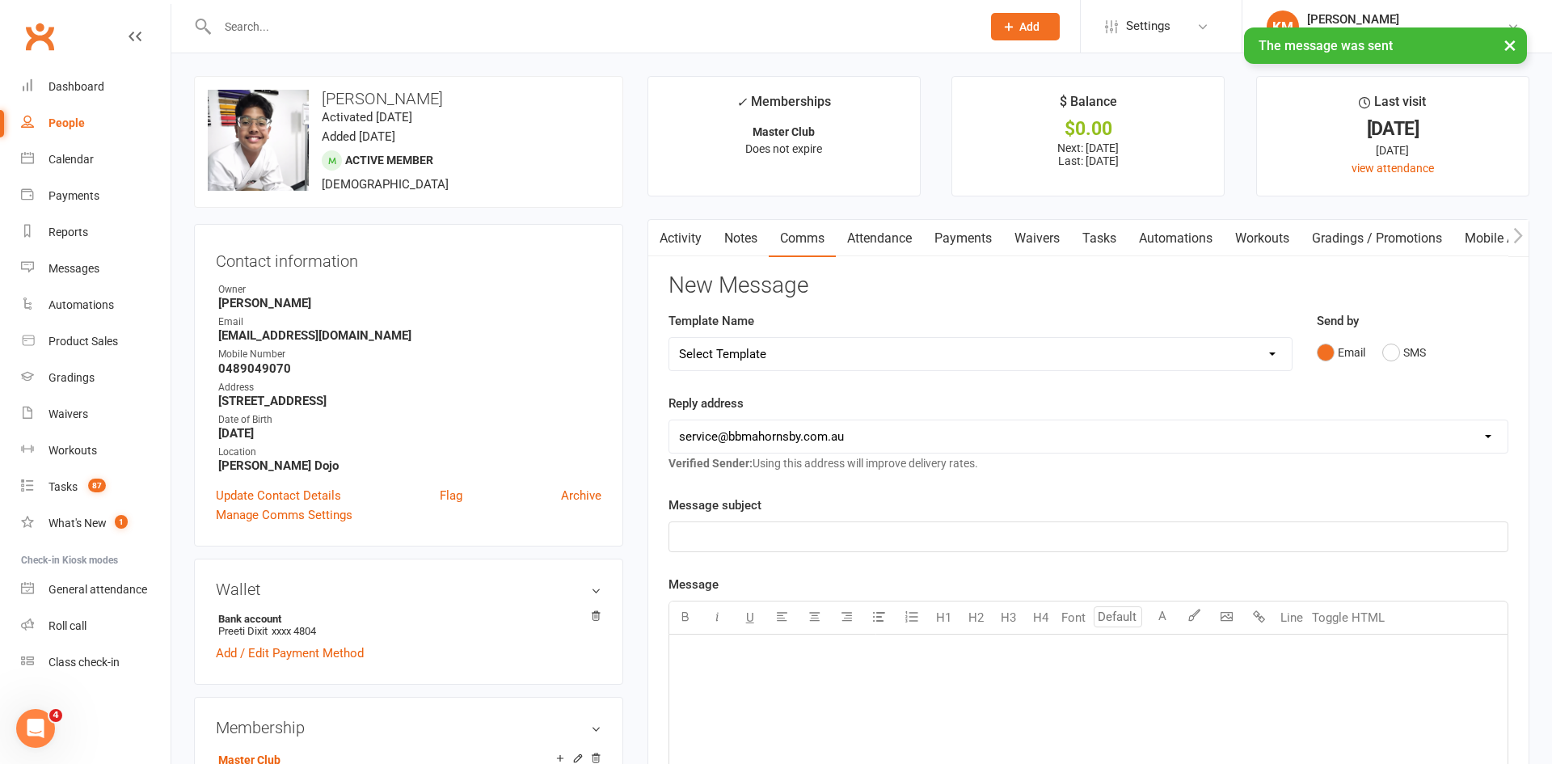
click at [776, 532] on p "﻿" at bounding box center [1088, 536] width 819 height 19
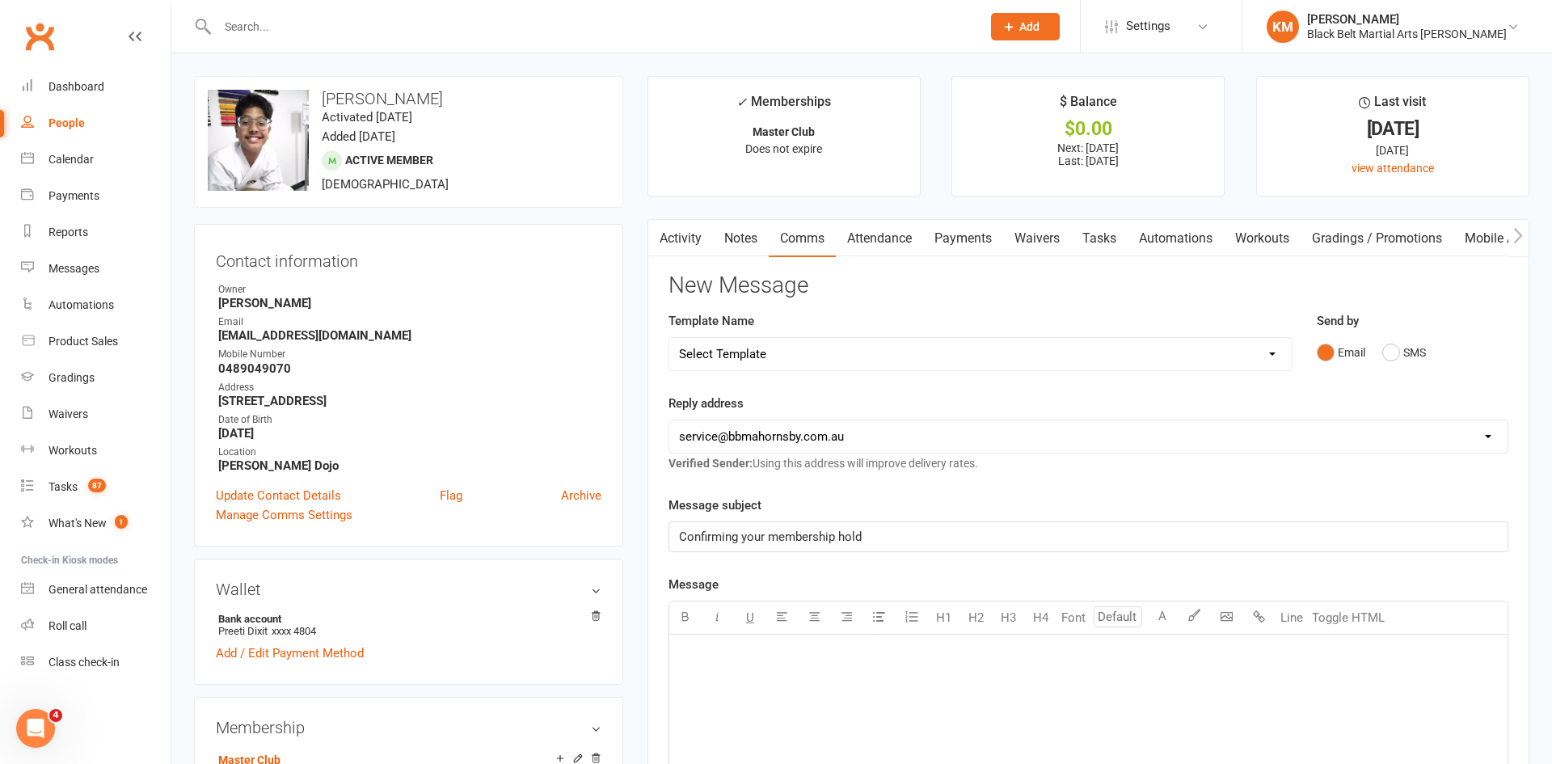
click at [739, 684] on div "﻿" at bounding box center [1088, 756] width 838 height 243
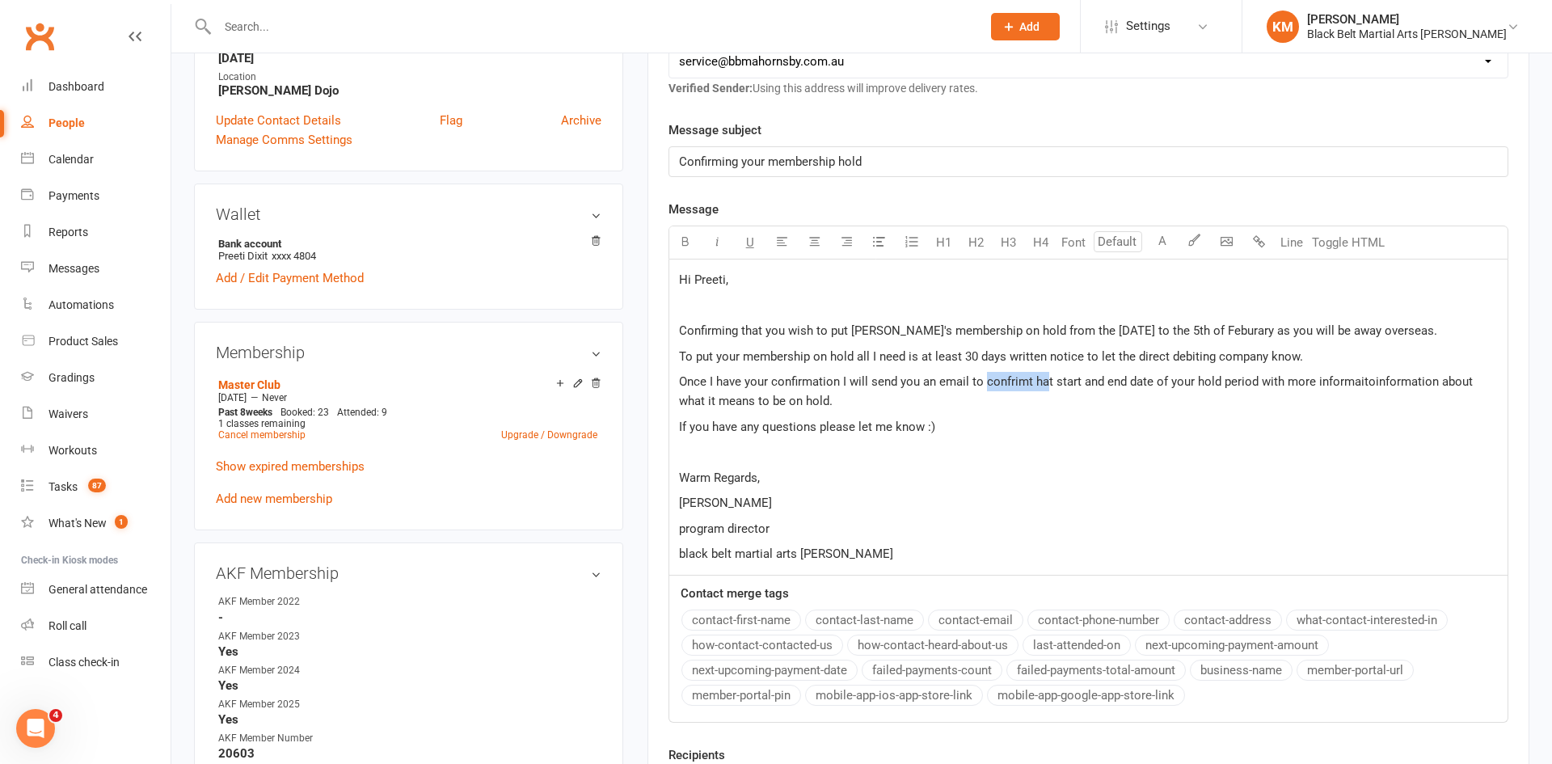
drag, startPoint x: 1046, startPoint y: 382, endPoint x: 984, endPoint y: 378, distance: 62.4
click at [984, 378] on span "Once I have your confirmation I will send you an email to confrimt hat start an…" at bounding box center [1077, 391] width 797 height 34
click at [1356, 387] on span "Once I have your confirmation I will send you an email to confirm the start and…" at bounding box center [1089, 391] width 821 height 34
click at [1382, 380] on span "Once I have your confirmation I will send you an email to confirm the start and…" at bounding box center [1080, 391] width 802 height 34
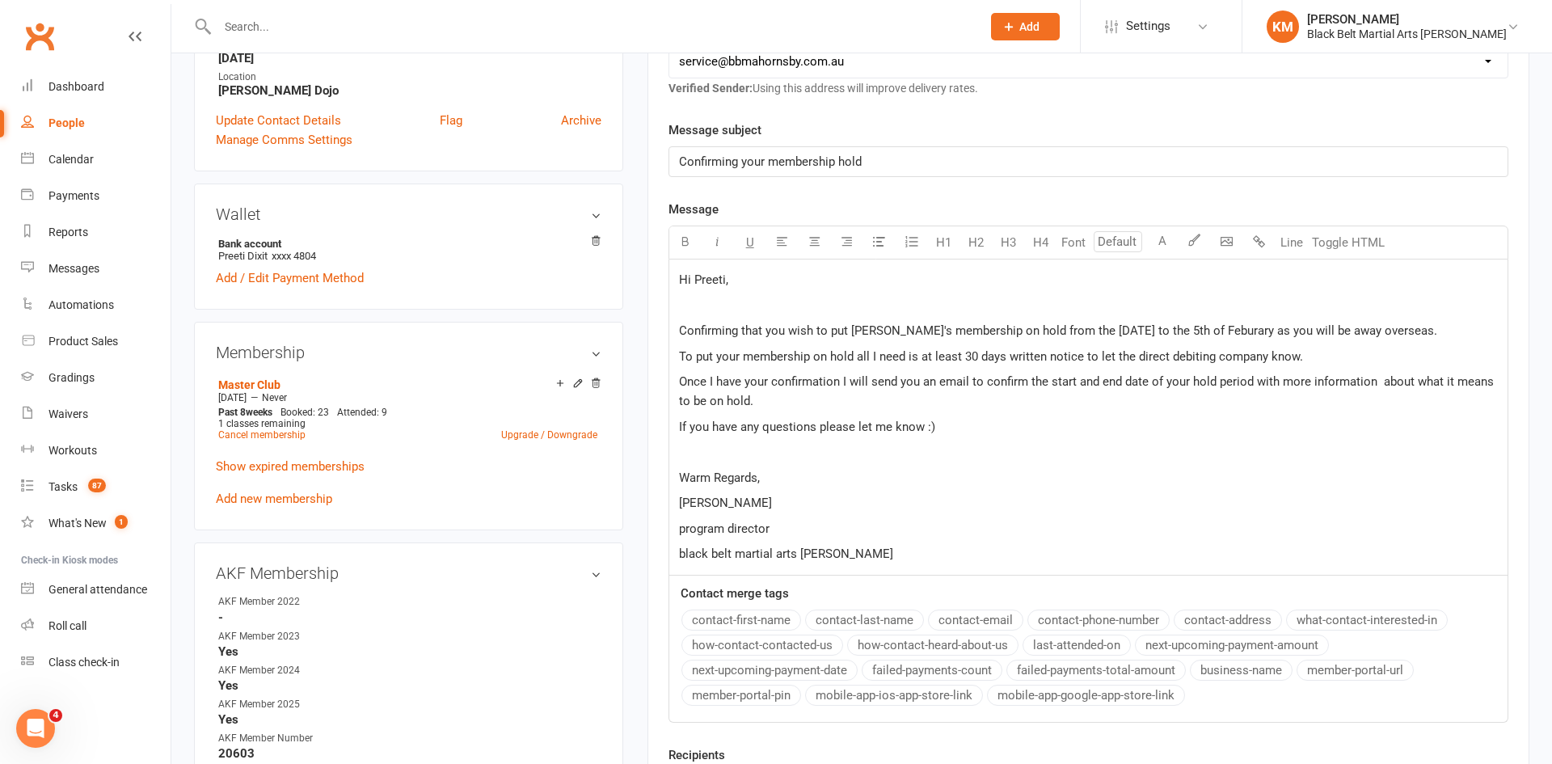
click at [1243, 331] on span "Confirming that you wish to put Manas's membership on hold from the 18th of Nov…" at bounding box center [1058, 330] width 758 height 15
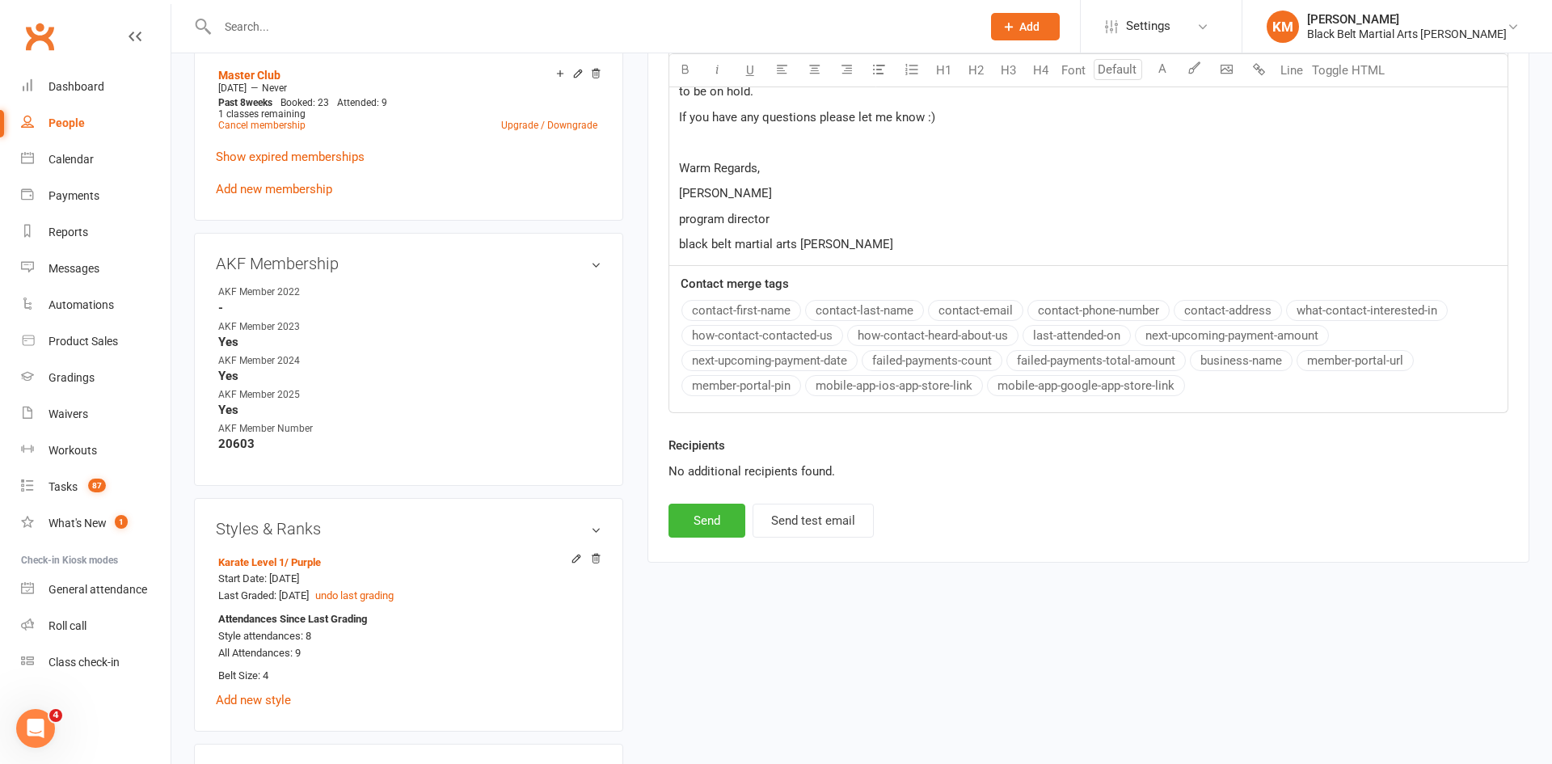
scroll to position [692, 0]
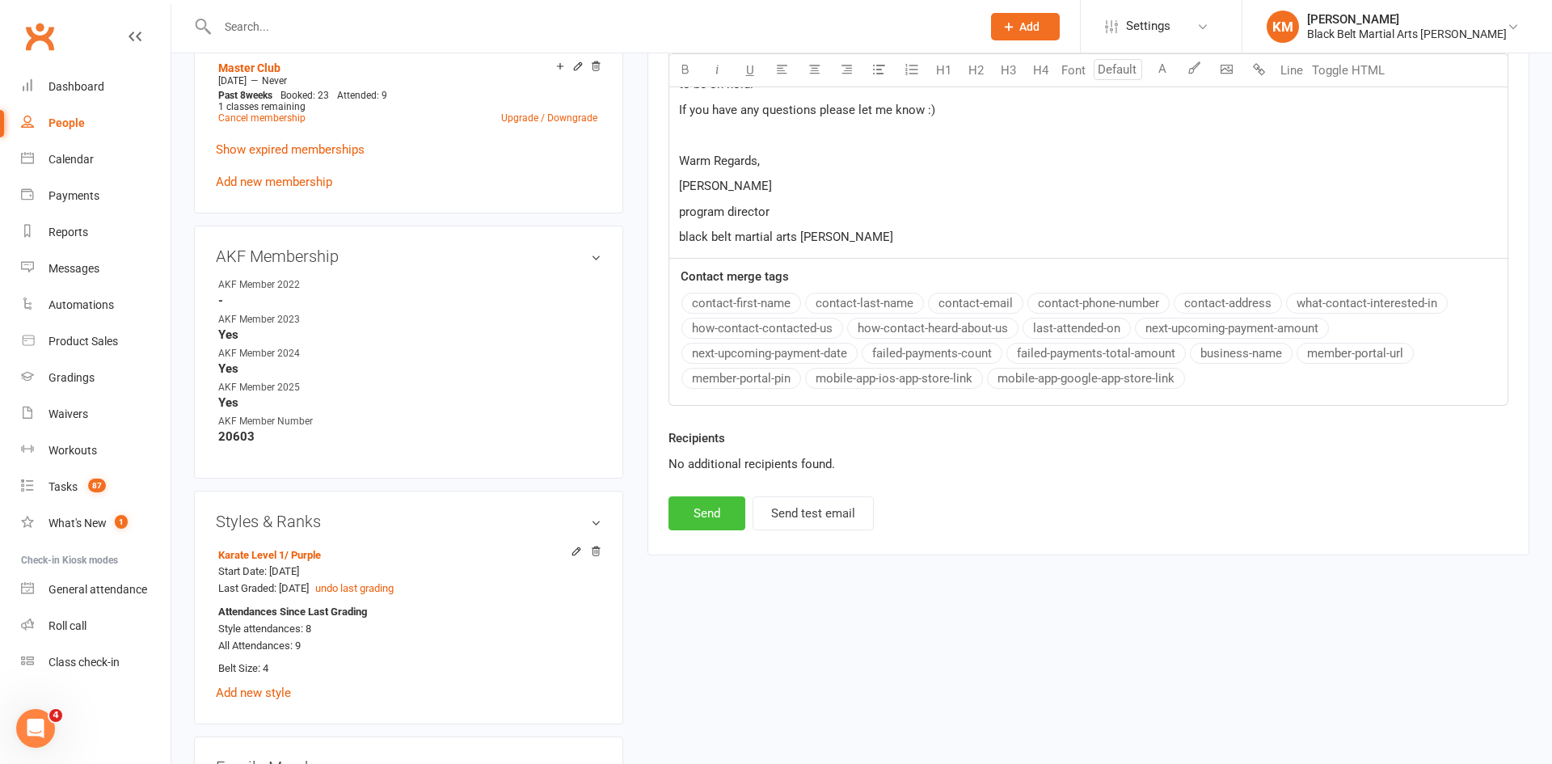
click at [728, 512] on button "Send" at bounding box center [707, 513] width 77 height 34
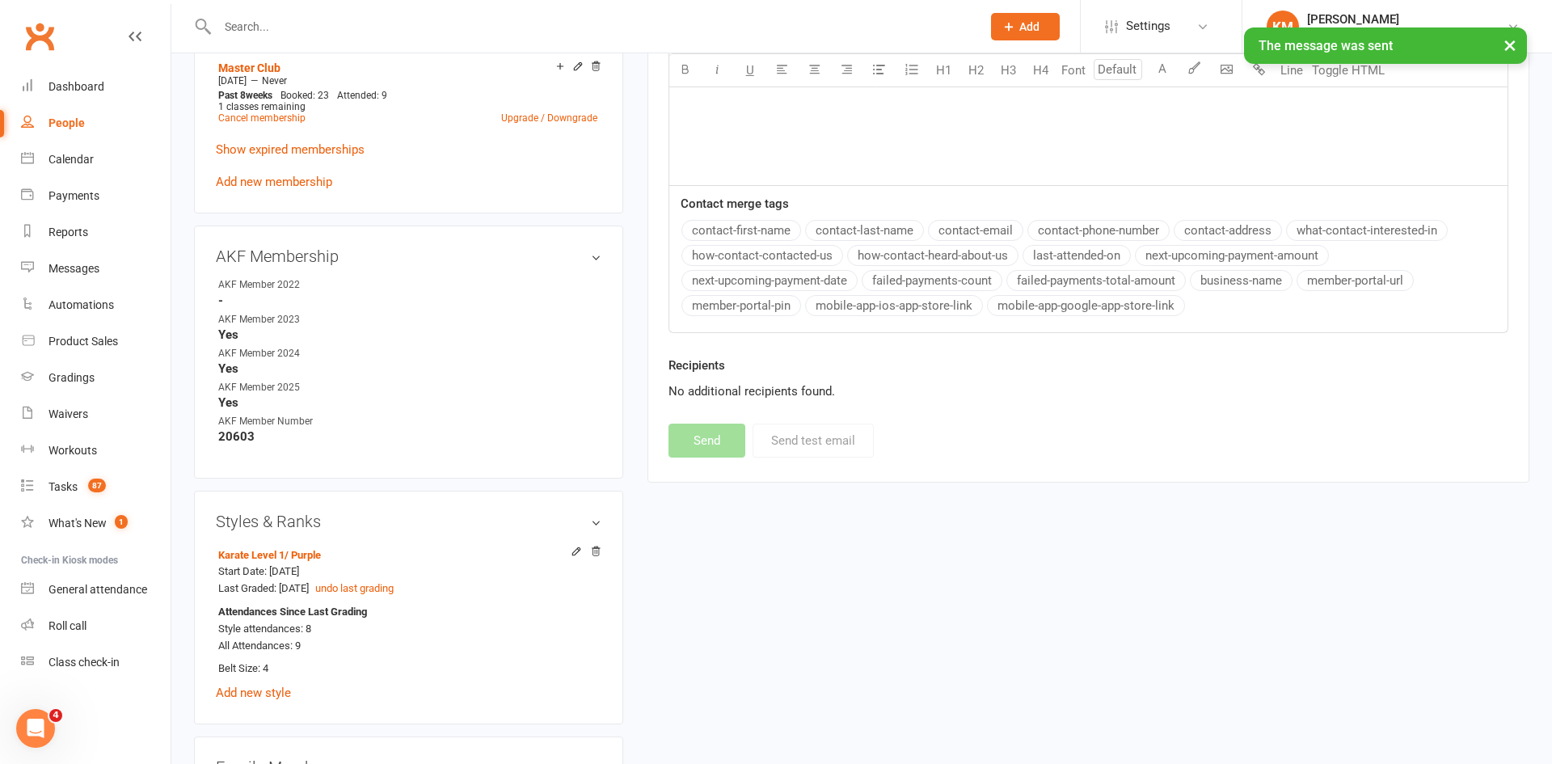
click at [728, 512] on div "upload photo change photo Manas Sharma Activated 6 January, 2024 Added 6 Januar…" at bounding box center [862, 560] width 1360 height 2352
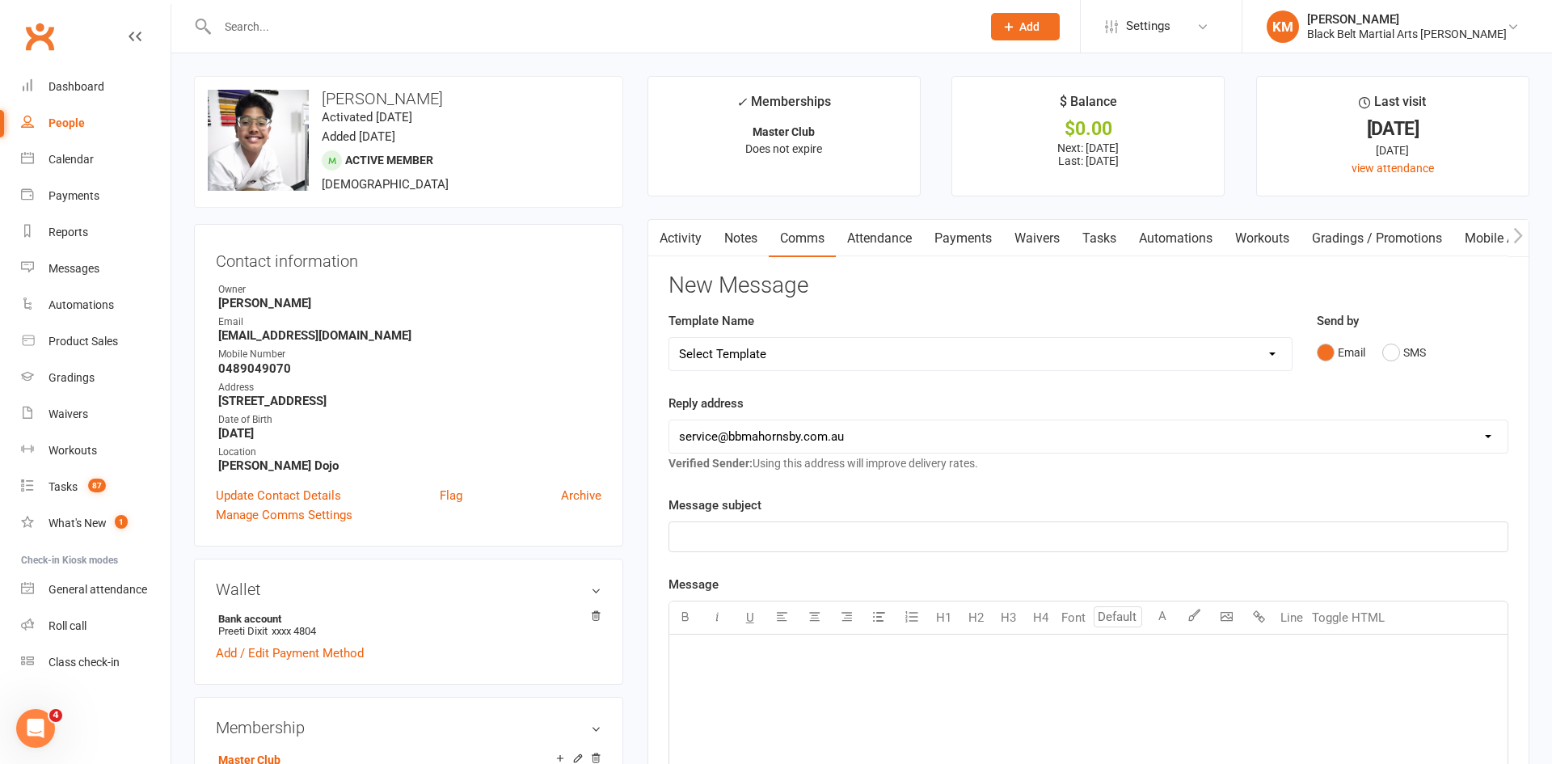
click at [673, 224] on link "Activity" at bounding box center [680, 238] width 65 height 37
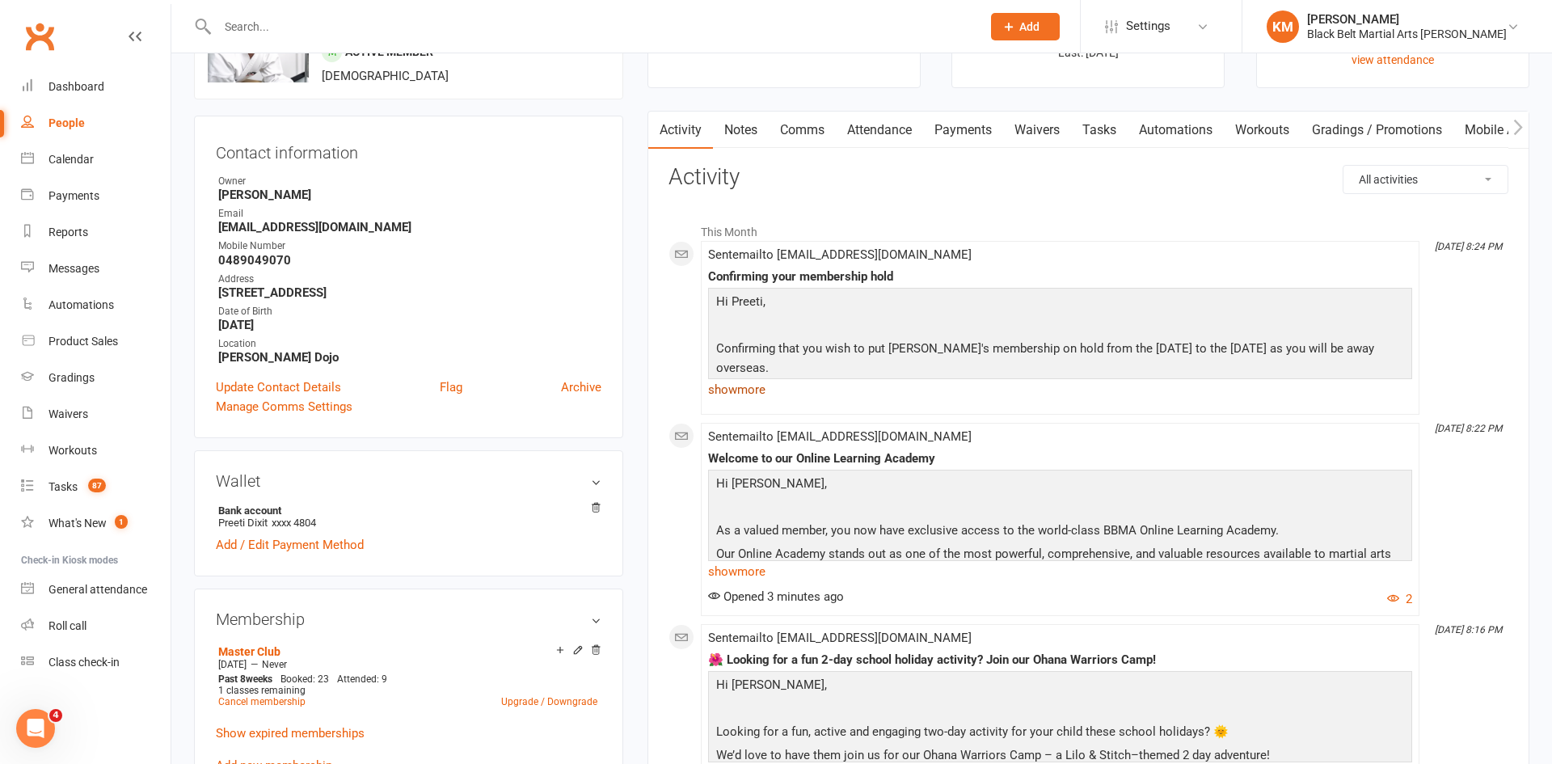
scroll to position [111, 0]
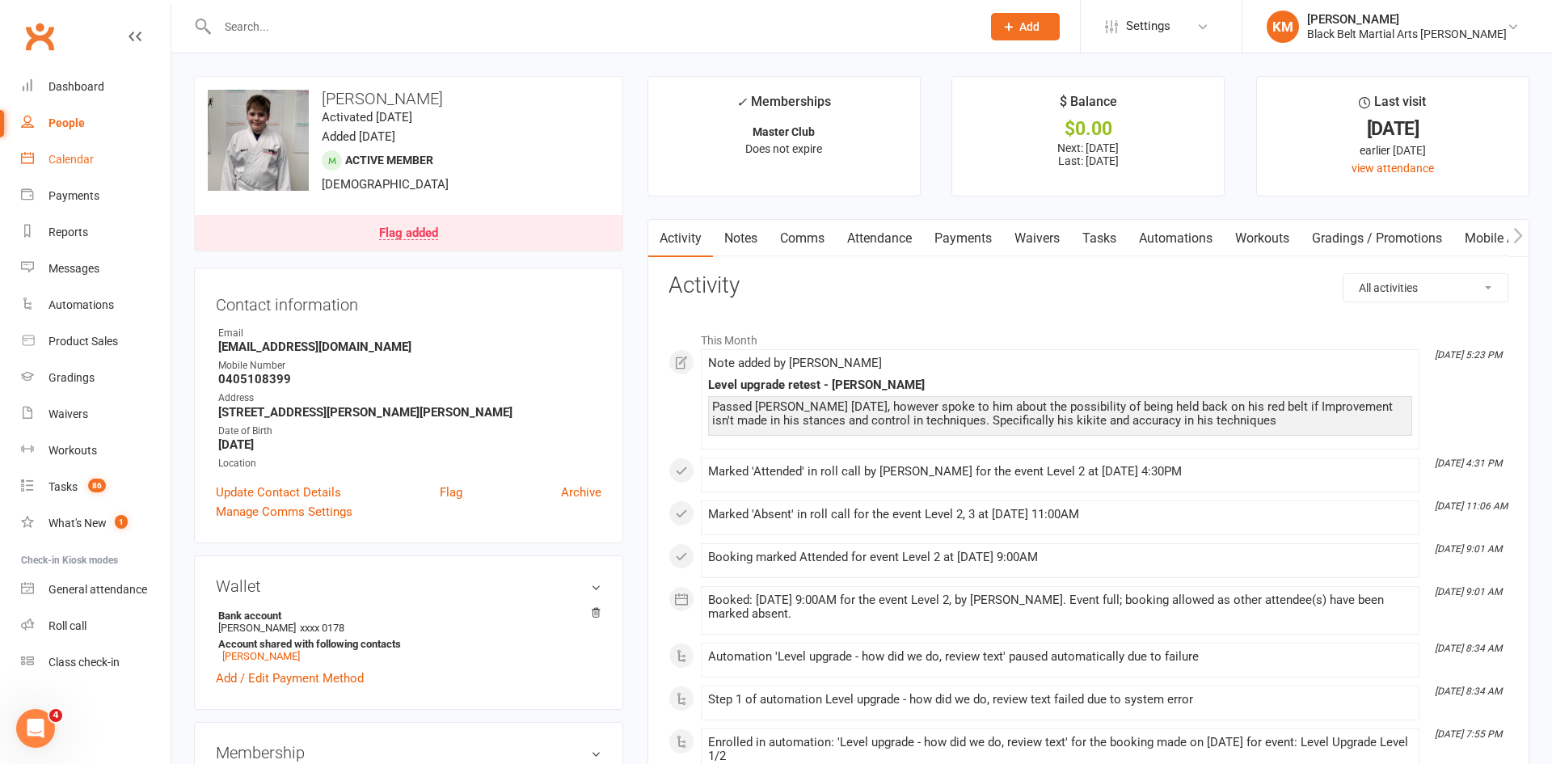
click at [46, 165] on link "Calendar" at bounding box center [96, 159] width 150 height 36
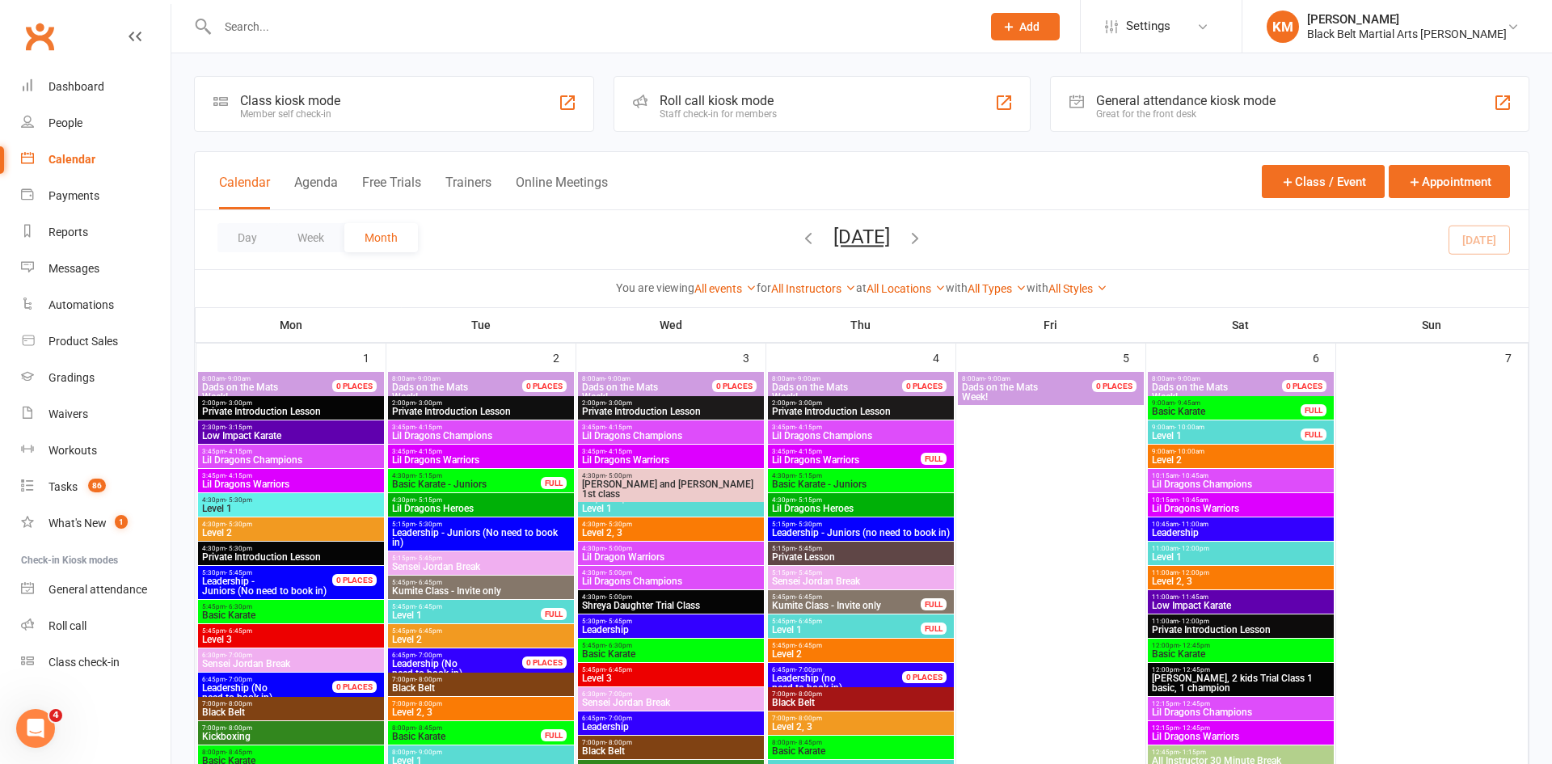
click at [924, 234] on icon "button" at bounding box center [915, 238] width 18 height 18
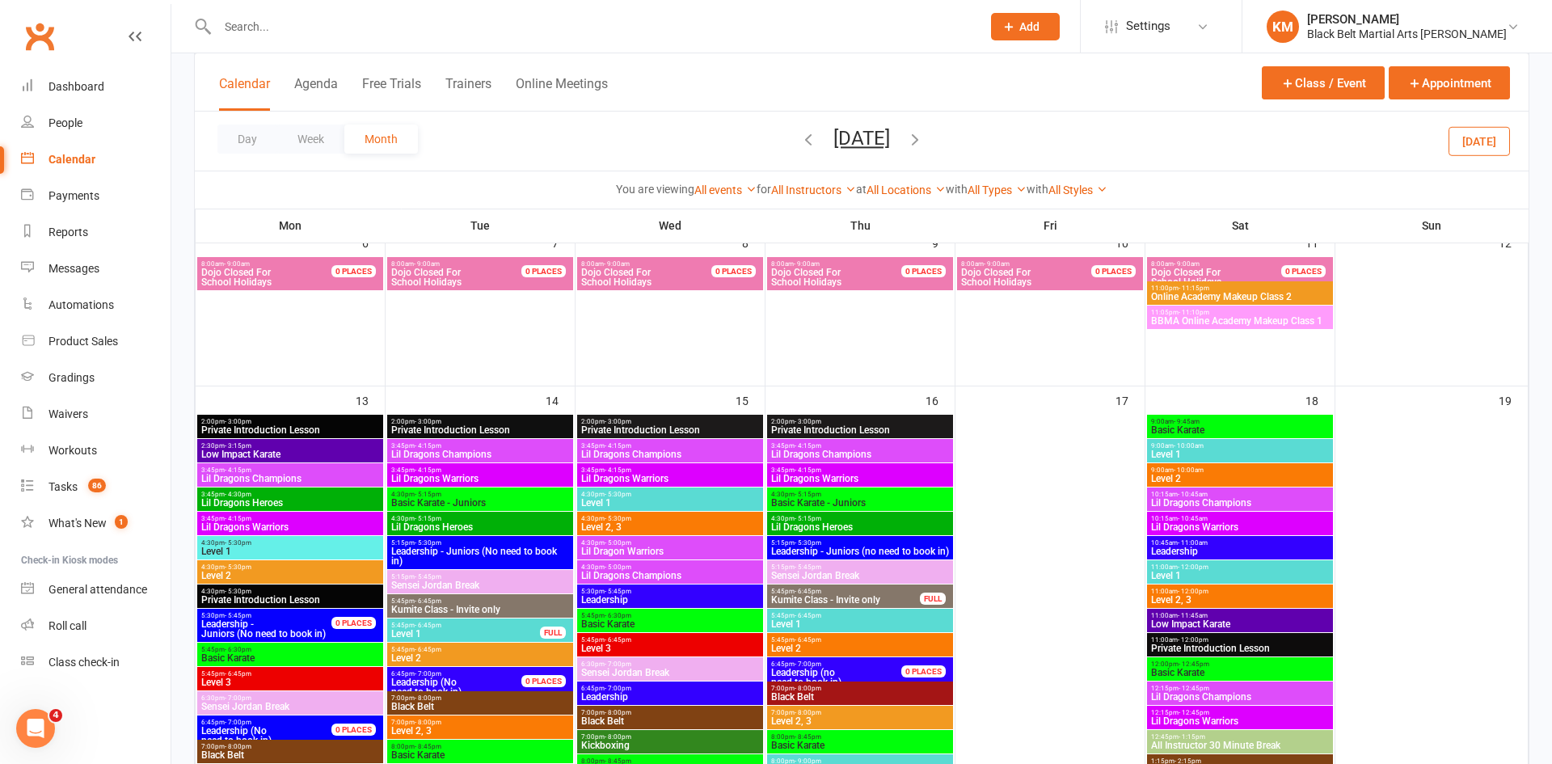
scroll to position [434, 0]
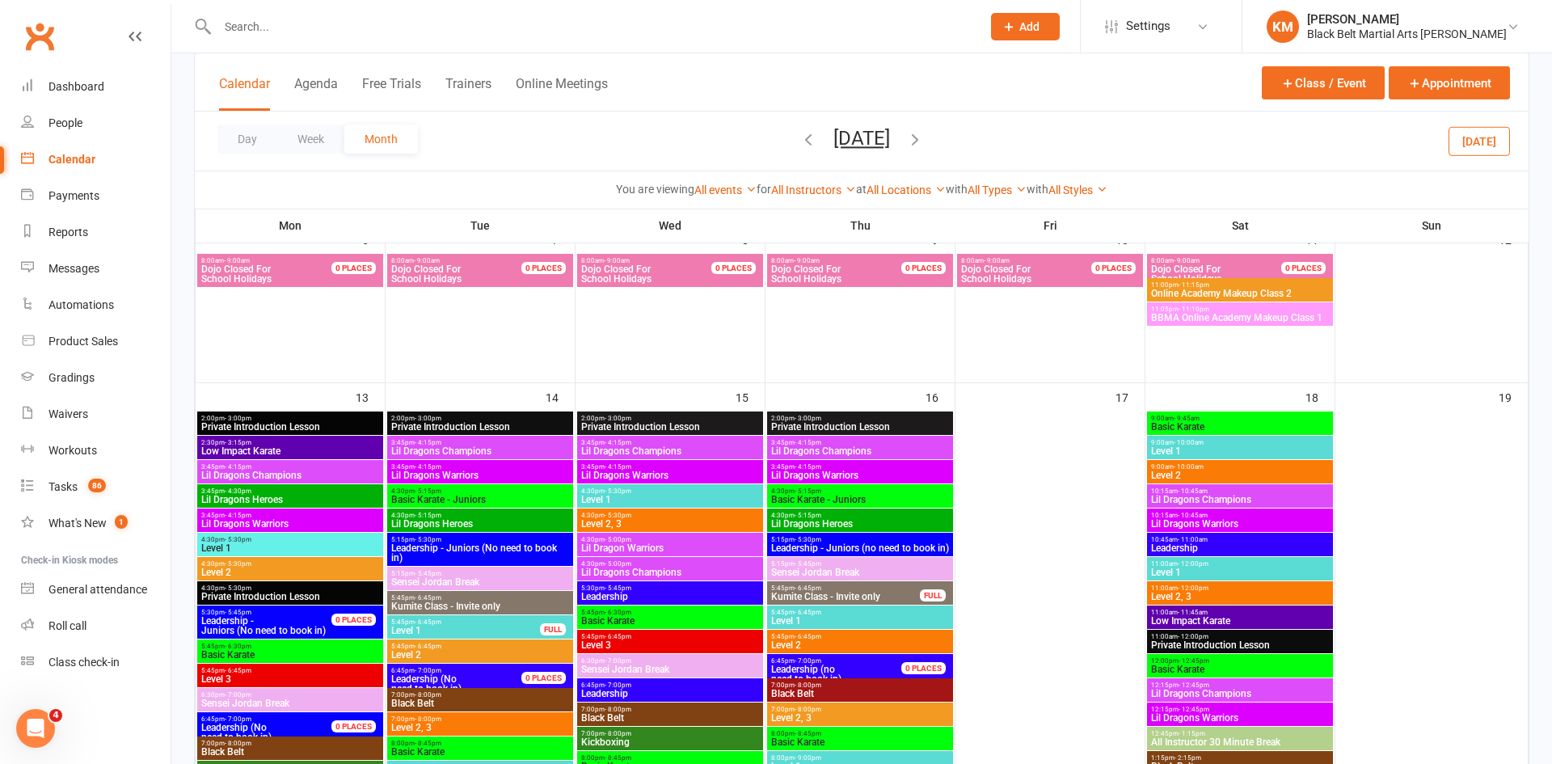
click at [800, 128] on button "button" at bounding box center [809, 141] width 18 height 28
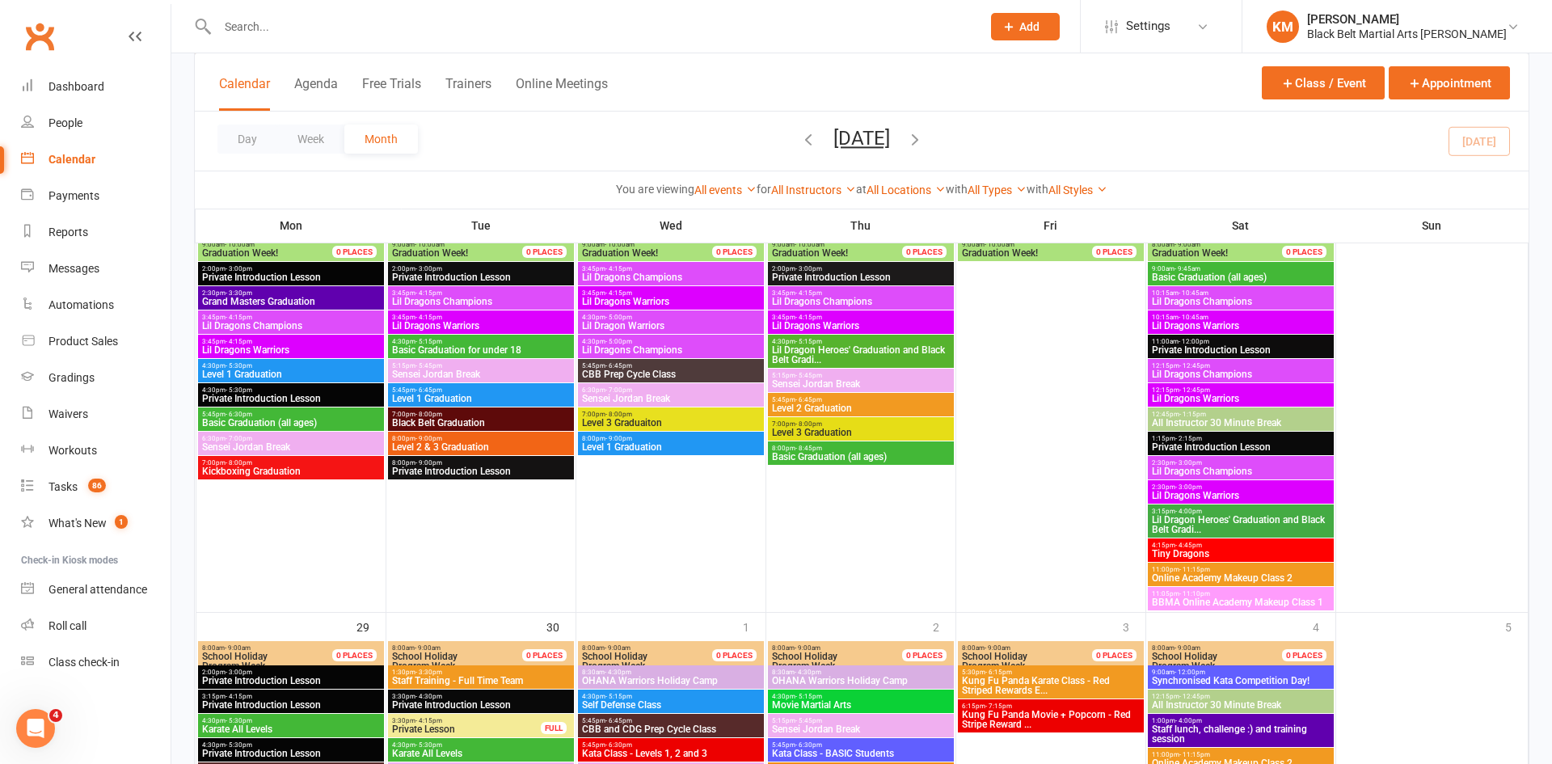
scroll to position [2227, 0]
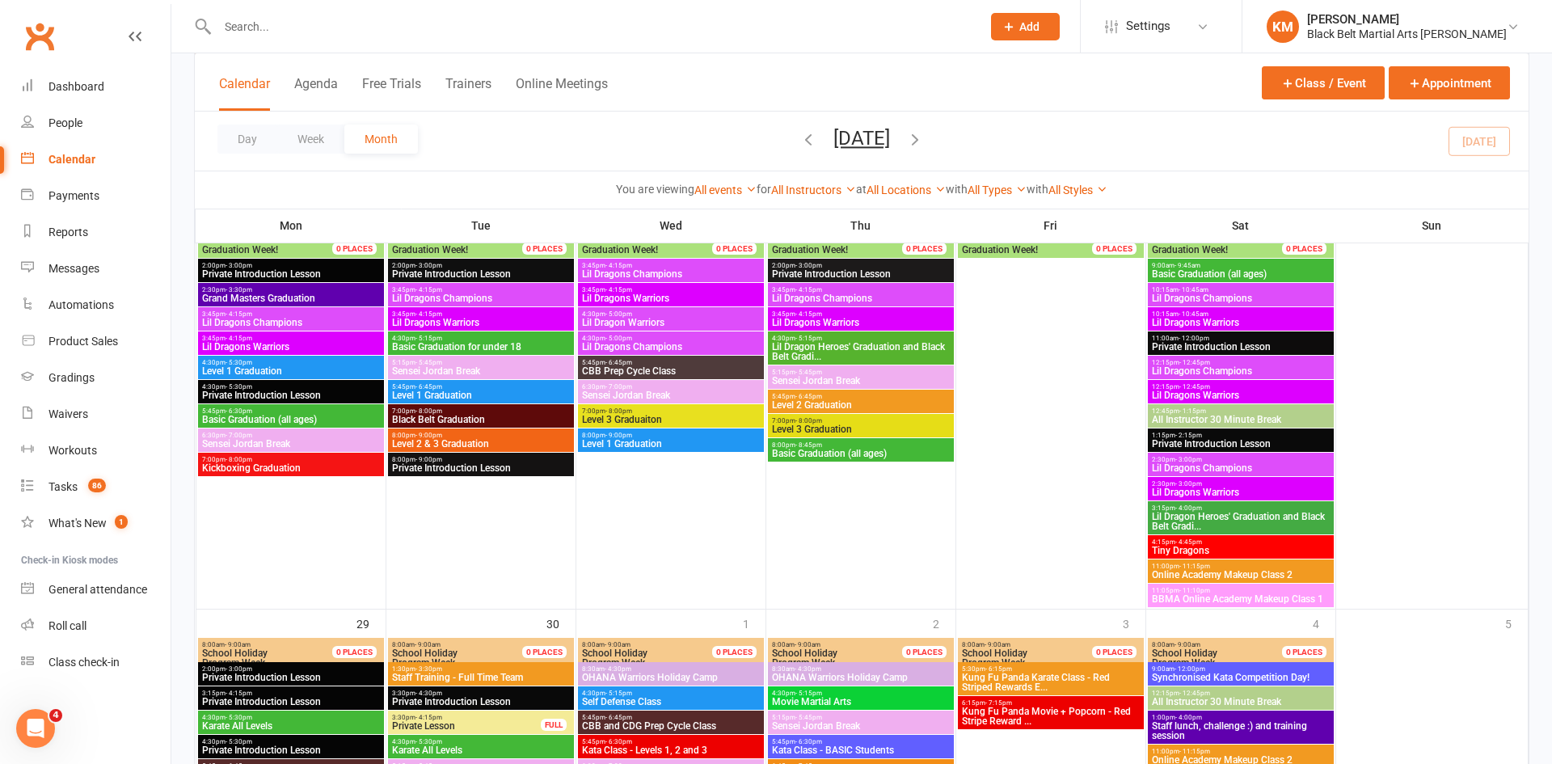
click at [924, 144] on icon "button" at bounding box center [915, 139] width 18 height 18
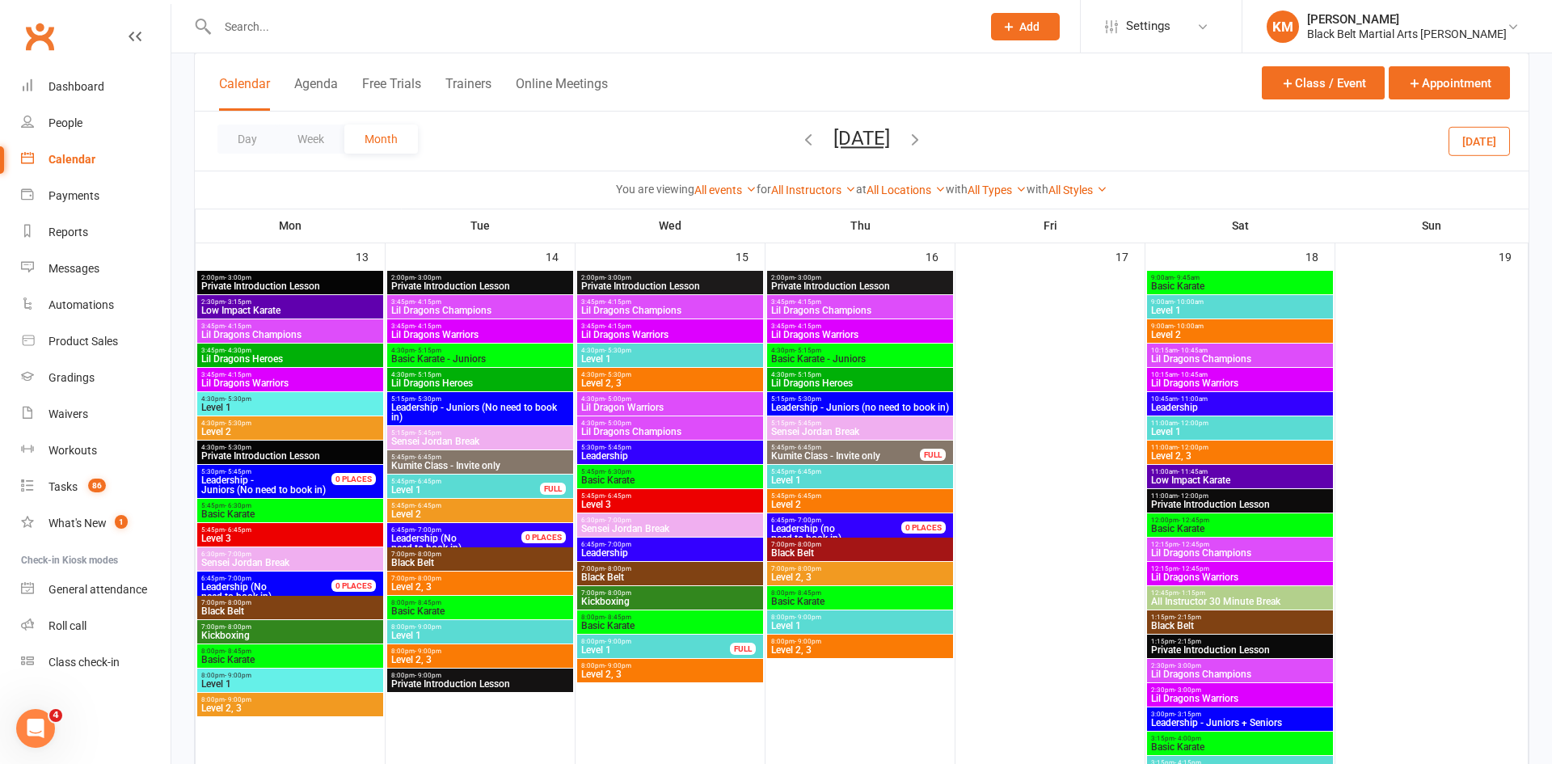
scroll to position [733, 0]
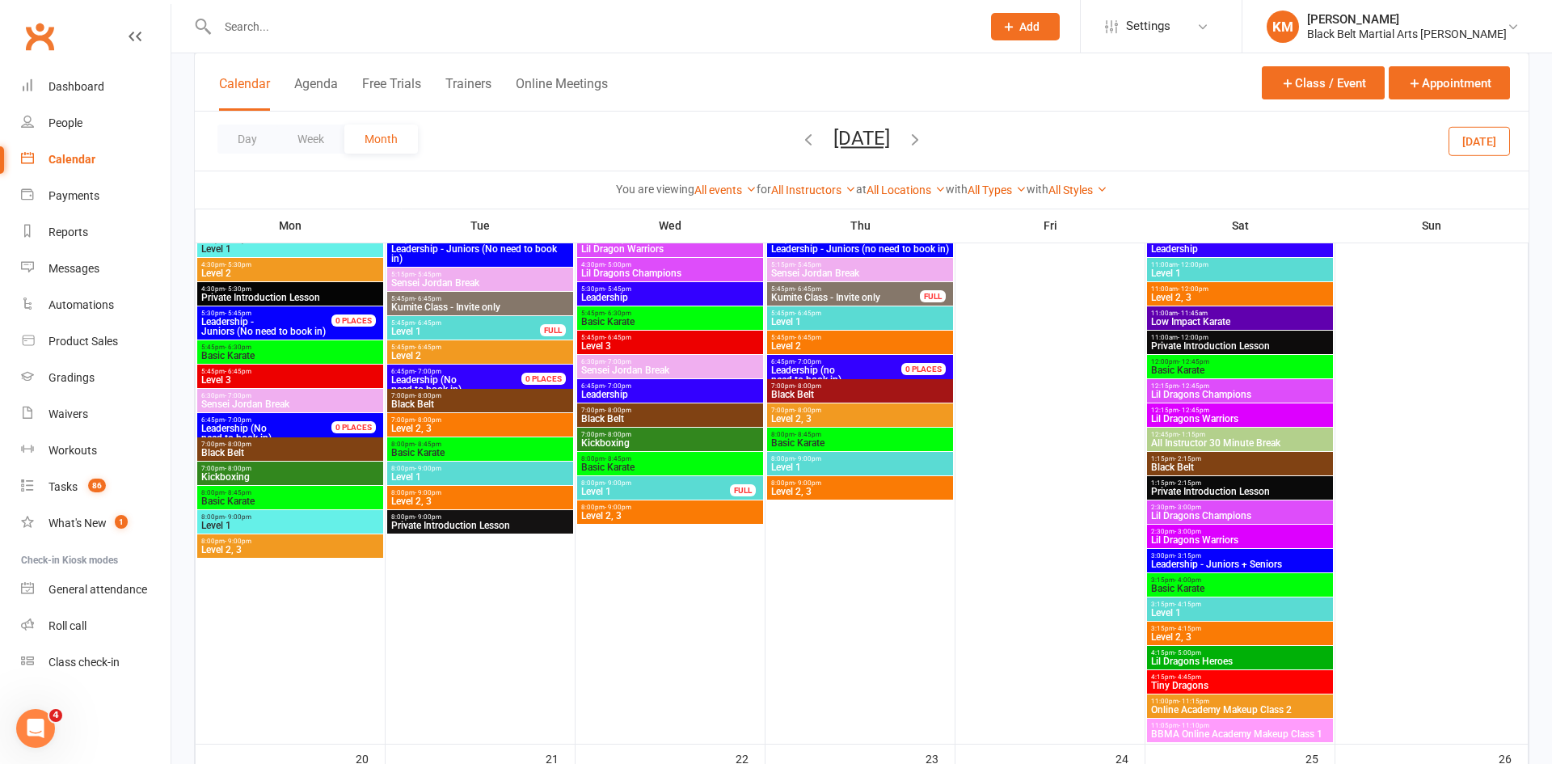
click at [323, 15] on input "text" at bounding box center [591, 26] width 757 height 23
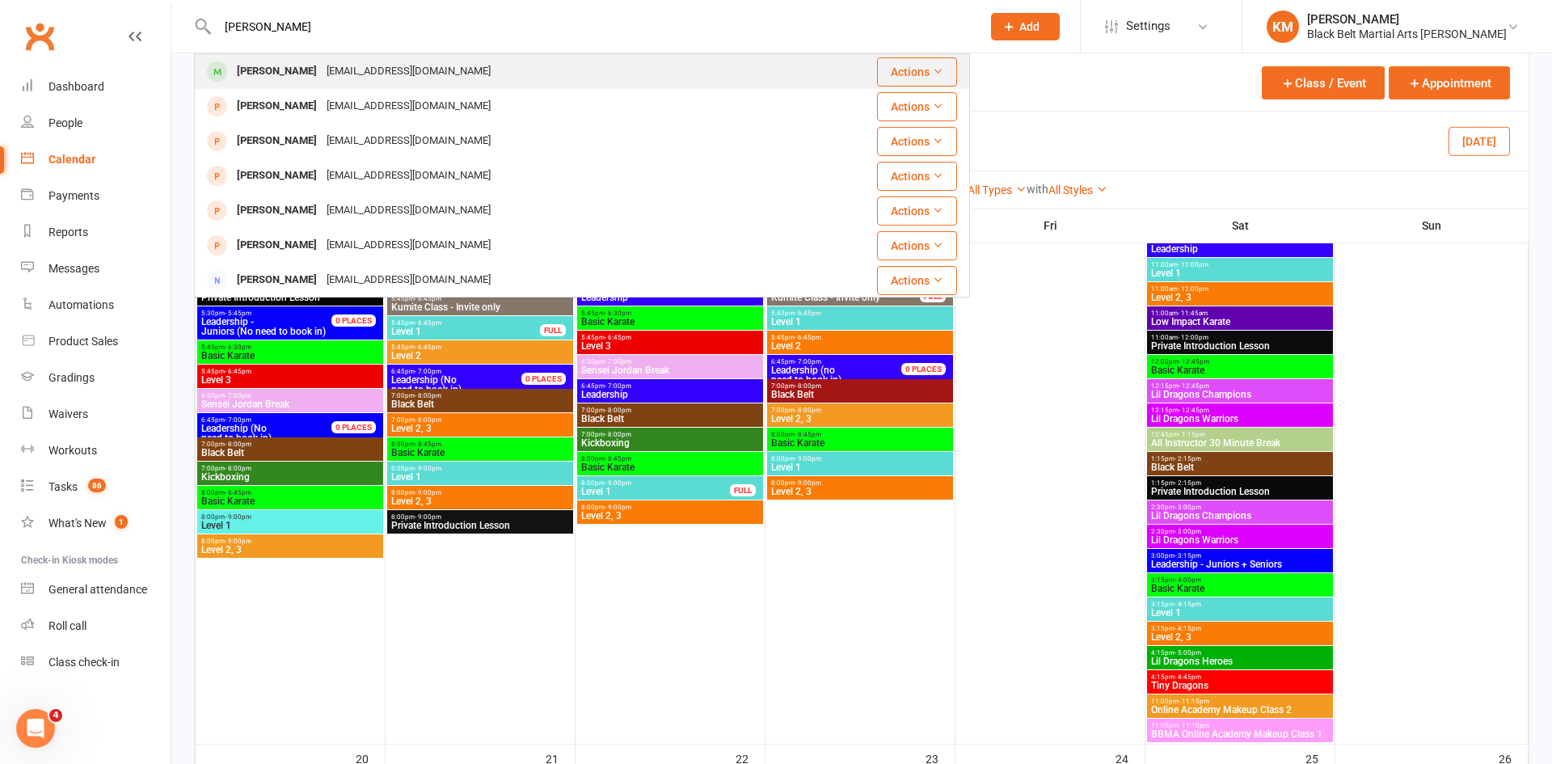
type input "[PERSON_NAME]"
click at [322, 64] on div "[EMAIL_ADDRESS][DOMAIN_NAME]" at bounding box center [409, 71] width 174 height 23
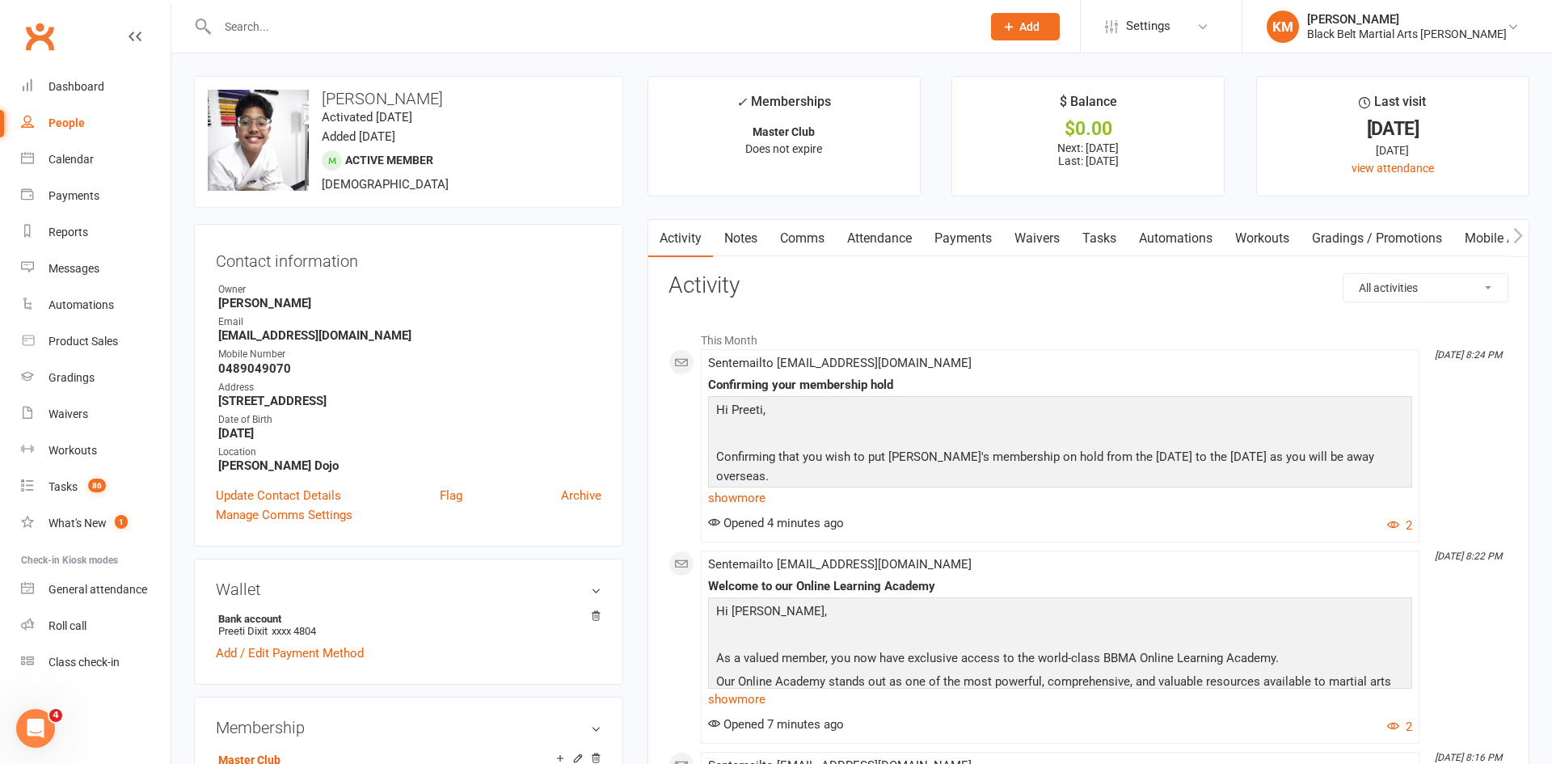
click at [786, 232] on link "Comms" at bounding box center [802, 238] width 67 height 37
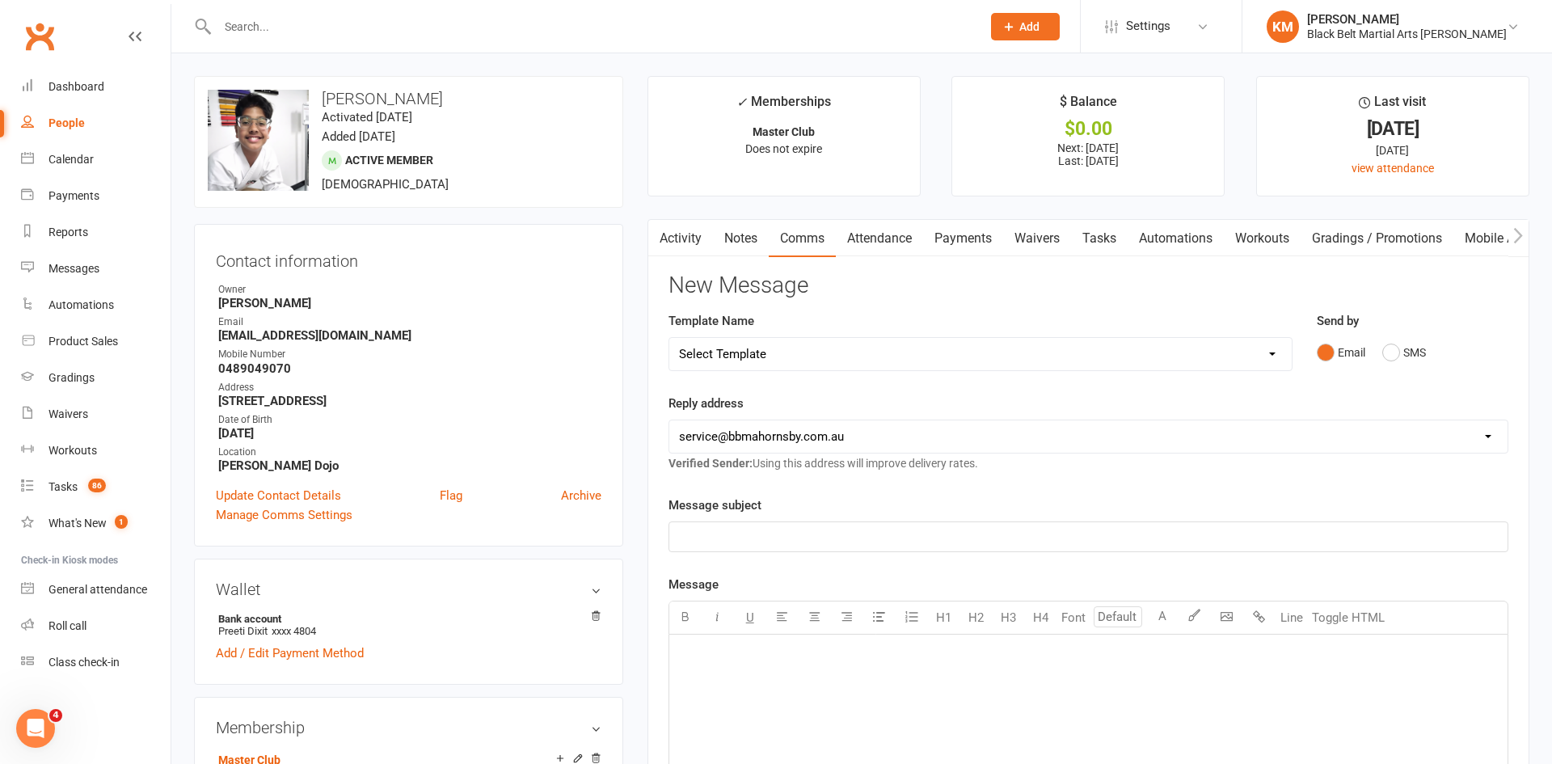
click at [748, 228] on link "Notes" at bounding box center [741, 238] width 56 height 37
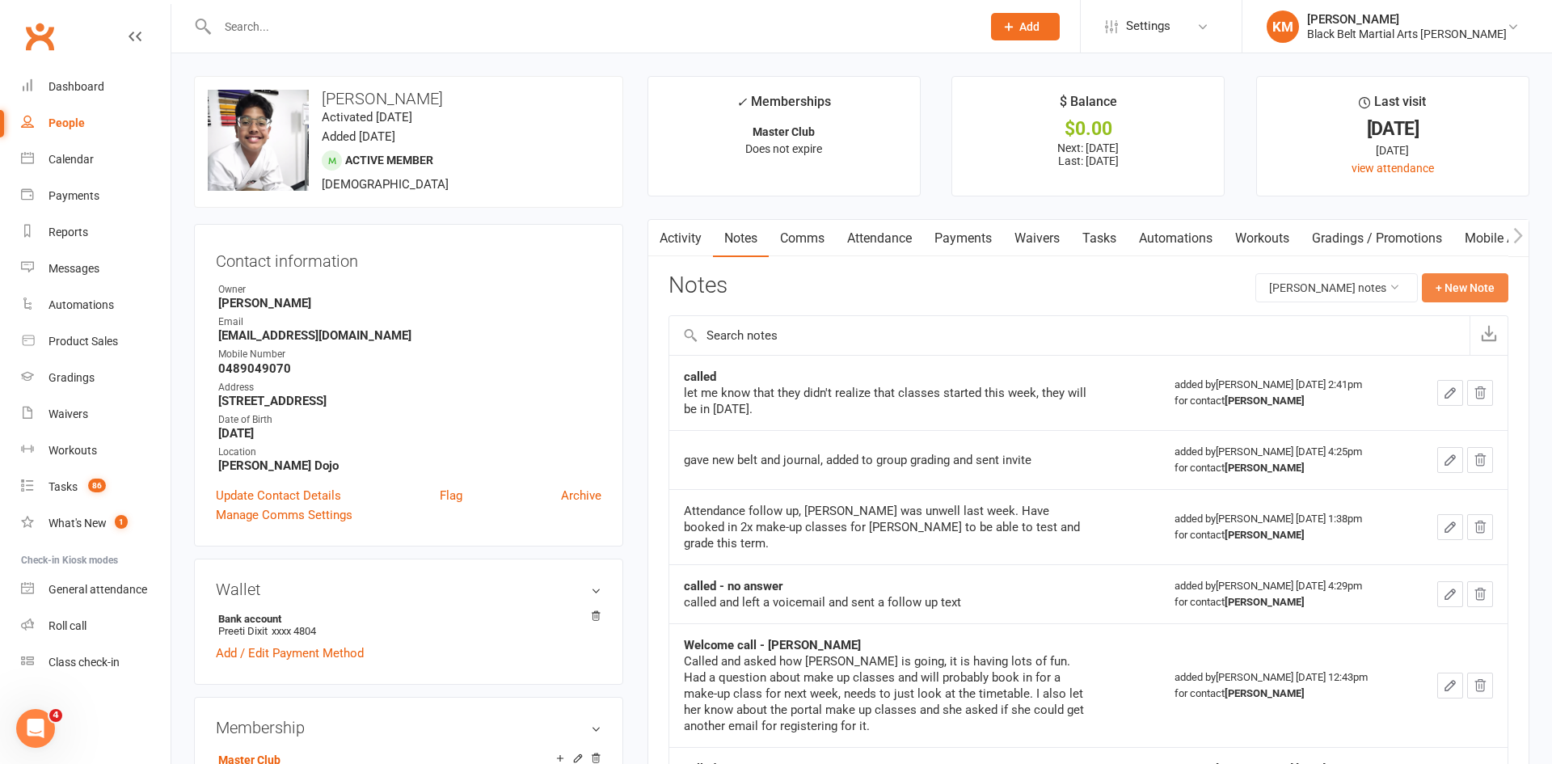
click at [1504, 288] on button "+ New Note" at bounding box center [1465, 287] width 87 height 29
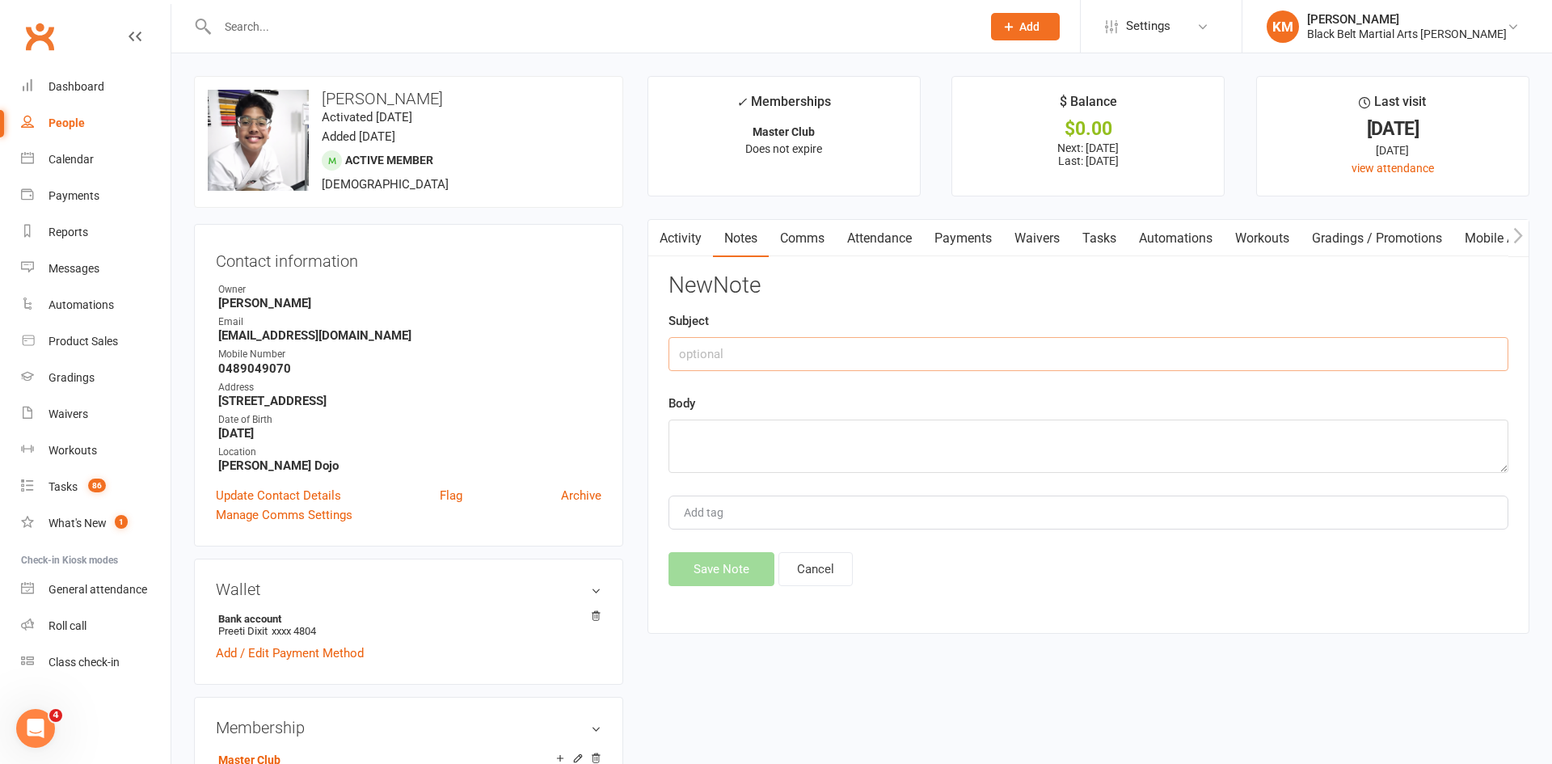
click at [1353, 344] on input "text" at bounding box center [1089, 354] width 840 height 34
type input "came in"
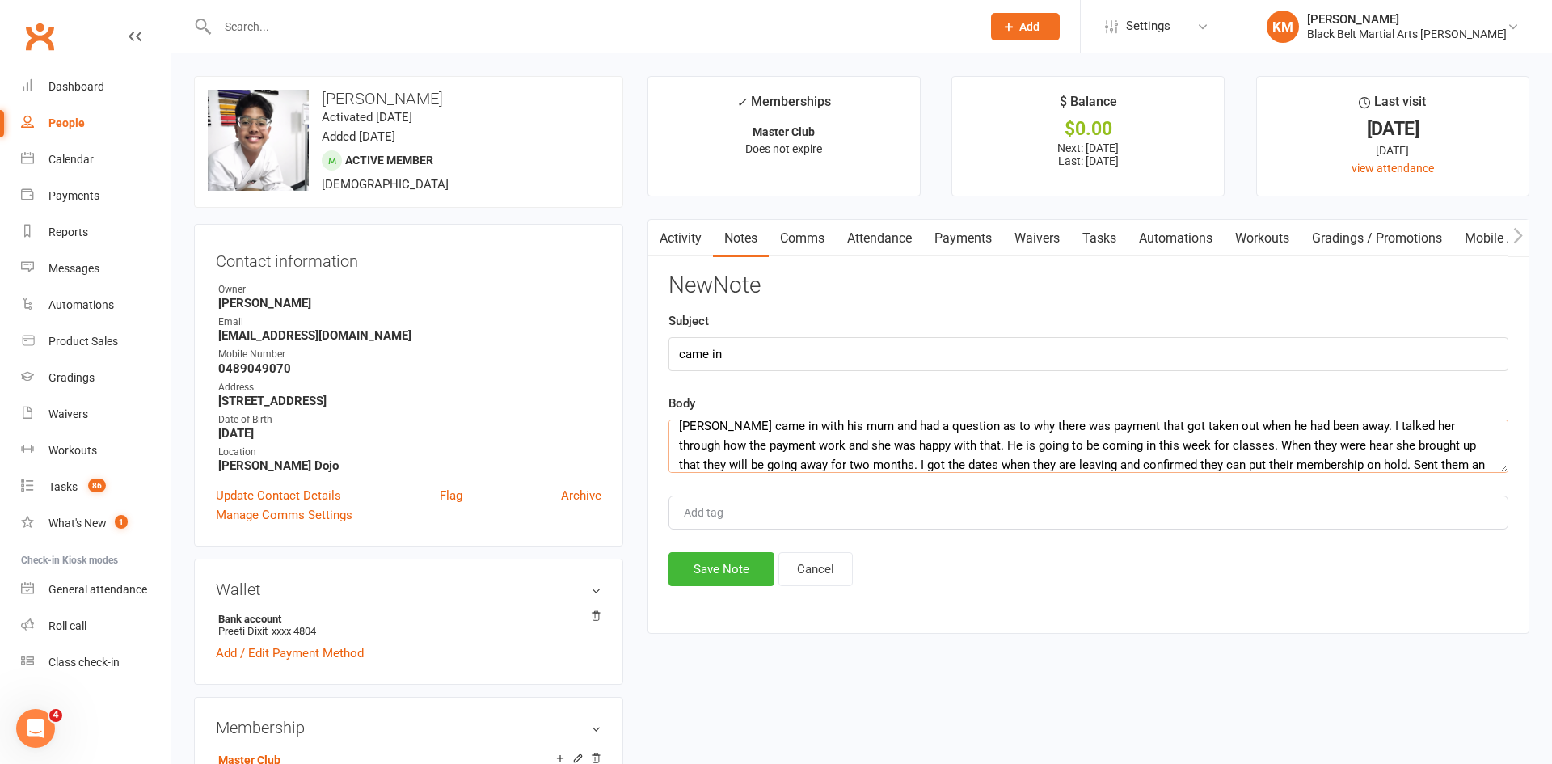
scroll to position [30, 0]
type textarea "[PERSON_NAME] came in with his mum and had a question as to why there was payme…"
click at [704, 567] on button "Save Note" at bounding box center [722, 569] width 106 height 34
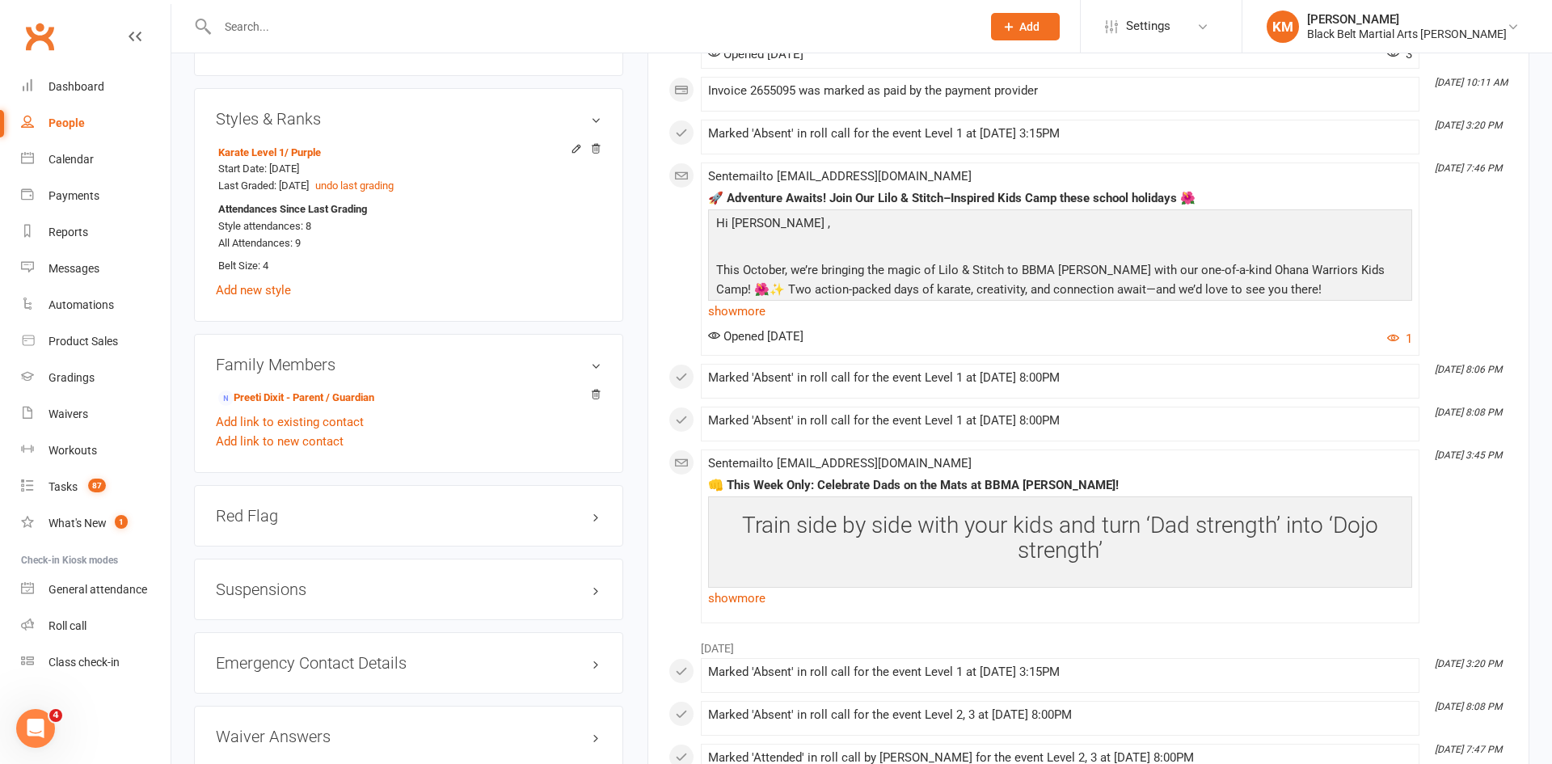
scroll to position [1097, 0]
click at [376, 588] on h3 "Suspensions" at bounding box center [409, 587] width 386 height 18
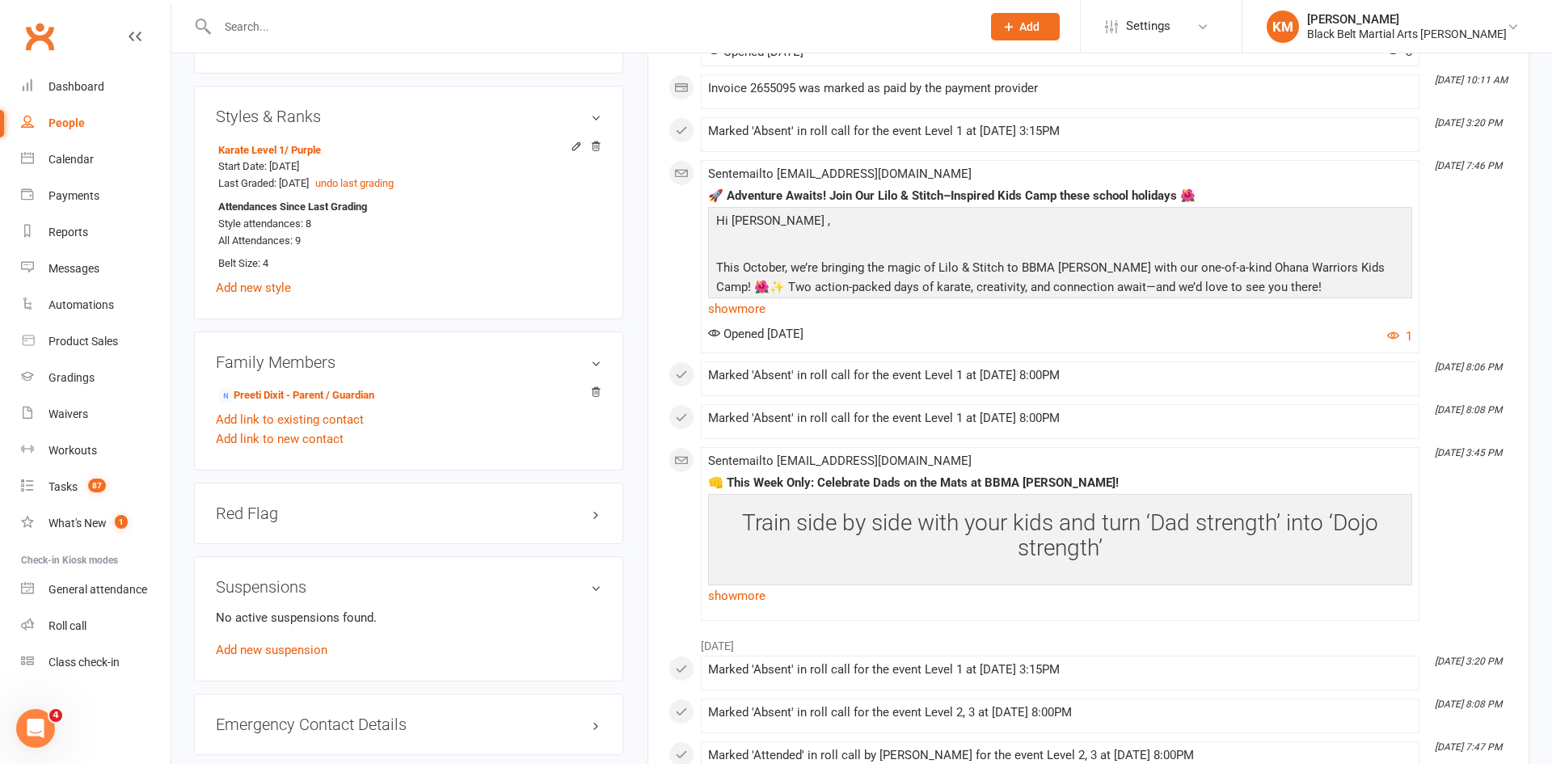
click at [270, 657] on div "No active suspensions found. Add new suspension" at bounding box center [409, 634] width 386 height 52
click at [268, 655] on link "Add new suspension" at bounding box center [272, 650] width 112 height 15
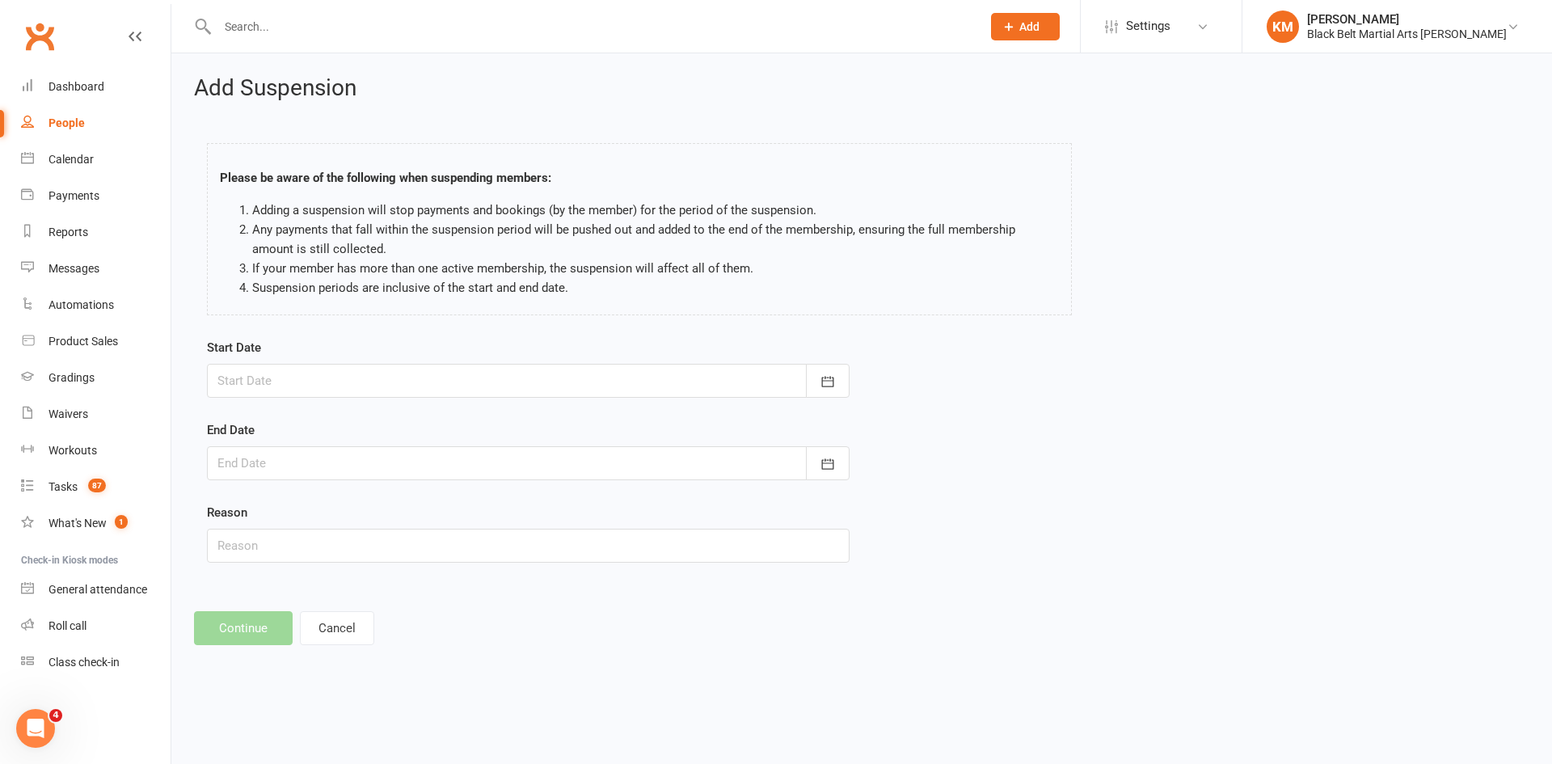
click at [748, 367] on div at bounding box center [528, 381] width 643 height 34
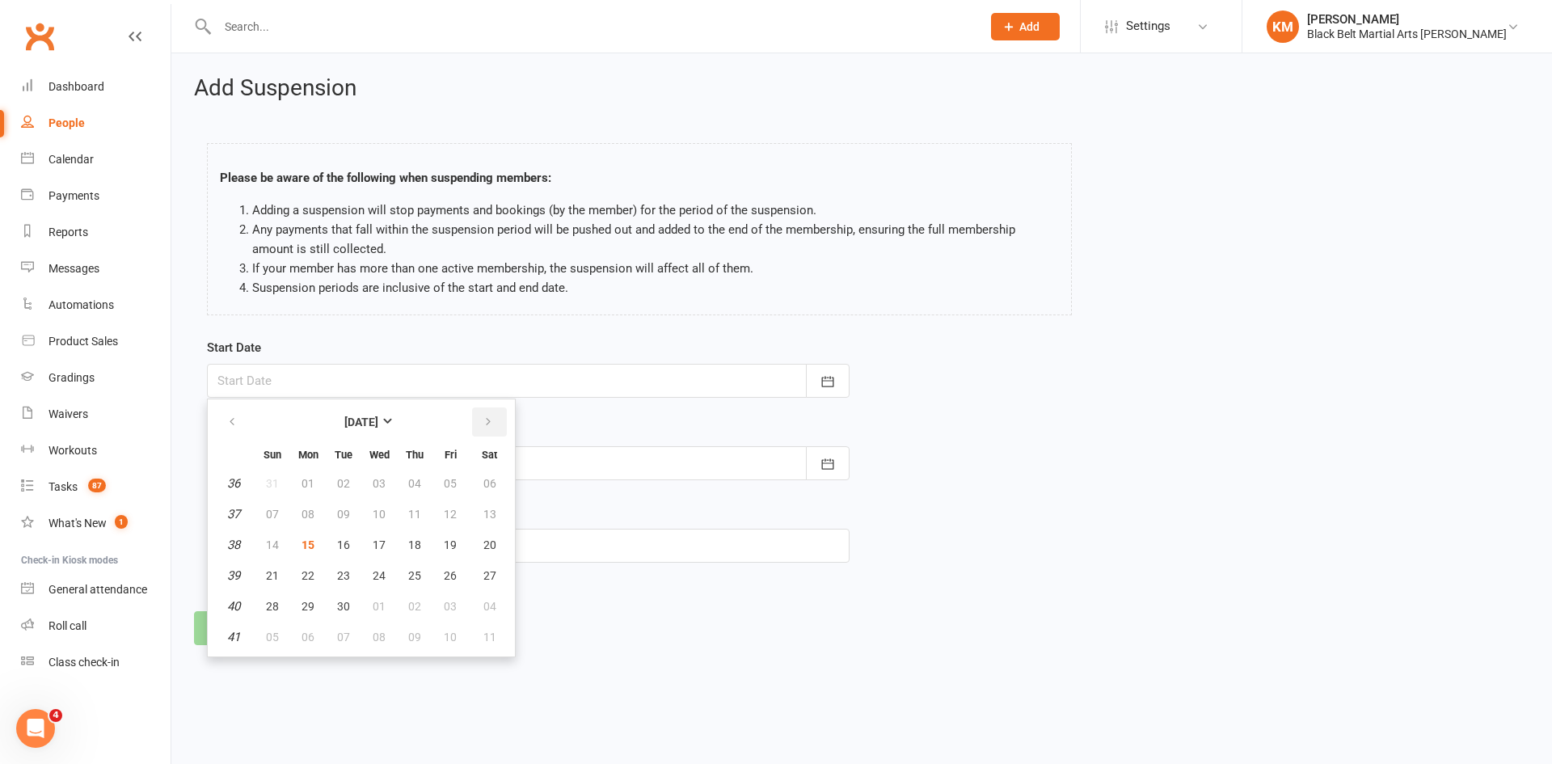
click at [491, 420] on icon "button" at bounding box center [488, 422] width 11 height 13
click at [494, 426] on button "button" at bounding box center [489, 421] width 35 height 29
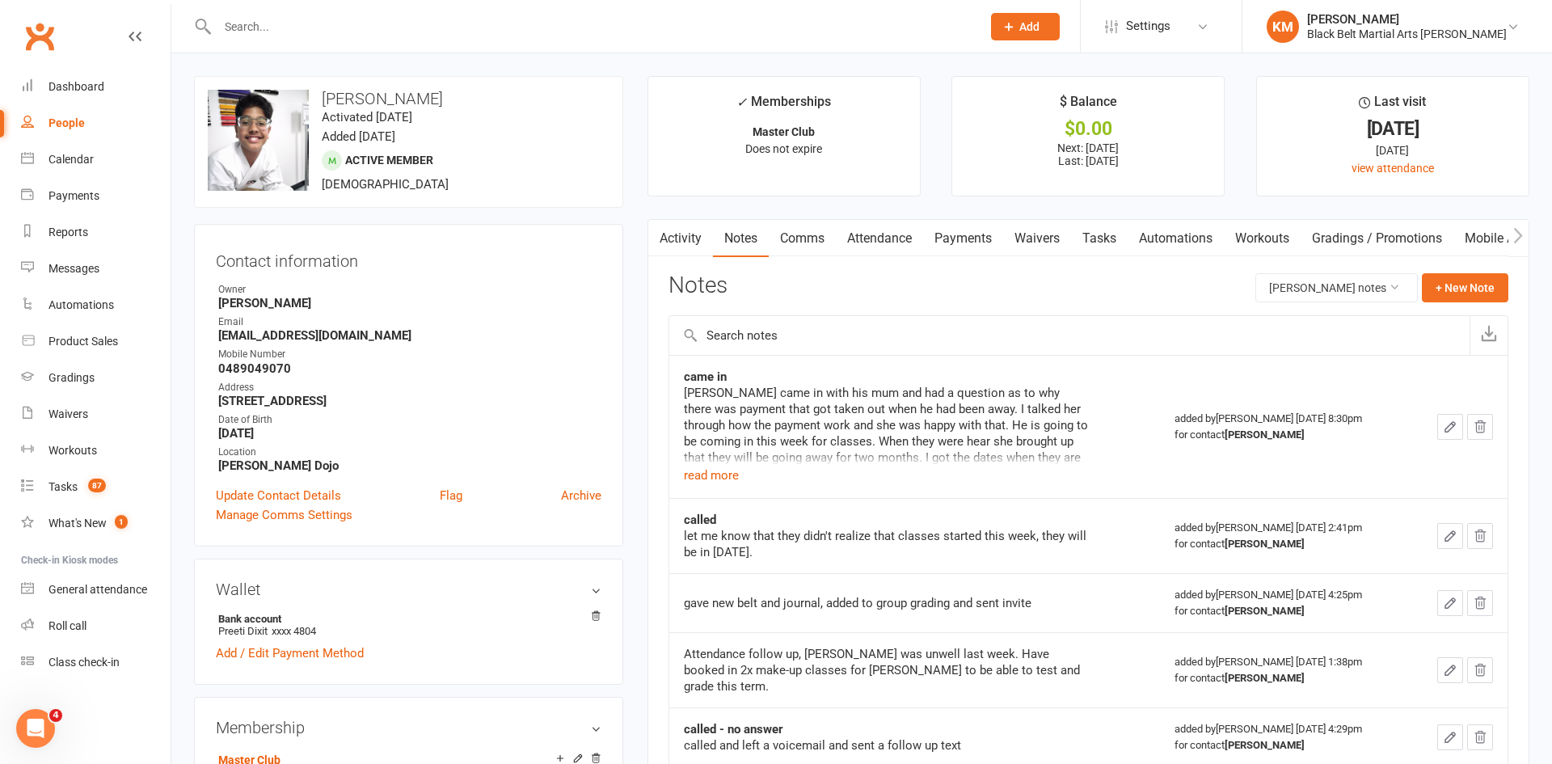
click at [248, 27] on input "text" at bounding box center [591, 26] width 757 height 23
type input "[PERSON_NAME]"
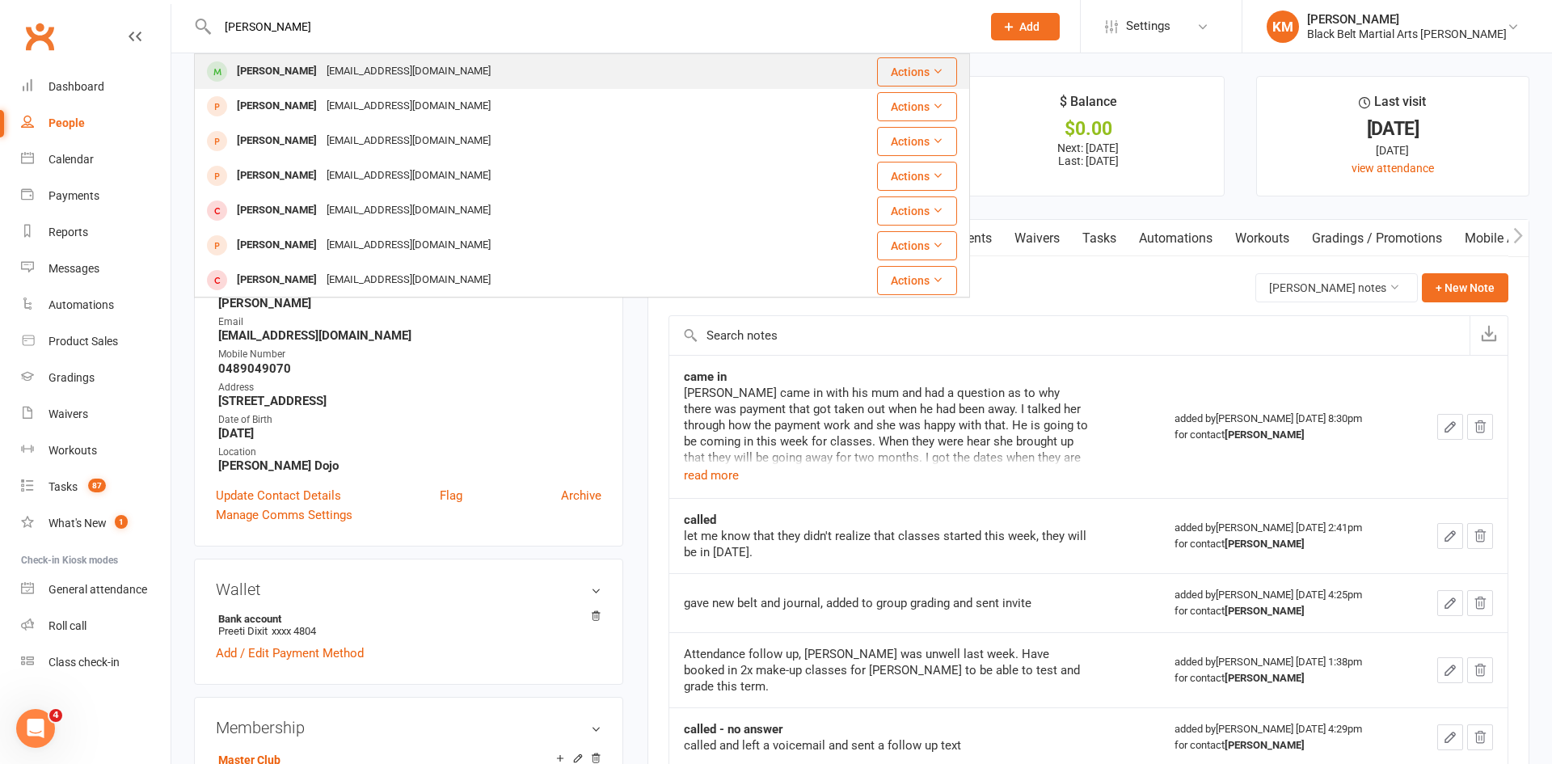
type input "[PERSON_NAME]"
click at [344, 67] on div "[EMAIL_ADDRESS][DOMAIN_NAME]" at bounding box center [409, 71] width 174 height 23
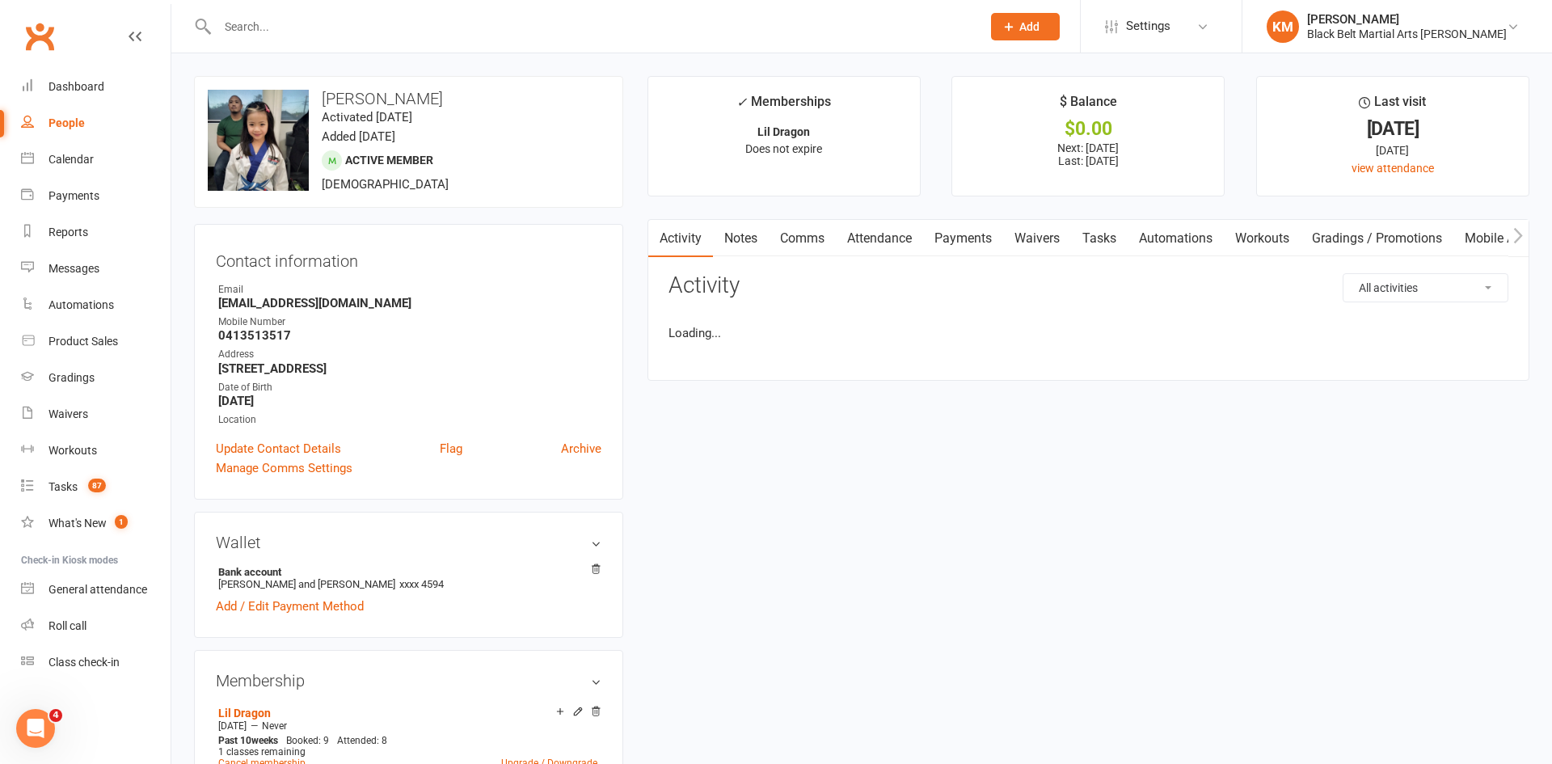
click at [887, 237] on link "Attendance" at bounding box center [879, 238] width 87 height 37
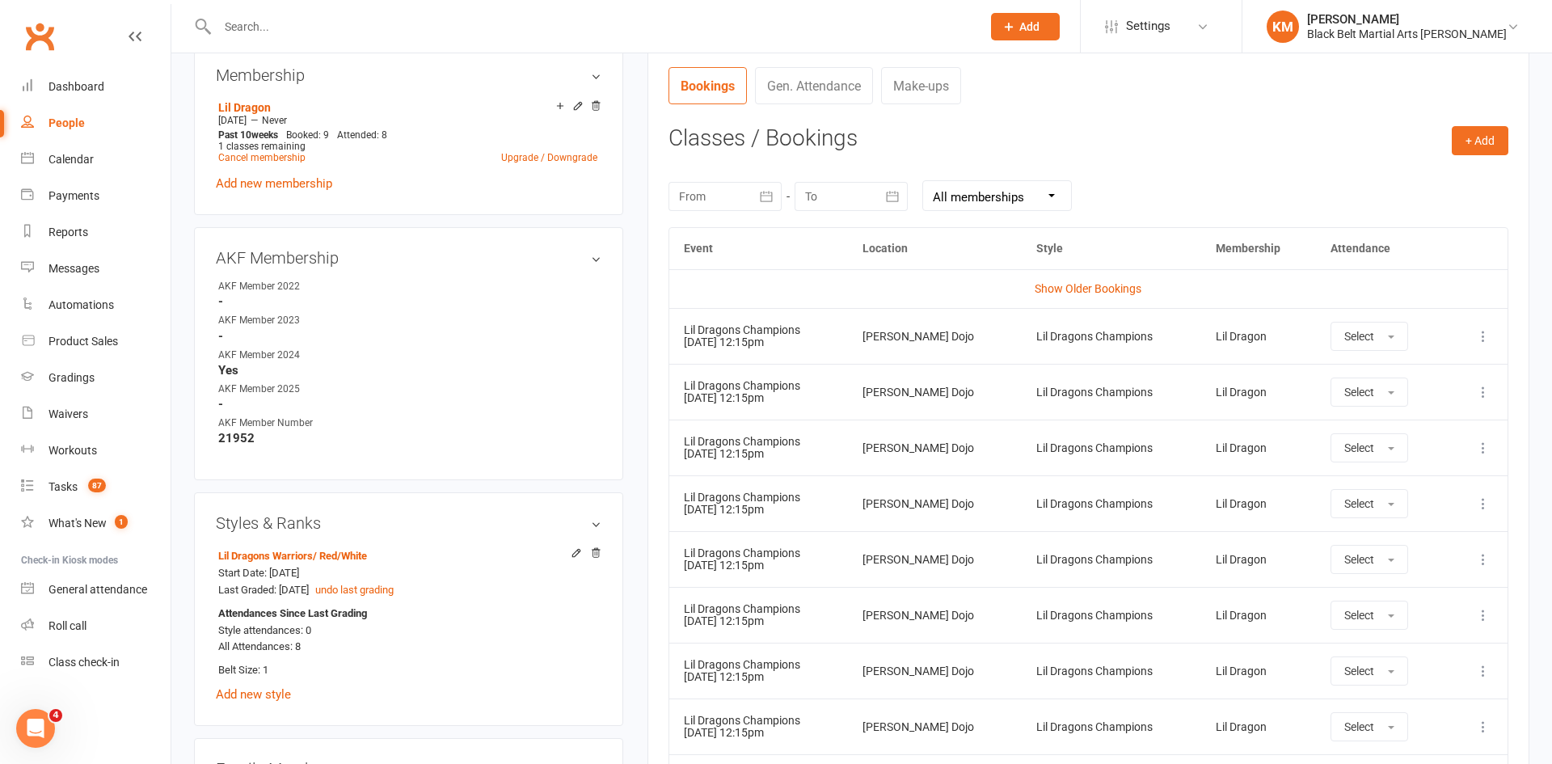
scroll to position [614, 0]
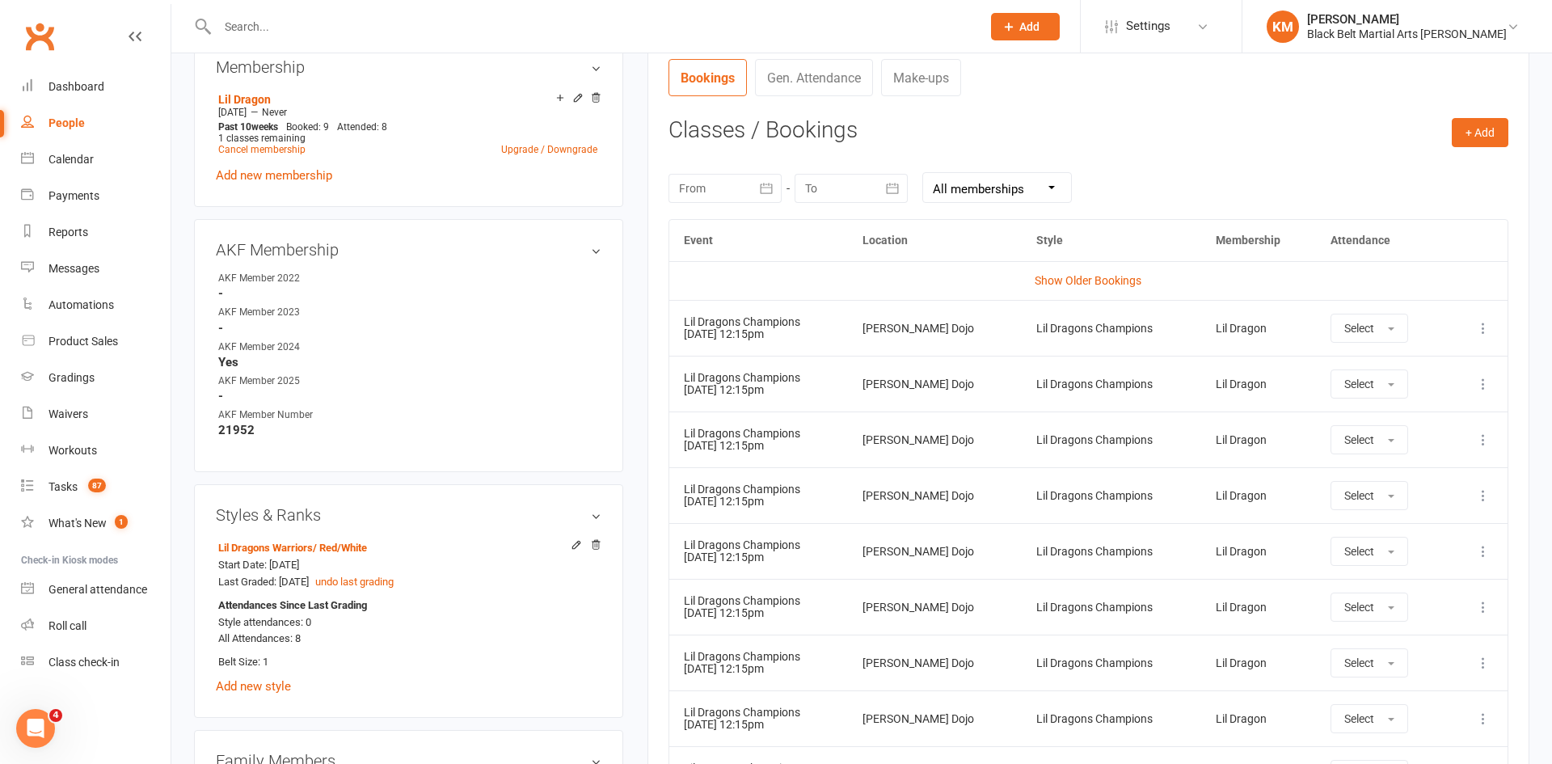
click at [1479, 445] on icon at bounding box center [1483, 440] width 16 height 16
click at [1426, 535] on link "Remove booking" at bounding box center [1412, 536] width 160 height 32
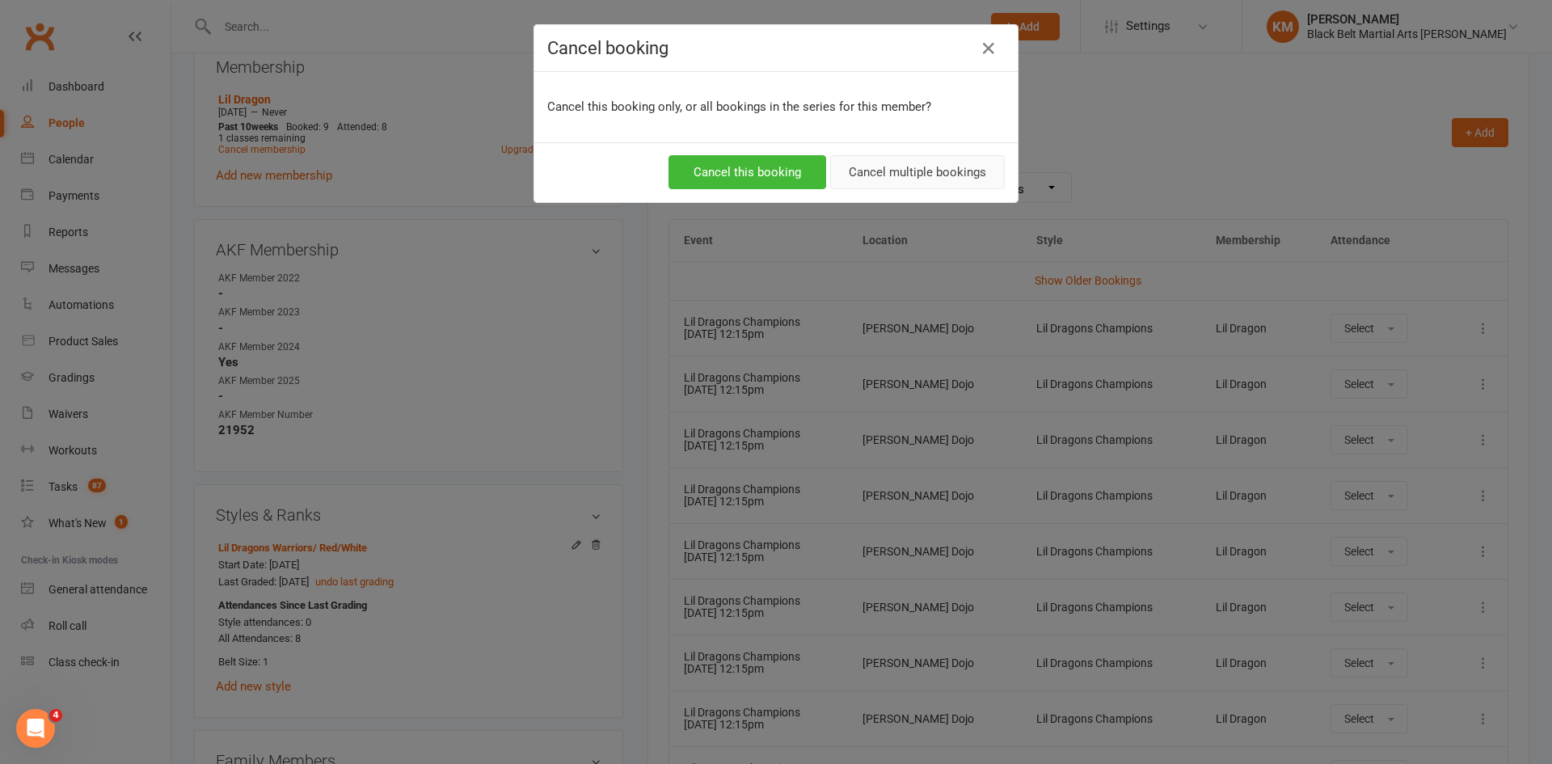
click at [933, 160] on button "Cancel multiple bookings" at bounding box center [917, 172] width 175 height 34
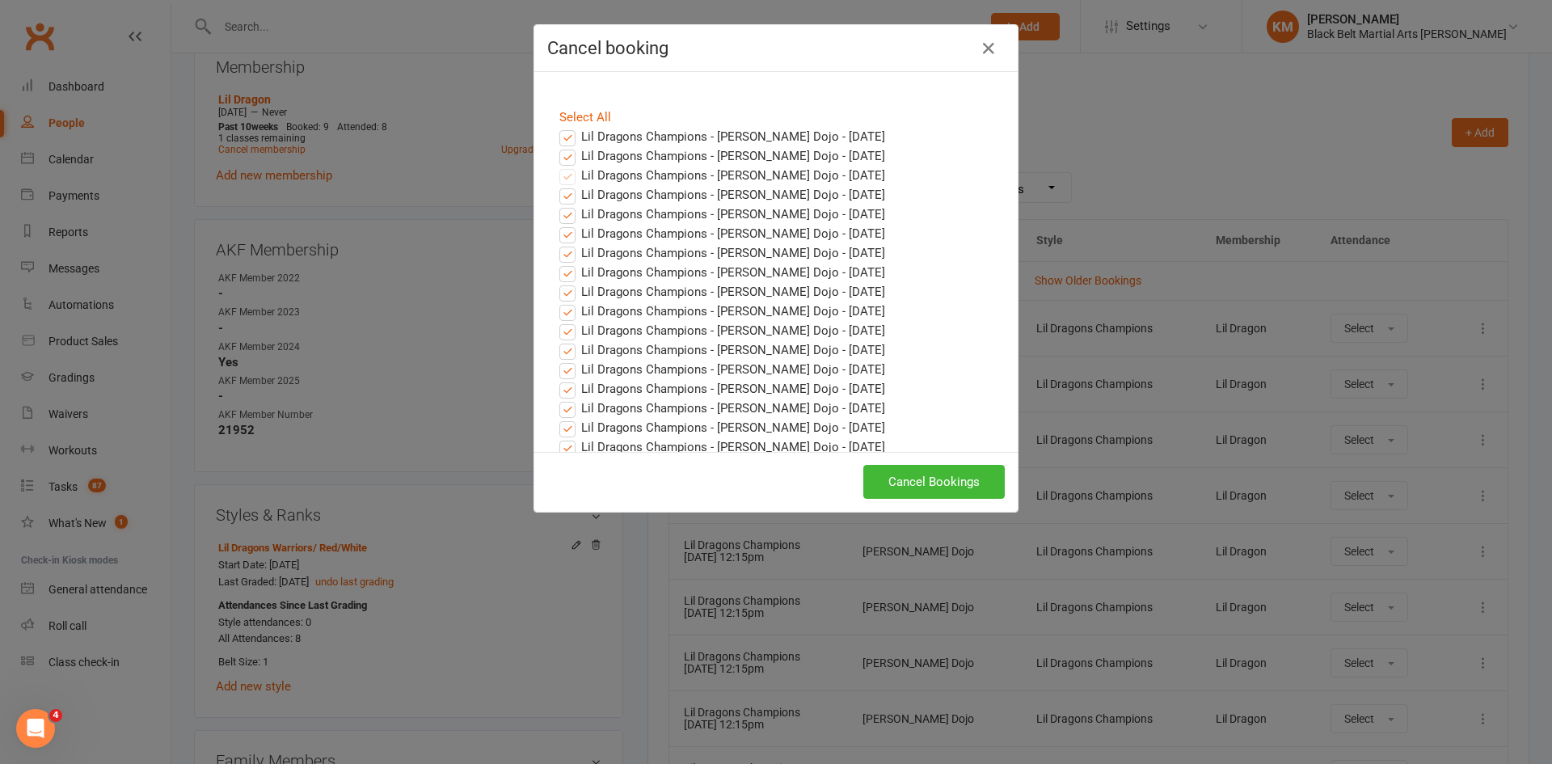
click at [572, 132] on label "Lil Dragons Champions - [PERSON_NAME] Dojo - [DATE]" at bounding box center [722, 136] width 326 height 19
click at [558, 127] on input "Lil Dragons Champions - Hornsby Dojo - Sep 20, 2025" at bounding box center [552, 127] width 11 height 0
click at [566, 158] on label "Lil Dragons Champions - Hornsby Dojo - Sep 27, 2025" at bounding box center [722, 155] width 326 height 19
click at [558, 146] on input "Lil Dragons Champions - Hornsby Dojo - Sep 27, 2025" at bounding box center [552, 146] width 11 height 0
click at [967, 478] on button "Cancel Bookings" at bounding box center [933, 482] width 141 height 34
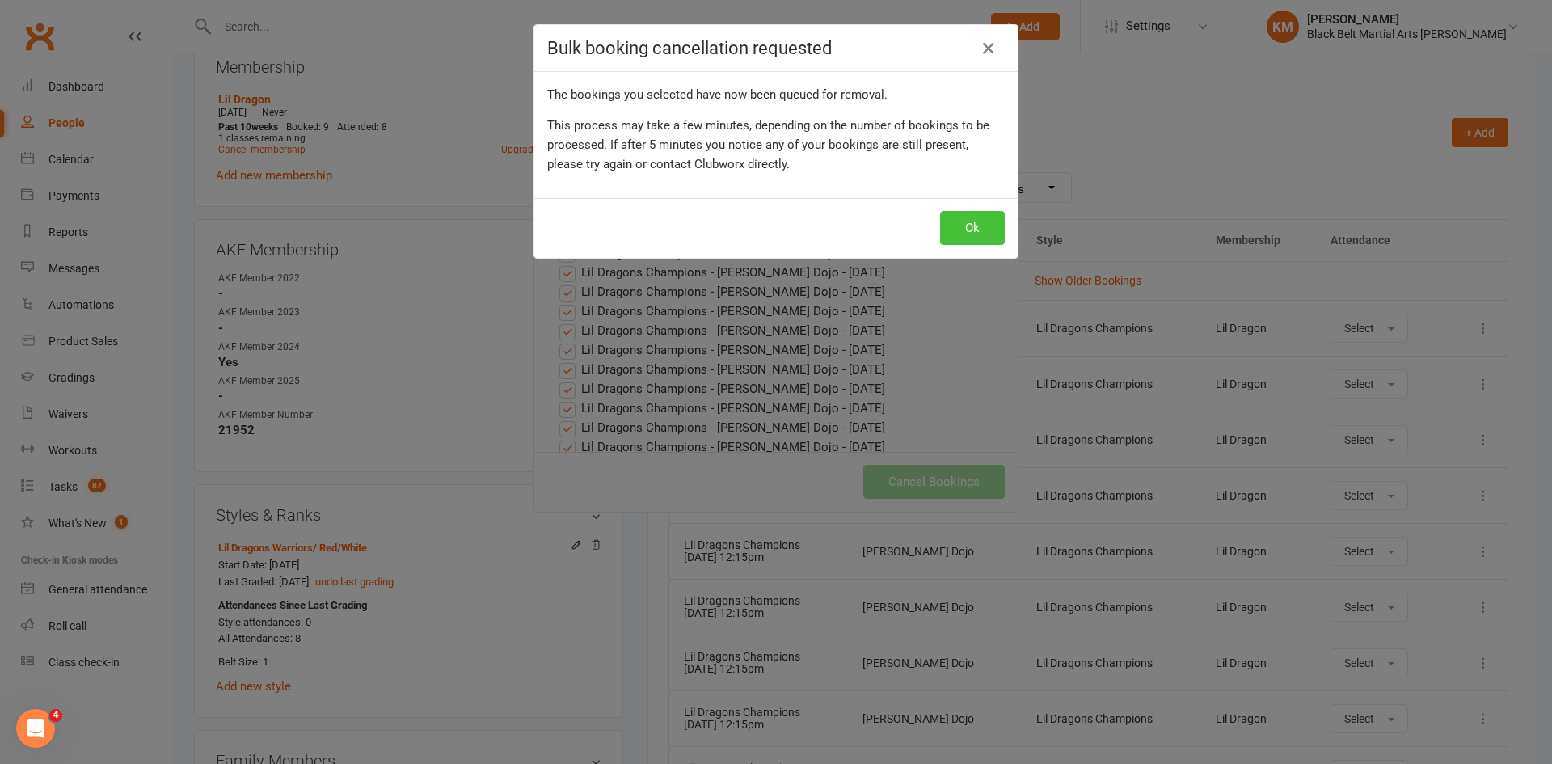
click at [959, 222] on button "Ok" at bounding box center [972, 228] width 65 height 34
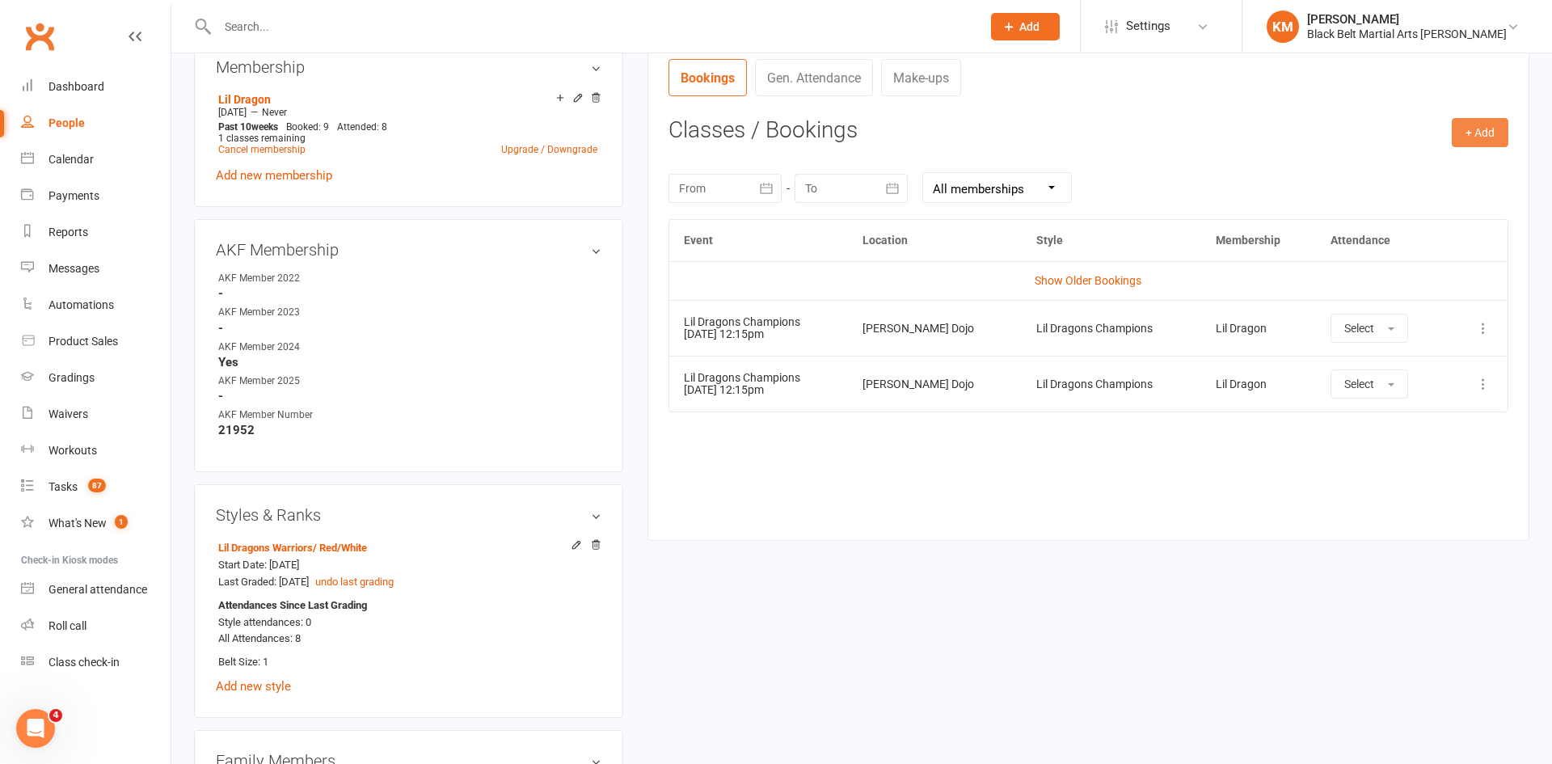
click at [1466, 124] on button "+ Add" at bounding box center [1480, 132] width 57 height 29
click at [1438, 157] on link "Book Event" at bounding box center [1428, 169] width 160 height 32
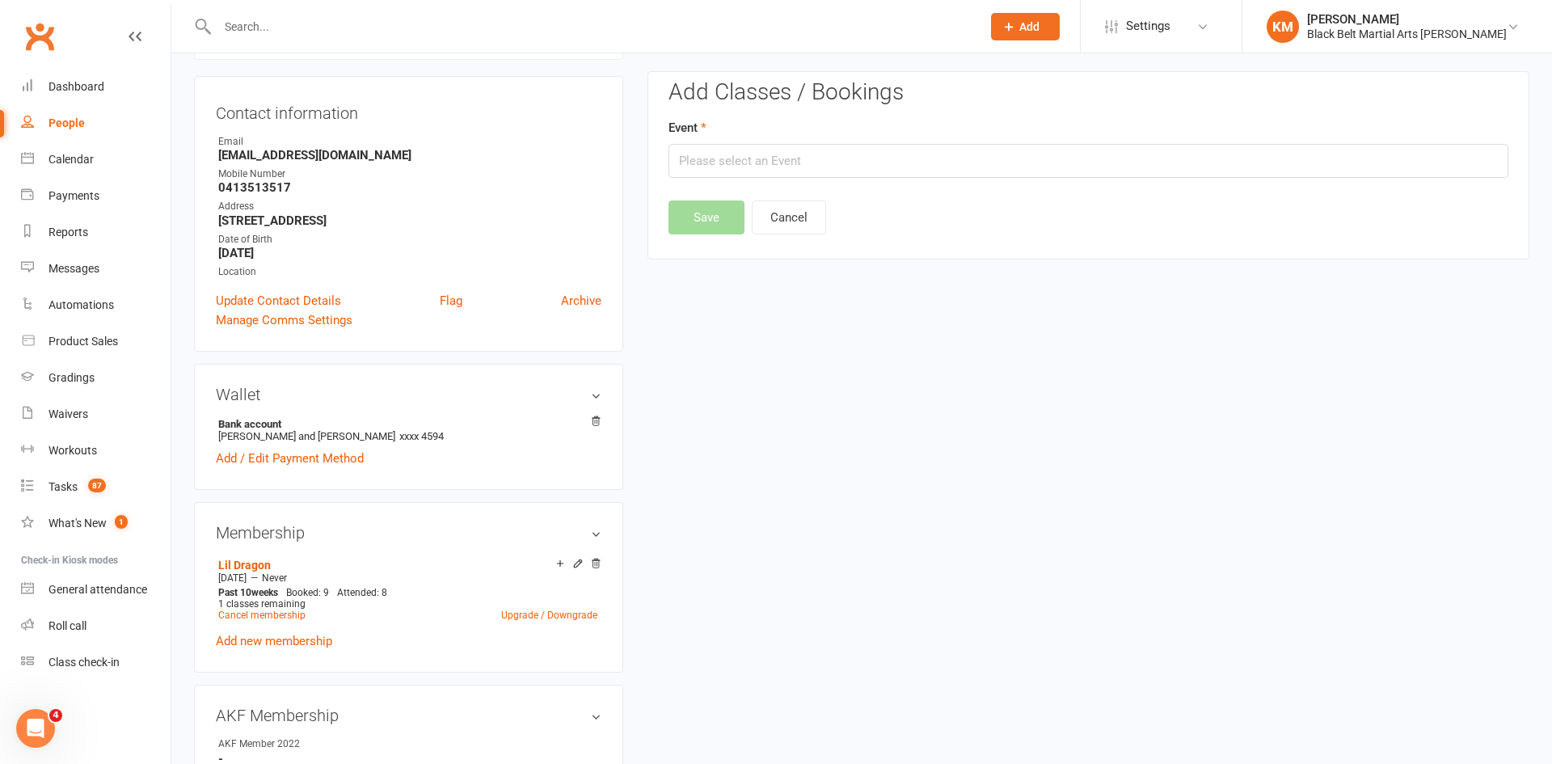
scroll to position [138, 0]
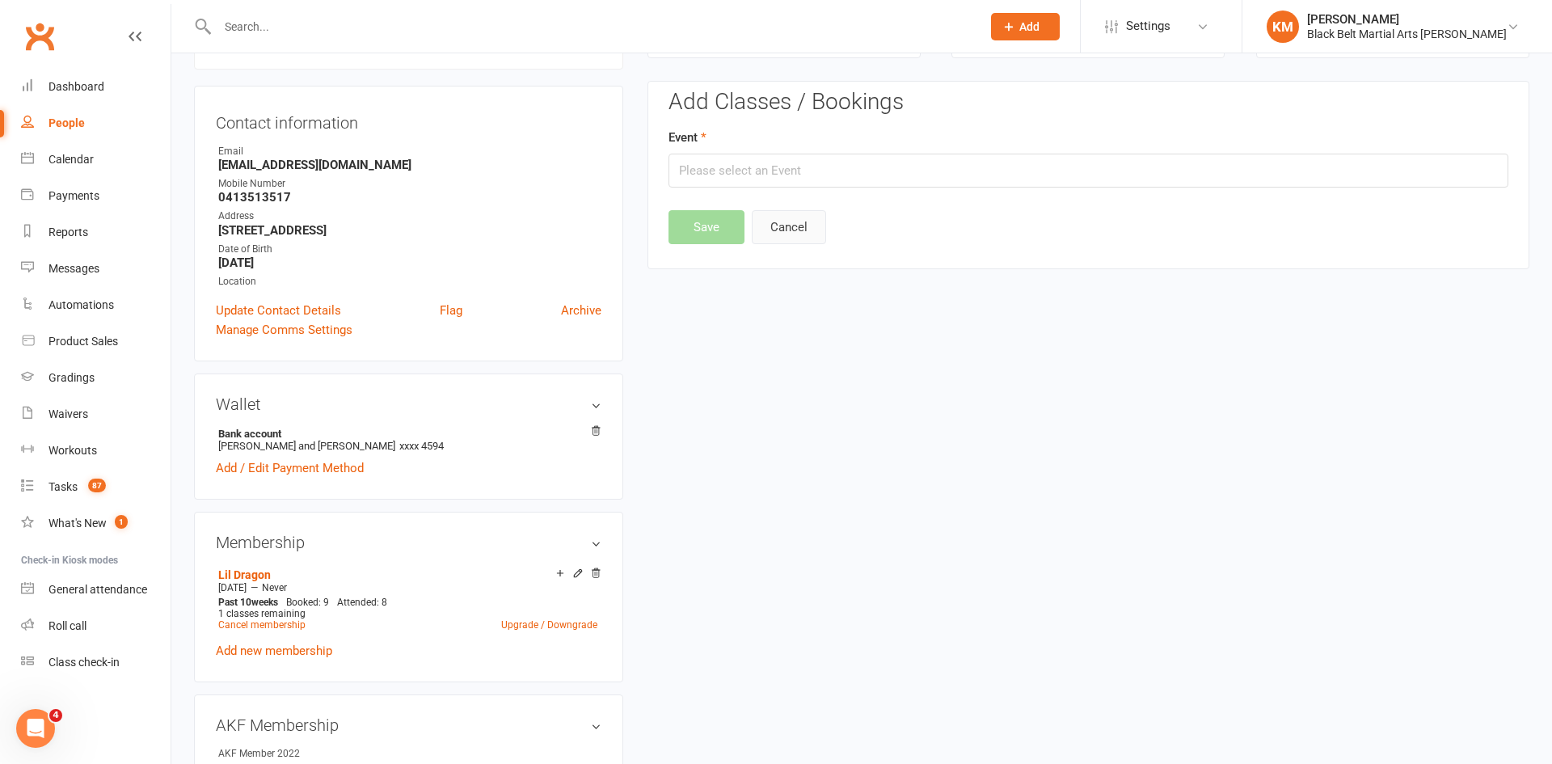
click at [790, 228] on button "Cancel" at bounding box center [789, 227] width 74 height 34
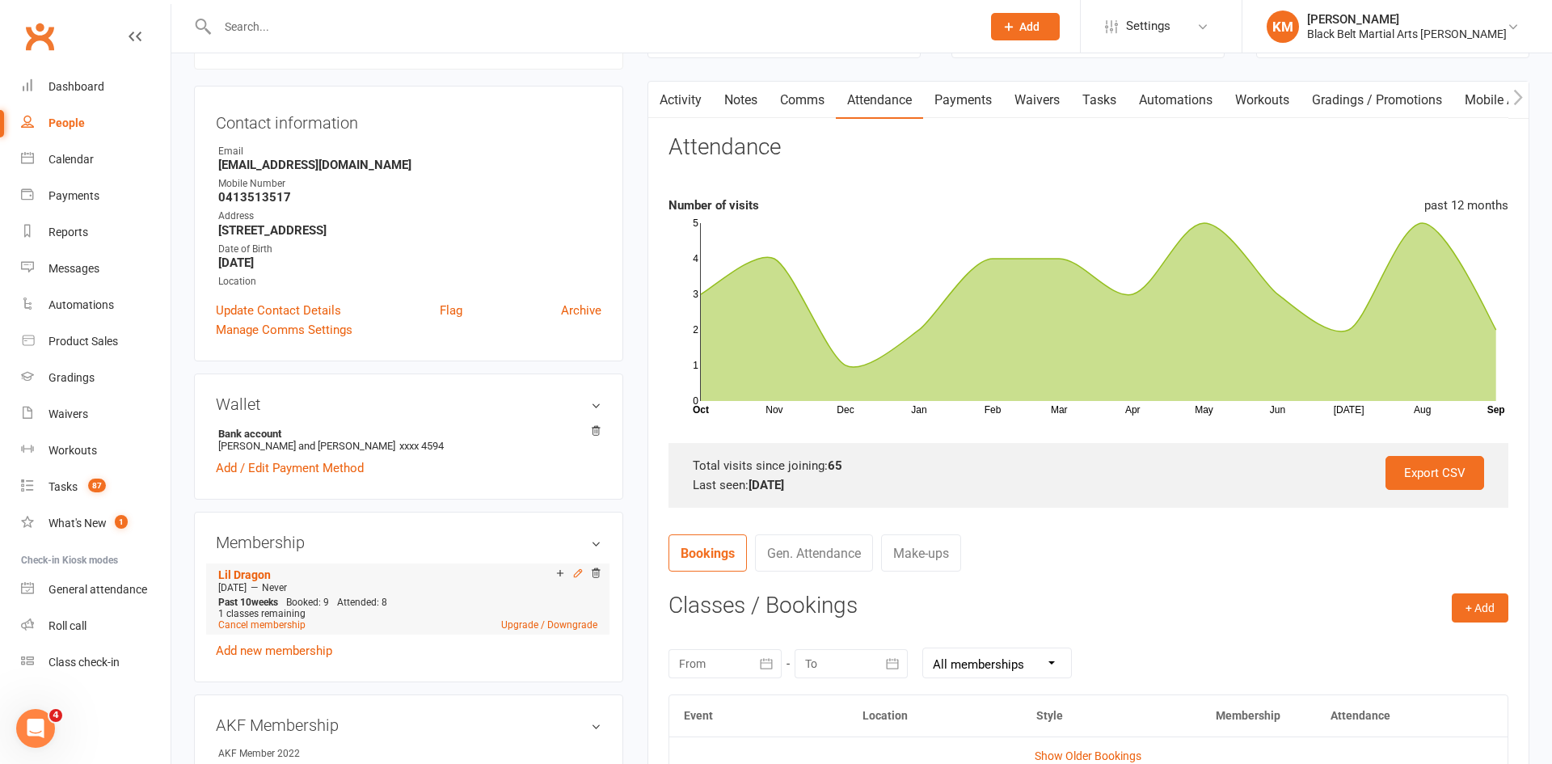
click at [576, 573] on icon at bounding box center [577, 573] width 11 height 11
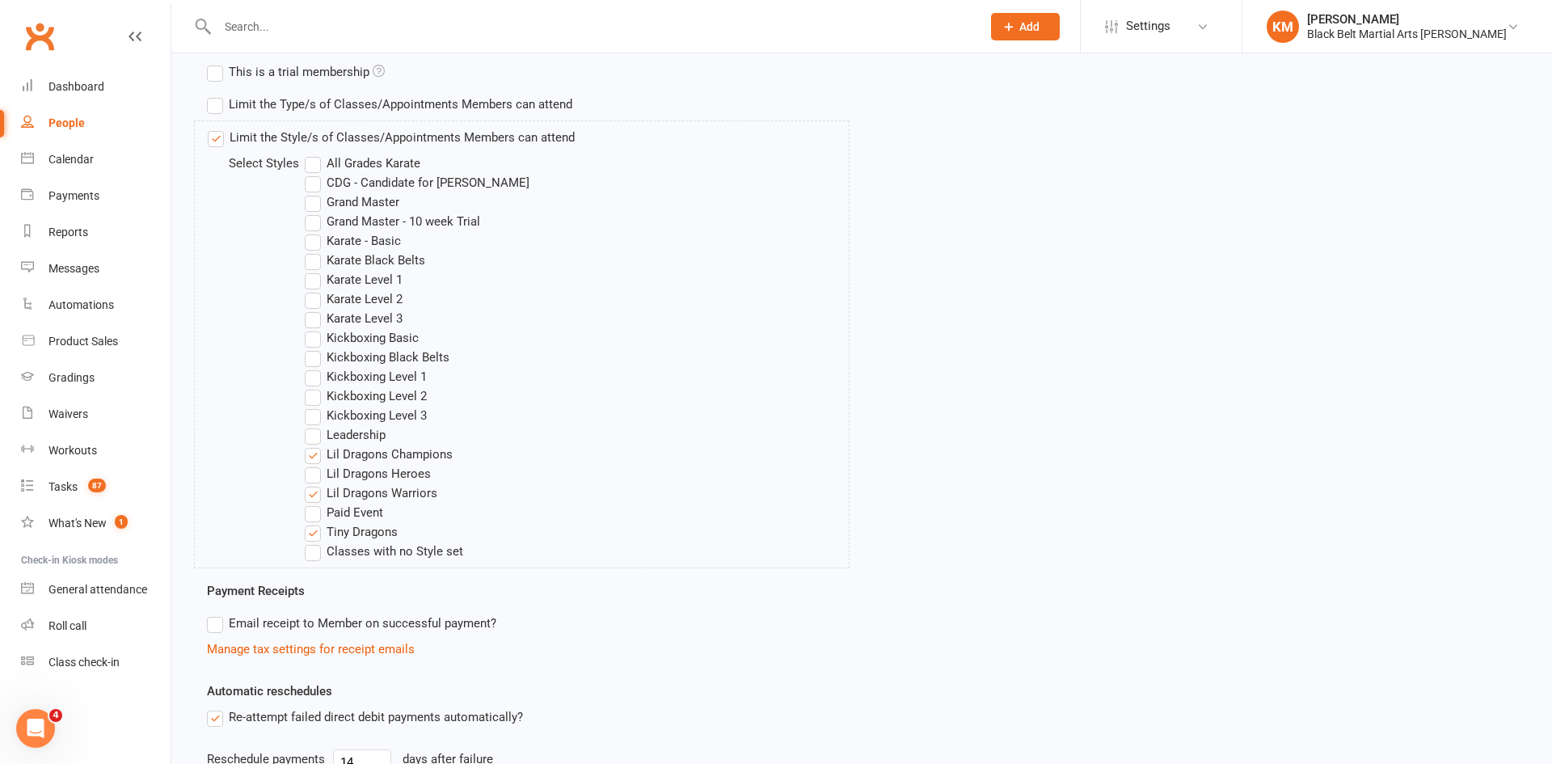
scroll to position [589, 0]
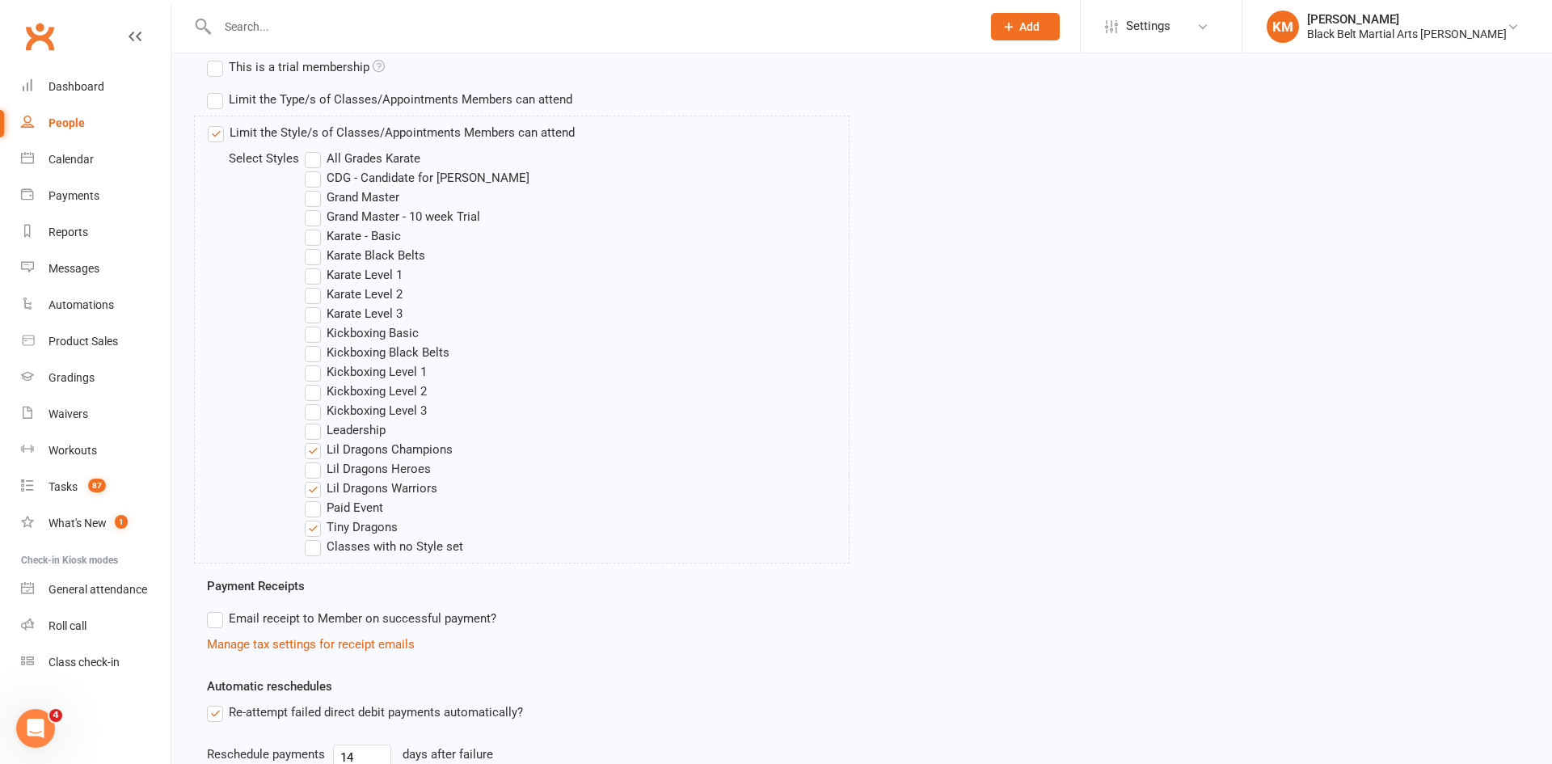
click at [380, 473] on label "Lil Dragons Heroes" at bounding box center [368, 468] width 126 height 19
click at [315, 459] on input "Lil Dragons Heroes" at bounding box center [310, 459] width 11 height 0
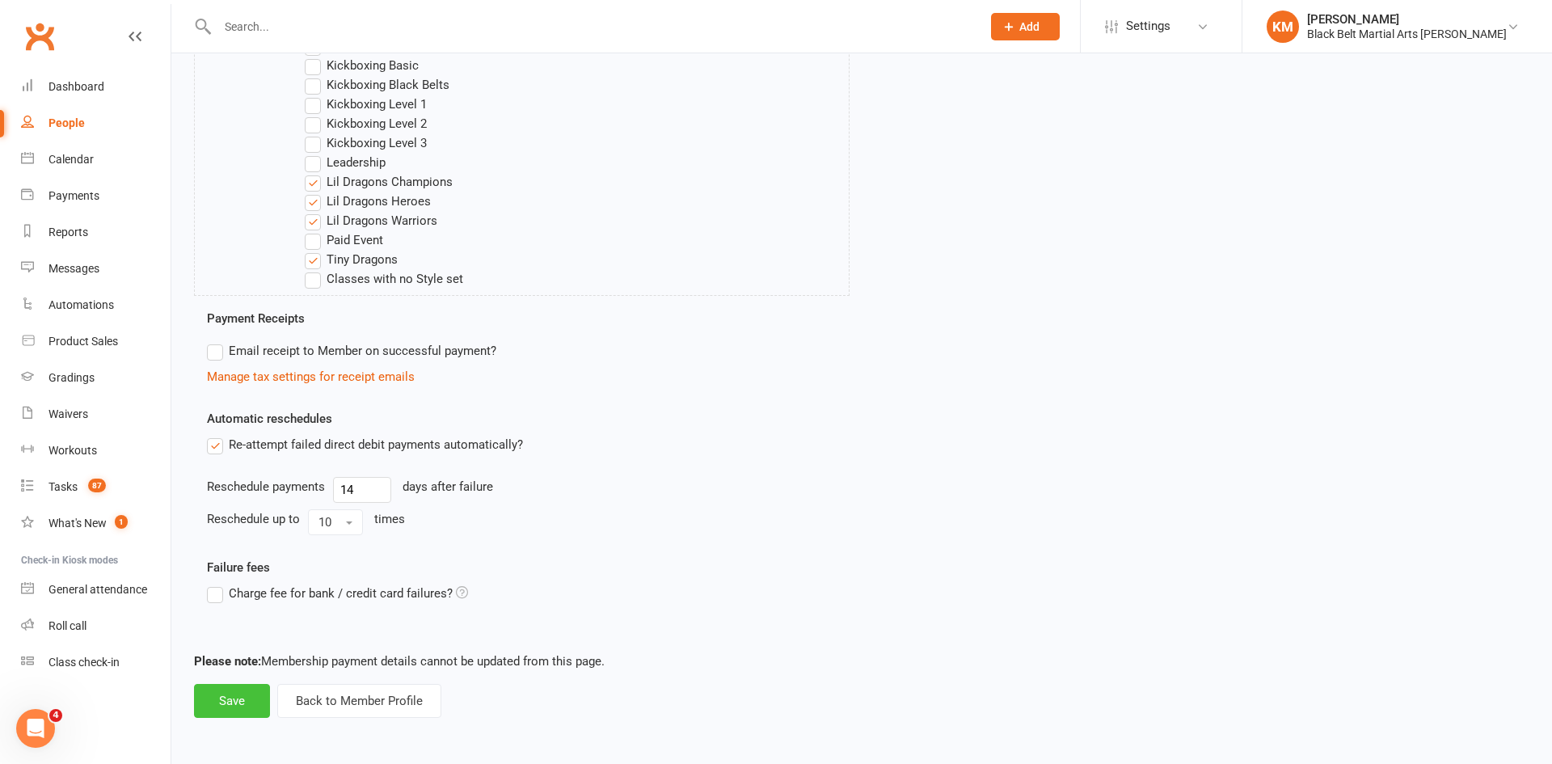
click at [237, 700] on button "Save" at bounding box center [232, 701] width 76 height 34
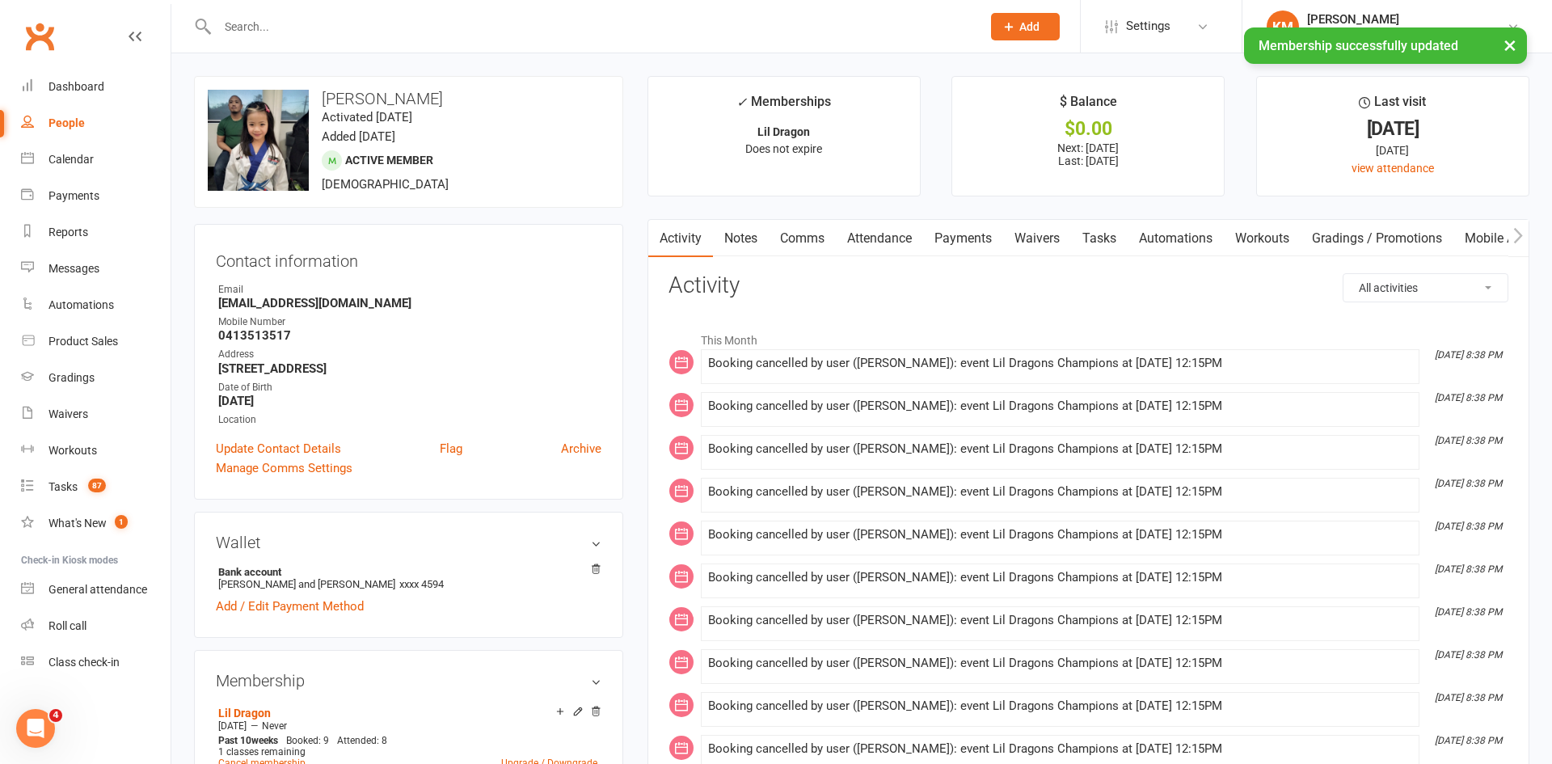
click at [888, 245] on link "Attendance" at bounding box center [879, 238] width 87 height 37
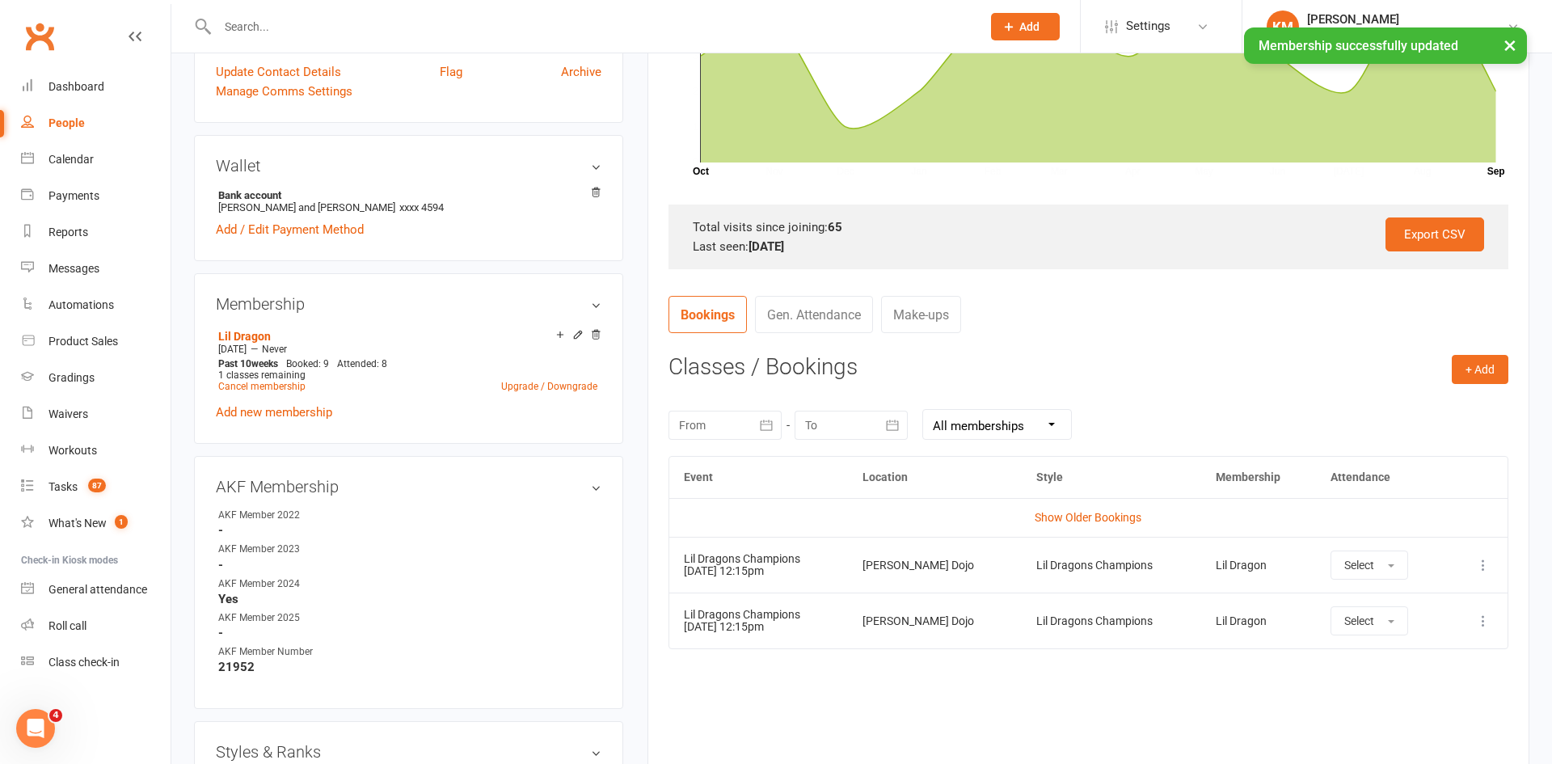
scroll to position [389, 0]
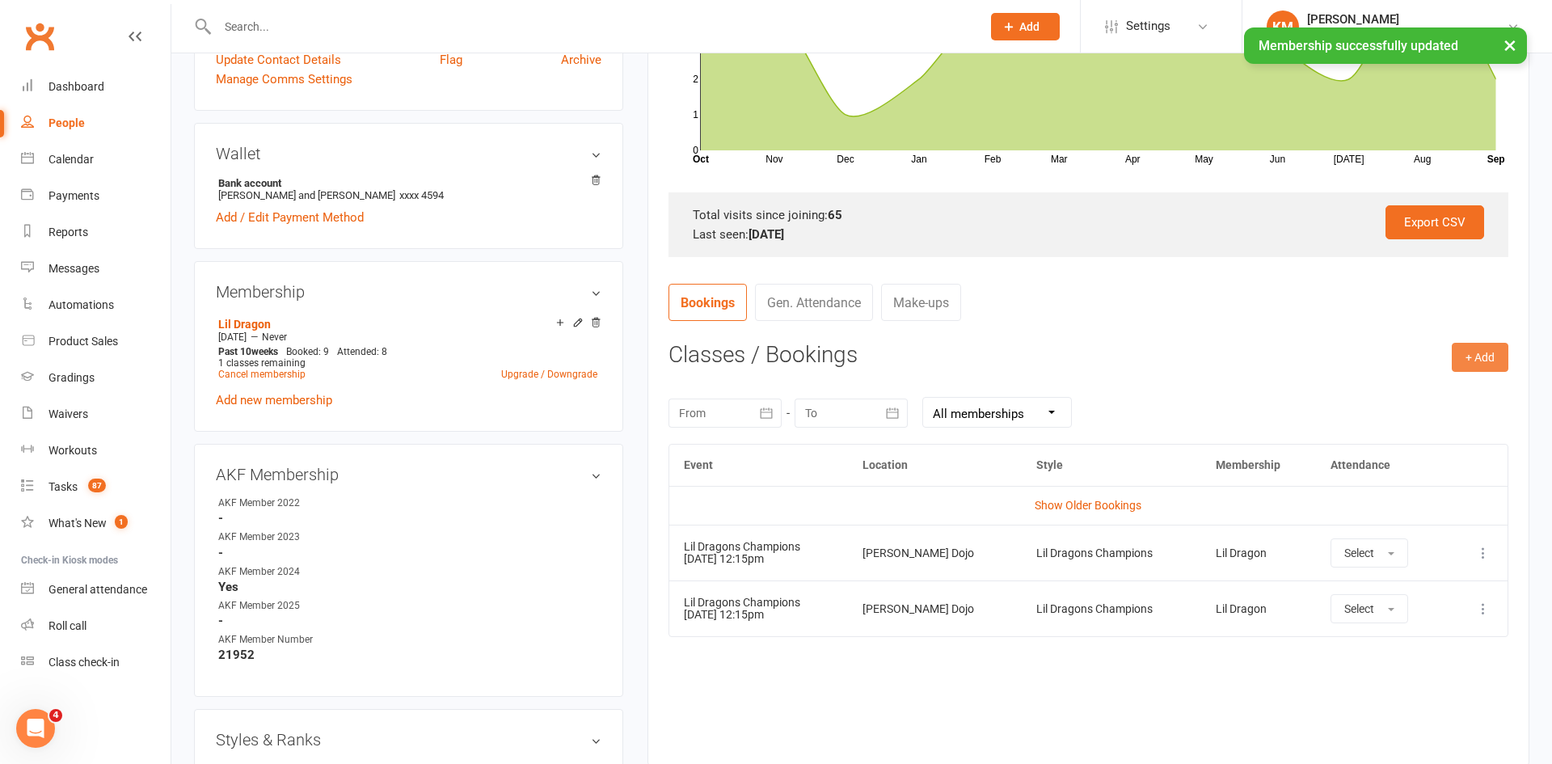
click at [1486, 362] on button "+ Add" at bounding box center [1480, 357] width 57 height 29
click at [1456, 384] on link "Book Event" at bounding box center [1428, 394] width 160 height 32
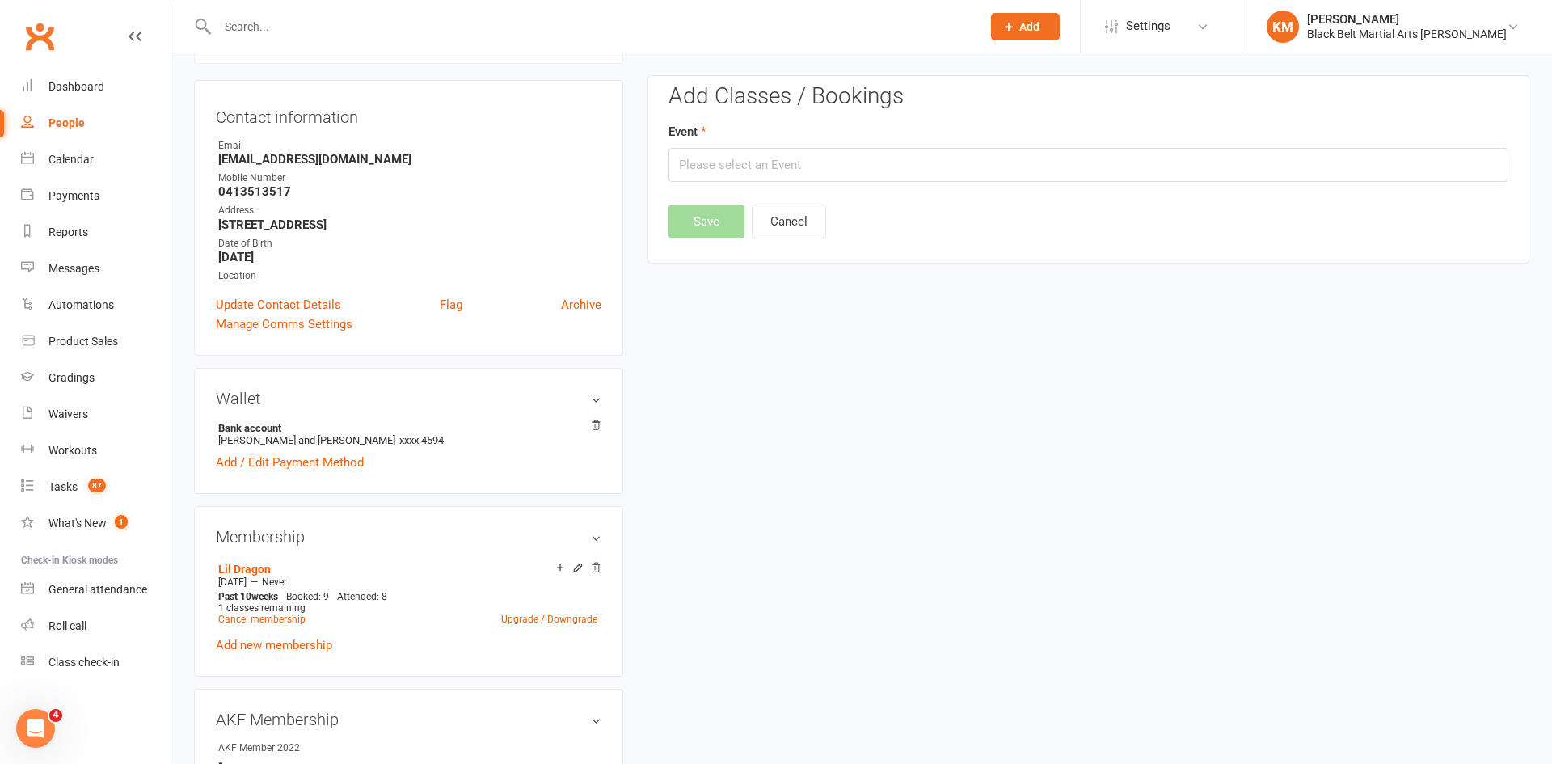
scroll to position [138, 0]
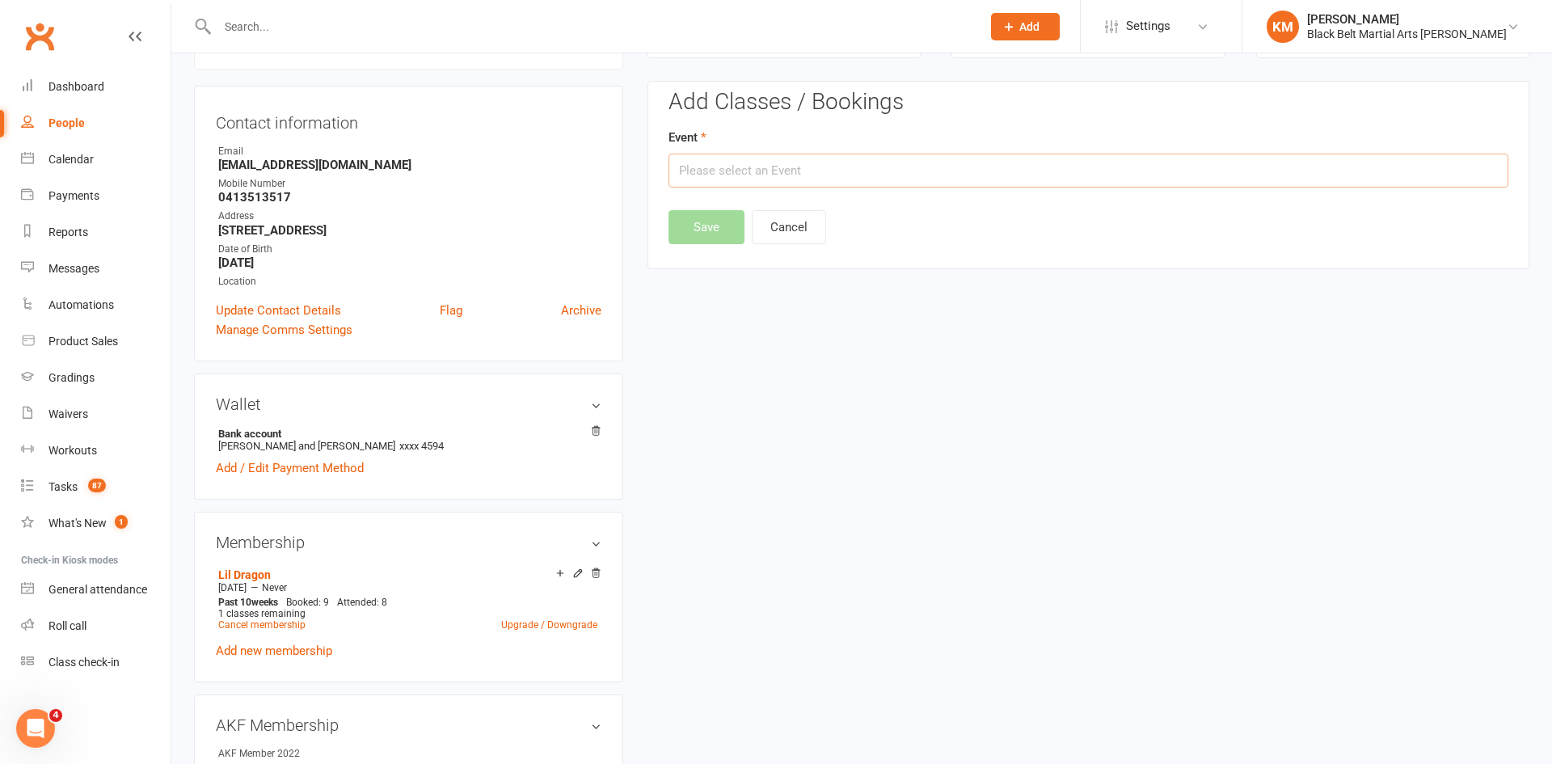
click at [1314, 162] on input "text" at bounding box center [1089, 171] width 840 height 34
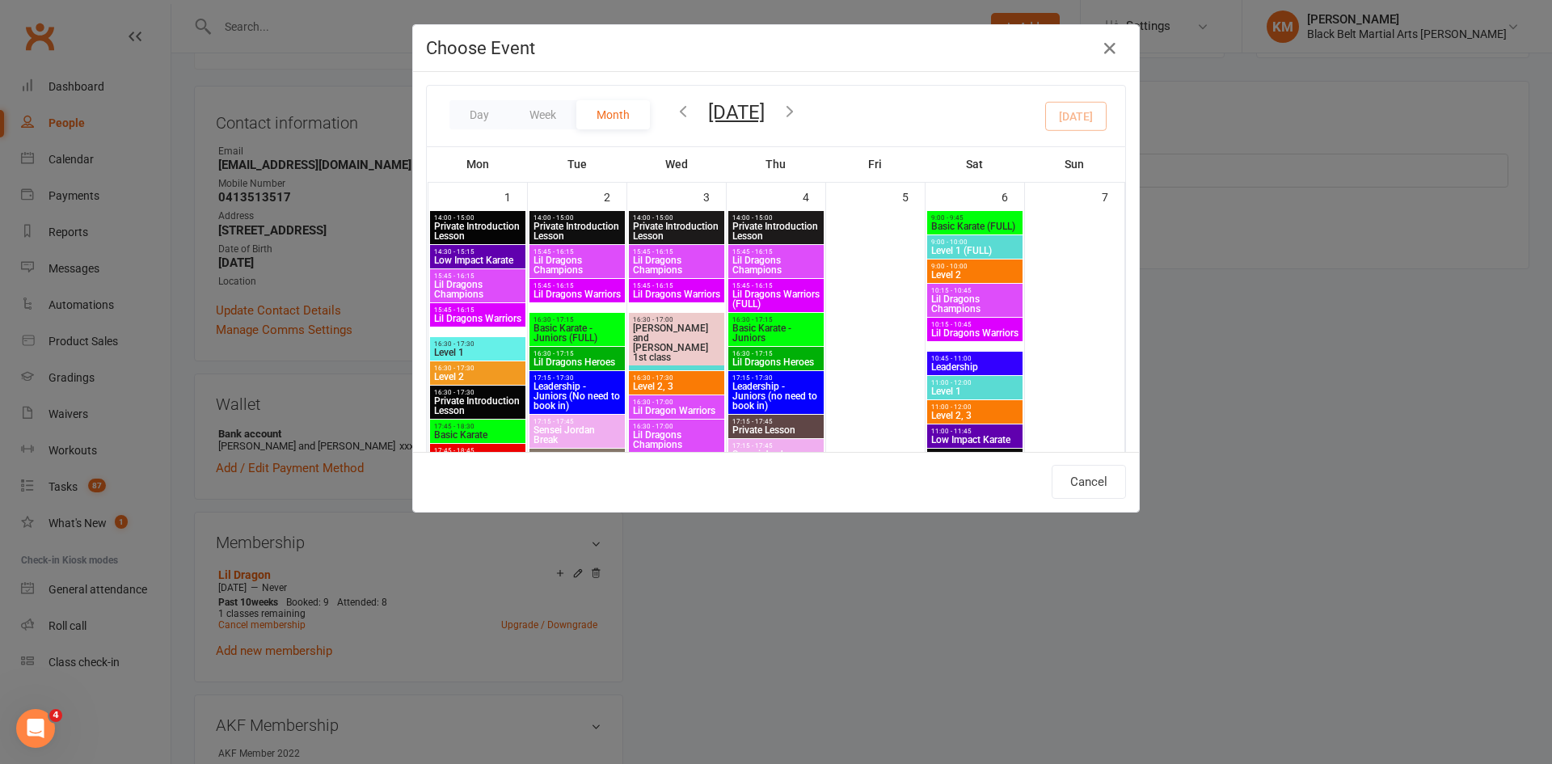
click at [799, 109] on icon "button" at bounding box center [790, 111] width 18 height 18
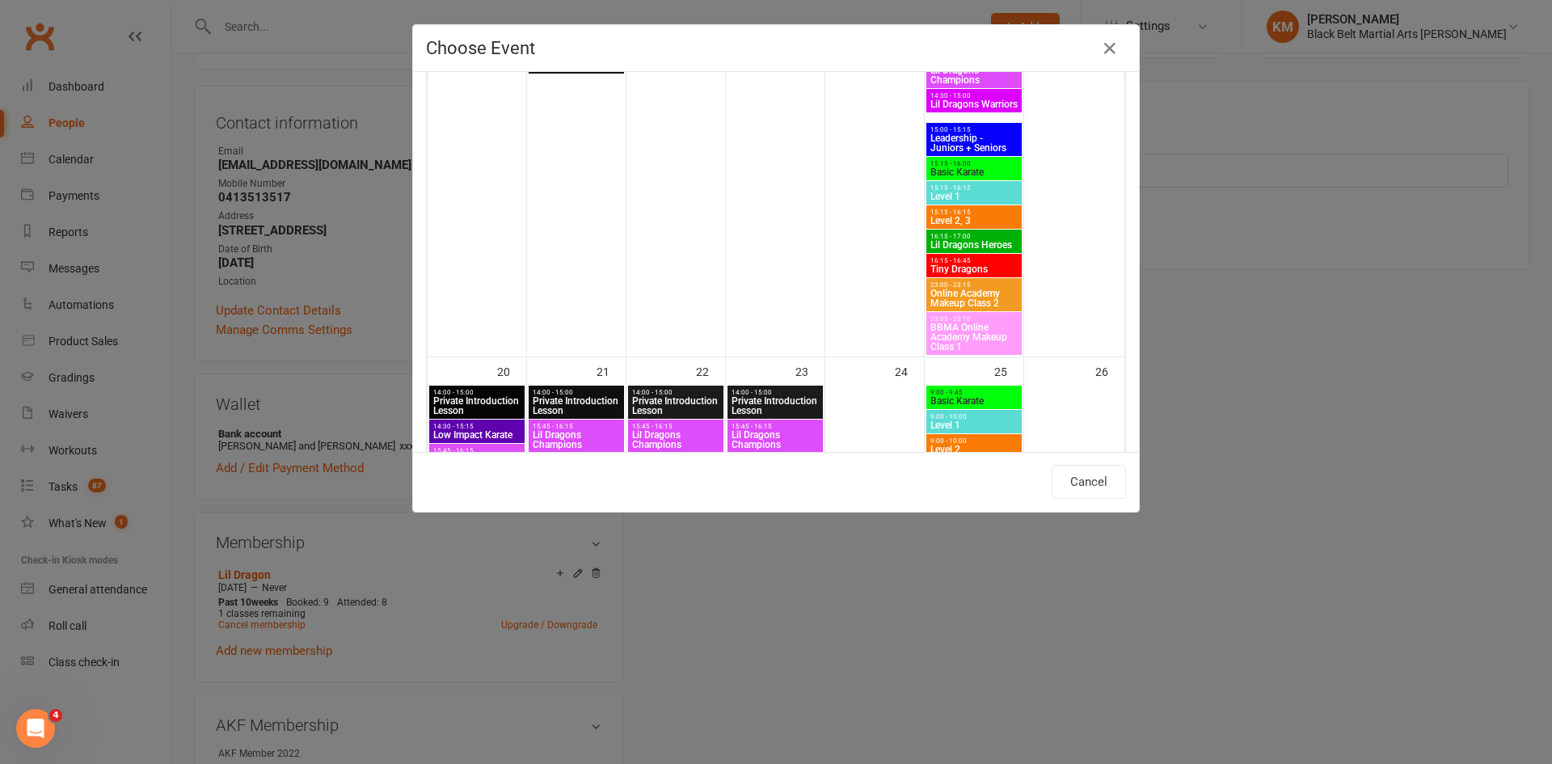
scroll to position [1099, 0]
click at [973, 246] on span "Lil Dragons Heroes" at bounding box center [974, 244] width 89 height 10
type input "Lil Dragons Heroes - Oct 18, 2025 4:15:00 PM"
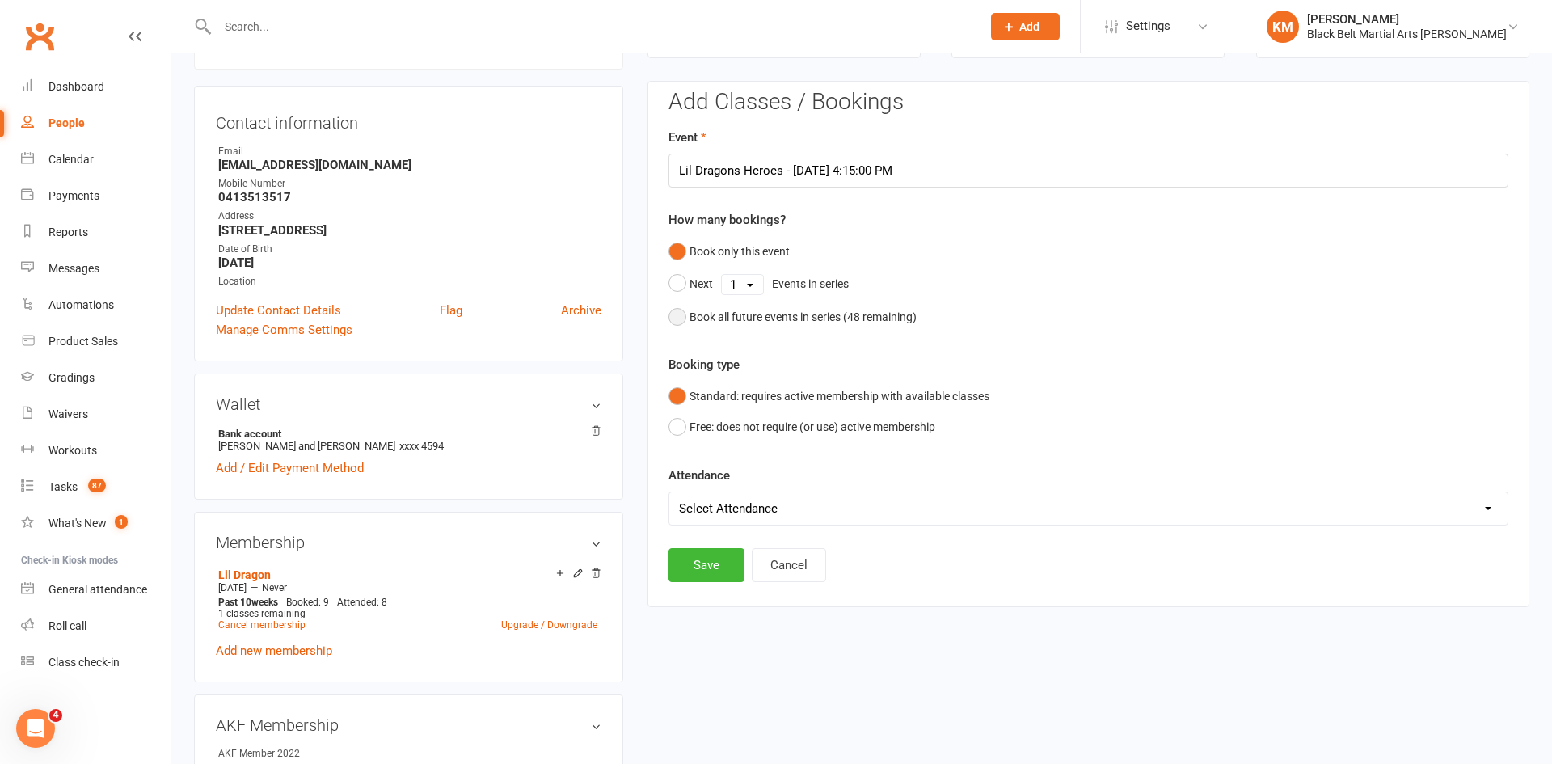
click at [800, 322] on div "Book all future events in series ( 48 remaining)" at bounding box center [803, 317] width 227 height 18
click at [698, 483] on button "Save" at bounding box center [707, 483] width 76 height 34
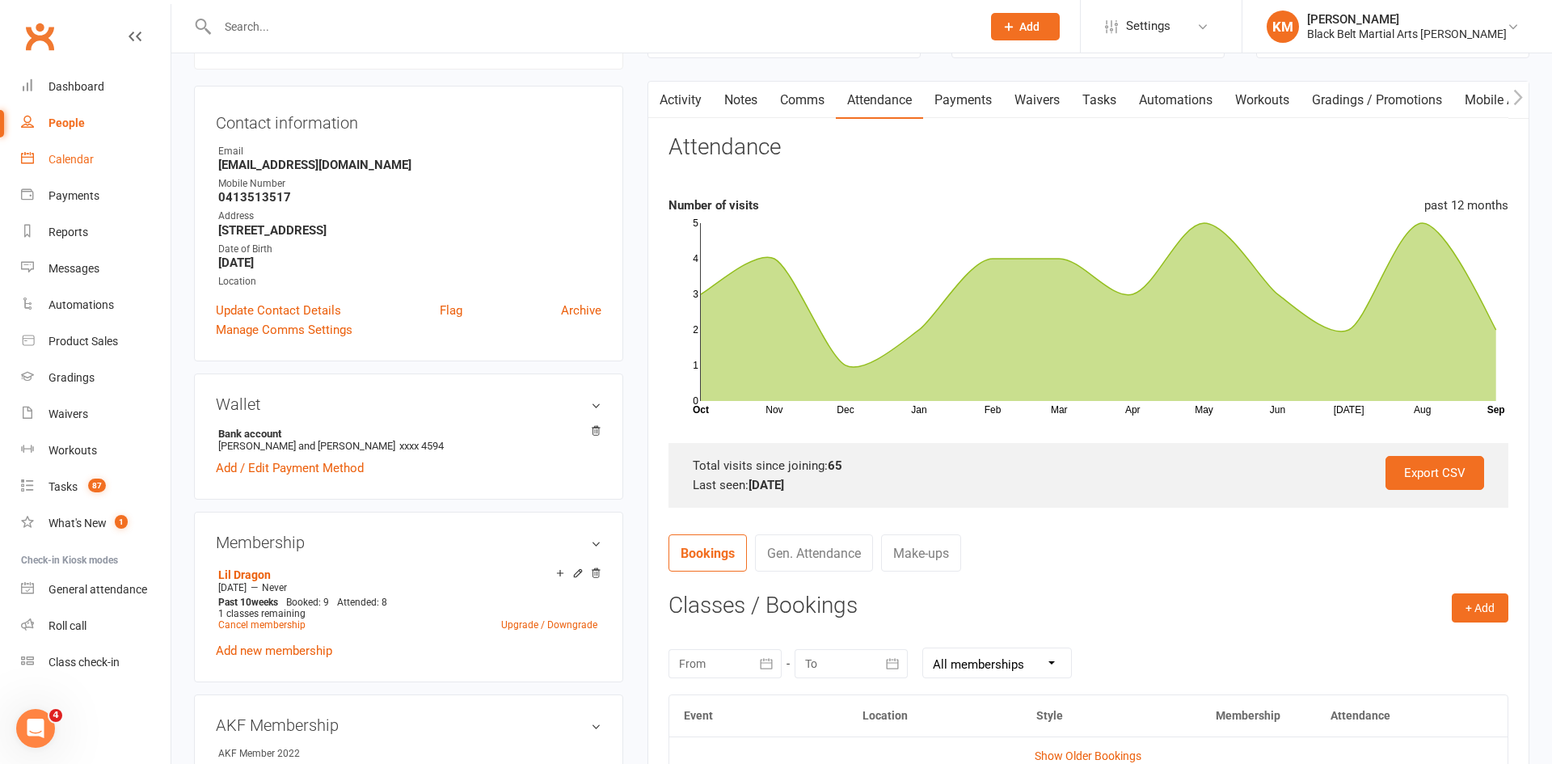
click at [99, 162] on link "Calendar" at bounding box center [96, 159] width 150 height 36
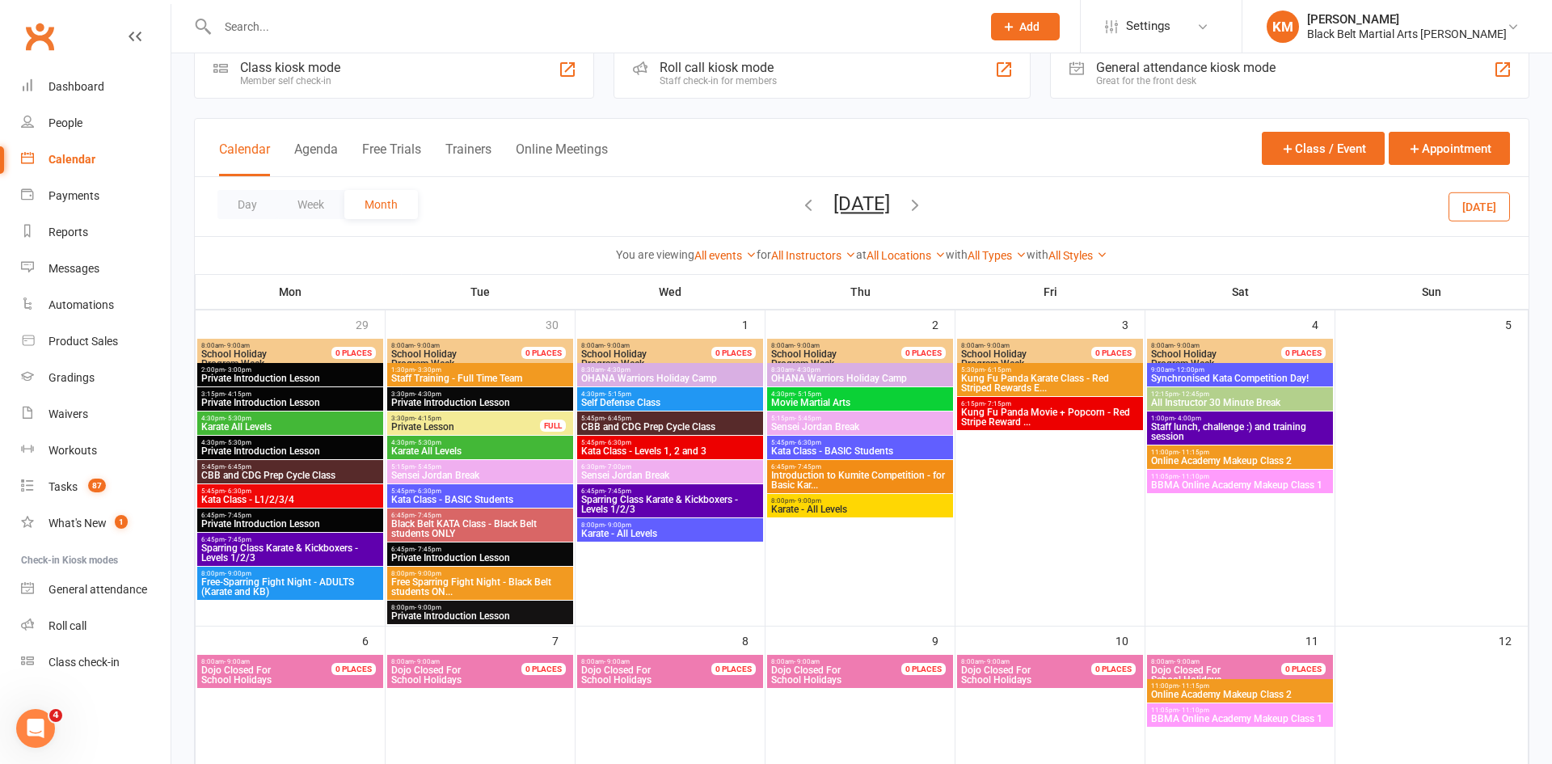
scroll to position [42, 0]
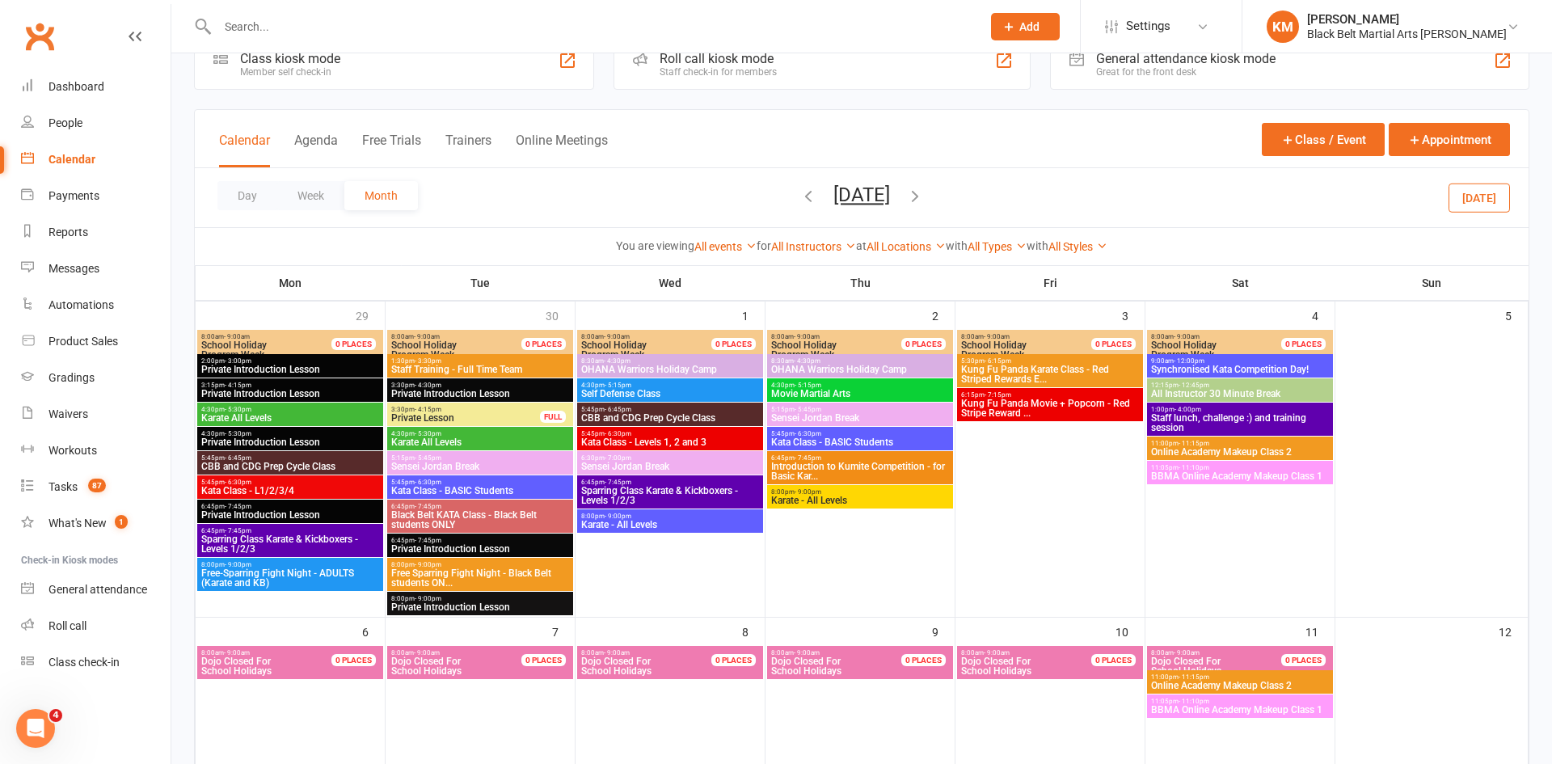
click at [800, 191] on icon "button" at bounding box center [809, 196] width 18 height 18
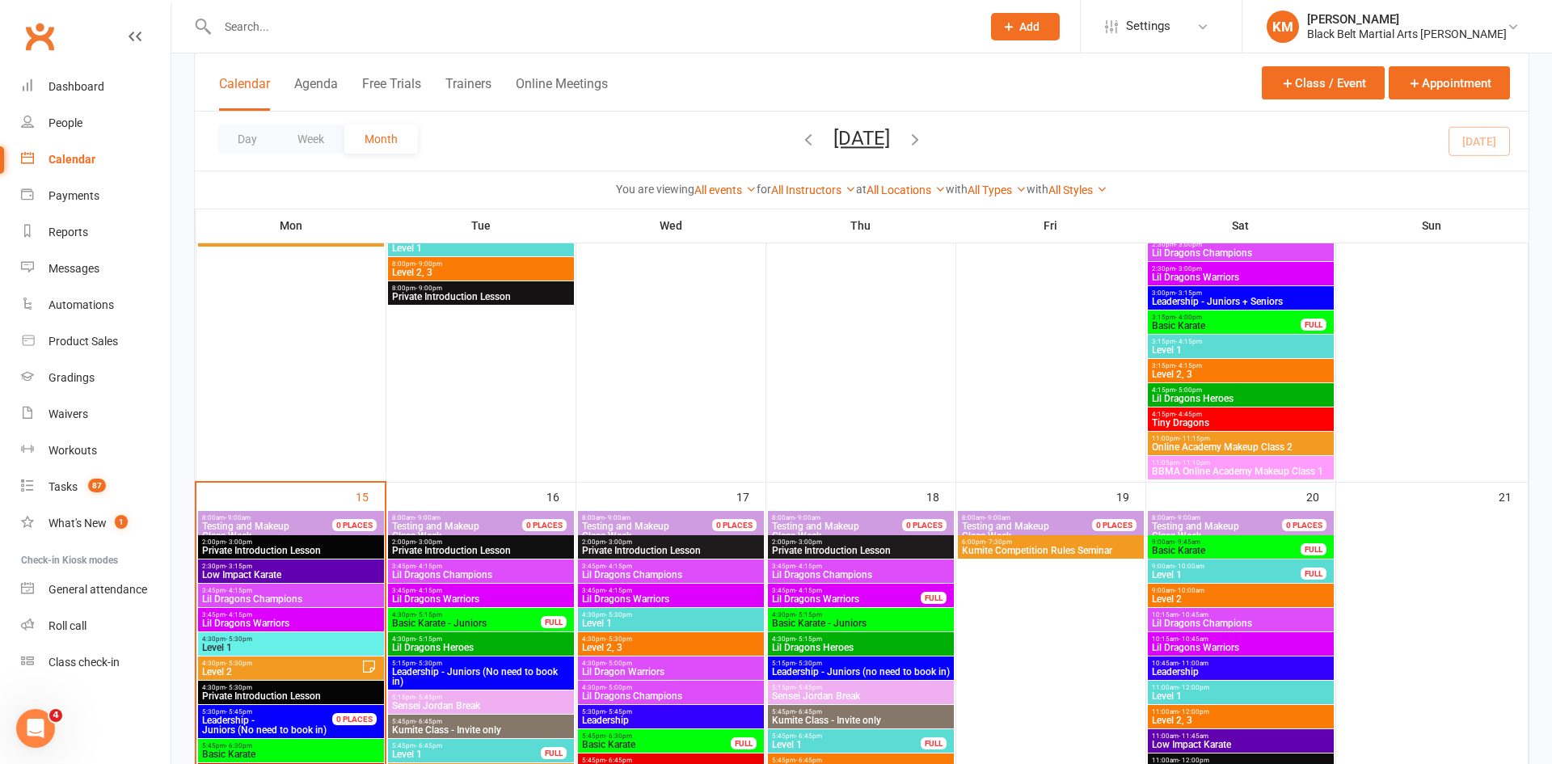
scroll to position [1266, 0]
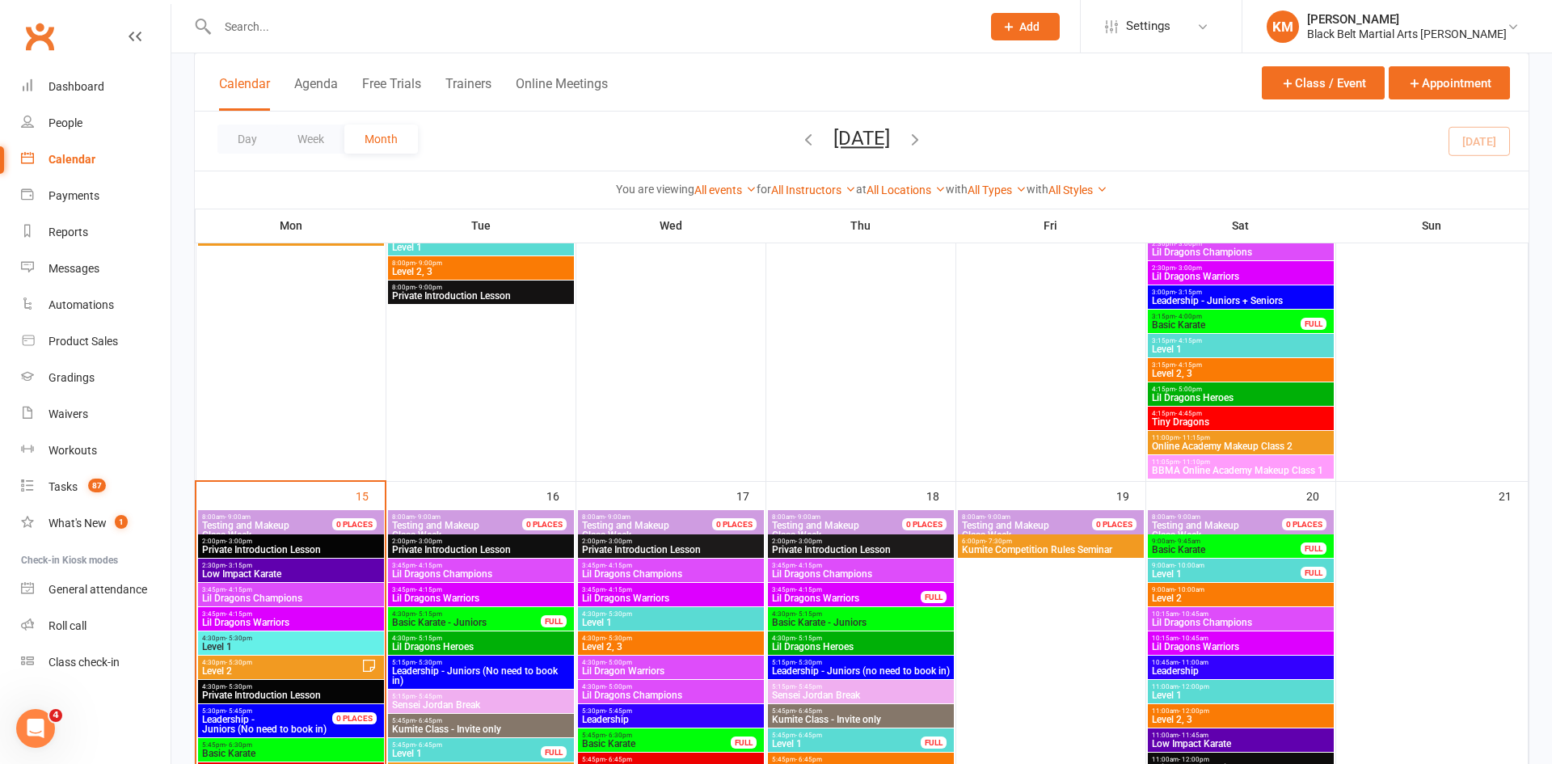
click at [990, 550] on span "Kumite Competition Rules Seminar" at bounding box center [1050, 550] width 179 height 10
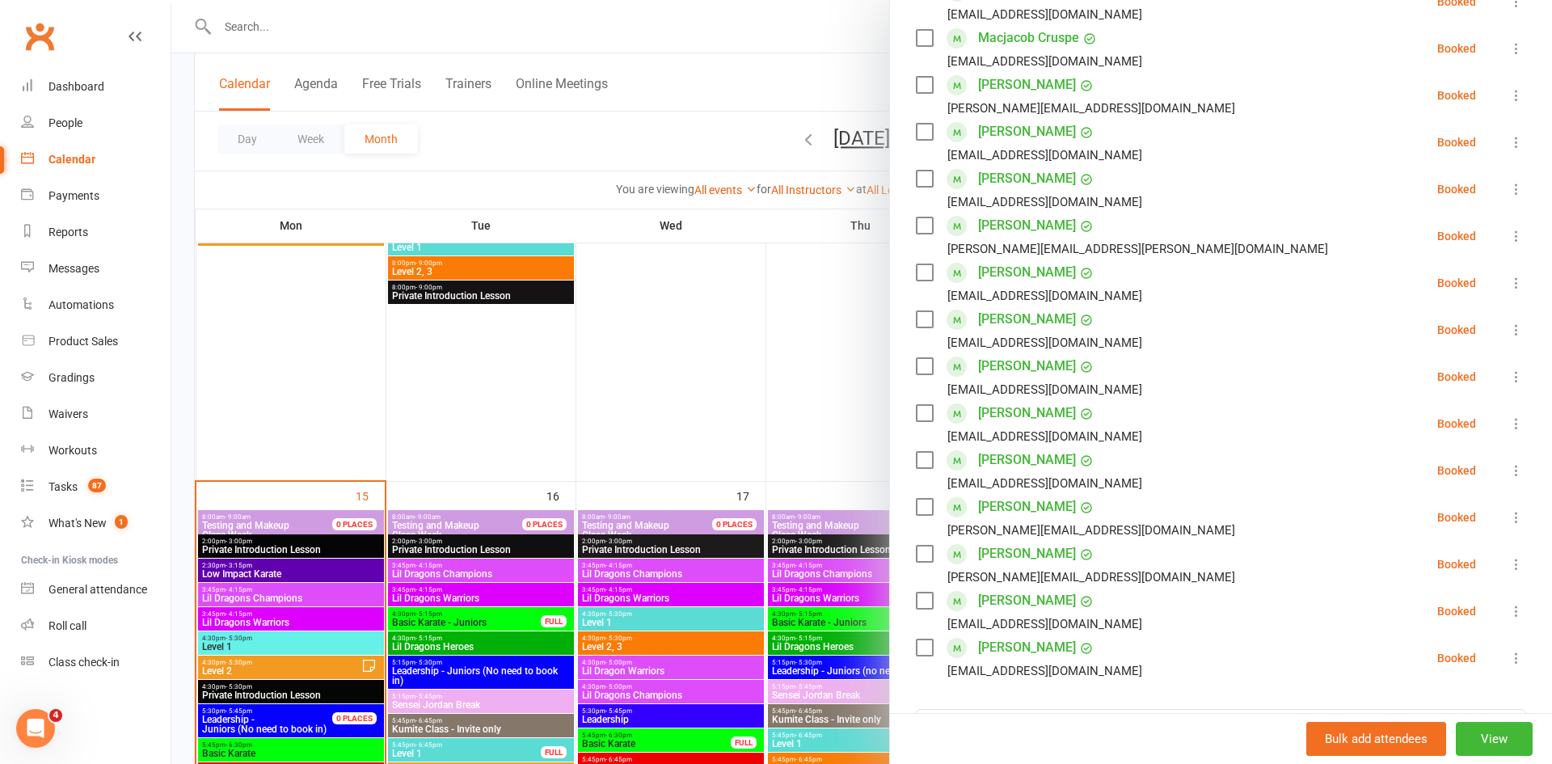
scroll to position [327, 0]
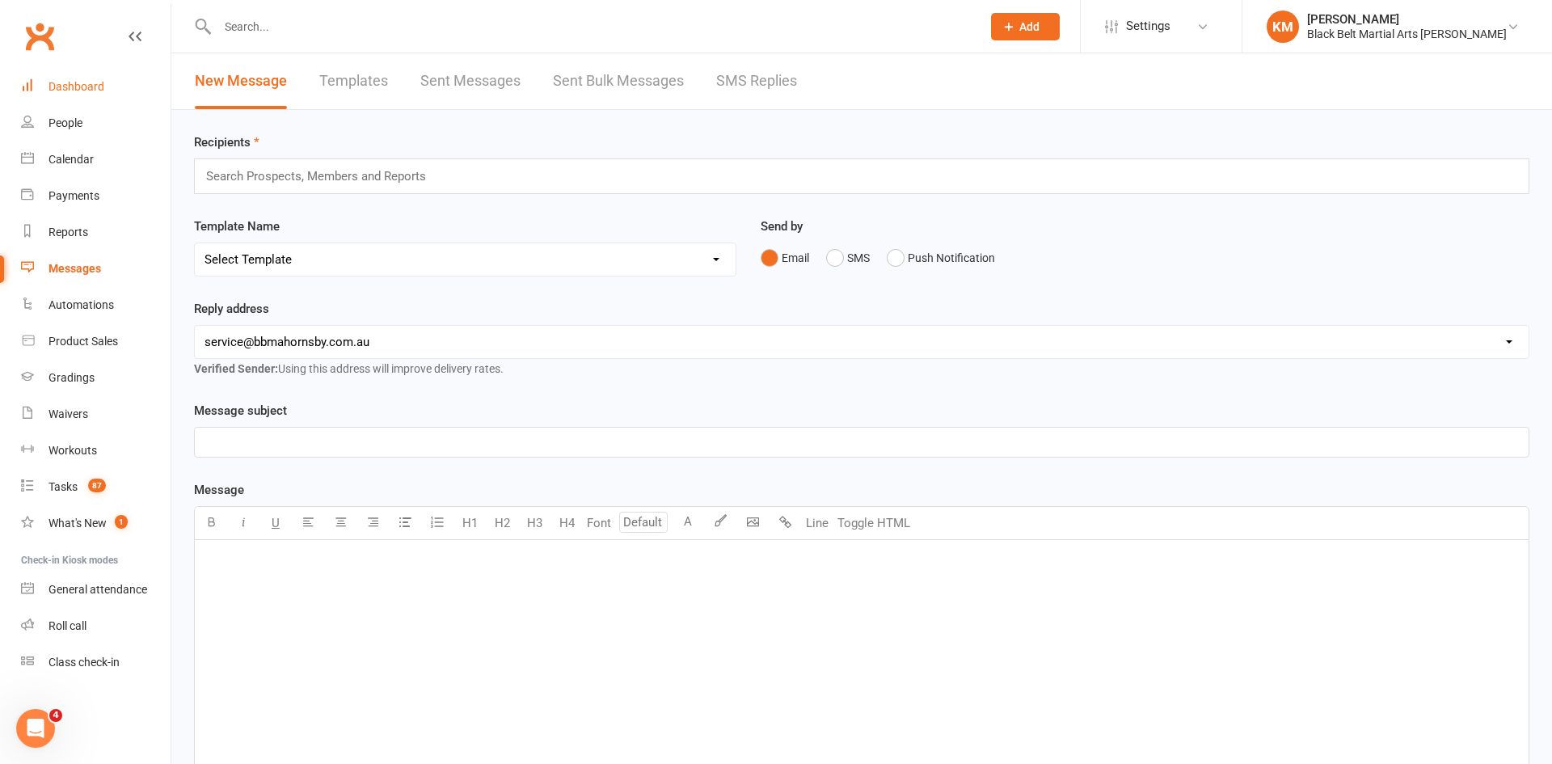
click at [112, 93] on link "Dashboard" at bounding box center [96, 87] width 150 height 36
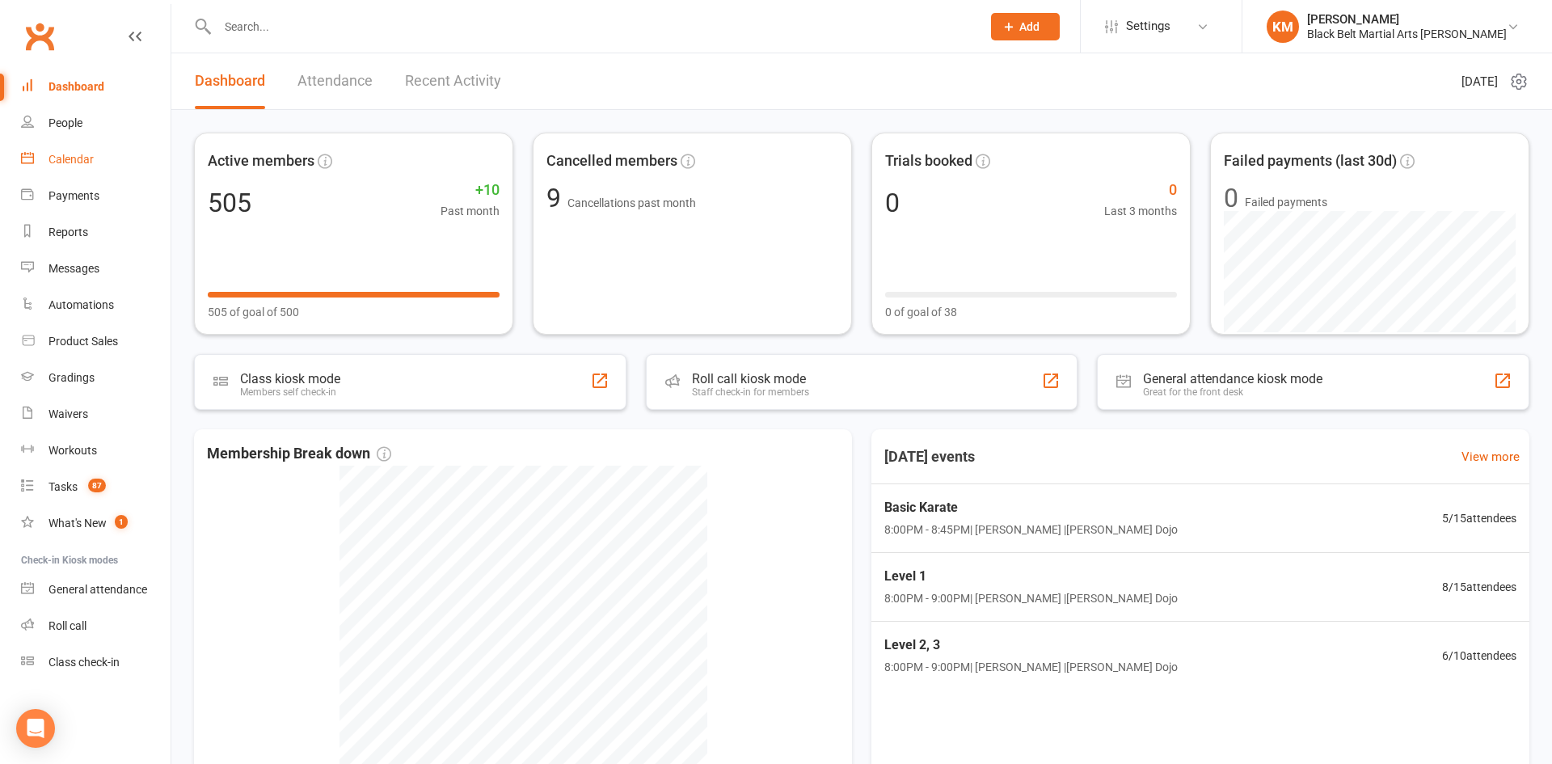
click at [99, 158] on link "Calendar" at bounding box center [96, 159] width 150 height 36
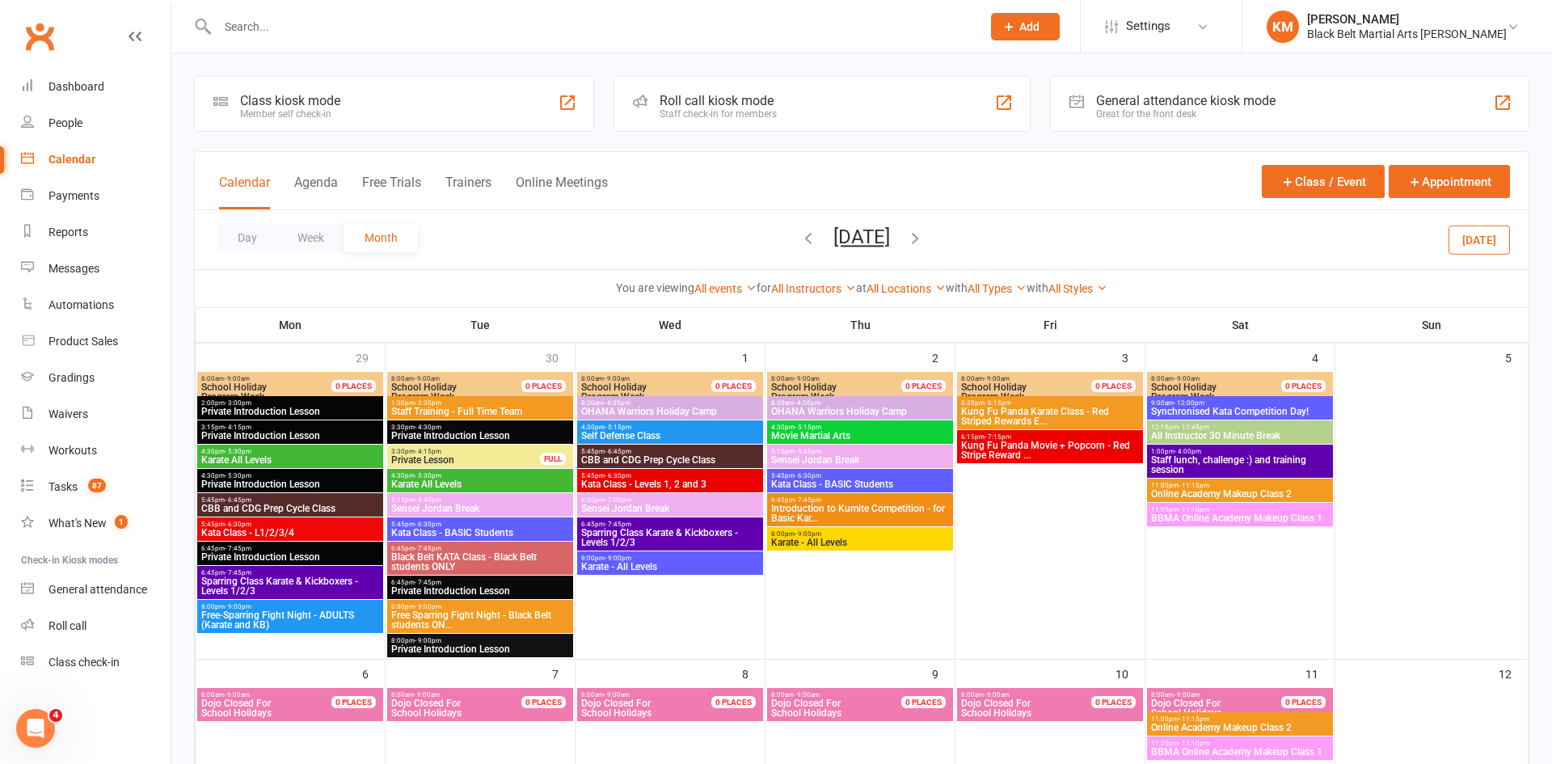
click at [701, 407] on span "OHANA Warriors Holiday Camp" at bounding box center [669, 412] width 179 height 10
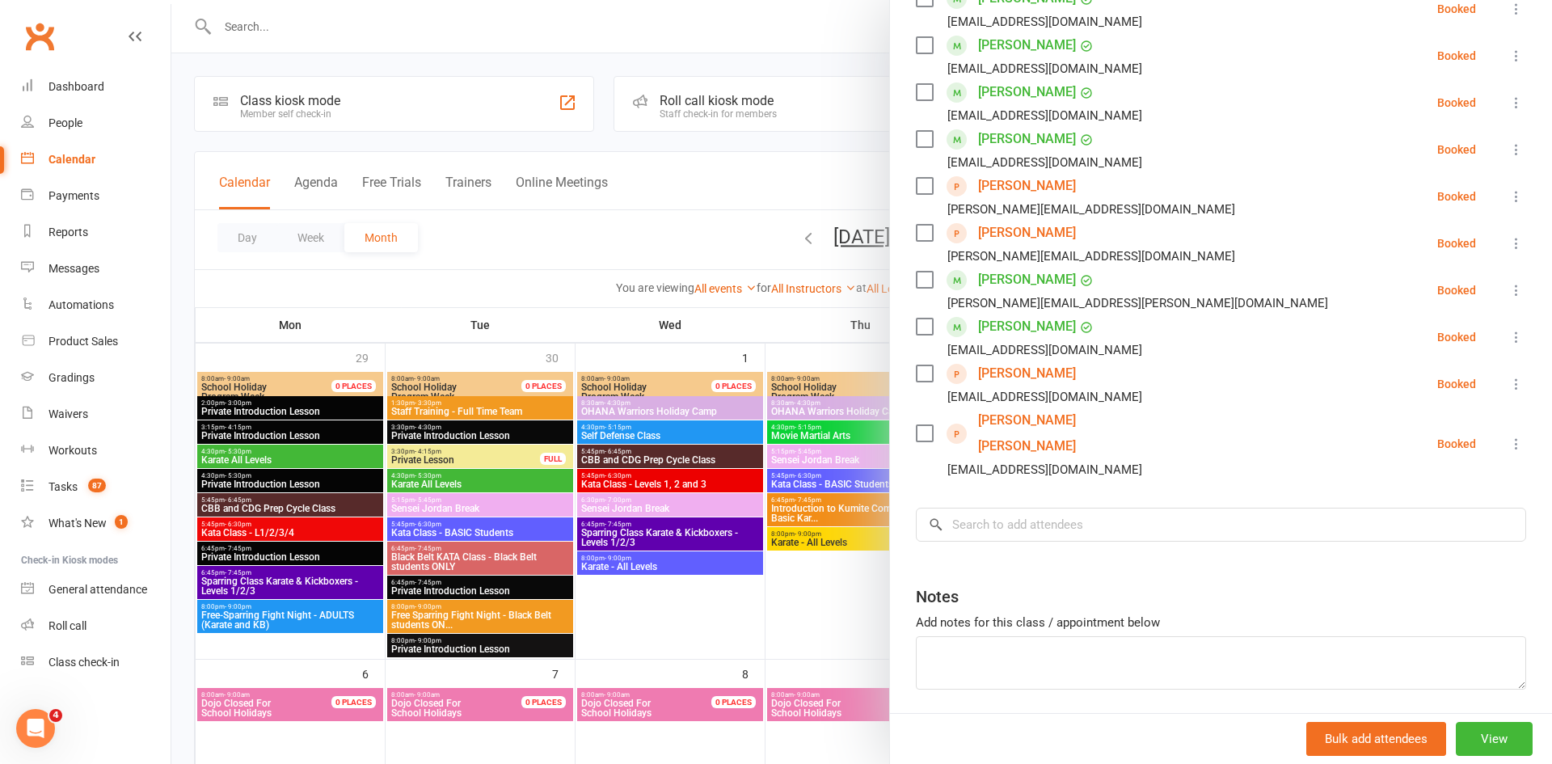
scroll to position [581, 0]
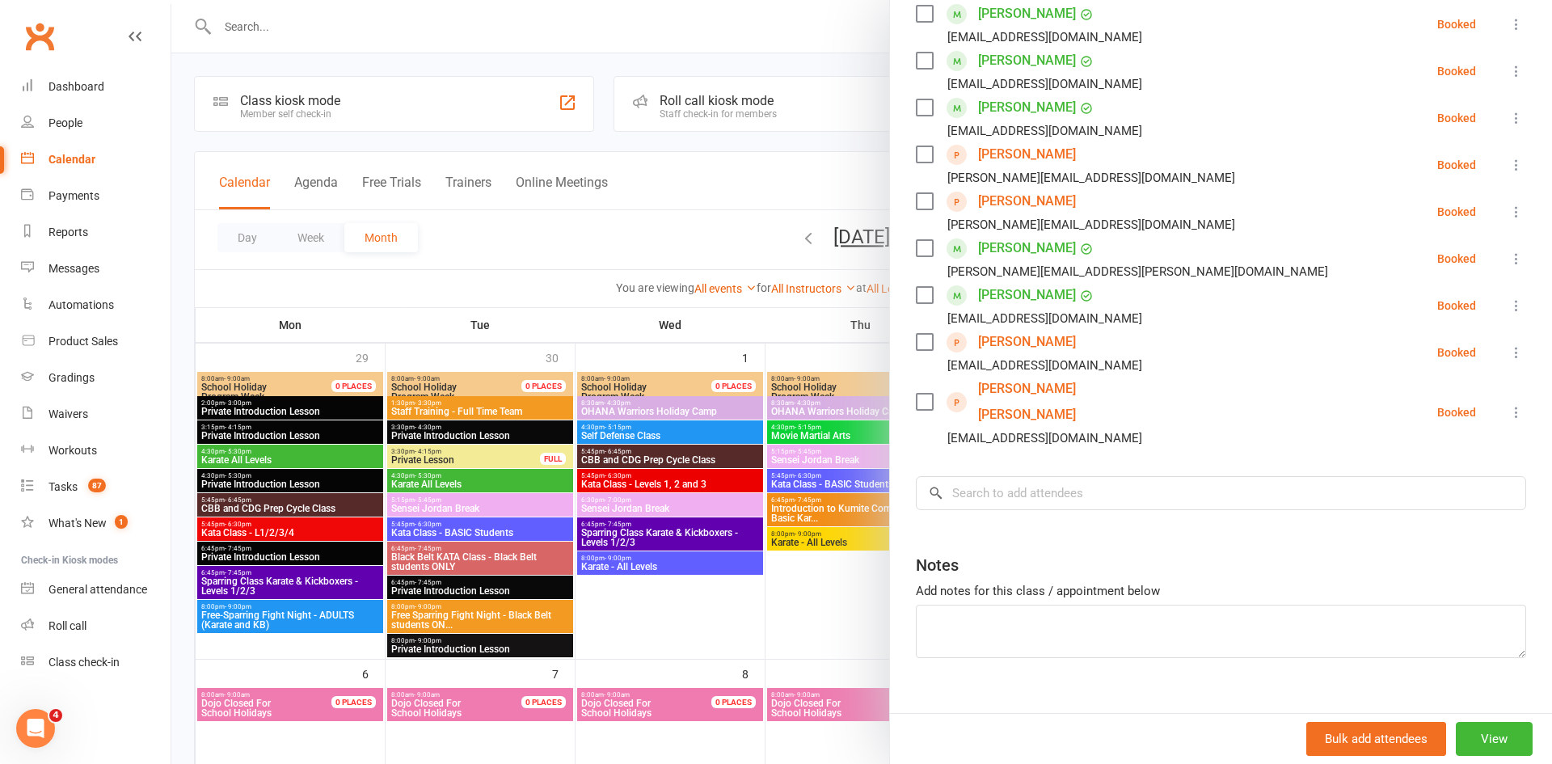
click at [776, 192] on div at bounding box center [861, 382] width 1381 height 764
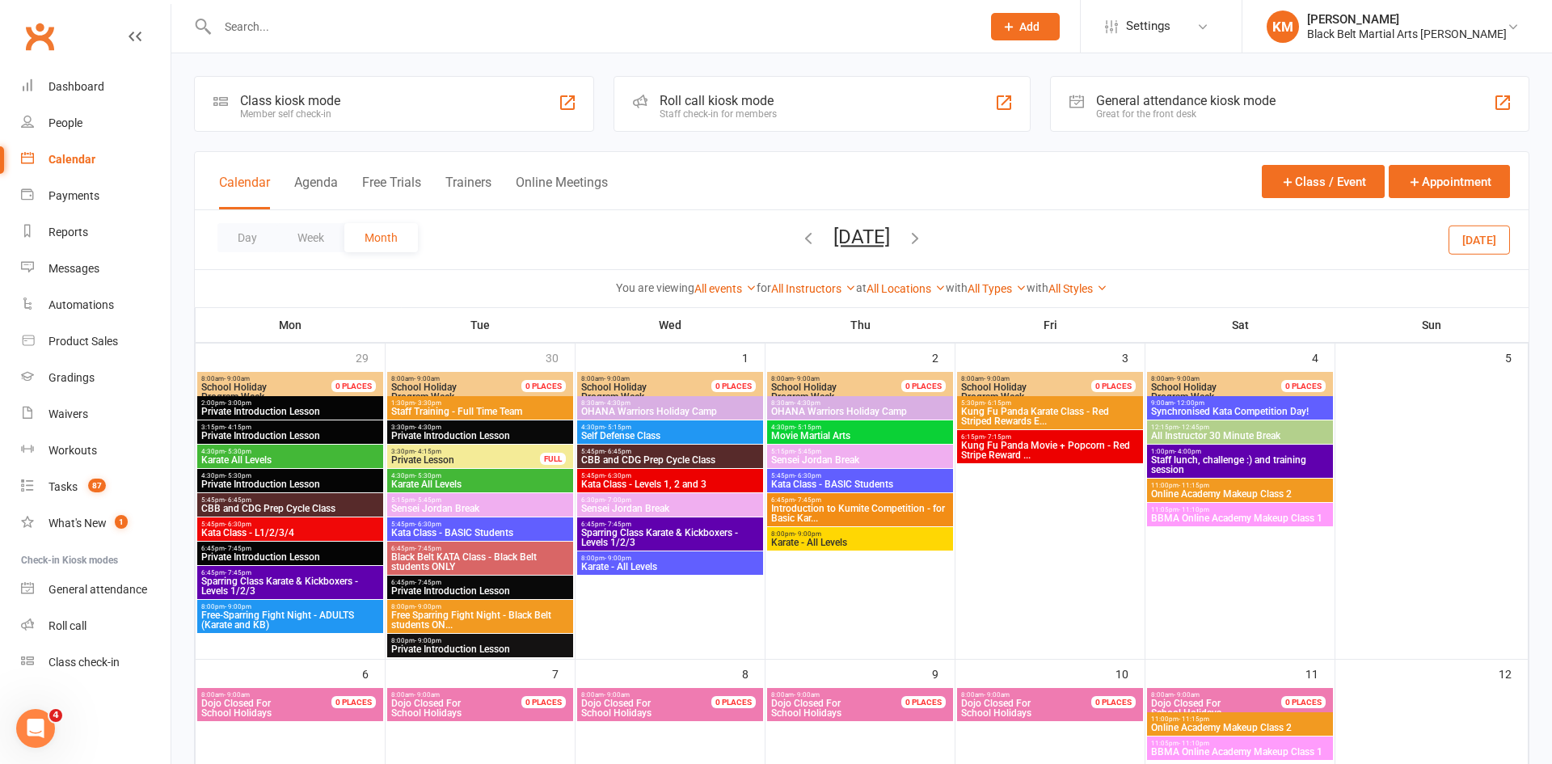
click at [810, 408] on span "OHANA Warriors Holiday Camp" at bounding box center [859, 412] width 179 height 10
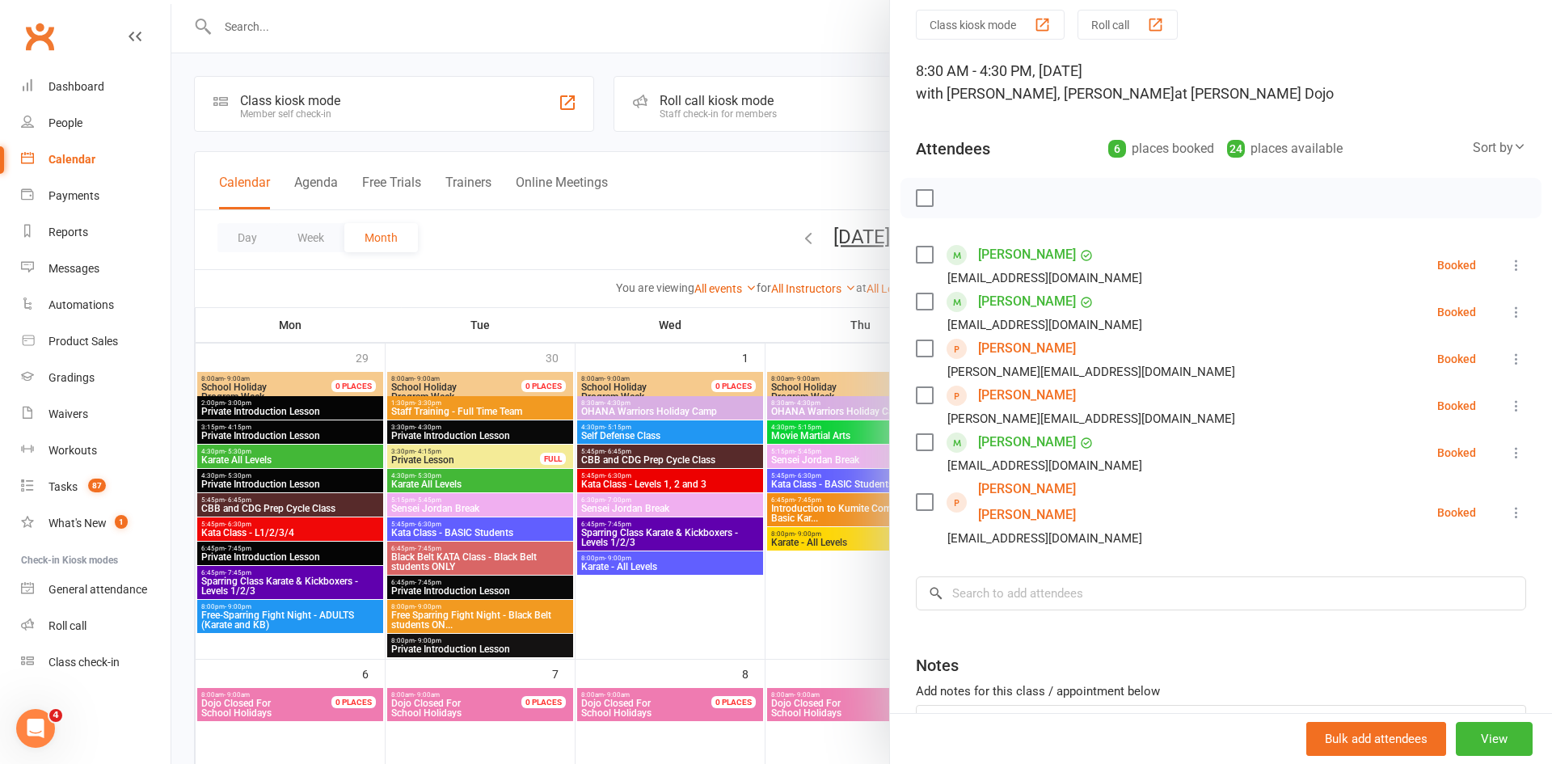
scroll to position [62, 0]
click at [765, 208] on div at bounding box center [861, 382] width 1381 height 764
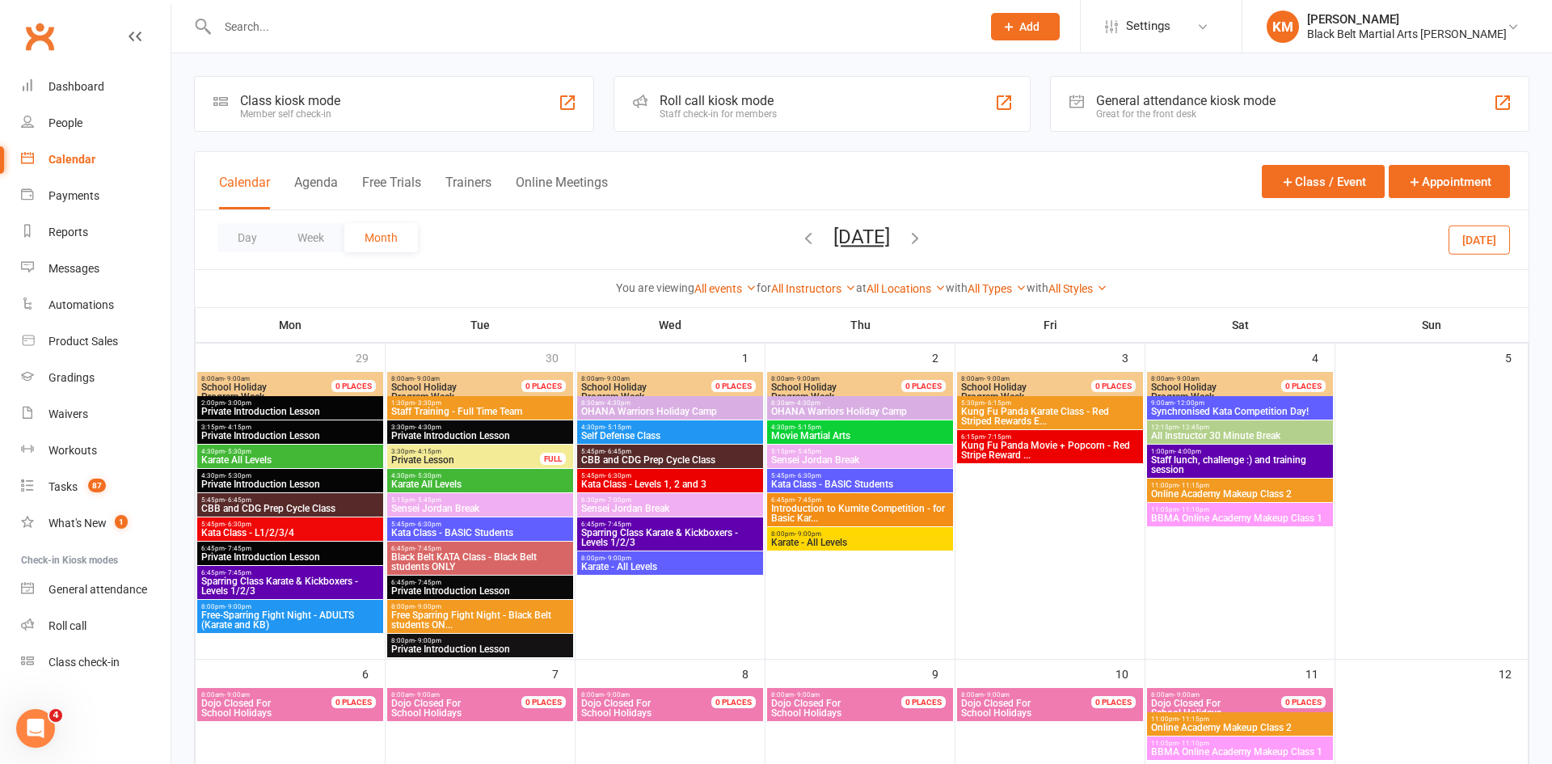
click at [283, 20] on input "text" at bounding box center [591, 26] width 757 height 23
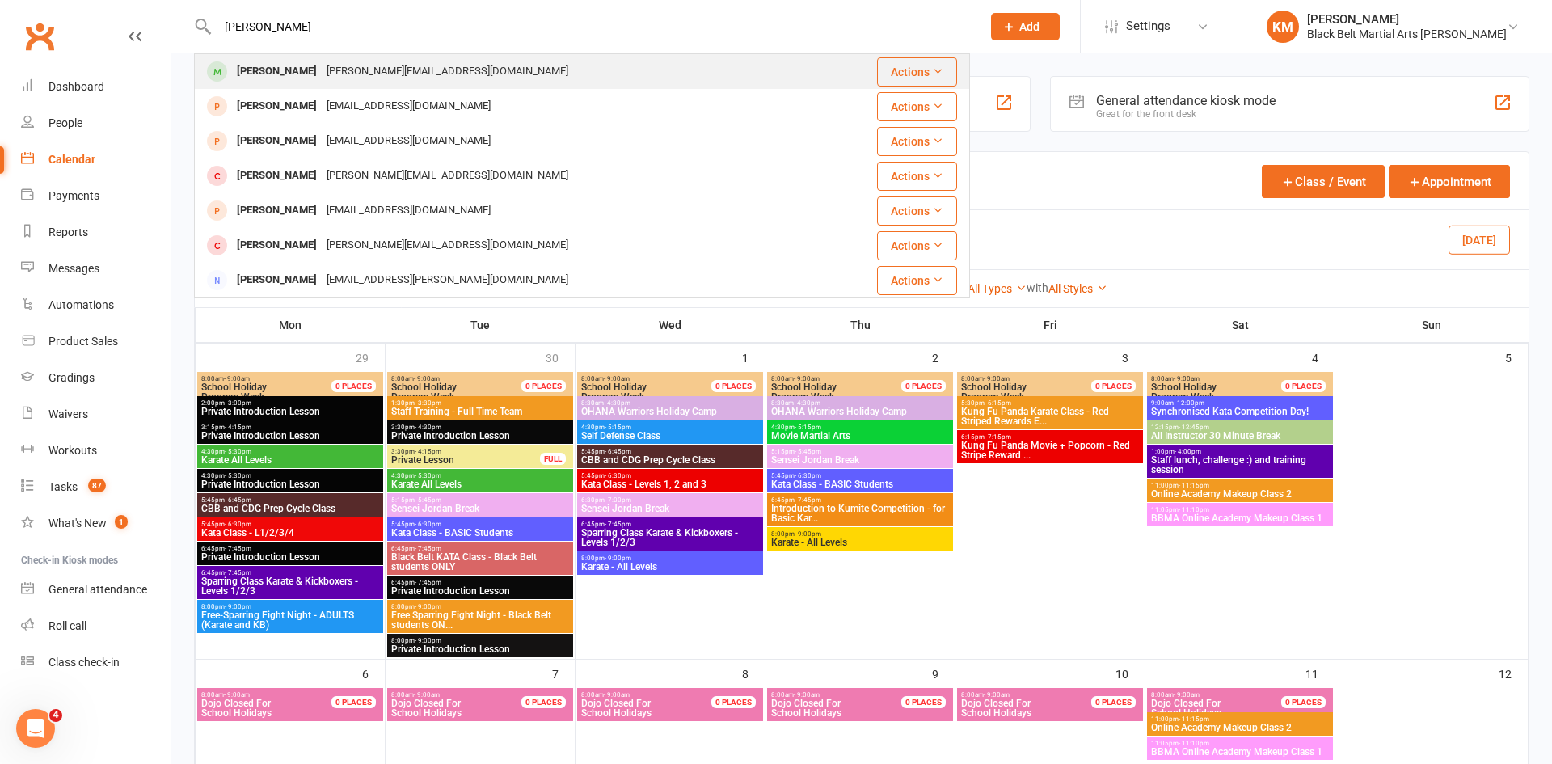
type input "Hailey Lam"
click at [280, 79] on div "Hailey Lam" at bounding box center [277, 71] width 90 height 23
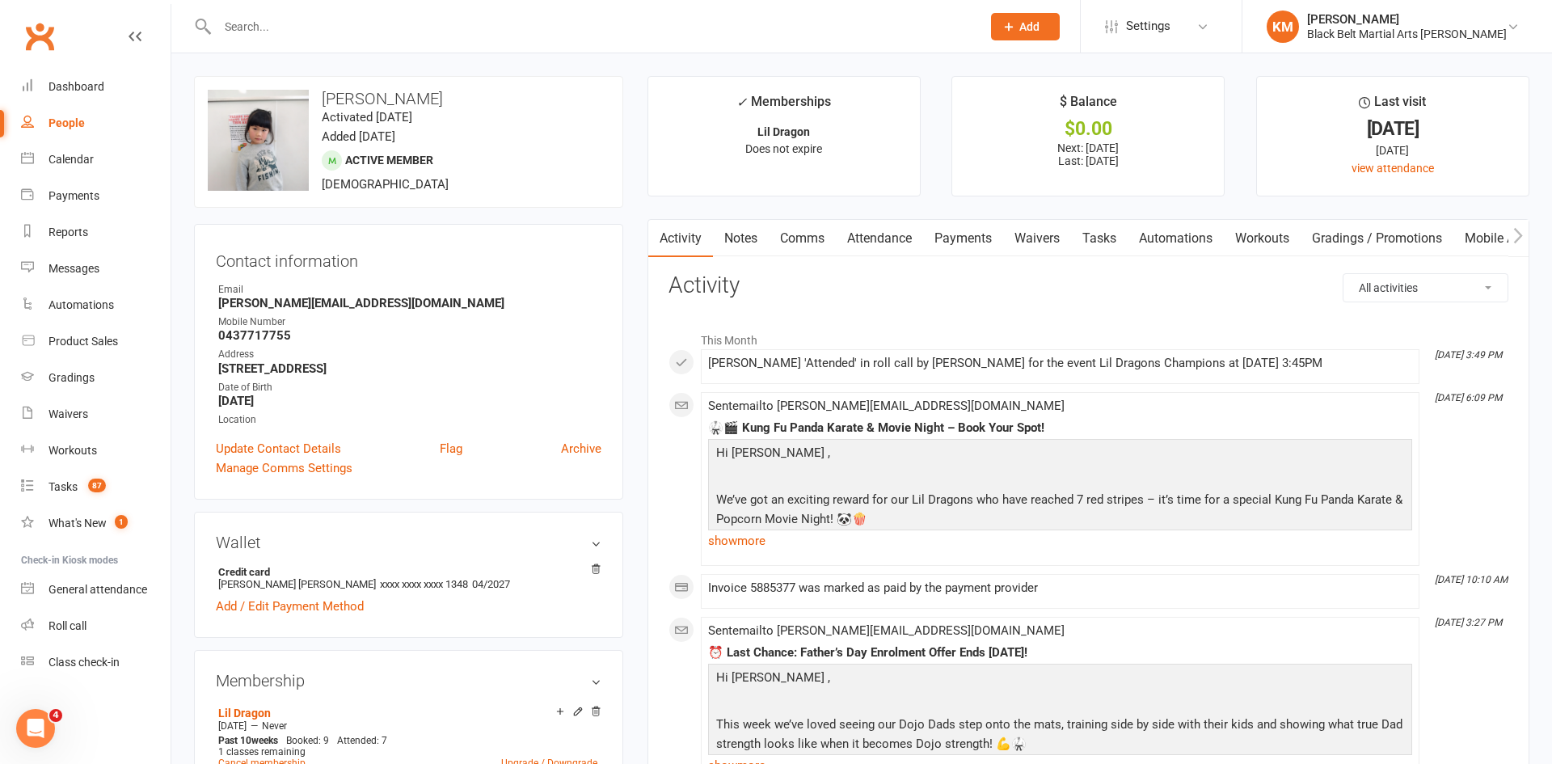
click at [753, 243] on link "Notes" at bounding box center [741, 238] width 56 height 37
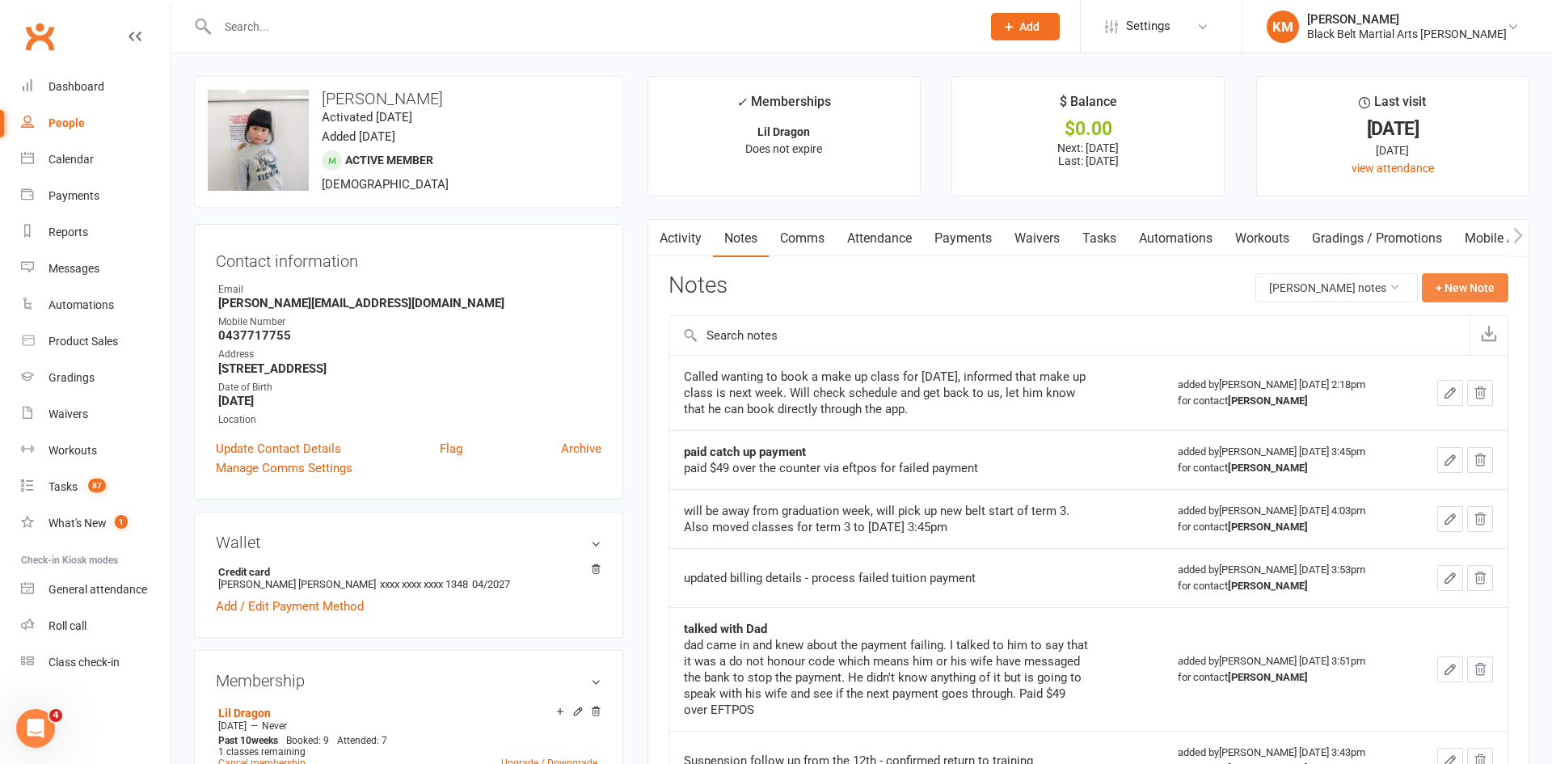
click at [1462, 291] on button "+ New Note" at bounding box center [1465, 287] width 87 height 29
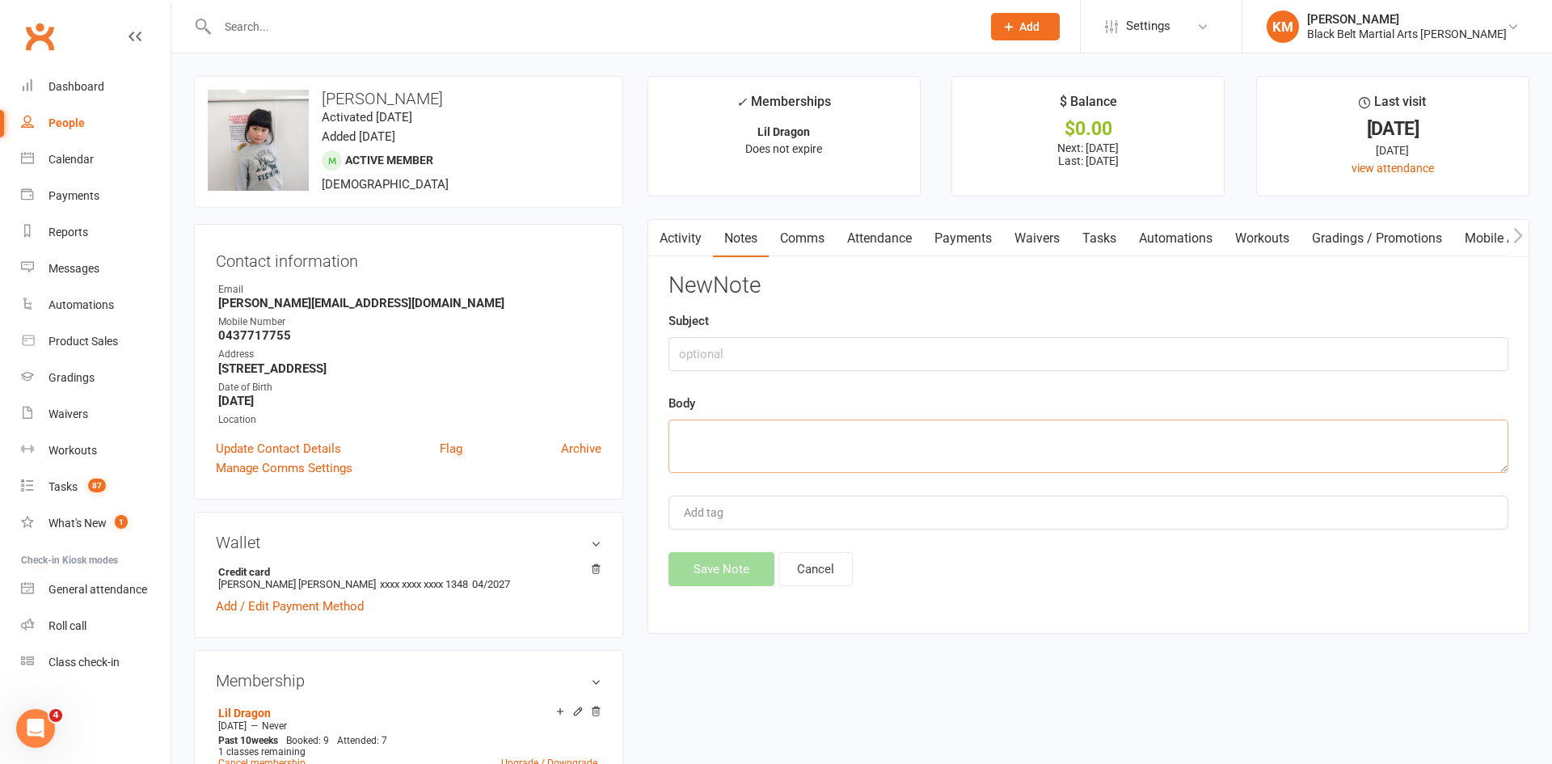
click at [1019, 448] on textarea at bounding box center [1089, 446] width 840 height 53
paste textarea "Karen Peng 8:39 PM (3 minutes ago) to me, James Hi BBMA Team. Hailey Lam (Littl…"
type textarea "Karen Peng 8:39 PM (3 minutes ago) to me, James Hi BBMA Team. Hailey Lam (Littl…"
click at [841, 352] on input "text" at bounding box center [1089, 354] width 840 height 34
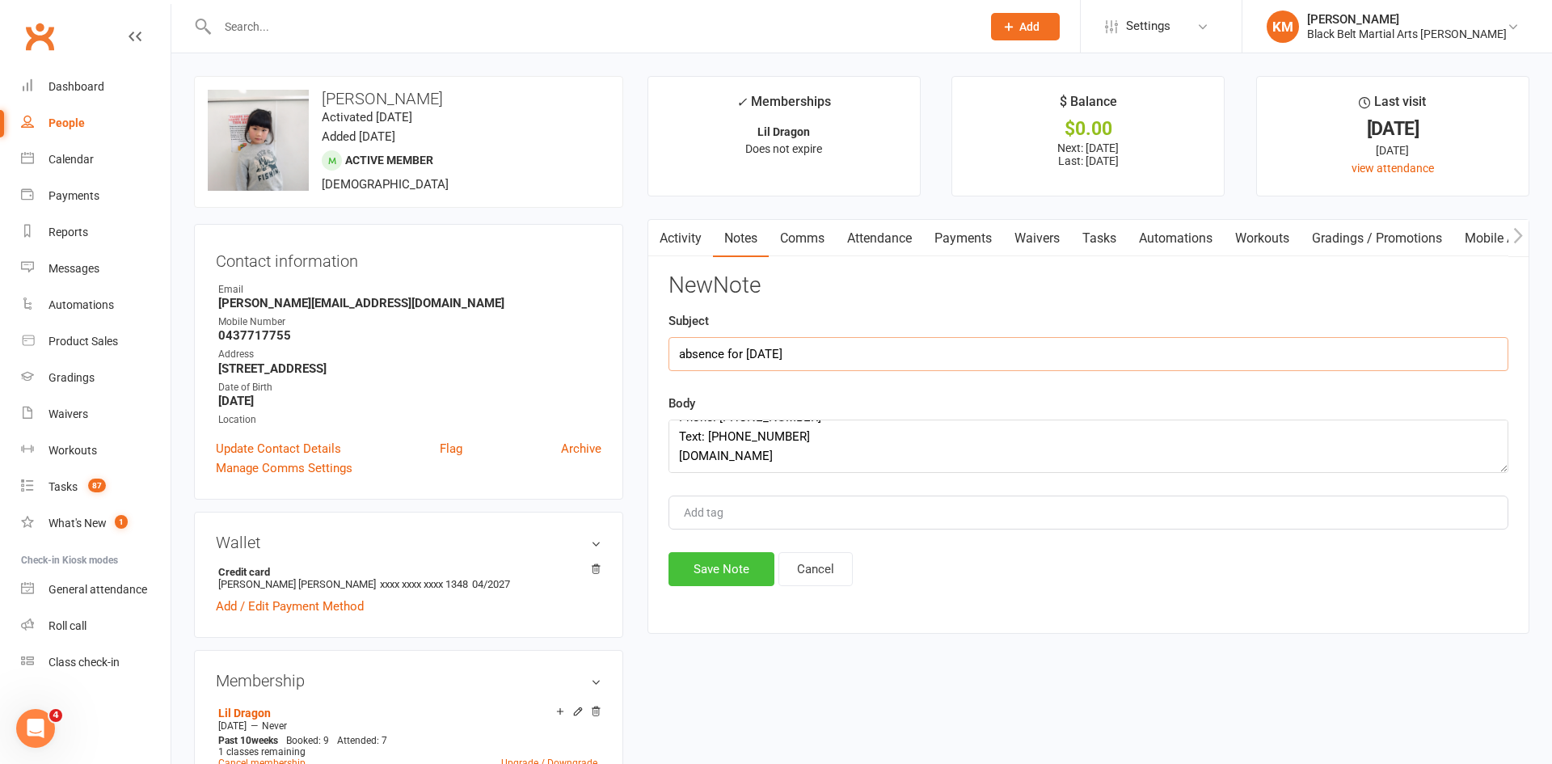
type input "absence for 16th sep"
click at [690, 577] on button "Save Note" at bounding box center [722, 569] width 106 height 34
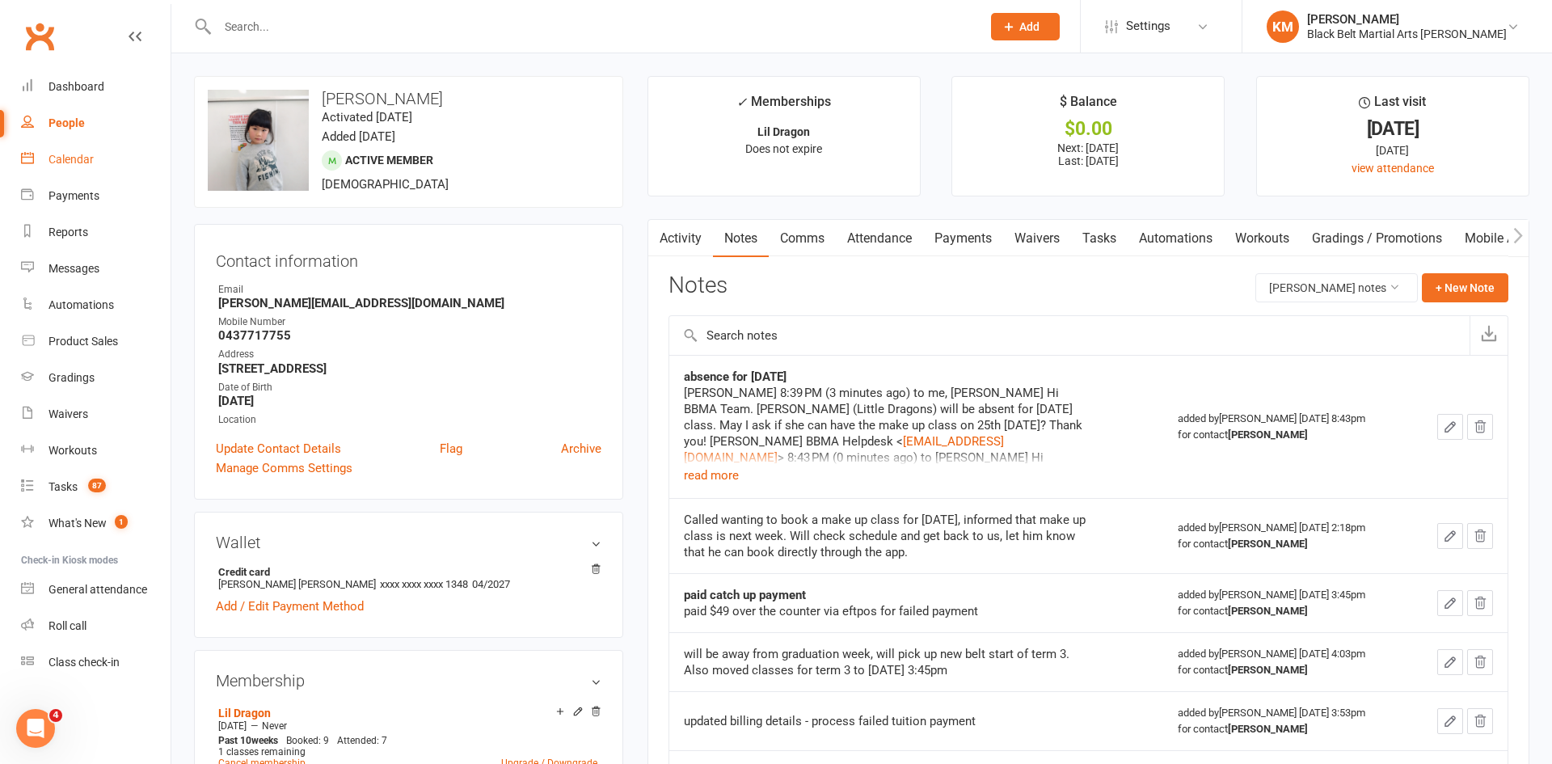
click at [82, 161] on div "Calendar" at bounding box center [71, 159] width 45 height 13
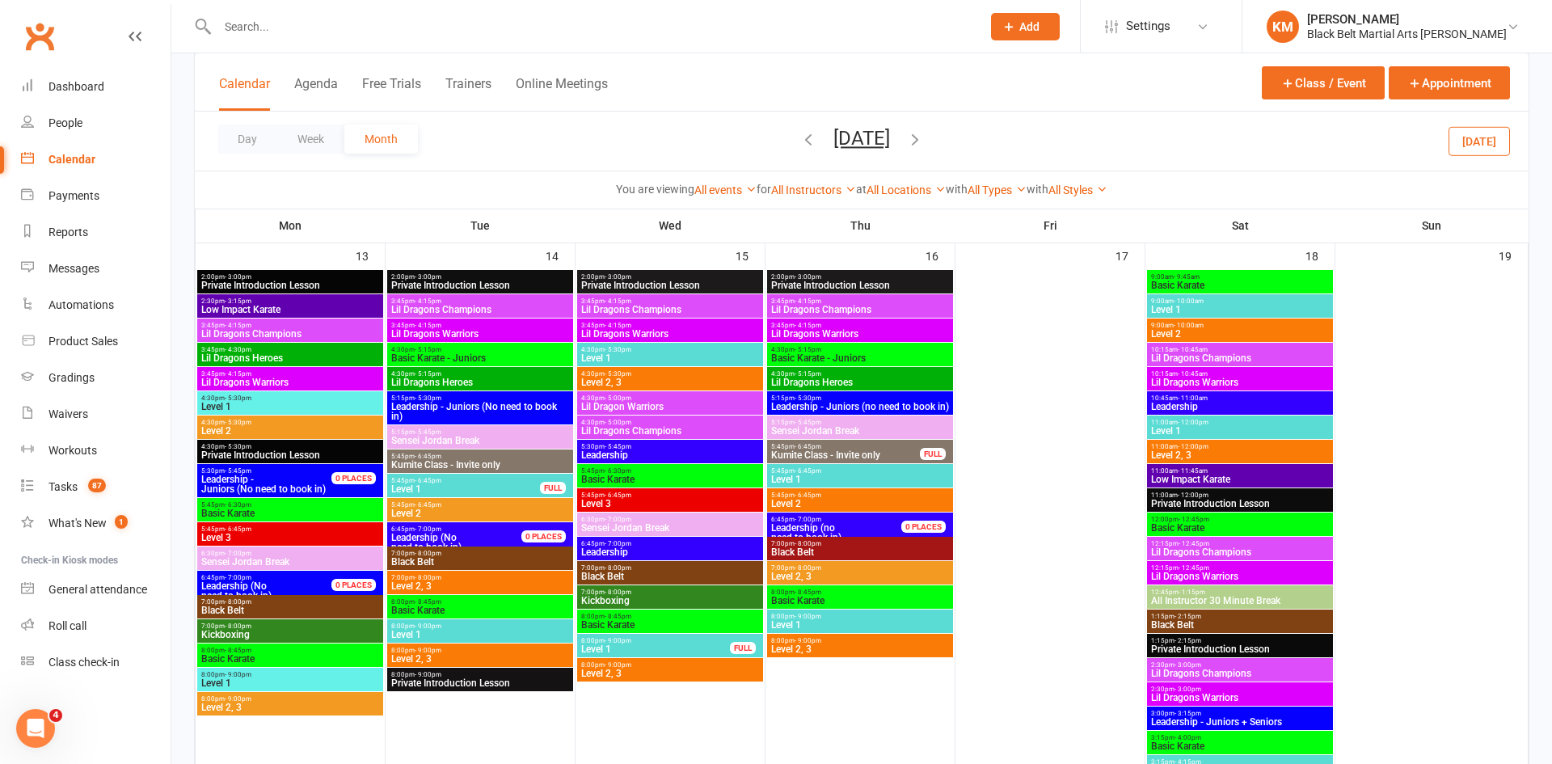
scroll to position [577, 0]
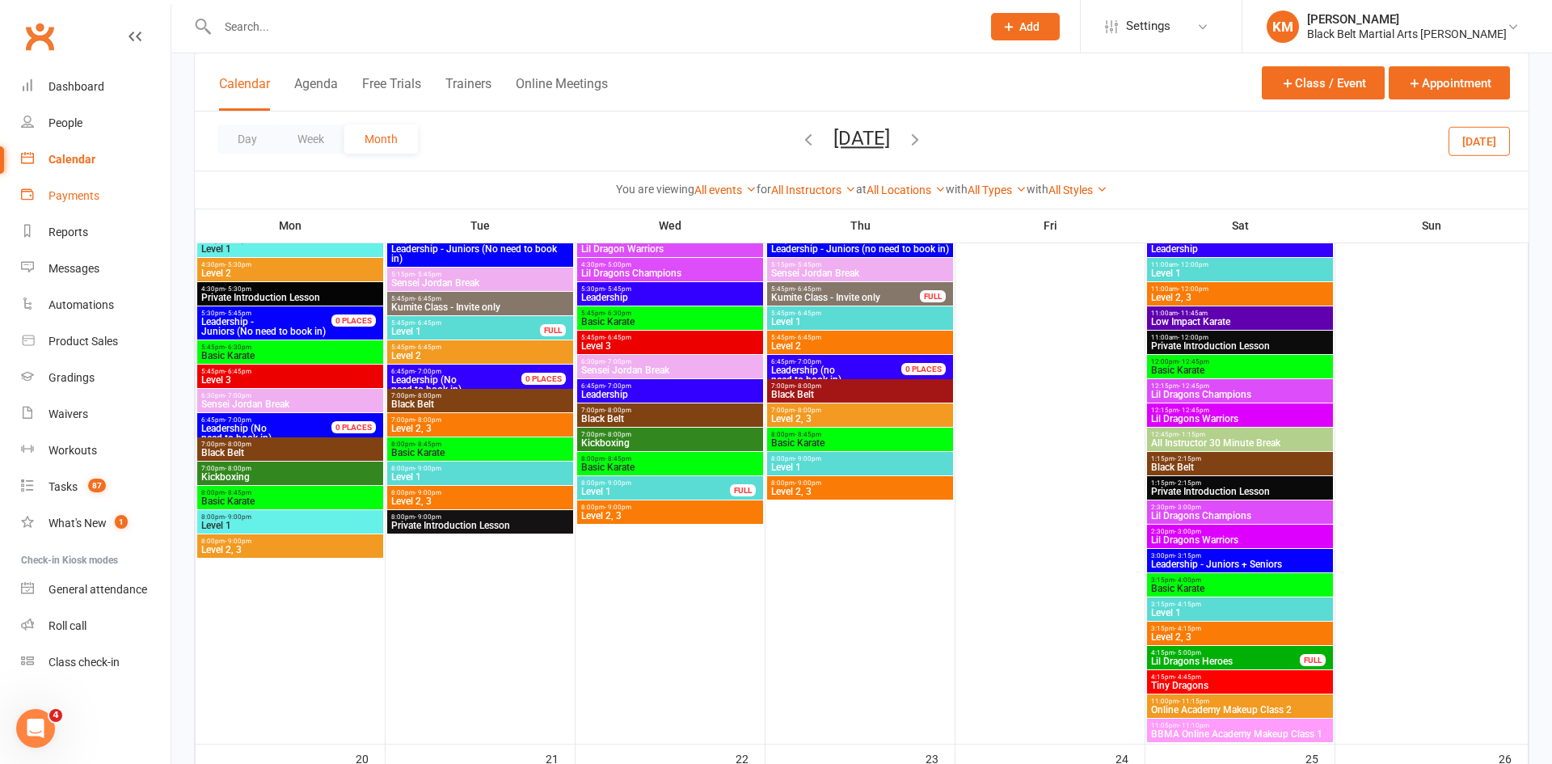
click at [68, 196] on div "Payments" at bounding box center [74, 195] width 51 height 13
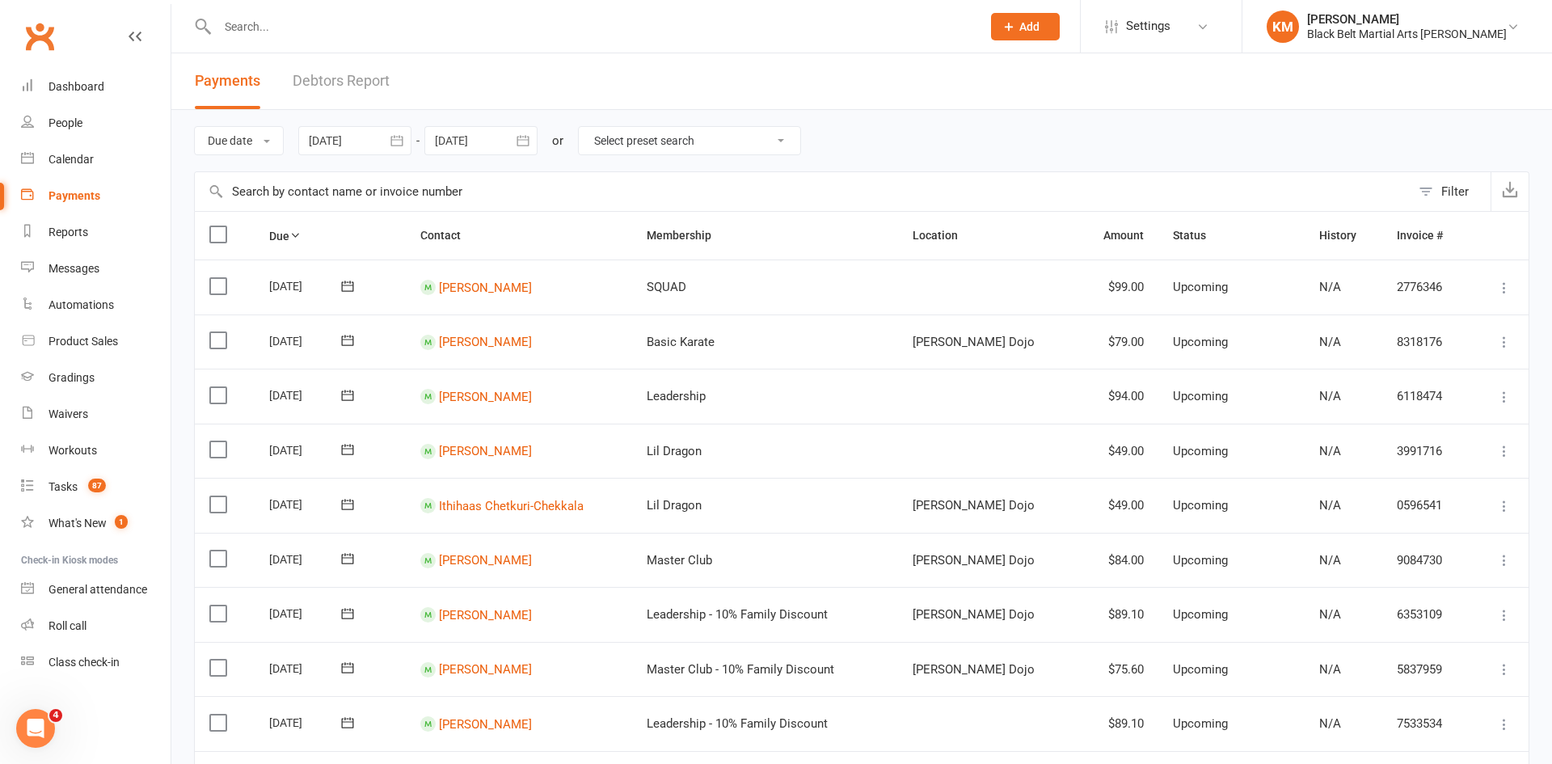
click at [268, 27] on input "text" at bounding box center [591, 26] width 757 height 23
paste input "[PERSON_NAME]"
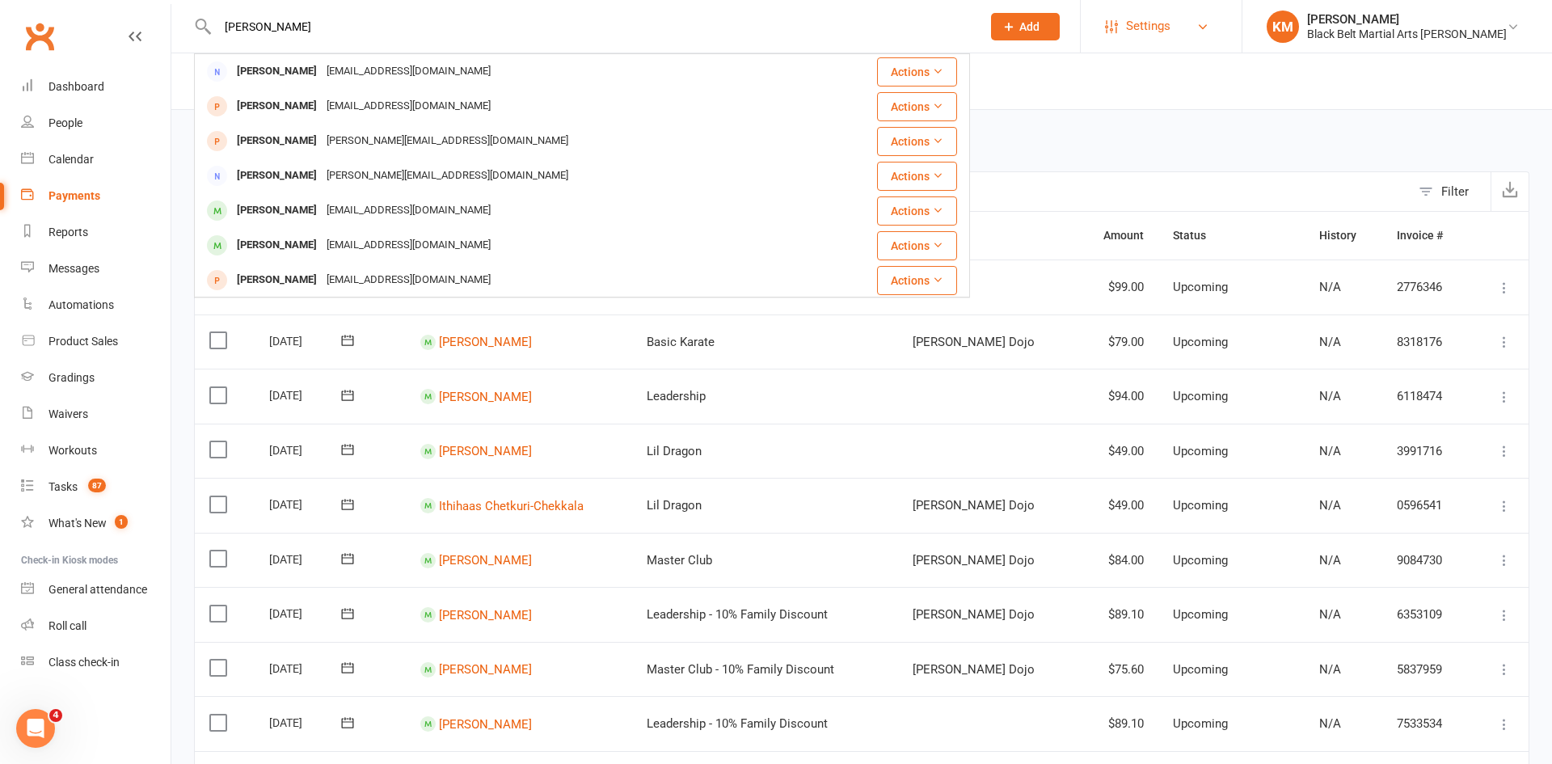
type input "Prem Wahi"
click at [57, 619] on div "Roll call" at bounding box center [68, 625] width 38 height 13
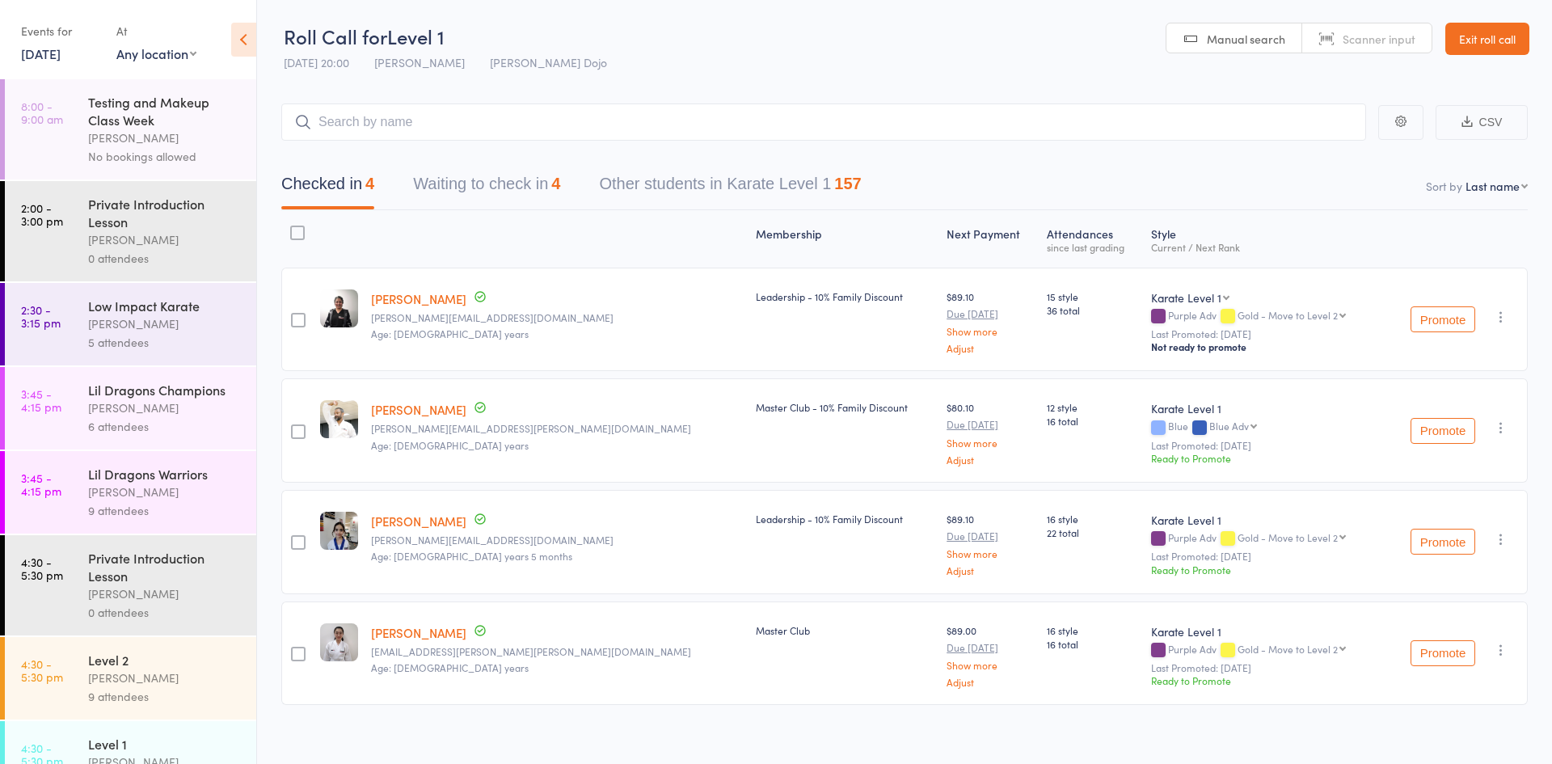
click at [58, 55] on link "[DATE]" at bounding box center [41, 53] width 40 height 18
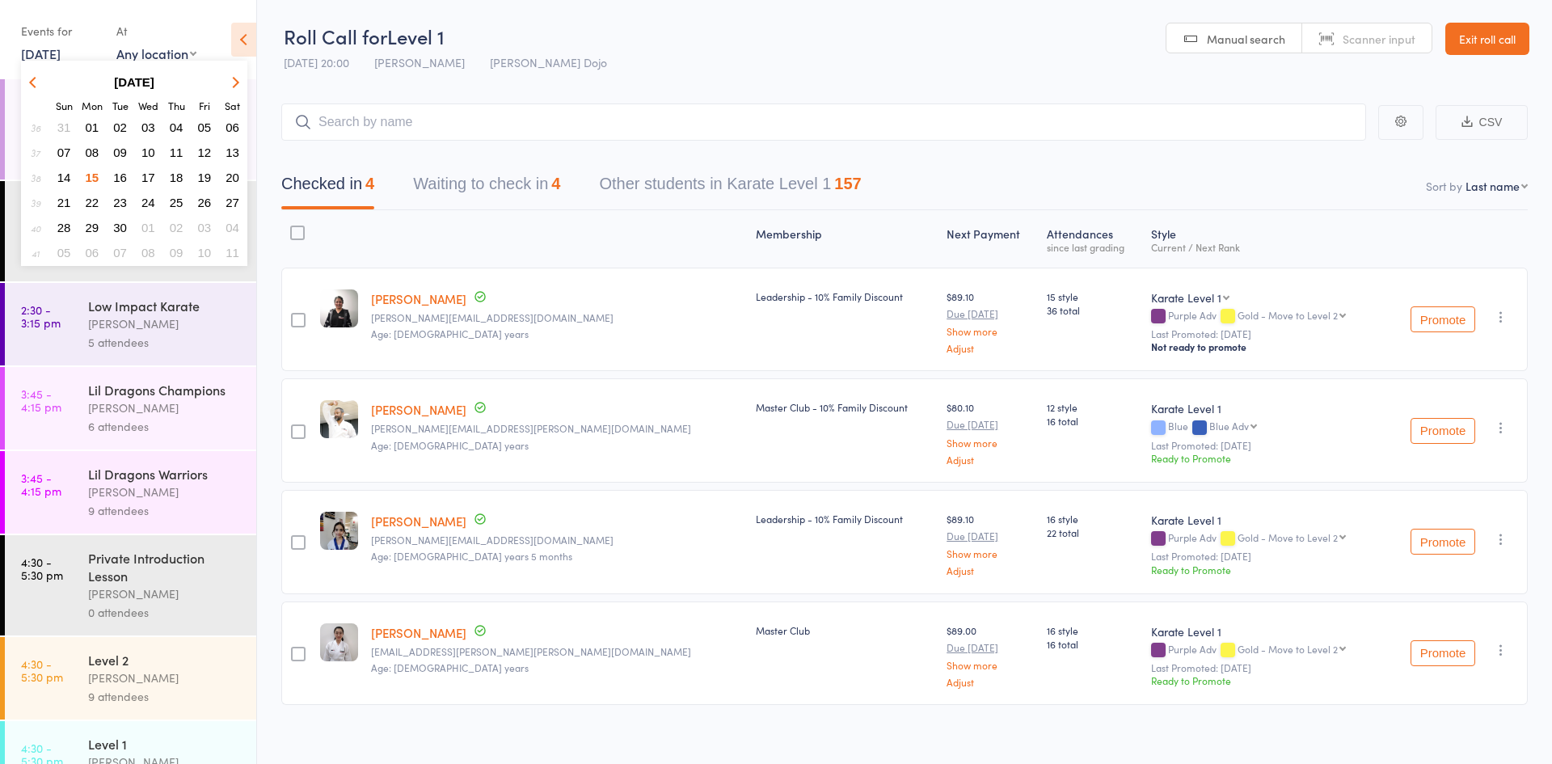
click at [200, 153] on span "12" at bounding box center [205, 153] width 14 height 14
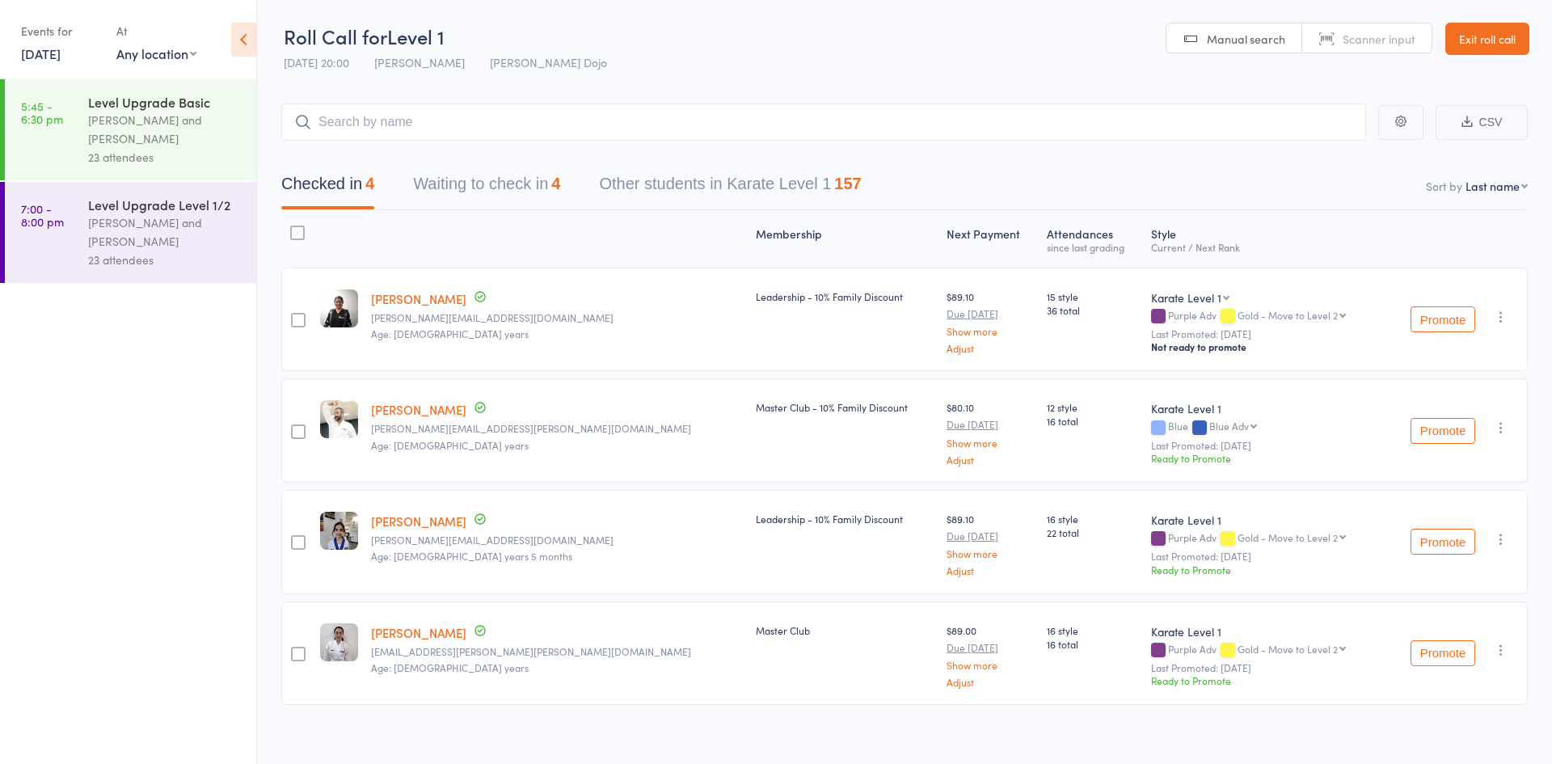
click at [200, 153] on div "23 attendees" at bounding box center [165, 157] width 154 height 19
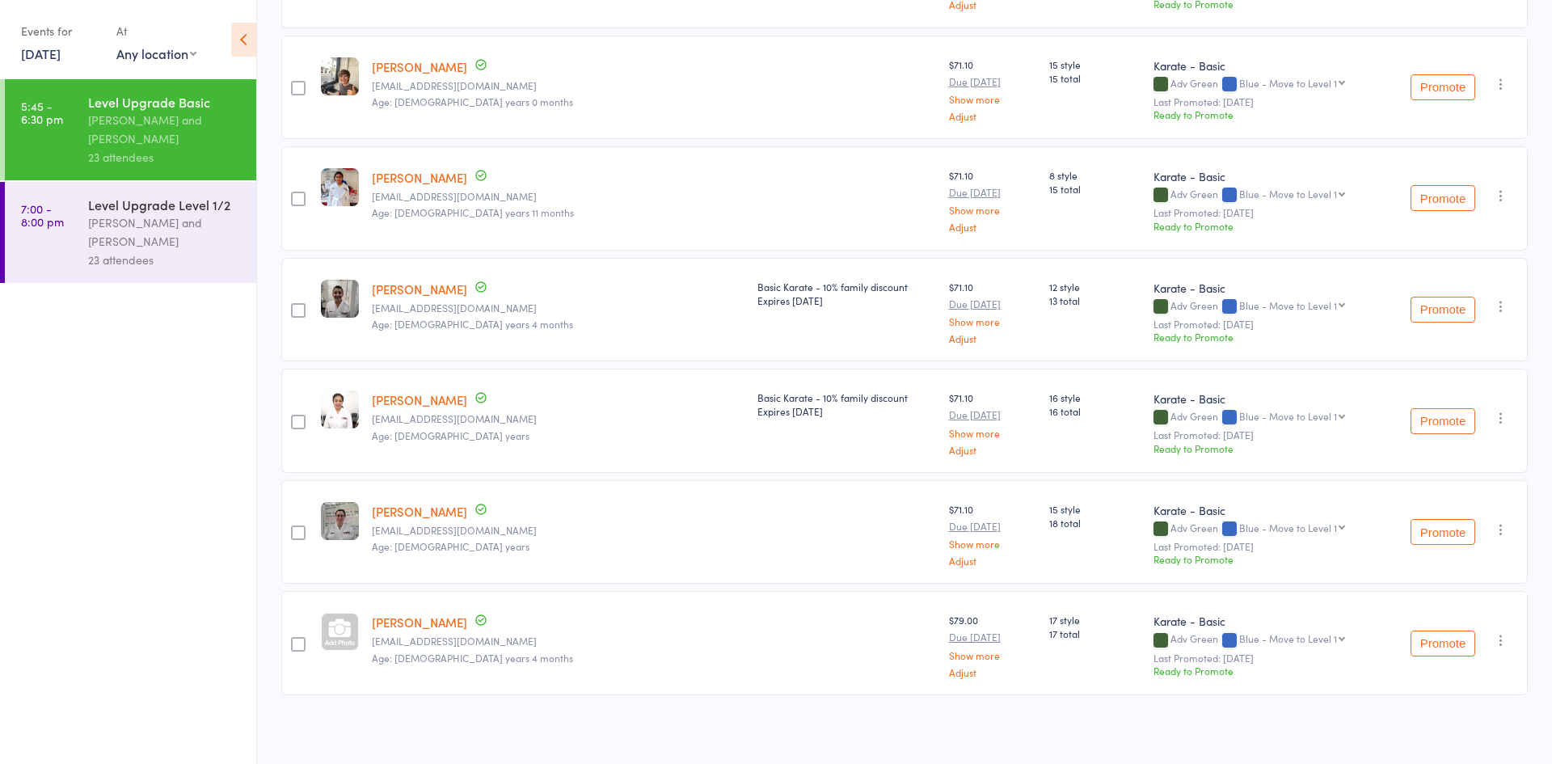
scroll to position [2017, 0]
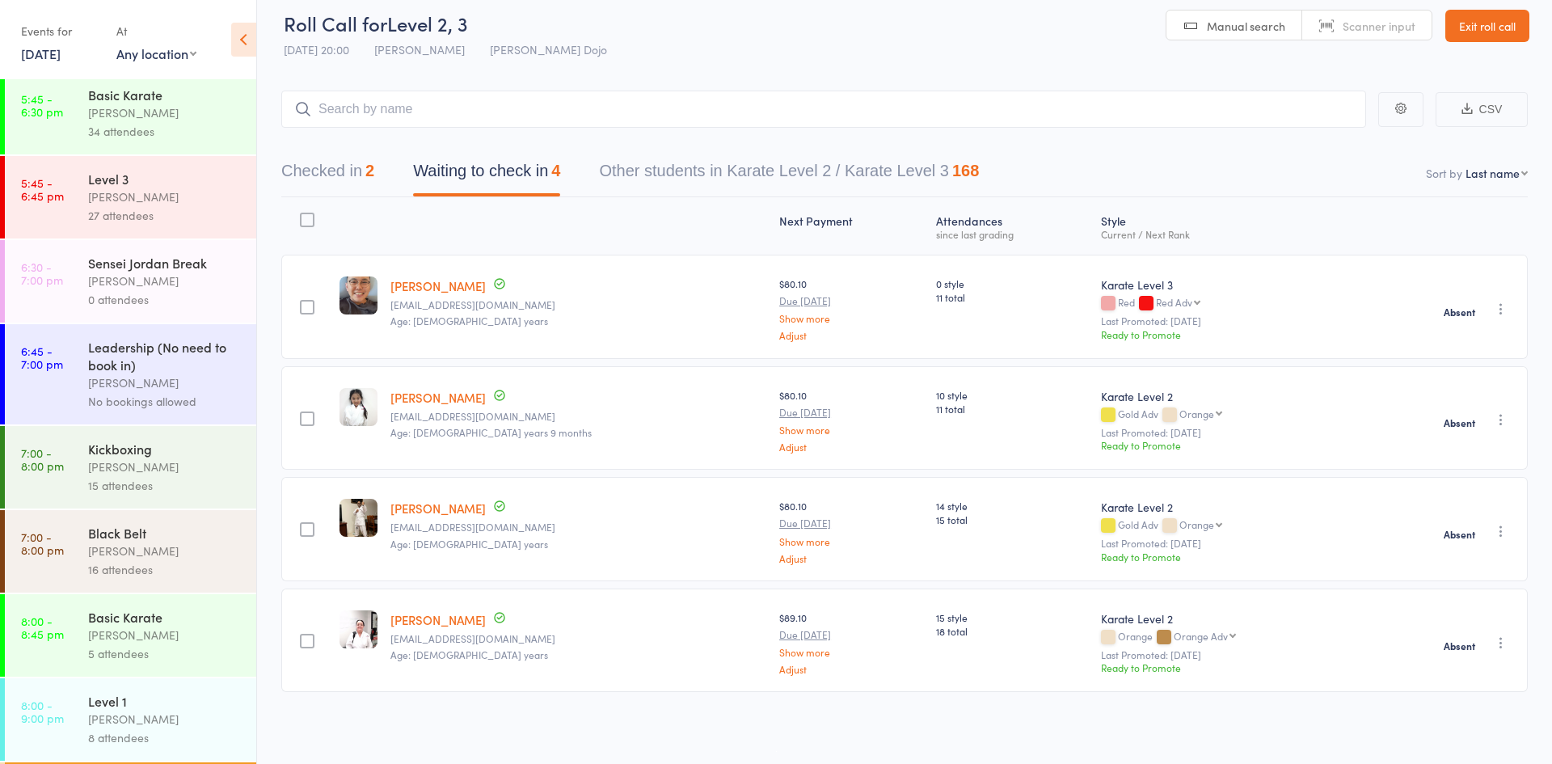
scroll to position [918, 0]
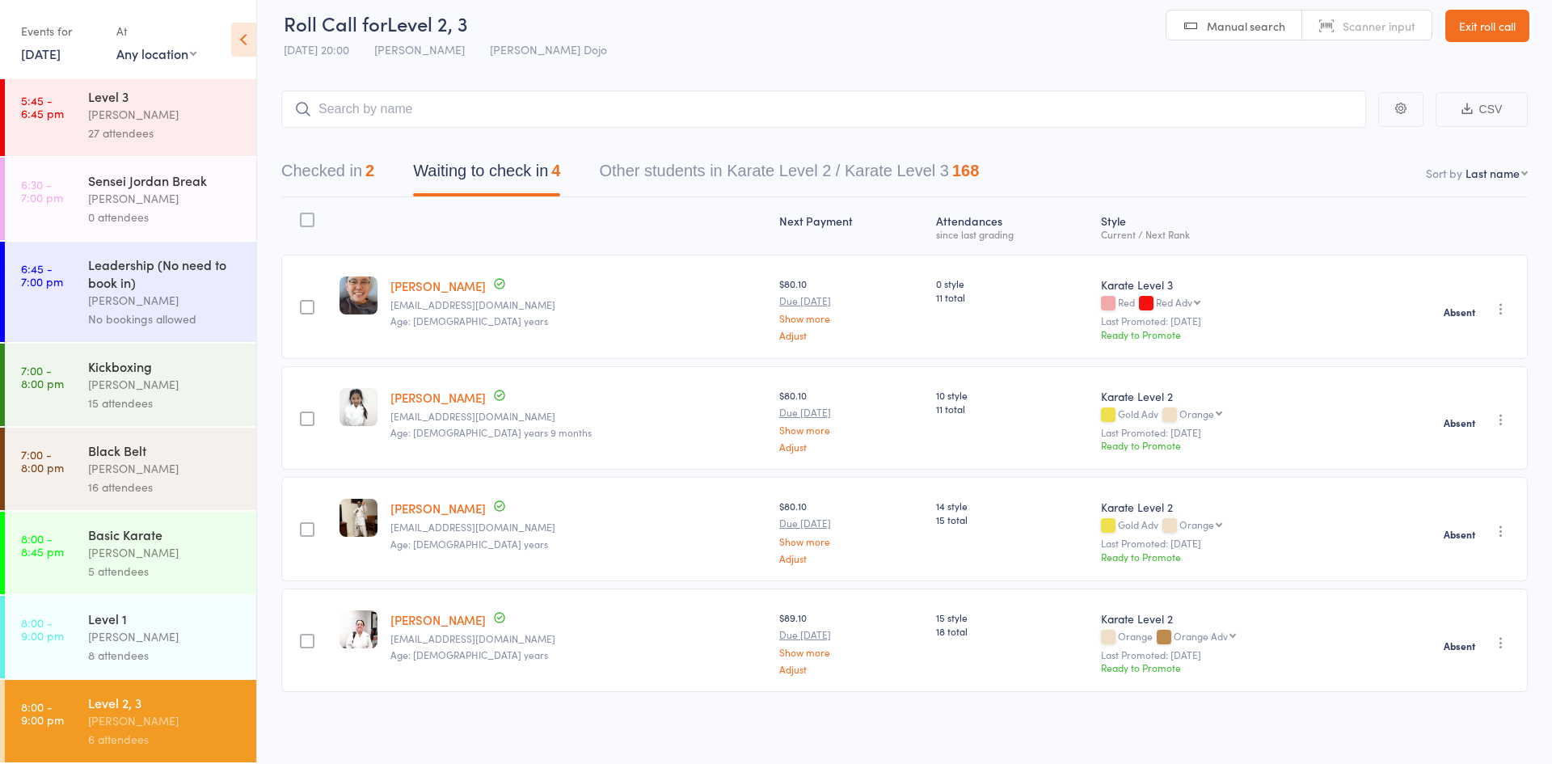
click at [61, 60] on link "[DATE]" at bounding box center [41, 53] width 40 height 18
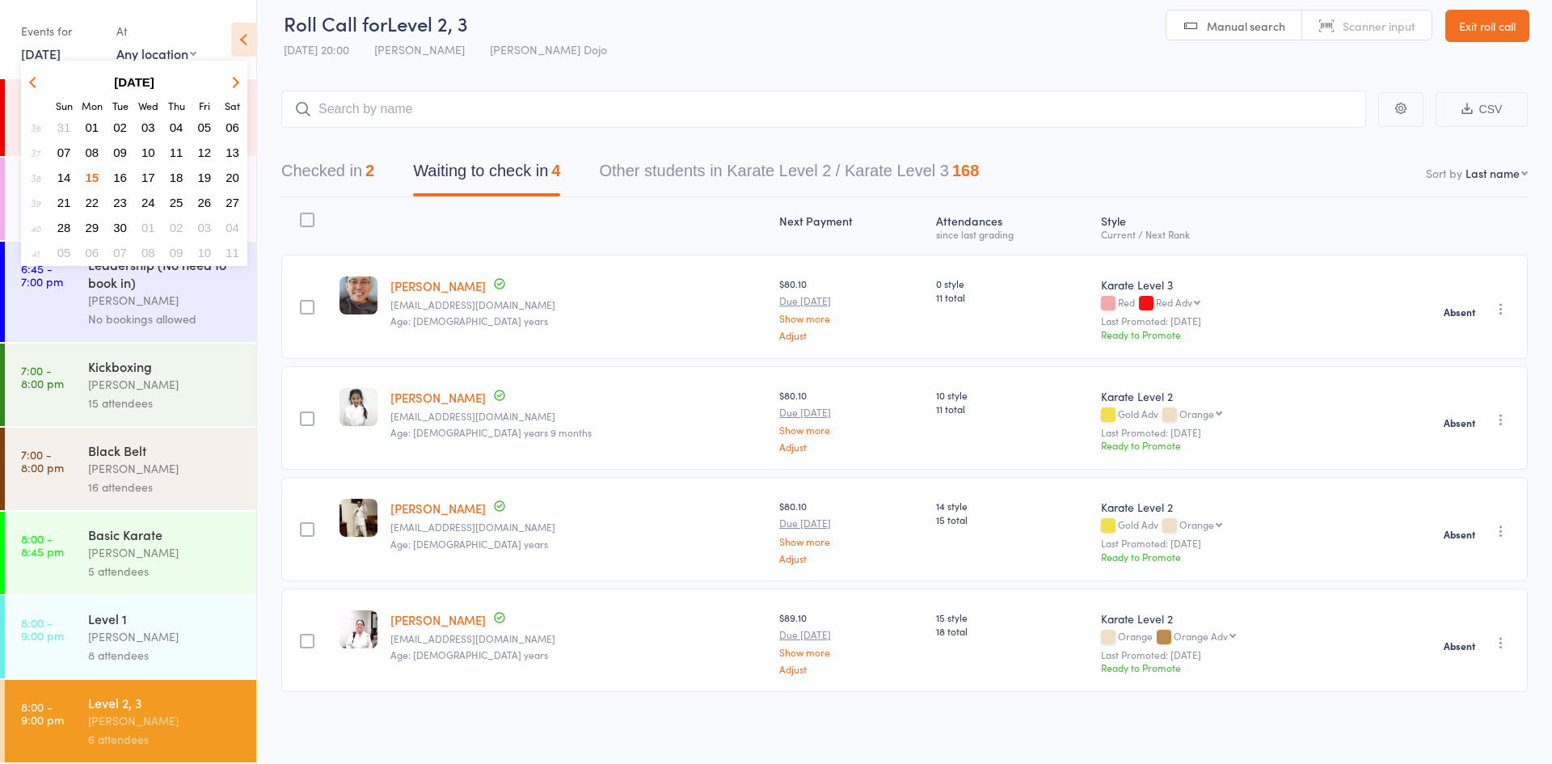
click at [124, 178] on span "16" at bounding box center [120, 178] width 14 height 14
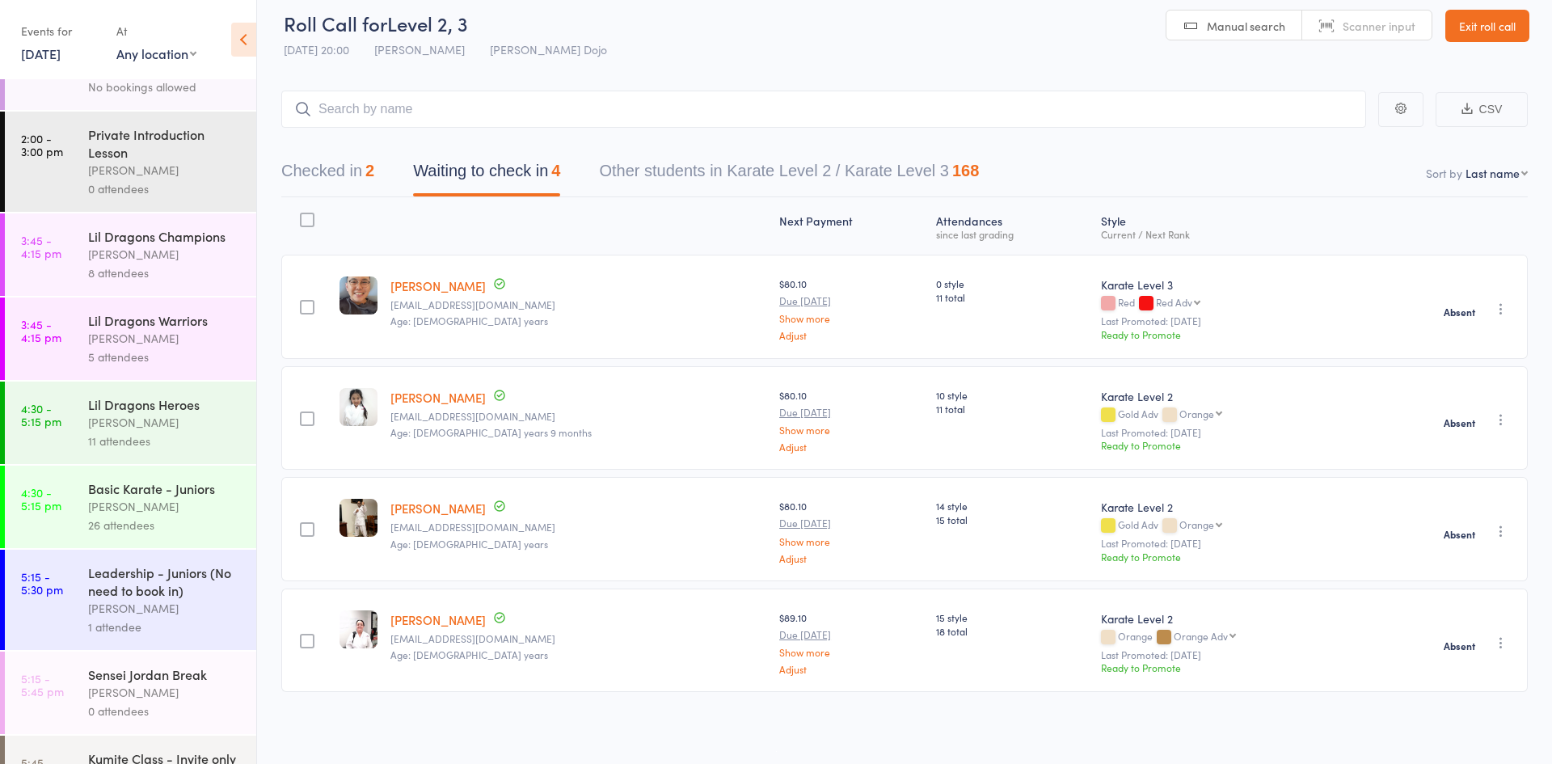
scroll to position [0, 0]
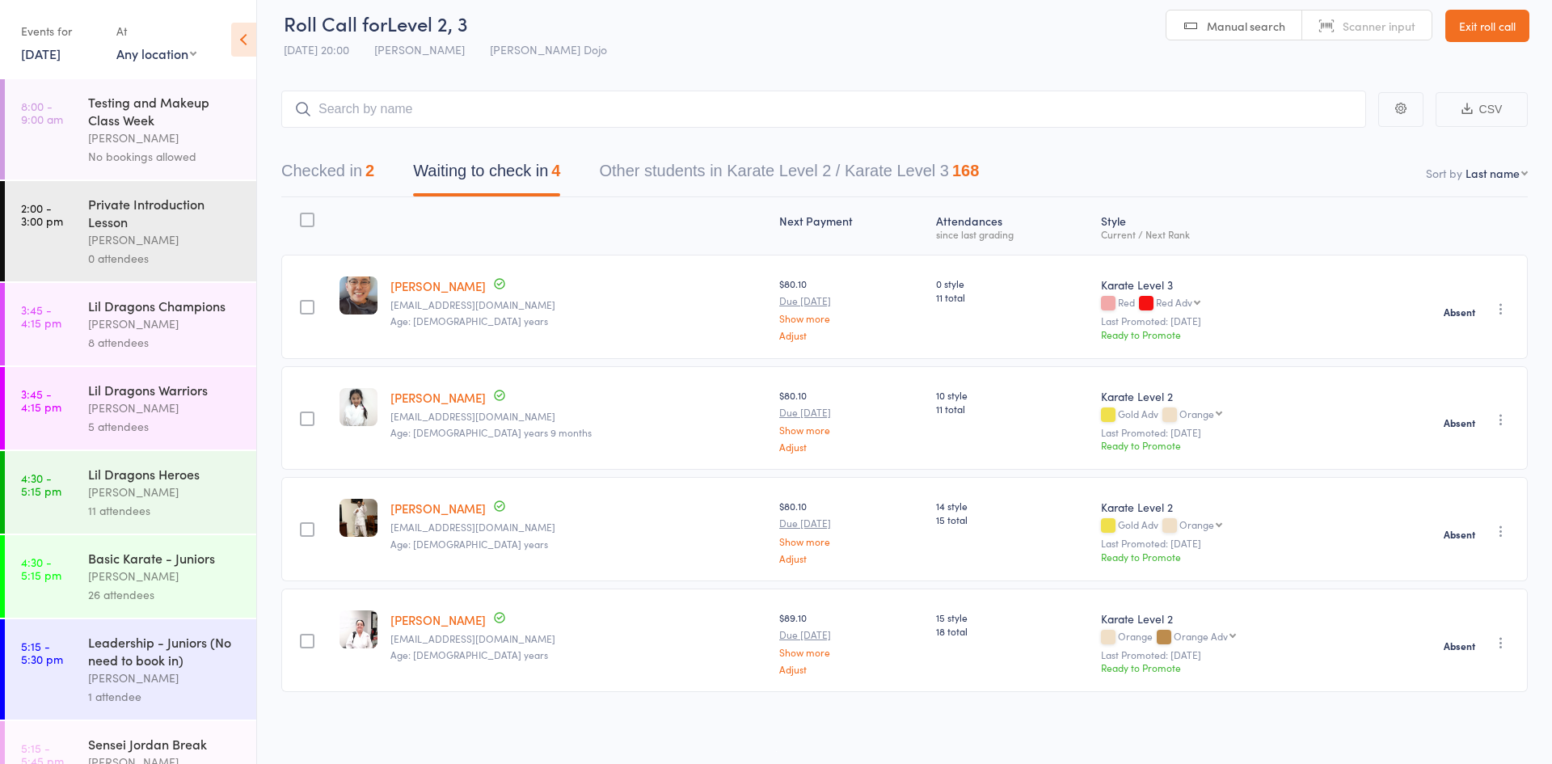
click at [125, 348] on div "8 attendees" at bounding box center [165, 342] width 154 height 19
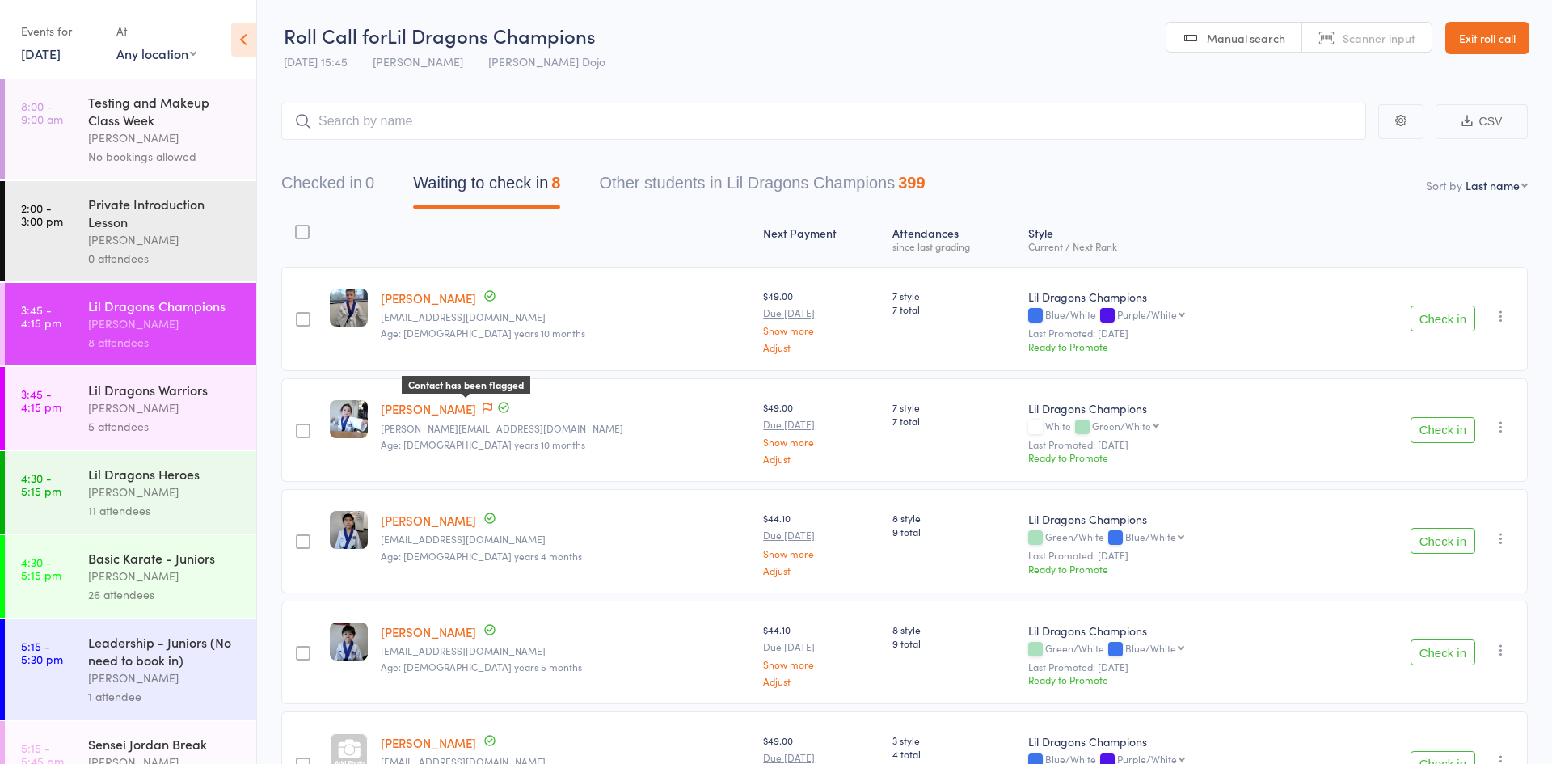
click at [483, 408] on icon at bounding box center [488, 408] width 10 height 11
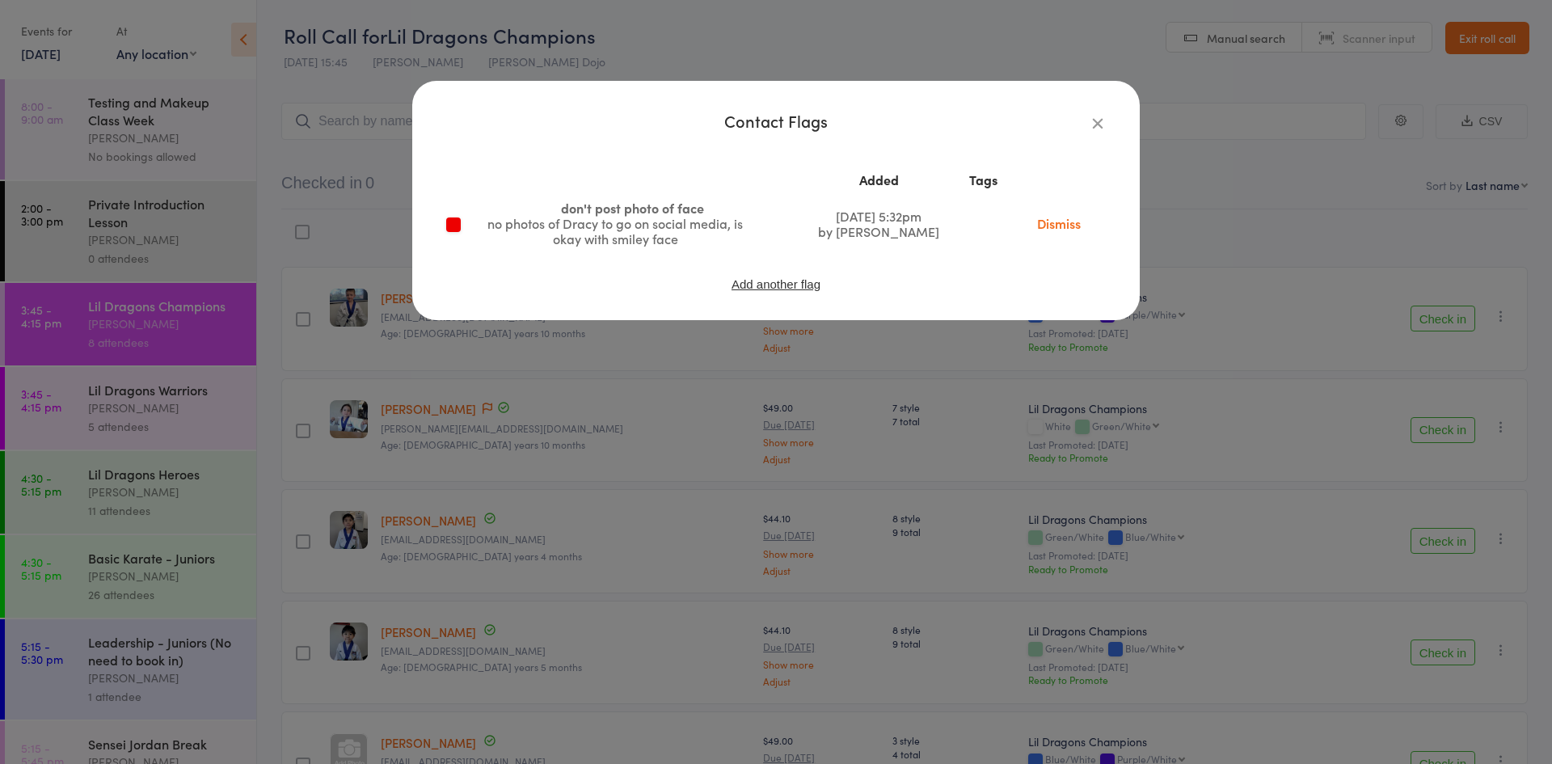
click at [608, 434] on div "Contact Flags Added Tags don't post photo of face no photos of Dracy to go on s…" at bounding box center [776, 382] width 1552 height 764
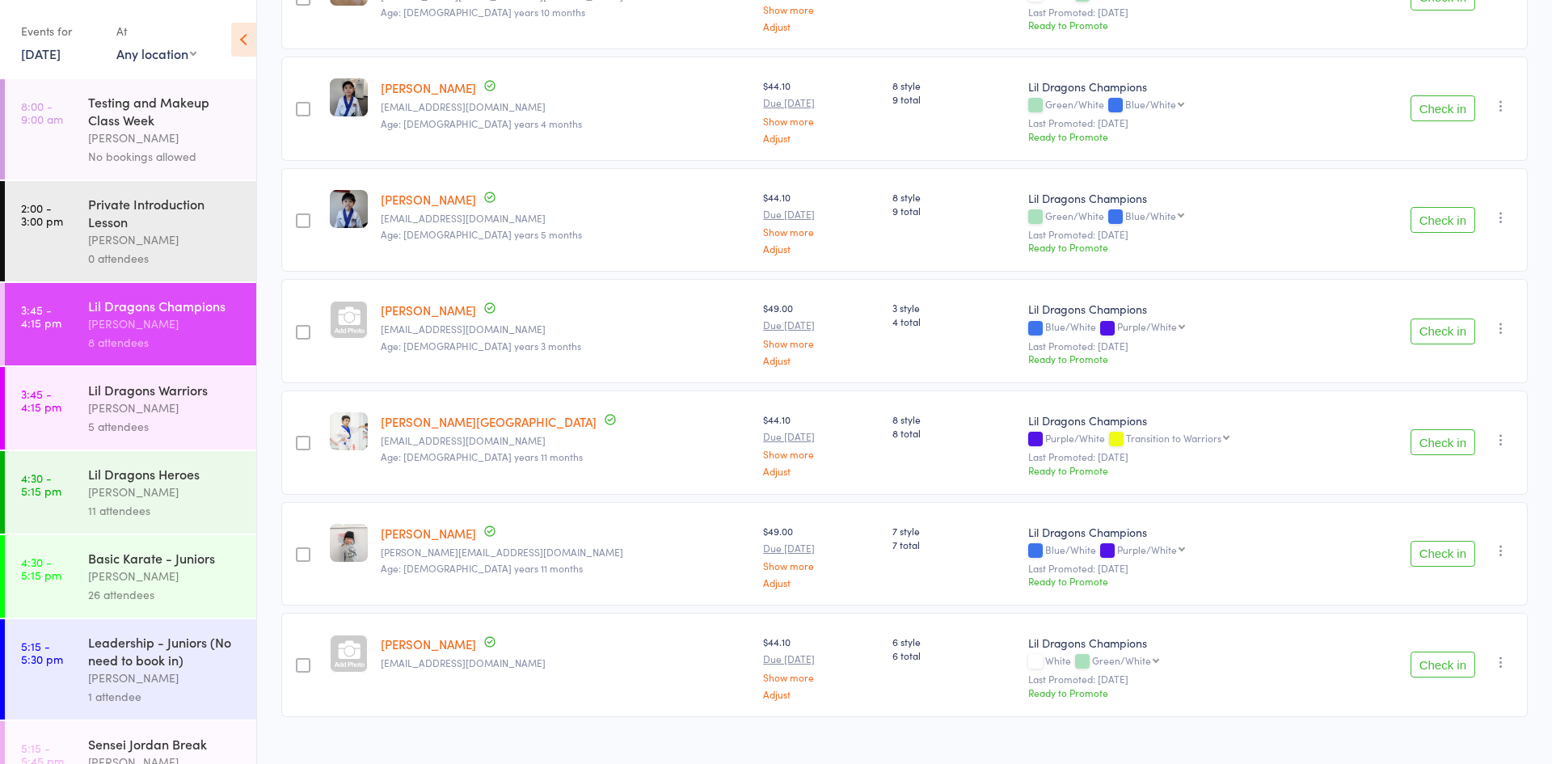
scroll to position [436, 0]
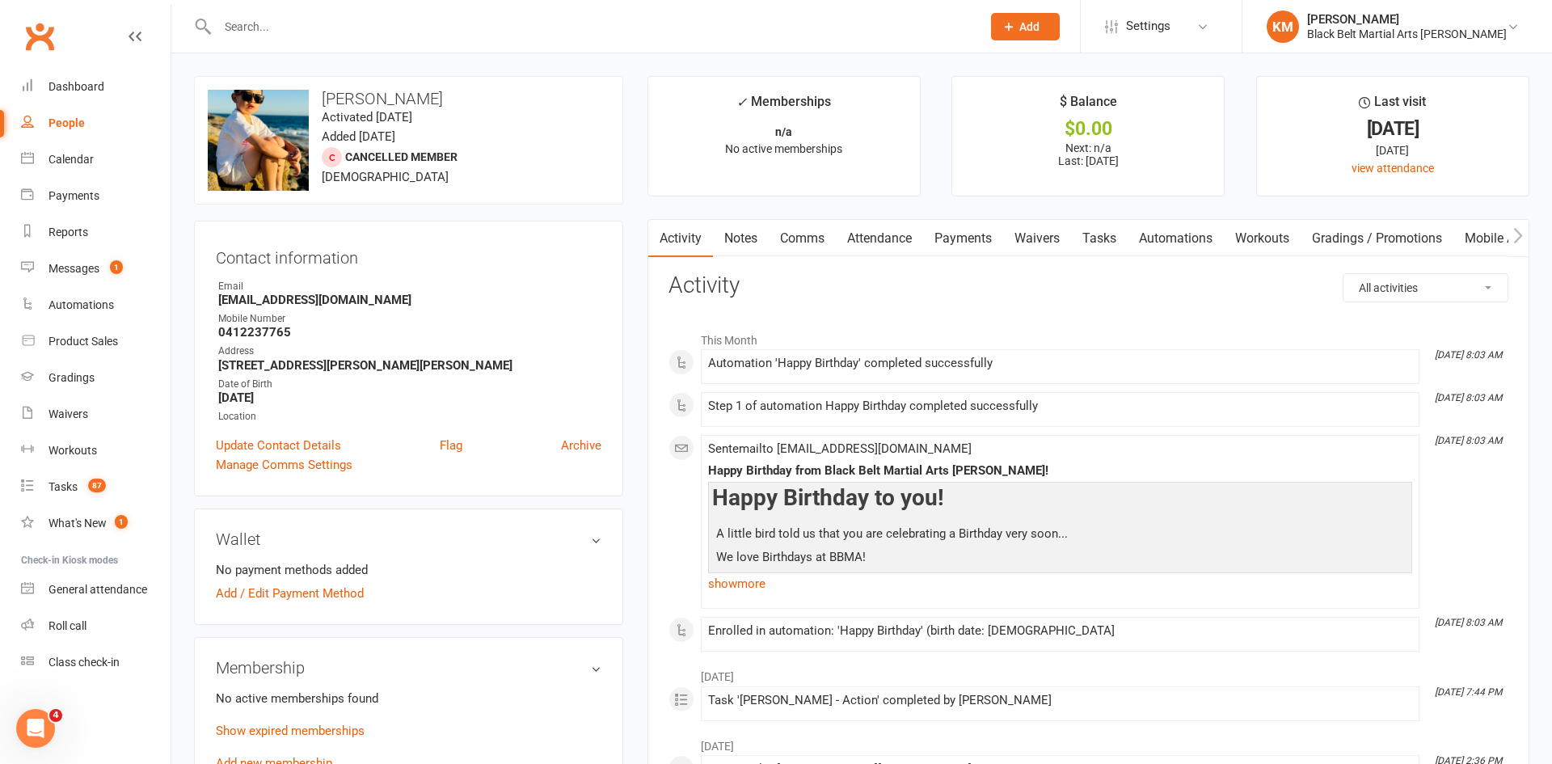
click at [783, 238] on link "Comms" at bounding box center [802, 238] width 67 height 37
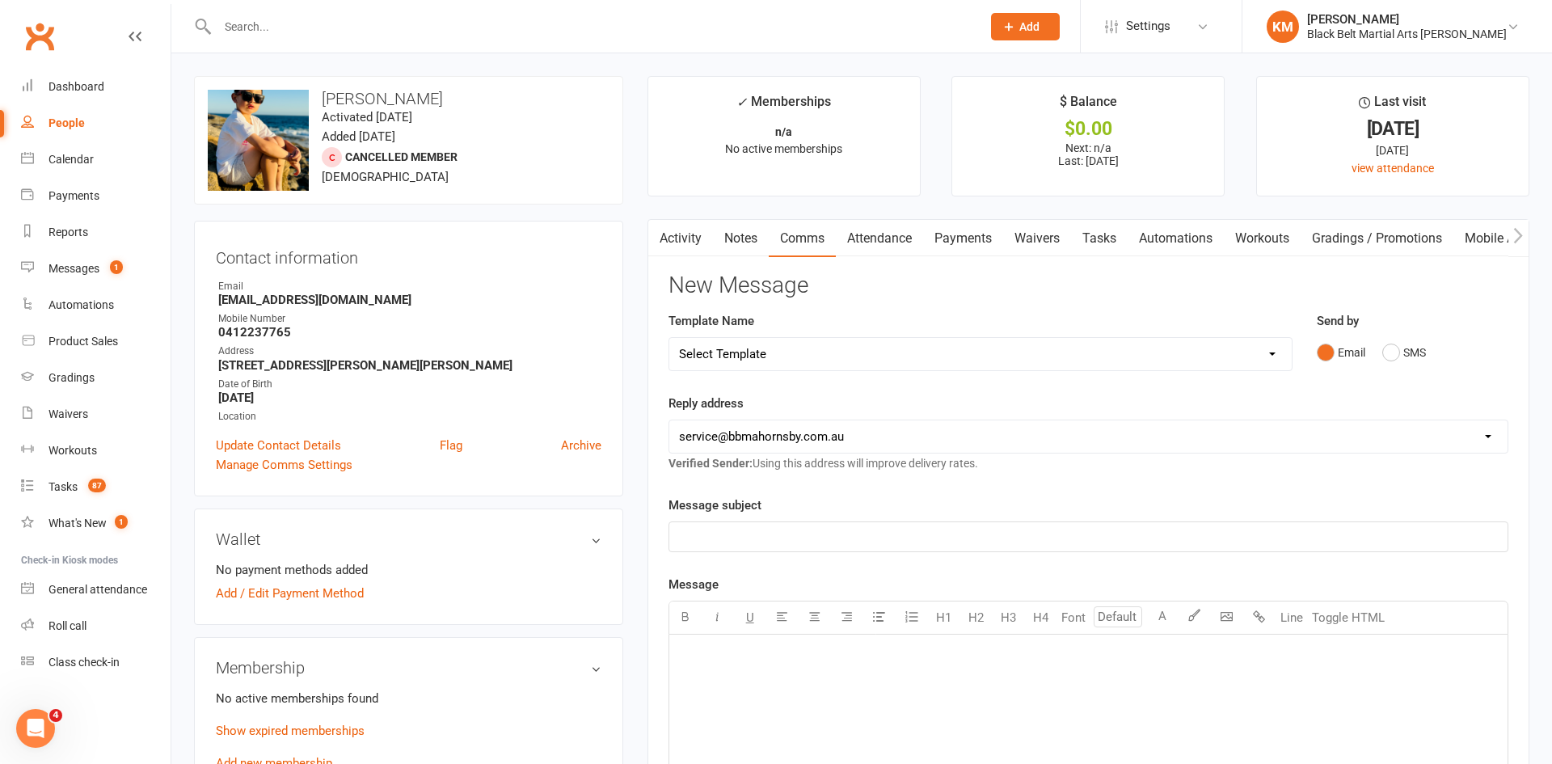
click at [745, 229] on link "Notes" at bounding box center [741, 238] width 56 height 37
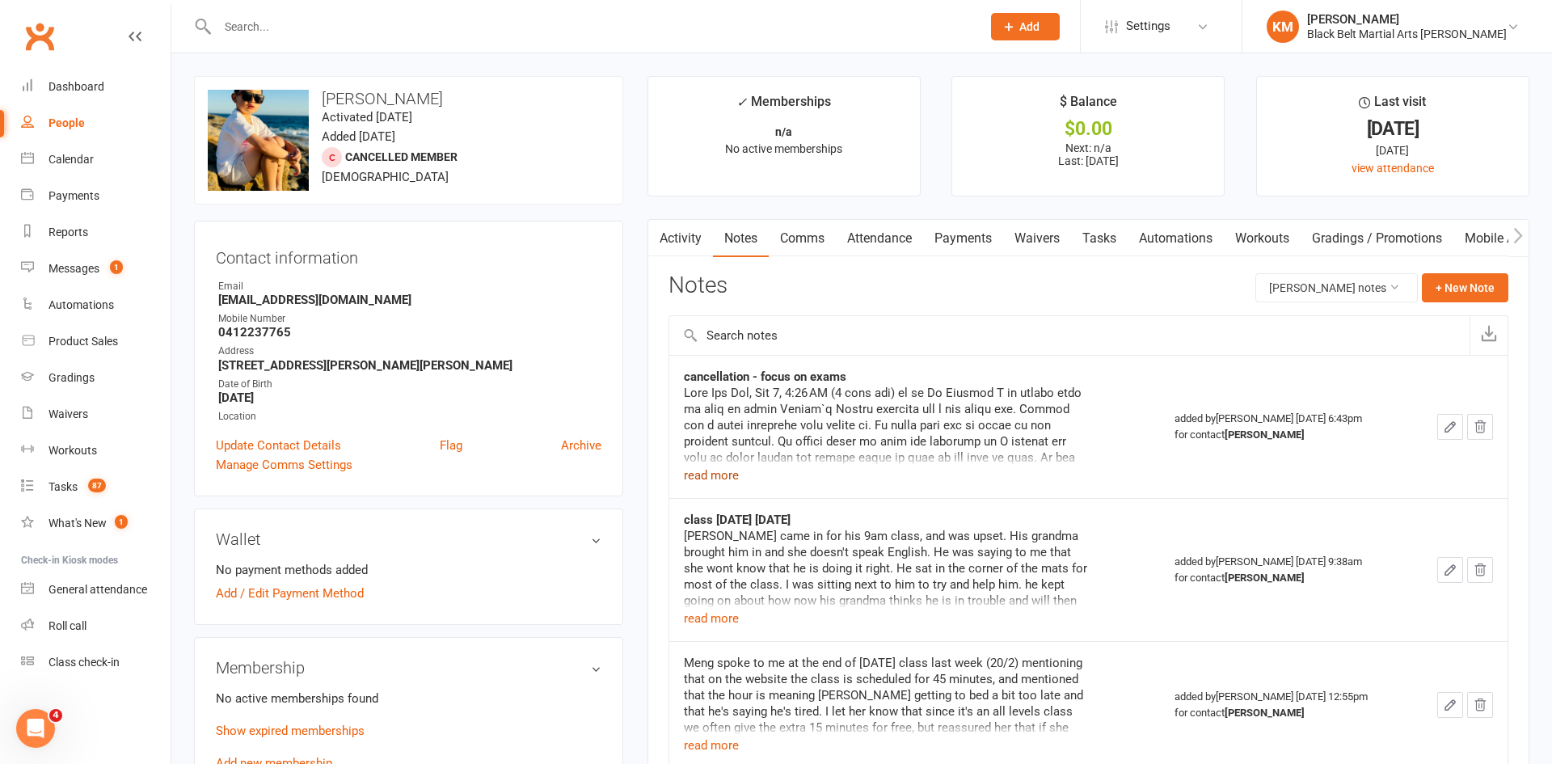
click at [725, 468] on button "read more" at bounding box center [711, 475] width 55 height 19
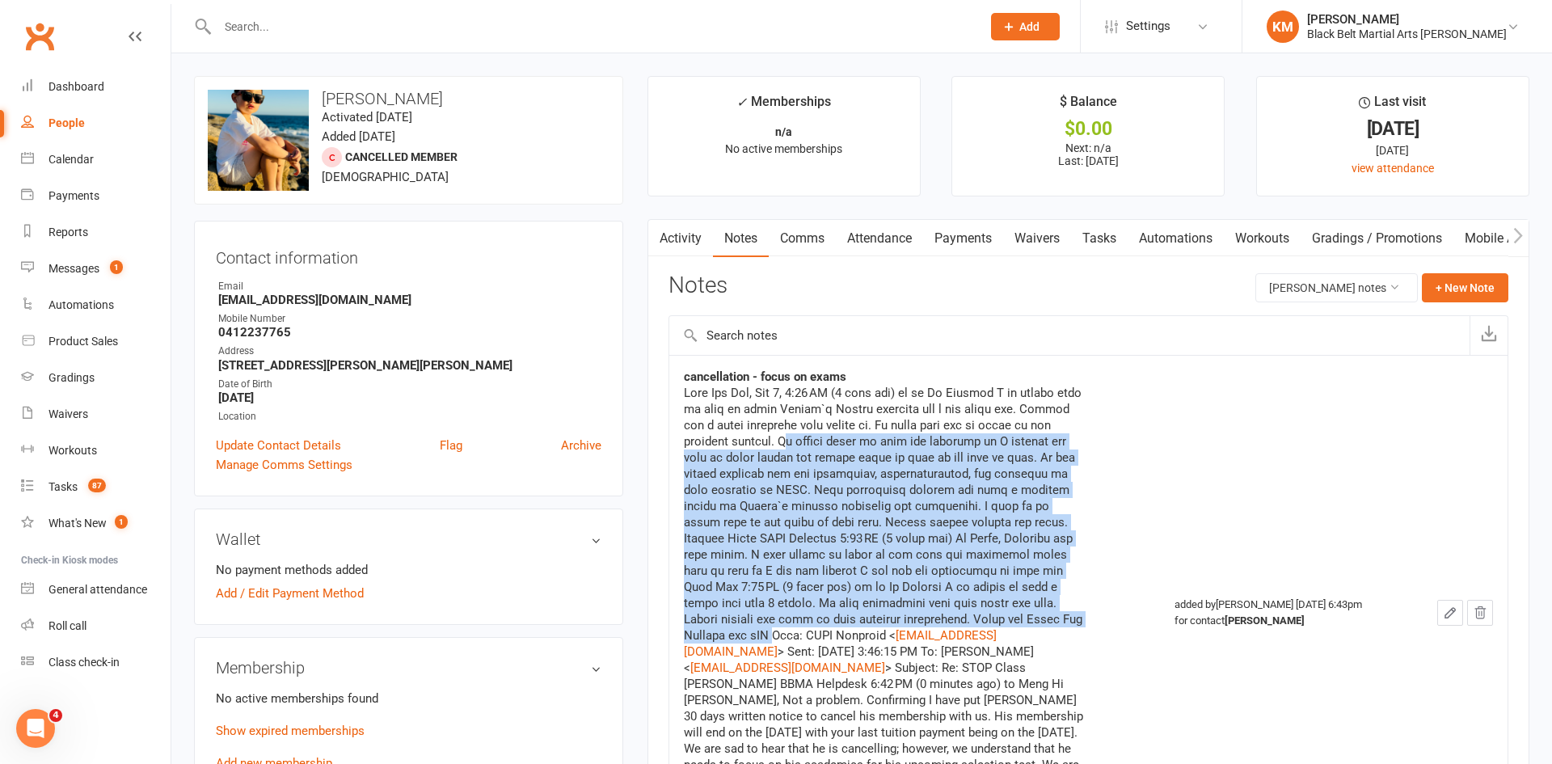
drag, startPoint x: 787, startPoint y: 438, endPoint x: 1081, endPoint y: 614, distance: 342.6
click at [1081, 614] on div "[EMAIL_ADDRESS][DOMAIN_NAME] > Sent: [DATE] 3:46:15 PM To: [PERSON_NAME] < [EMA…" at bounding box center [886, 611] width 404 height 453
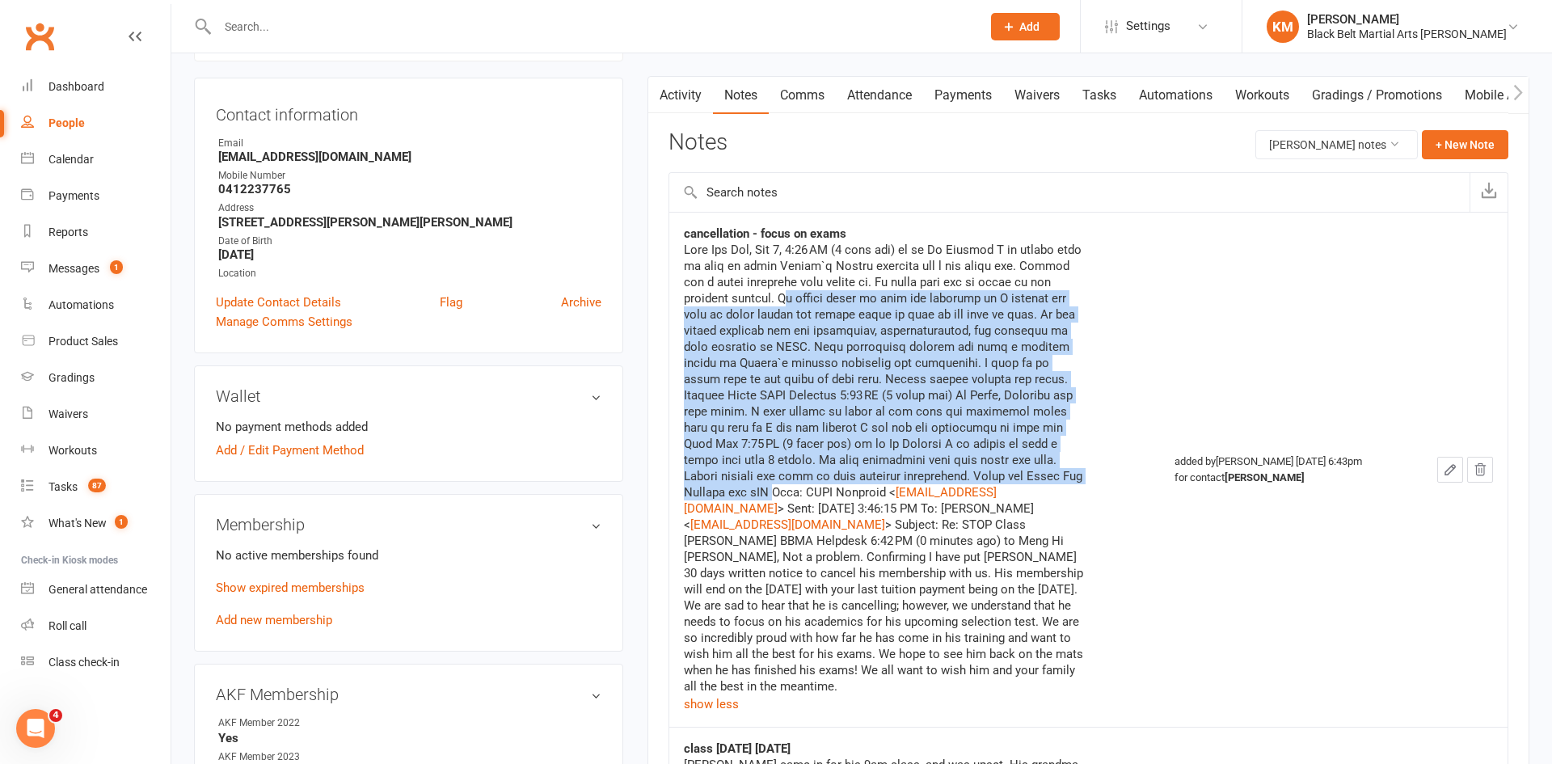
scroll to position [144, 0]
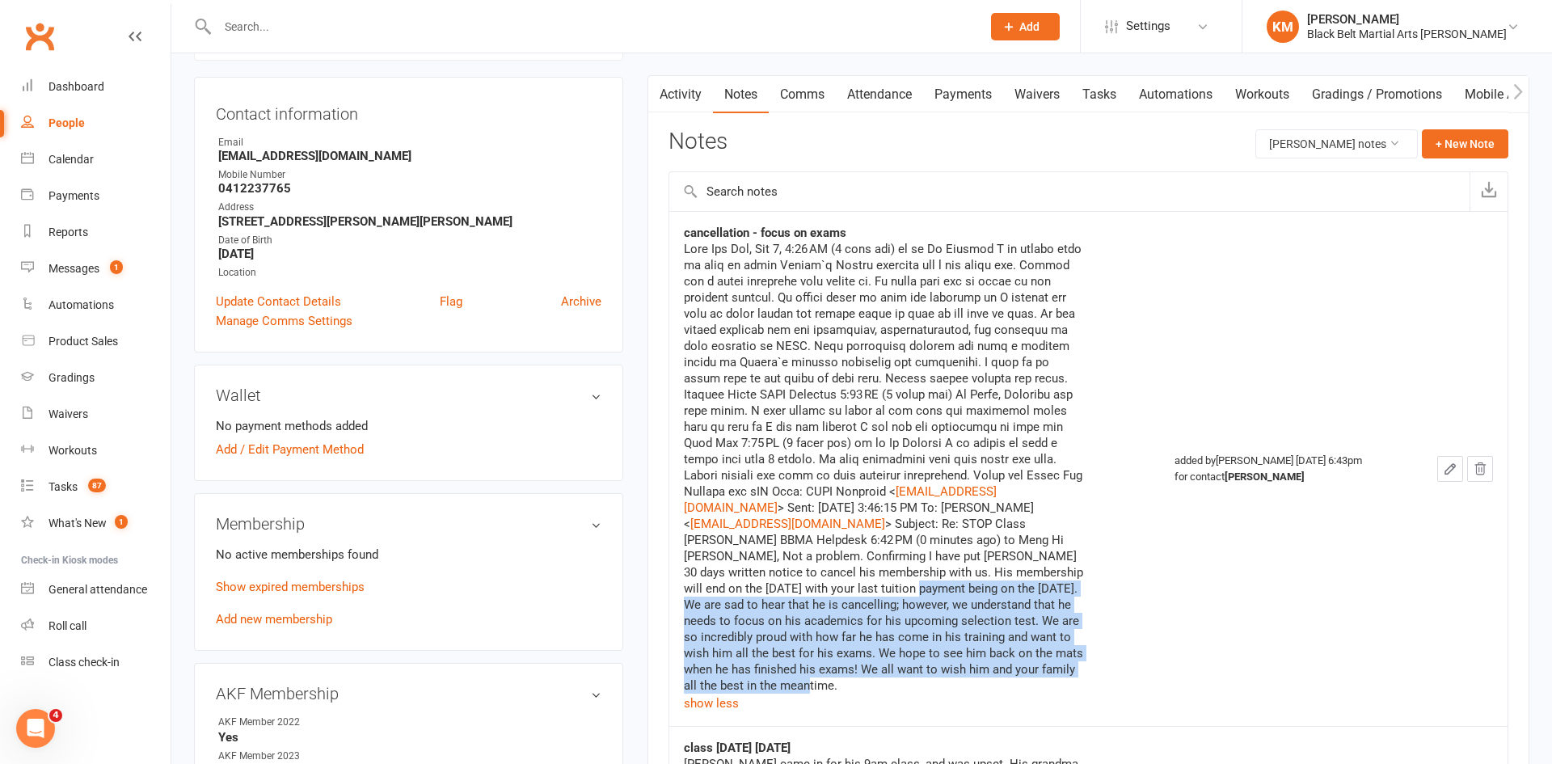
drag, startPoint x: 990, startPoint y: 579, endPoint x: 1065, endPoint y: 667, distance: 115.3
click at [1065, 667] on div "service@bbmahornsby.com.au > Sent: Thursday, April 10, 2025 3:46:15 PM To: Meng…" at bounding box center [886, 467] width 404 height 453
click at [795, 90] on link "Comms" at bounding box center [802, 94] width 67 height 37
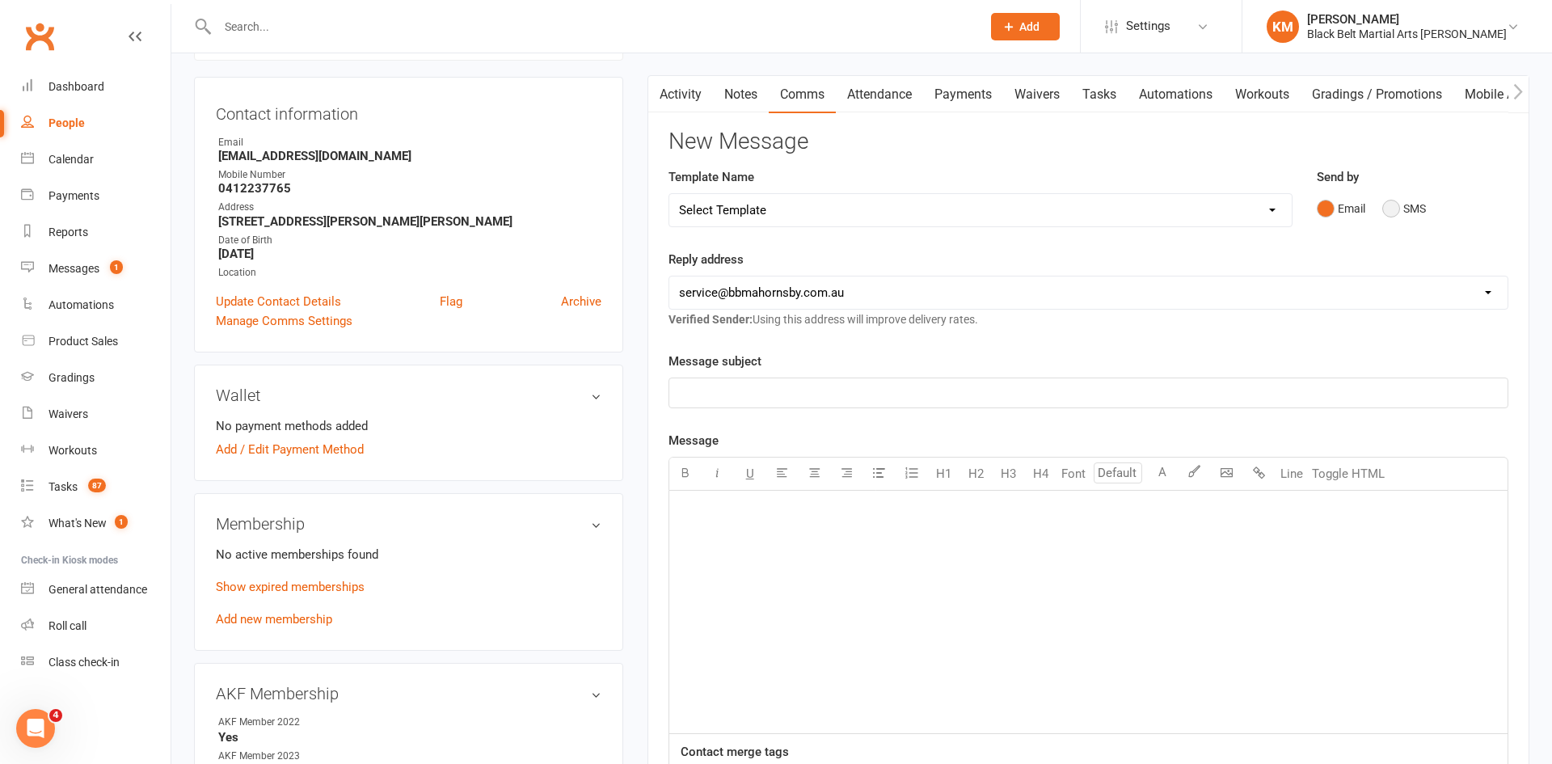
click at [1400, 214] on button "SMS" at bounding box center [1404, 208] width 44 height 31
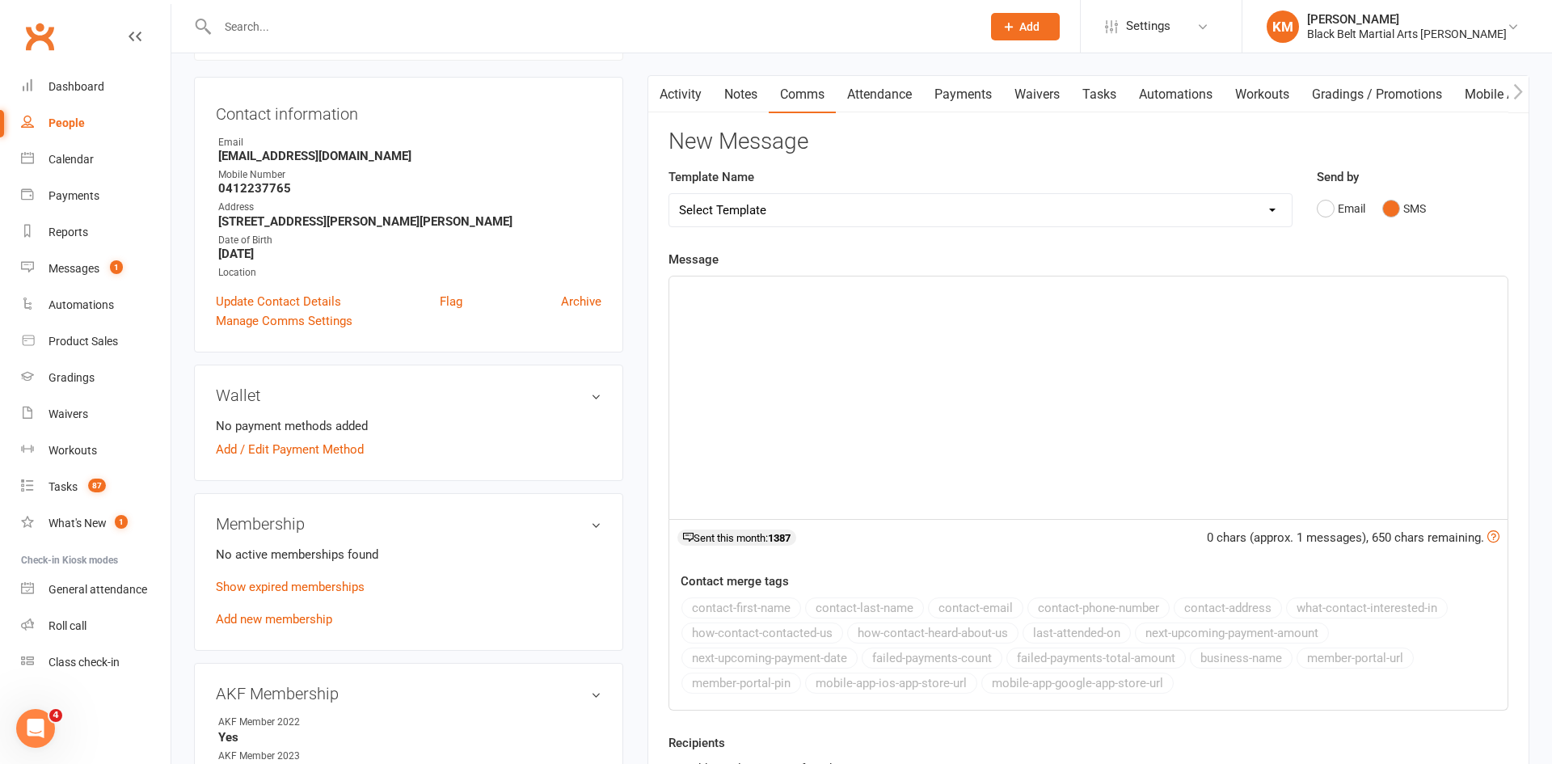
click at [1310, 323] on div "﻿" at bounding box center [1088, 397] width 838 height 243
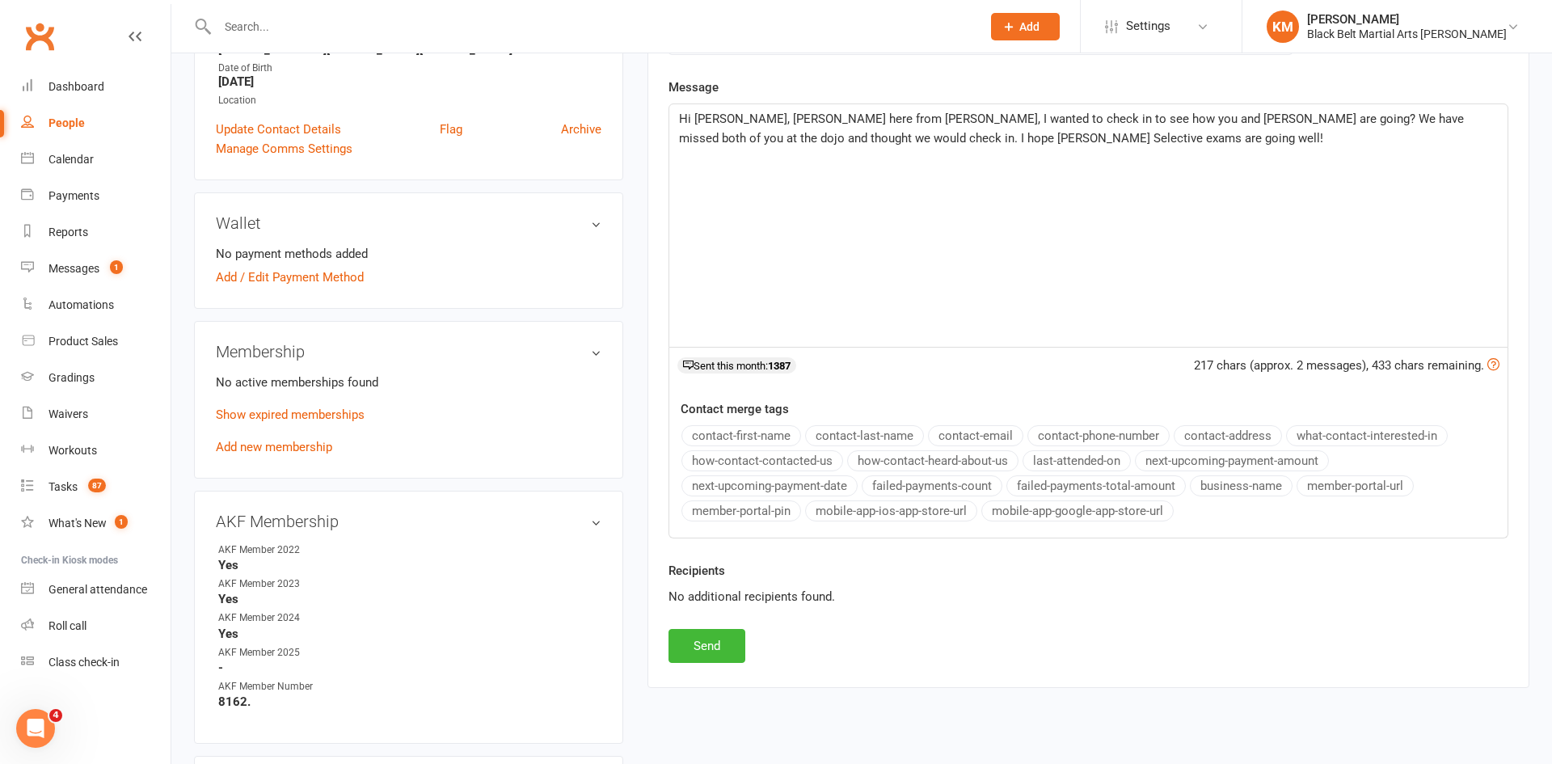
scroll to position [338, 0]
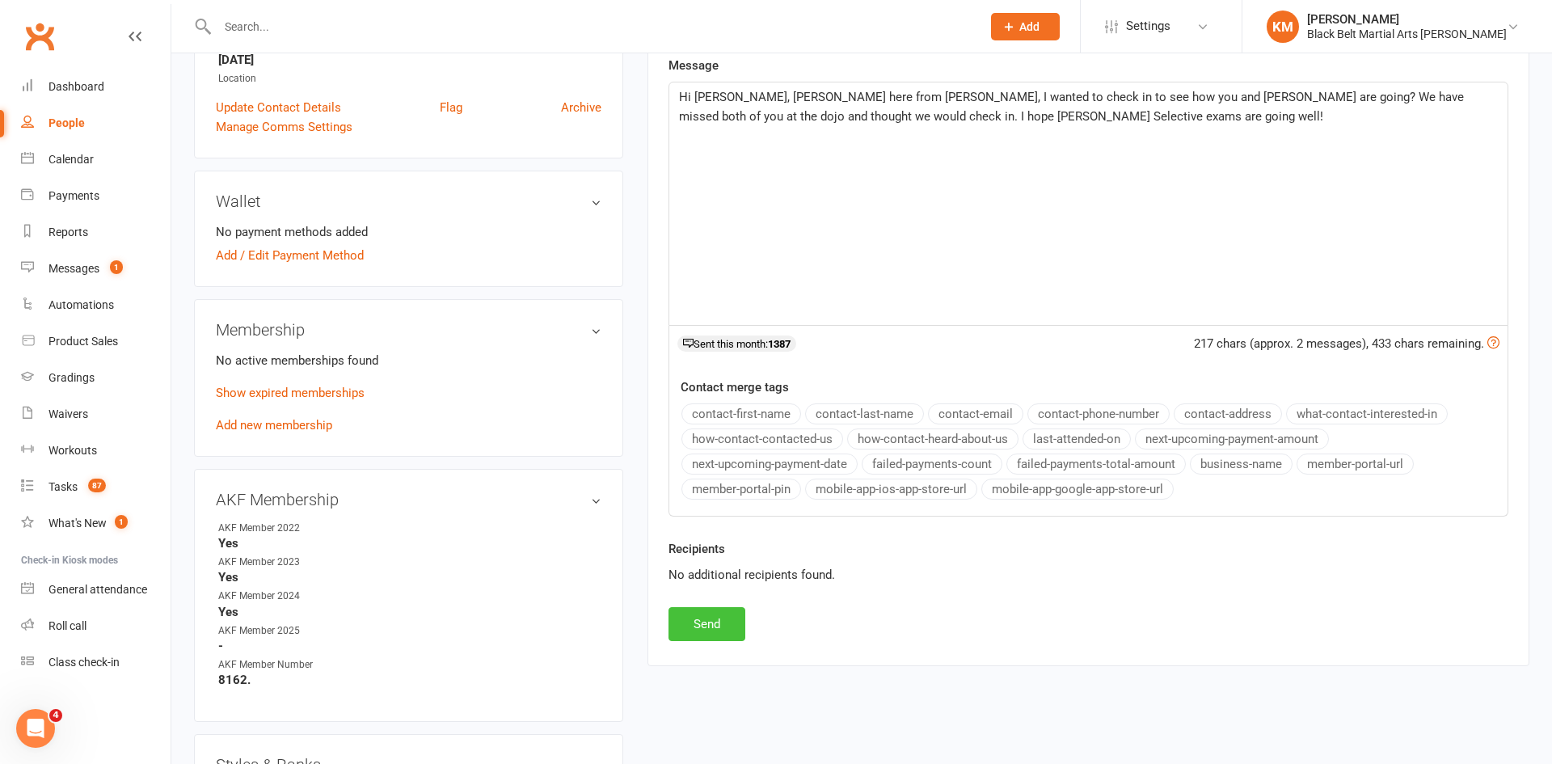
click at [698, 621] on button "Send" at bounding box center [707, 624] width 77 height 34
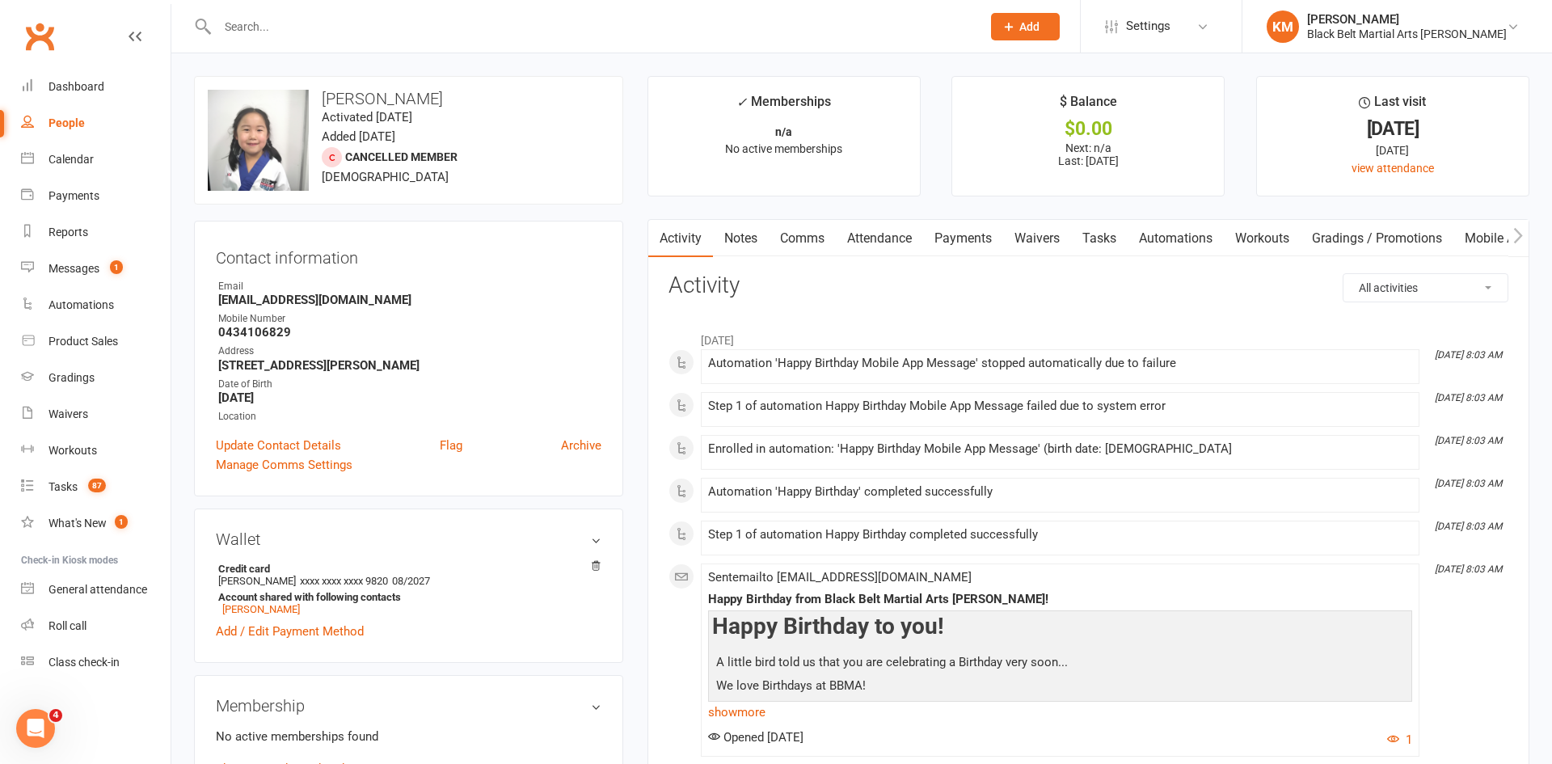
click at [762, 232] on link "Notes" at bounding box center [741, 238] width 56 height 37
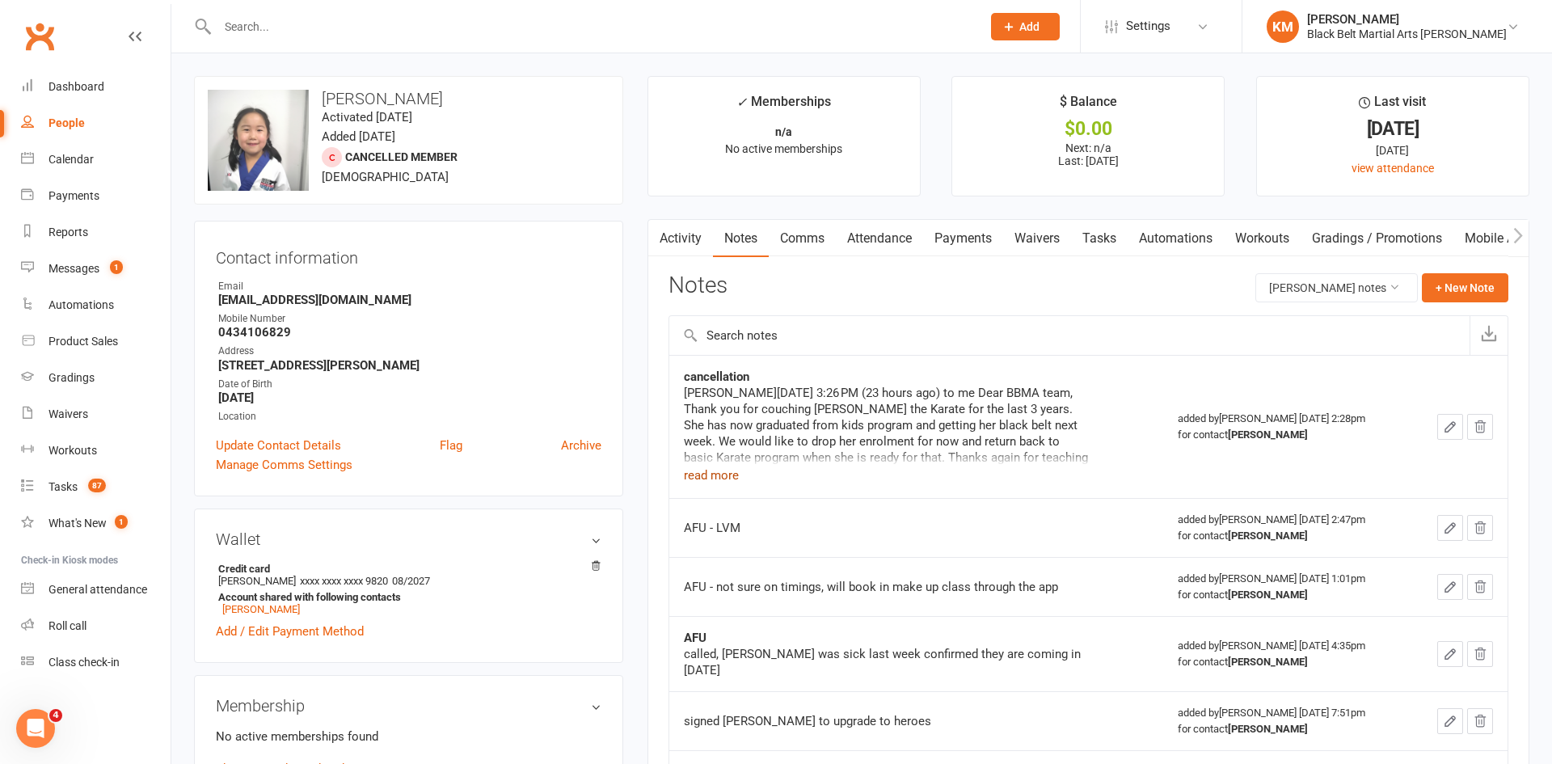
click at [706, 473] on button "read more" at bounding box center [711, 475] width 55 height 19
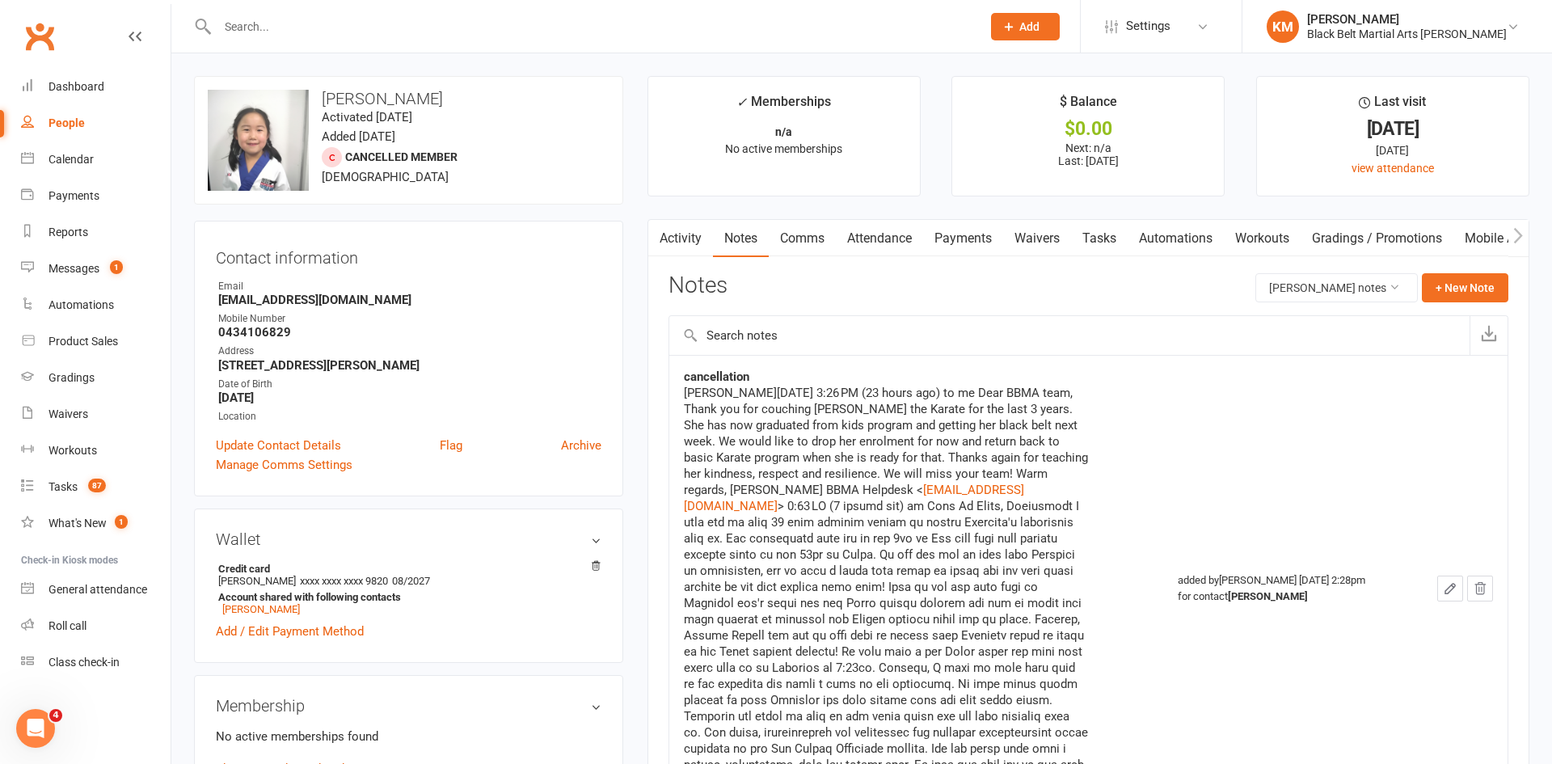
click at [812, 247] on link "Comms" at bounding box center [802, 238] width 67 height 37
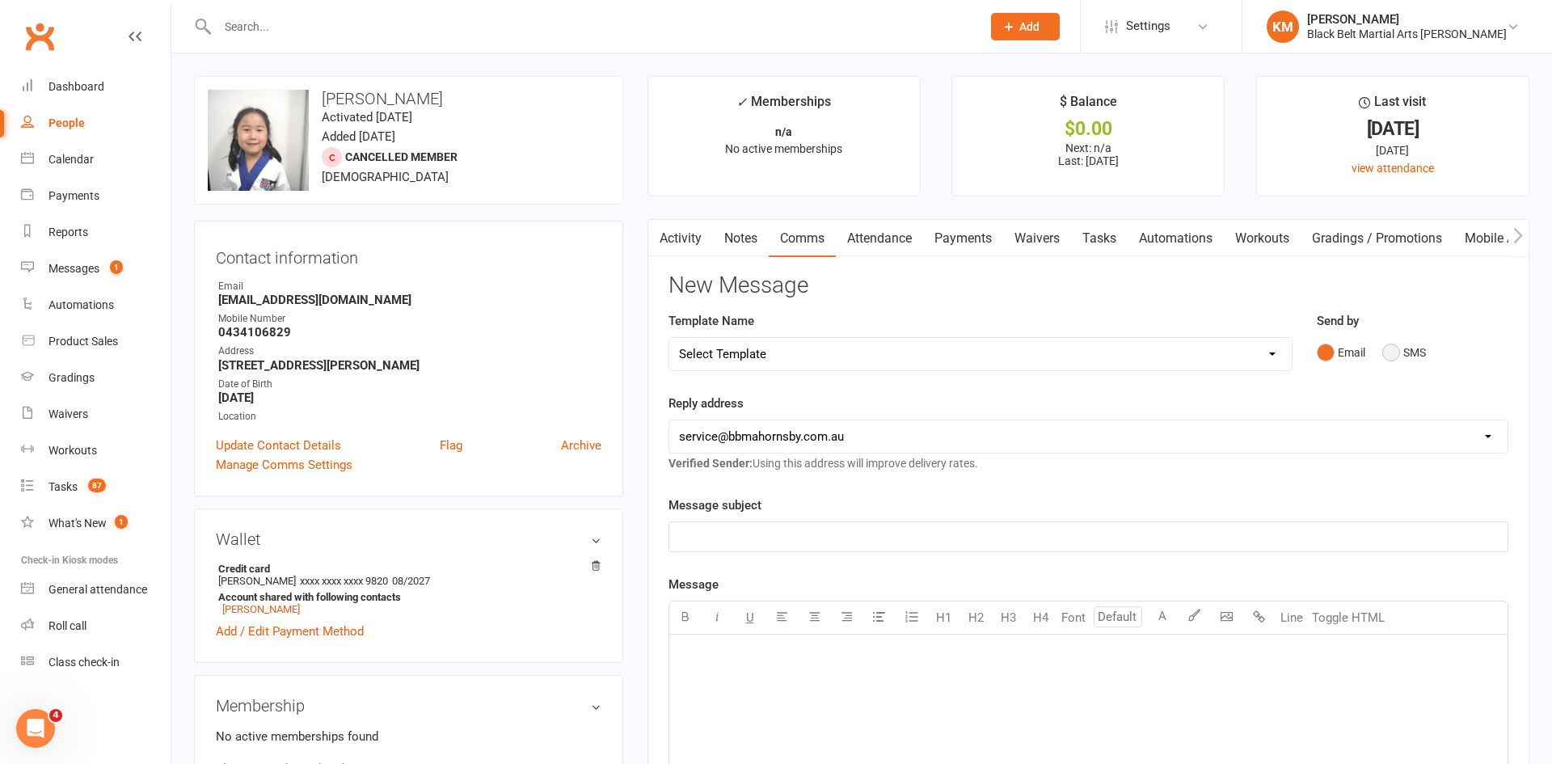
click at [1401, 364] on button "SMS" at bounding box center [1404, 352] width 44 height 31
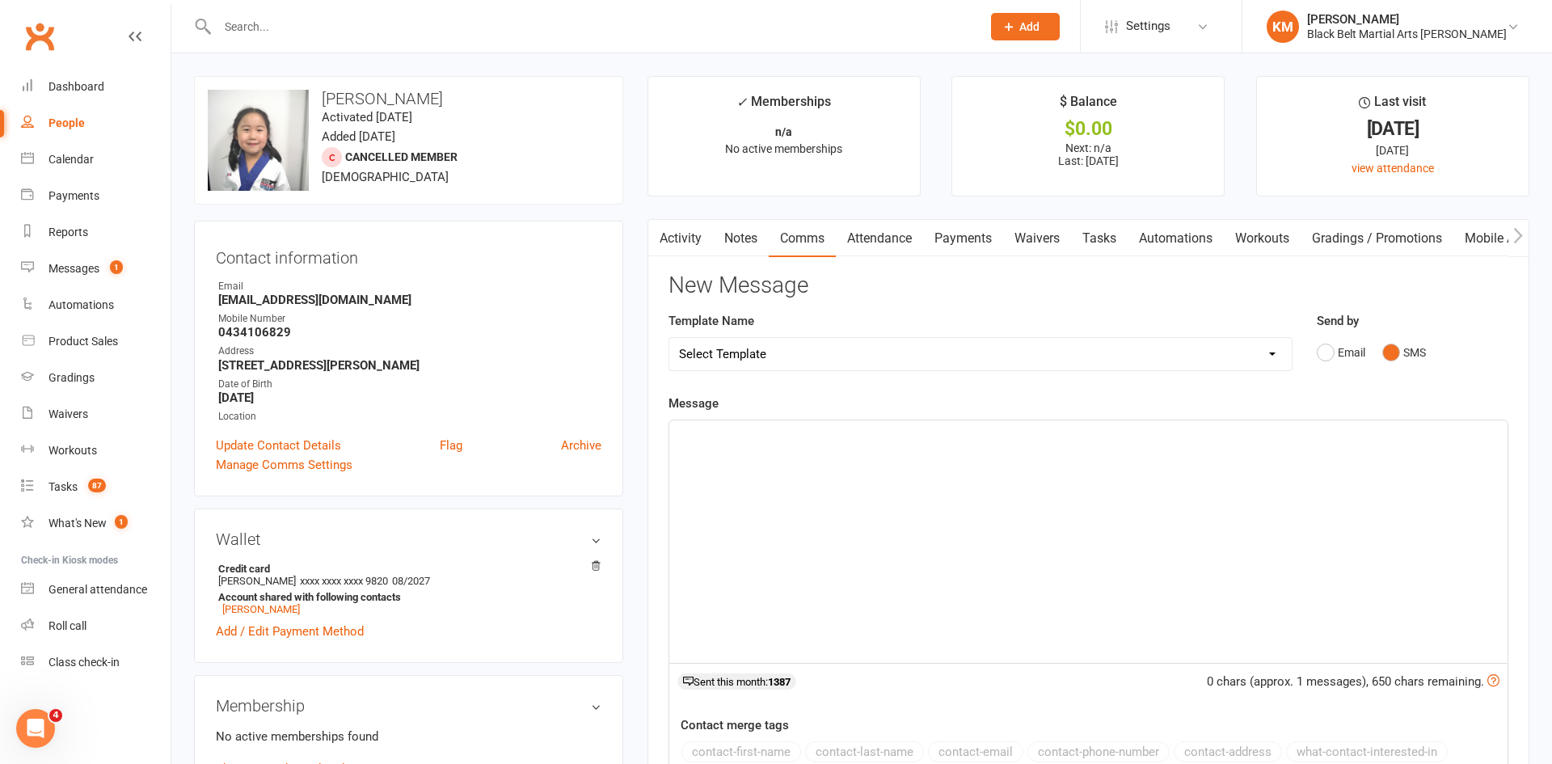
click at [1268, 475] on div "﻿" at bounding box center [1088, 541] width 838 height 243
click at [730, 237] on link "Notes" at bounding box center [741, 238] width 56 height 37
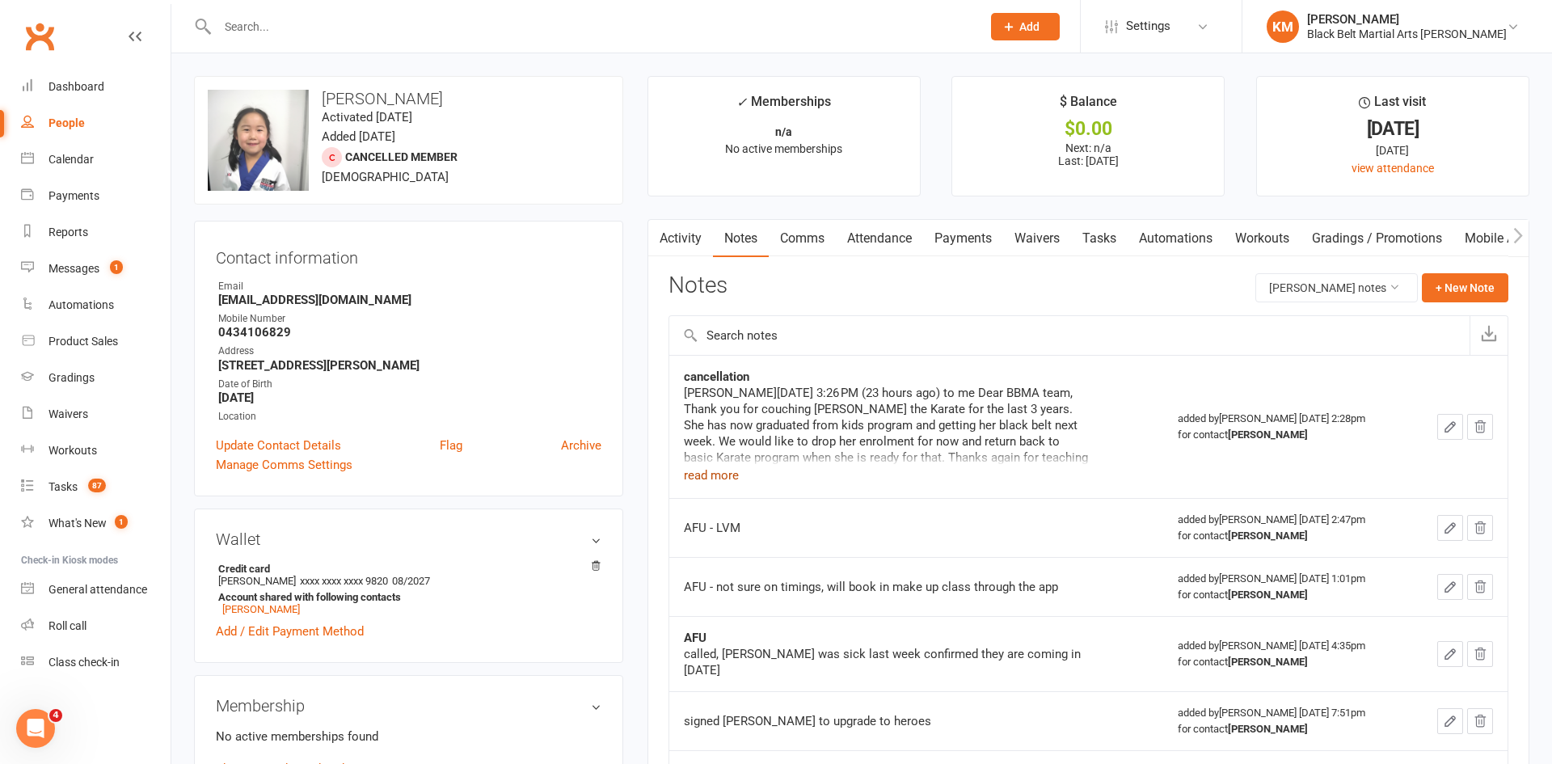
click at [700, 478] on button "read more" at bounding box center [711, 475] width 55 height 19
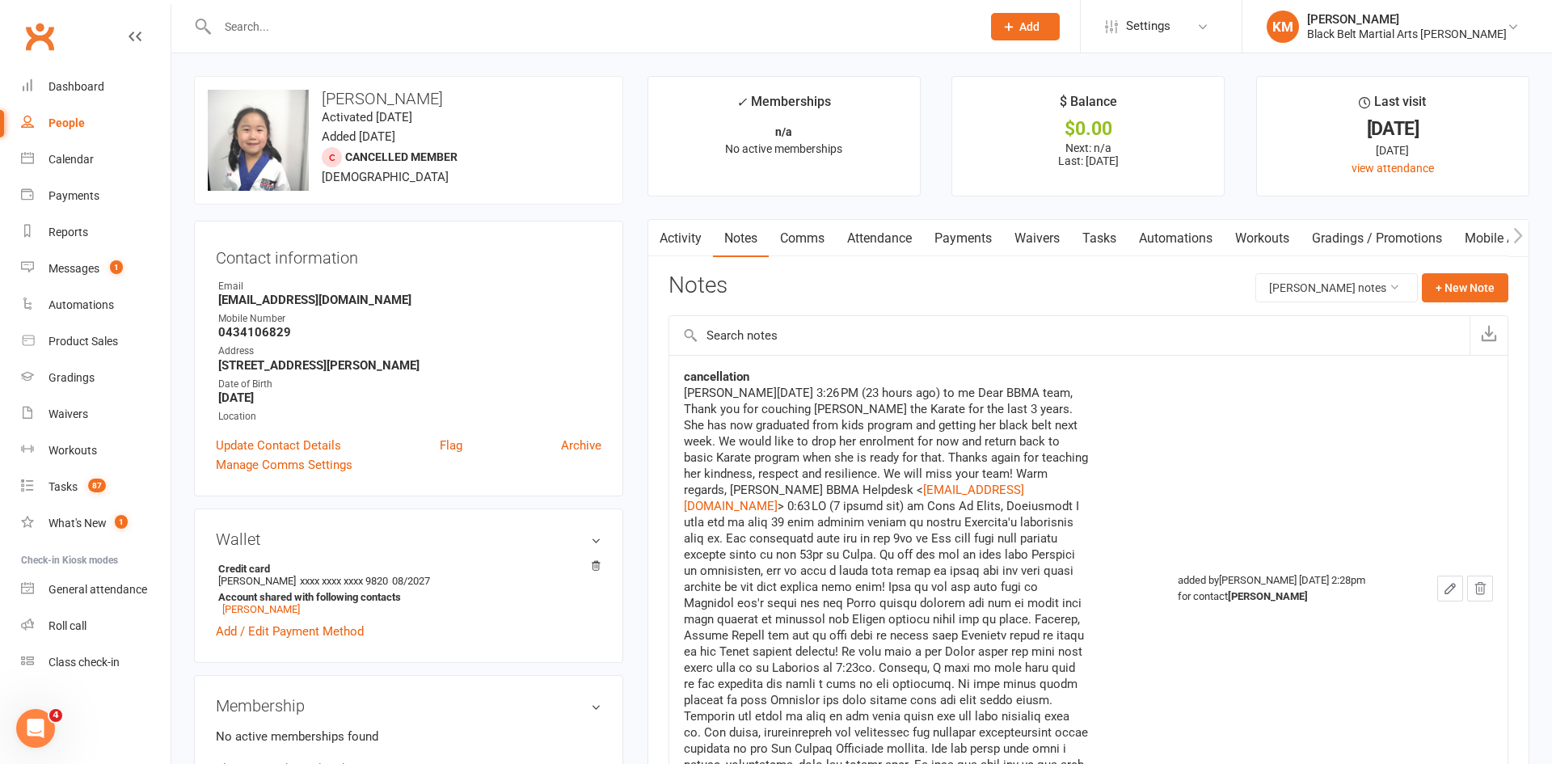
click at [817, 244] on link "Comms" at bounding box center [802, 238] width 67 height 37
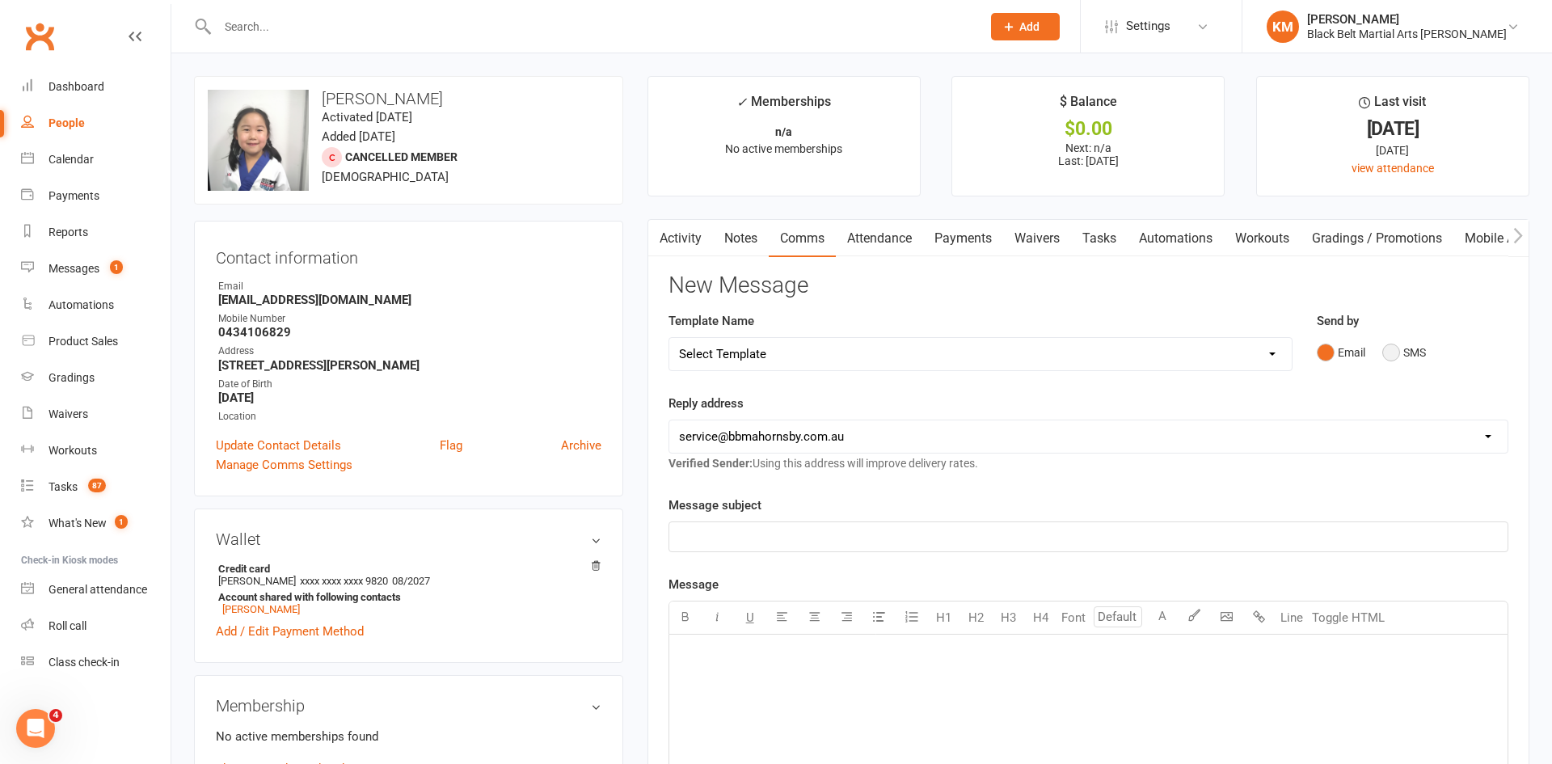
click at [1414, 349] on button "SMS" at bounding box center [1404, 352] width 44 height 31
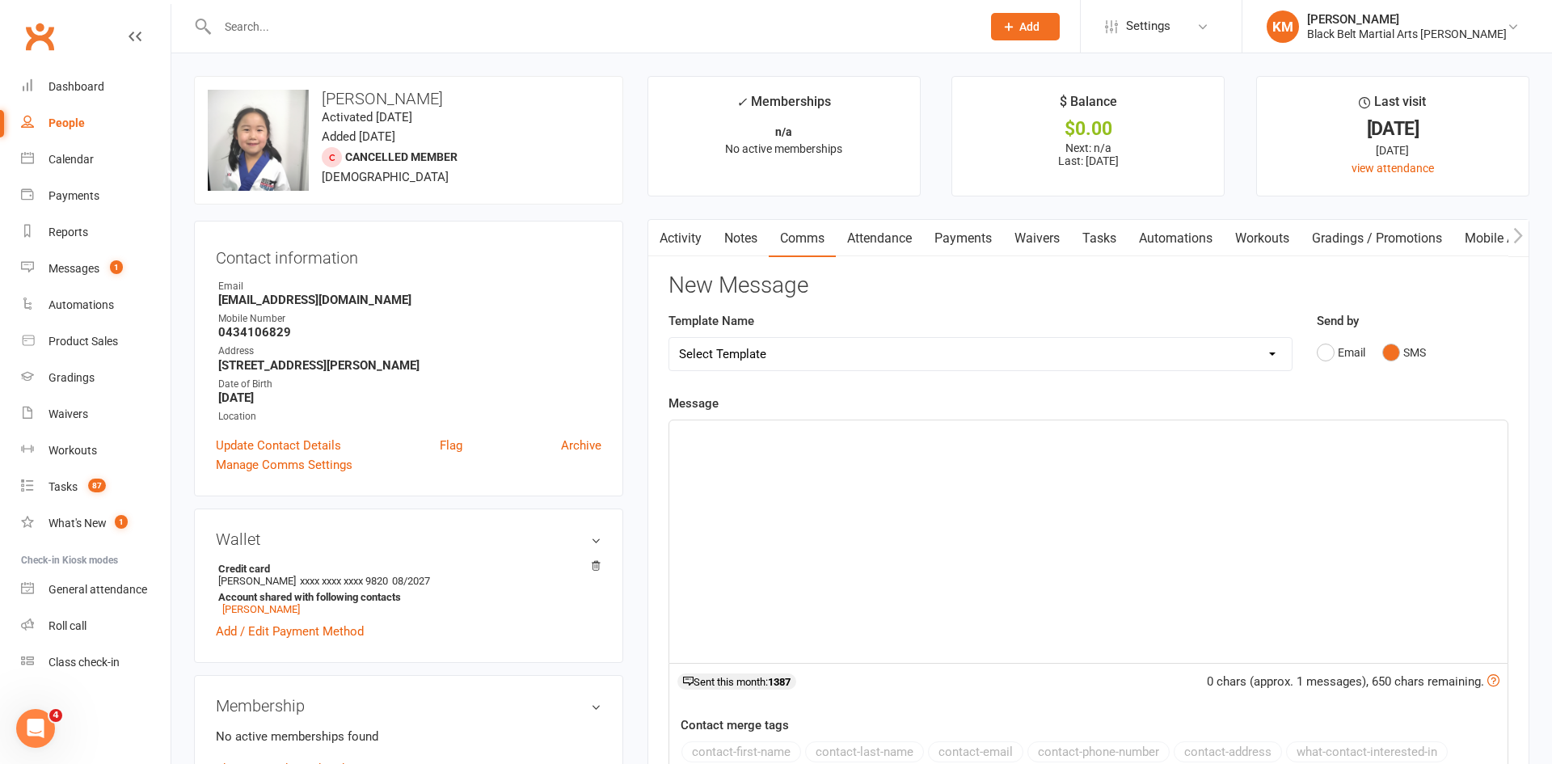
click at [1278, 476] on div "﻿" at bounding box center [1088, 541] width 838 height 243
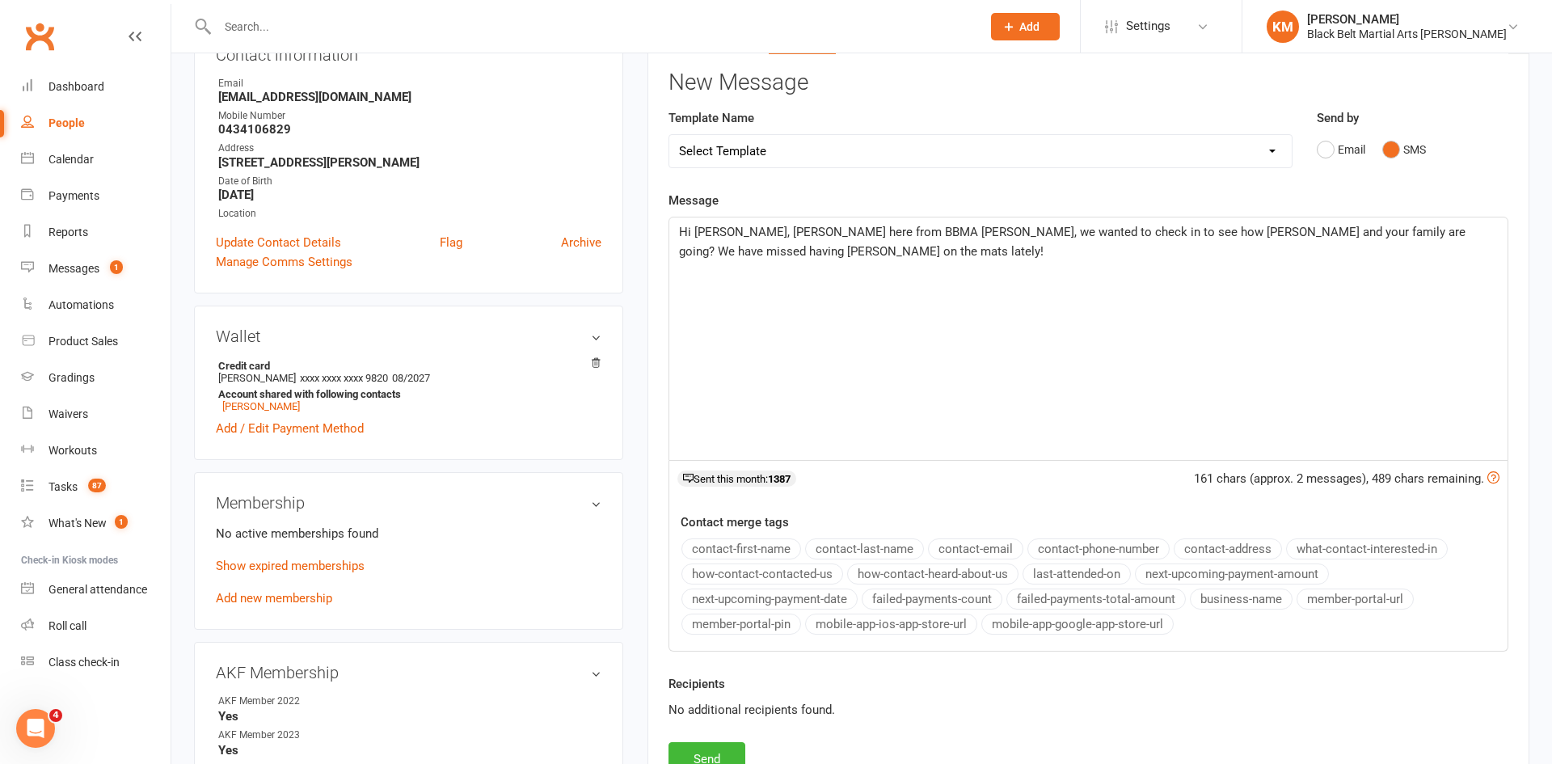
scroll to position [218, 0]
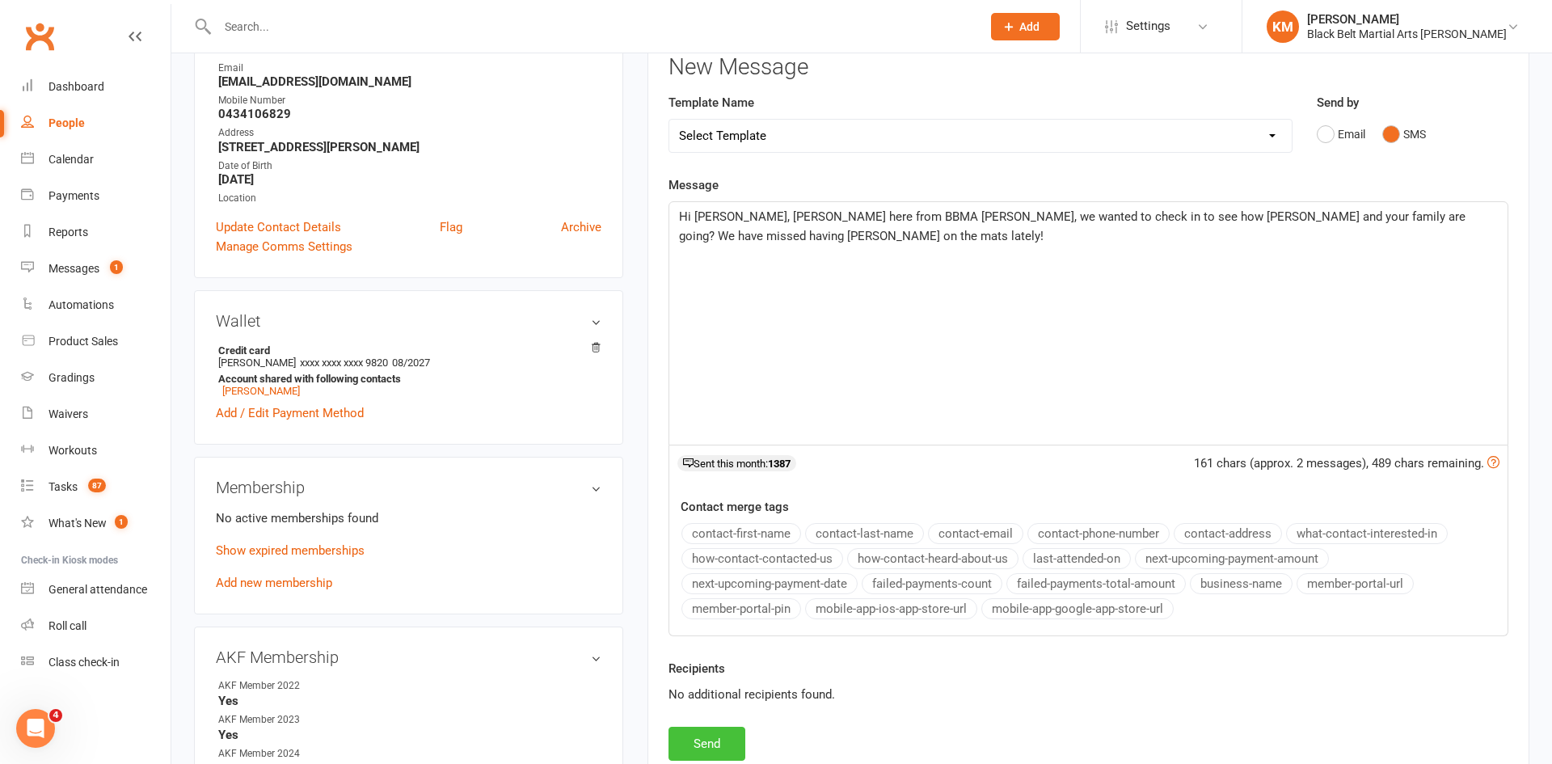
click at [715, 742] on button "Send" at bounding box center [707, 744] width 77 height 34
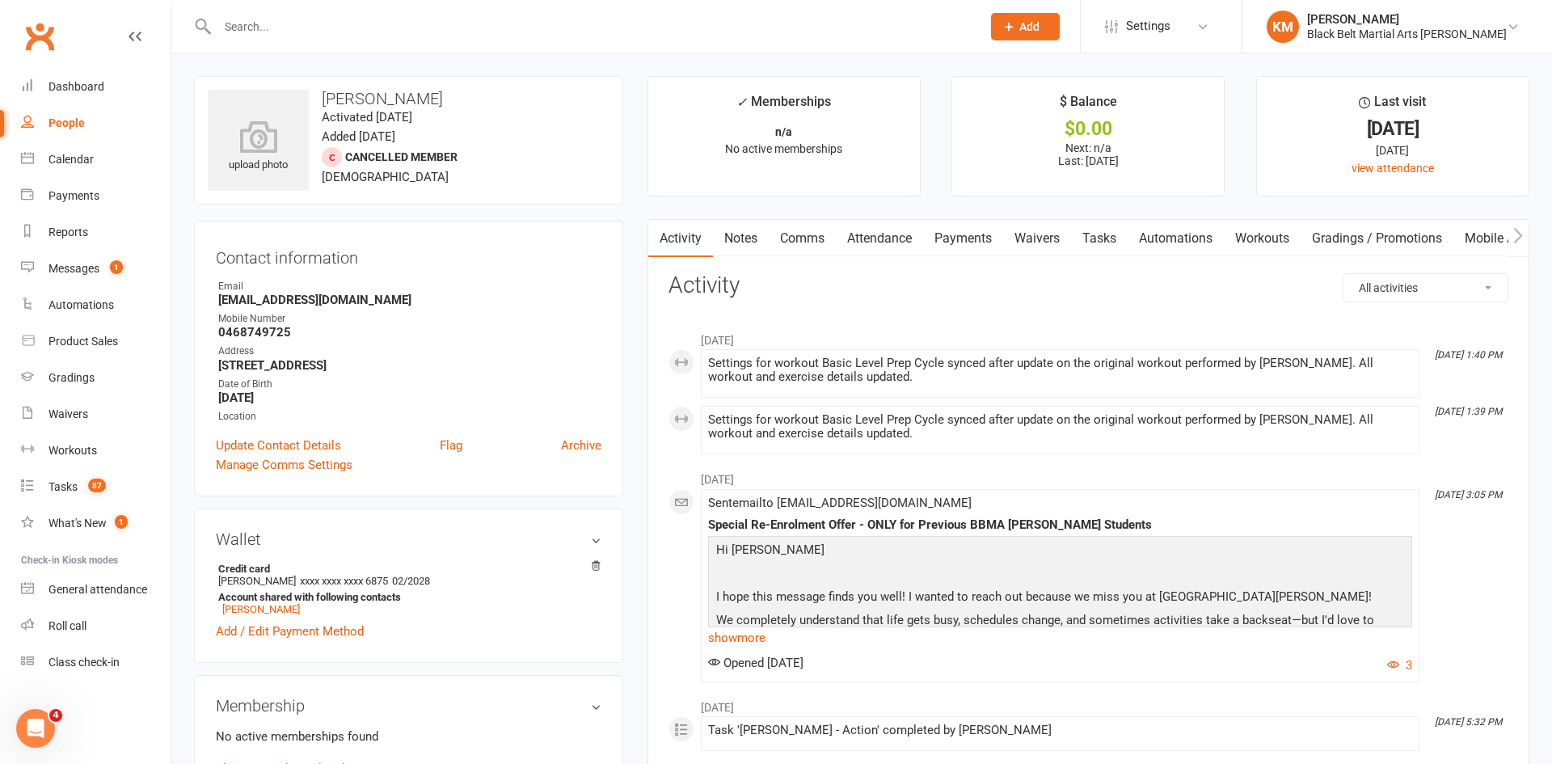
click at [745, 239] on link "Notes" at bounding box center [741, 238] width 56 height 37
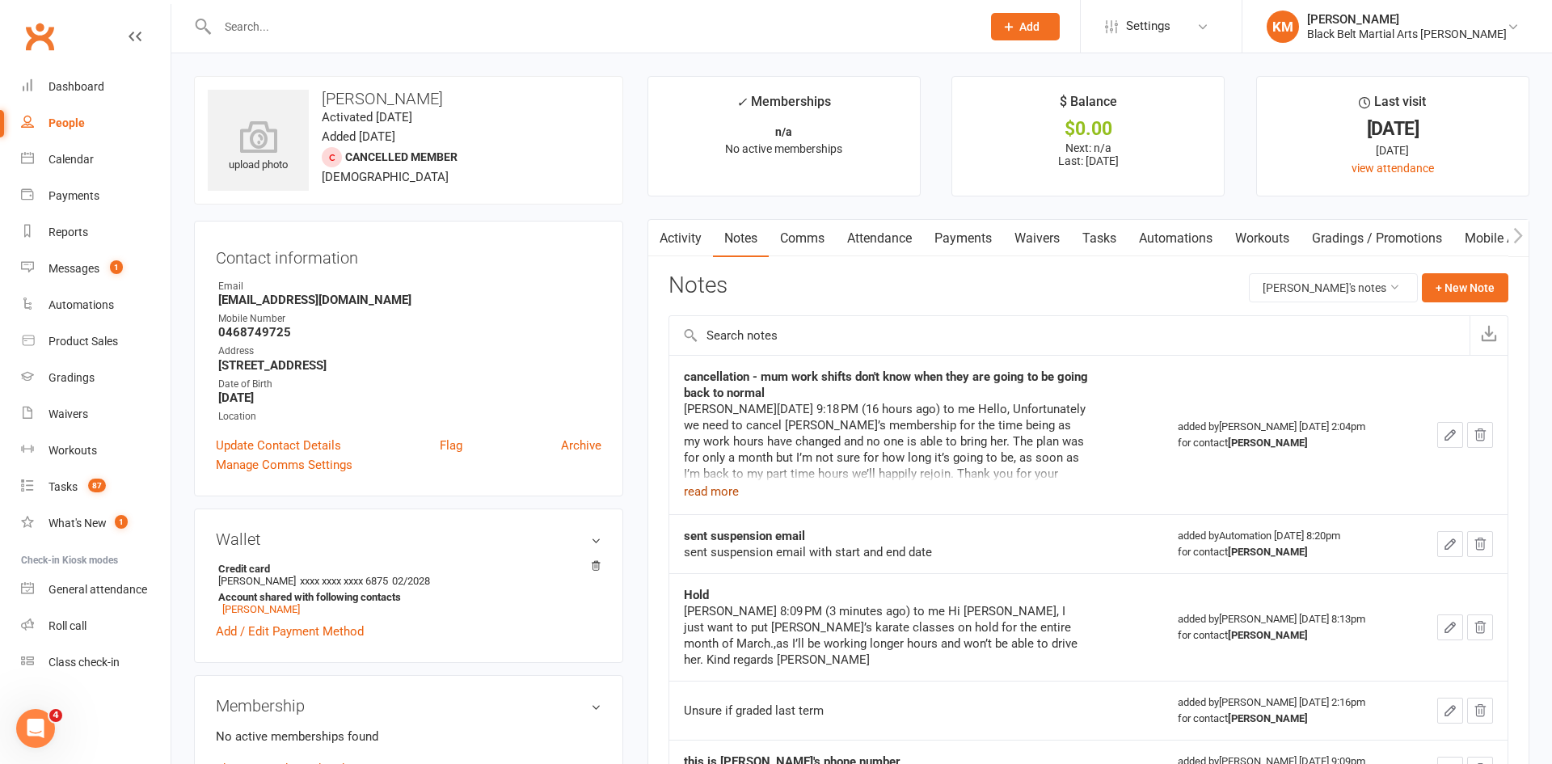
click at [721, 486] on button "read more" at bounding box center [711, 491] width 55 height 19
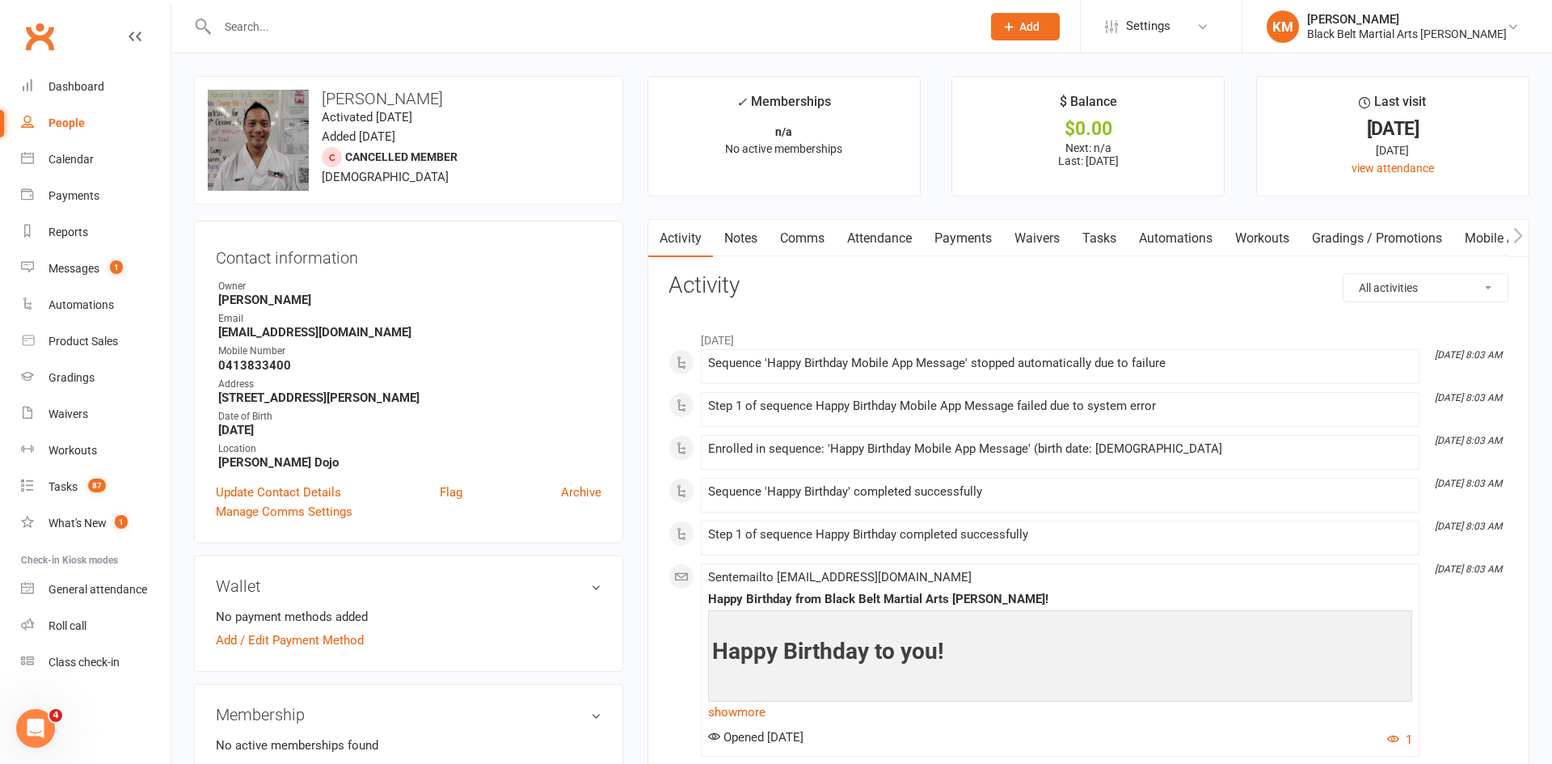
click at [742, 238] on link "Notes" at bounding box center [741, 238] width 56 height 37
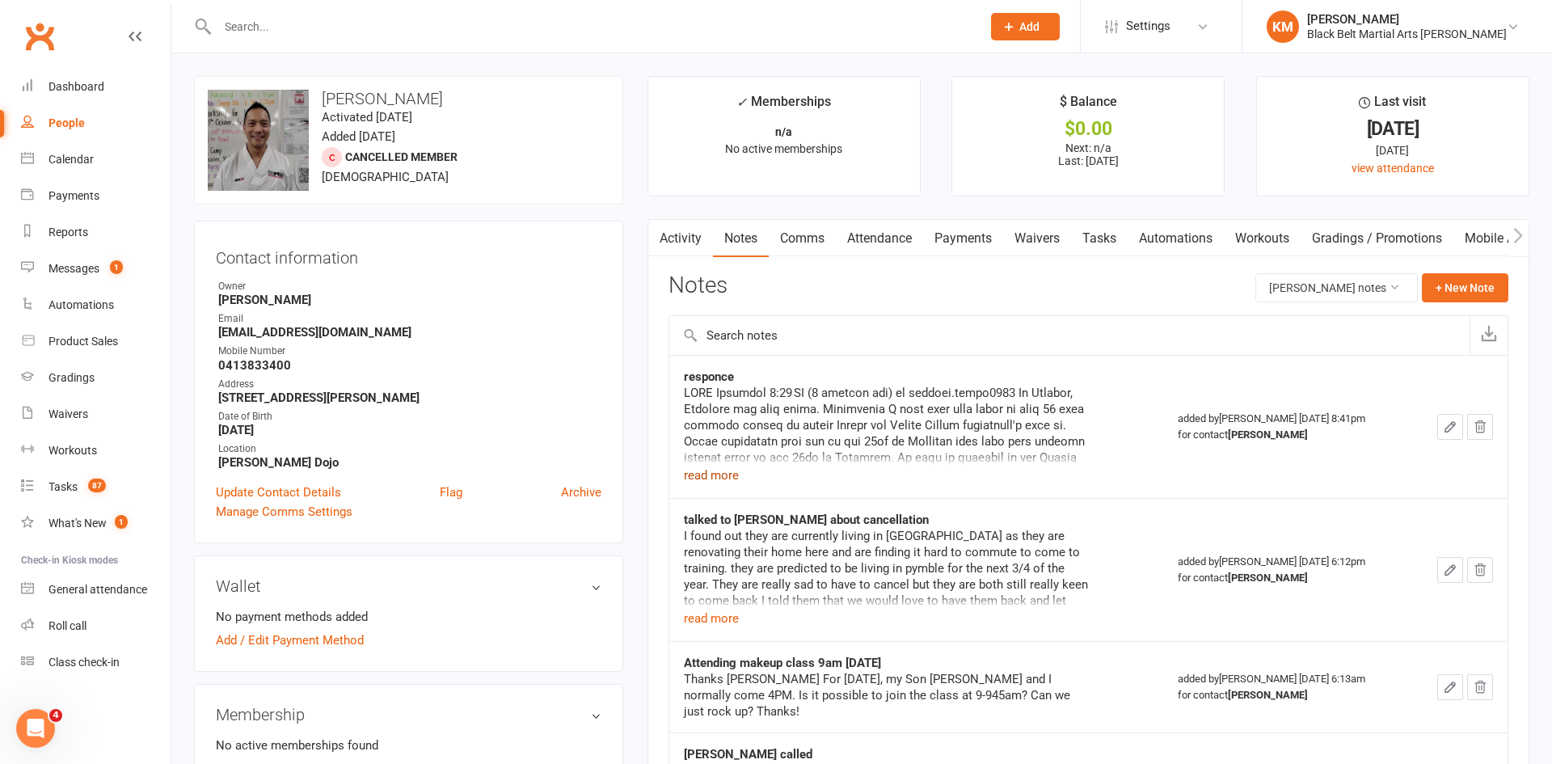
click at [723, 472] on button "read more" at bounding box center [711, 475] width 55 height 19
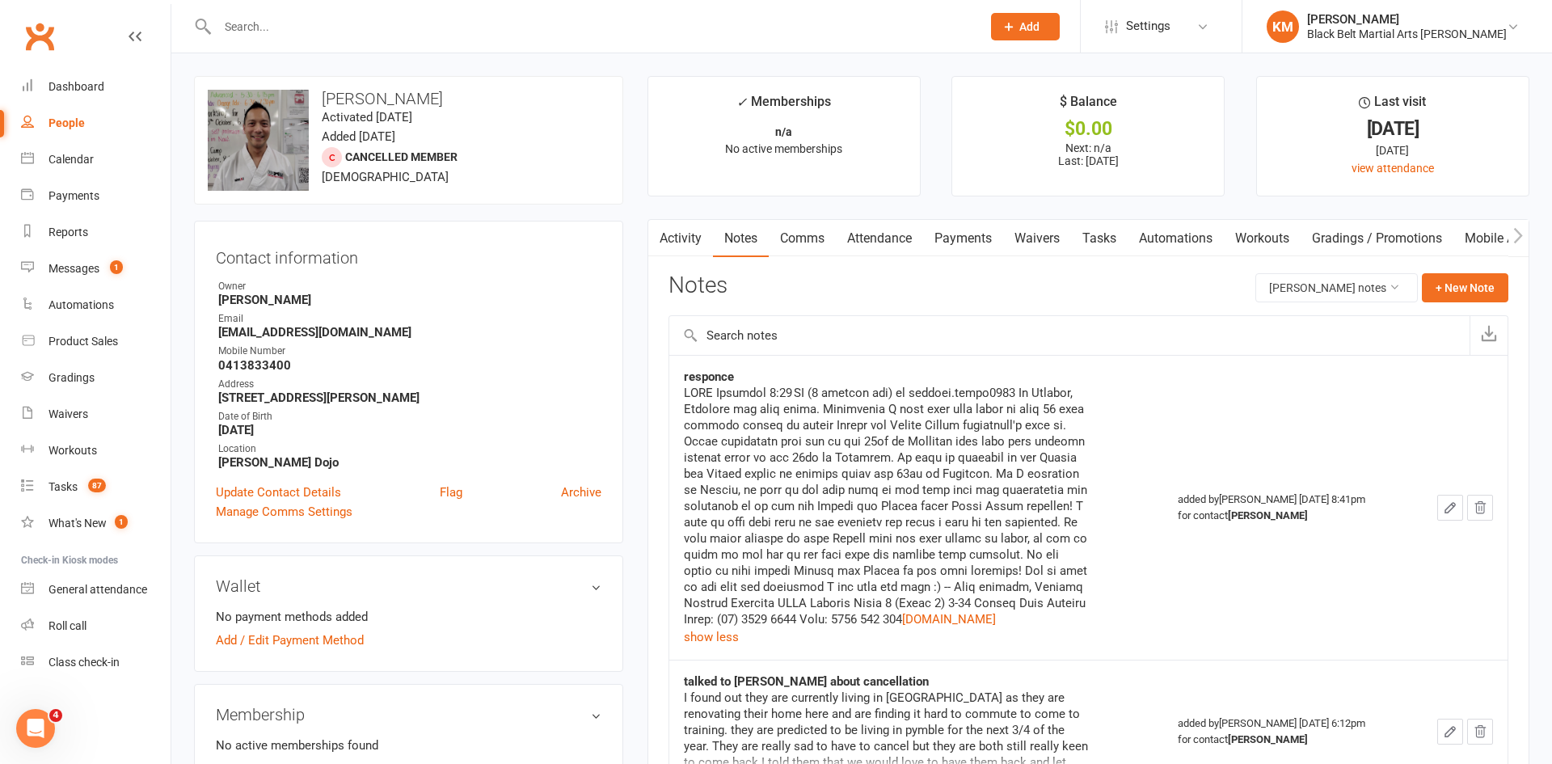
drag, startPoint x: 919, startPoint y: 449, endPoint x: 977, endPoint y: 483, distance: 67.4
click at [977, 483] on div "[DOMAIN_NAME]" at bounding box center [886, 506] width 404 height 243
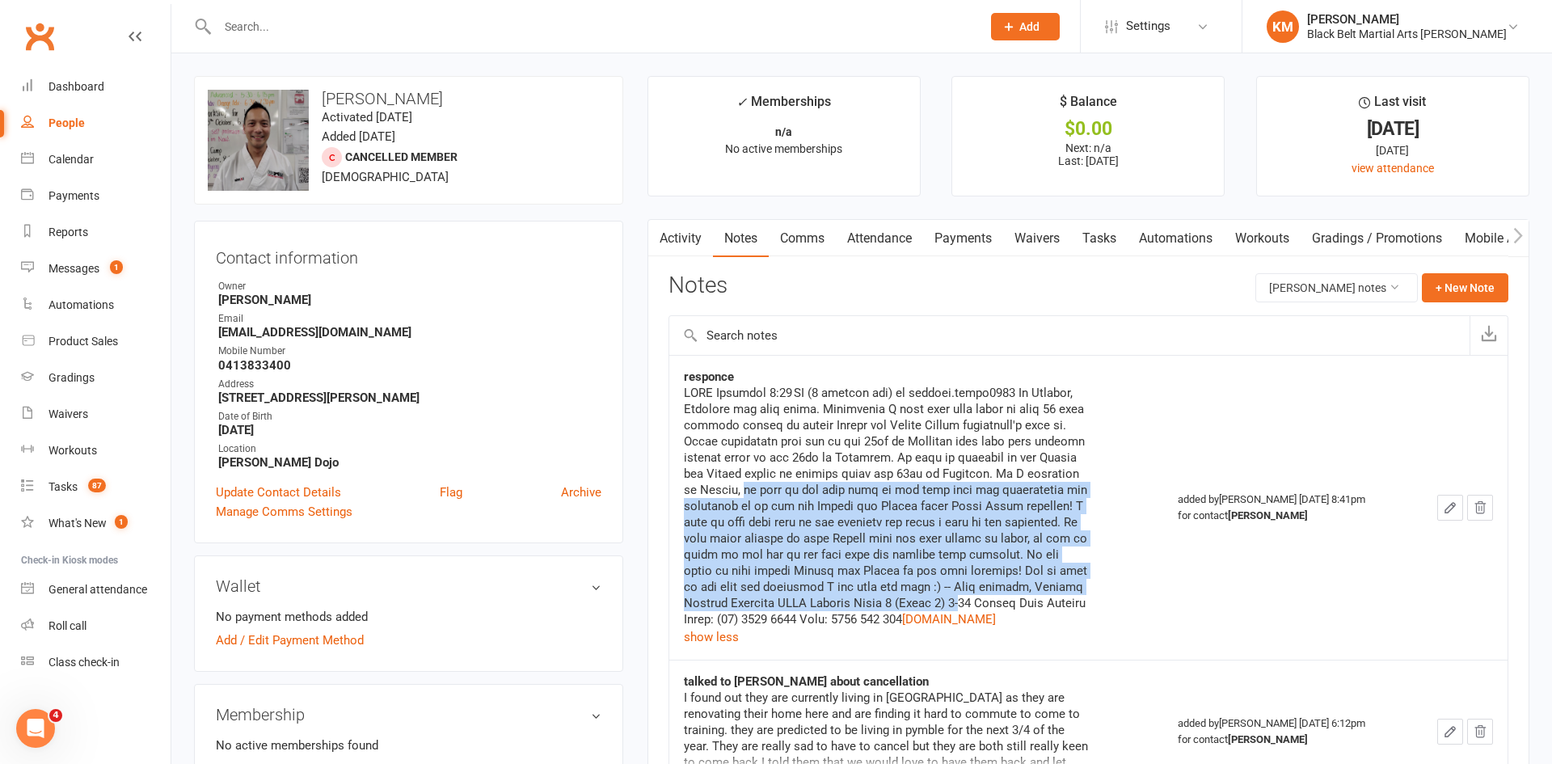
drag, startPoint x: 802, startPoint y: 493, endPoint x: 1092, endPoint y: 601, distance: 309.8
click at [1092, 601] on div "responce [DOMAIN_NAME] show less" at bounding box center [917, 508] width 466 height 278
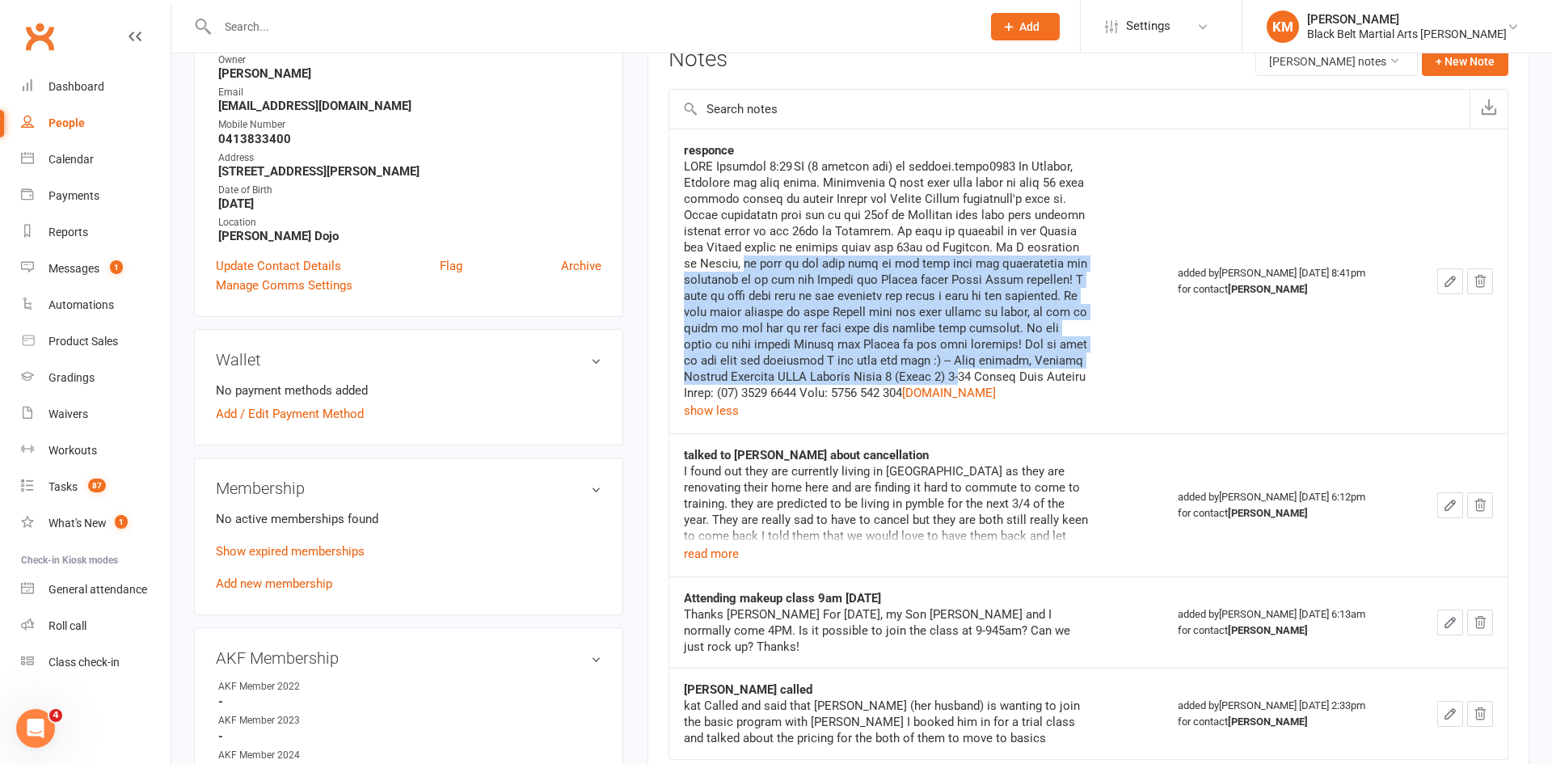
scroll to position [232, 0]
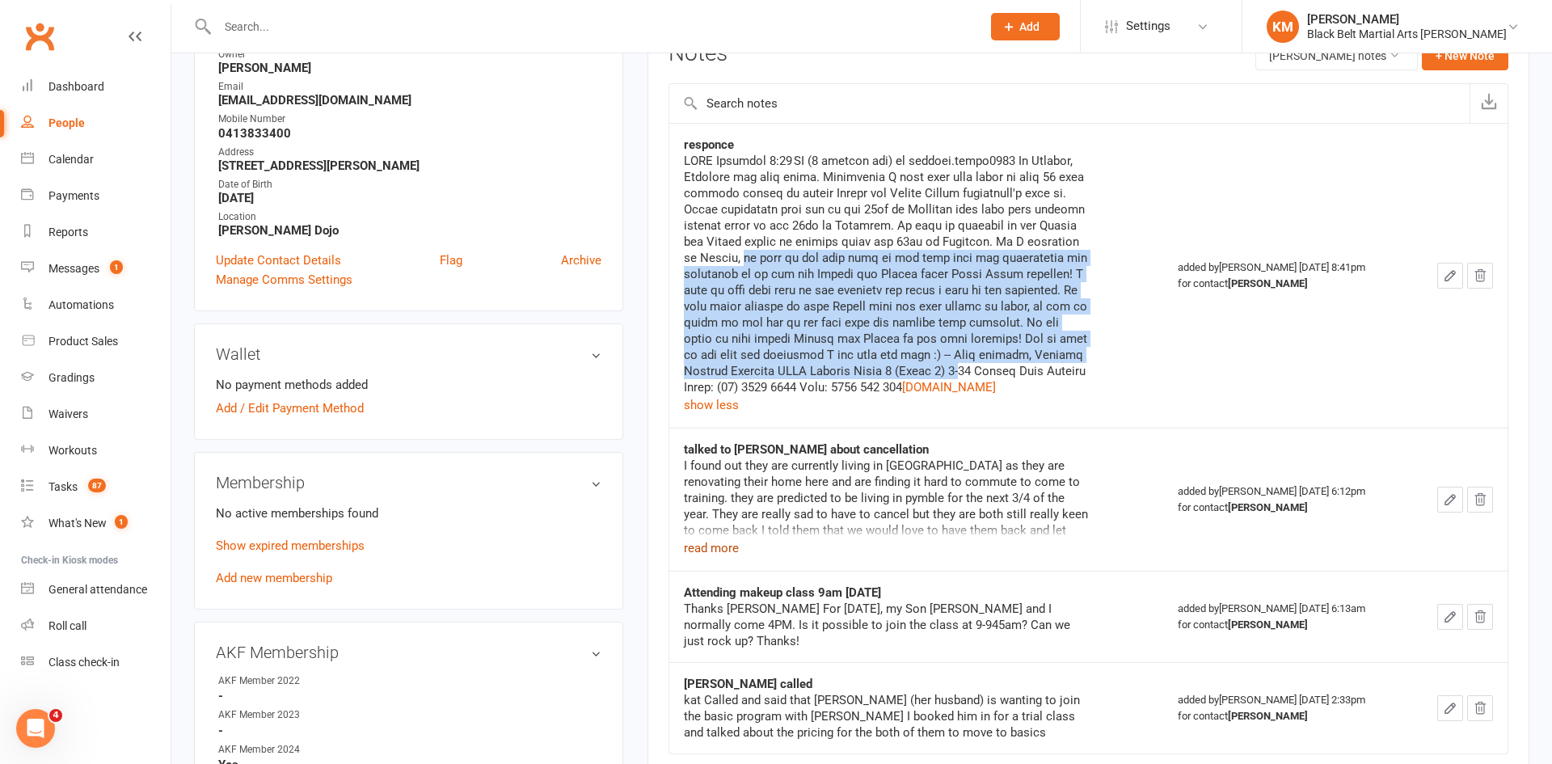
click at [703, 558] on button "read more" at bounding box center [711, 547] width 55 height 19
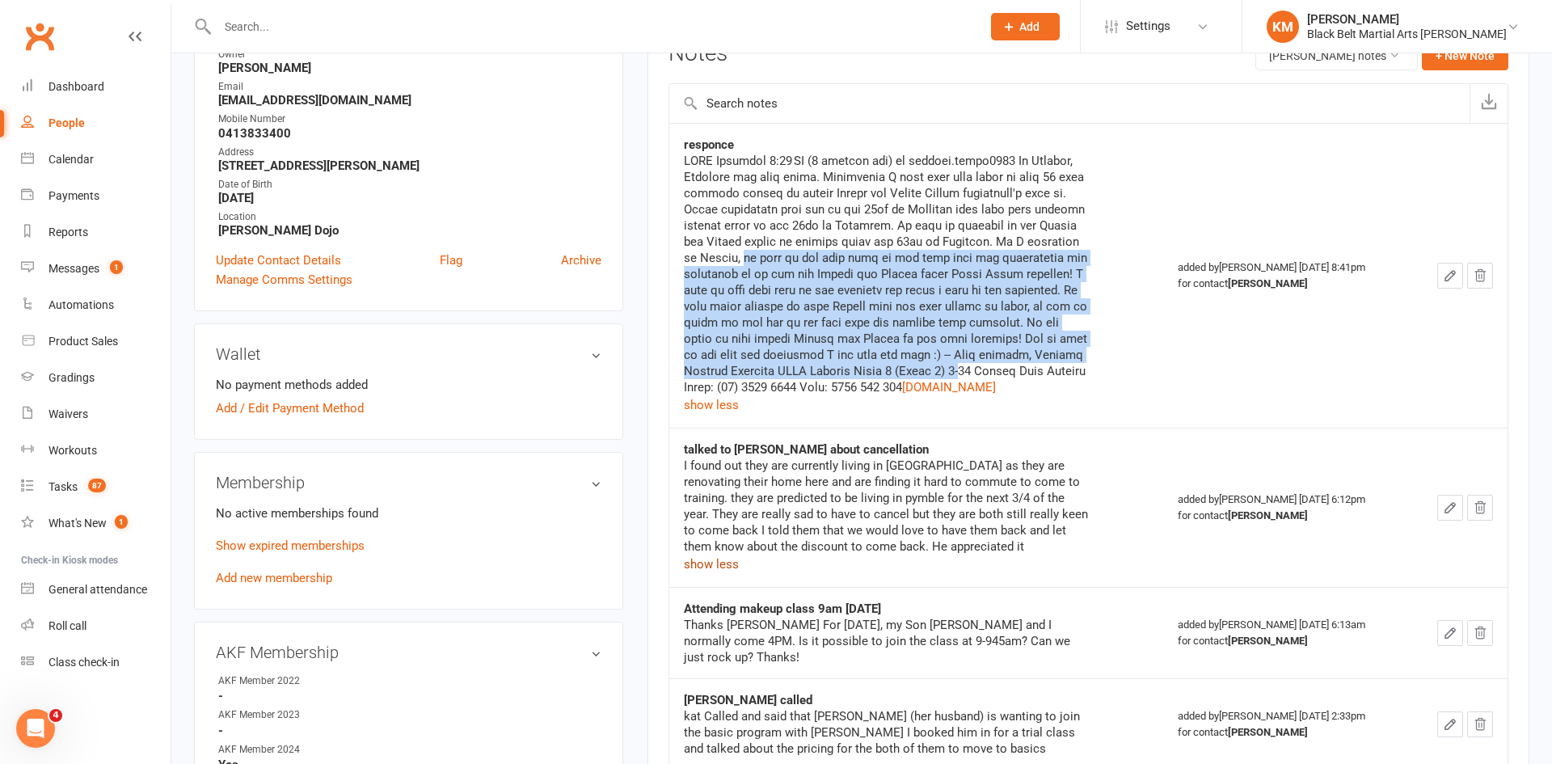
scroll to position [0, 0]
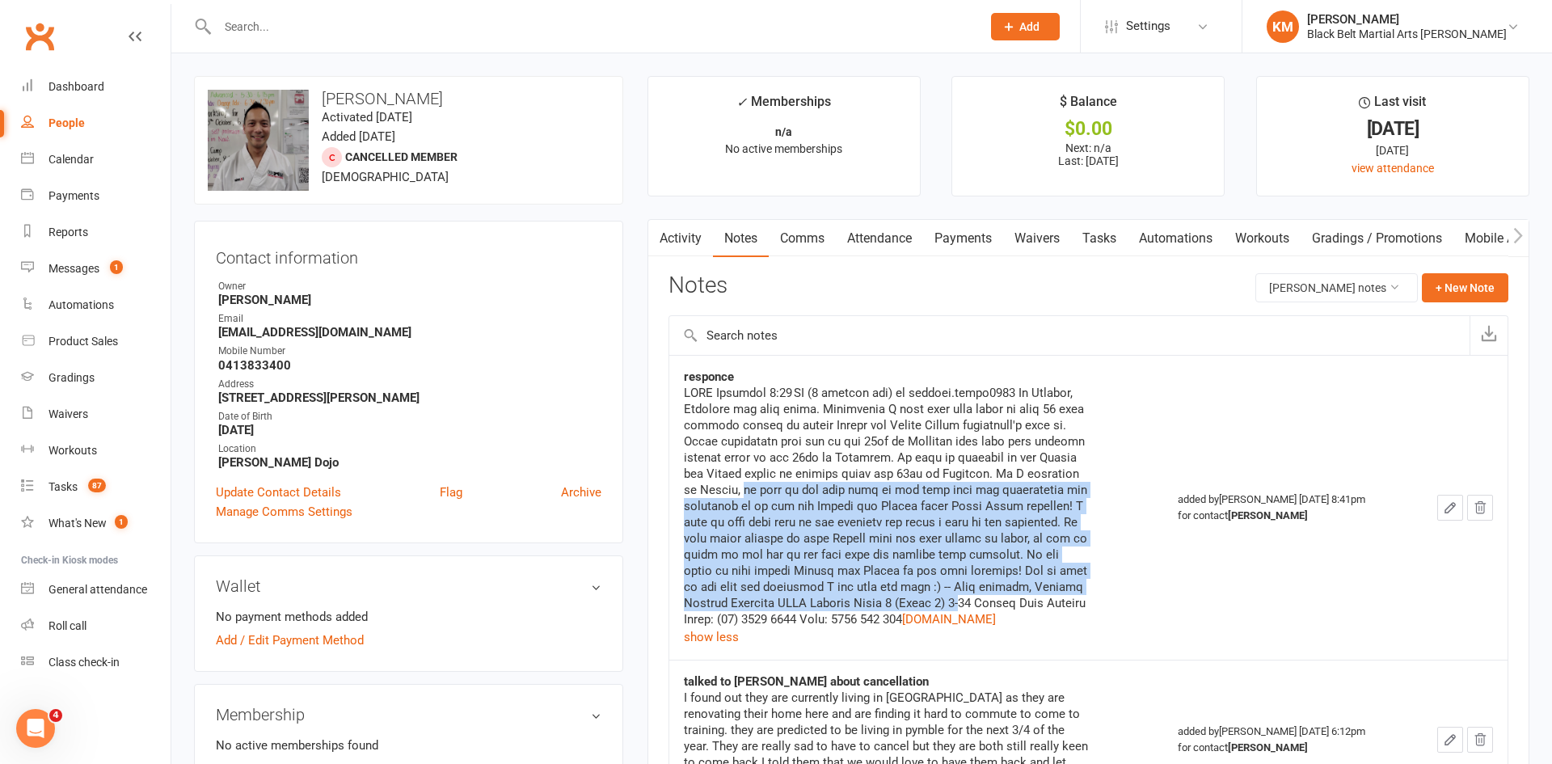
click at [1119, 238] on link "Tasks" at bounding box center [1099, 238] width 57 height 37
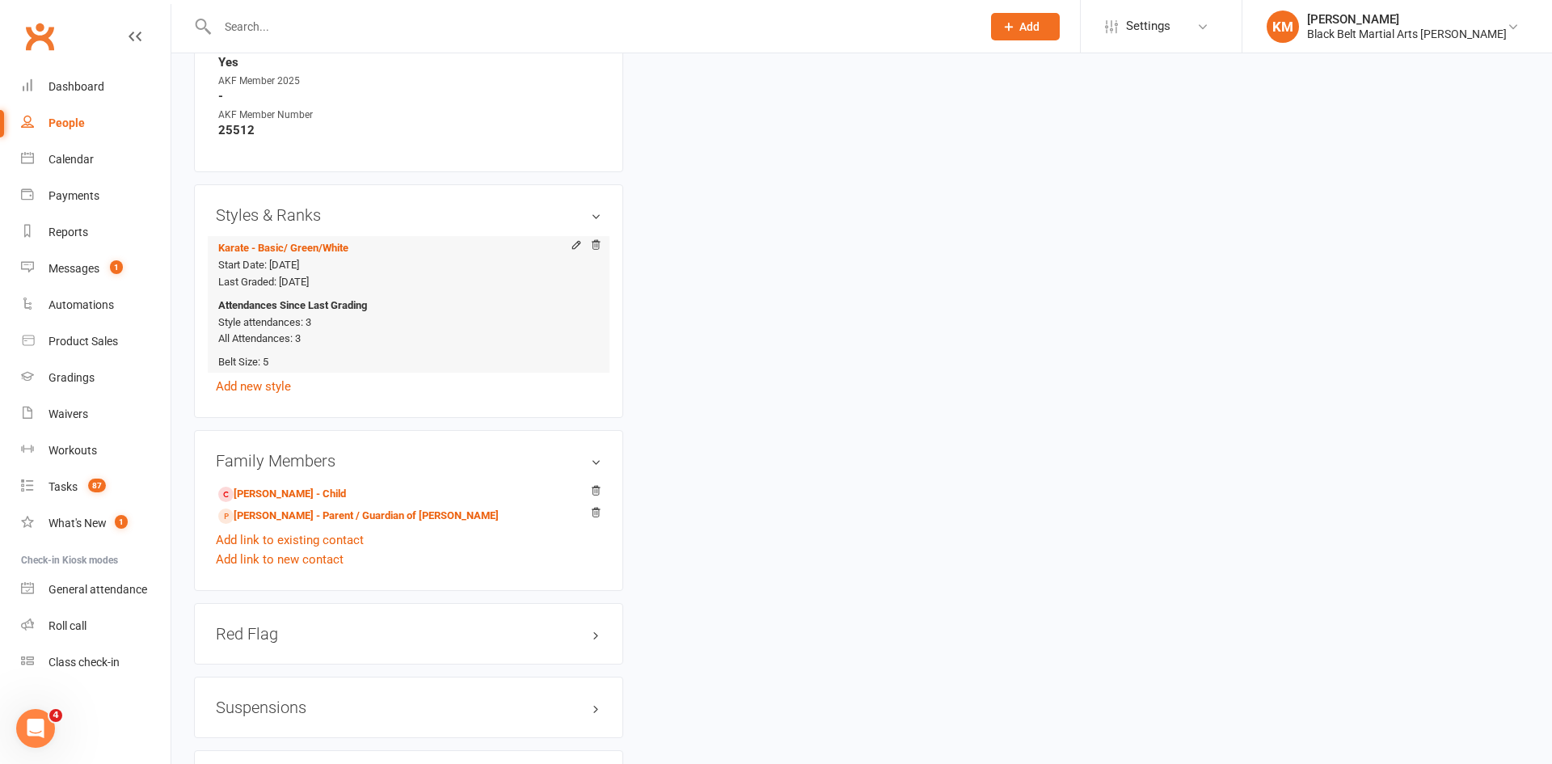
scroll to position [936, 0]
click at [265, 492] on link "[PERSON_NAME] - Child" at bounding box center [282, 492] width 128 height 17
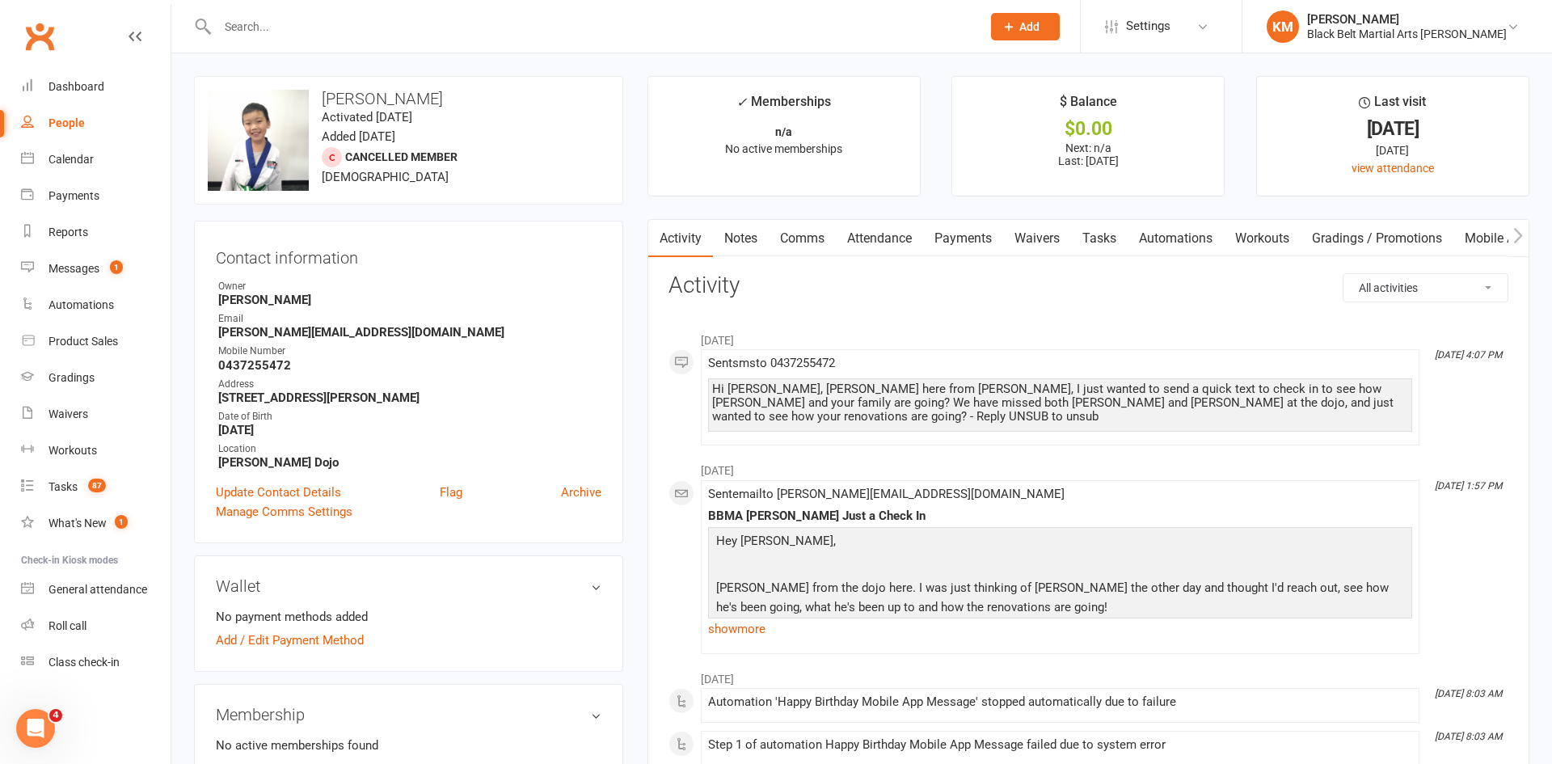
click at [1110, 237] on link "Tasks" at bounding box center [1099, 238] width 57 height 37
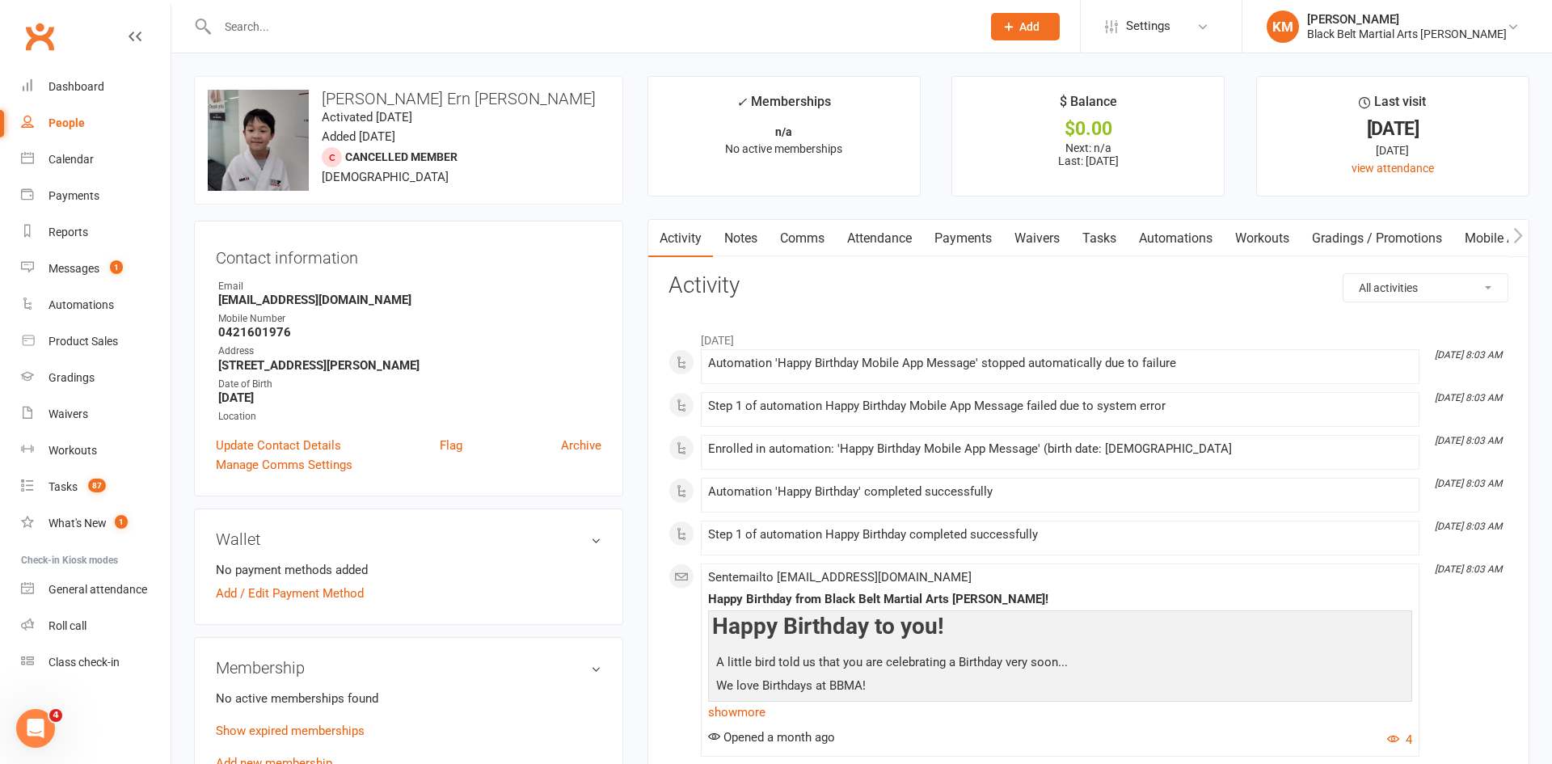
click at [740, 227] on link "Notes" at bounding box center [741, 238] width 56 height 37
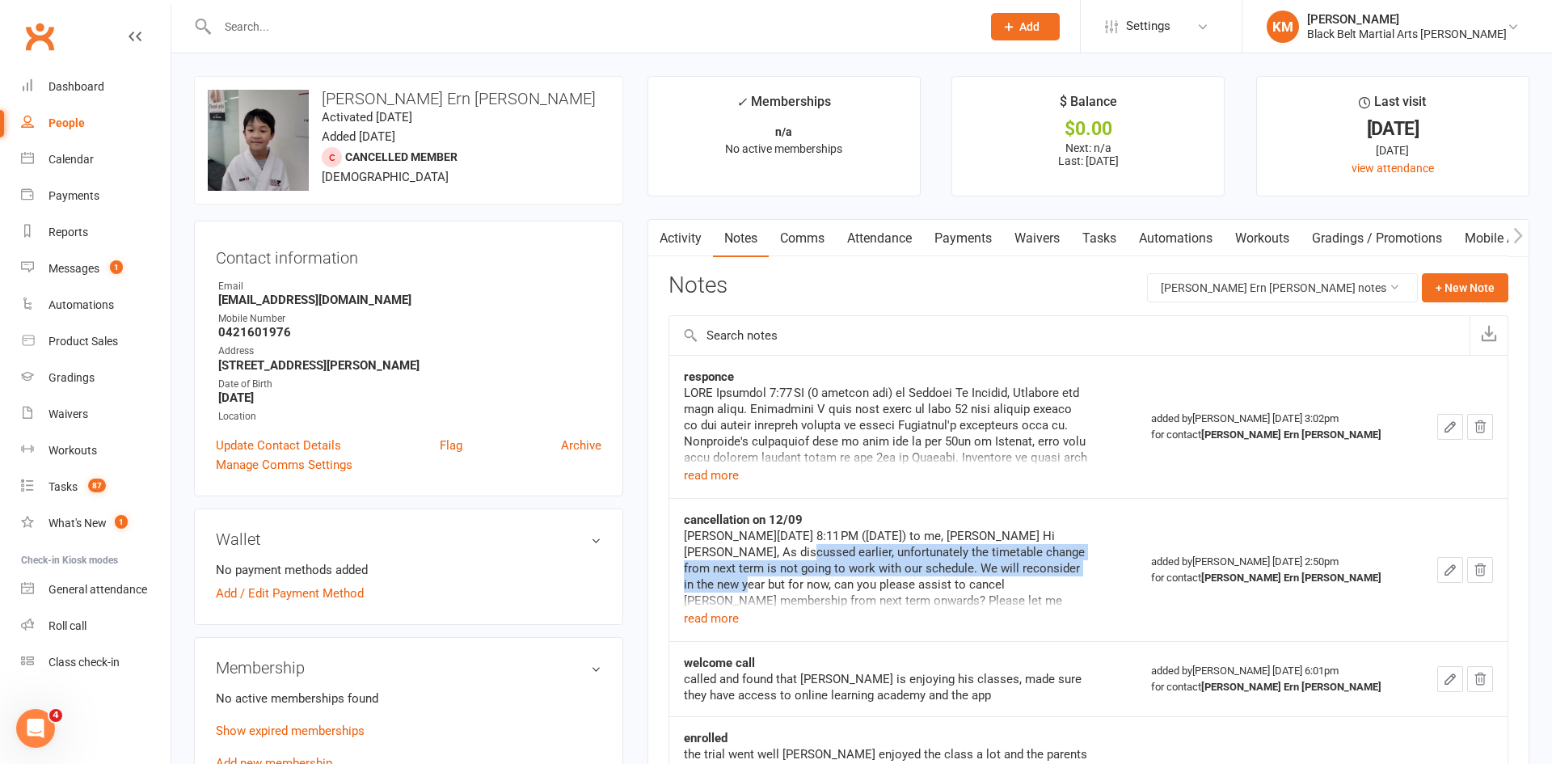
drag, startPoint x: 731, startPoint y: 557, endPoint x: 1050, endPoint y: 576, distance: 319.9
click at [1050, 576] on div "Patrick Lim Thu, Sep 12, 8:11 PM (4 days ago) to me, Chin Hi Kathryn, As discus…" at bounding box center [886, 576] width 404 height 97
click at [706, 622] on button "read more" at bounding box center [711, 618] width 55 height 19
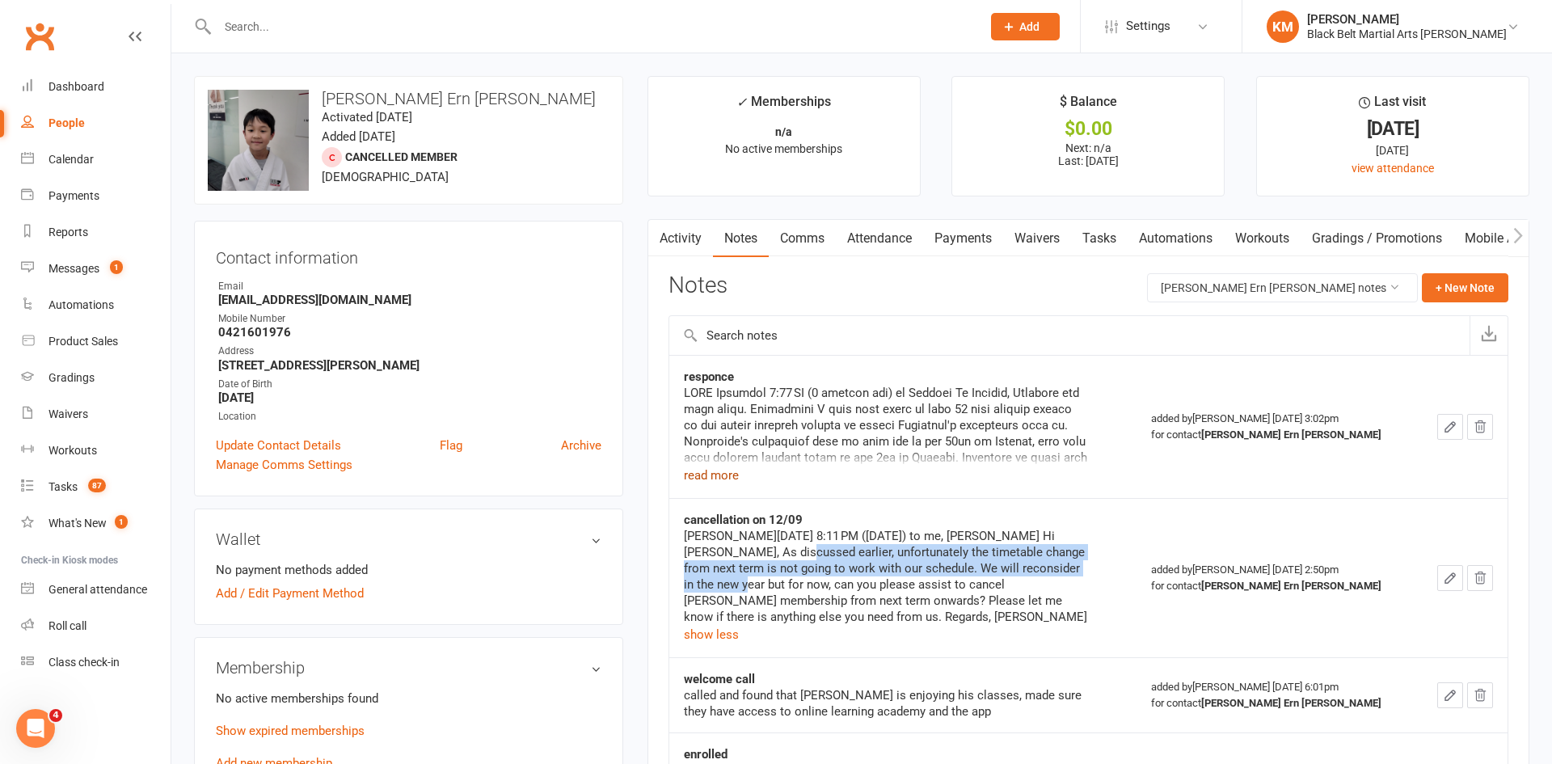
click at [706, 483] on button "read more" at bounding box center [711, 475] width 55 height 19
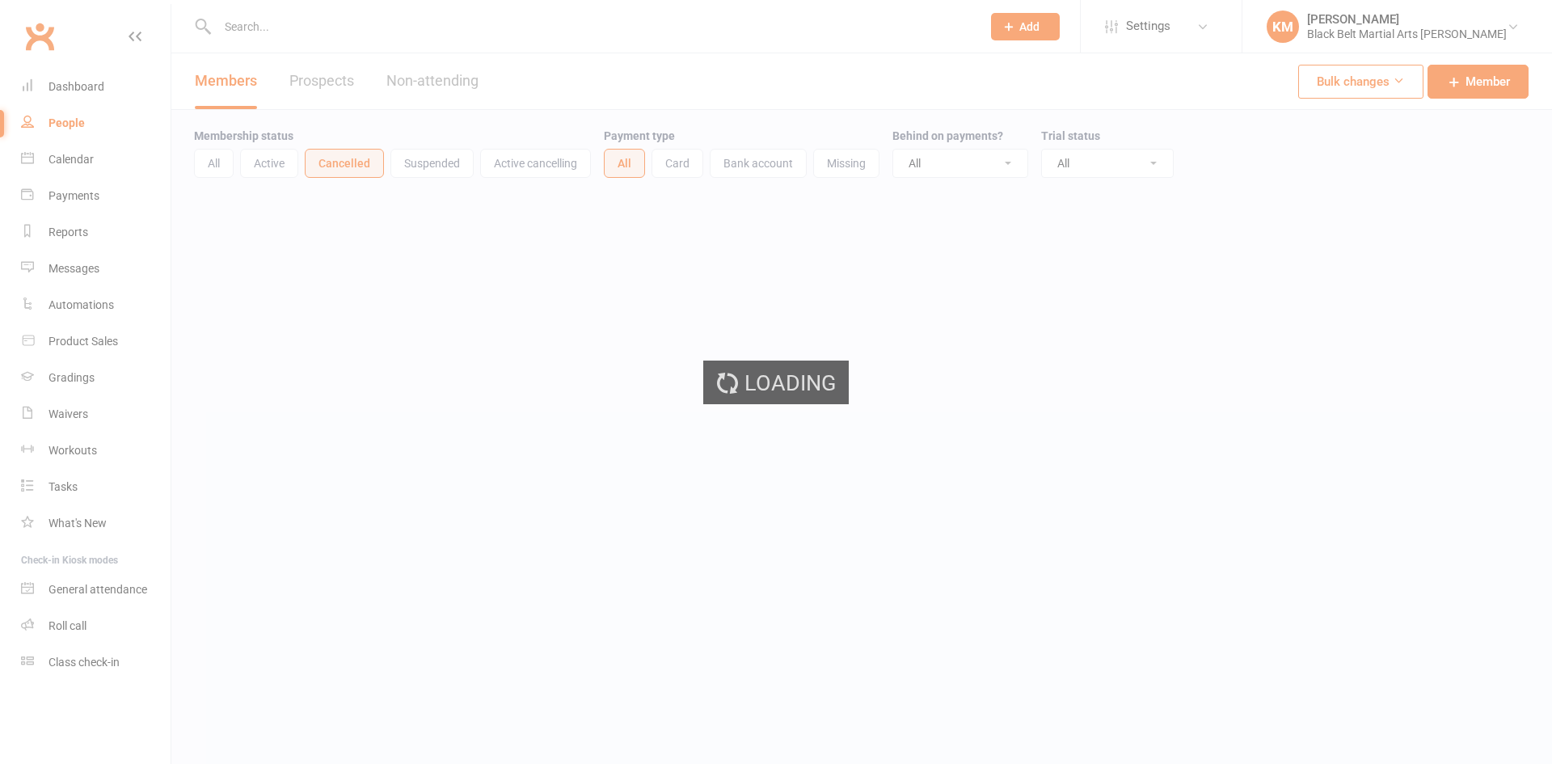
select select "100"
click at [63, 277] on div "Loading" at bounding box center [776, 382] width 1552 height 764
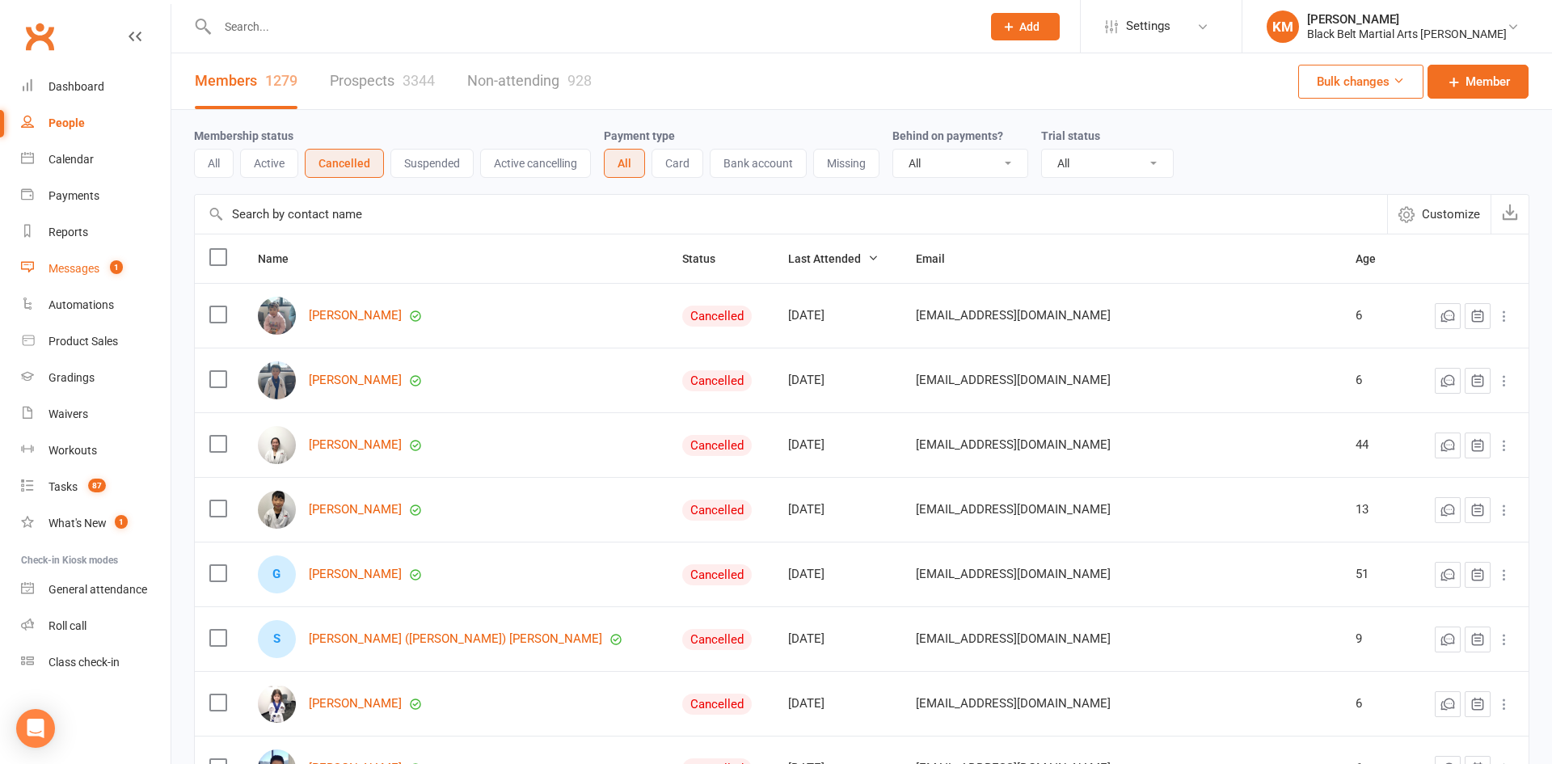
click at [65, 260] on link "Messages 1" at bounding box center [96, 269] width 150 height 36
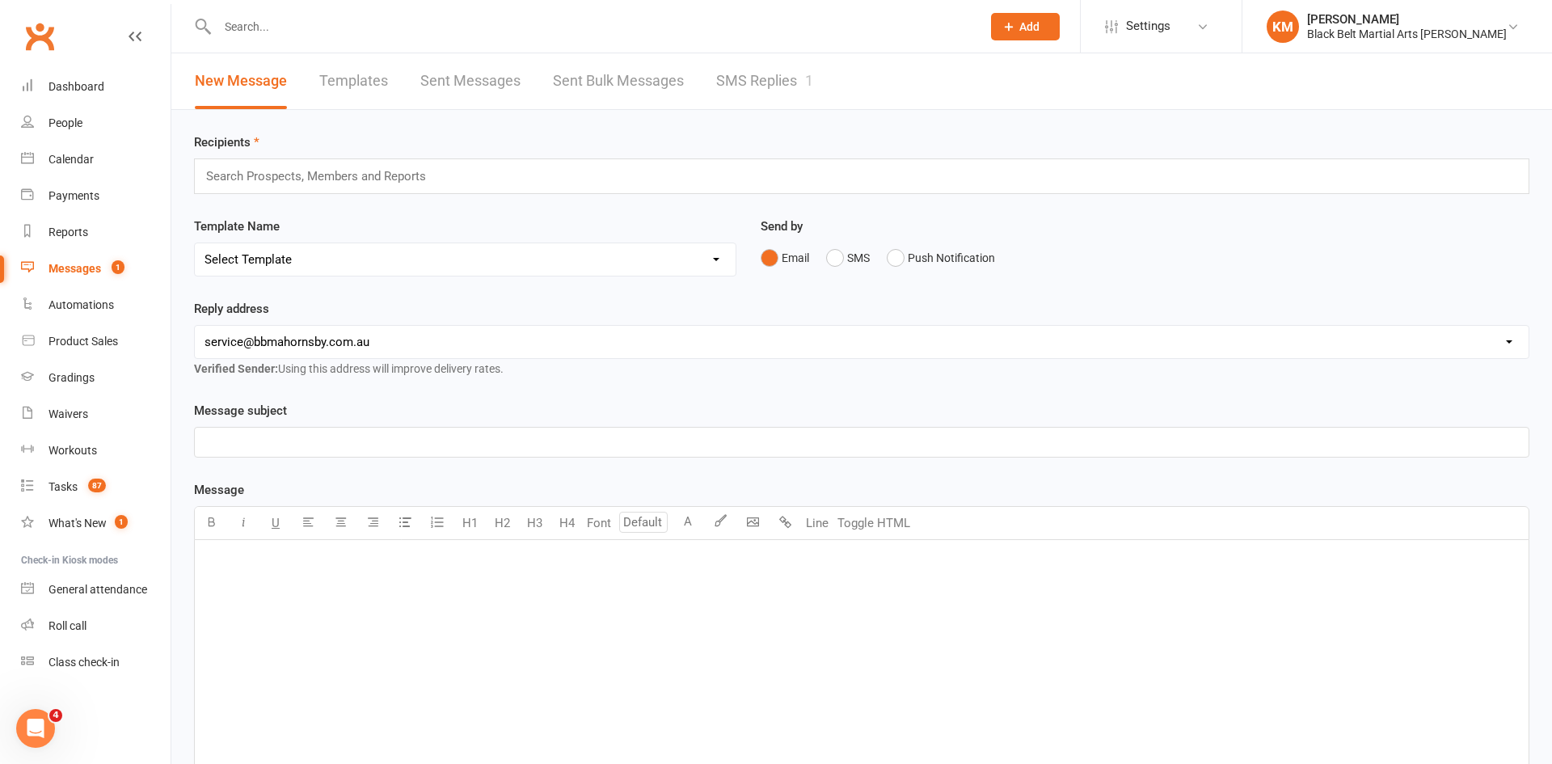
click at [738, 78] on link "SMS Replies 1" at bounding box center [764, 81] width 97 height 56
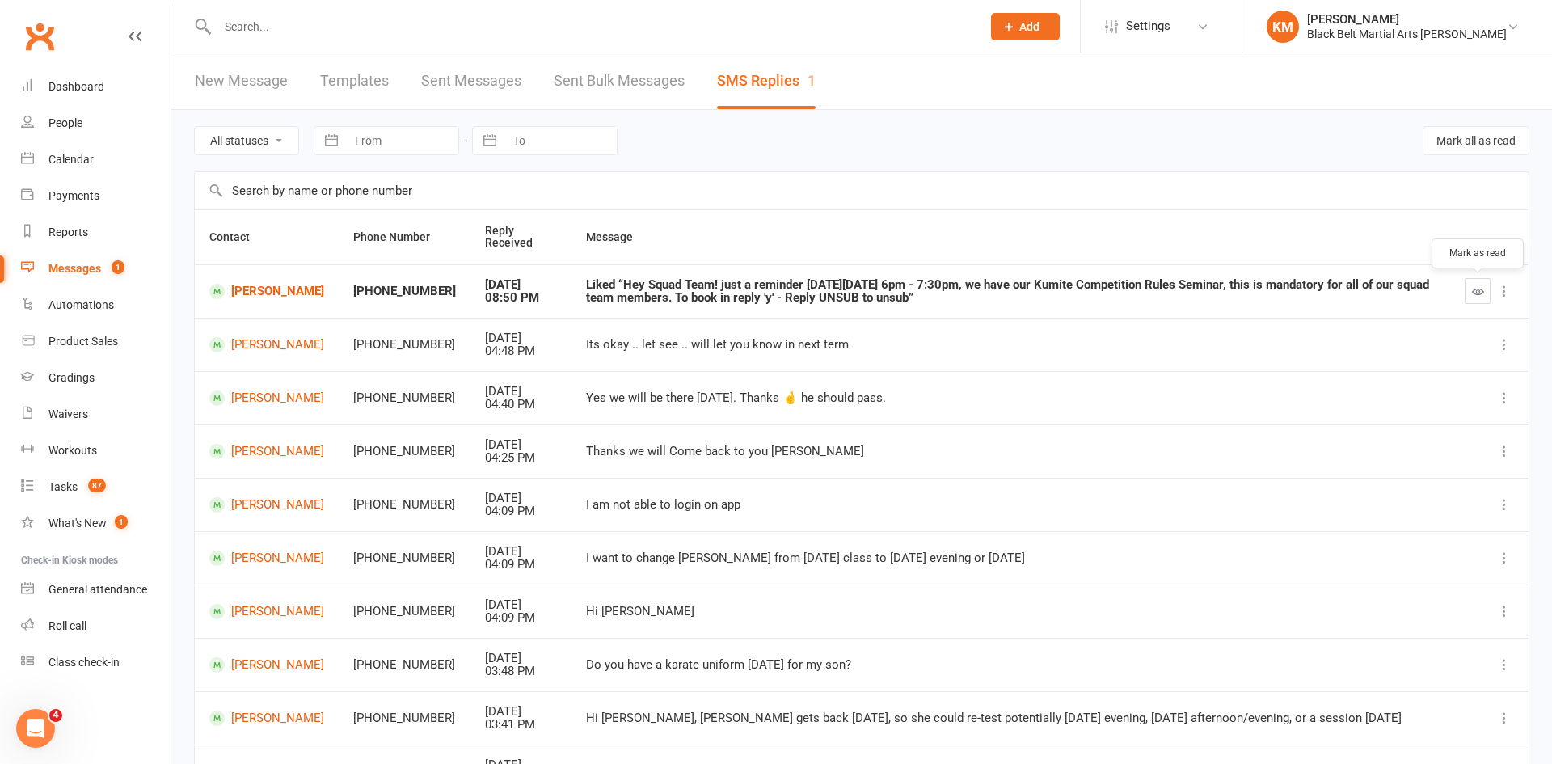
click at [1475, 298] on button "button" at bounding box center [1478, 291] width 26 height 26
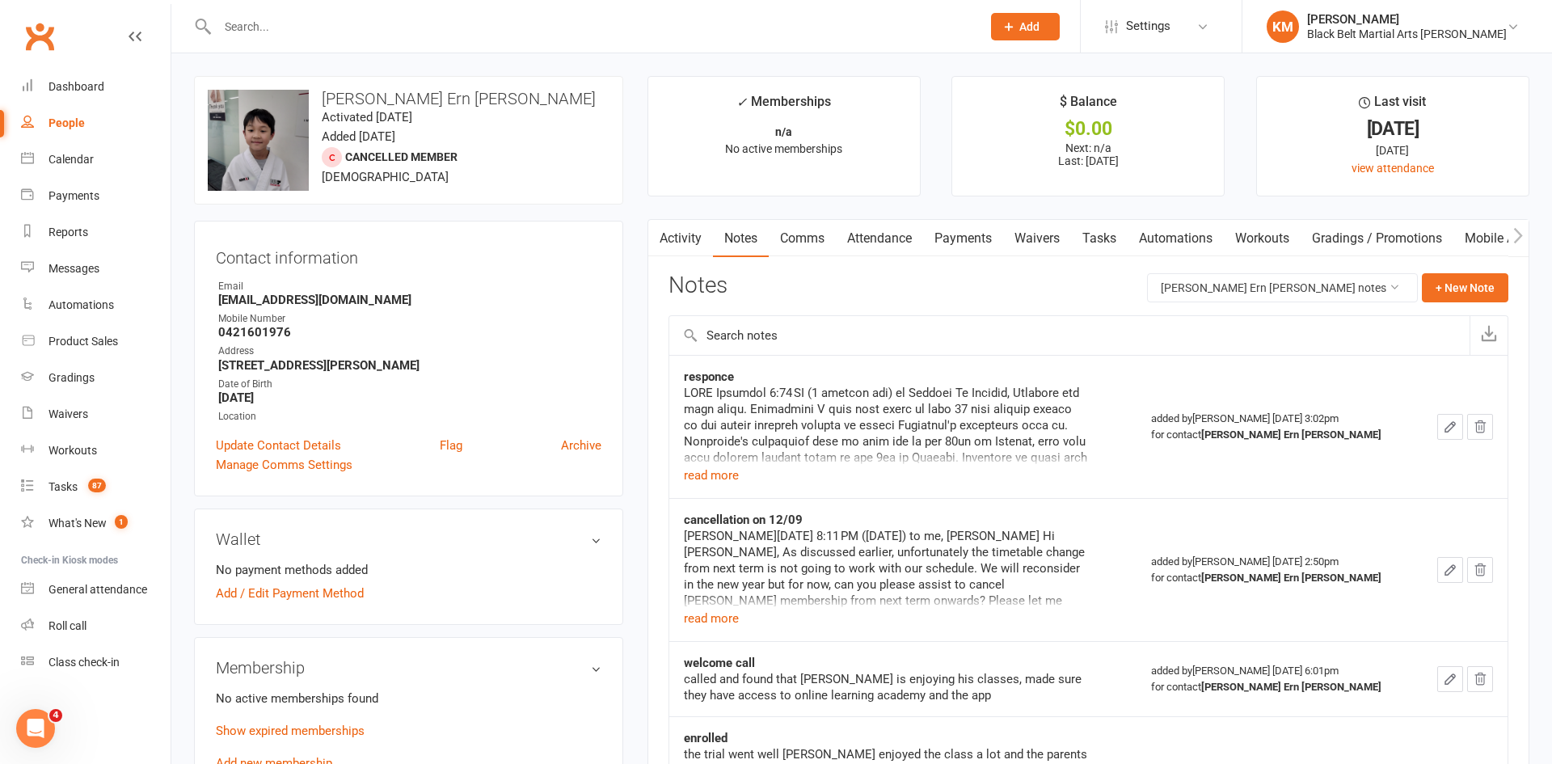
click at [800, 234] on link "Comms" at bounding box center [802, 238] width 67 height 37
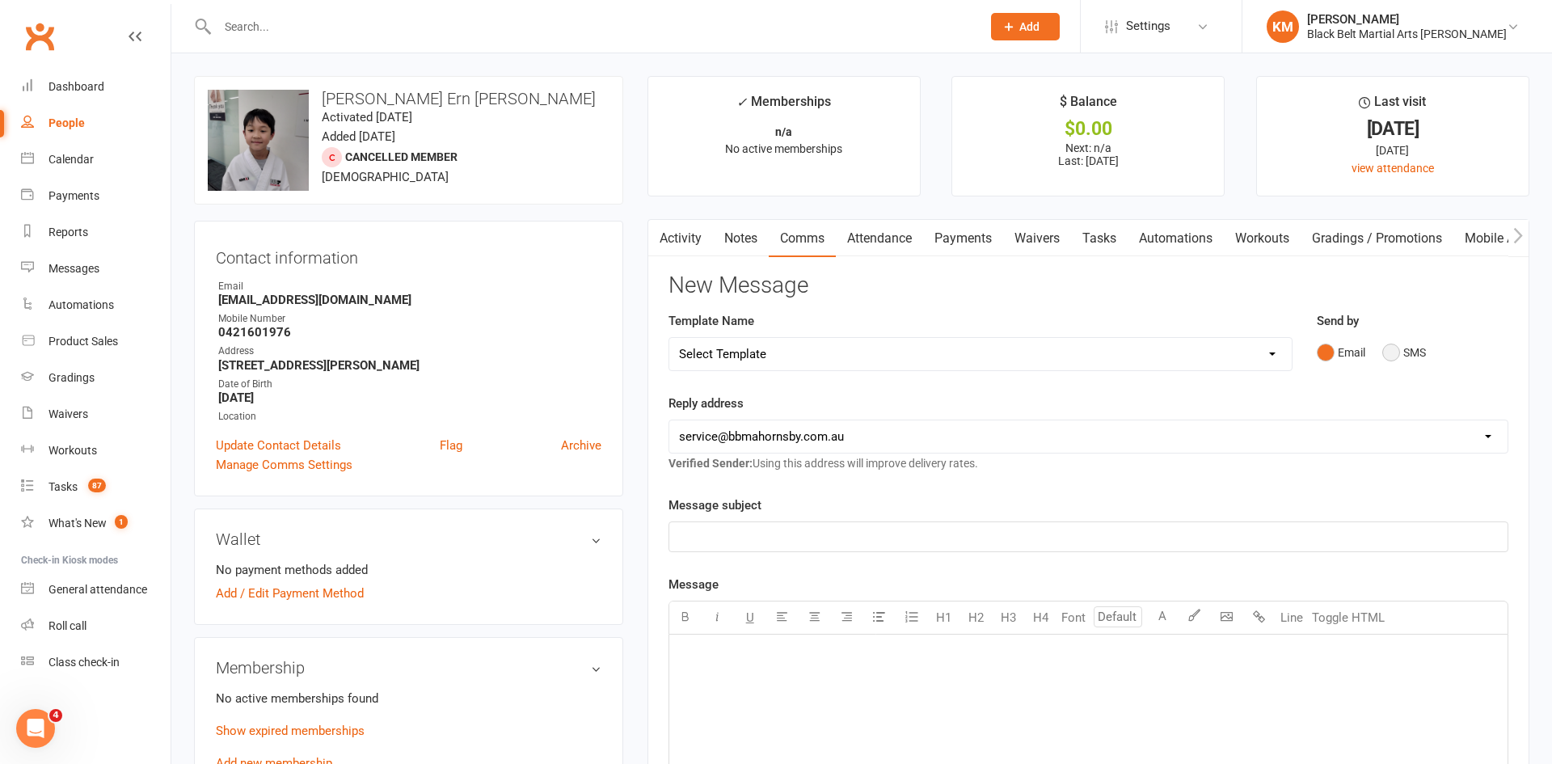
click at [1390, 347] on button "SMS" at bounding box center [1404, 352] width 44 height 31
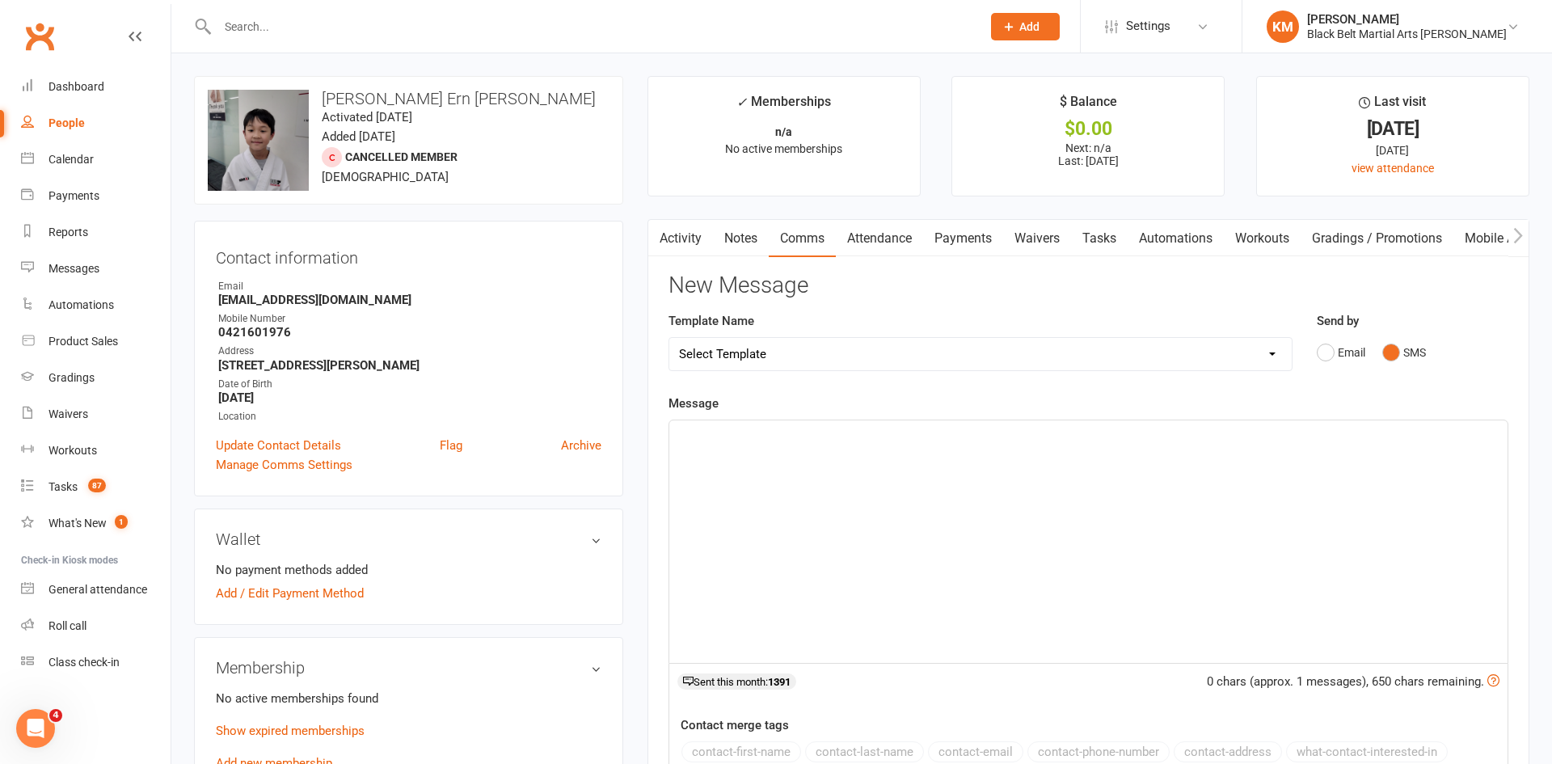
click at [1228, 502] on div "﻿" at bounding box center [1088, 541] width 838 height 243
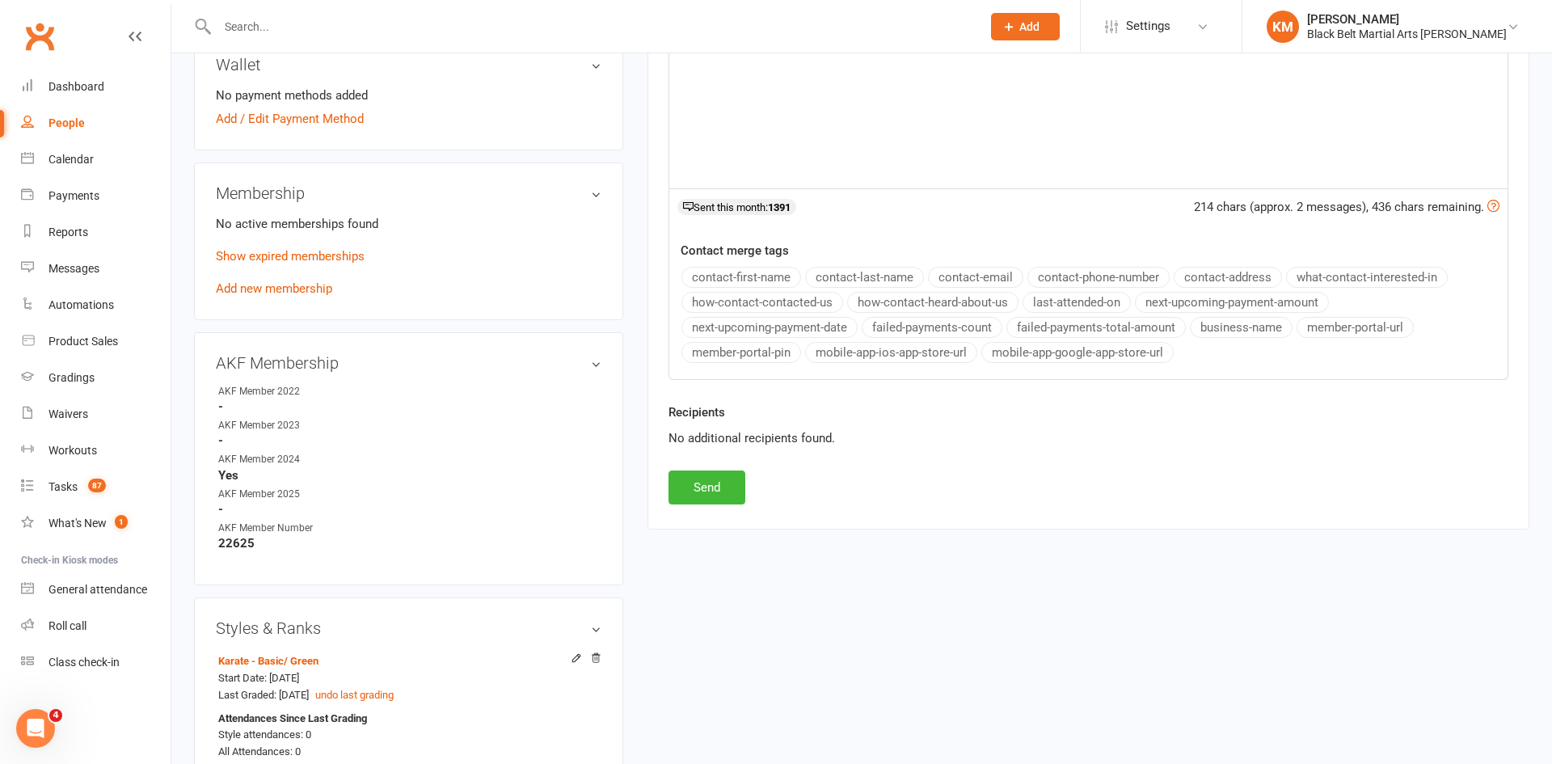
scroll to position [517, 0]
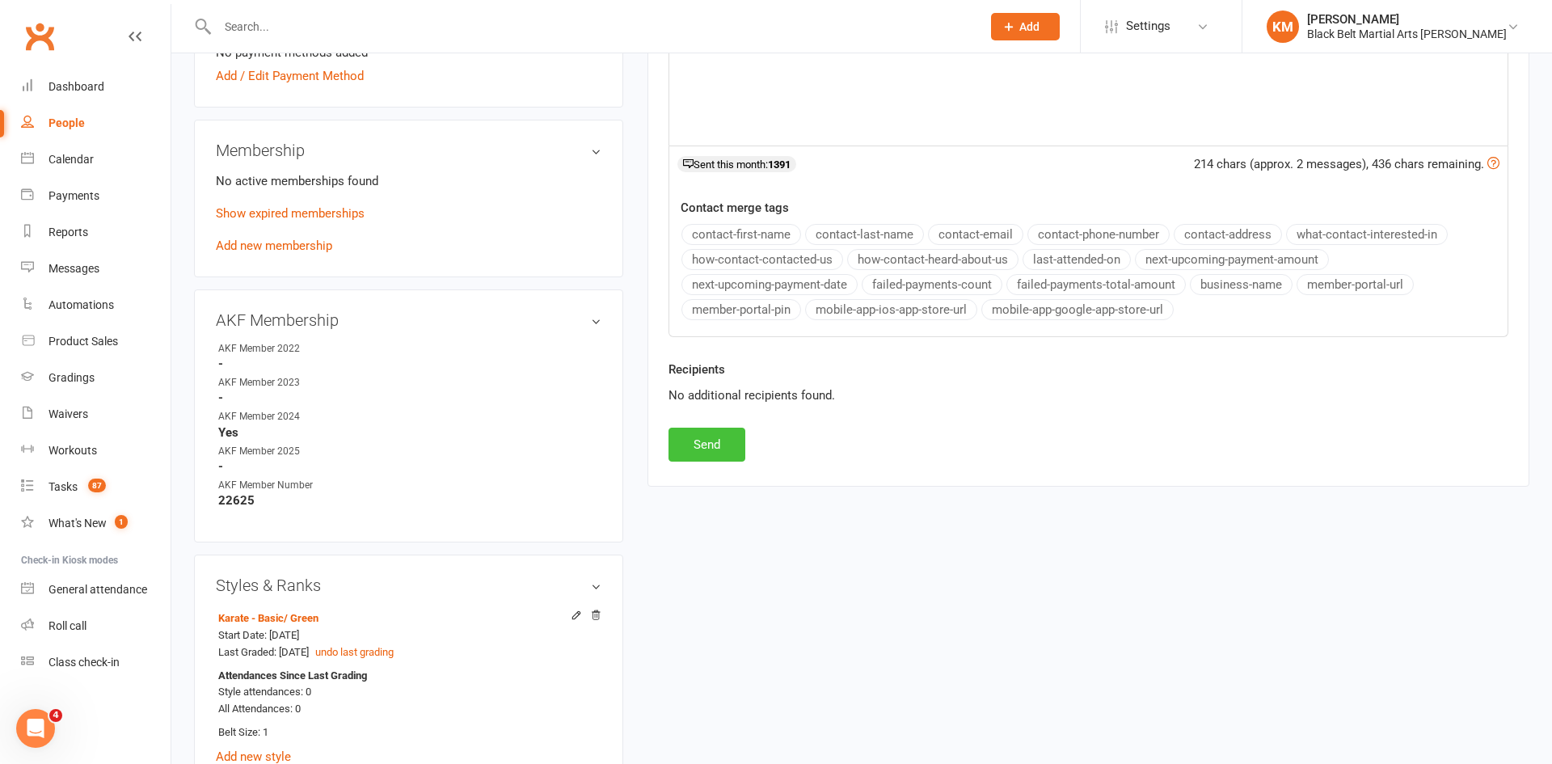
click at [695, 442] on button "Send" at bounding box center [707, 445] width 77 height 34
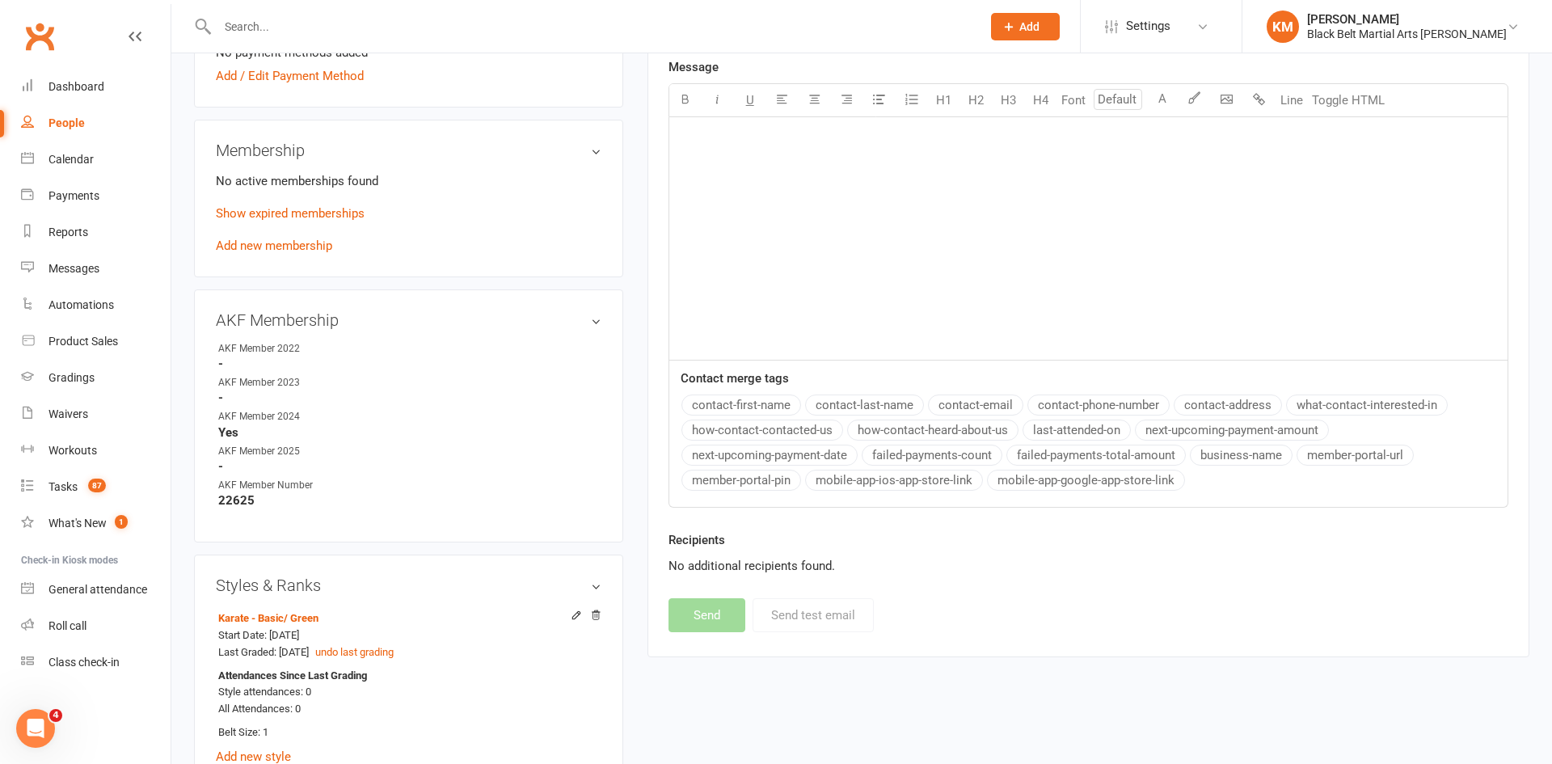
scroll to position [0, 0]
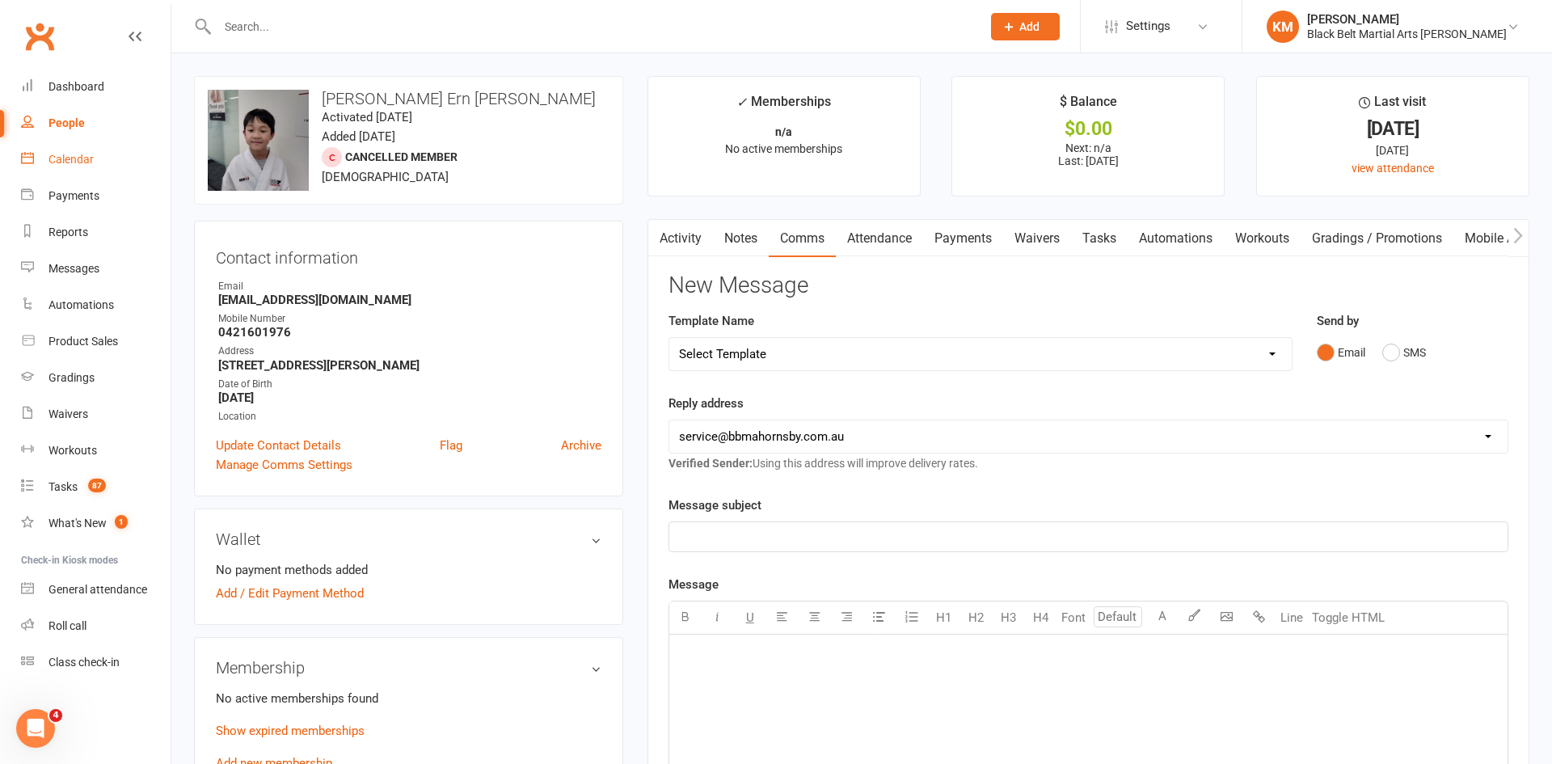
click at [74, 157] on div "Calendar" at bounding box center [71, 159] width 45 height 13
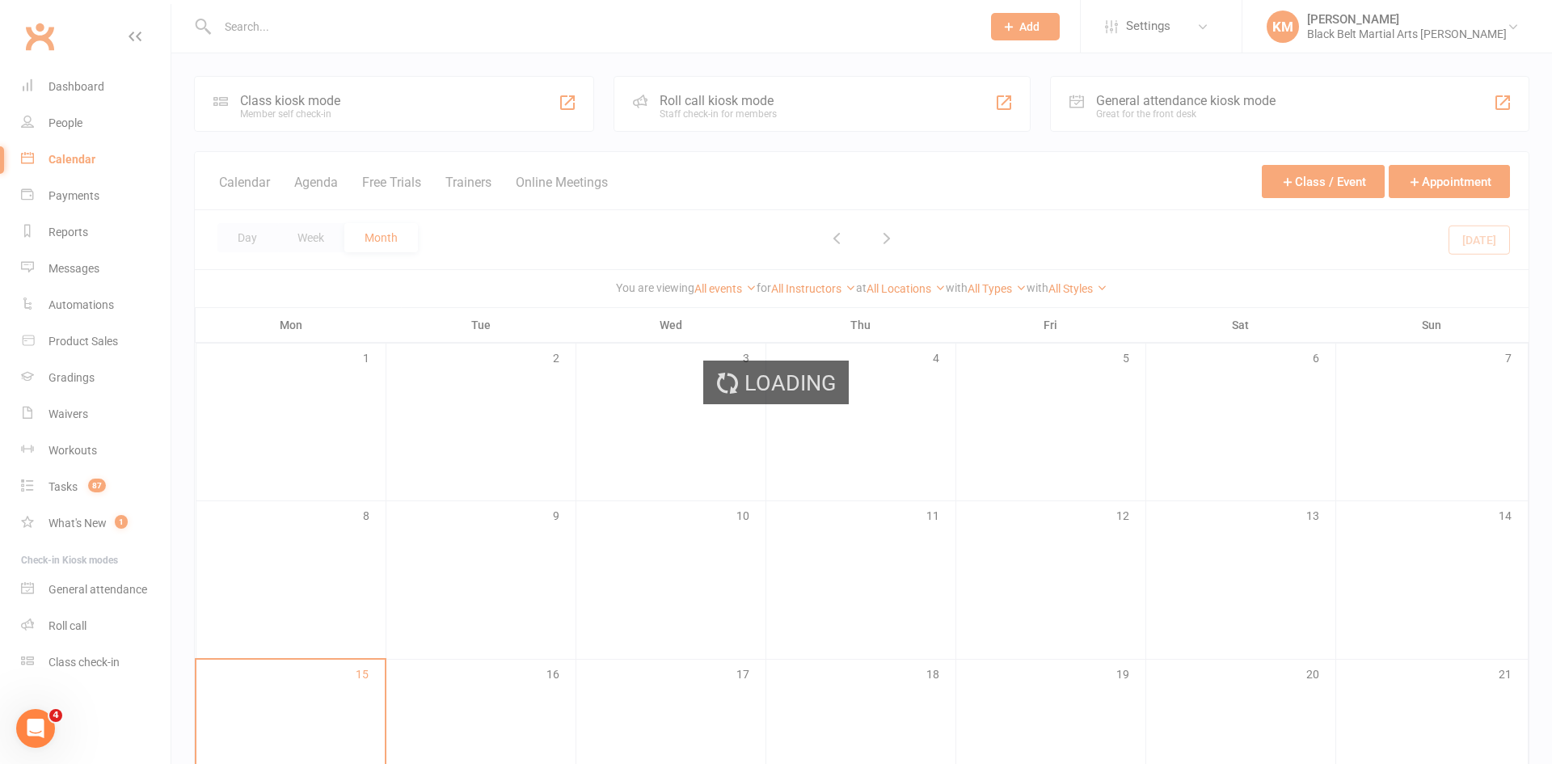
click at [75, 116] on div "Loading" at bounding box center [776, 382] width 1552 height 764
click at [74, 119] on div "Loading" at bounding box center [776, 382] width 1552 height 764
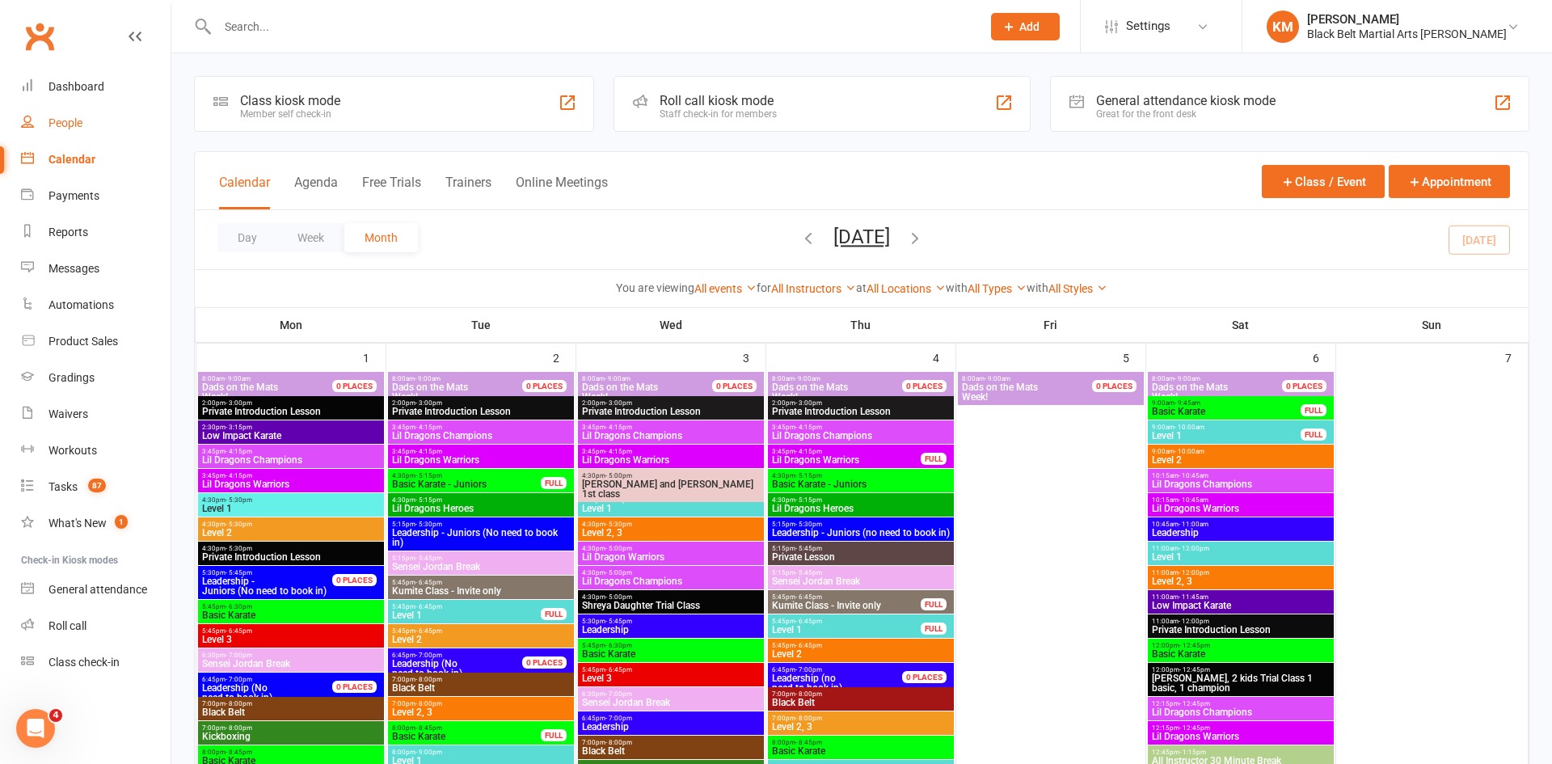
click at [74, 119] on div "People" at bounding box center [66, 122] width 34 height 13
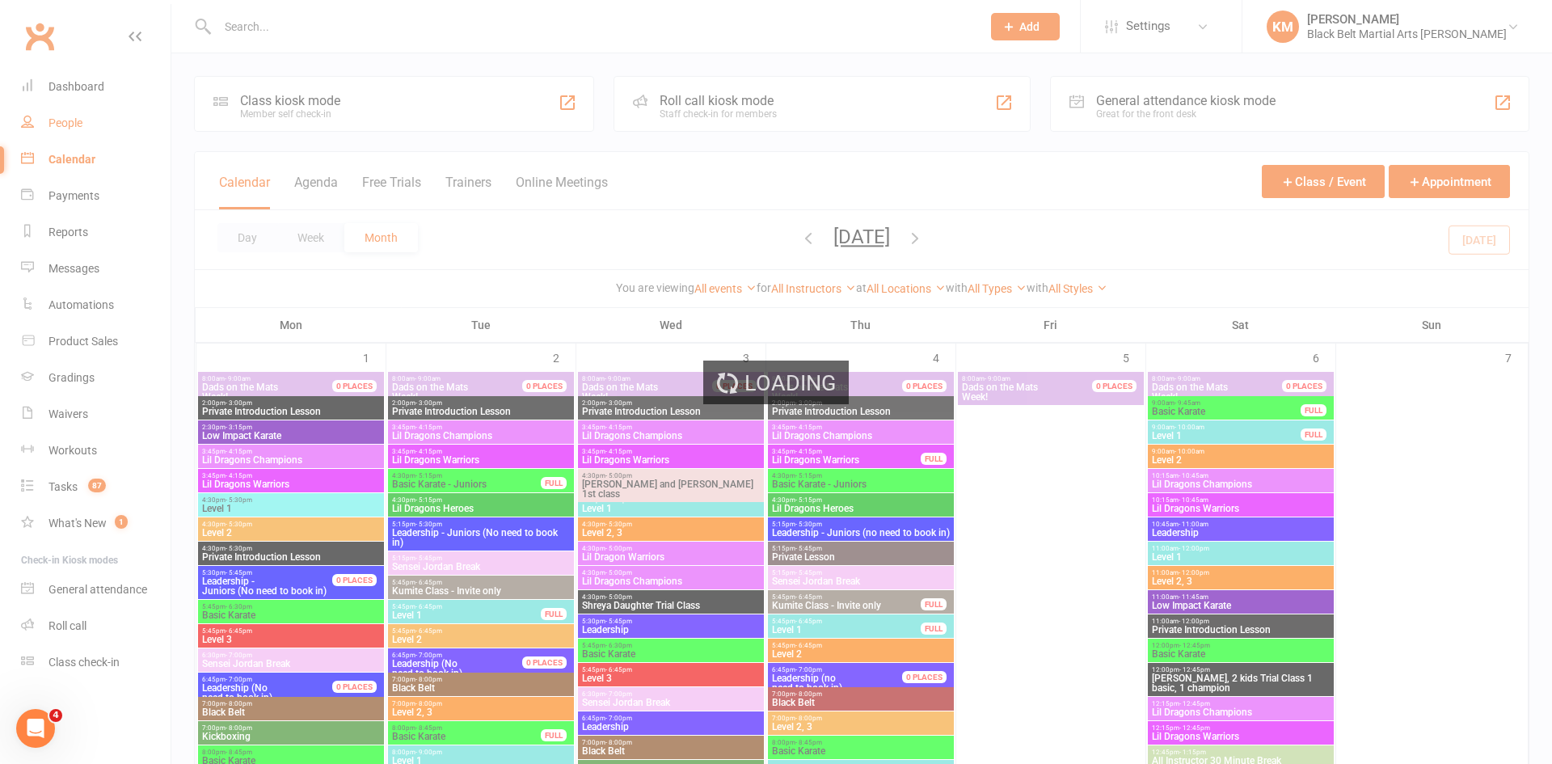
select select "100"
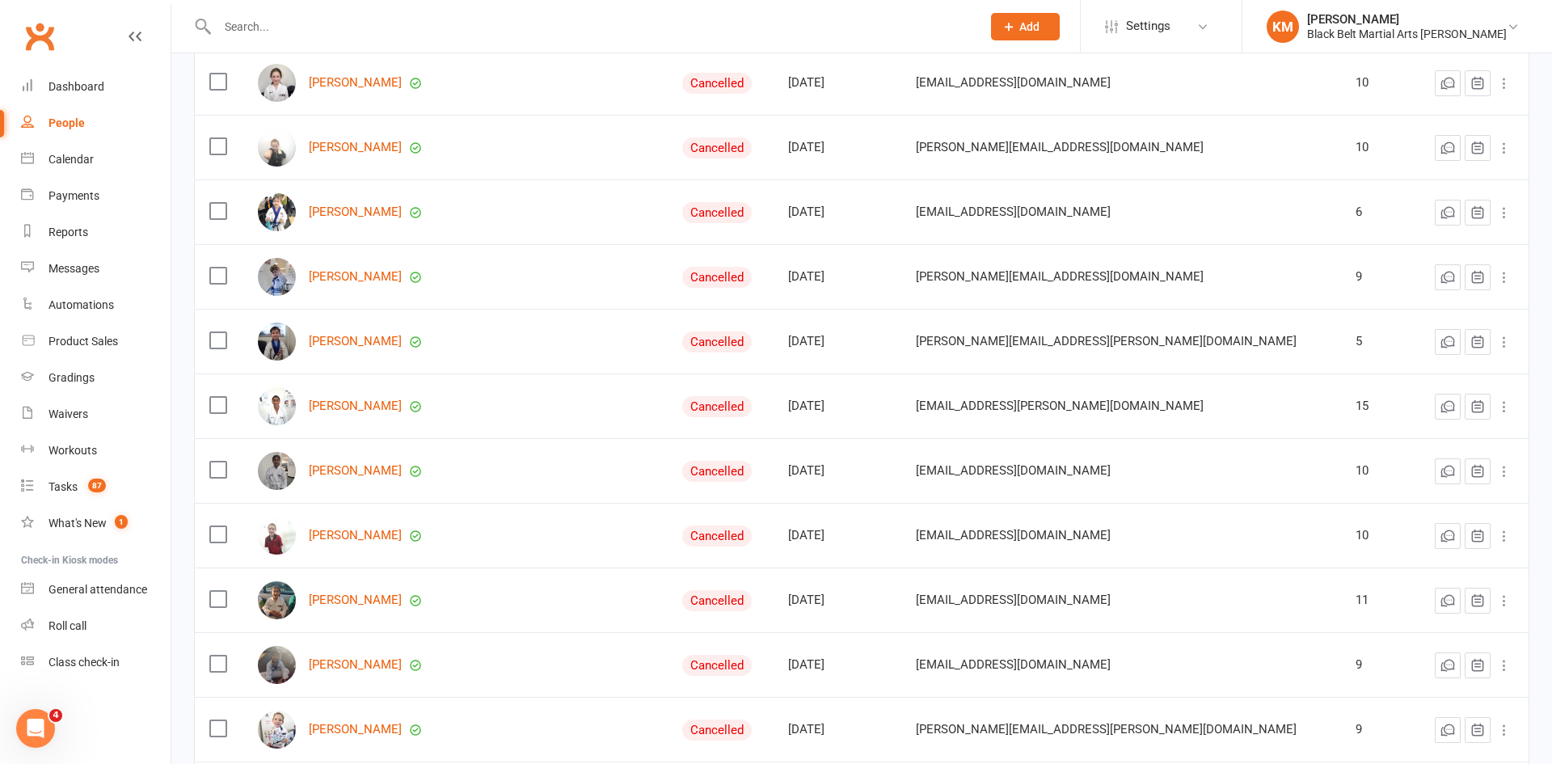
scroll to position [6129, 0]
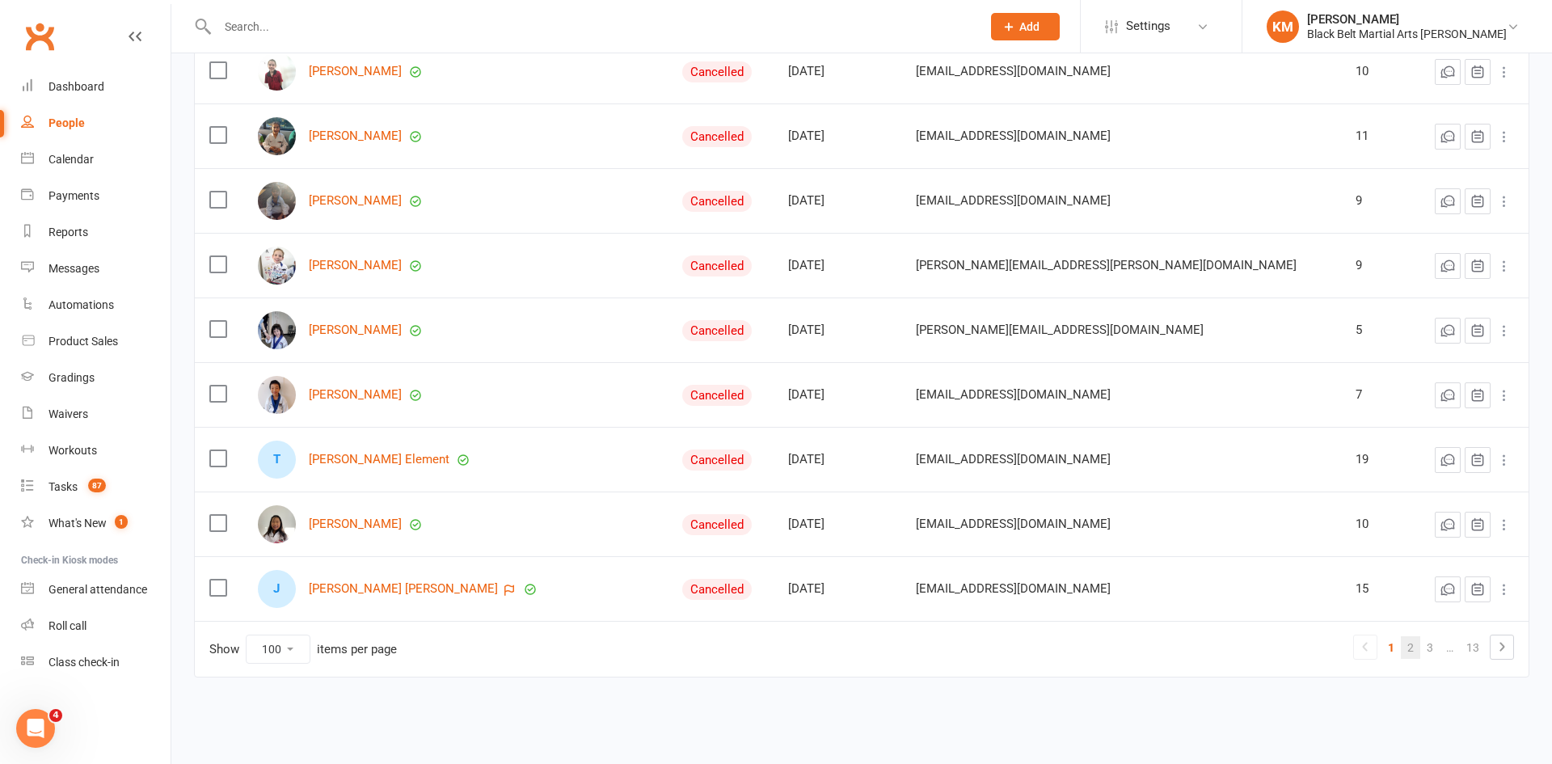
click at [1415, 644] on link "2" at bounding box center [1410, 647] width 19 height 23
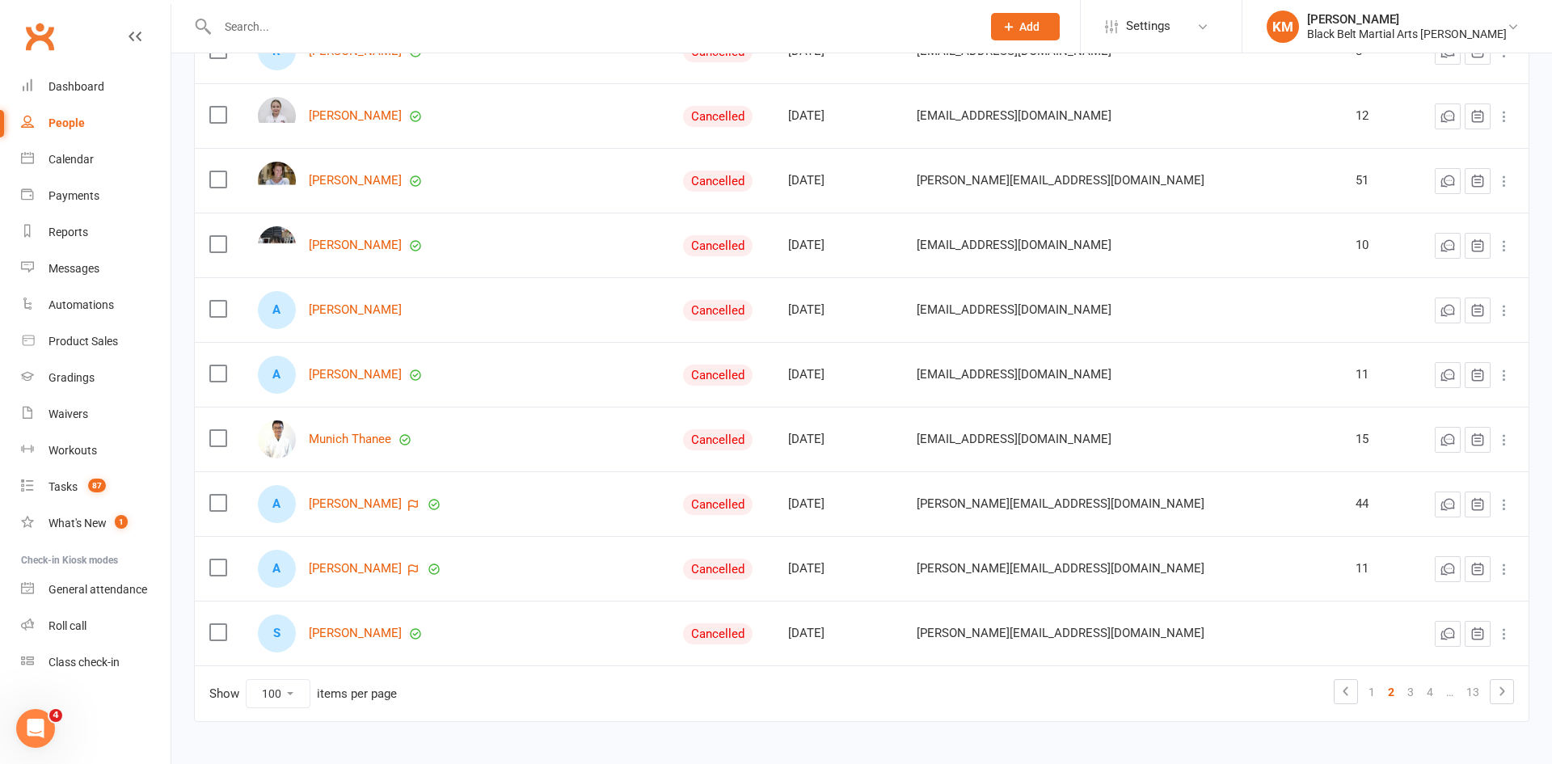
scroll to position [6087, 0]
click at [1407, 690] on link "3" at bounding box center [1410, 690] width 19 height 23
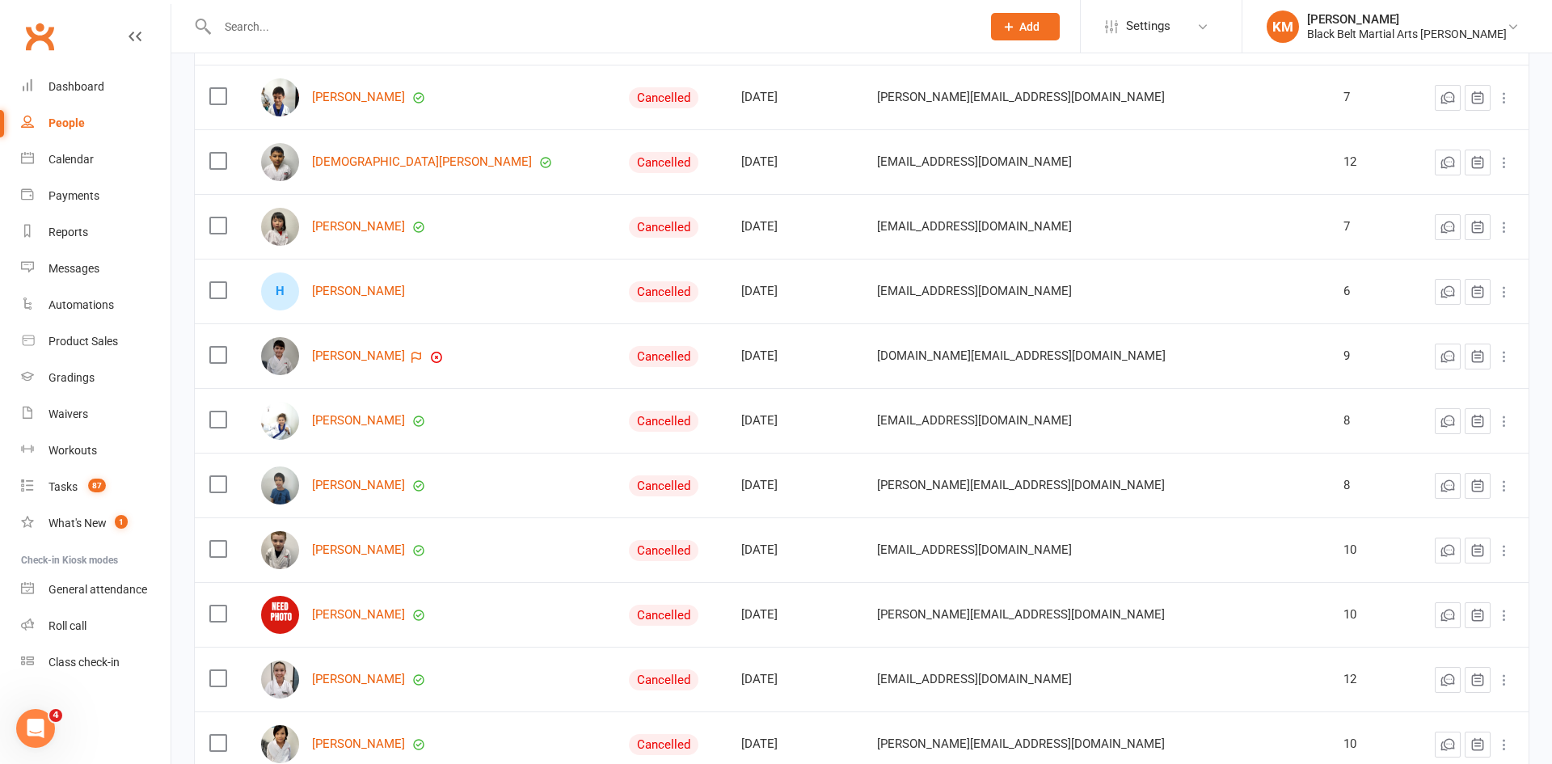
scroll to position [2551, 0]
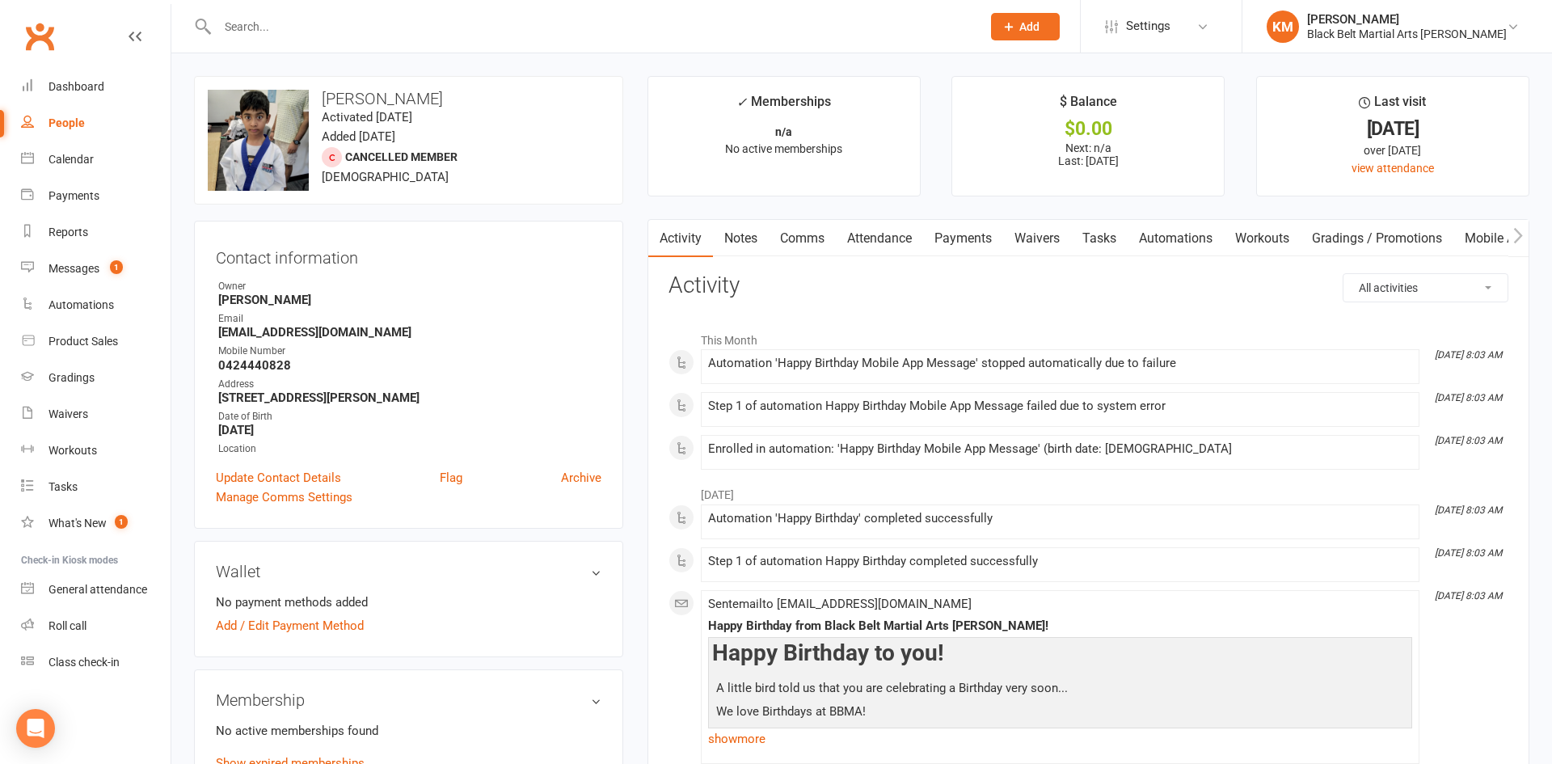
click at [747, 238] on link "Notes" at bounding box center [741, 238] width 56 height 37
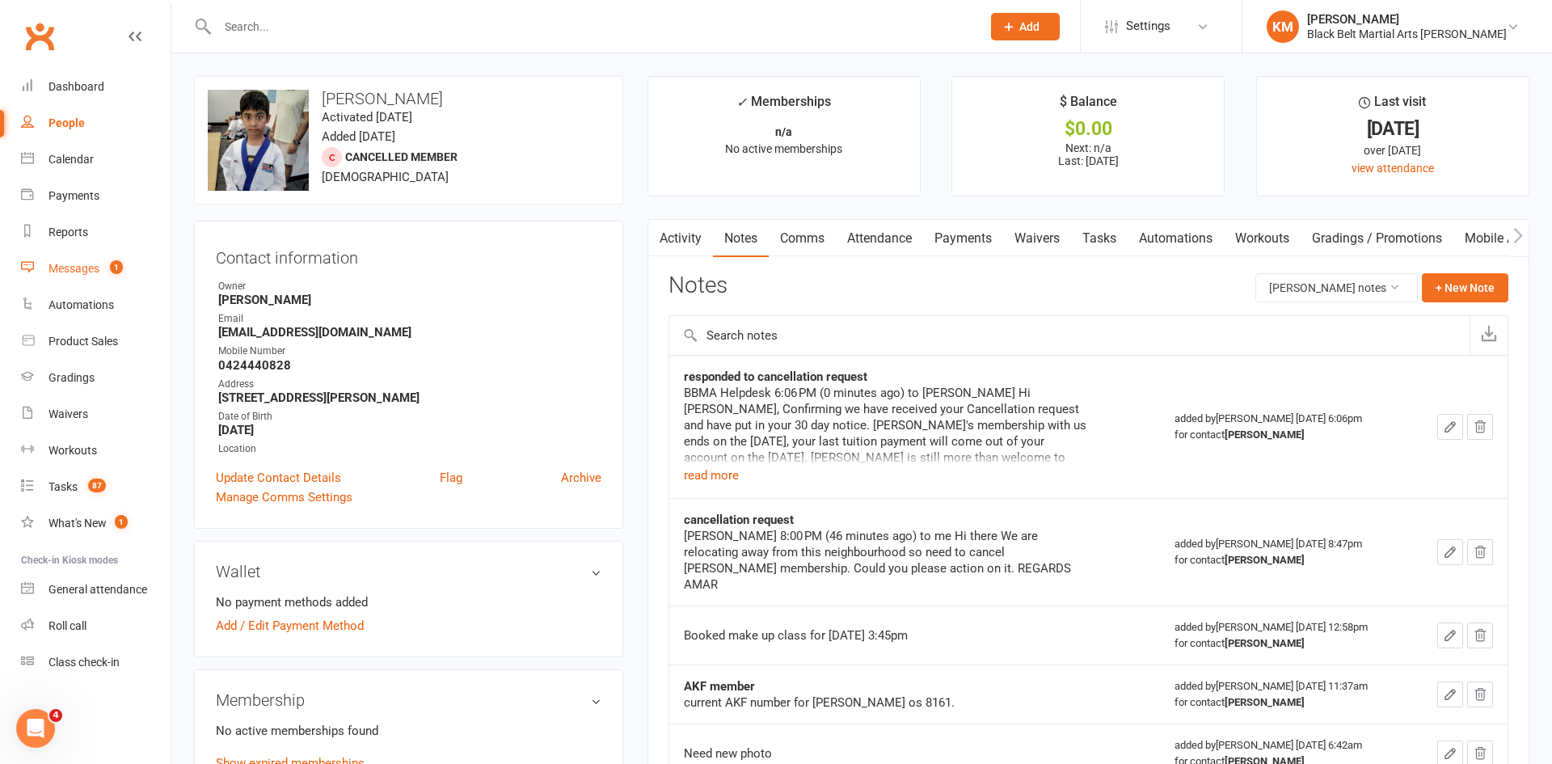
click at [71, 267] on div "Messages" at bounding box center [74, 268] width 51 height 13
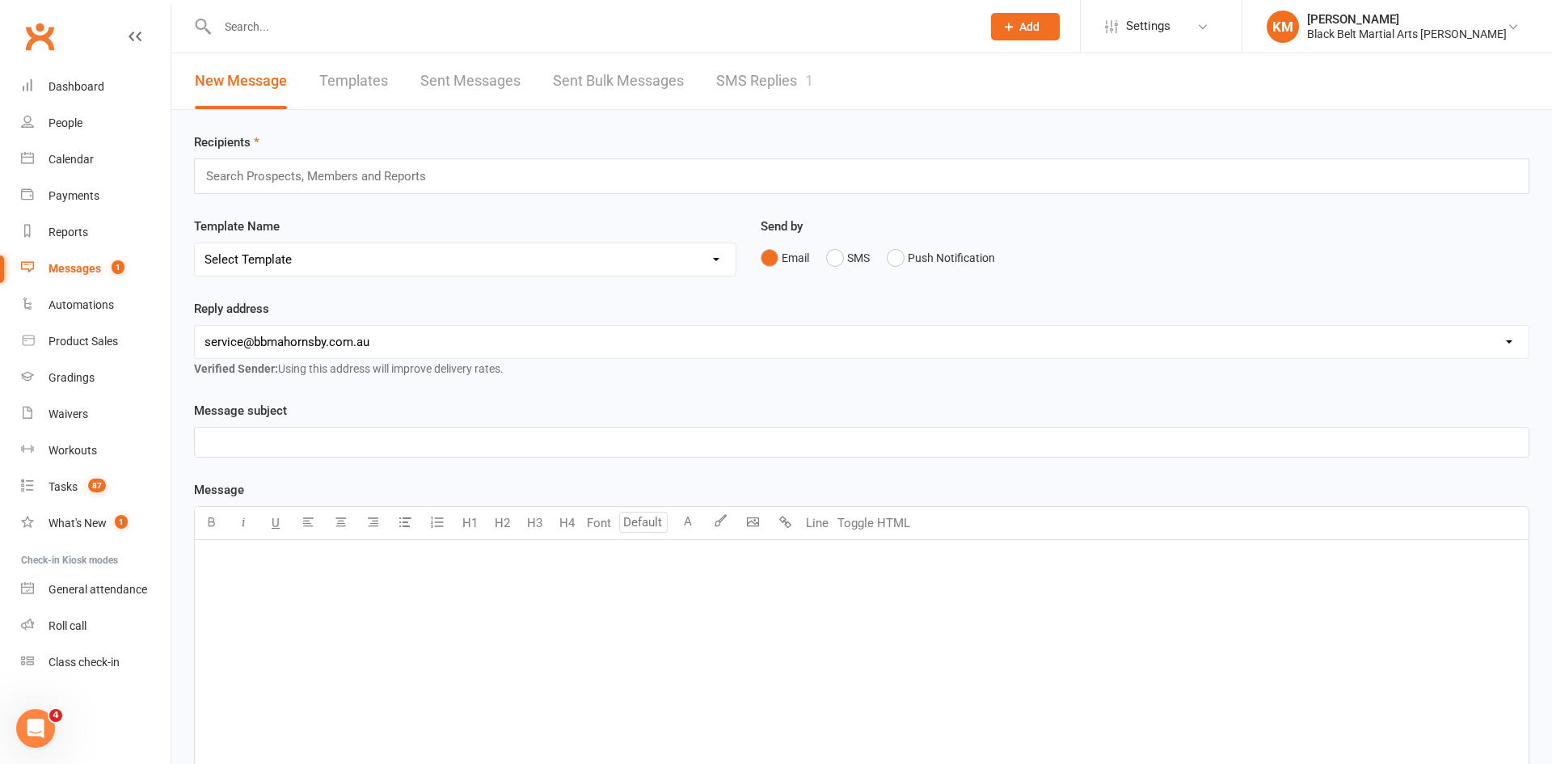
click at [795, 95] on link "SMS Replies 1" at bounding box center [764, 81] width 97 height 56
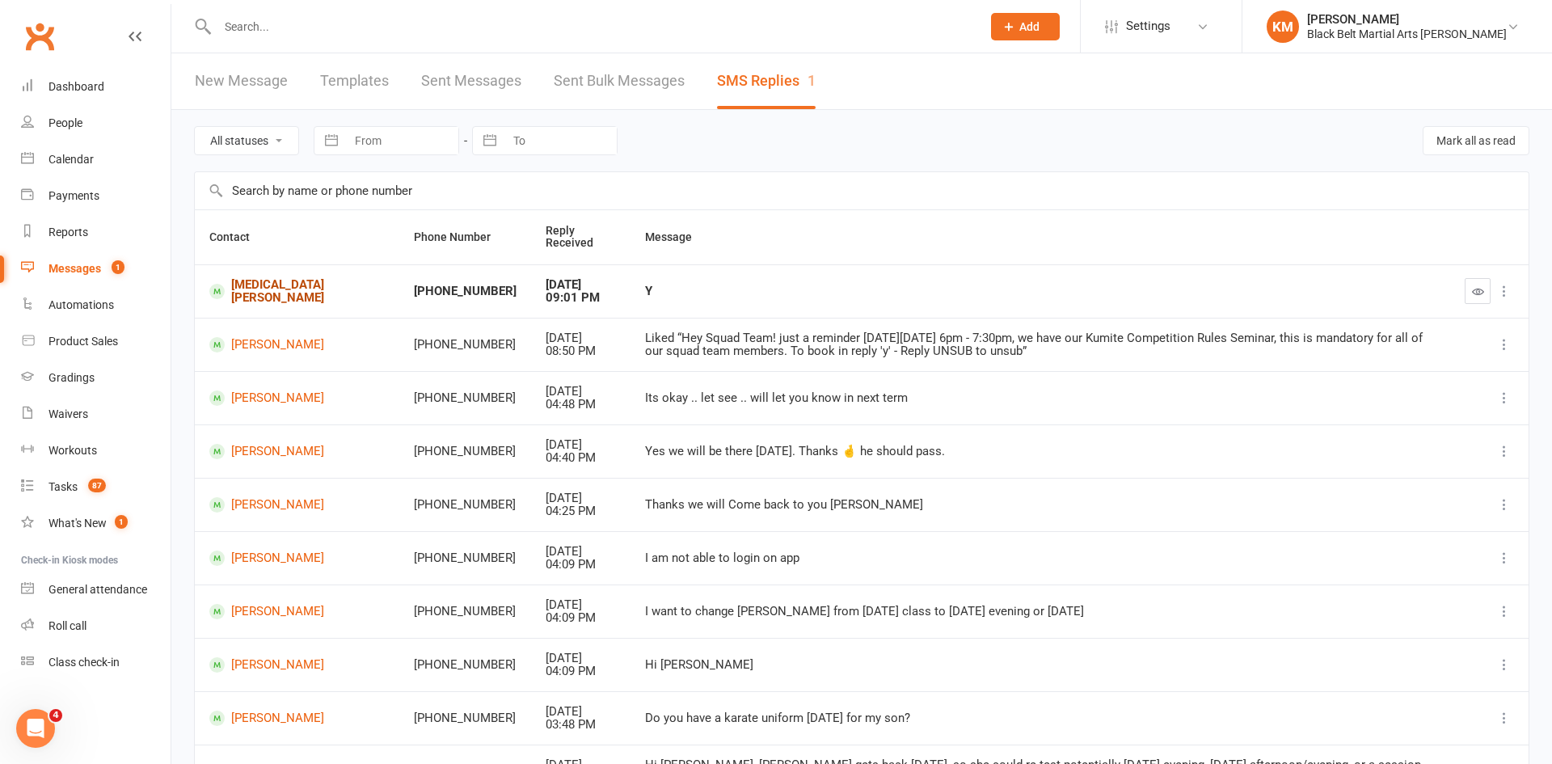
click at [239, 301] on link "[MEDICAL_DATA][PERSON_NAME]" at bounding box center [296, 291] width 175 height 27
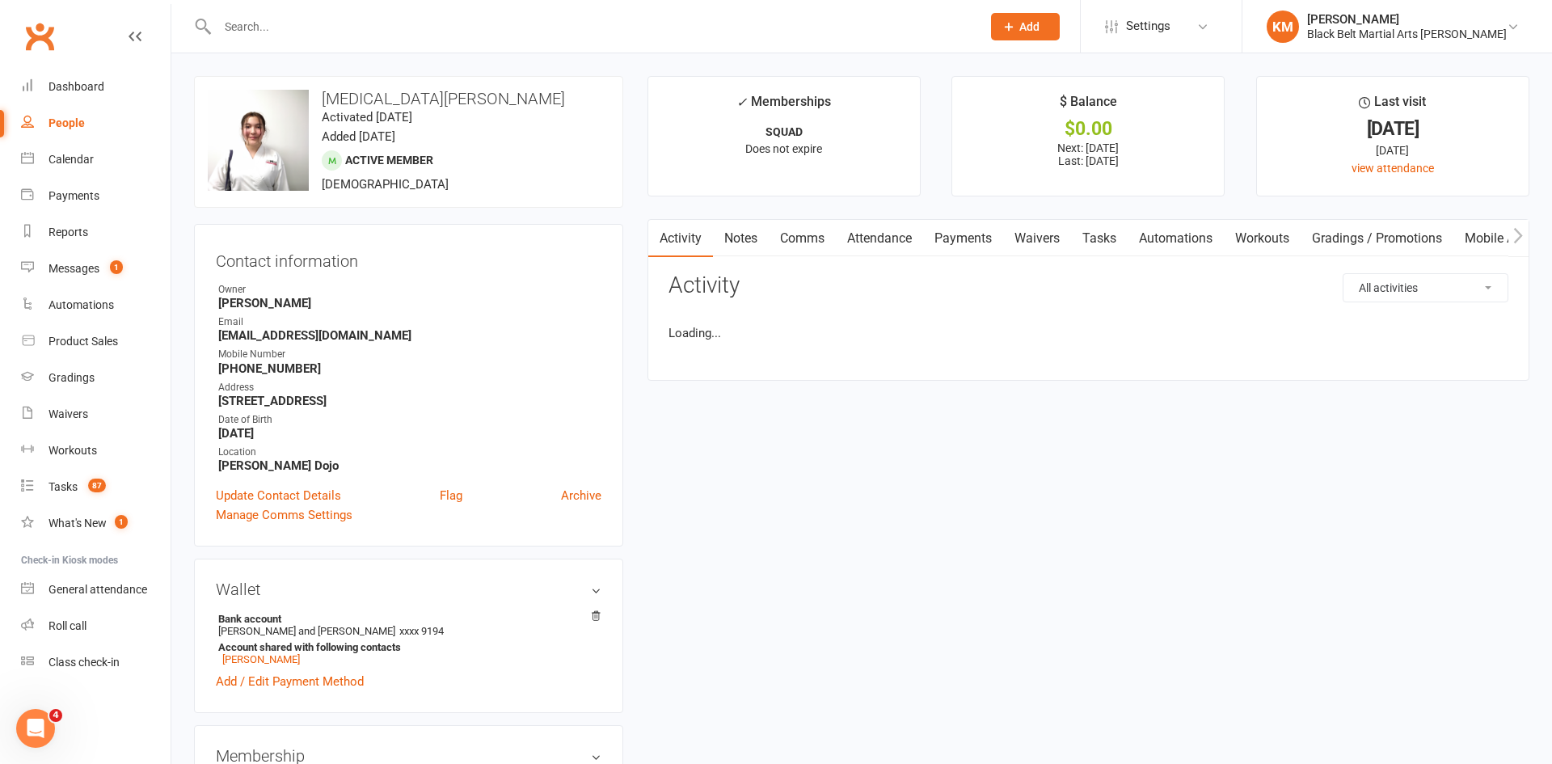
click at [891, 248] on link "Attendance" at bounding box center [879, 238] width 87 height 37
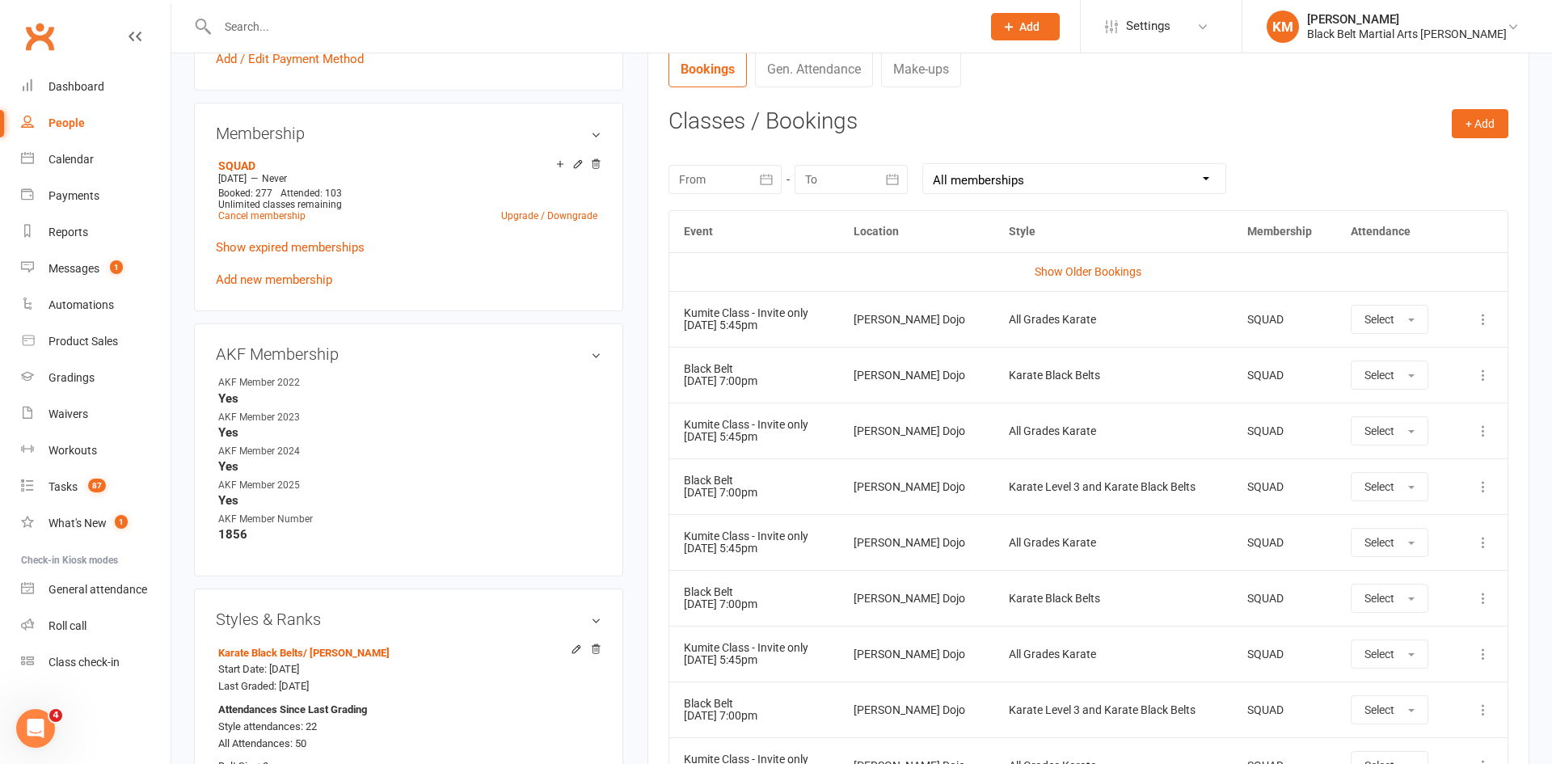
scroll to position [619, 0]
click at [1472, 129] on button "+ Add" at bounding box center [1480, 126] width 57 height 29
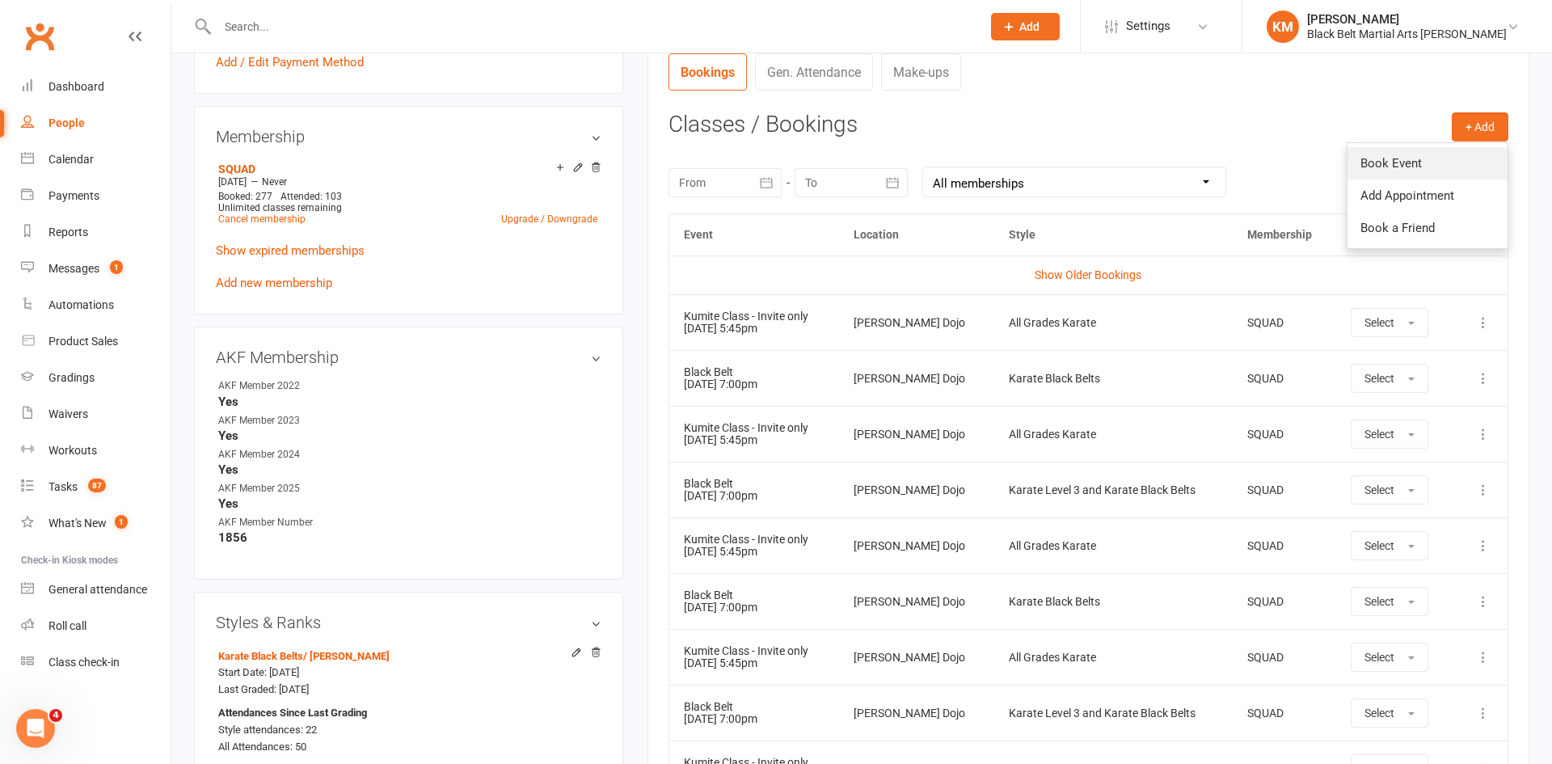
click at [1433, 154] on link "Book Event" at bounding box center [1428, 163] width 160 height 32
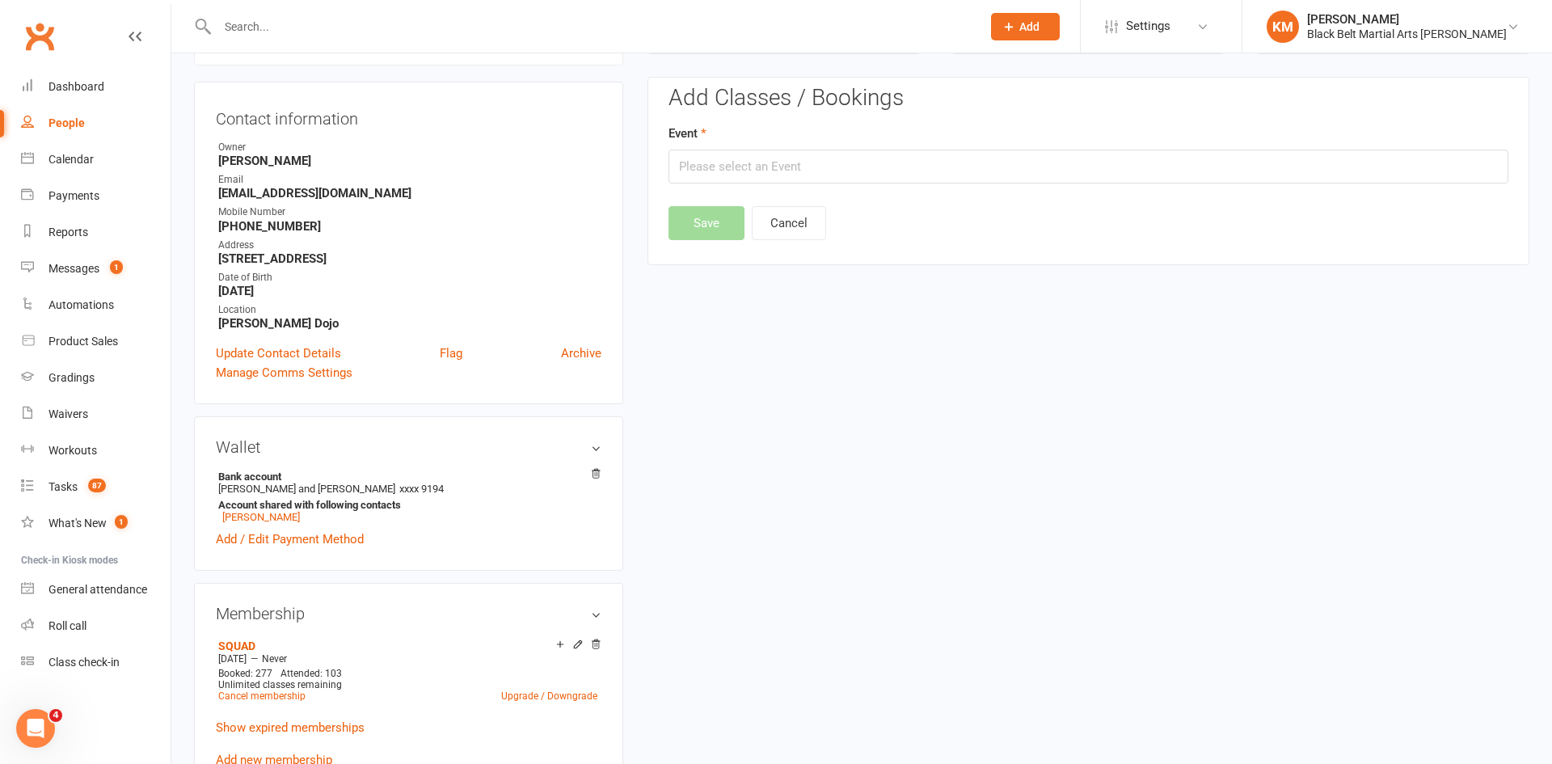
scroll to position [138, 0]
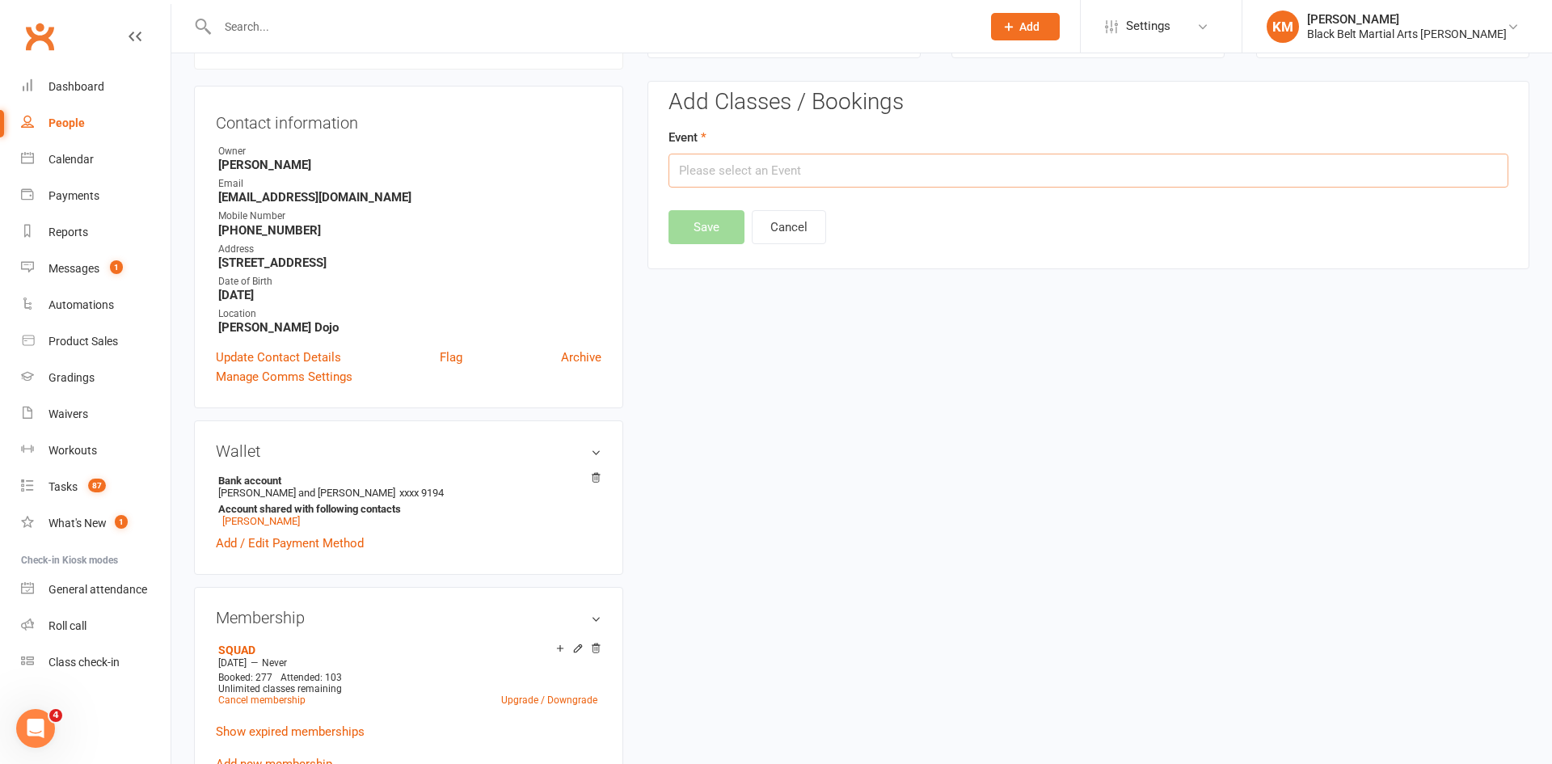
click at [1325, 160] on input "text" at bounding box center [1089, 171] width 840 height 34
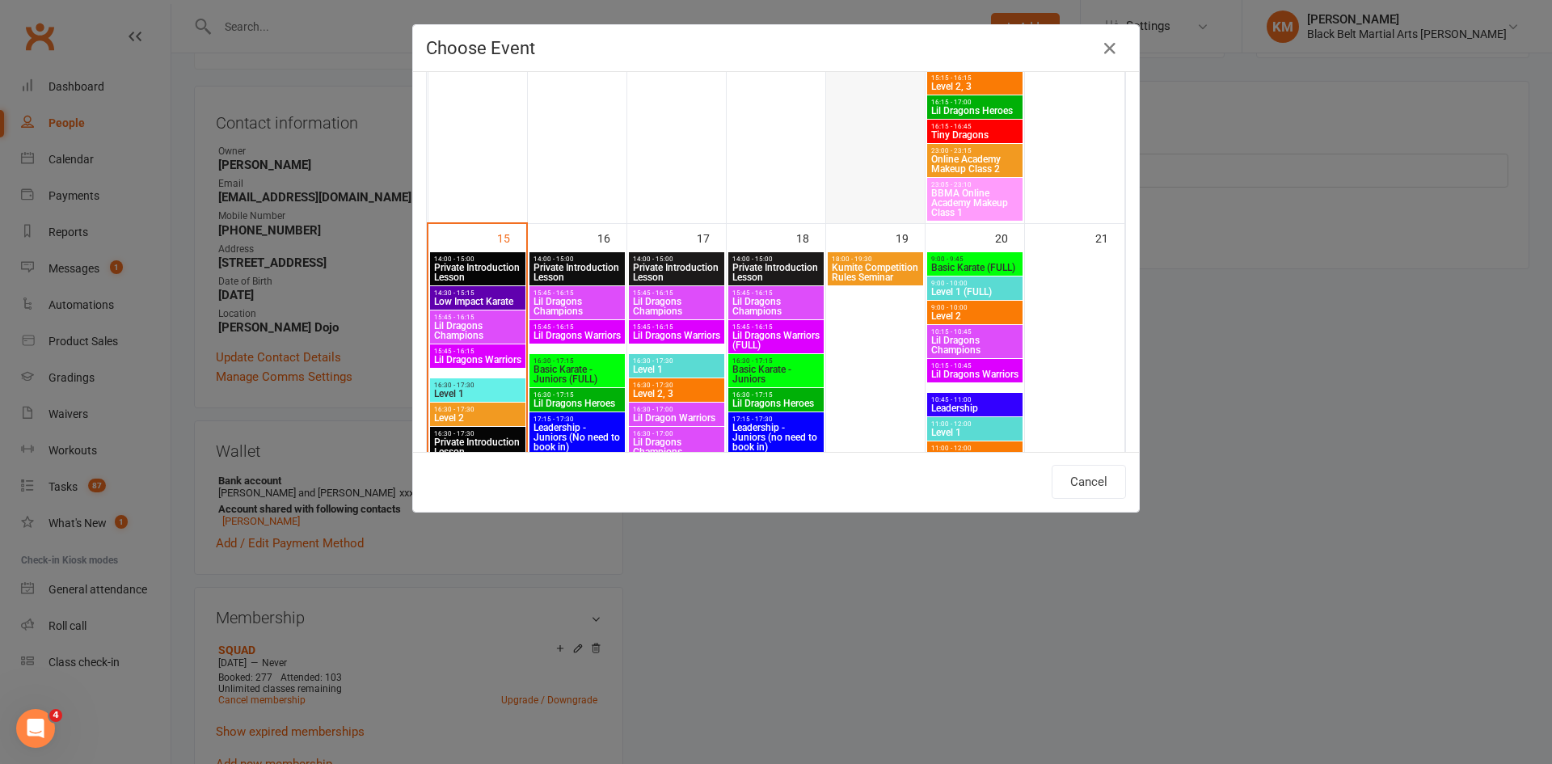
scroll to position [1627, 0]
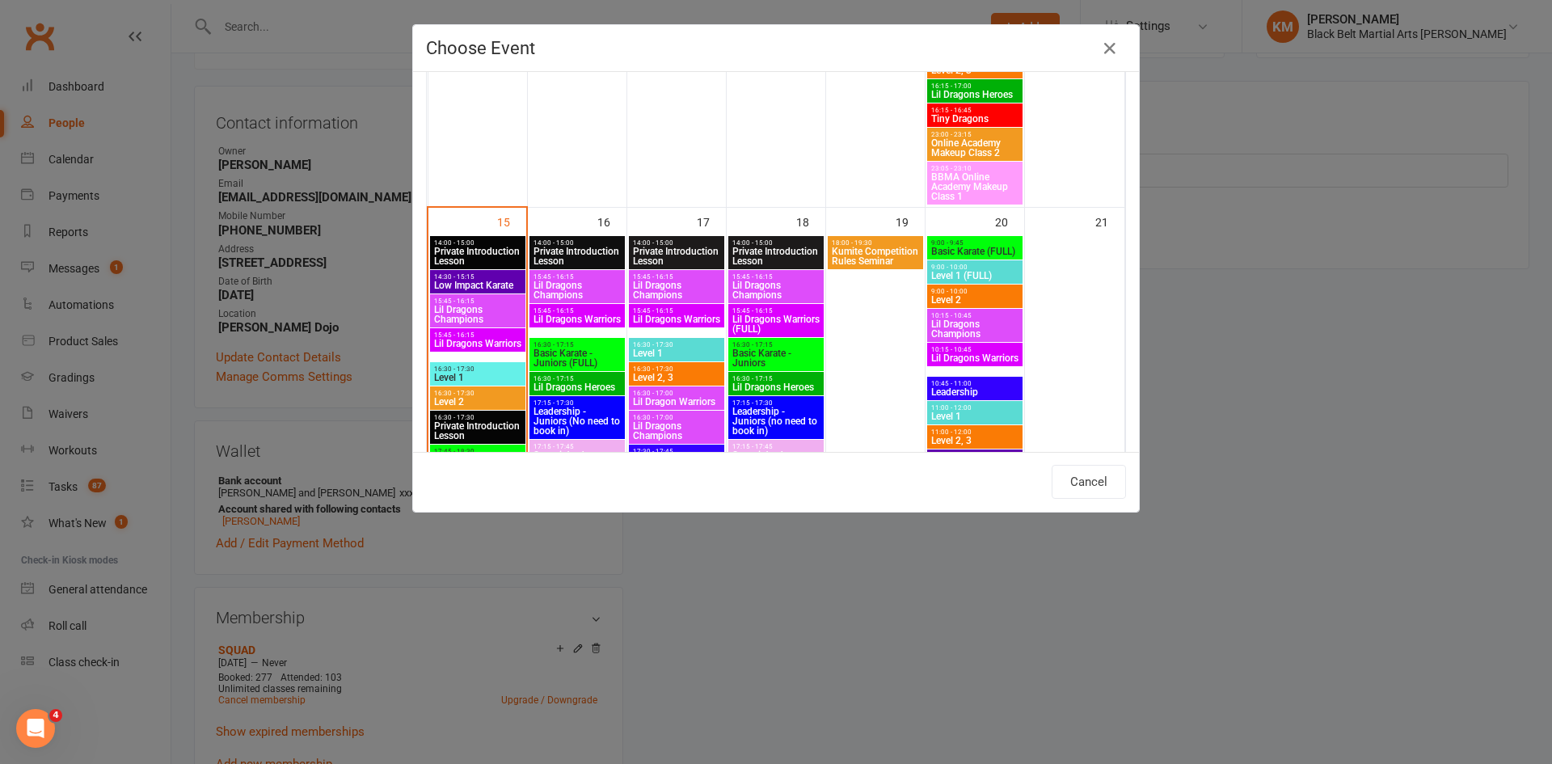
click at [885, 247] on span "Kumite Competition Rules Seminar" at bounding box center [875, 256] width 89 height 19
type input "Kumite Competition Rules Seminar - [DATE] 6:00:00 PM"
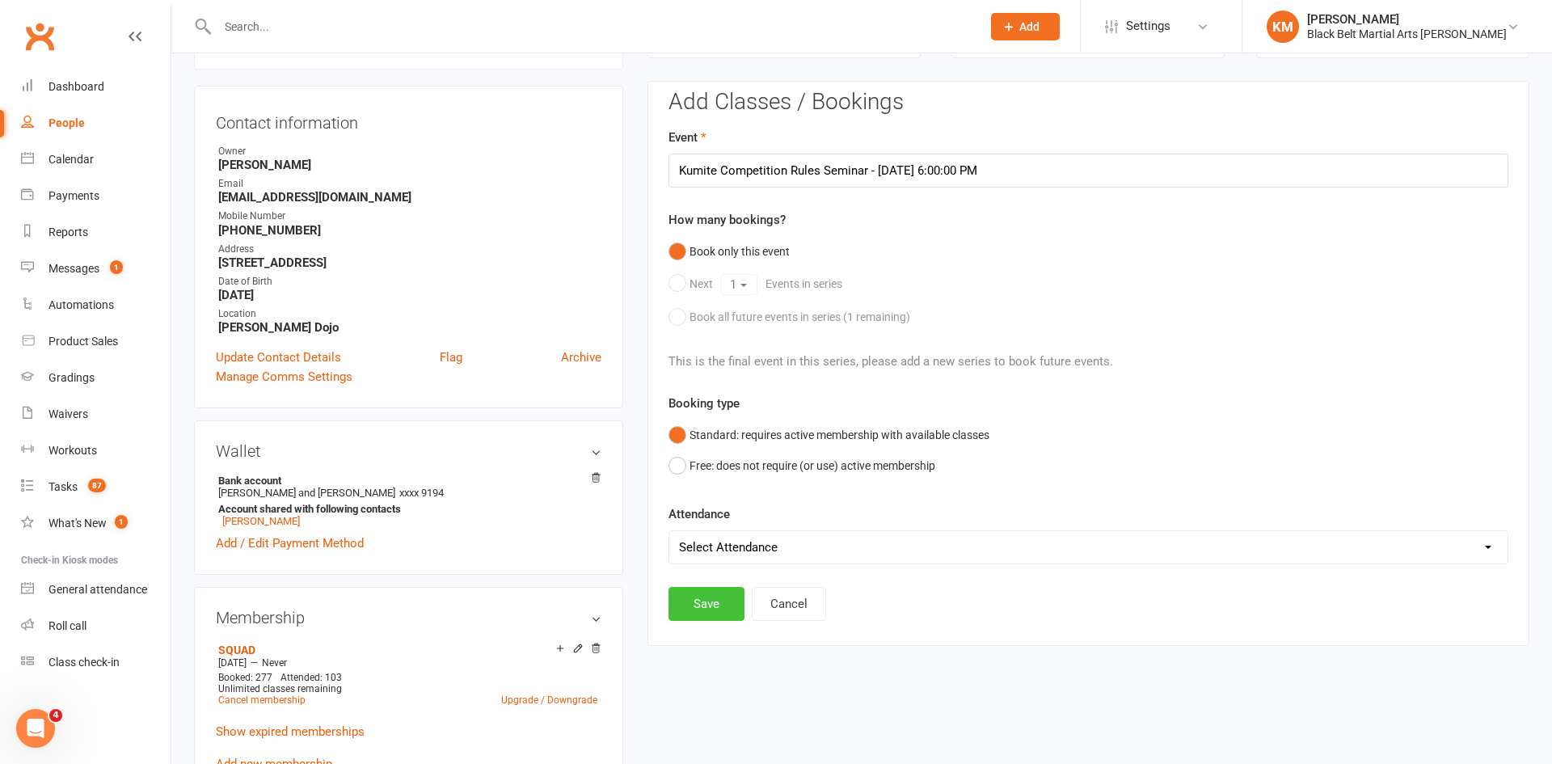
click at [714, 593] on button "Save" at bounding box center [707, 604] width 76 height 34
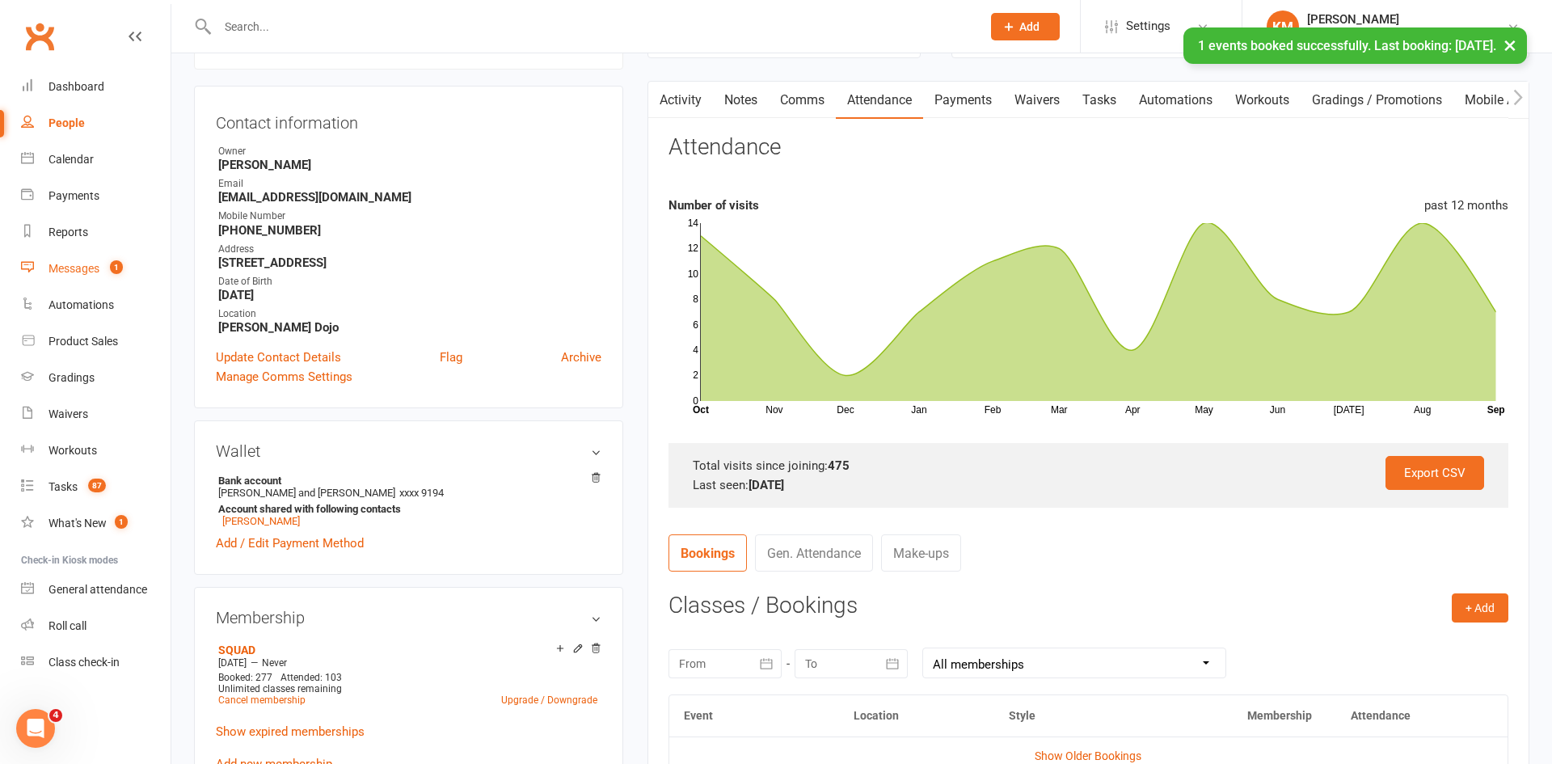
click at [111, 273] on count-badge "1" at bounding box center [112, 268] width 21 height 13
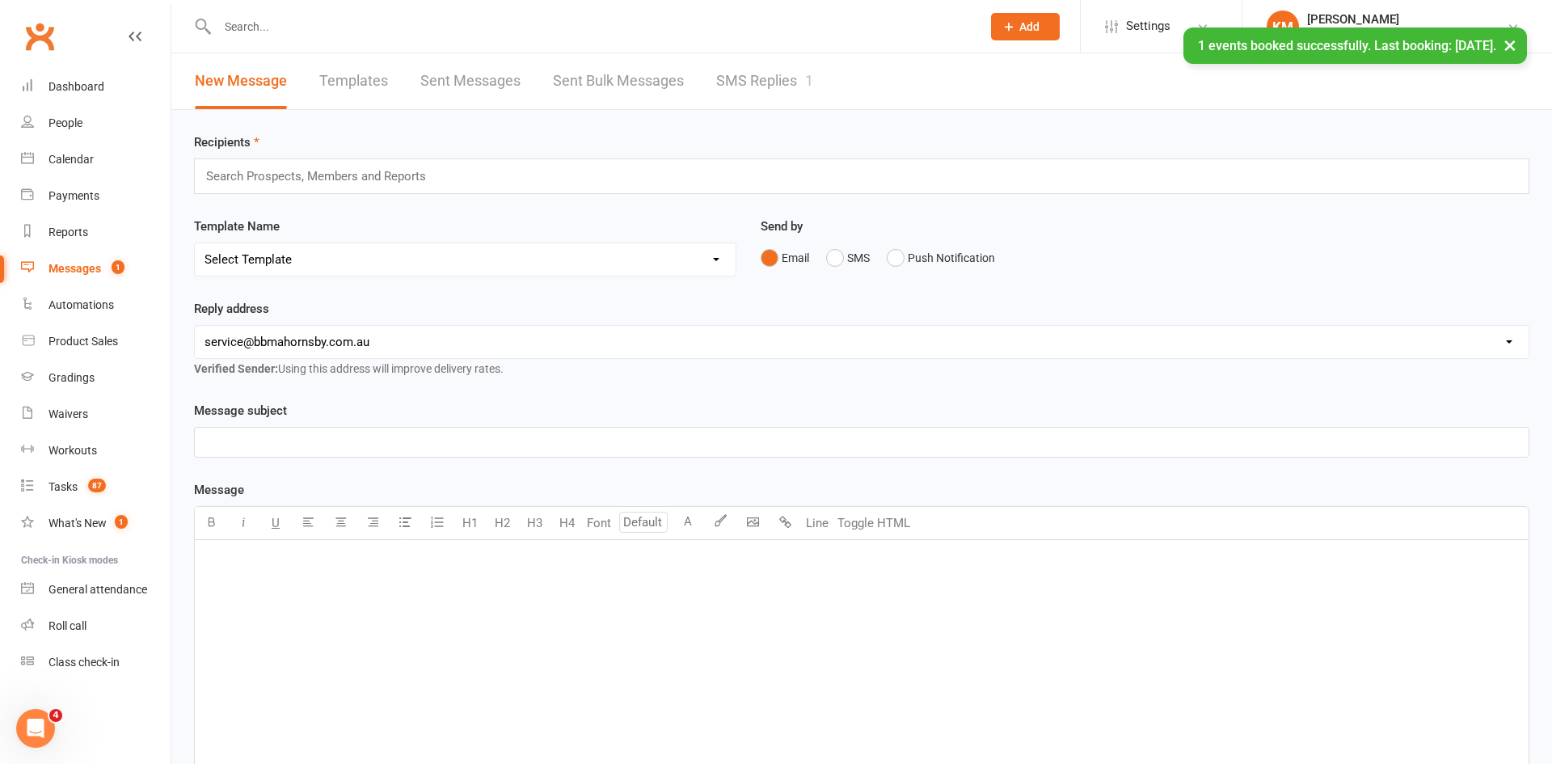
click at [784, 75] on link "SMS Replies 1" at bounding box center [764, 81] width 97 height 56
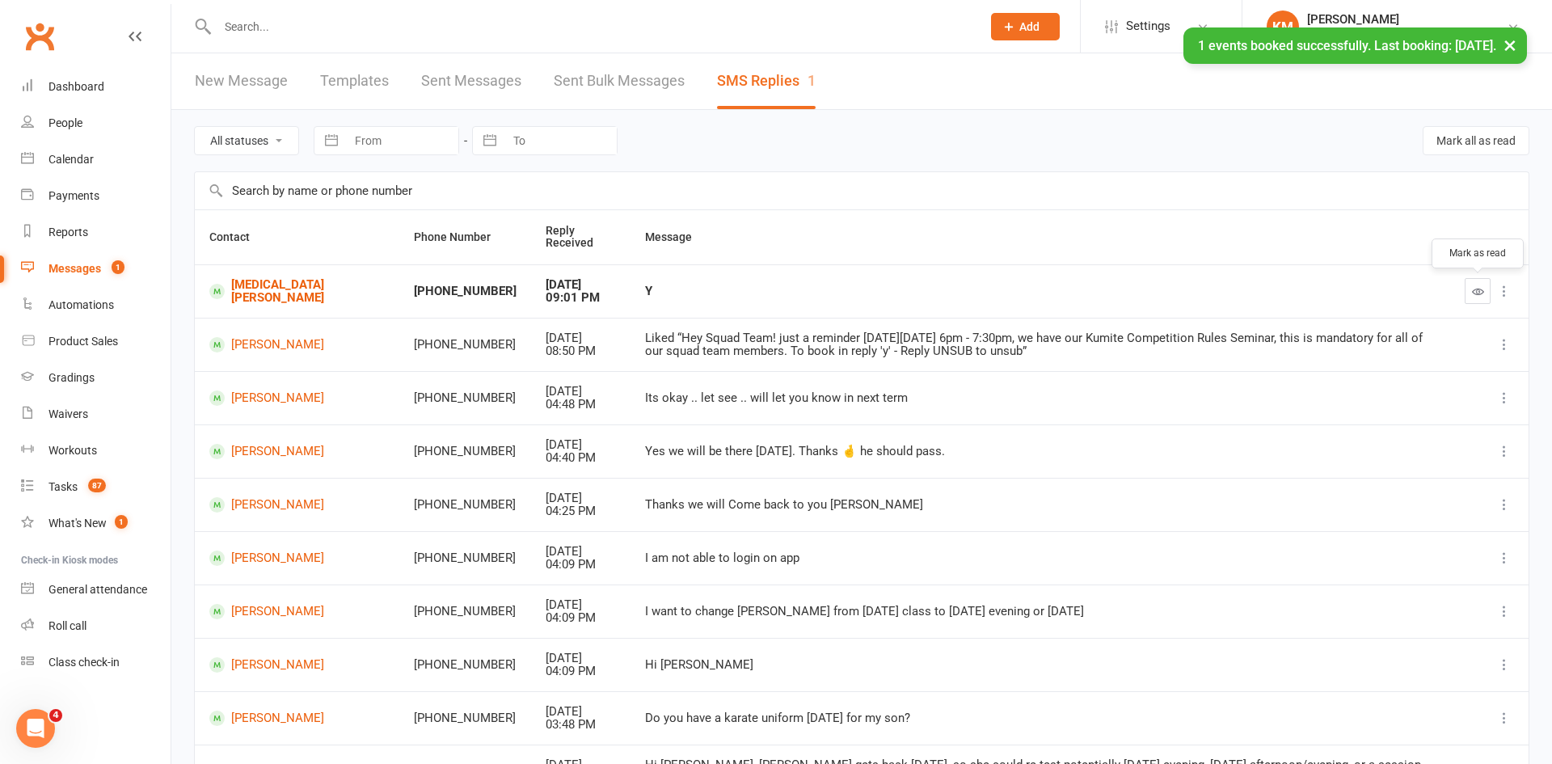
click at [1477, 296] on icon "button" at bounding box center [1478, 291] width 12 height 12
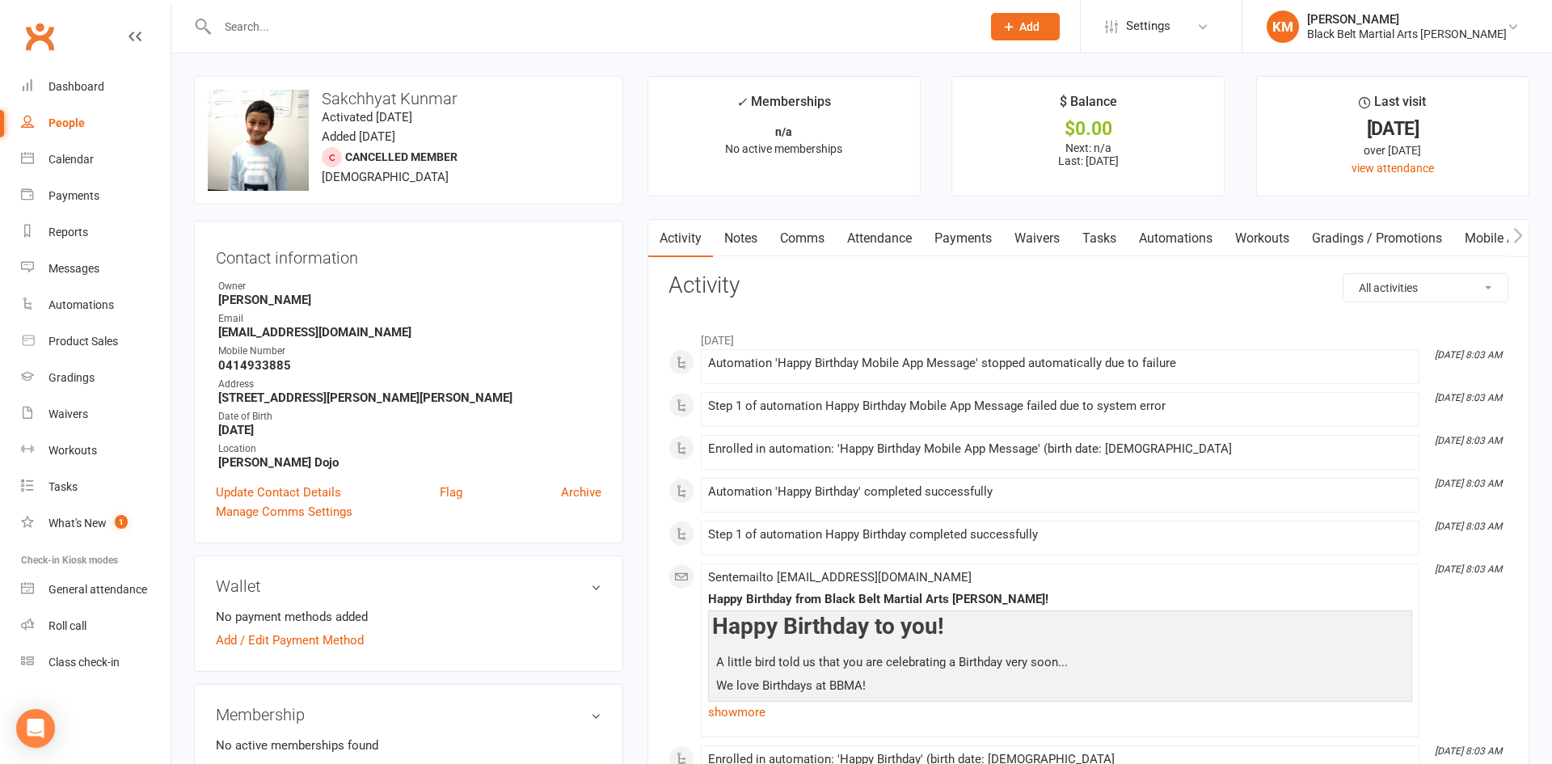
click at [751, 235] on link "Notes" at bounding box center [741, 238] width 56 height 37
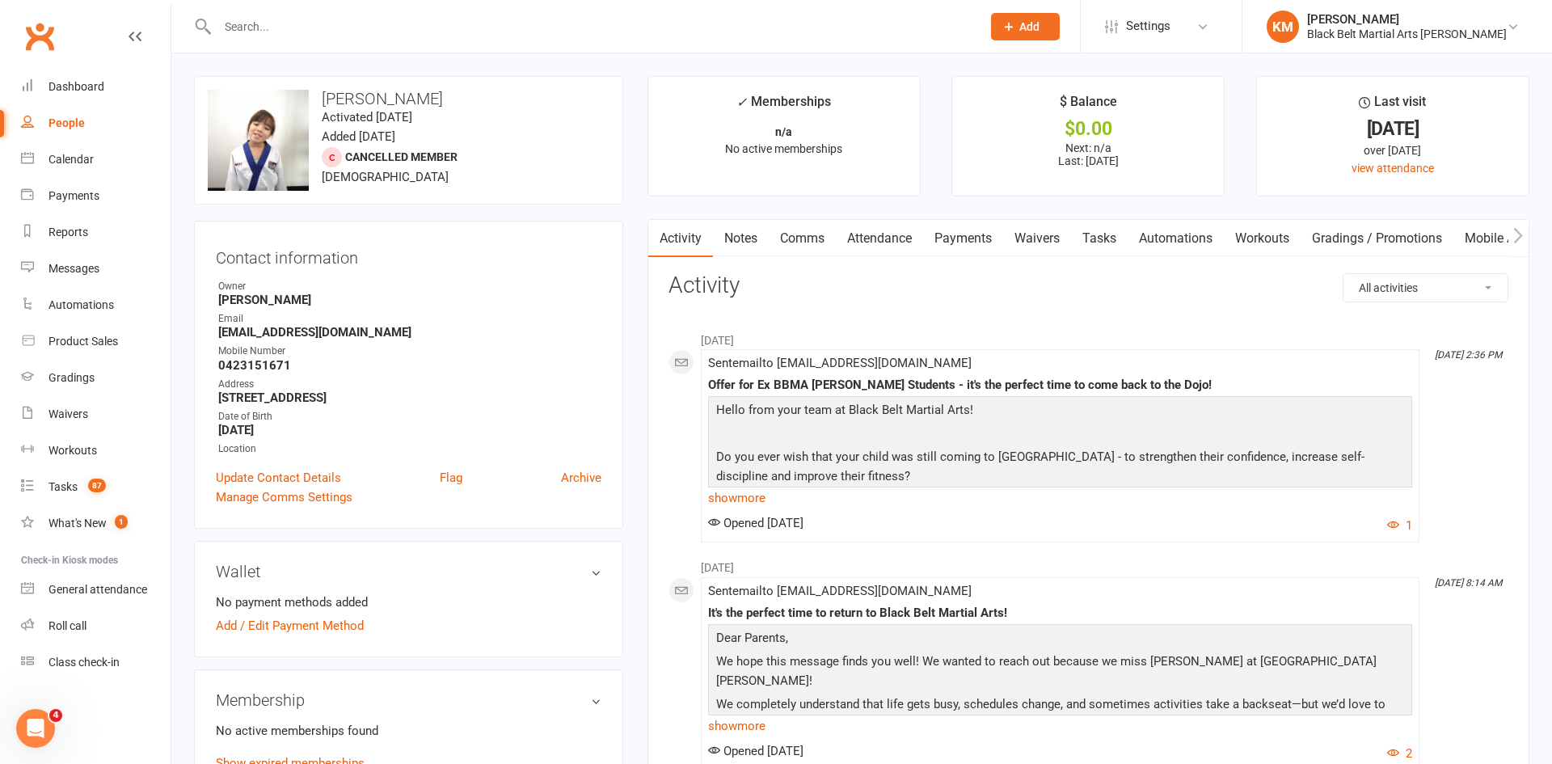
click at [728, 238] on link "Notes" at bounding box center [741, 238] width 56 height 37
